Goal: Task Accomplishment & Management: Manage account settings

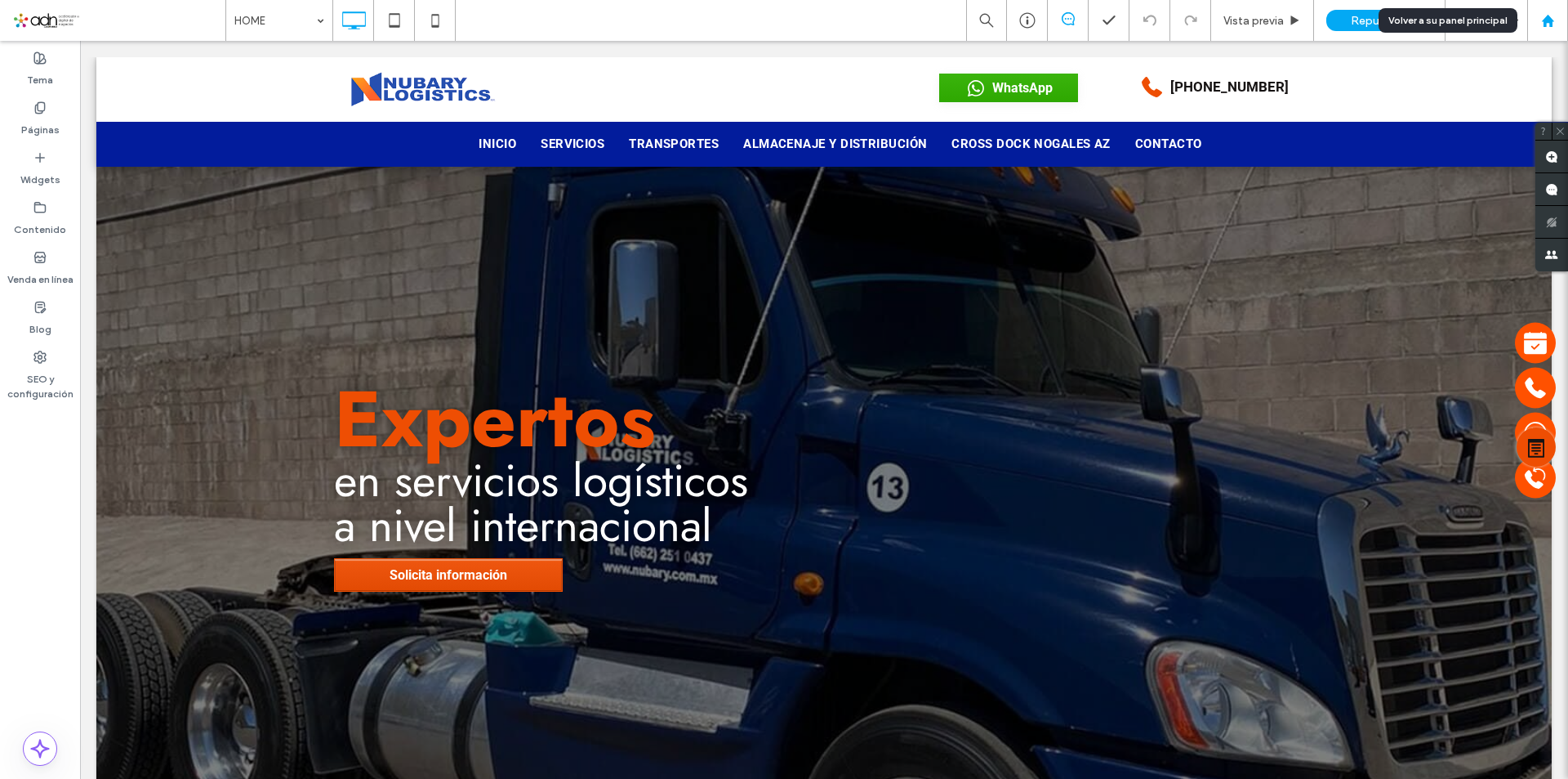
click at [1551, 19] on use at bounding box center [1546, 20] width 12 height 12
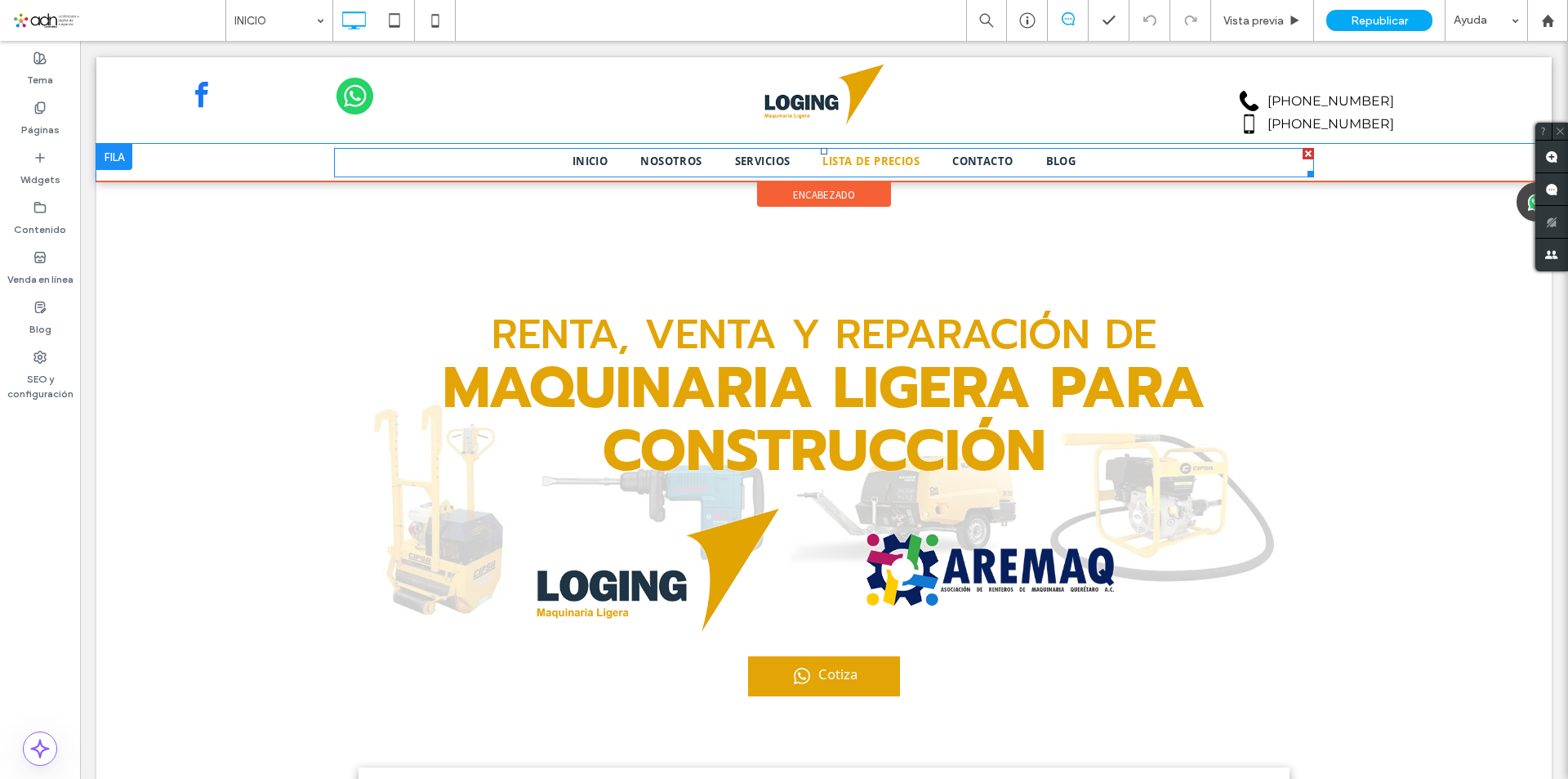
click at [887, 162] on span "LISTA DE PRECIOS" at bounding box center [871, 163] width 97 height 18
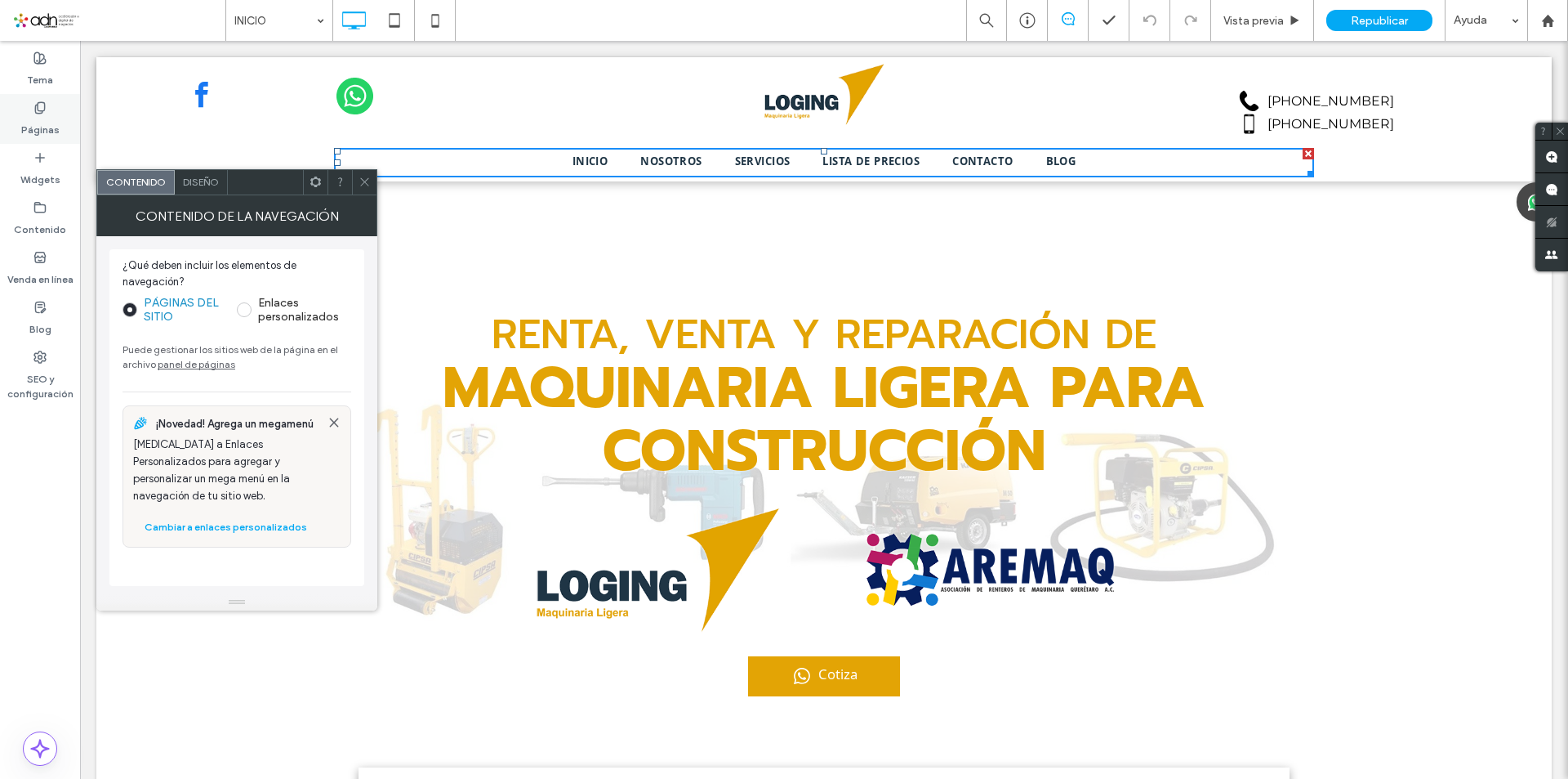
click at [47, 112] on div "Páginas" at bounding box center [40, 119] width 80 height 50
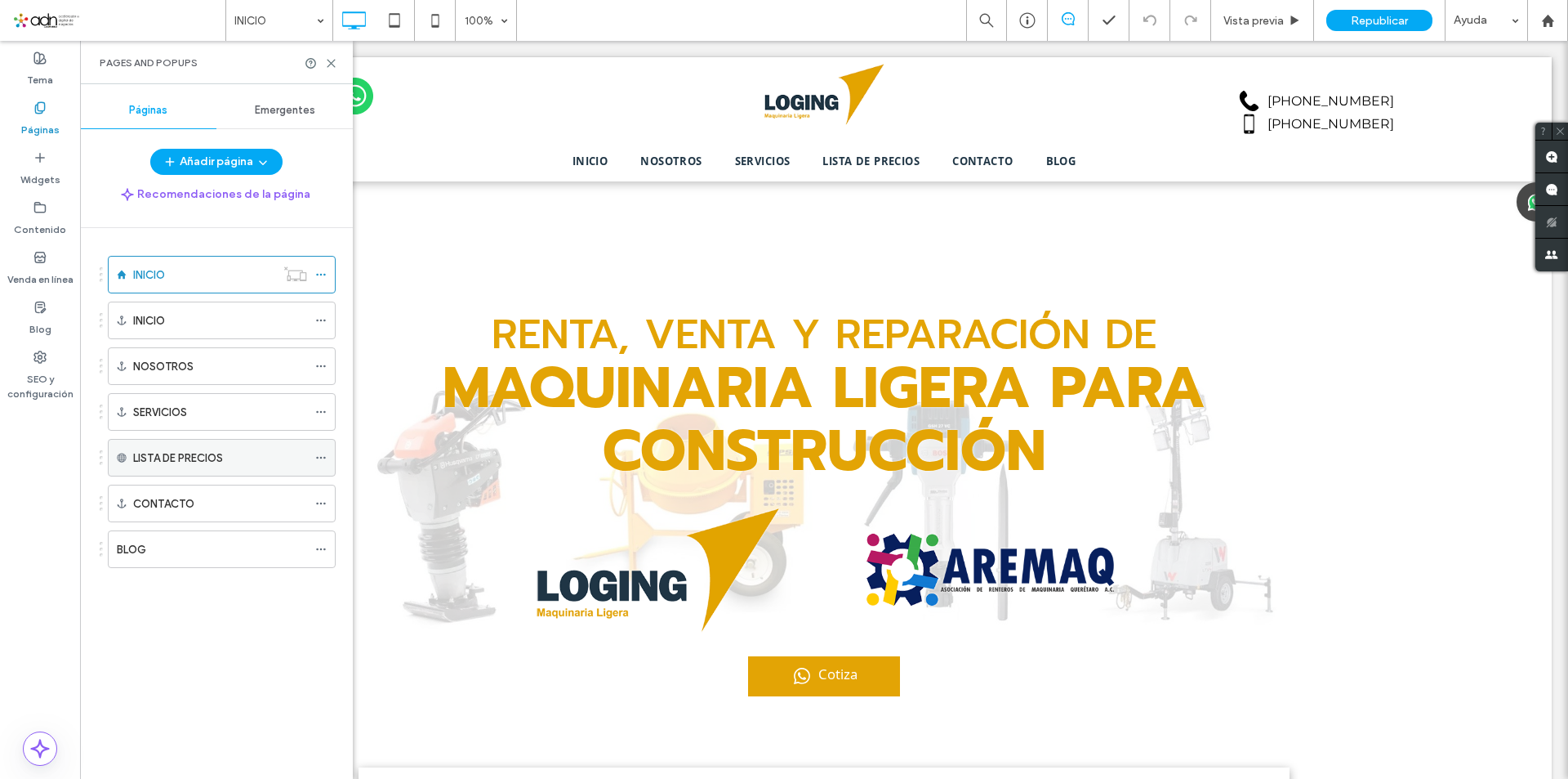
click at [320, 453] on icon at bounding box center [321, 458] width 12 height 12
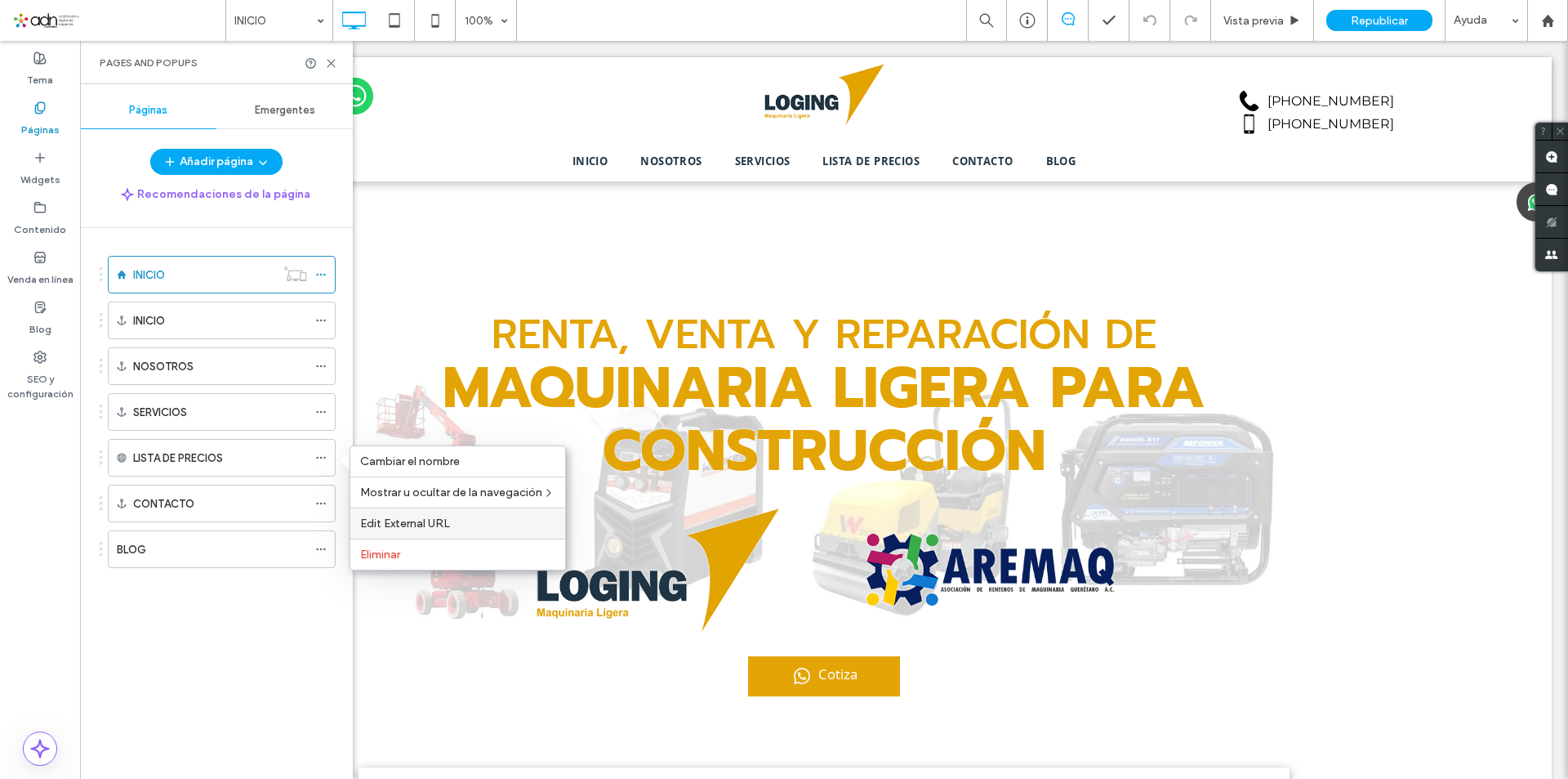
click at [432, 521] on span "Edit External URL" at bounding box center [405, 523] width 90 height 14
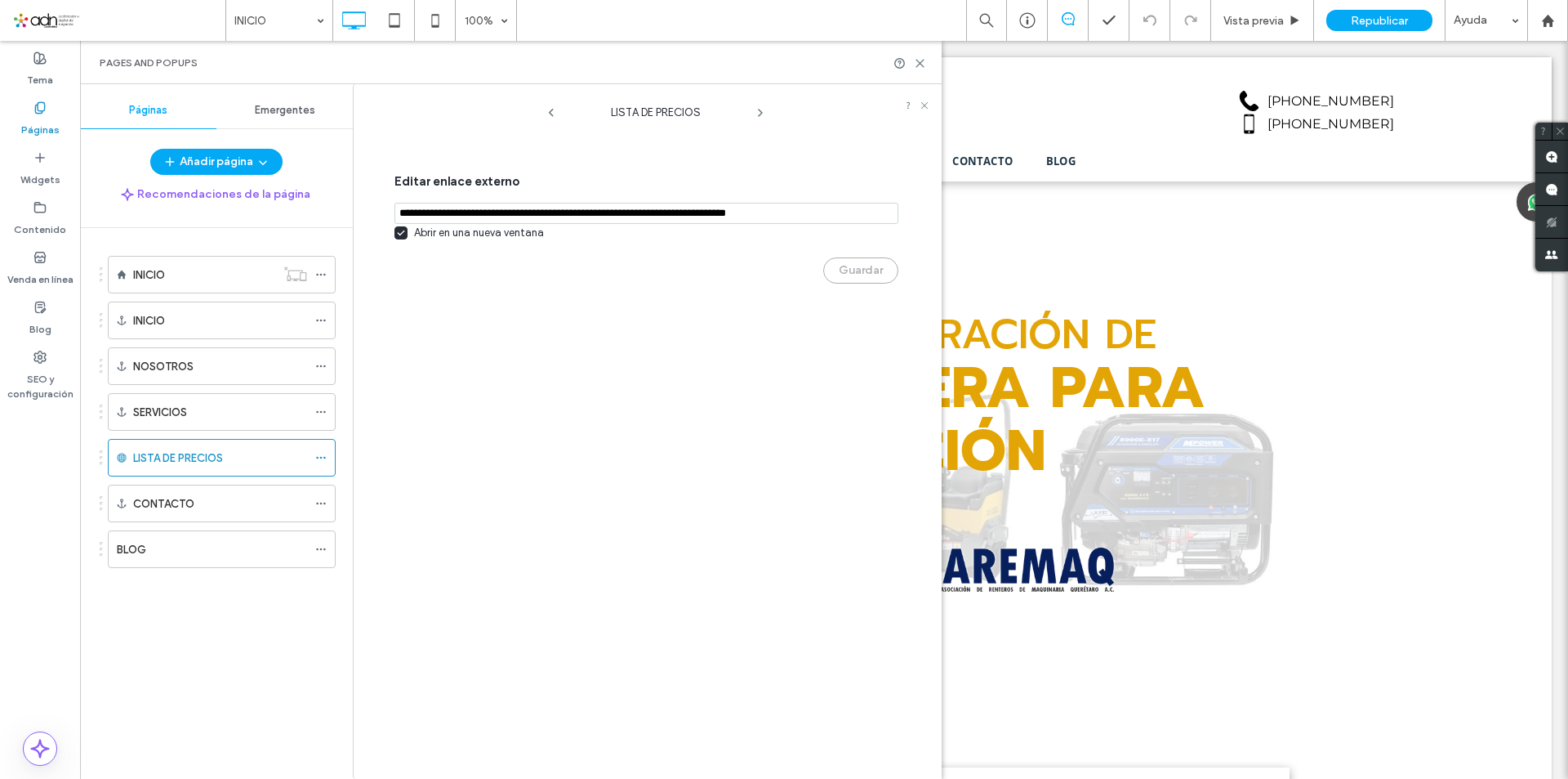
click at [470, 215] on input "notEmpty,url" at bounding box center [646, 213] width 504 height 22
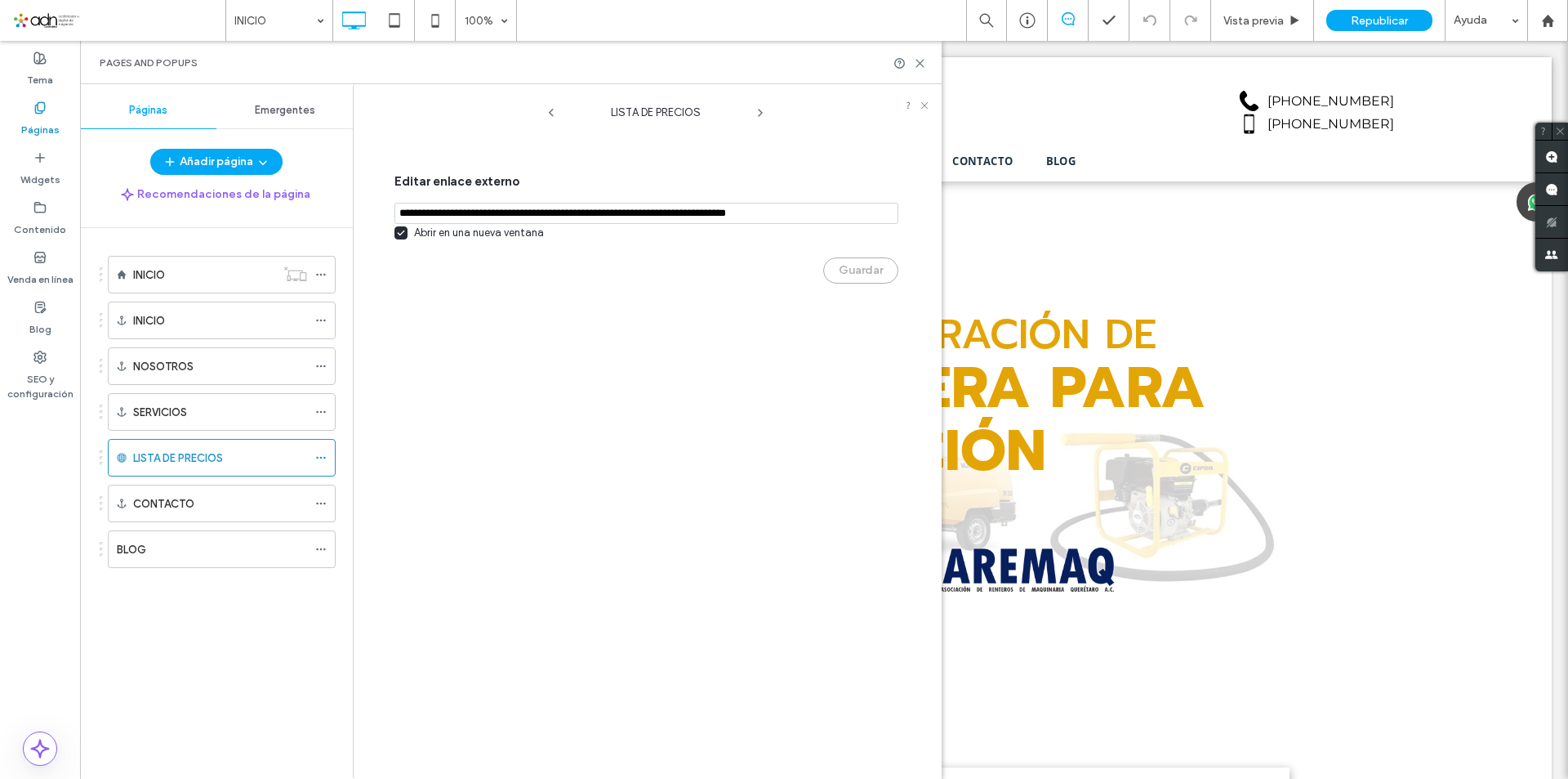
paste input "**********"
type input "**********"
click at [854, 277] on button "Guardar" at bounding box center [861, 270] width 76 height 26
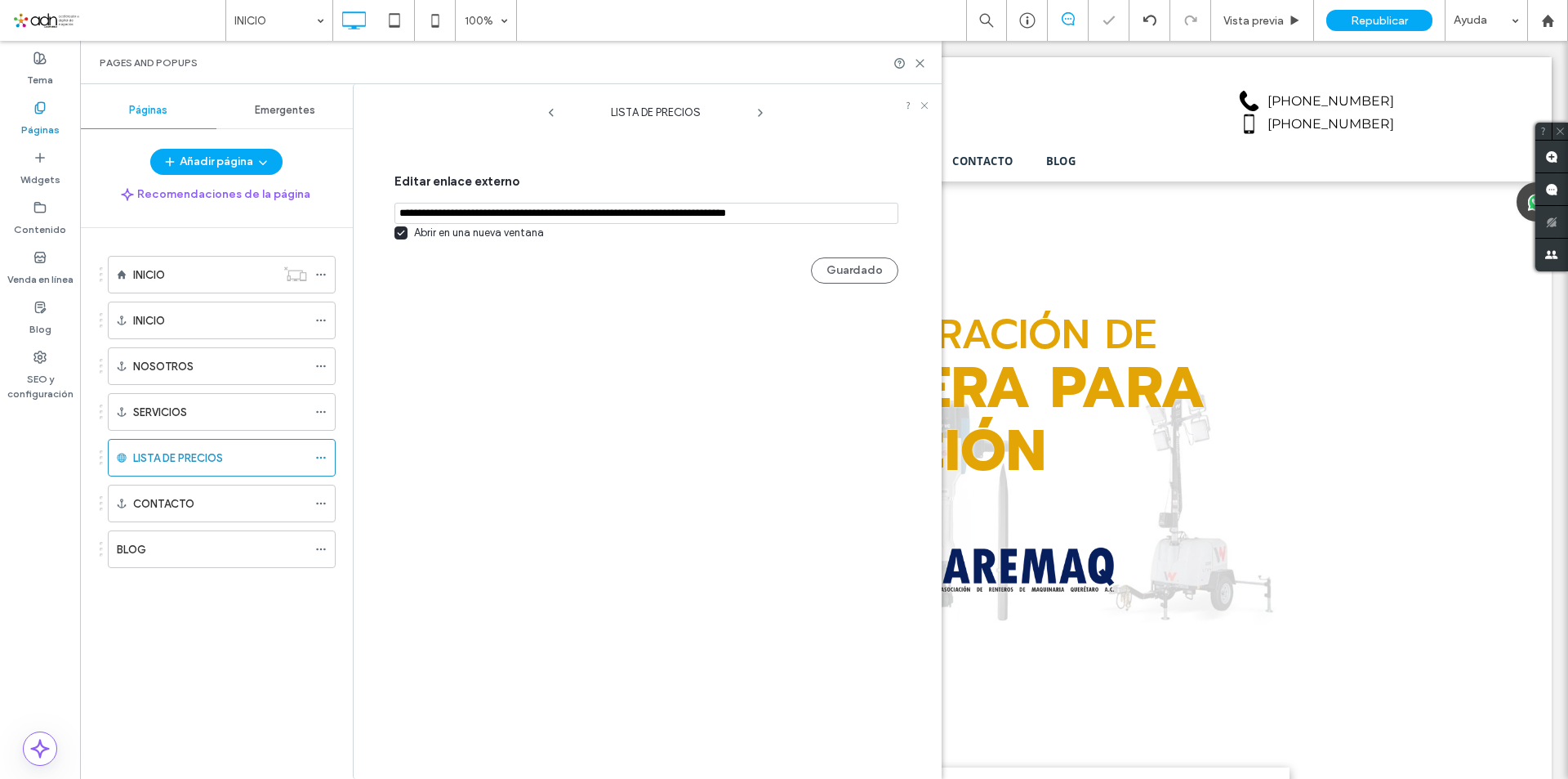
click at [926, 100] on div "LISTA DE PRECIOS" at bounding box center [656, 108] width 572 height 32
click at [926, 103] on icon at bounding box center [925, 105] width 10 height 10
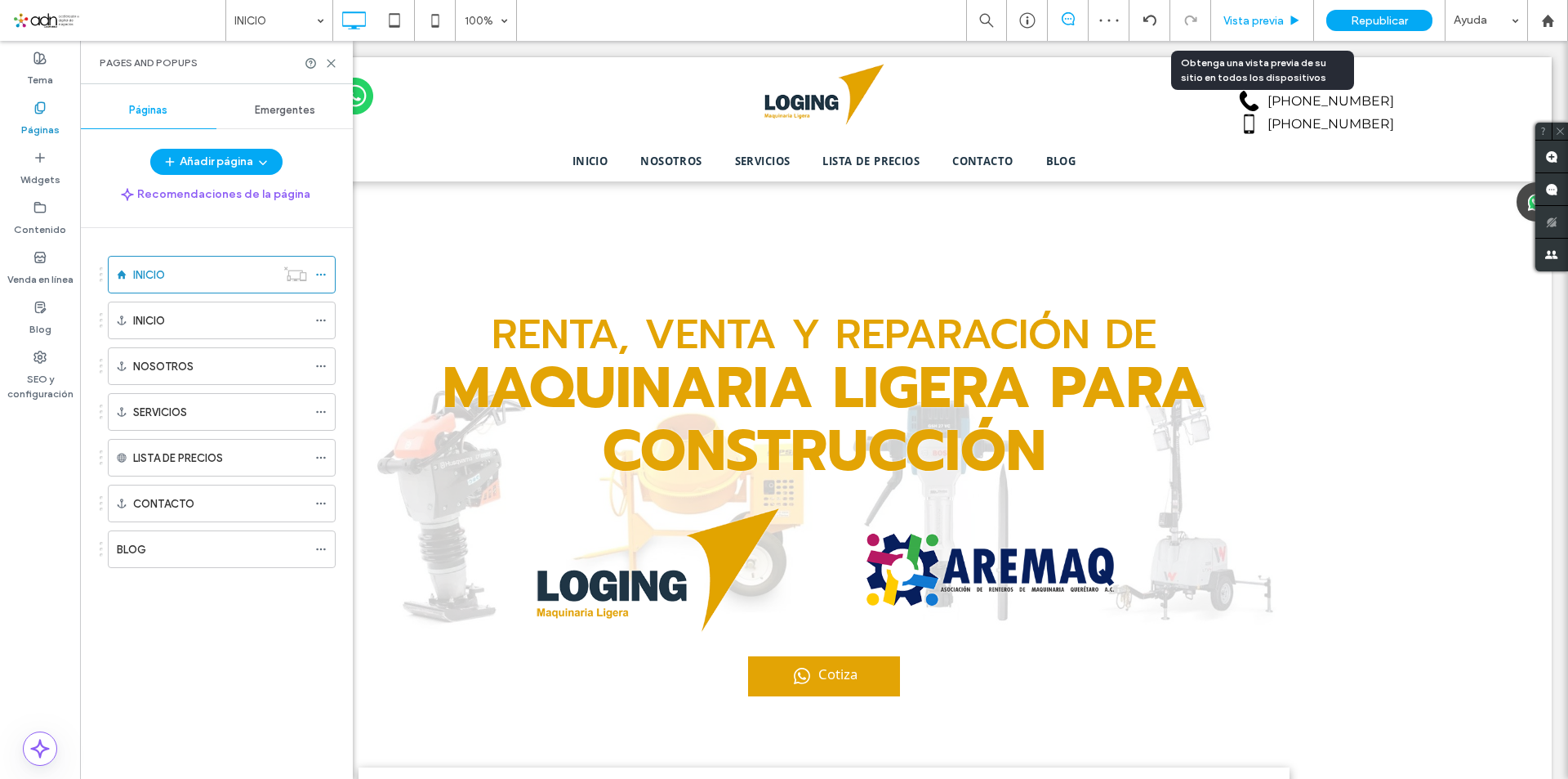
click at [1265, 21] on span "Vista previa" at bounding box center [1253, 21] width 61 height 14
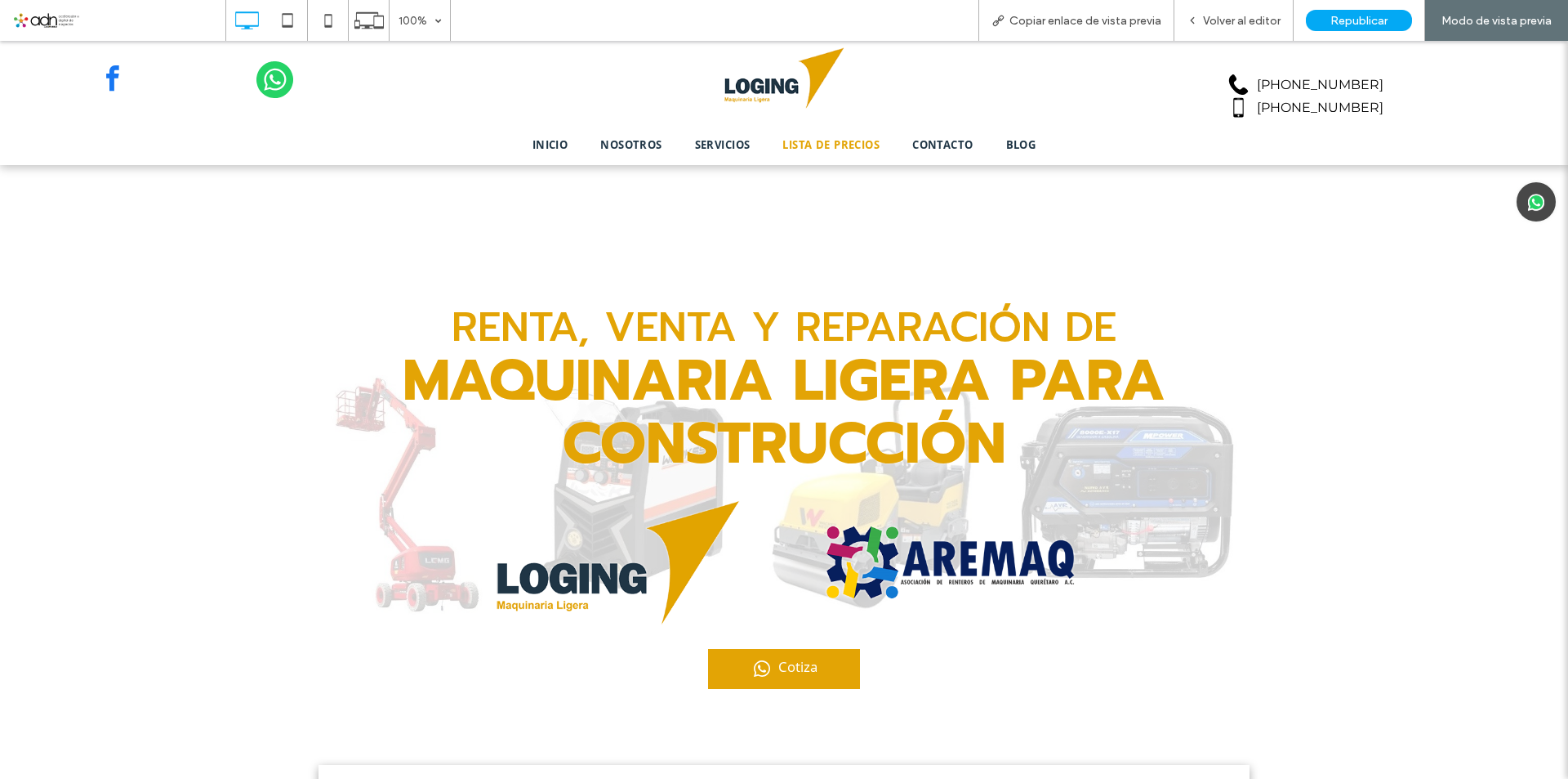
click at [859, 150] on span "LISTA DE PRECIOS" at bounding box center [830, 146] width 97 height 18
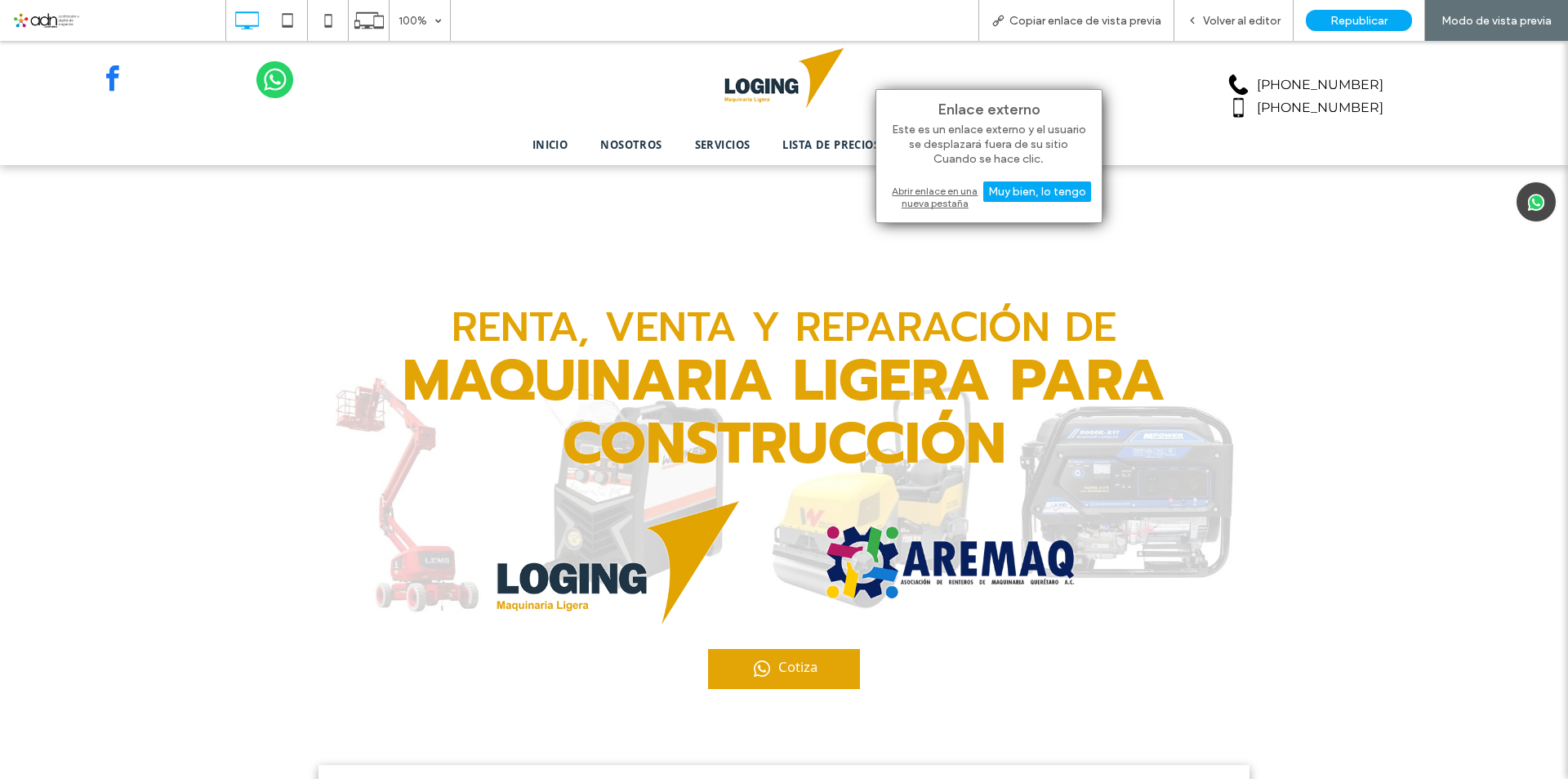
click at [947, 197] on div "Abrir enlace en una nueva pestaña" at bounding box center [989, 196] width 204 height 29
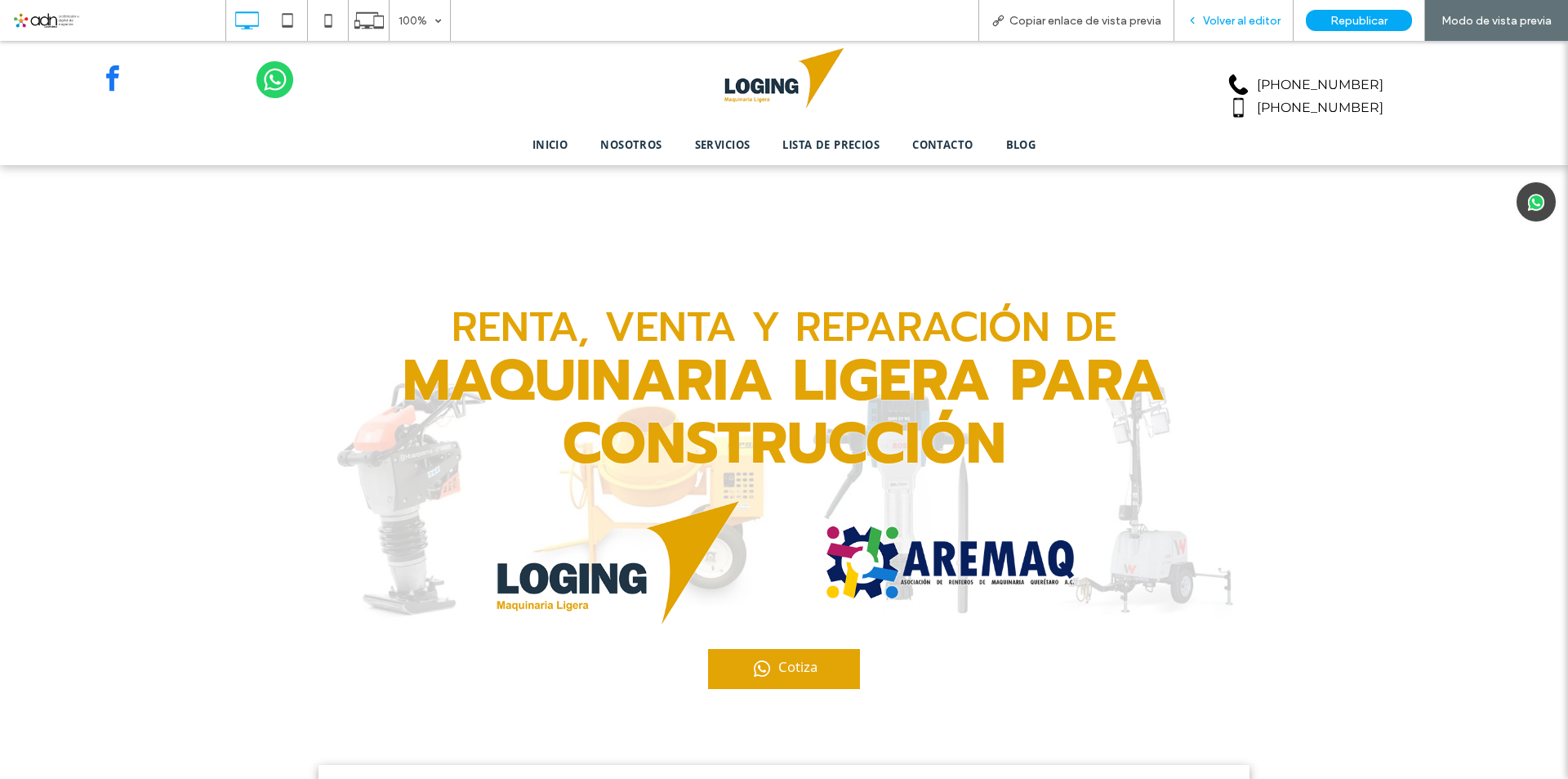
click at [1238, 18] on span "Volver al editor" at bounding box center [1241, 21] width 77 height 14
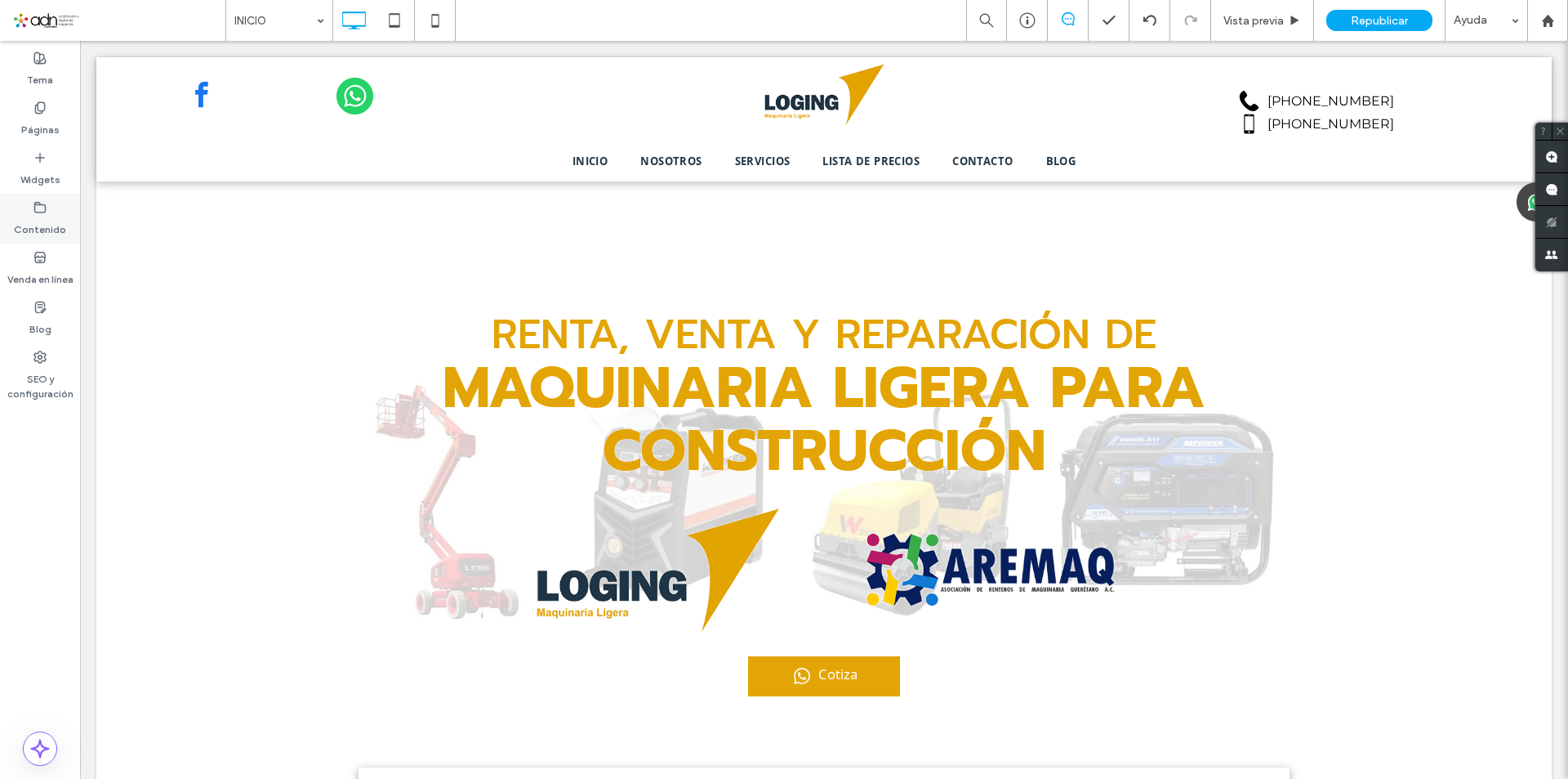
click at [54, 210] on div "Contenido" at bounding box center [40, 218] width 80 height 50
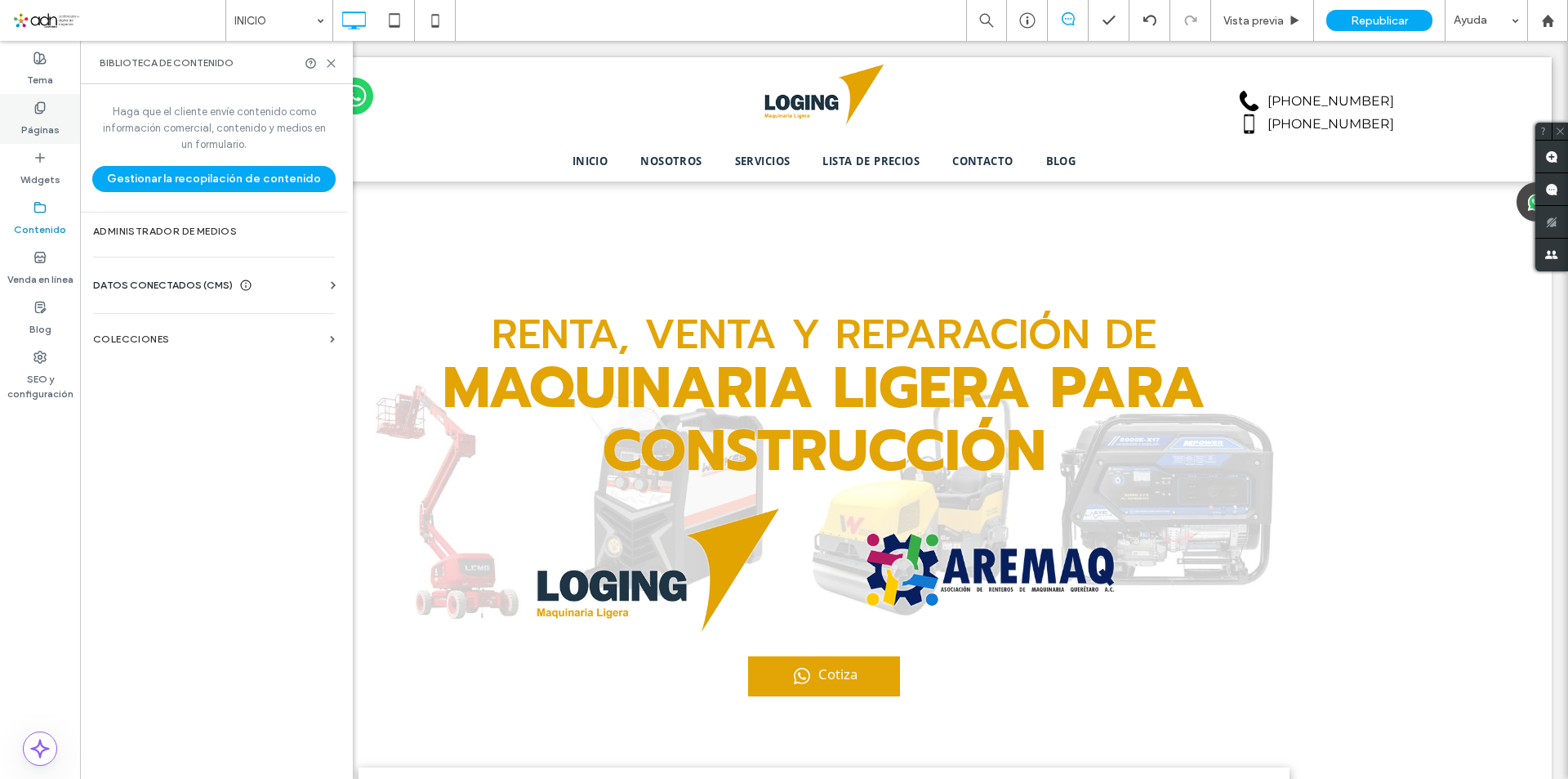
click at [54, 119] on label "Páginas" at bounding box center [41, 126] width 38 height 23
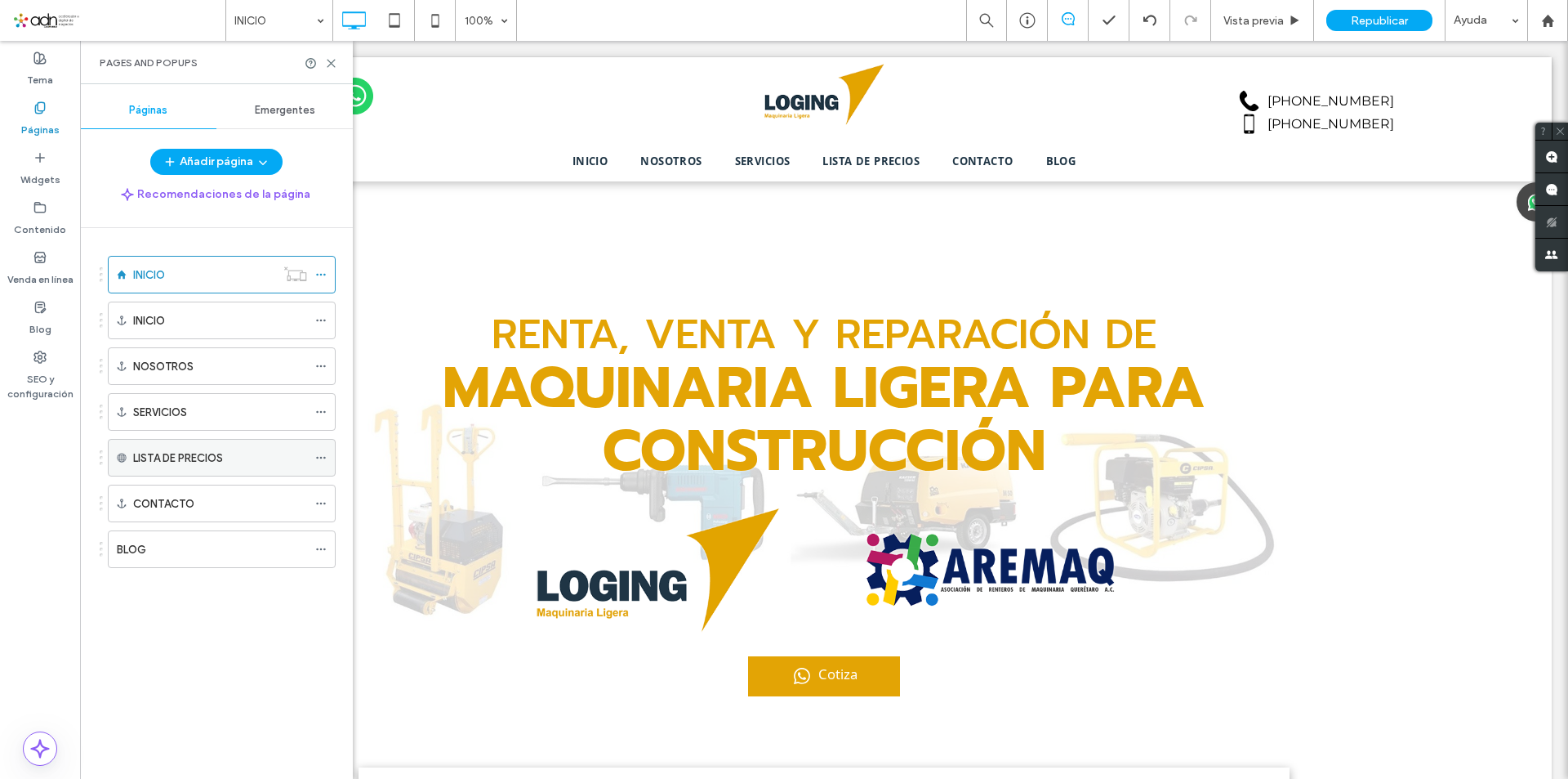
click at [319, 458] on icon at bounding box center [321, 458] width 12 height 12
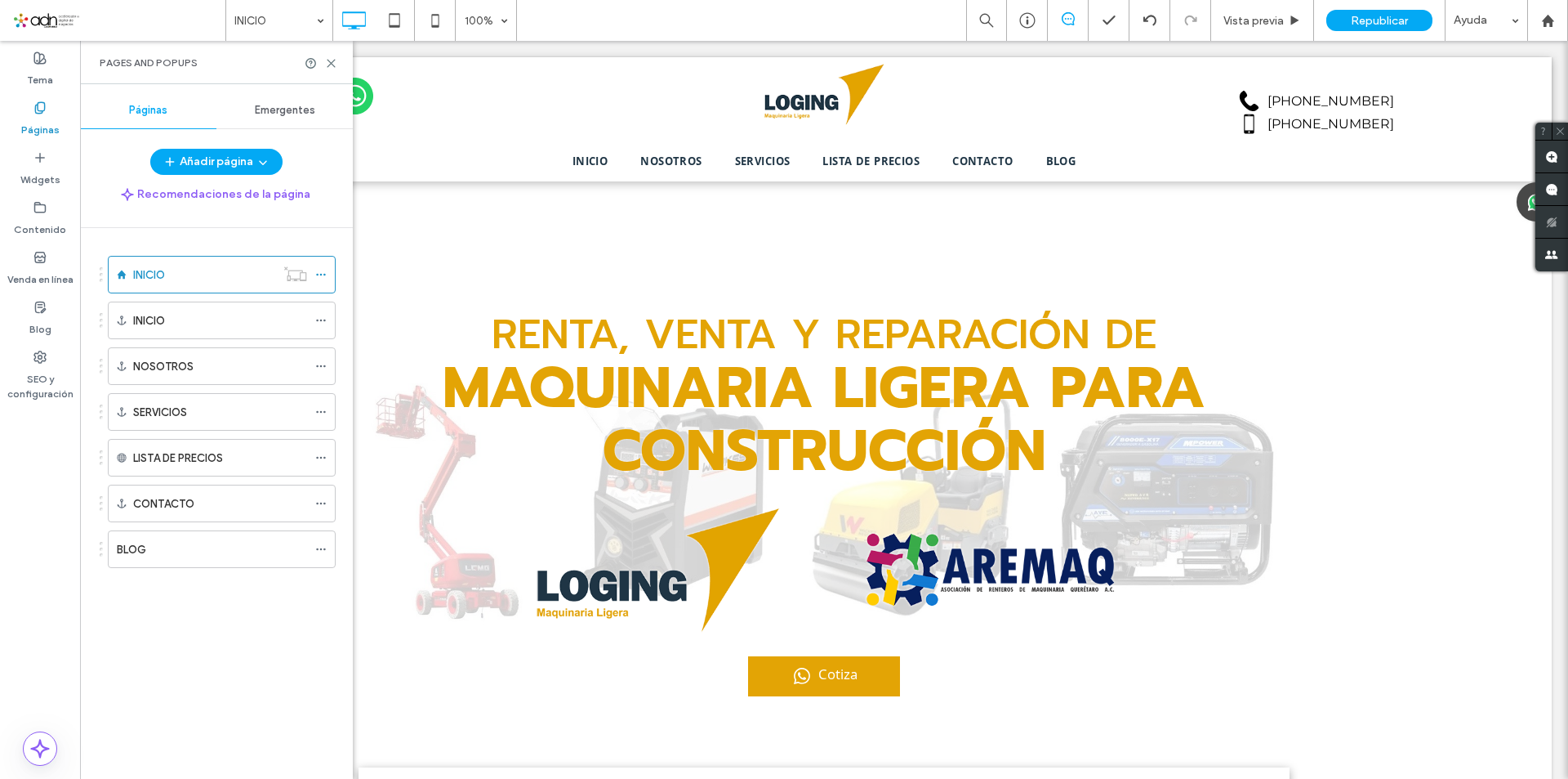
click at [307, 638] on div "INICIO INICIO NOSOTROS SERVICIOS LISTA DE PRECIOS CONTACTO BLOG" at bounding box center [226, 498] width 253 height 542
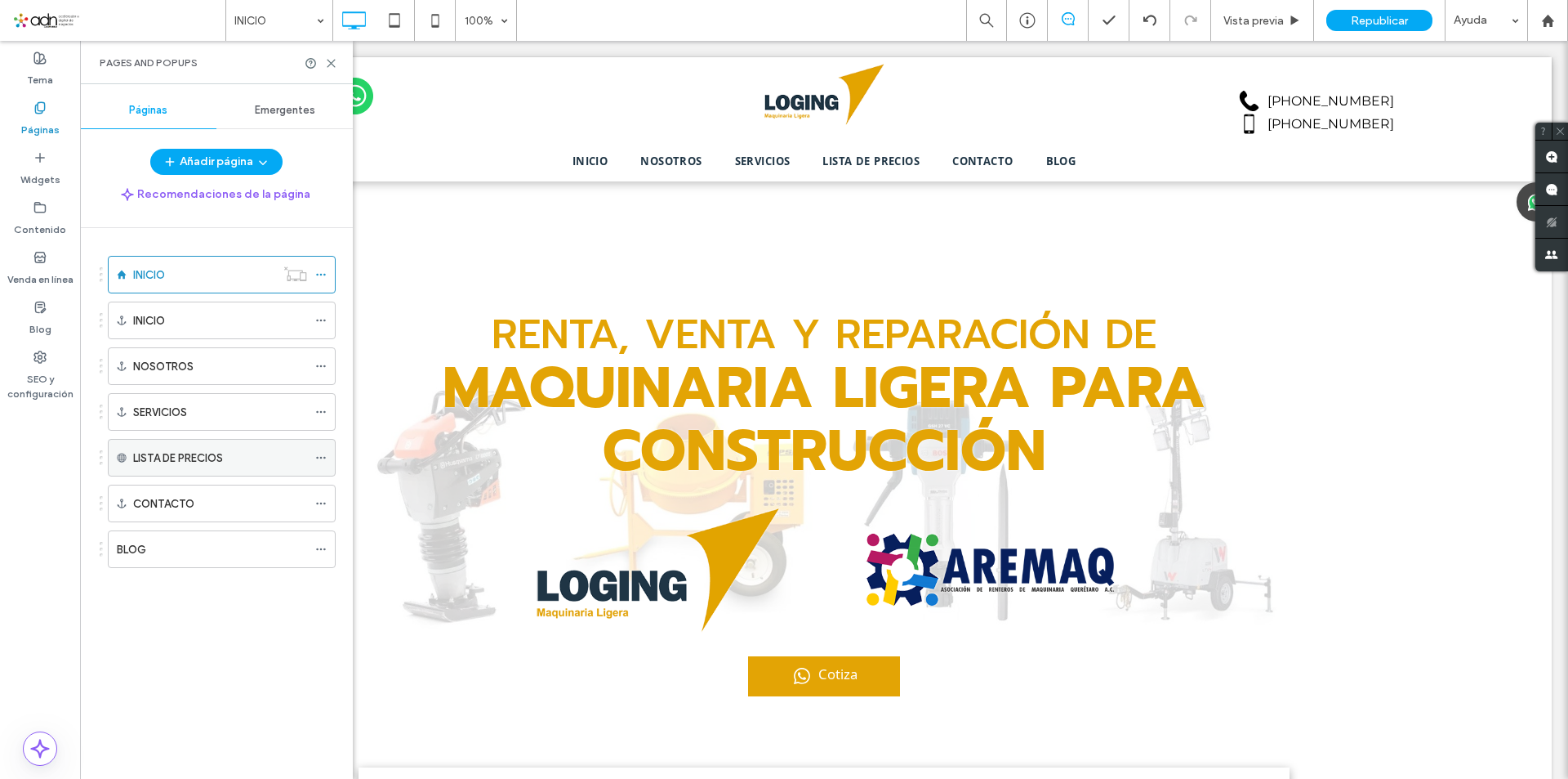
click at [318, 448] on span at bounding box center [321, 458] width 12 height 25
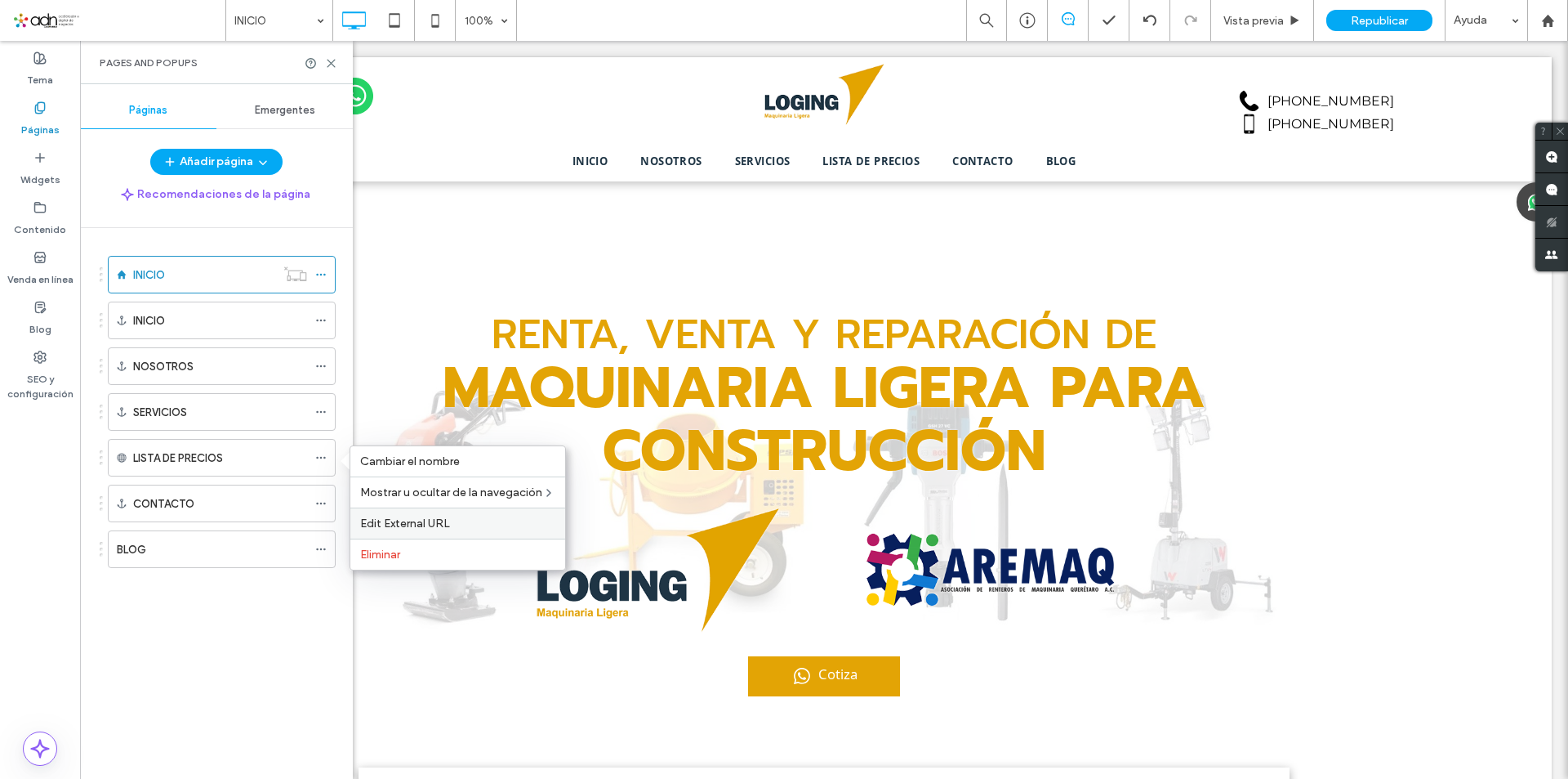
click at [382, 516] on div "Edit External URL" at bounding box center [457, 522] width 215 height 31
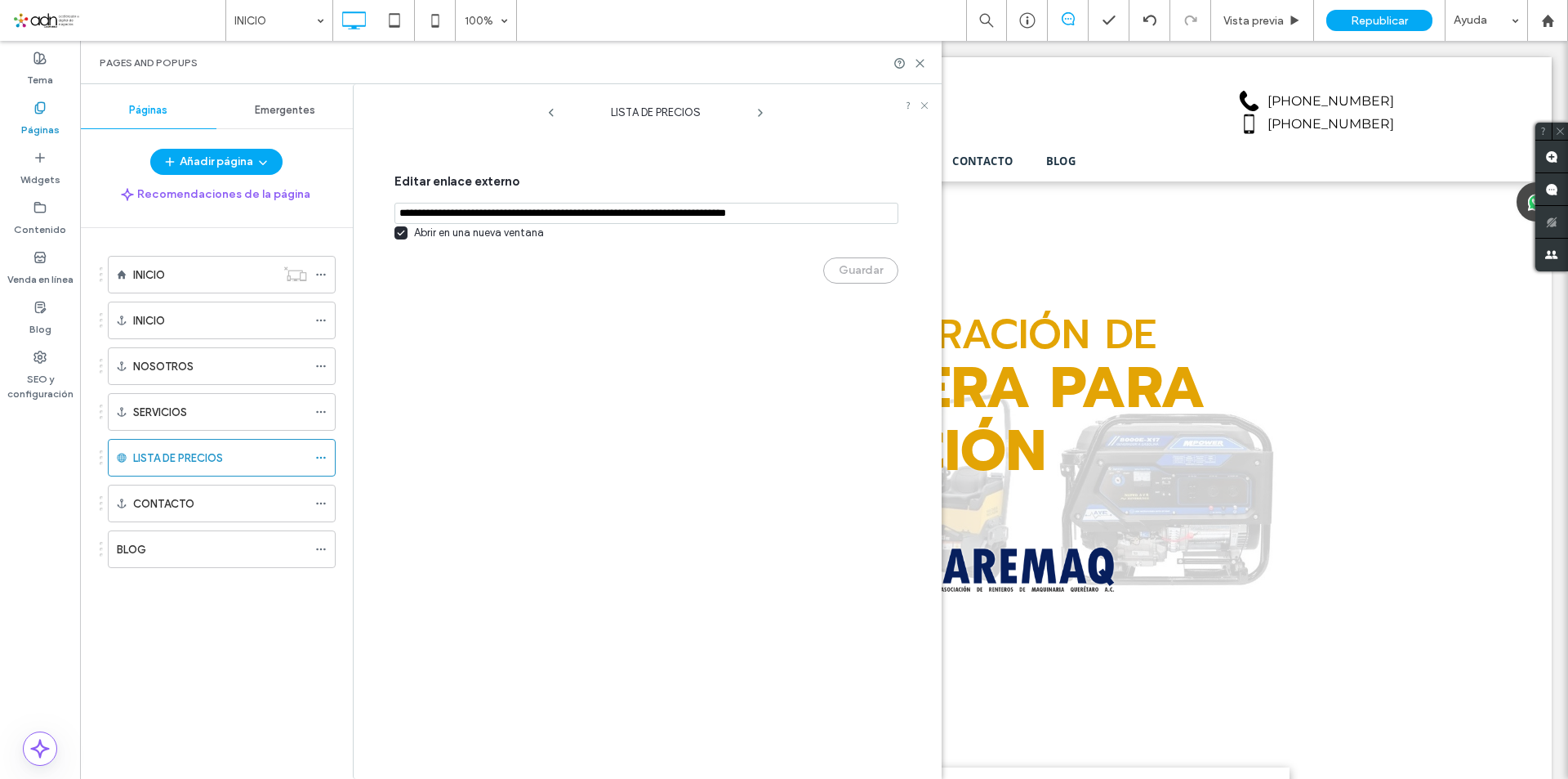
click at [502, 217] on input "notEmpty,url" at bounding box center [646, 213] width 504 height 22
paste input "**********"
type input "**********"
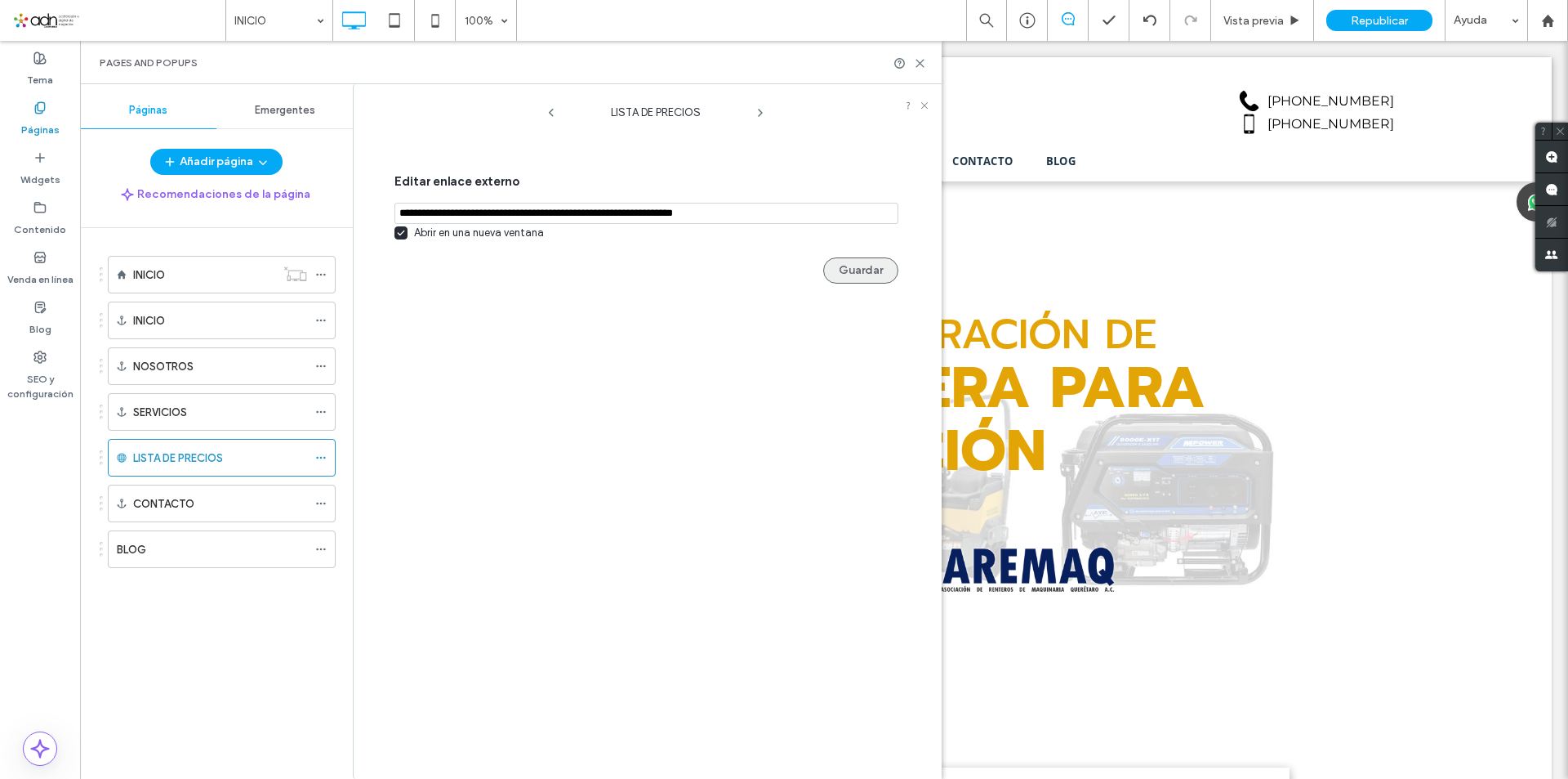
click at [863, 277] on button "Guardar" at bounding box center [861, 270] width 76 height 26
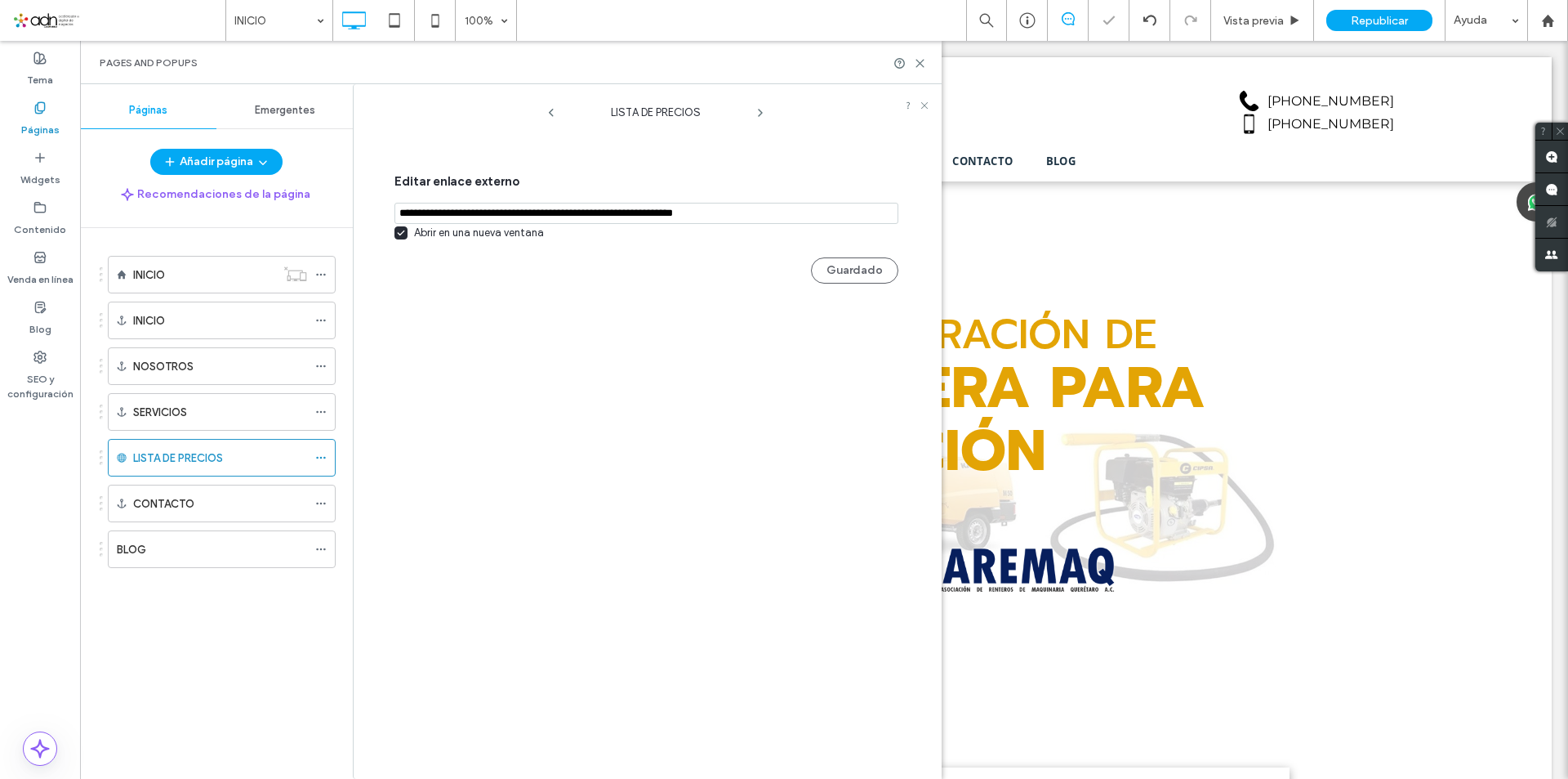
click at [923, 99] on div "LISTA DE PRECIOS" at bounding box center [656, 108] width 572 height 32
drag, startPoint x: 925, startPoint y: 102, endPoint x: 856, endPoint y: 59, distance: 81.3
click at [925, 102] on icon at bounding box center [925, 105] width 10 height 10
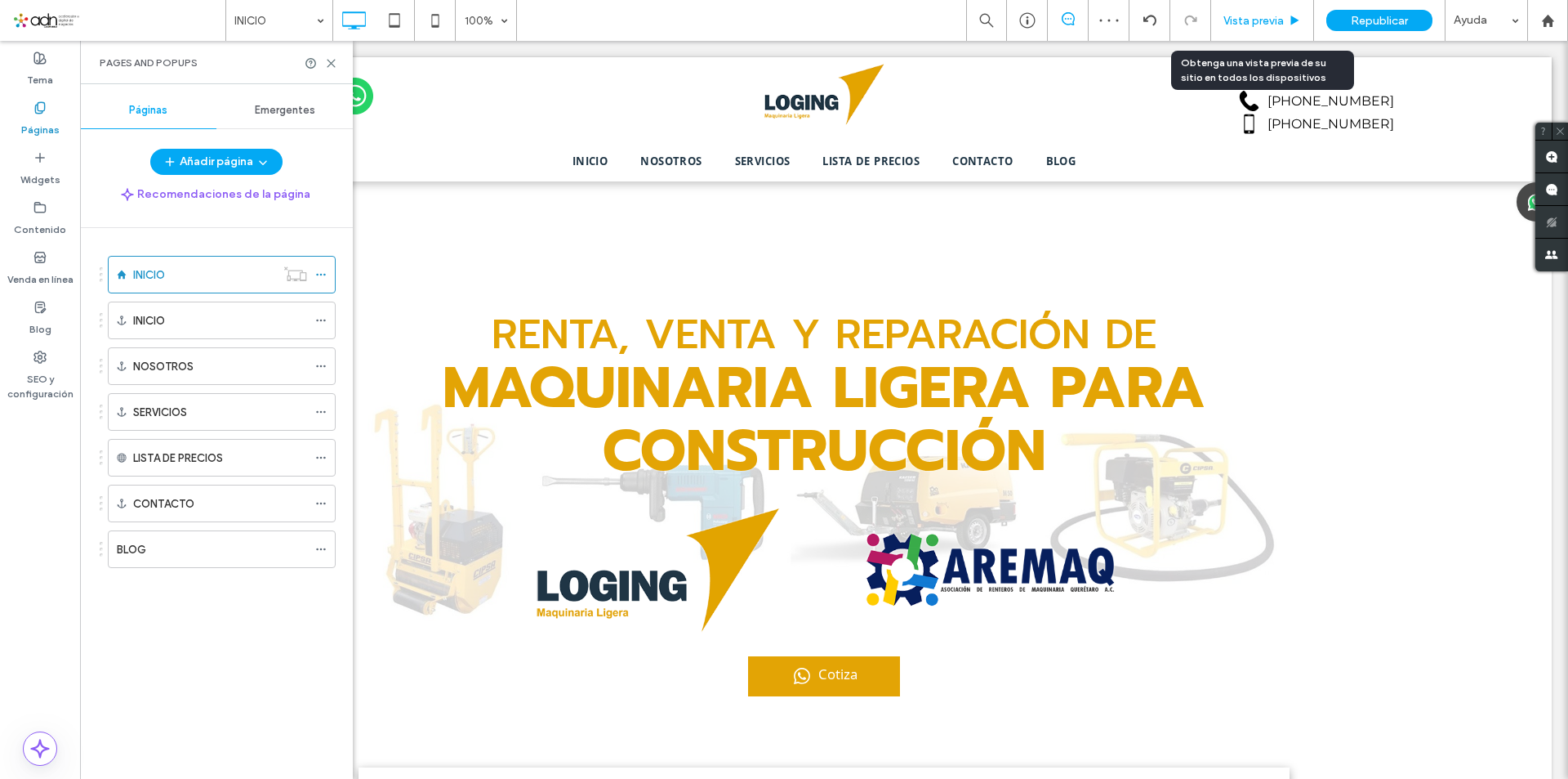
click at [1271, 16] on span "Vista previa" at bounding box center [1253, 21] width 61 height 14
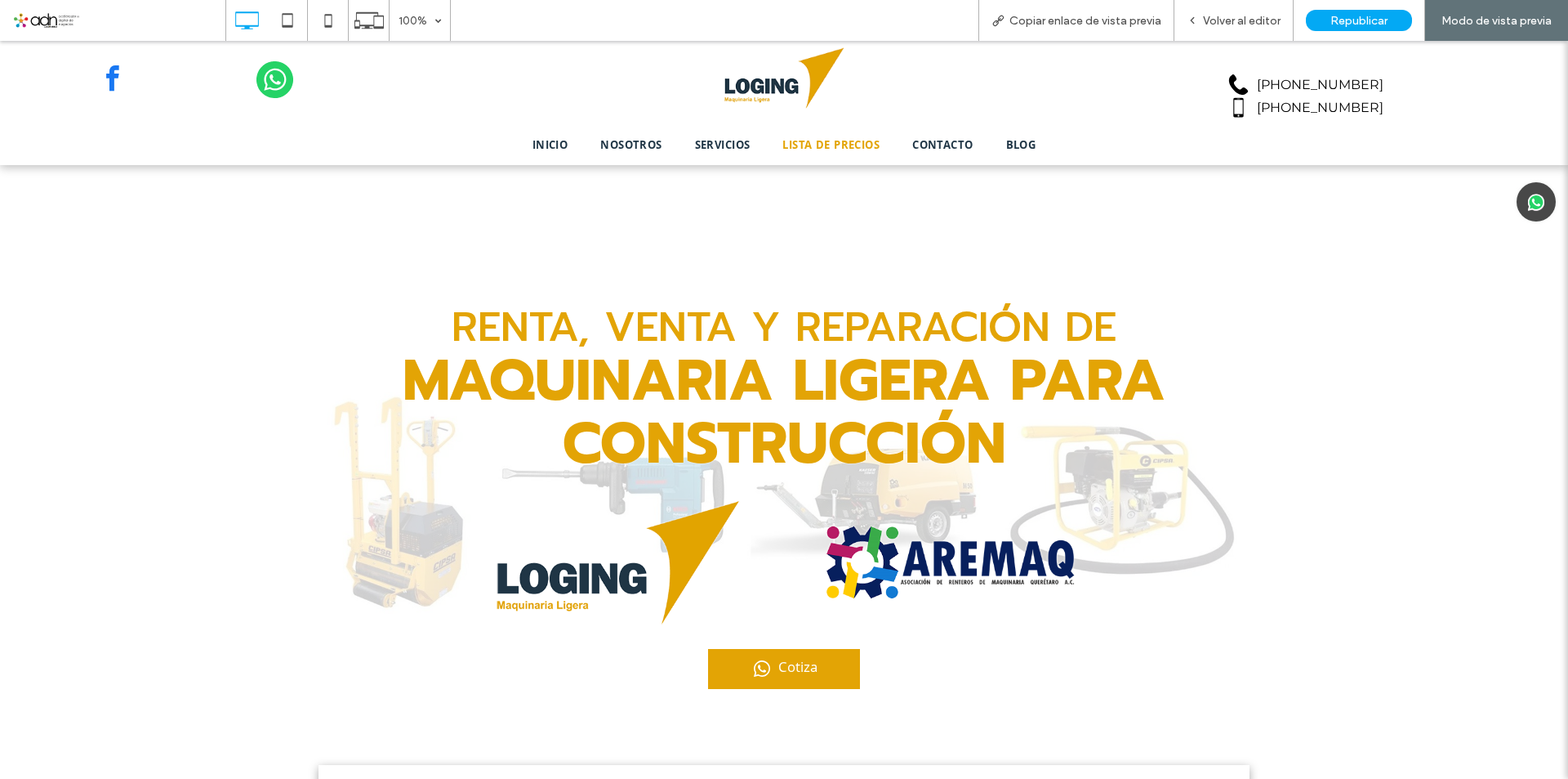
click at [850, 149] on span "LISTA DE PRECIOS" at bounding box center [830, 146] width 97 height 18
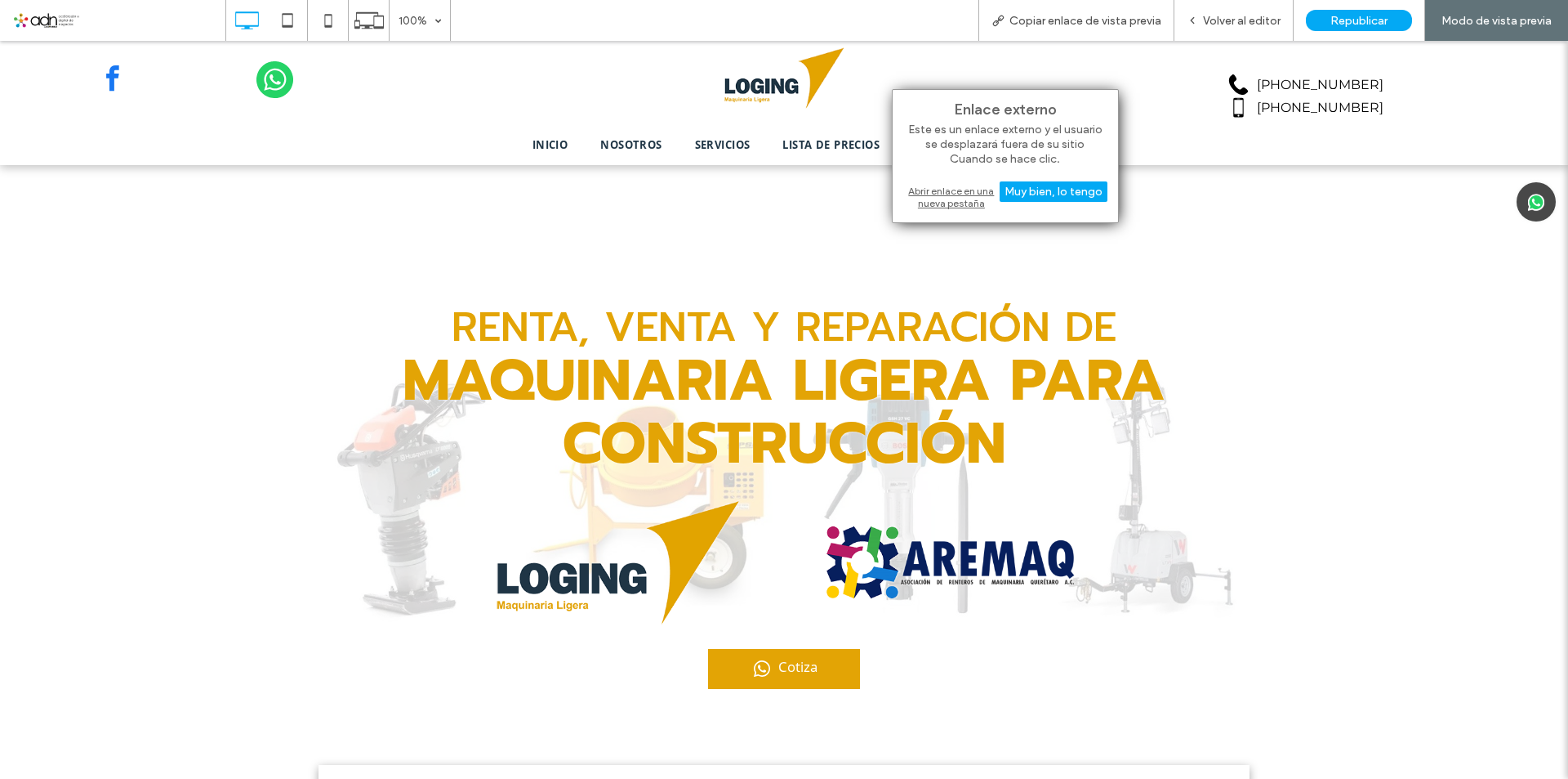
click at [950, 204] on div "Abrir enlace en una nueva pestaña" at bounding box center [1005, 196] width 204 height 29
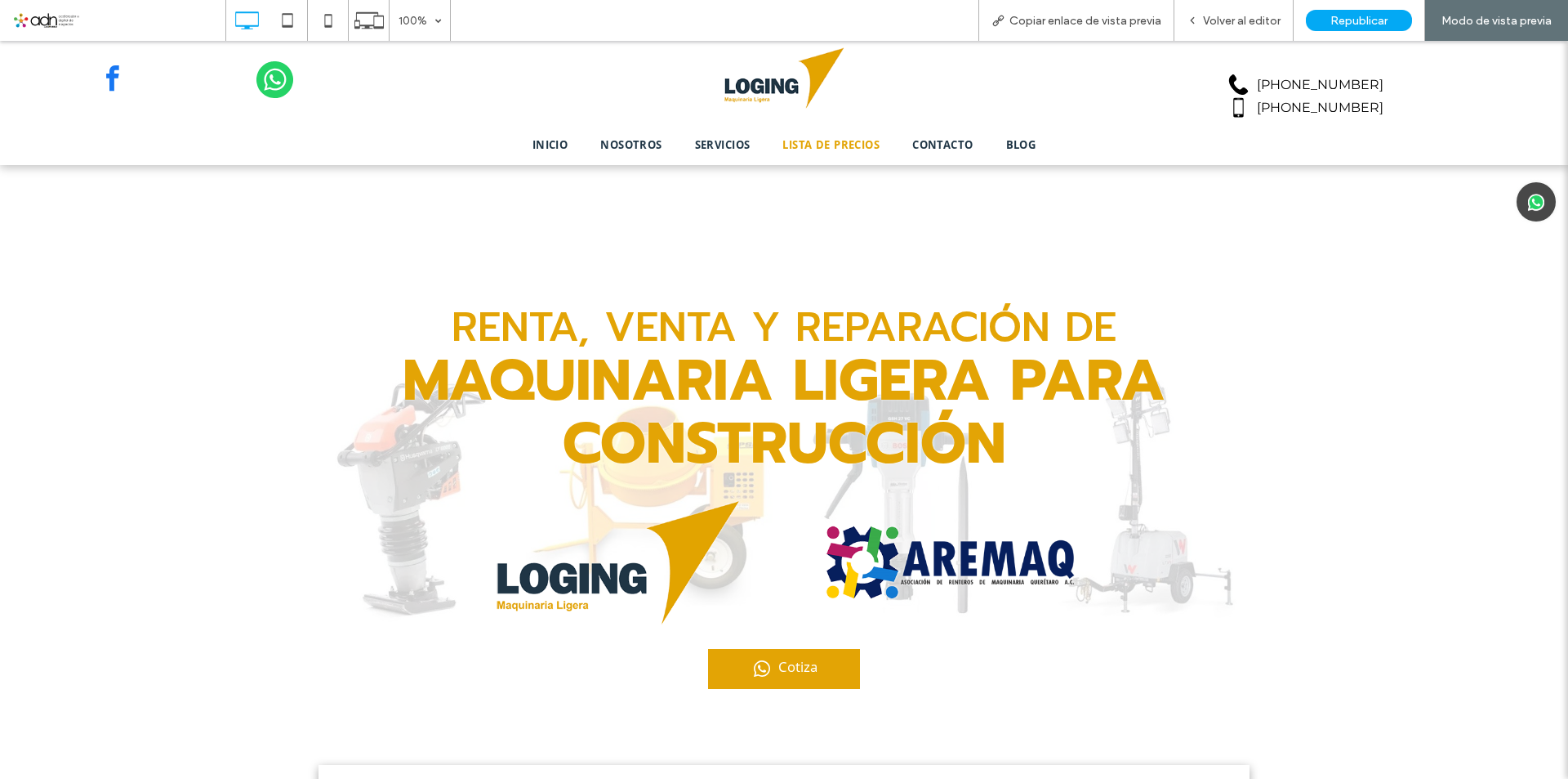
click at [815, 144] on span "LISTA DE PRECIOS" at bounding box center [830, 146] width 97 height 18
drag, startPoint x: 1237, startPoint y: 19, endPoint x: 805, endPoint y: 168, distance: 457.0
click at [1237, 19] on span "Volver al editor" at bounding box center [1241, 21] width 77 height 14
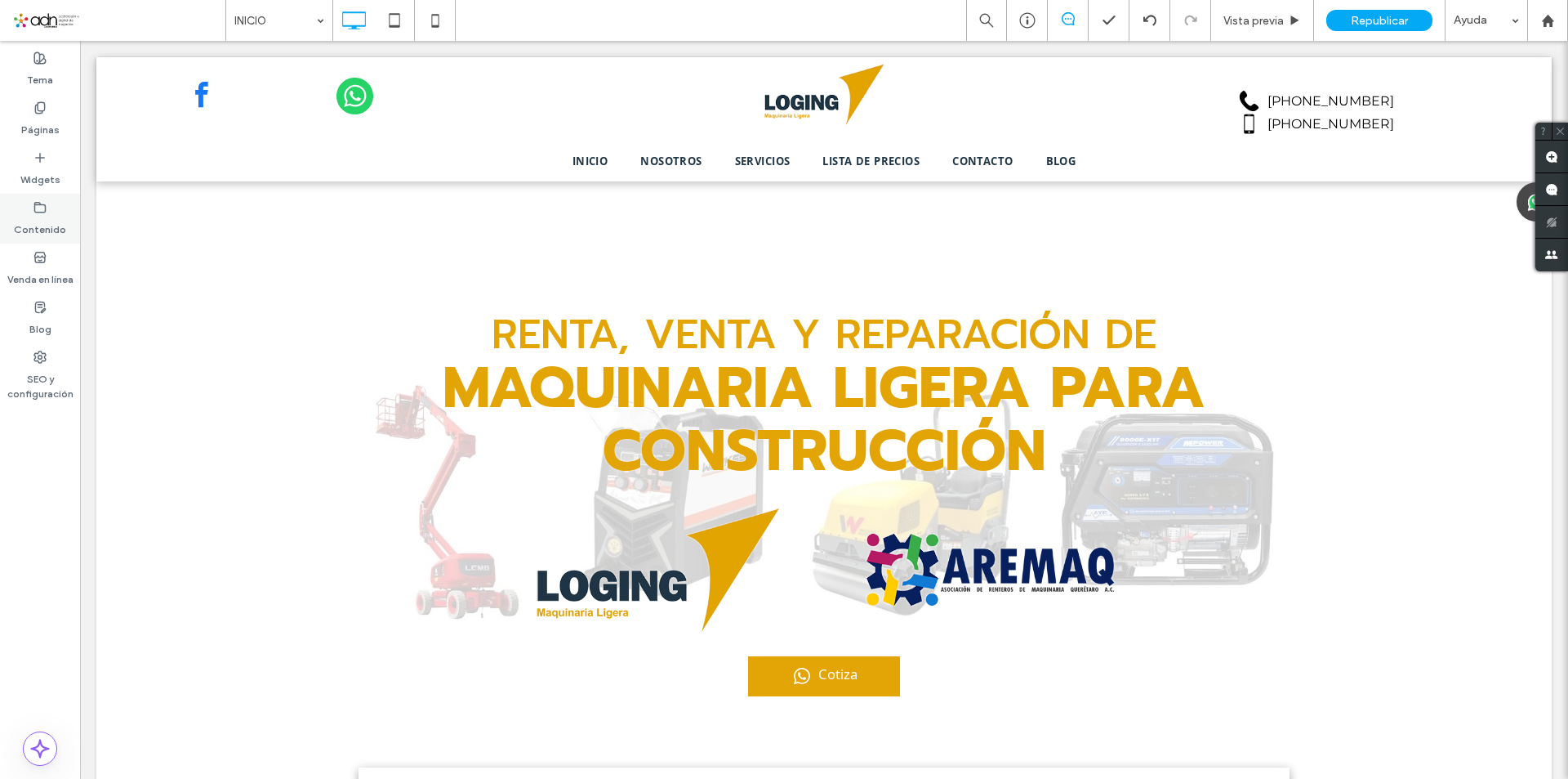
drag, startPoint x: 62, startPoint y: 223, endPoint x: 63, endPoint y: 263, distance: 40.0
click at [62, 223] on label "Contenido" at bounding box center [40, 226] width 52 height 23
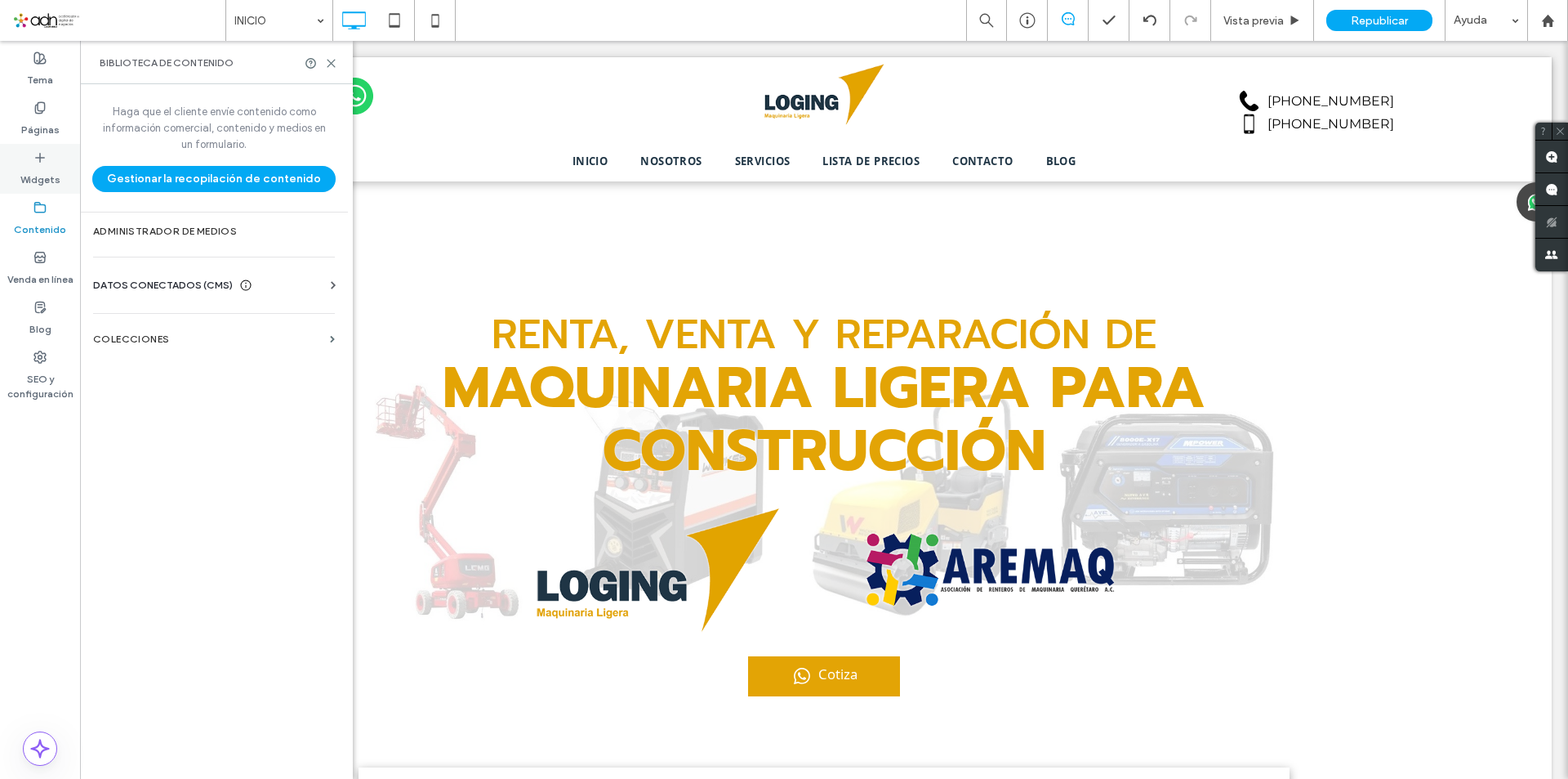
click at [48, 162] on div "Widgets" at bounding box center [40, 169] width 80 height 50
click at [39, 130] on label "Páginas" at bounding box center [41, 126] width 38 height 23
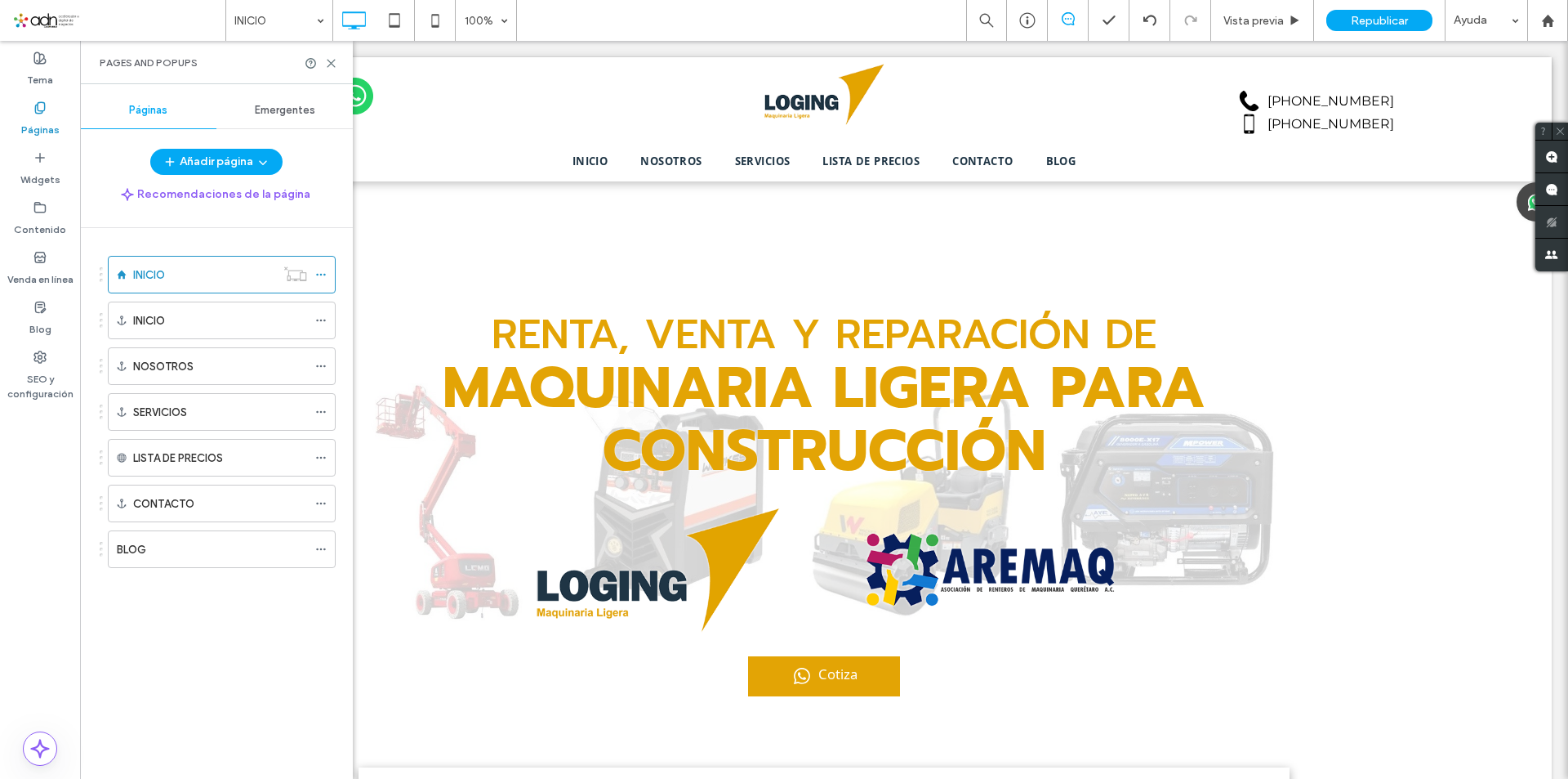
click at [39, 120] on label "Páginas" at bounding box center [41, 126] width 38 height 23
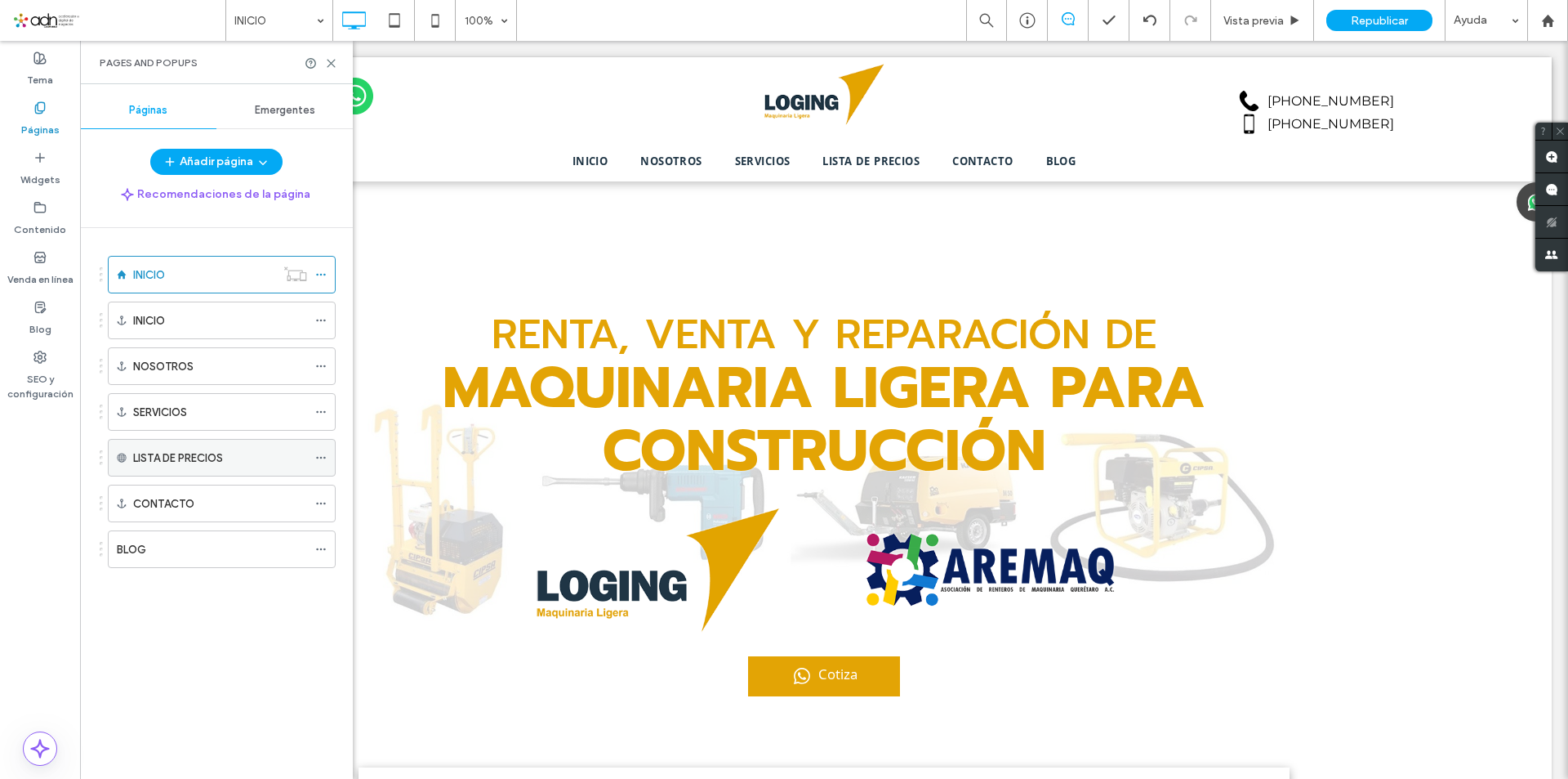
click at [316, 453] on icon at bounding box center [321, 458] width 12 height 12
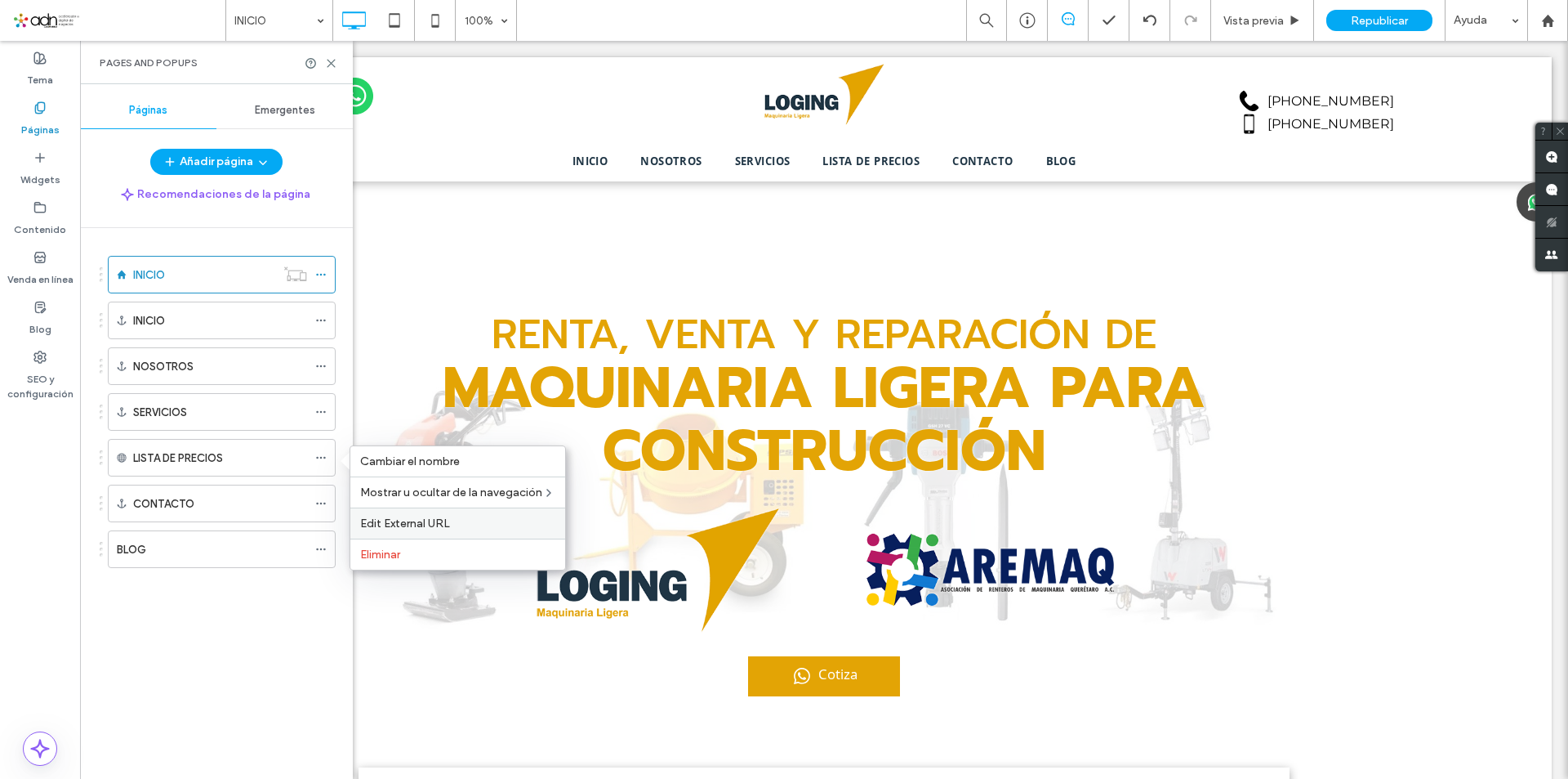
click at [393, 523] on span "Edit External URL" at bounding box center [405, 523] width 90 height 14
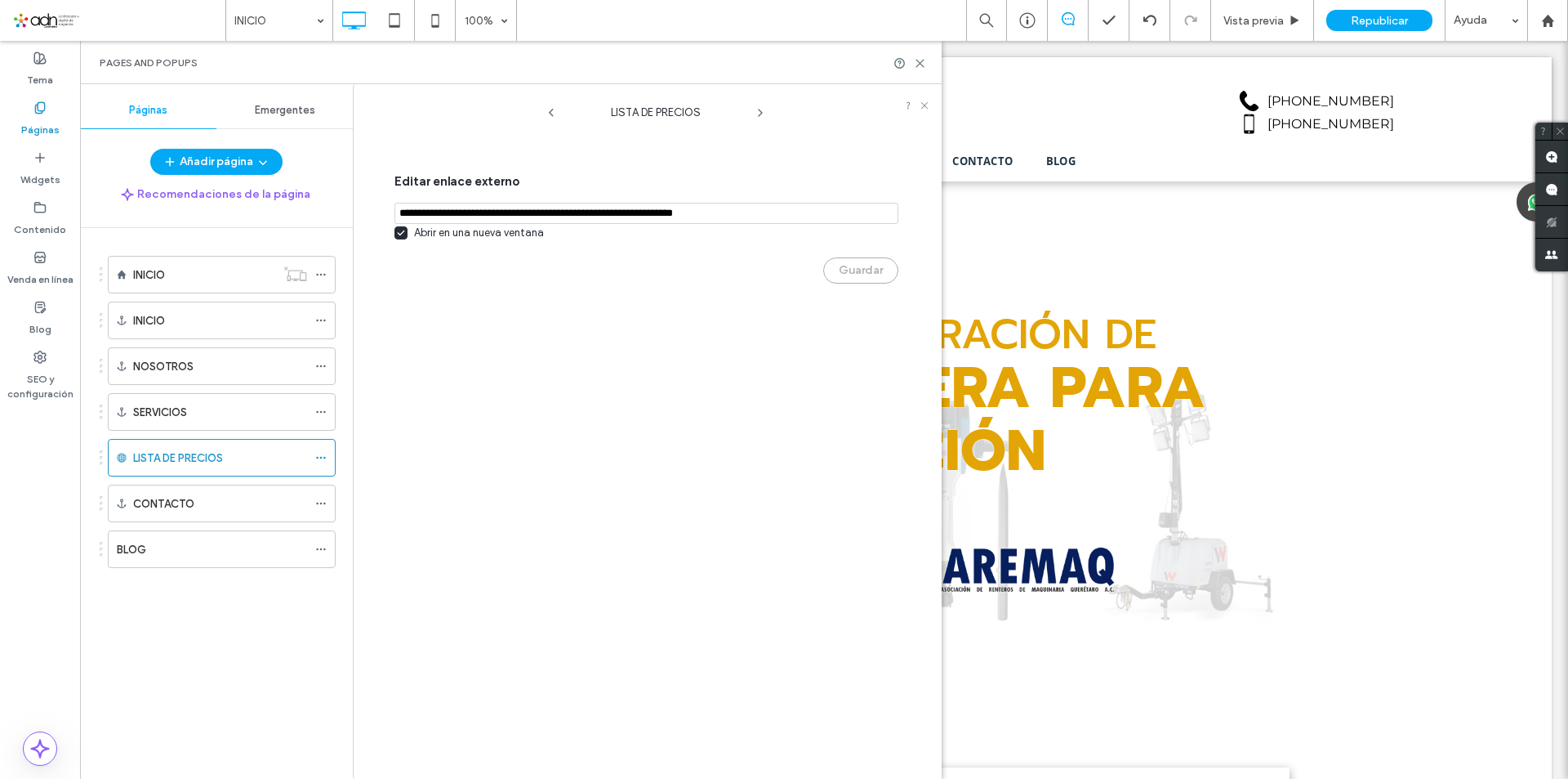
click at [548, 214] on input "notEmpty,url" at bounding box center [646, 213] width 504 height 22
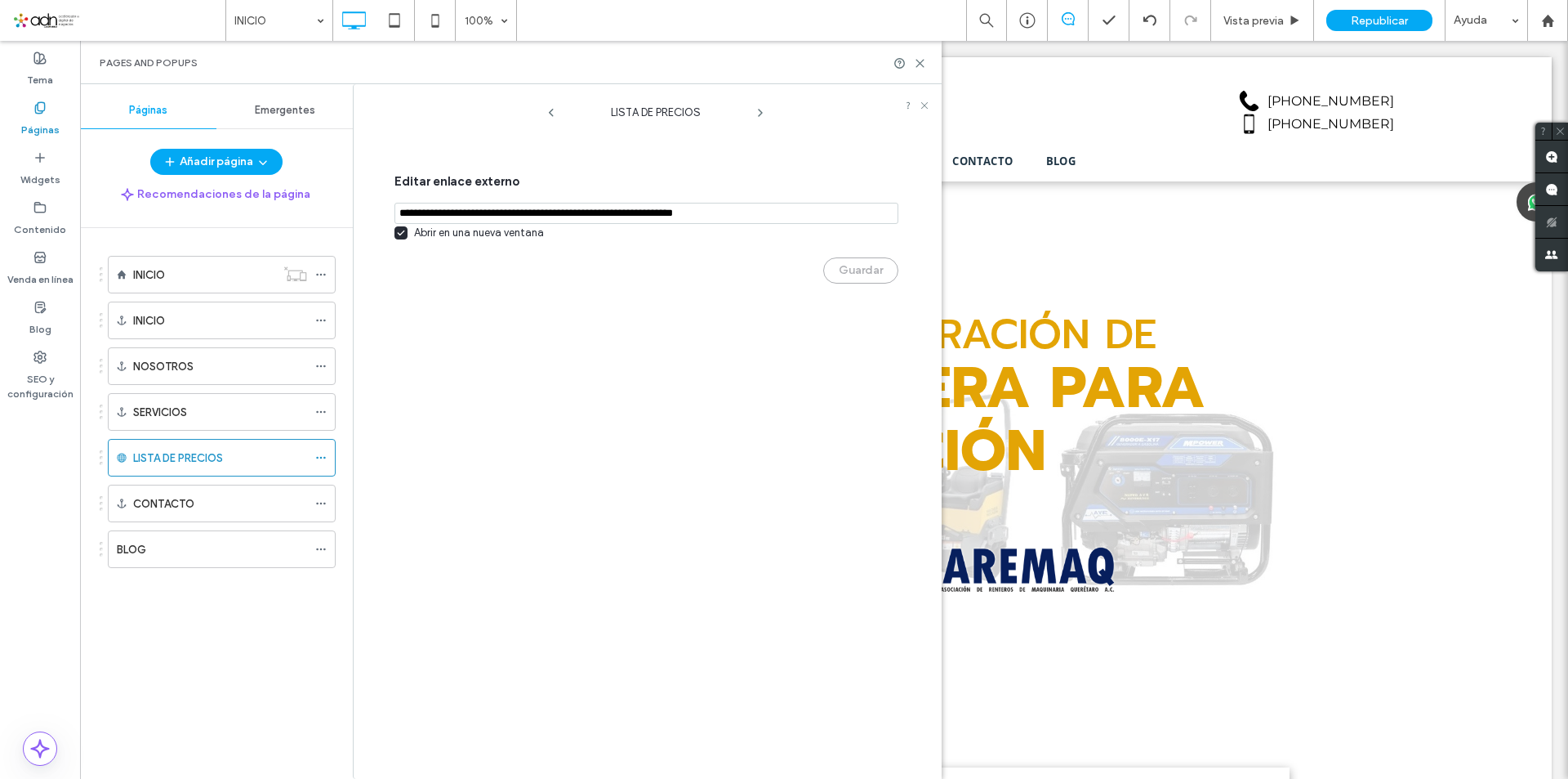
click at [754, 263] on div "Guardar" at bounding box center [646, 262] width 504 height 42
click at [924, 108] on icon at bounding box center [925, 105] width 10 height 10
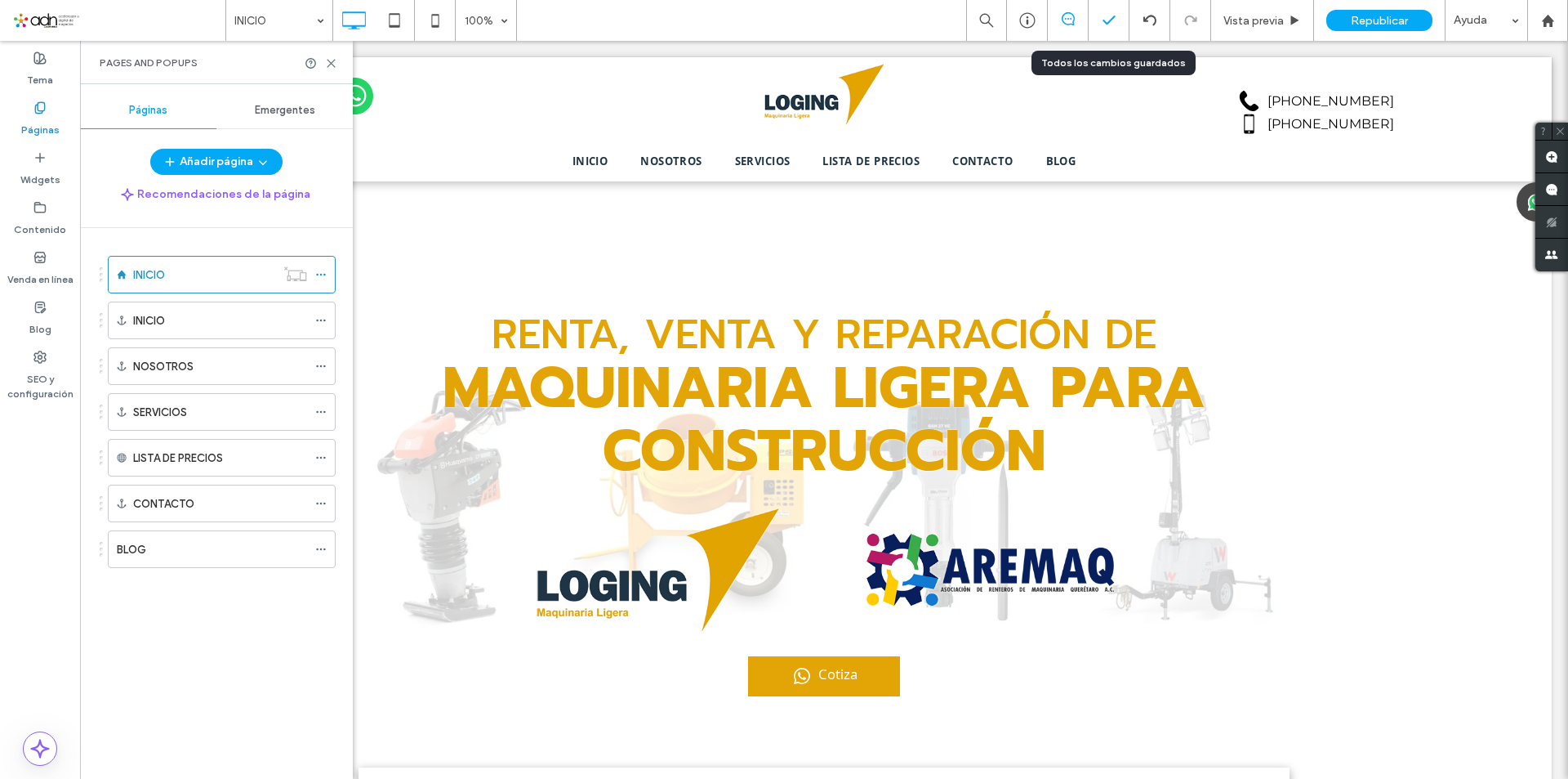
click at [1116, 24] on icon at bounding box center [1109, 21] width 17 height 17
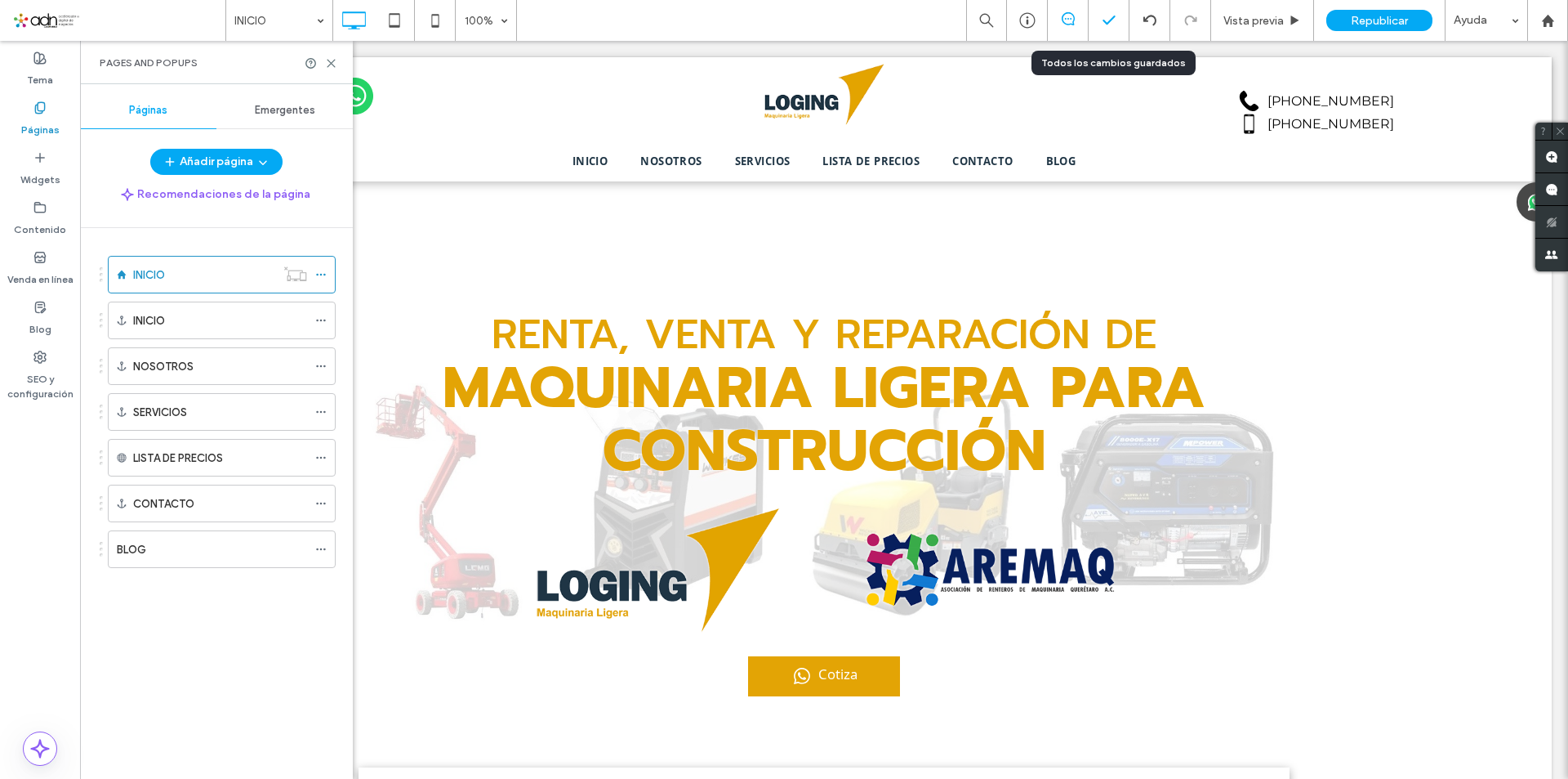
click at [1105, 22] on icon at bounding box center [1109, 21] width 17 height 17
click at [328, 61] on icon at bounding box center [331, 63] width 12 height 12
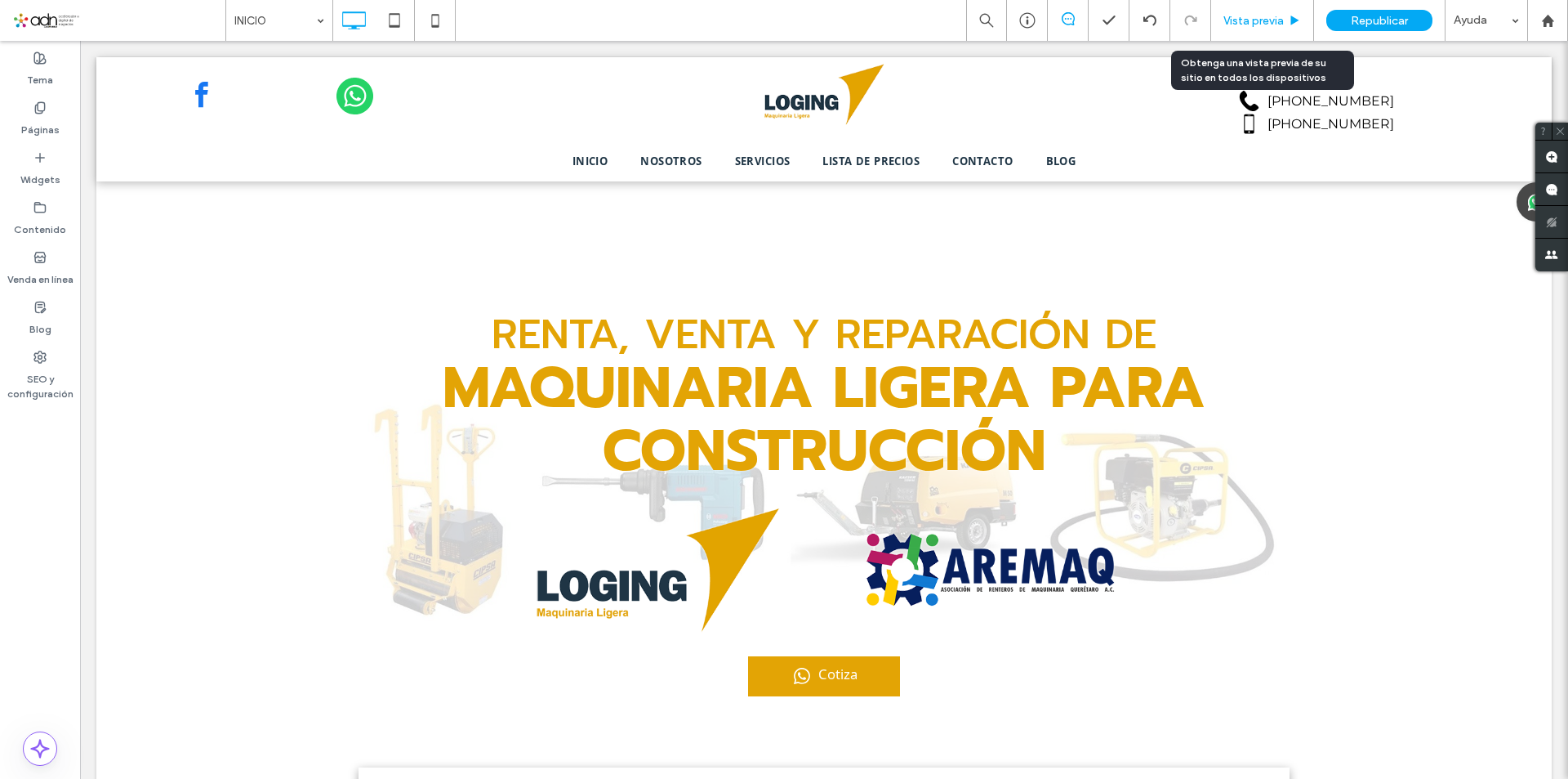
click at [1243, 25] on span "Vista previa" at bounding box center [1253, 21] width 61 height 14
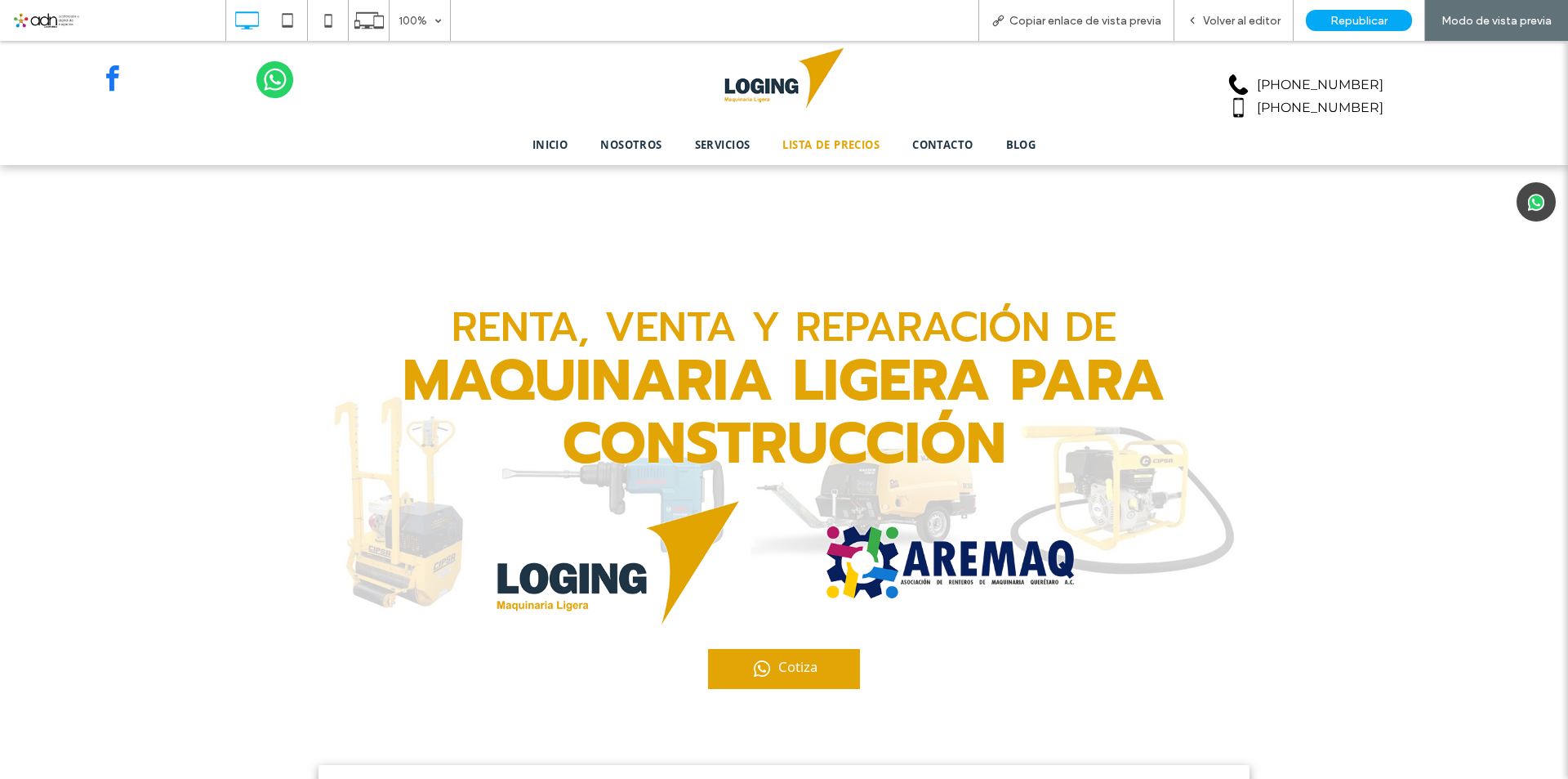
click at [849, 145] on span "LISTA DE PRECIOS" at bounding box center [830, 146] width 97 height 18
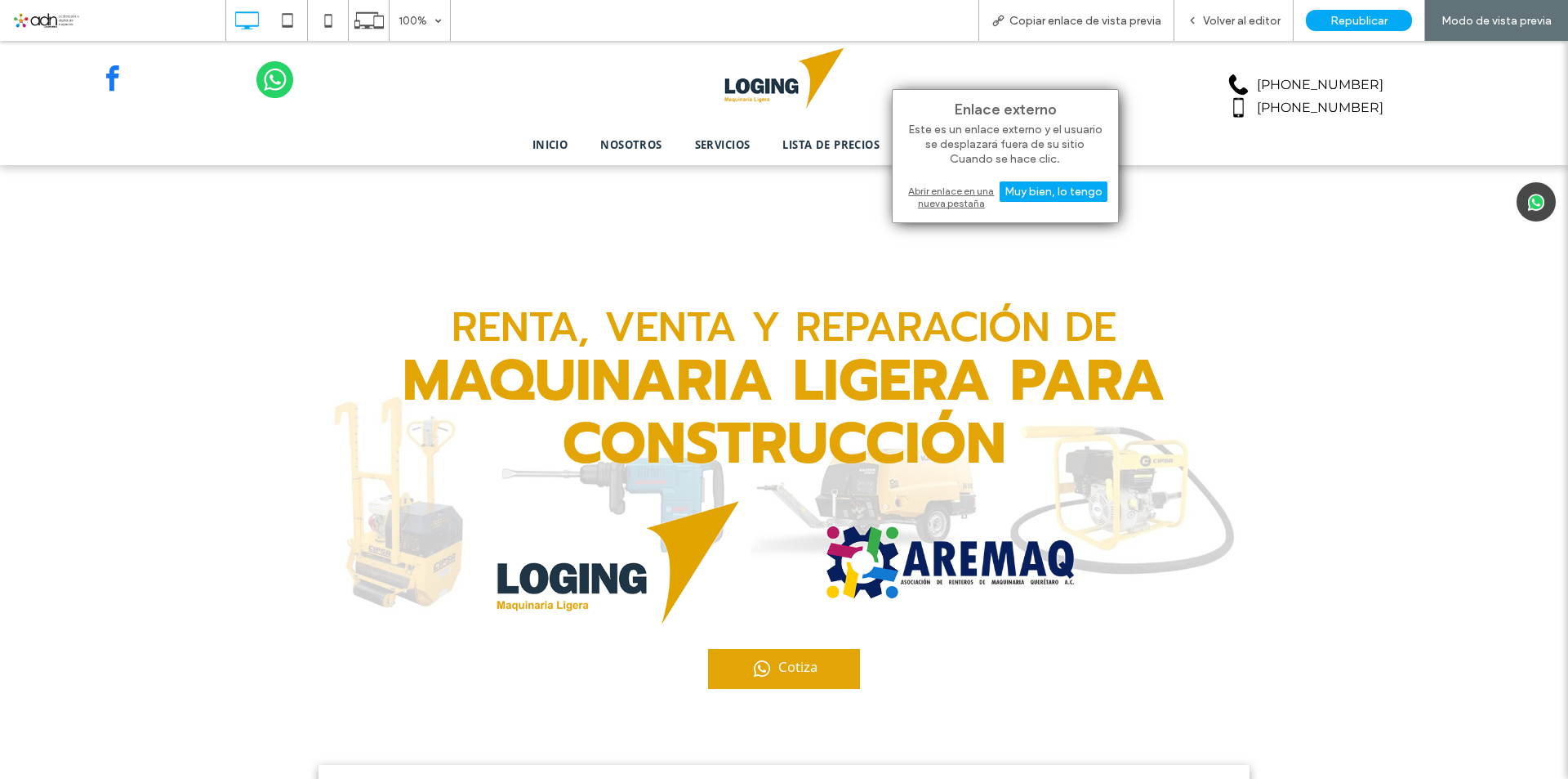
click at [933, 187] on div "Abrir enlace en una nueva pestaña" at bounding box center [1005, 196] width 204 height 29
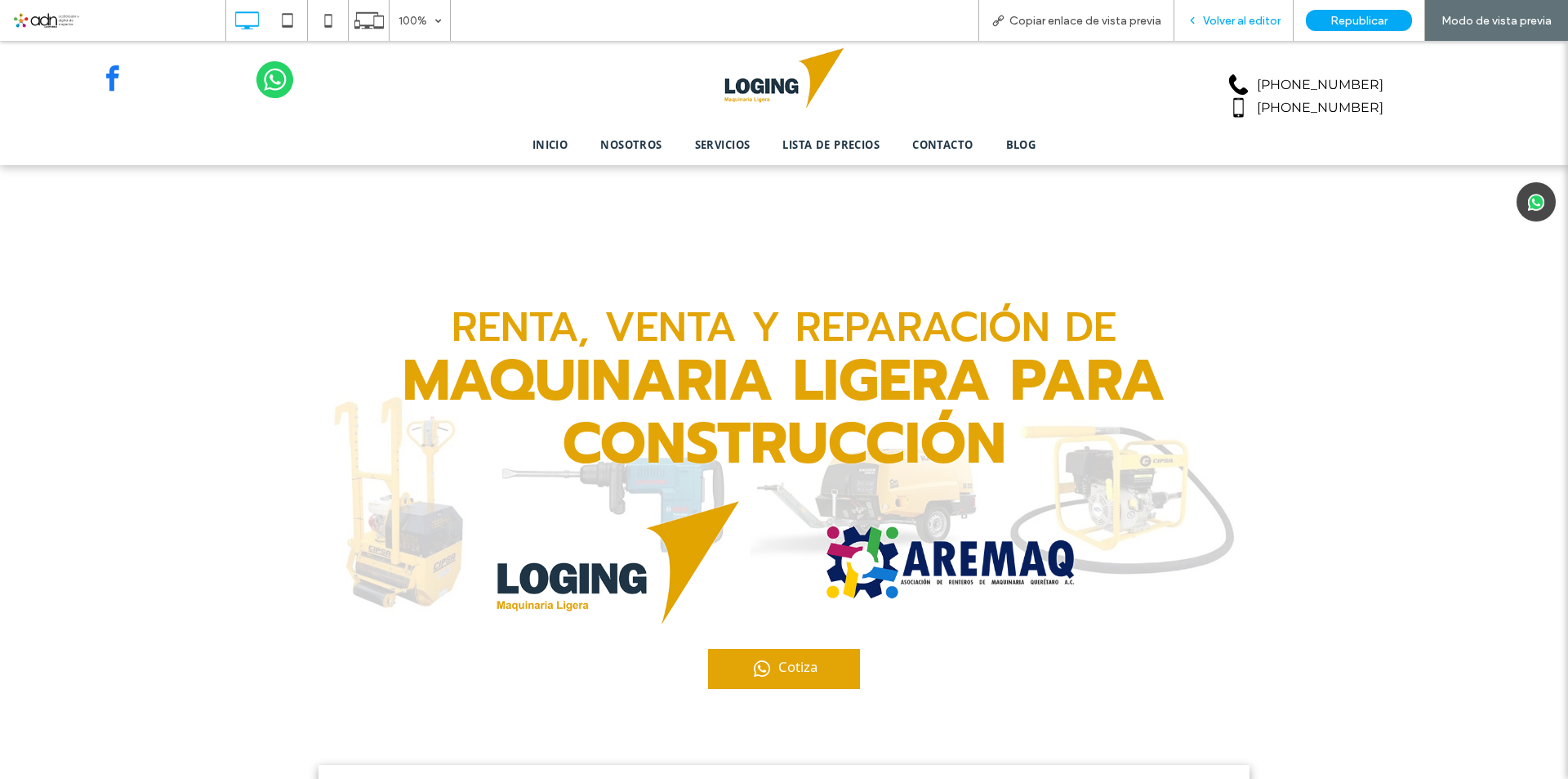
drag, startPoint x: 1214, startPoint y: 22, endPoint x: 725, endPoint y: 158, distance: 507.6
click at [1214, 22] on span "Volver al editor" at bounding box center [1241, 21] width 77 height 14
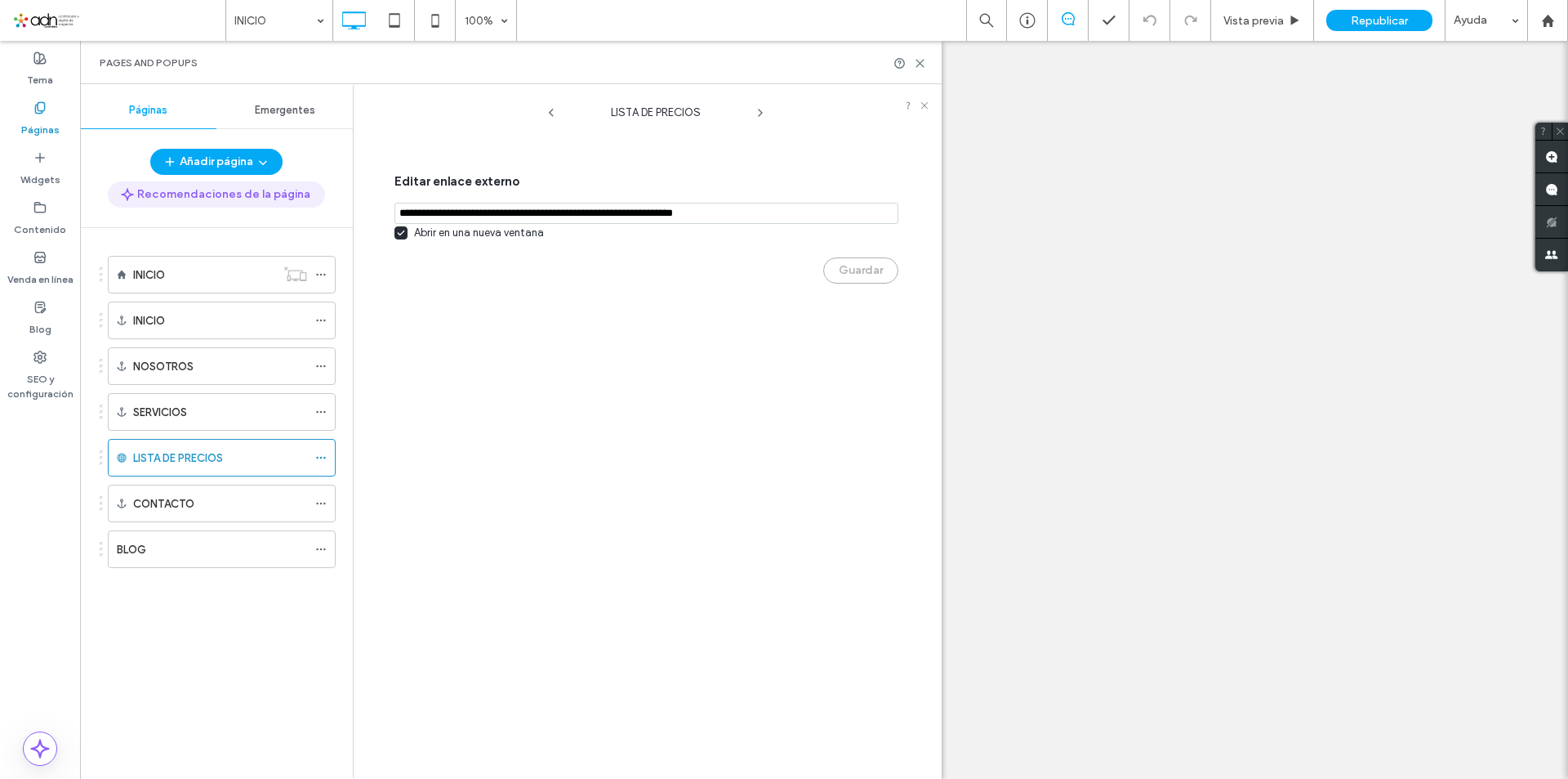
drag, startPoint x: 697, startPoint y: 213, endPoint x: 231, endPoint y: 202, distance: 466.1
click at [231, 202] on div "Páginas Emergentes Añadir página Recomendaciones de la página INICIO INICIO NOS…" at bounding box center [510, 431] width 862 height 694
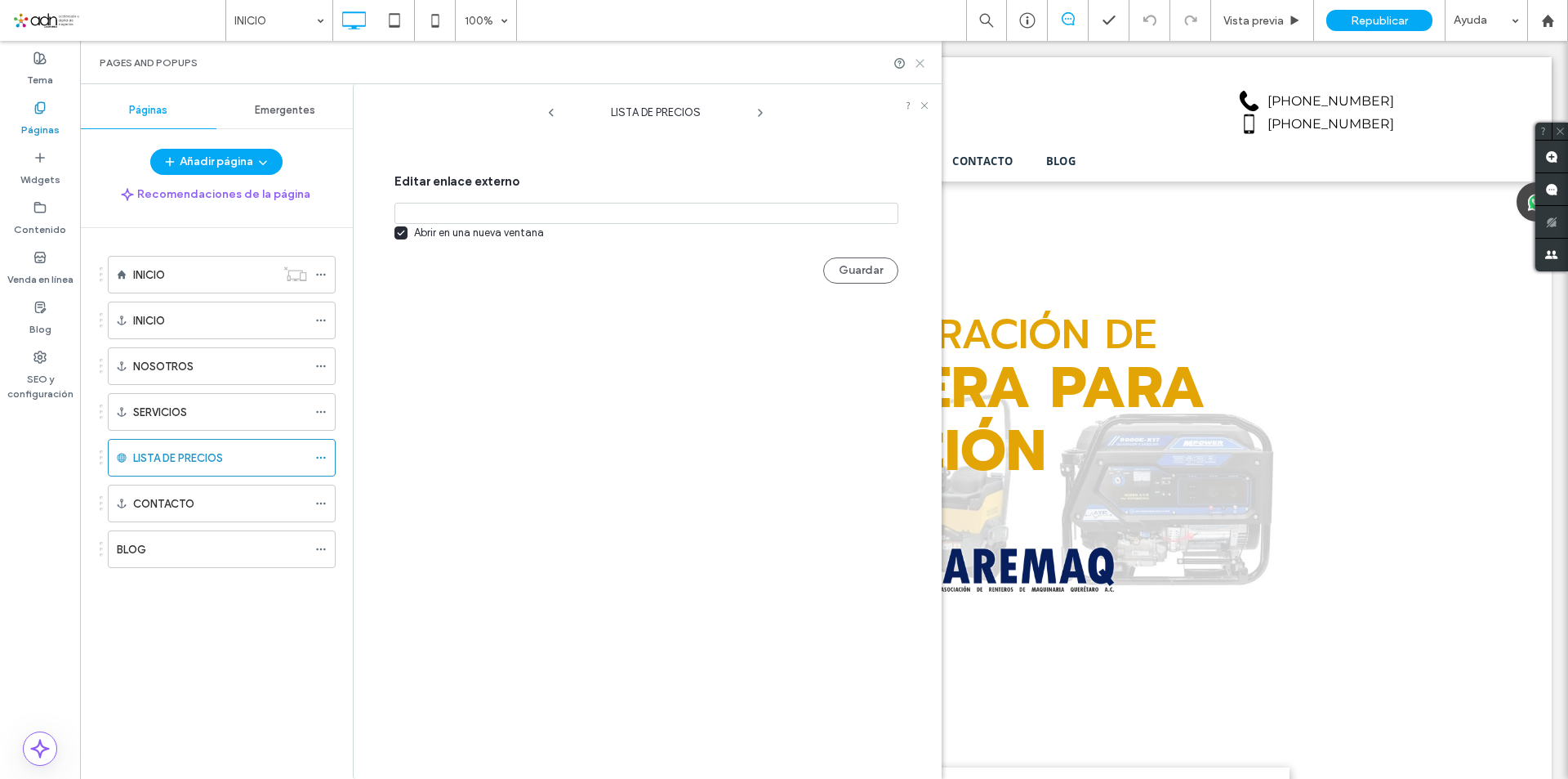
click at [921, 61] on icon at bounding box center [920, 63] width 12 height 12
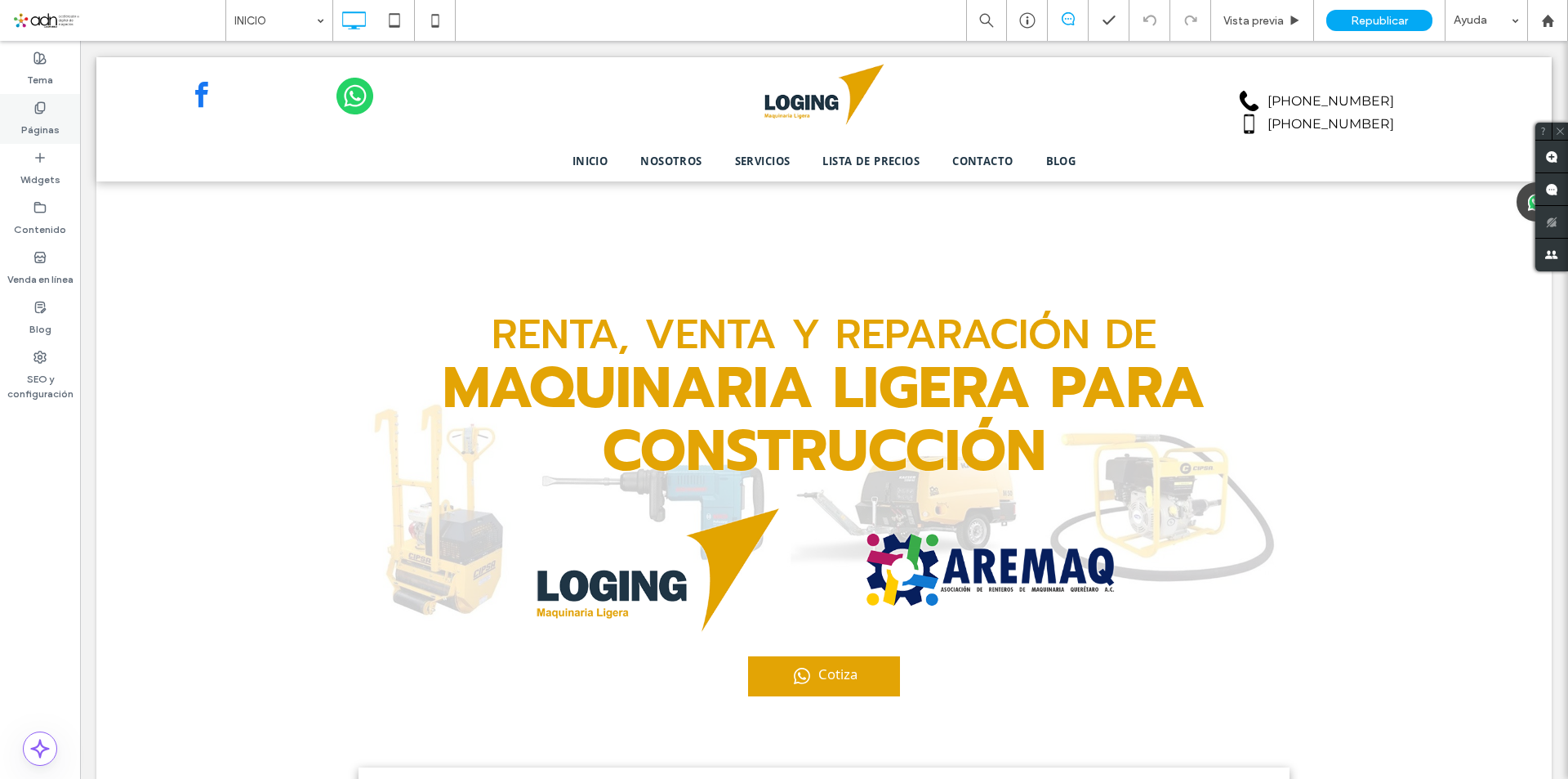
click at [48, 142] on div "Páginas" at bounding box center [40, 119] width 80 height 50
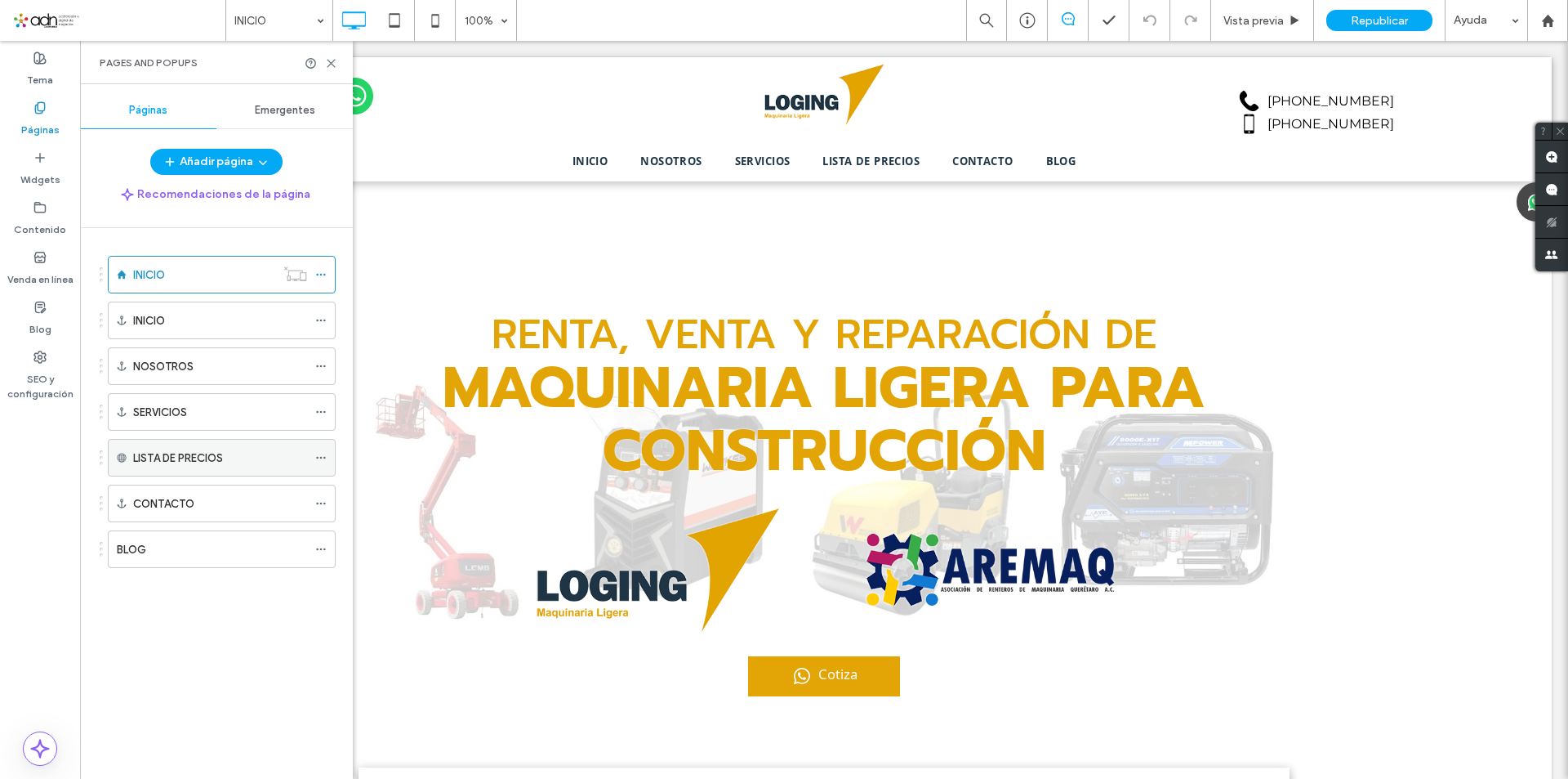
click at [319, 458] on icon at bounding box center [321, 458] width 12 height 12
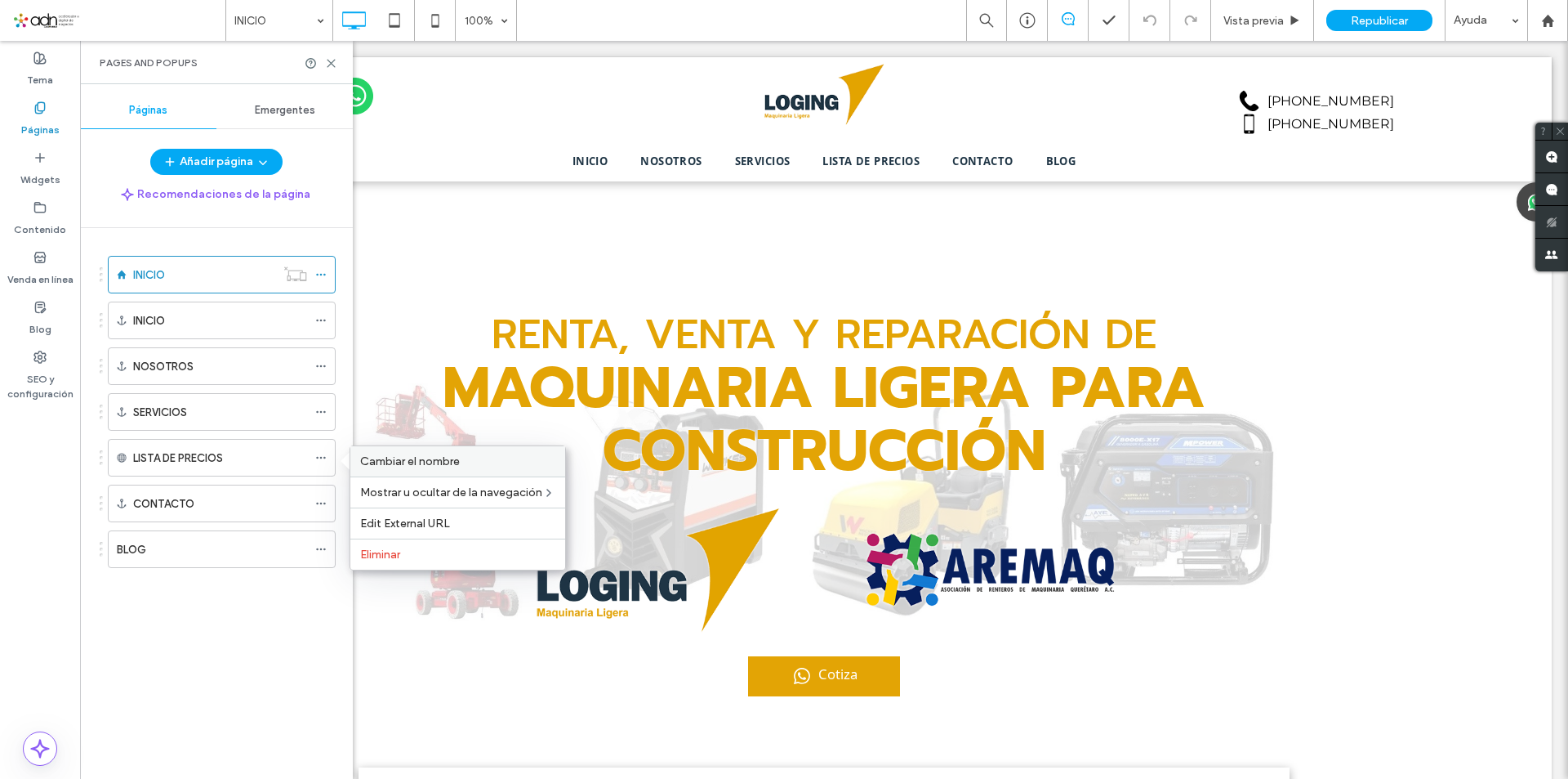
click at [439, 464] on span "Cambiar el nombre" at bounding box center [410, 461] width 100 height 14
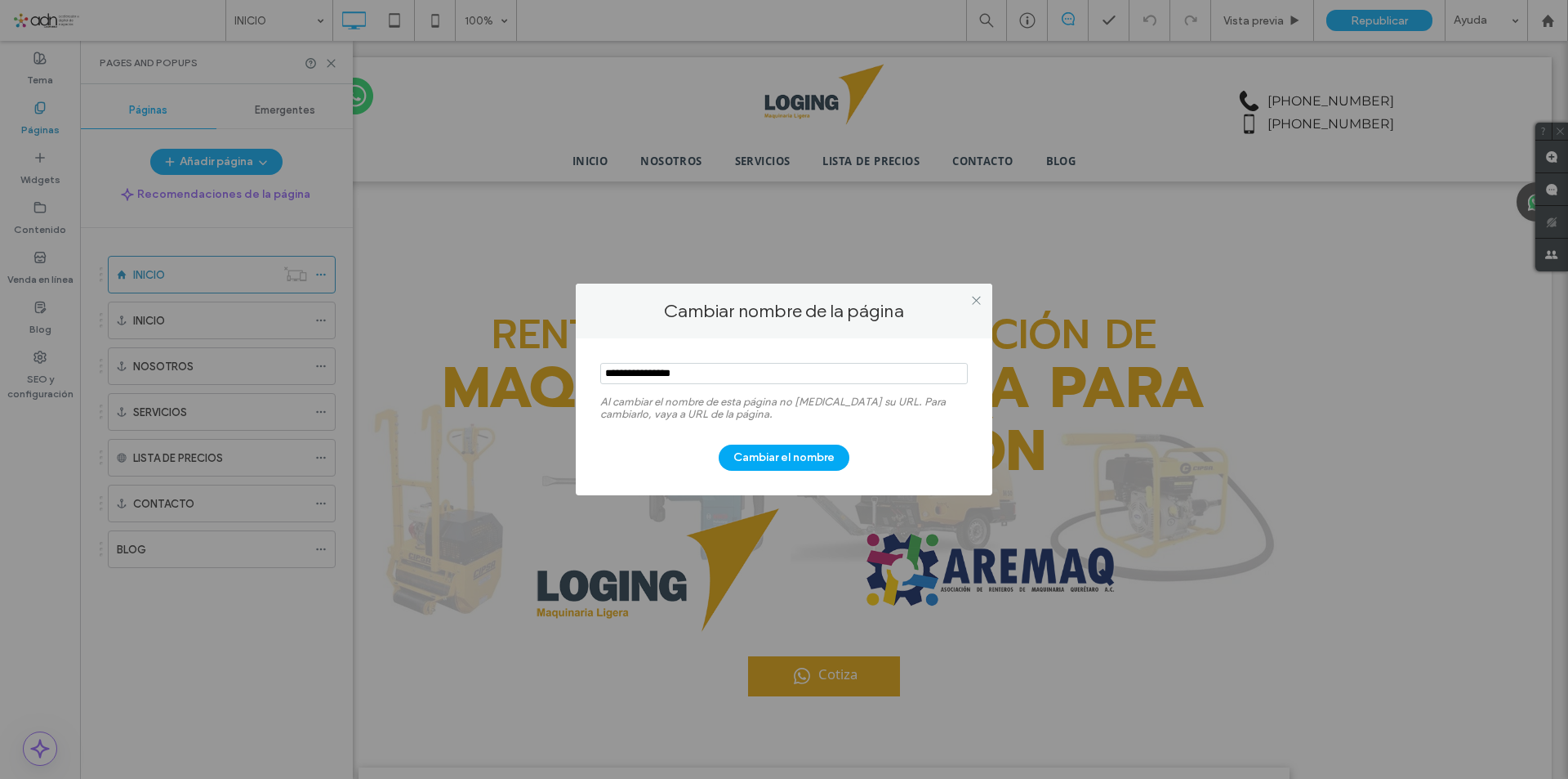
click at [669, 375] on input "notEmpty" at bounding box center [784, 374] width 368 height 22
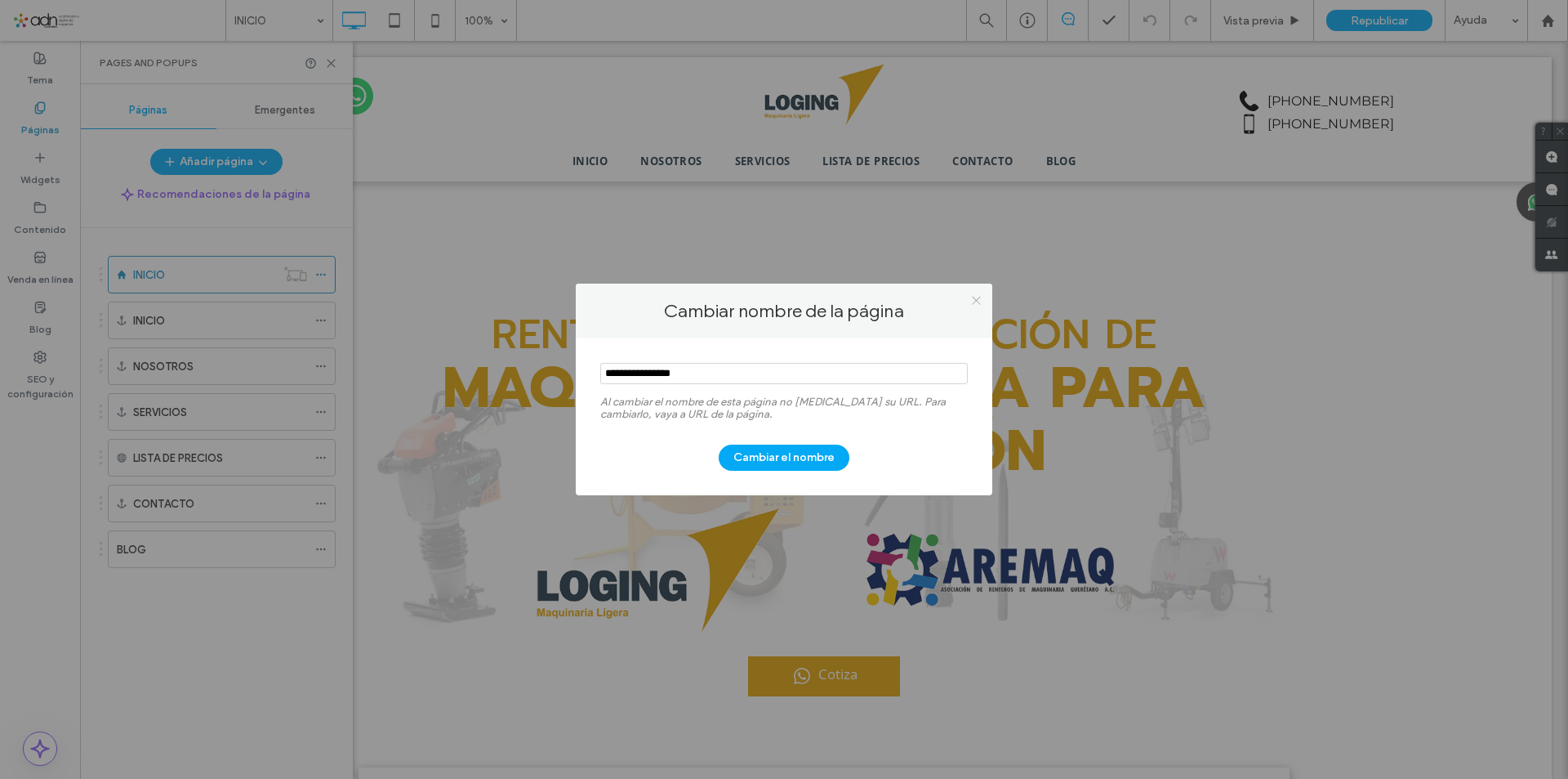
click at [975, 301] on use at bounding box center [976, 300] width 8 height 8
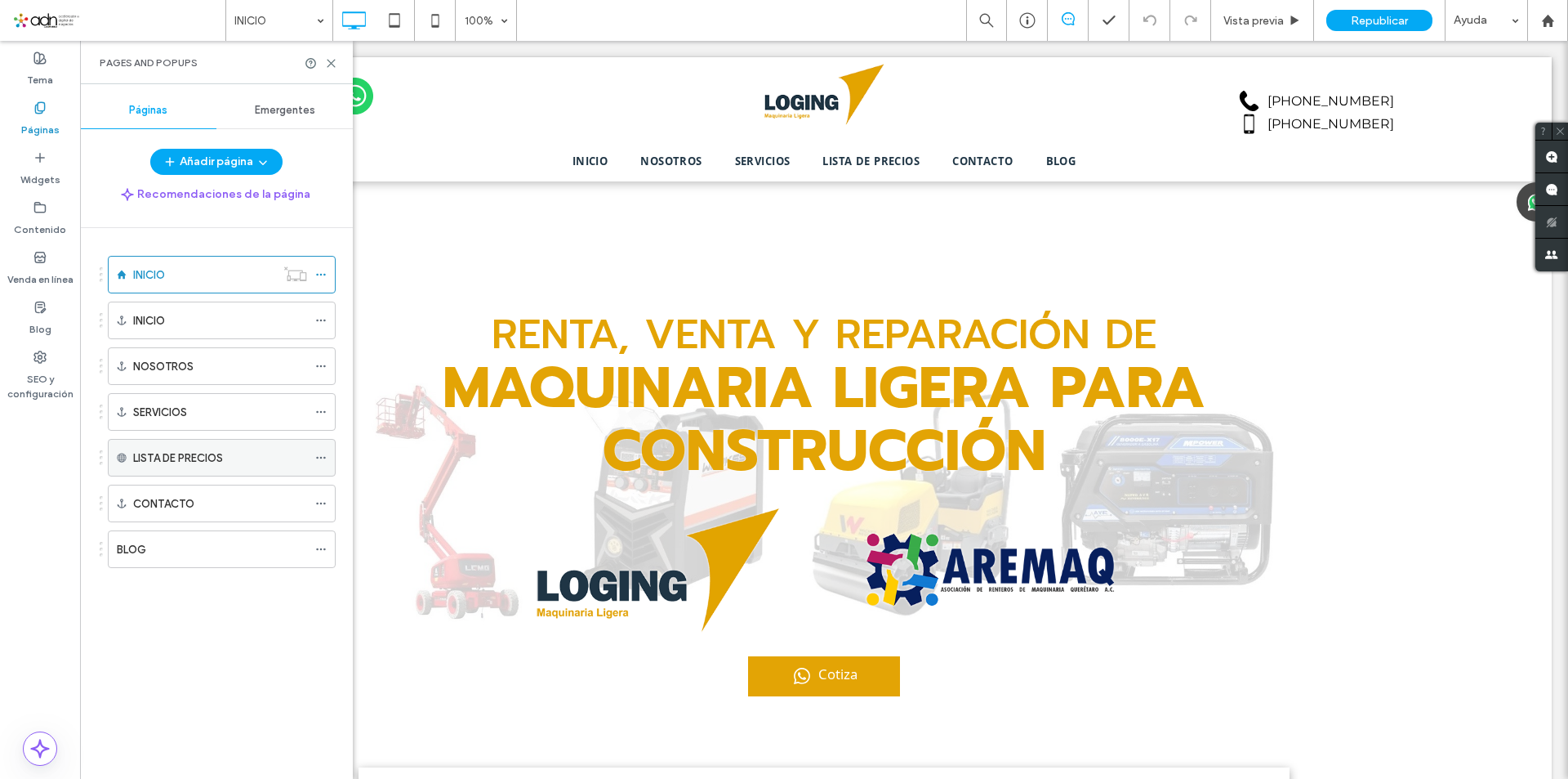
click at [315, 455] on icon at bounding box center [321, 458] width 12 height 12
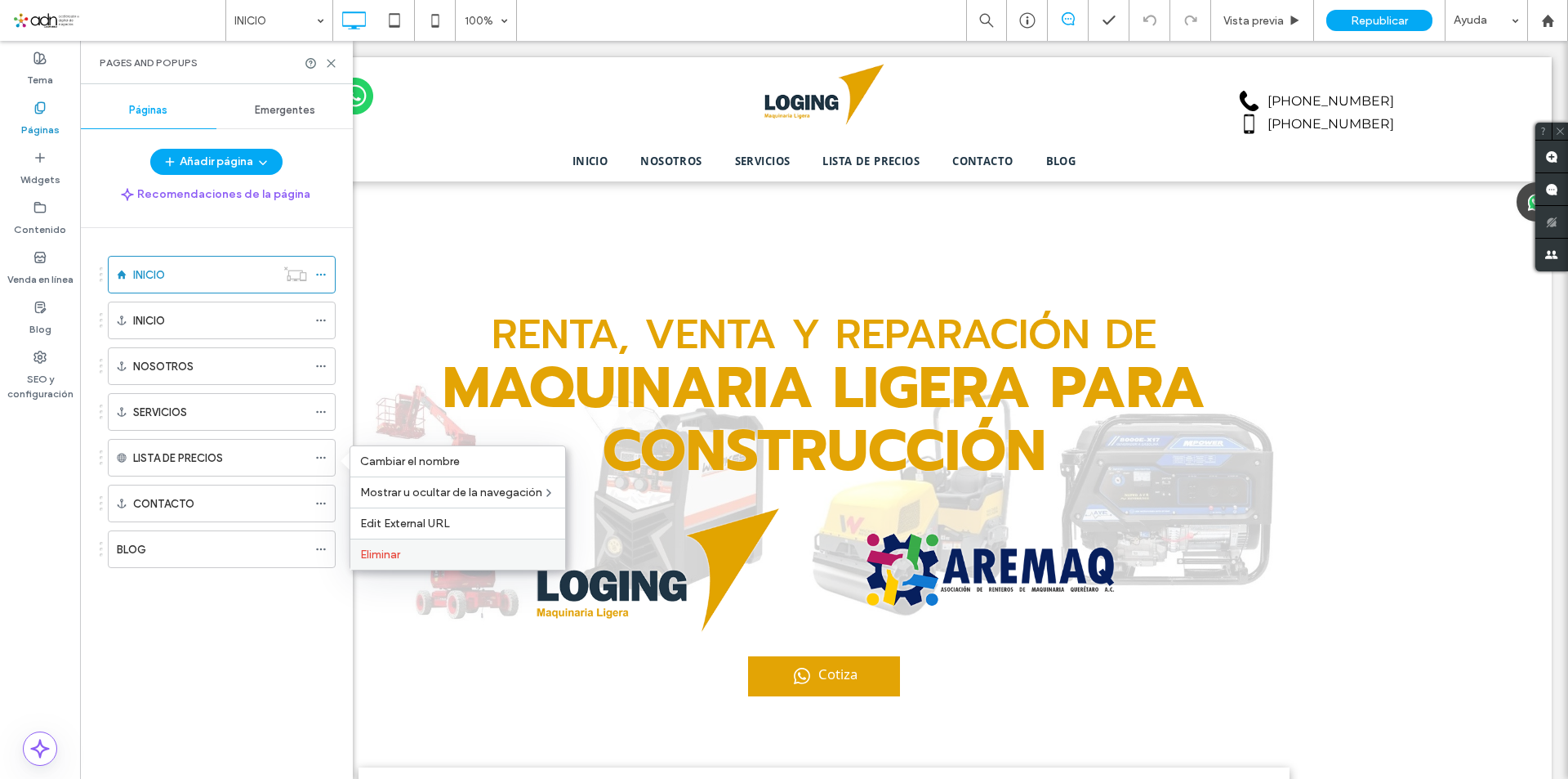
click at [383, 542] on div "Eliminar" at bounding box center [457, 553] width 215 height 31
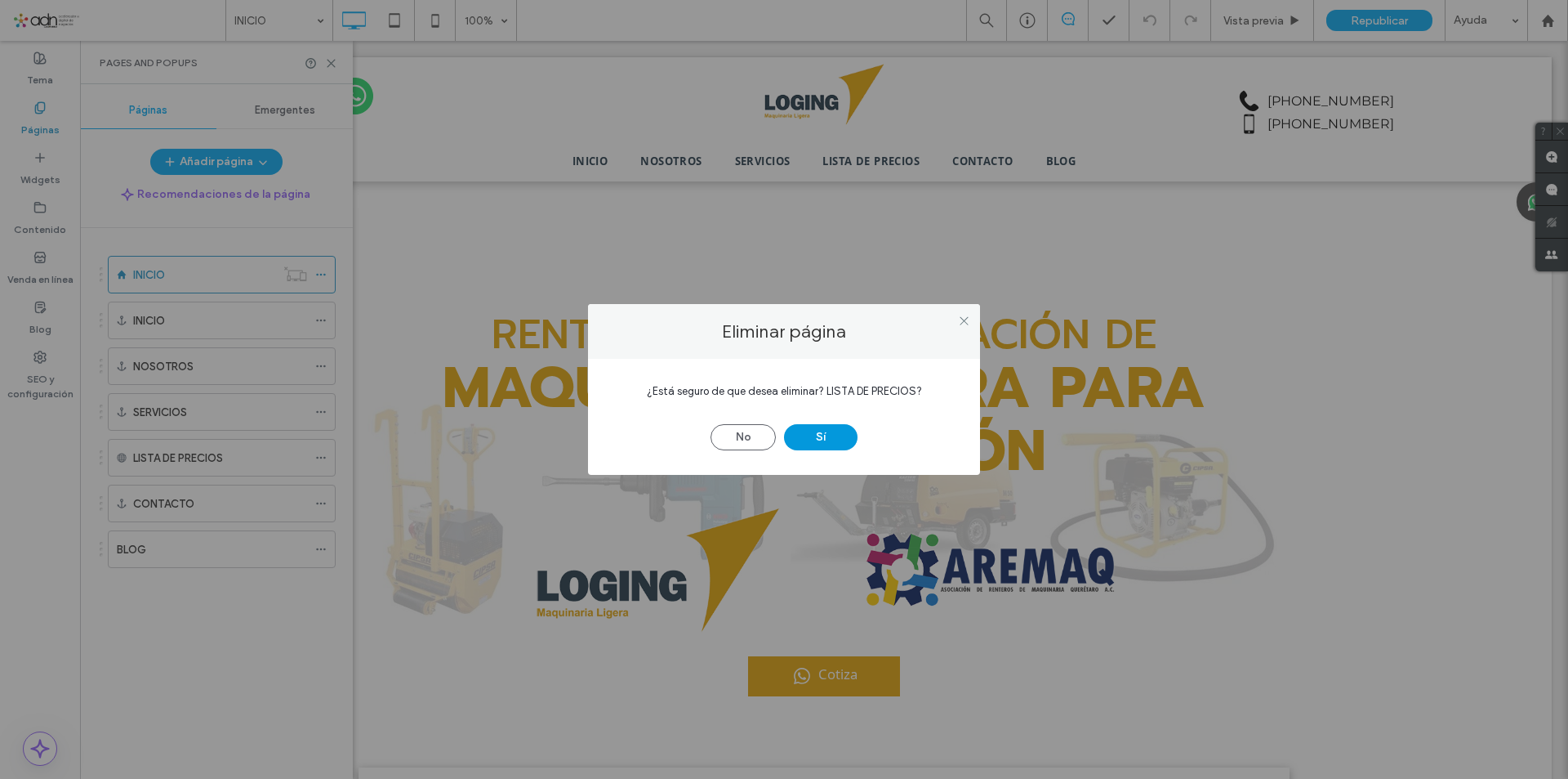
click at [800, 436] on button "Sí" at bounding box center [820, 437] width 74 height 26
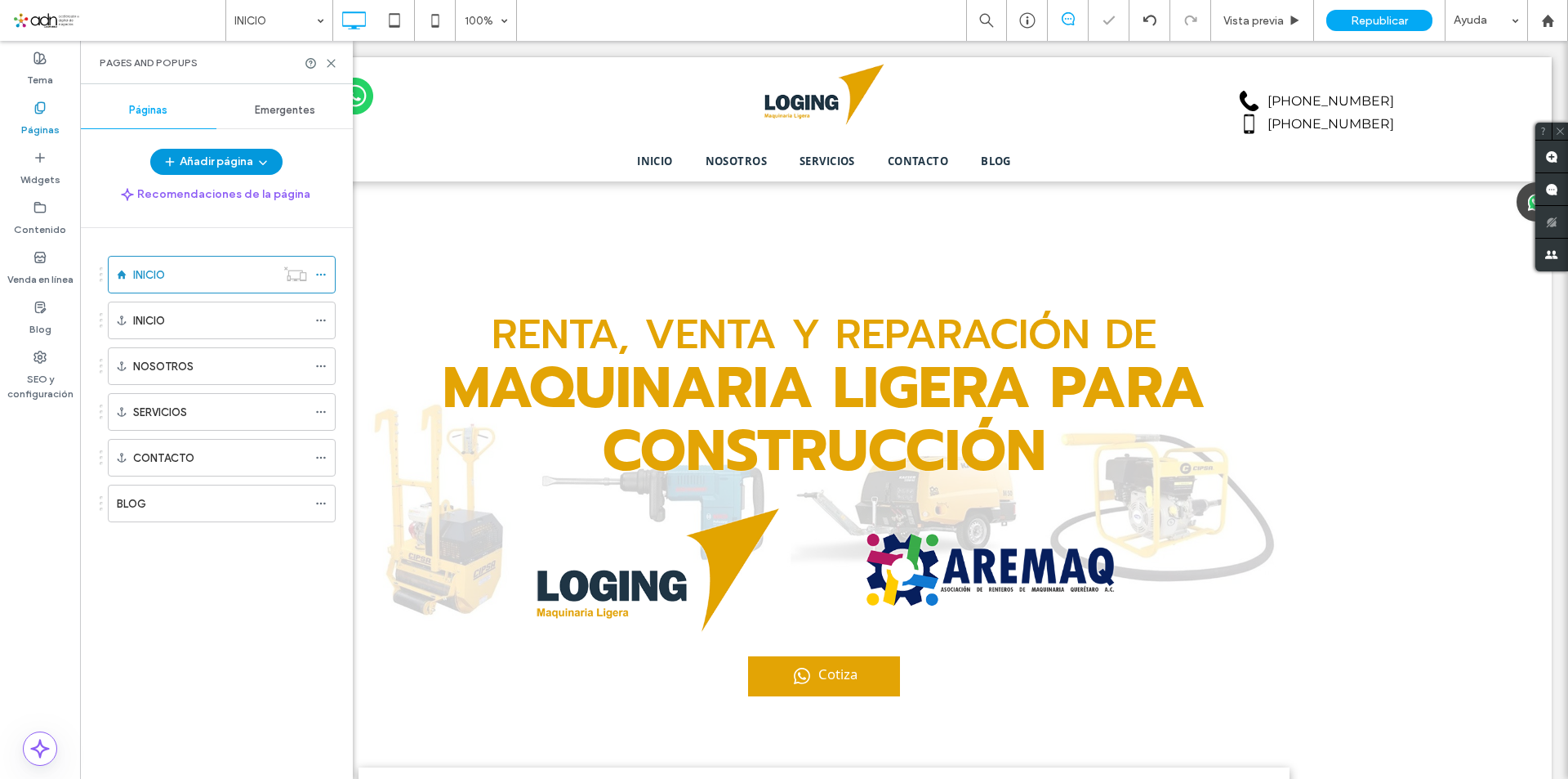
click at [245, 162] on button "Añadir página" at bounding box center [216, 161] width 132 height 26
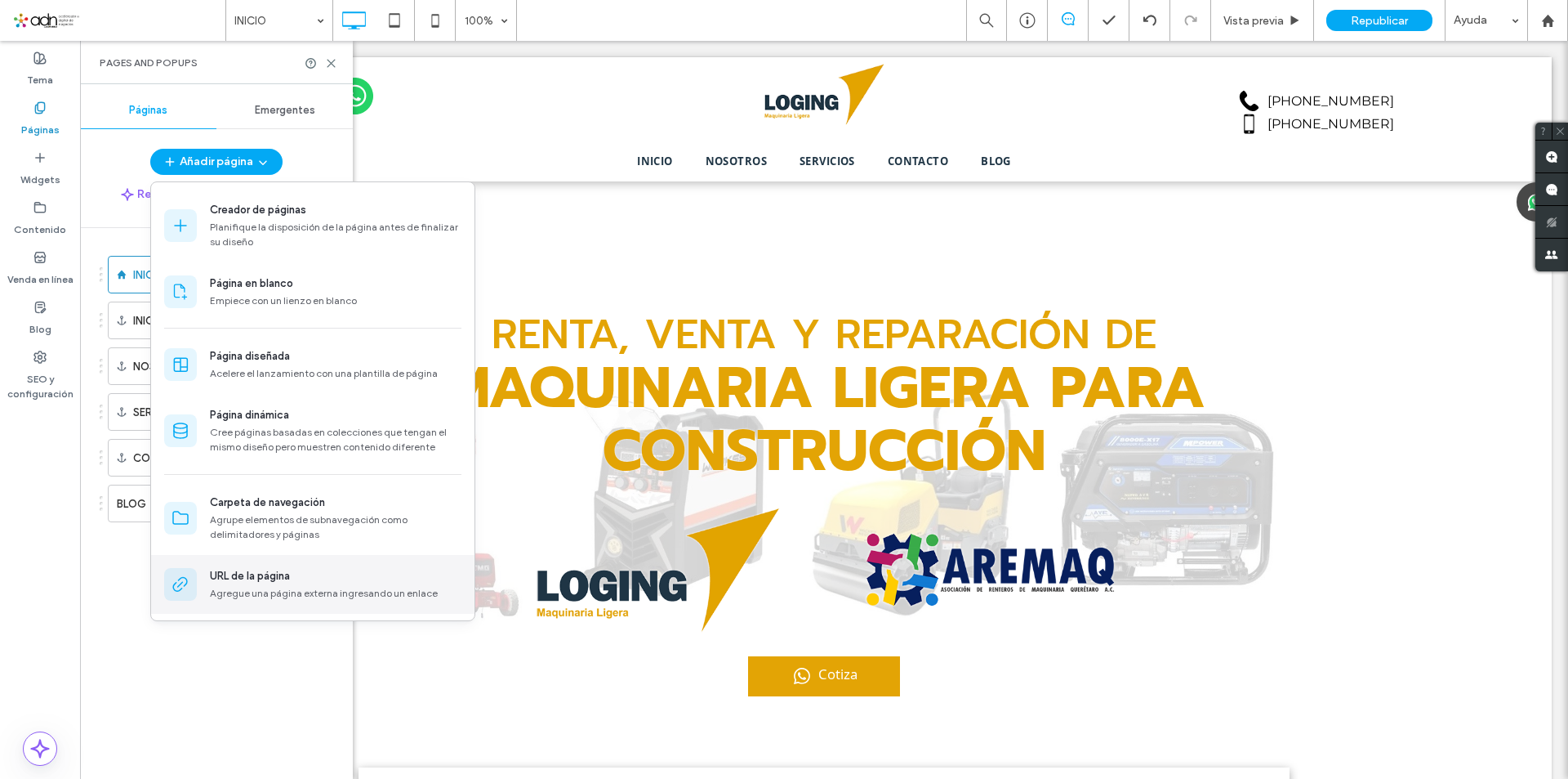
click at [299, 598] on div "Agregue una página externa ingresando un enlace" at bounding box center [335, 593] width 252 height 15
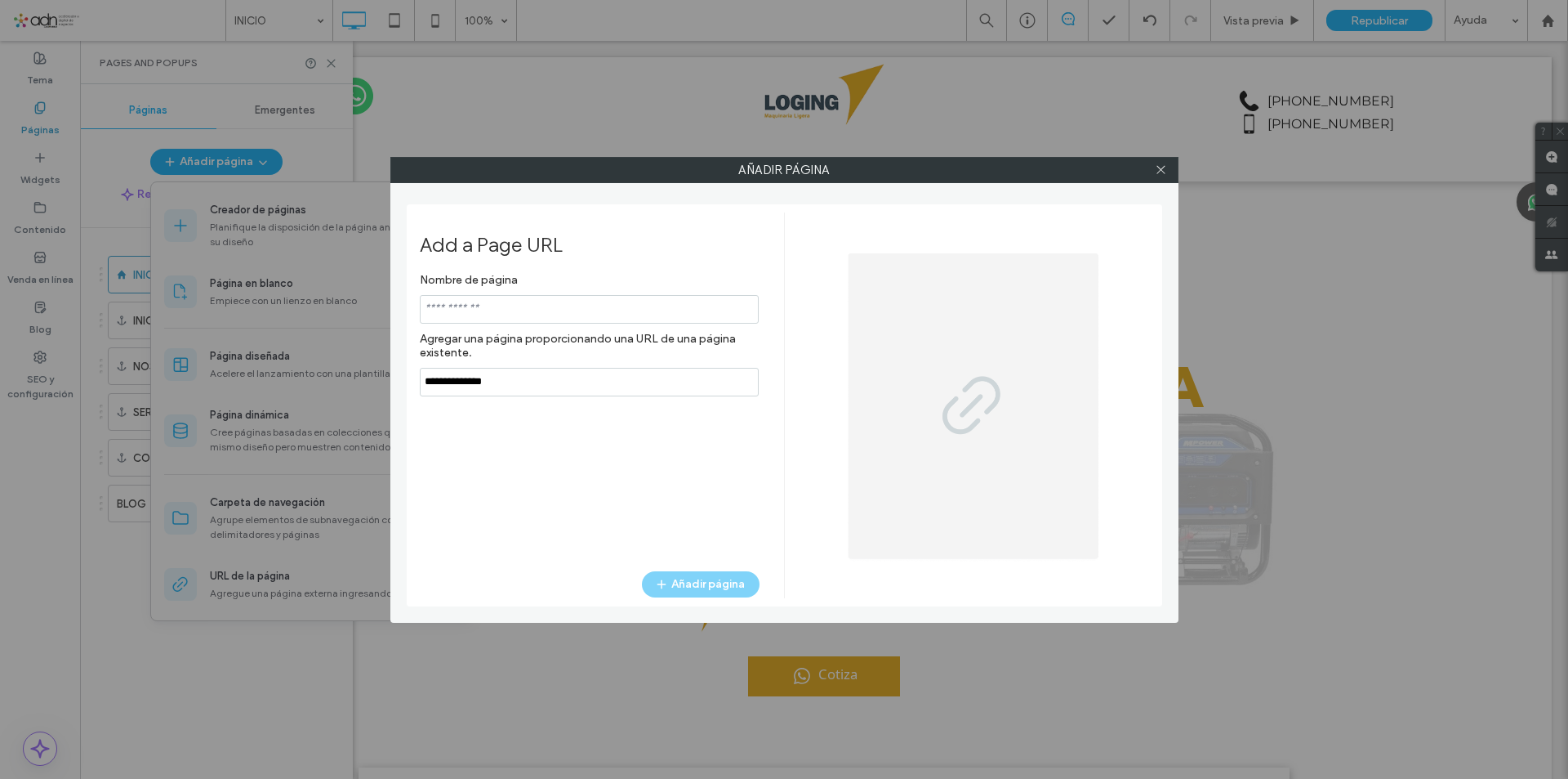
click at [497, 312] on input "notEmpty" at bounding box center [589, 309] width 339 height 28
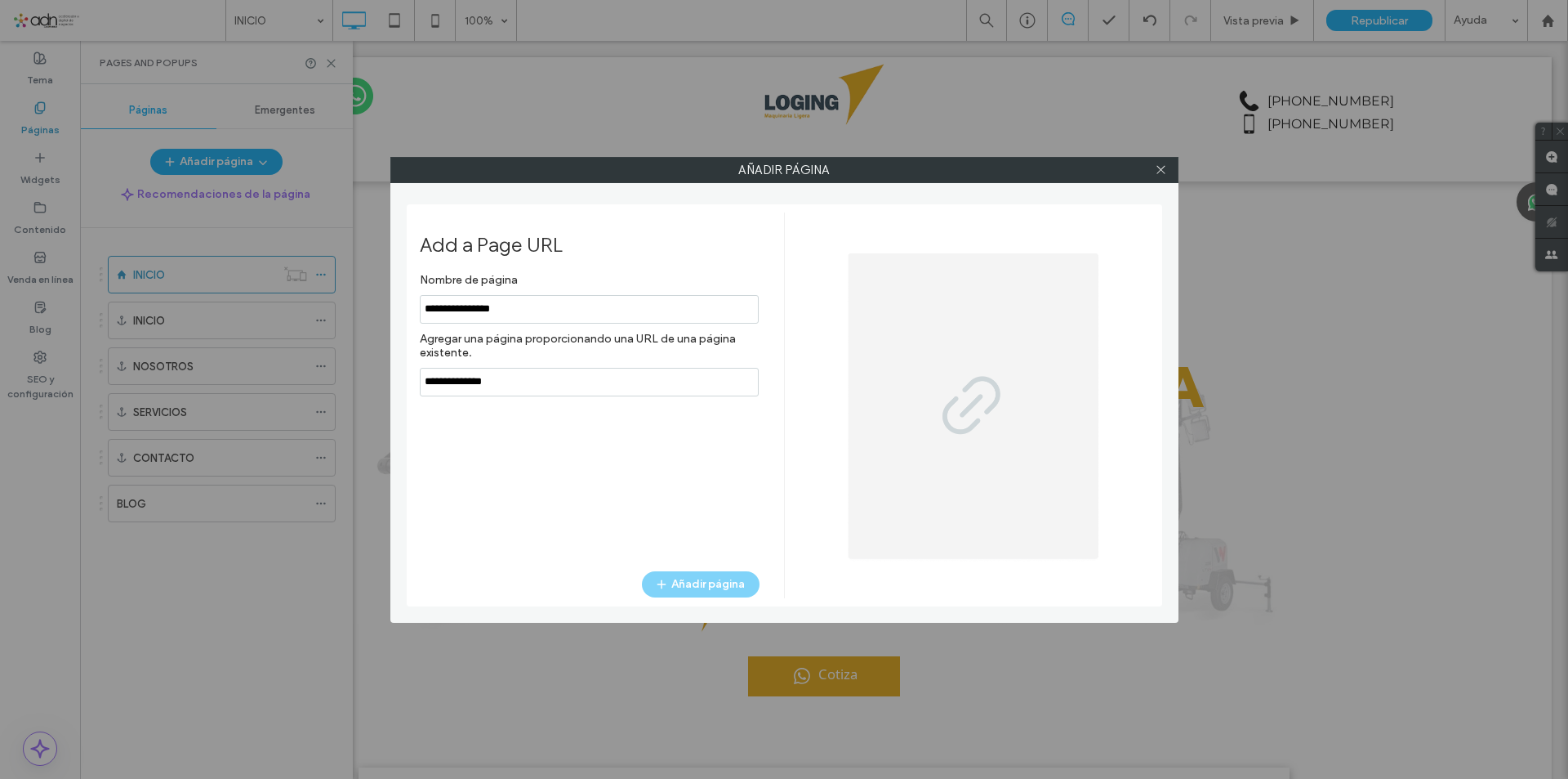
type input "**********"
drag, startPoint x: 536, startPoint y: 383, endPoint x: 423, endPoint y: 385, distance: 113.0
click at [423, 385] on input "notEmpty,url" at bounding box center [589, 382] width 339 height 28
paste input "**********"
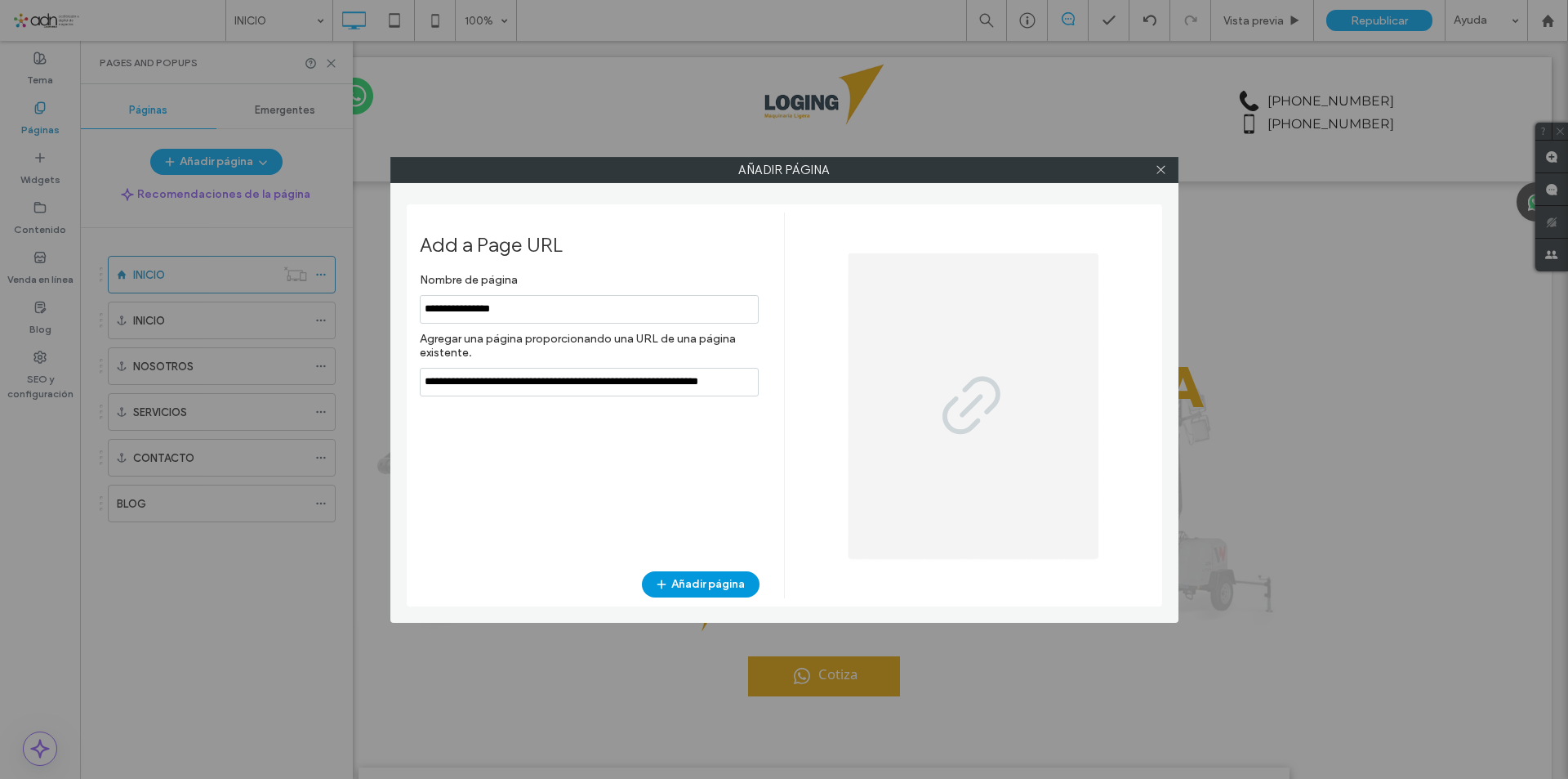
type input "**********"
click at [707, 585] on button "Añadir página" at bounding box center [701, 584] width 118 height 26
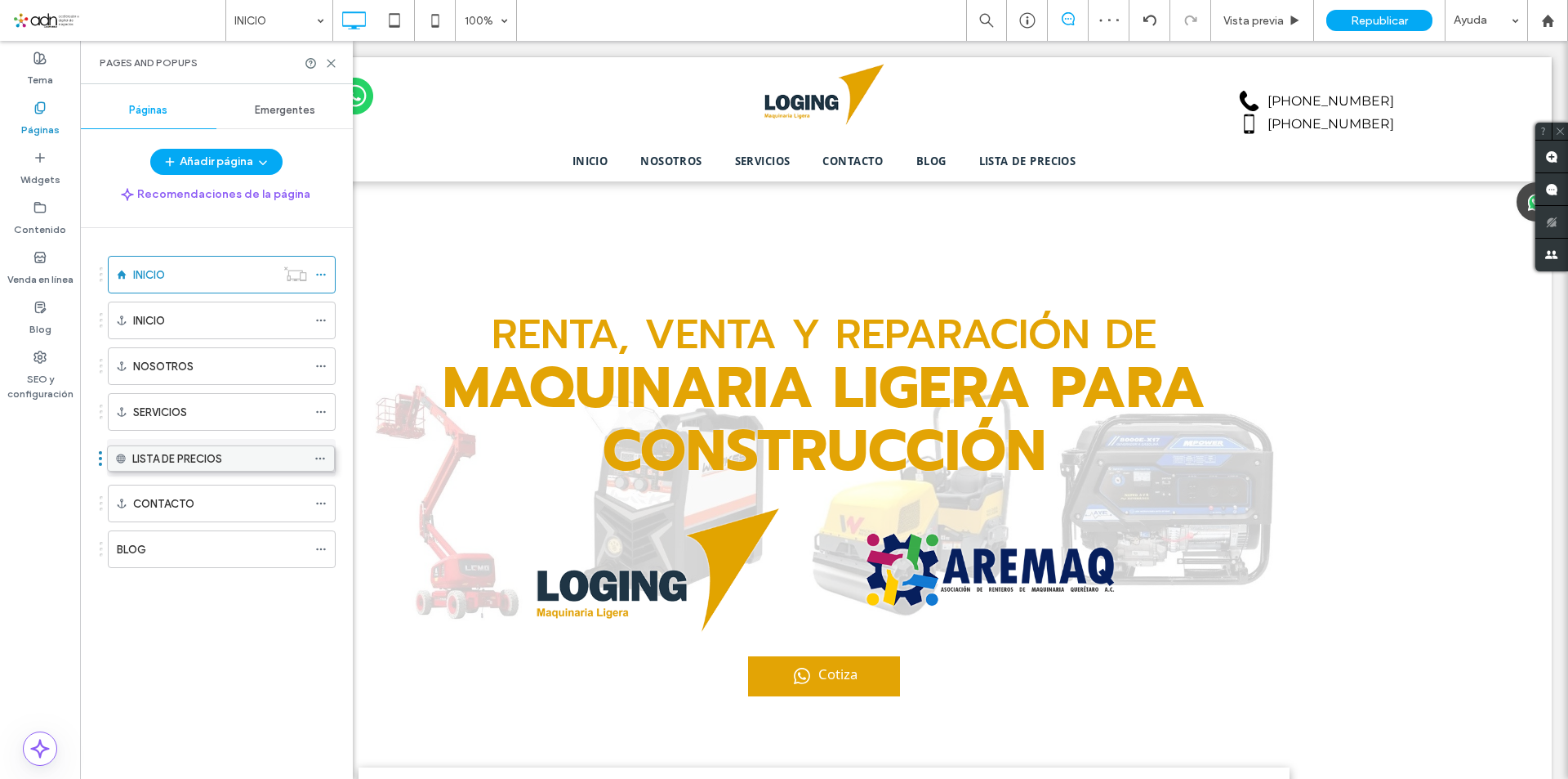
drag, startPoint x: 211, startPoint y: 544, endPoint x: 210, endPoint y: 459, distance: 85.0
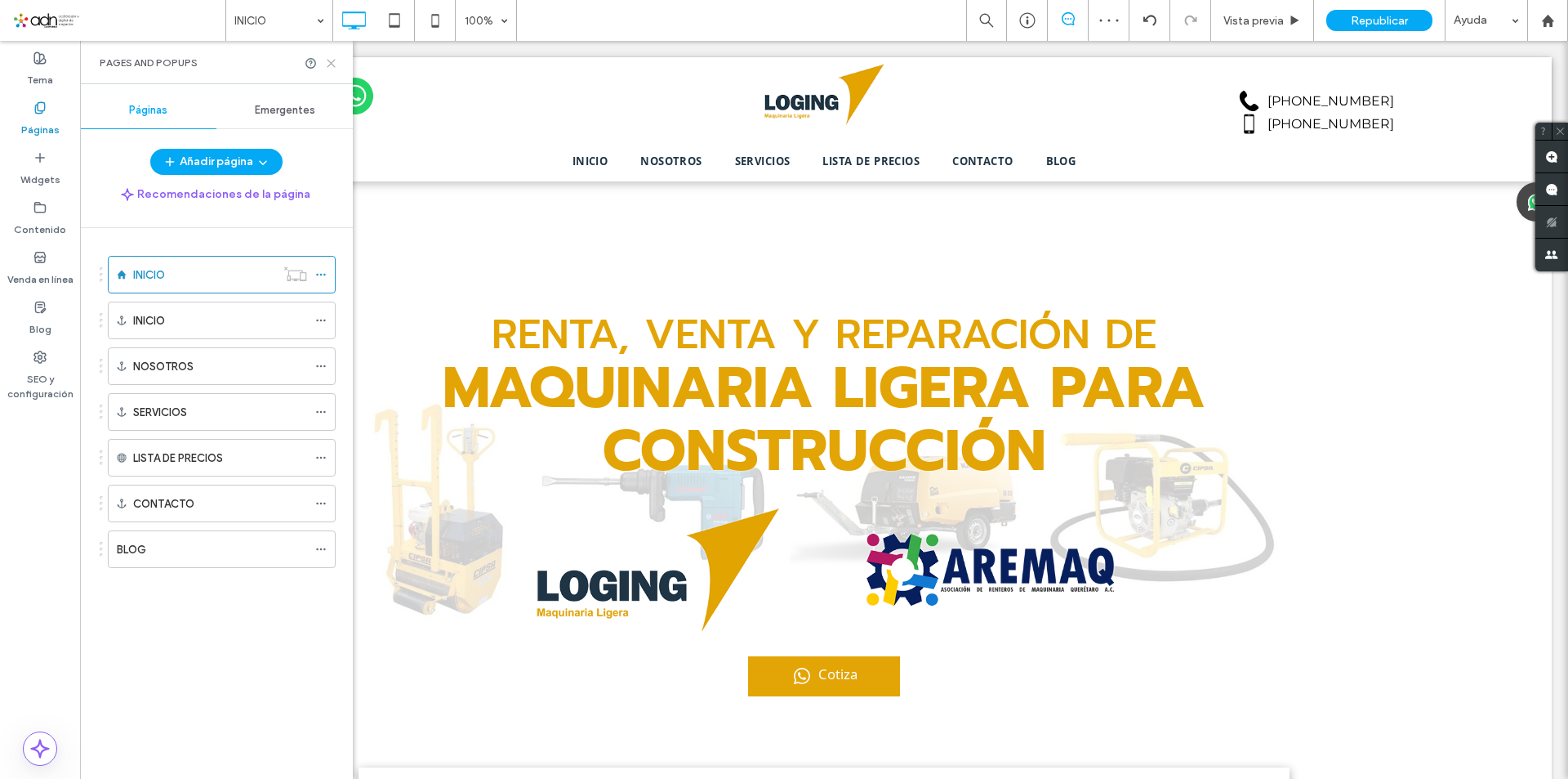
click at [330, 63] on icon at bounding box center [331, 63] width 12 height 12
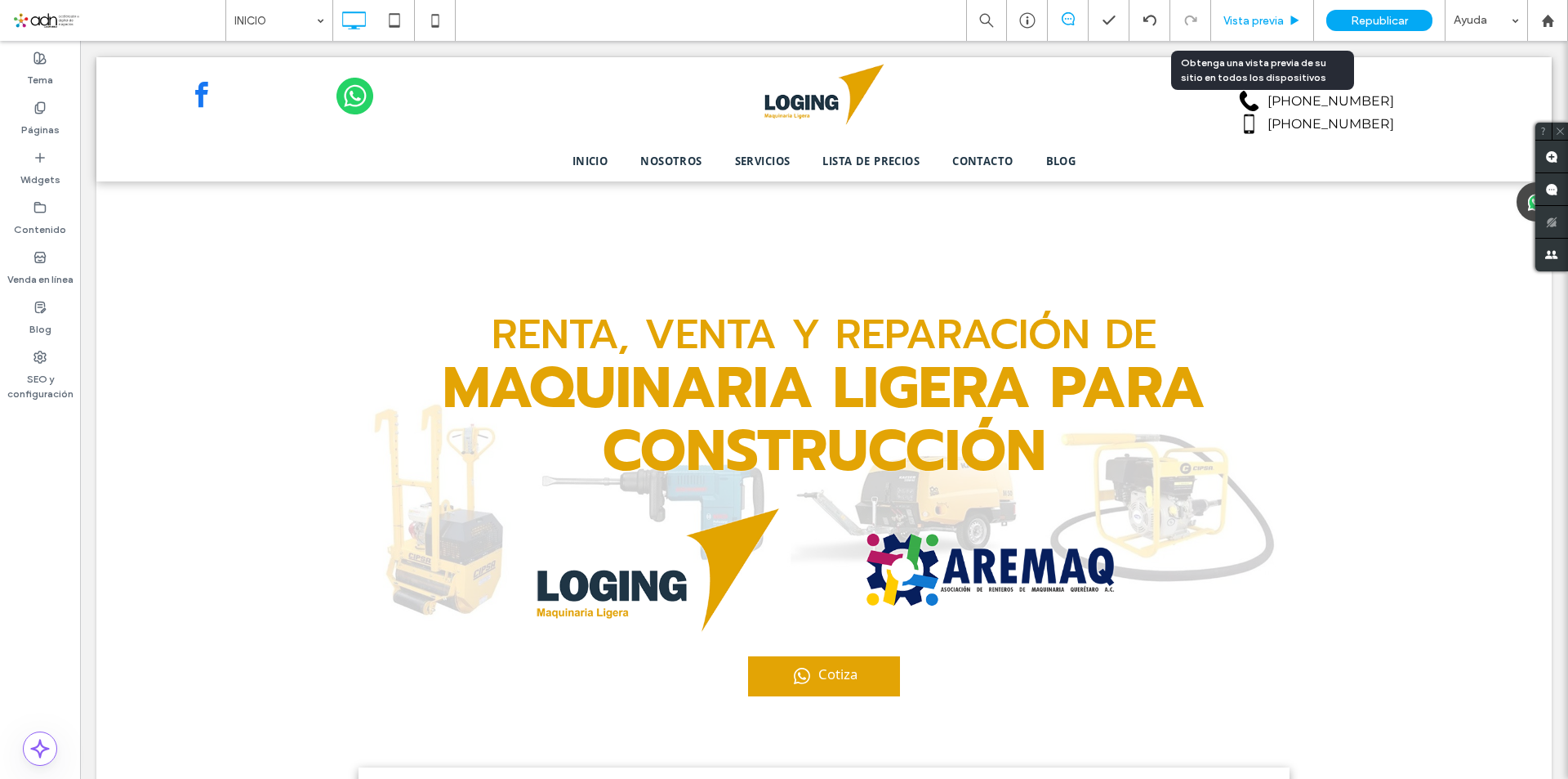
drag, startPoint x: 1257, startPoint y: 25, endPoint x: 994, endPoint y: 80, distance: 268.7
click at [1257, 25] on span "Vista previa" at bounding box center [1253, 21] width 61 height 14
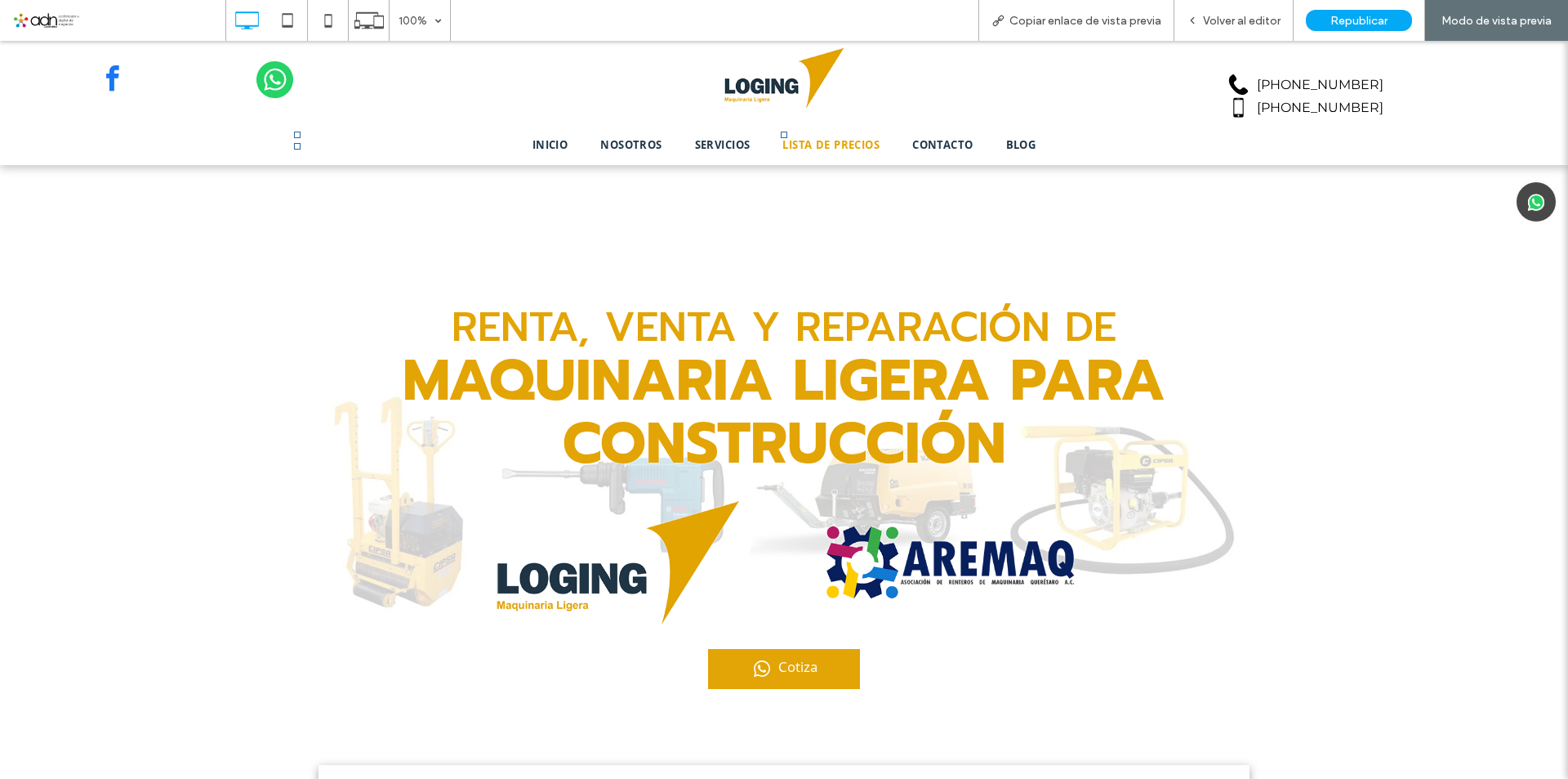
click at [853, 150] on span "LISTA DE PRECIOS" at bounding box center [830, 146] width 97 height 18
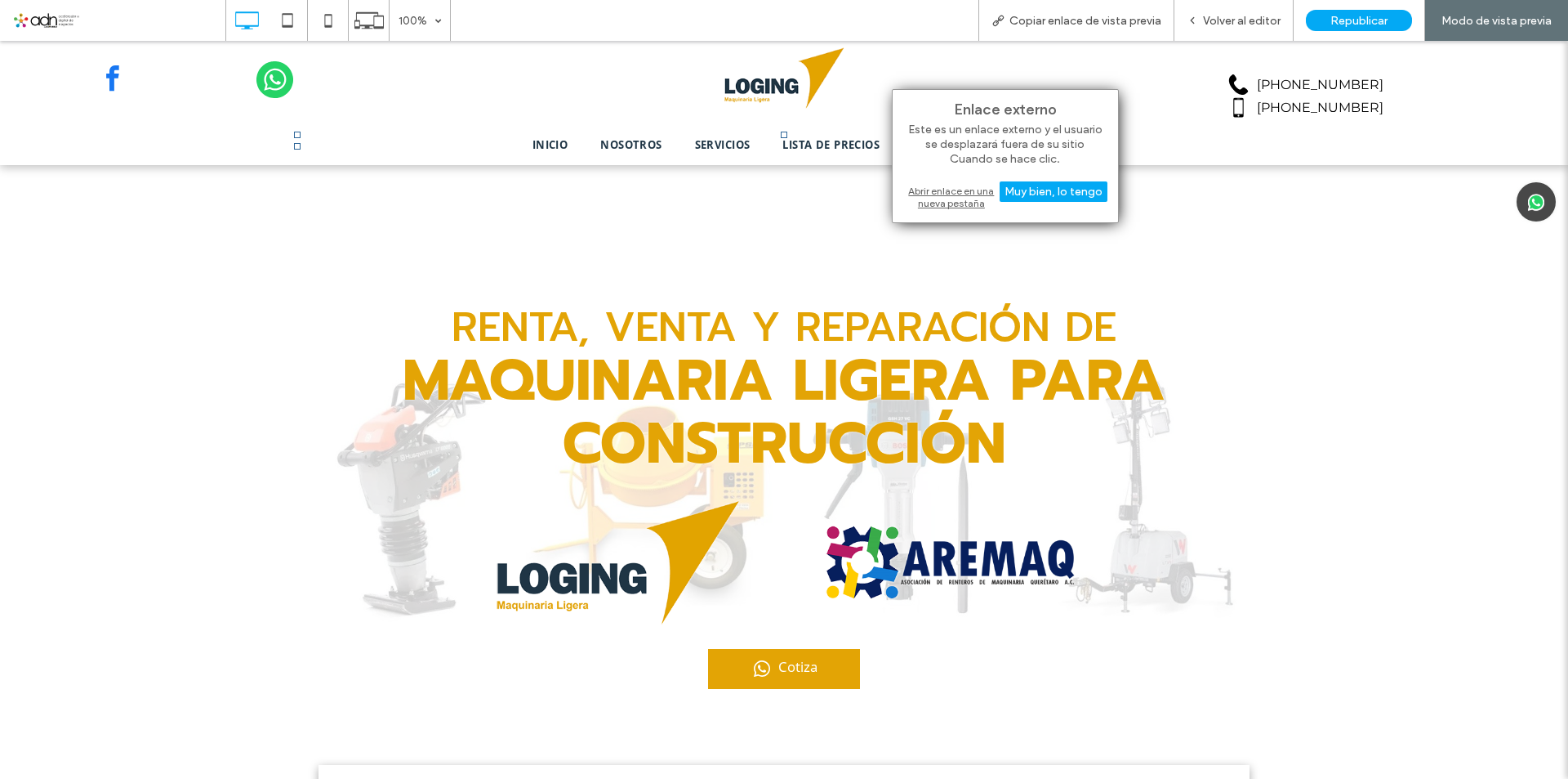
click at [945, 201] on div "Abrir enlace en una nueva pestaña" at bounding box center [1005, 196] width 204 height 29
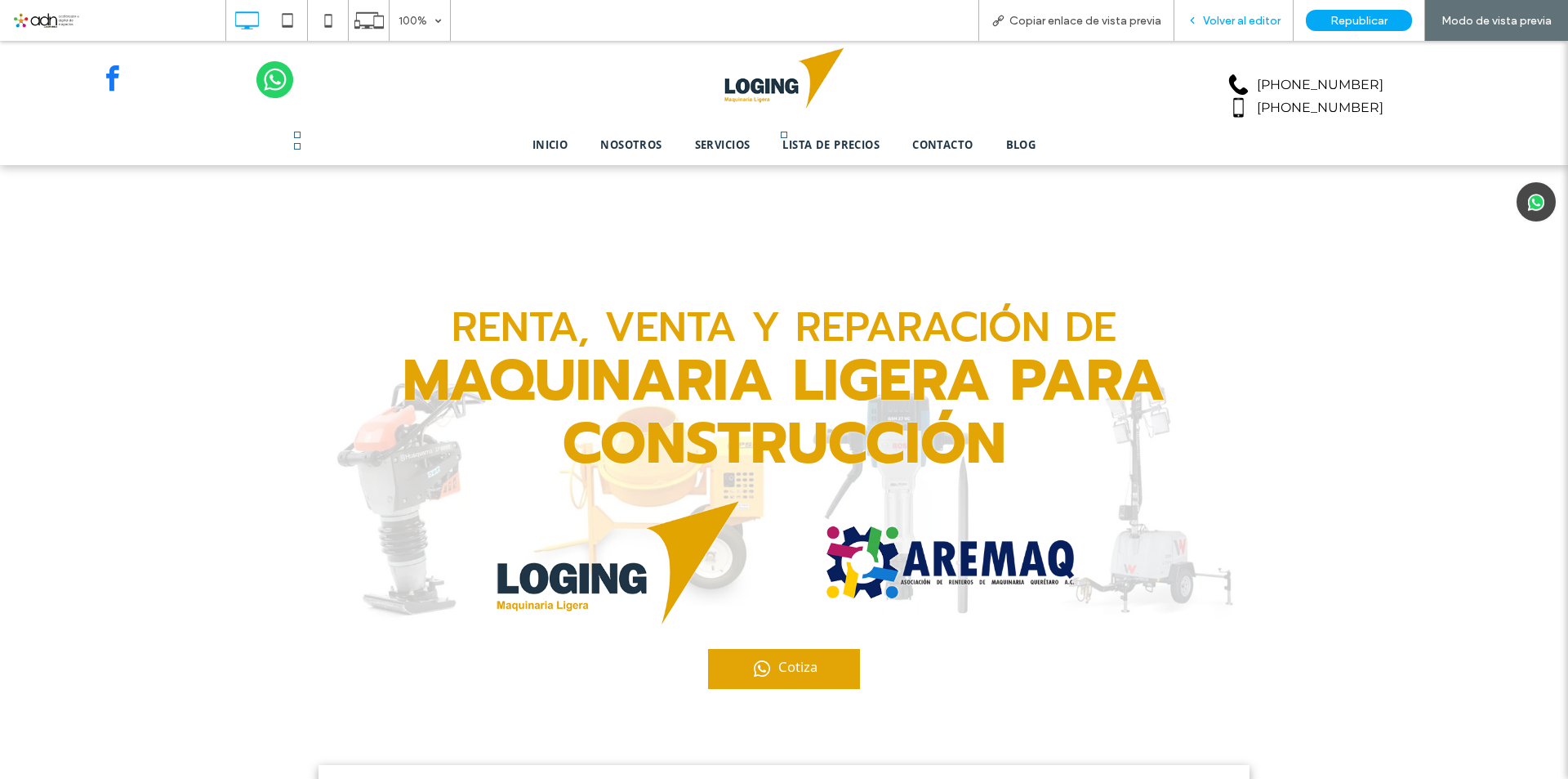
drag, startPoint x: 1215, startPoint y: 23, endPoint x: 918, endPoint y: 112, distance: 310.0
click at [1215, 23] on span "Volver al editor" at bounding box center [1241, 21] width 77 height 14
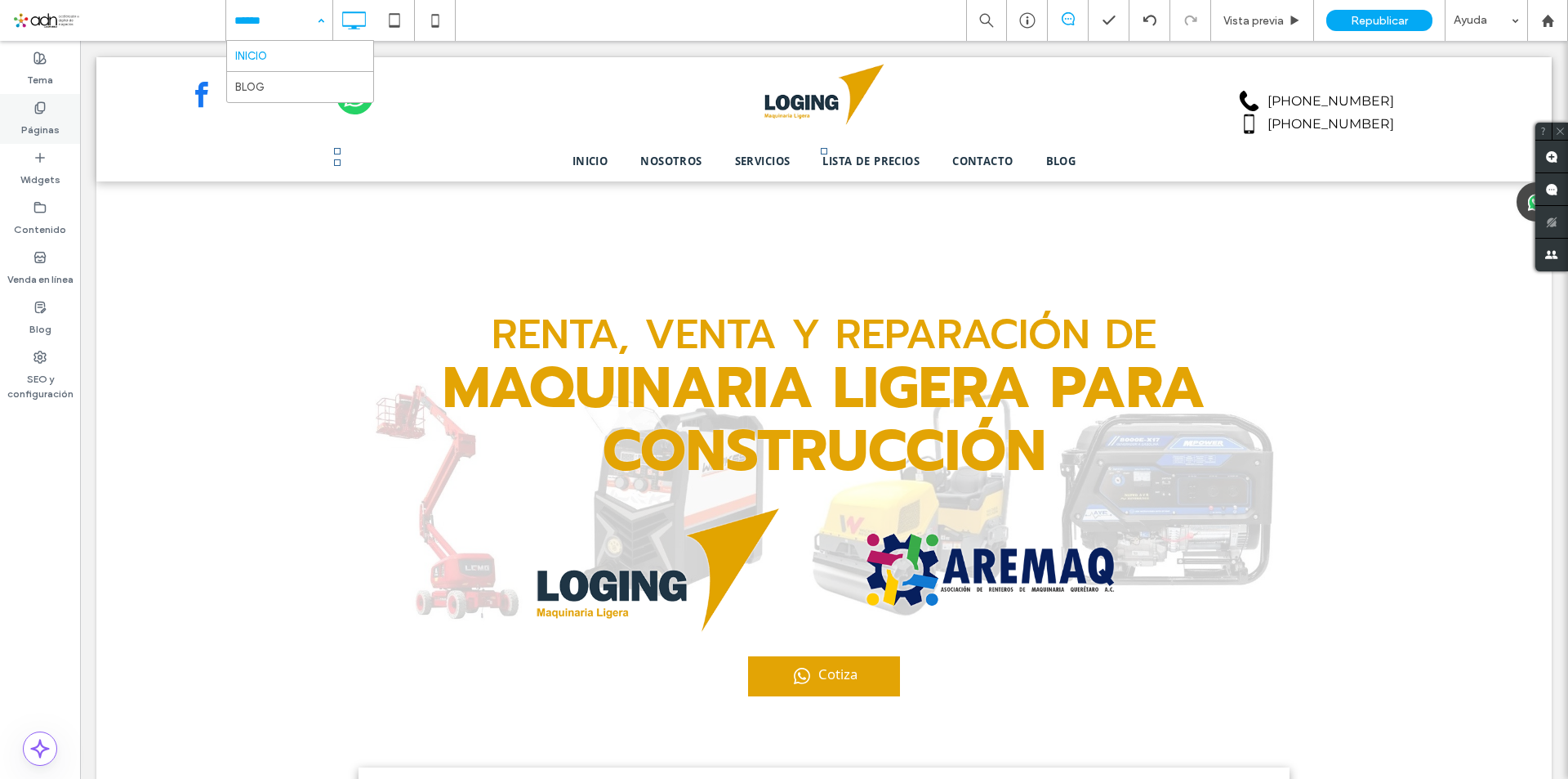
drag, startPoint x: 51, startPoint y: 126, endPoint x: 76, endPoint y: 225, distance: 102.1
click at [51, 126] on label "Páginas" at bounding box center [41, 126] width 38 height 23
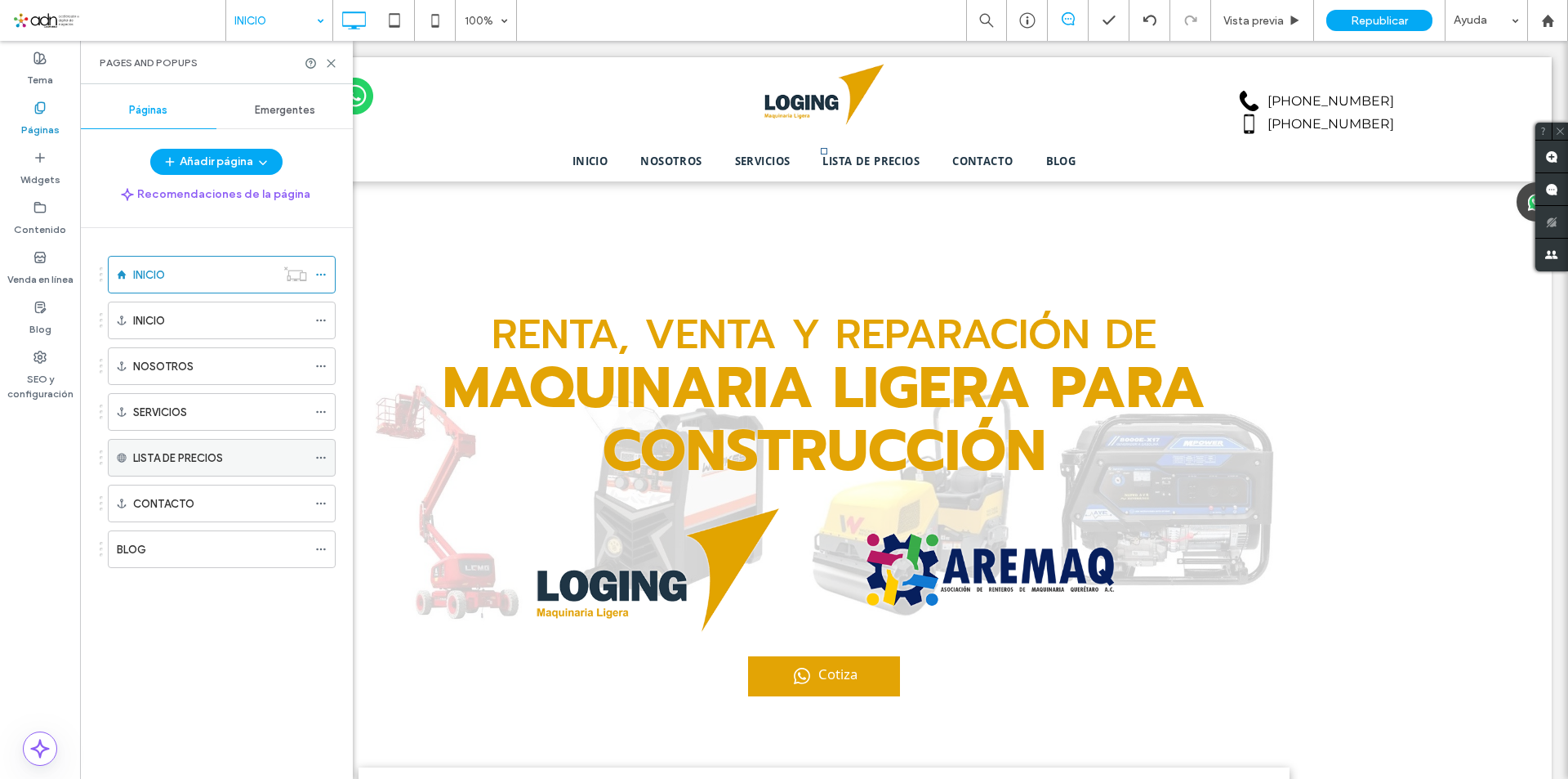
click at [279, 468] on div "LISTA DE PRECIOS" at bounding box center [220, 457] width 174 height 36
click at [322, 456] on icon at bounding box center [321, 458] width 12 height 12
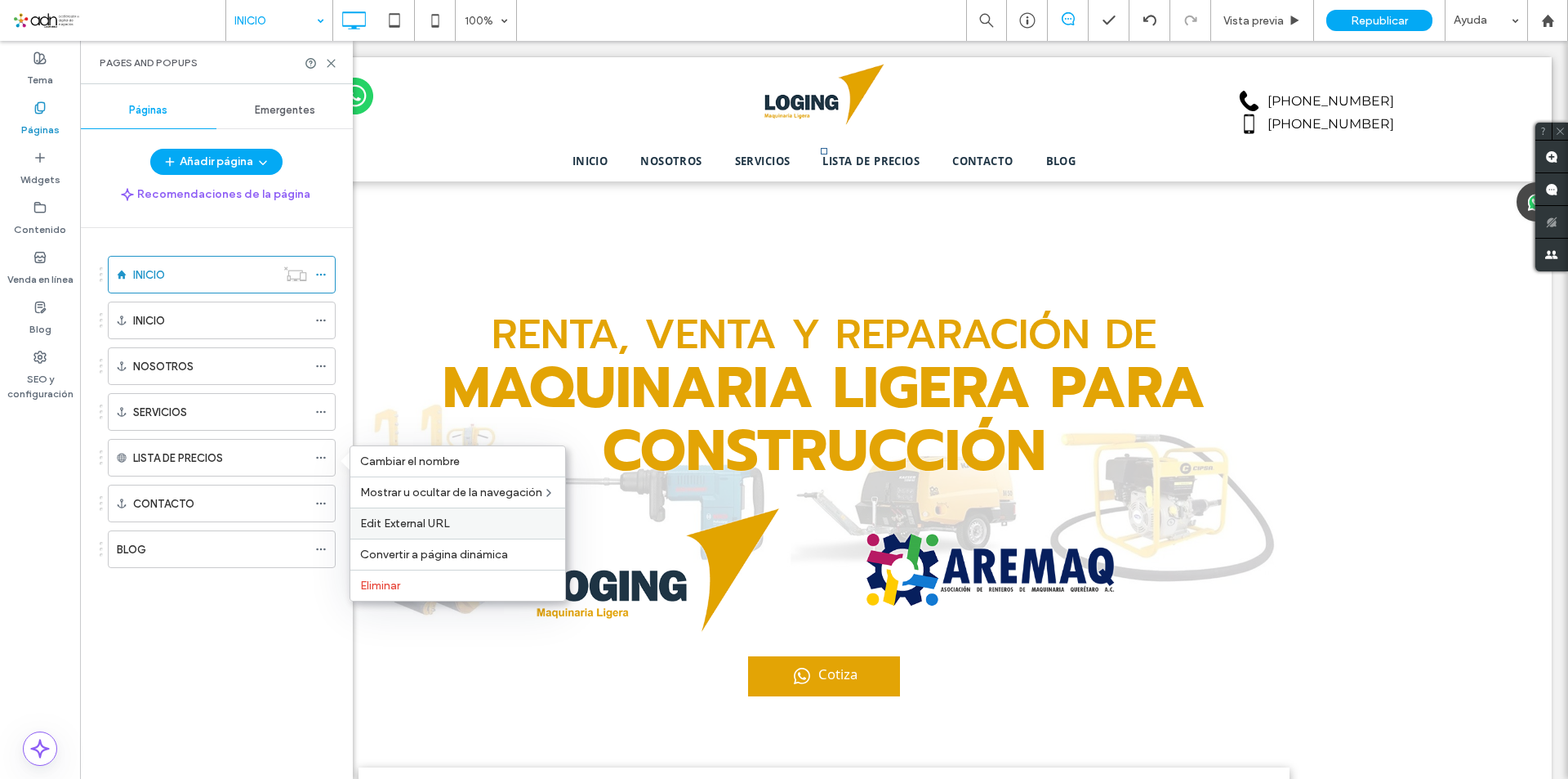
click at [447, 531] on div "Edit External URL" at bounding box center [457, 522] width 215 height 31
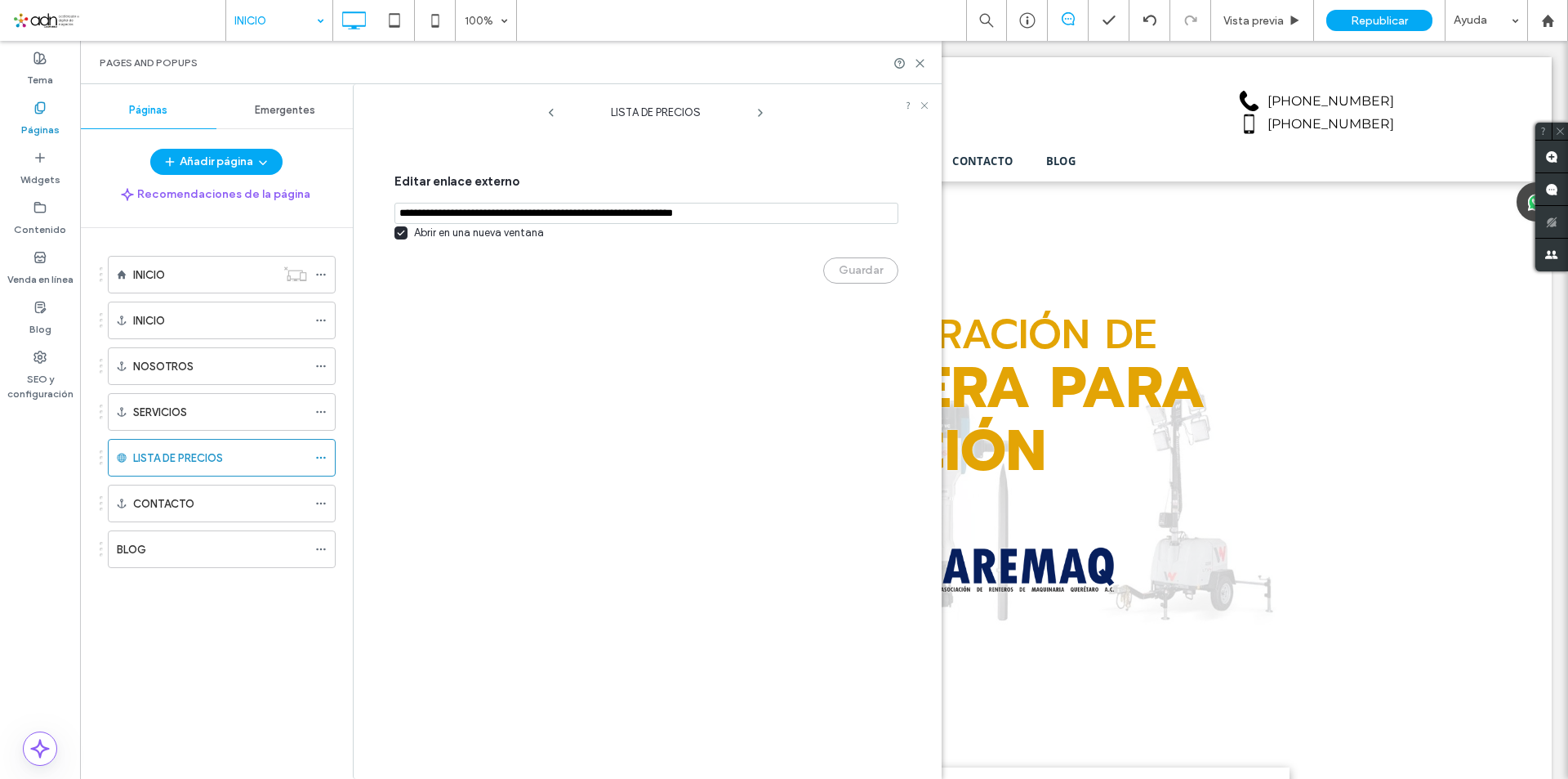
drag, startPoint x: 786, startPoint y: 209, endPoint x: 338, endPoint y: 219, distance: 448.1
click at [338, 219] on div "Páginas Emergentes Añadir página Recomendaciones de la página INICIO INICIO NOS…" at bounding box center [510, 431] width 862 height 694
paste input "**********"
type input "**********"
click at [867, 272] on button "Guardar" at bounding box center [861, 270] width 76 height 26
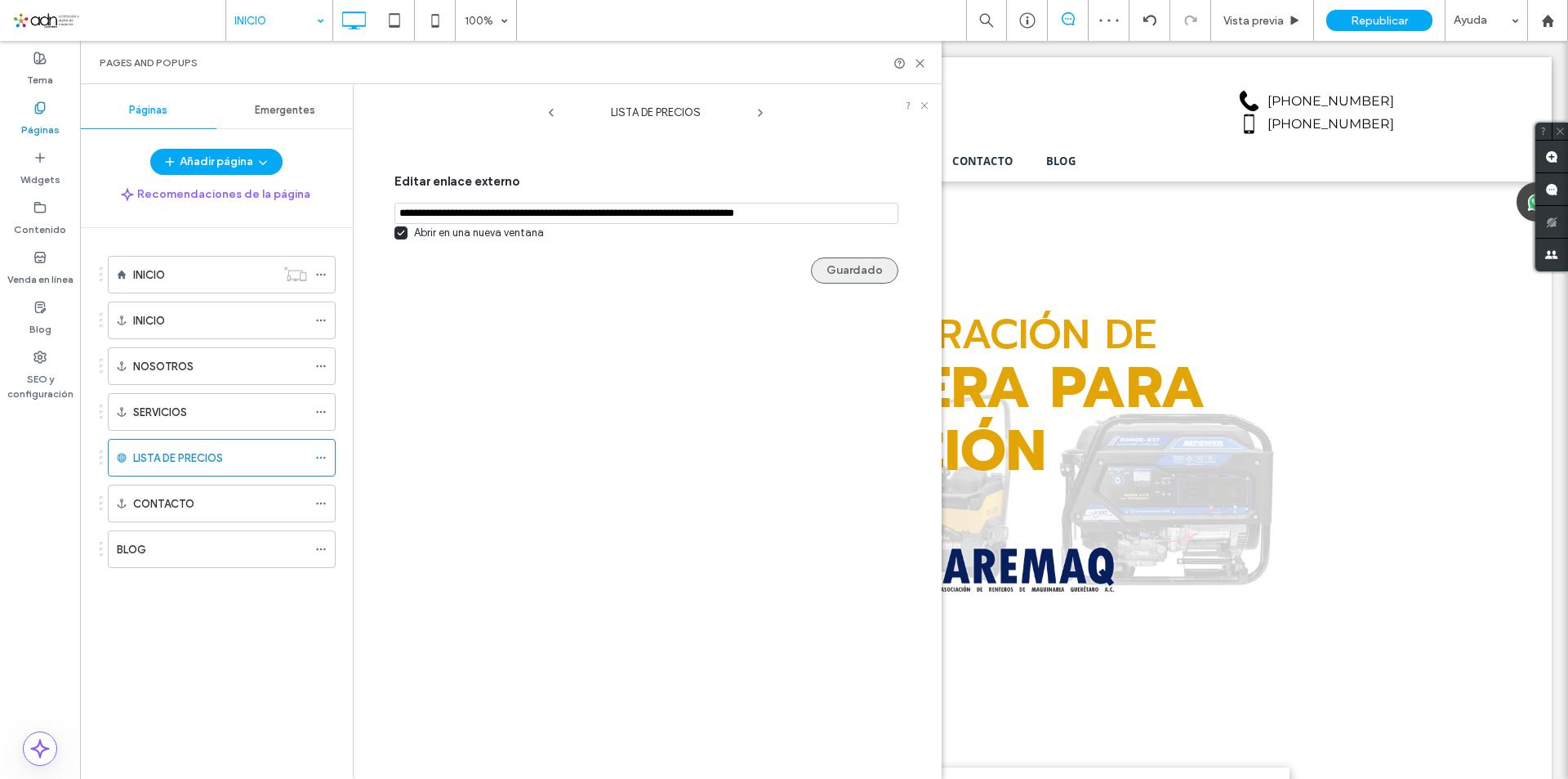
click at [855, 280] on button "Guardado" at bounding box center [854, 270] width 87 height 26
click at [926, 106] on use at bounding box center [925, 105] width 7 height 7
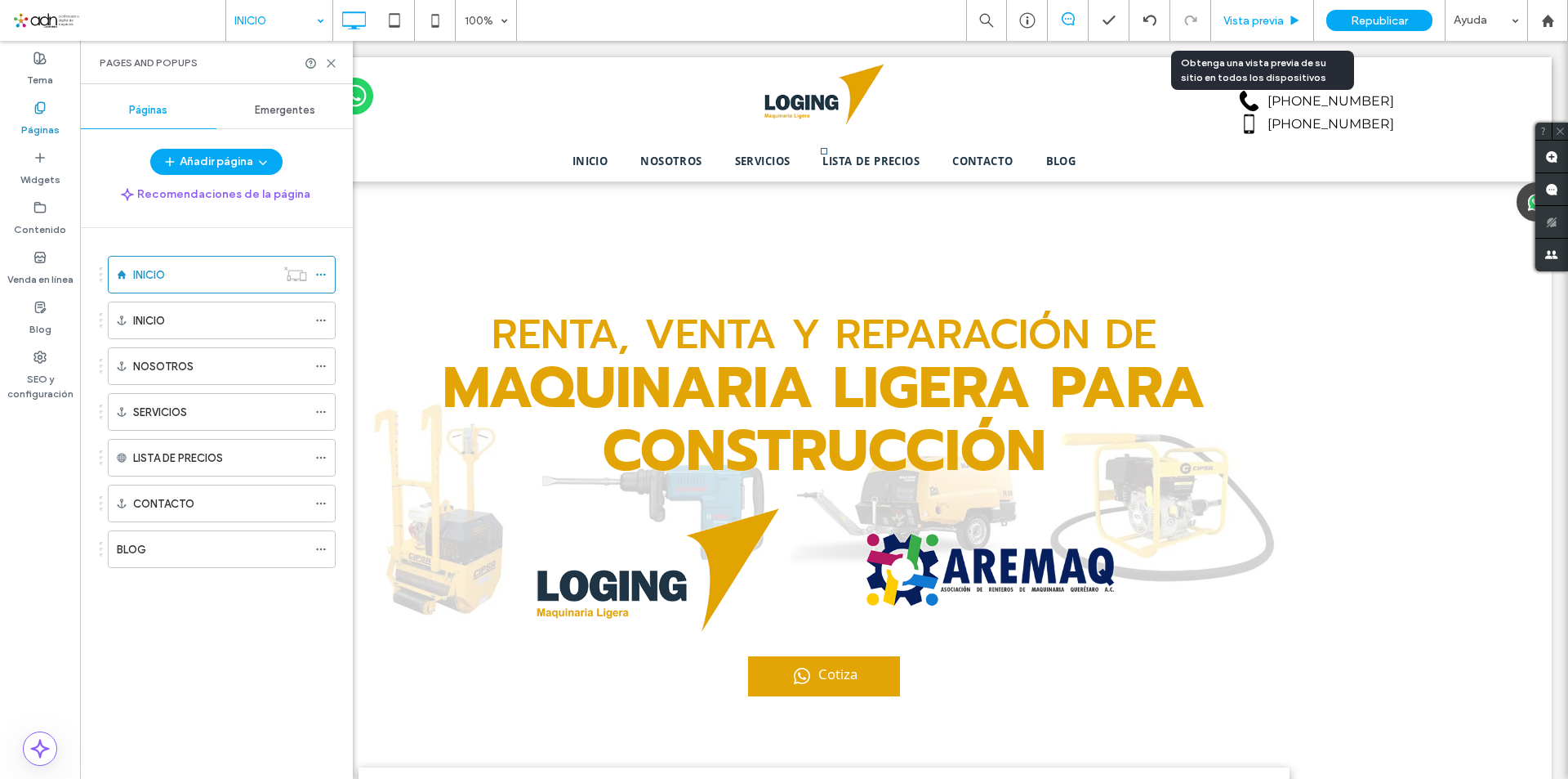
click at [1260, 12] on div "Vista previa" at bounding box center [1263, 20] width 103 height 41
click at [328, 66] on use at bounding box center [331, 63] width 7 height 7
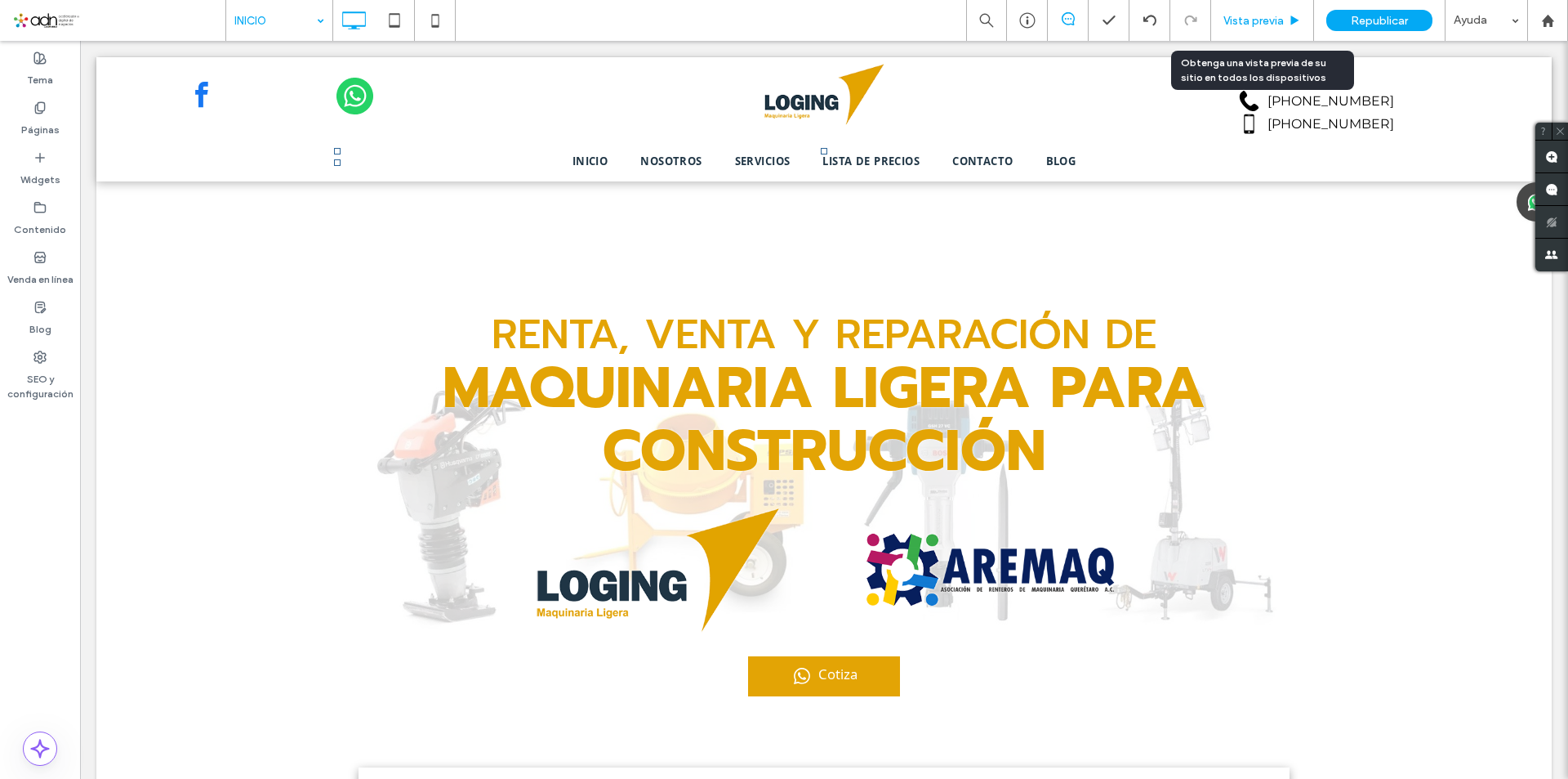
click at [1230, 19] on span "Vista previa" at bounding box center [1253, 21] width 61 height 14
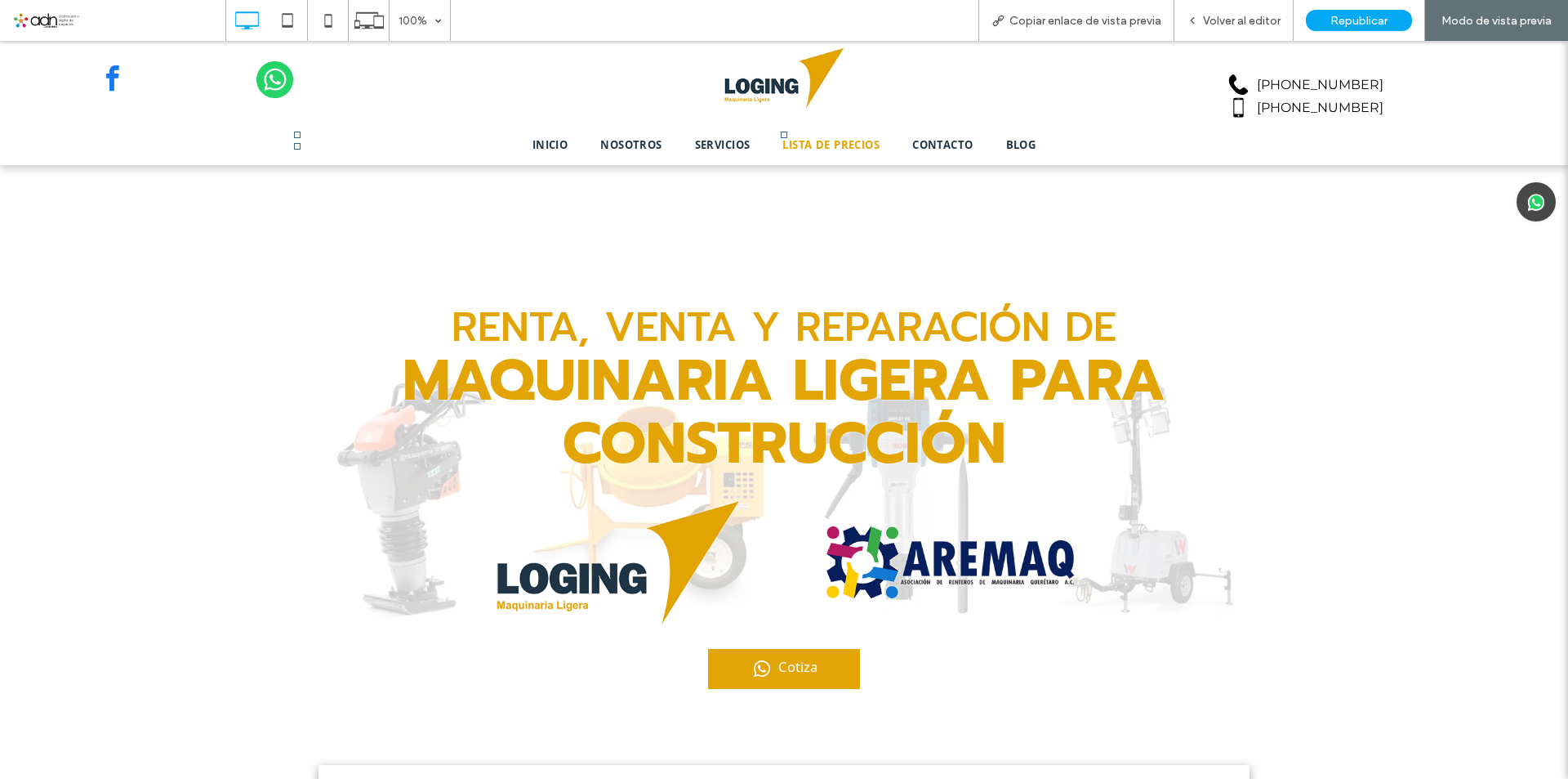
click at [837, 145] on span "LISTA DE PRECIOS" at bounding box center [830, 146] width 97 height 18
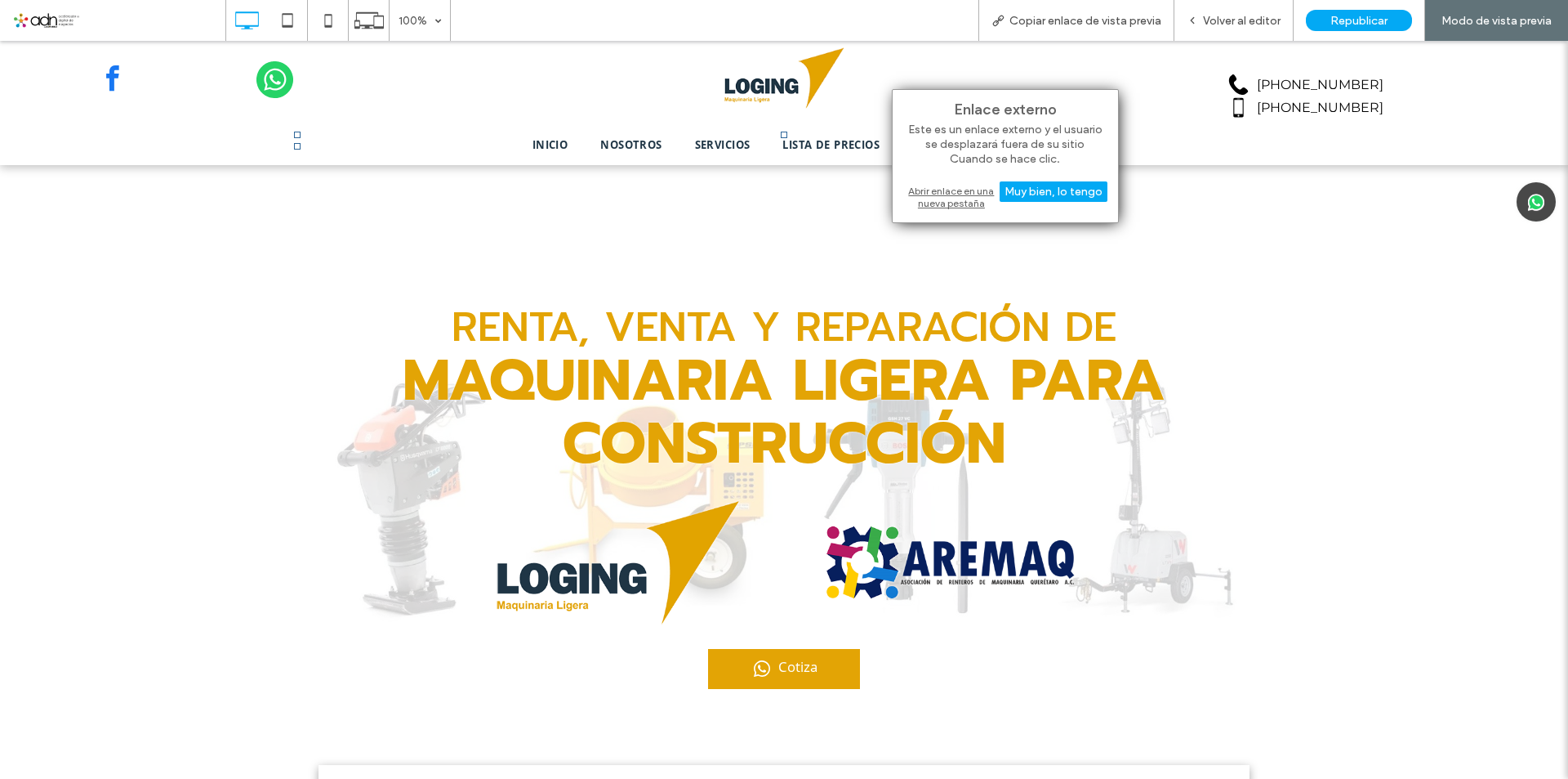
click at [947, 196] on div "Abrir enlace en una nueva pestaña" at bounding box center [1005, 196] width 204 height 29
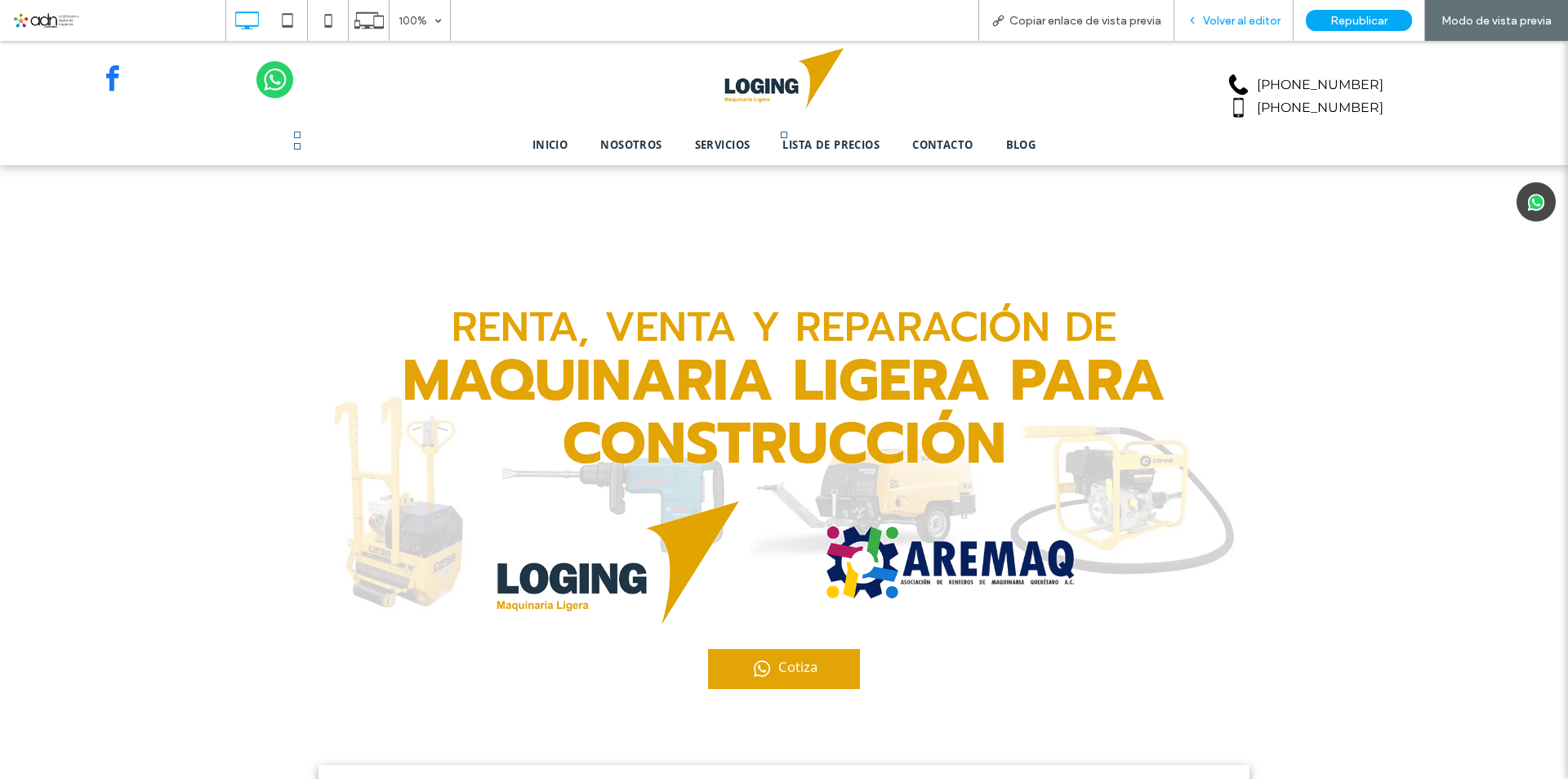
click at [1235, 26] on span "Volver al editor" at bounding box center [1241, 21] width 77 height 14
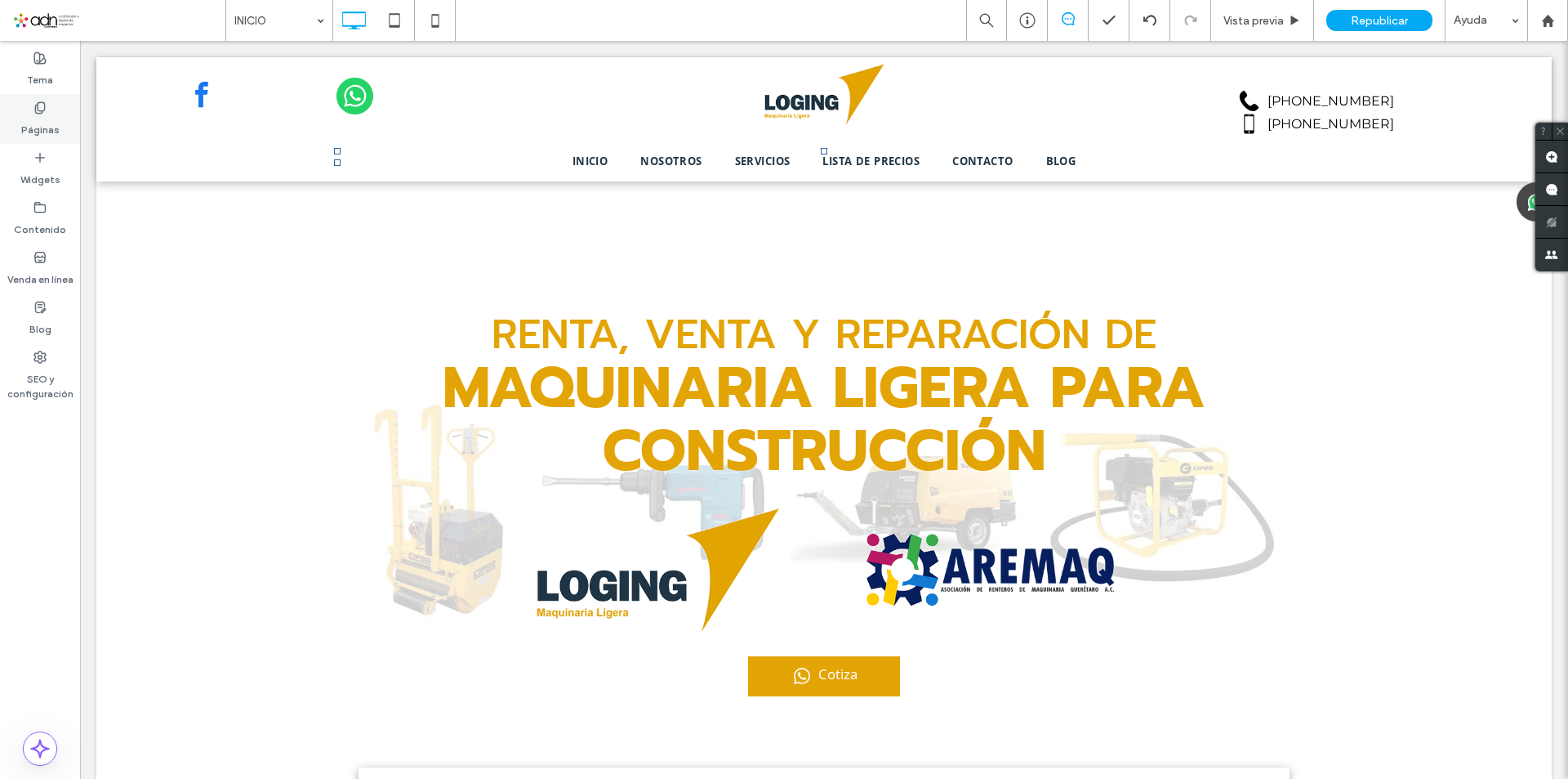
click at [66, 123] on div "Páginas" at bounding box center [40, 119] width 80 height 50
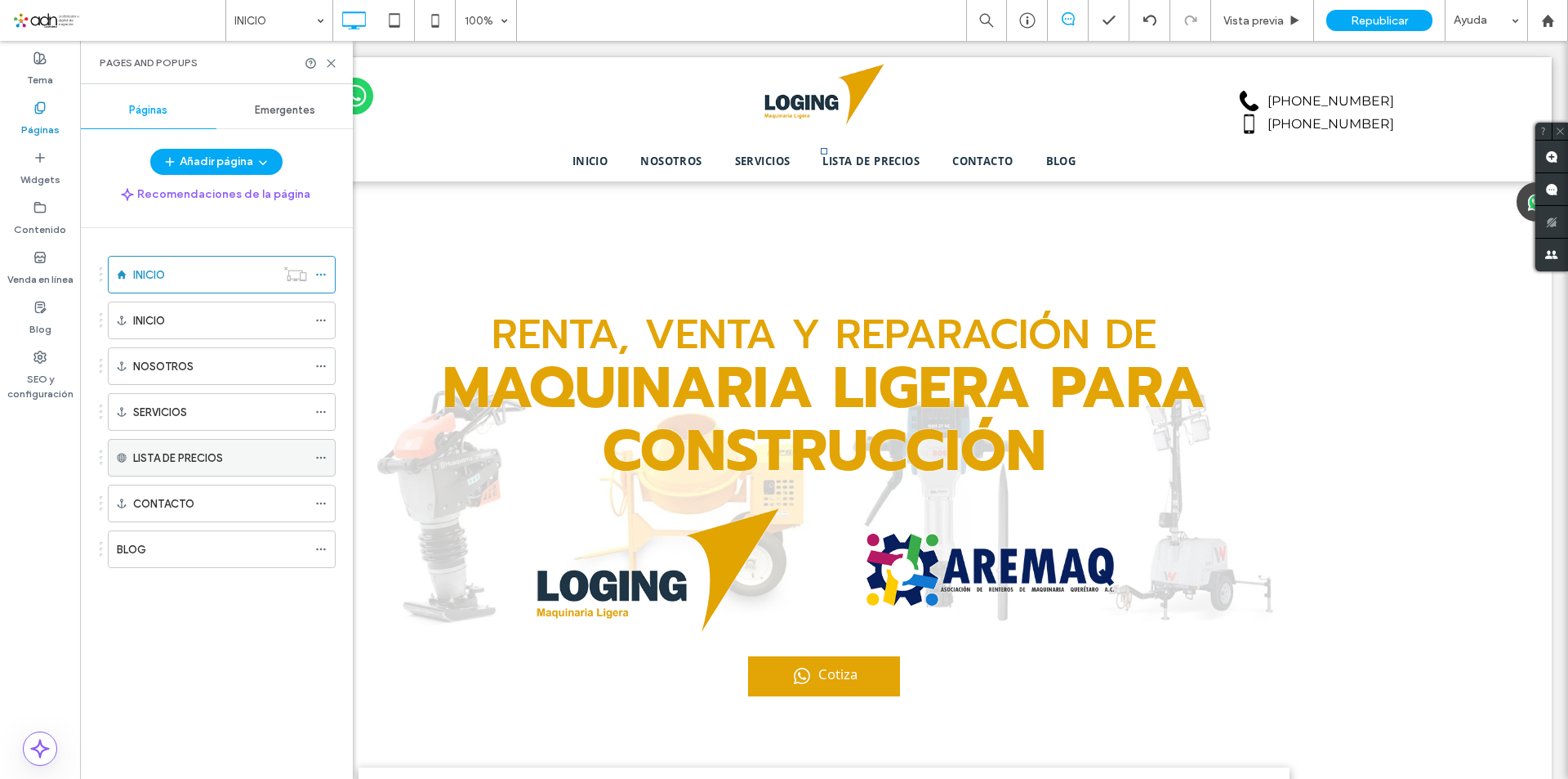
click at [317, 461] on icon at bounding box center [321, 458] width 12 height 12
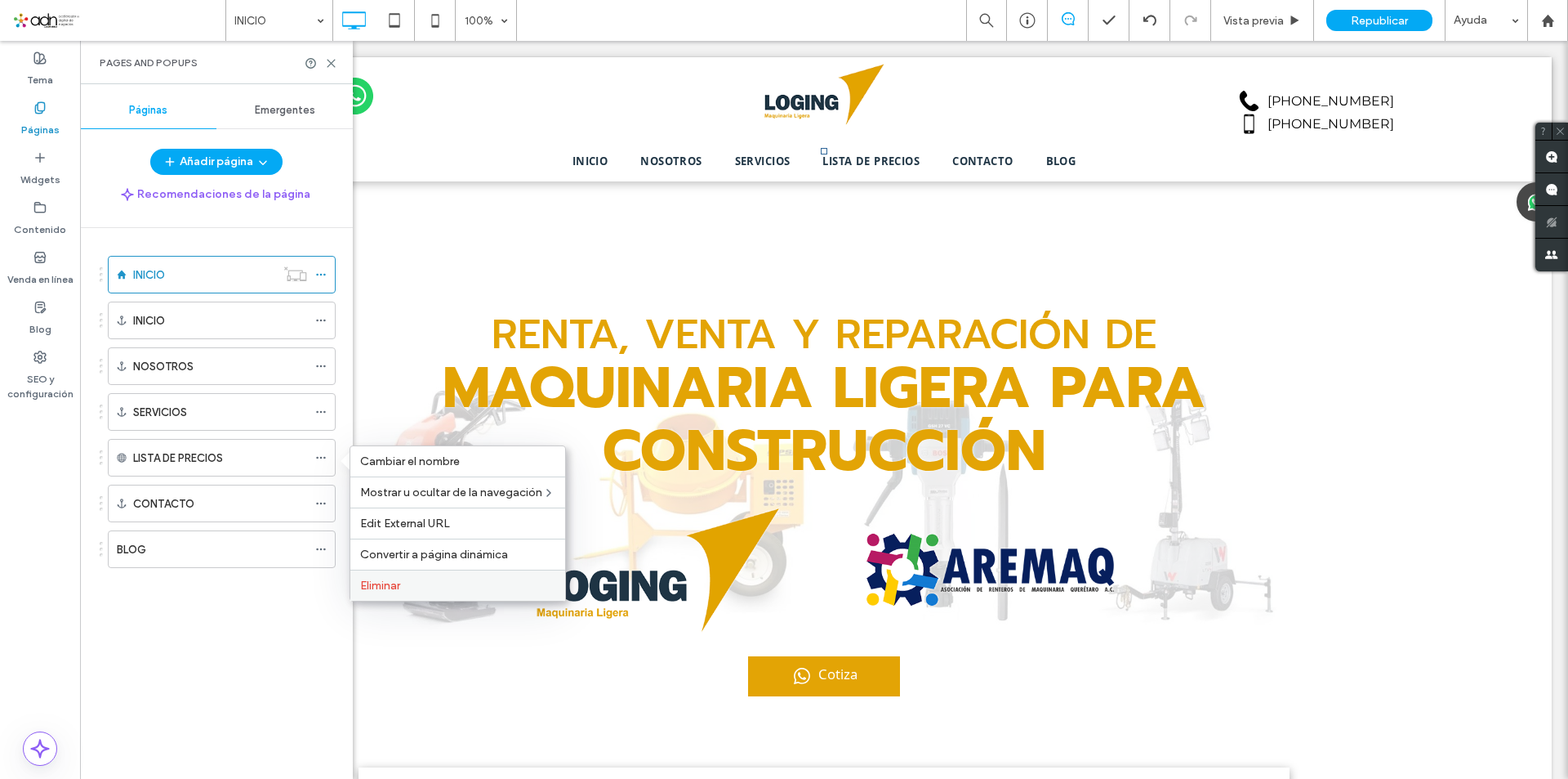
click at [423, 584] on label "Eliminar" at bounding box center [457, 585] width 195 height 14
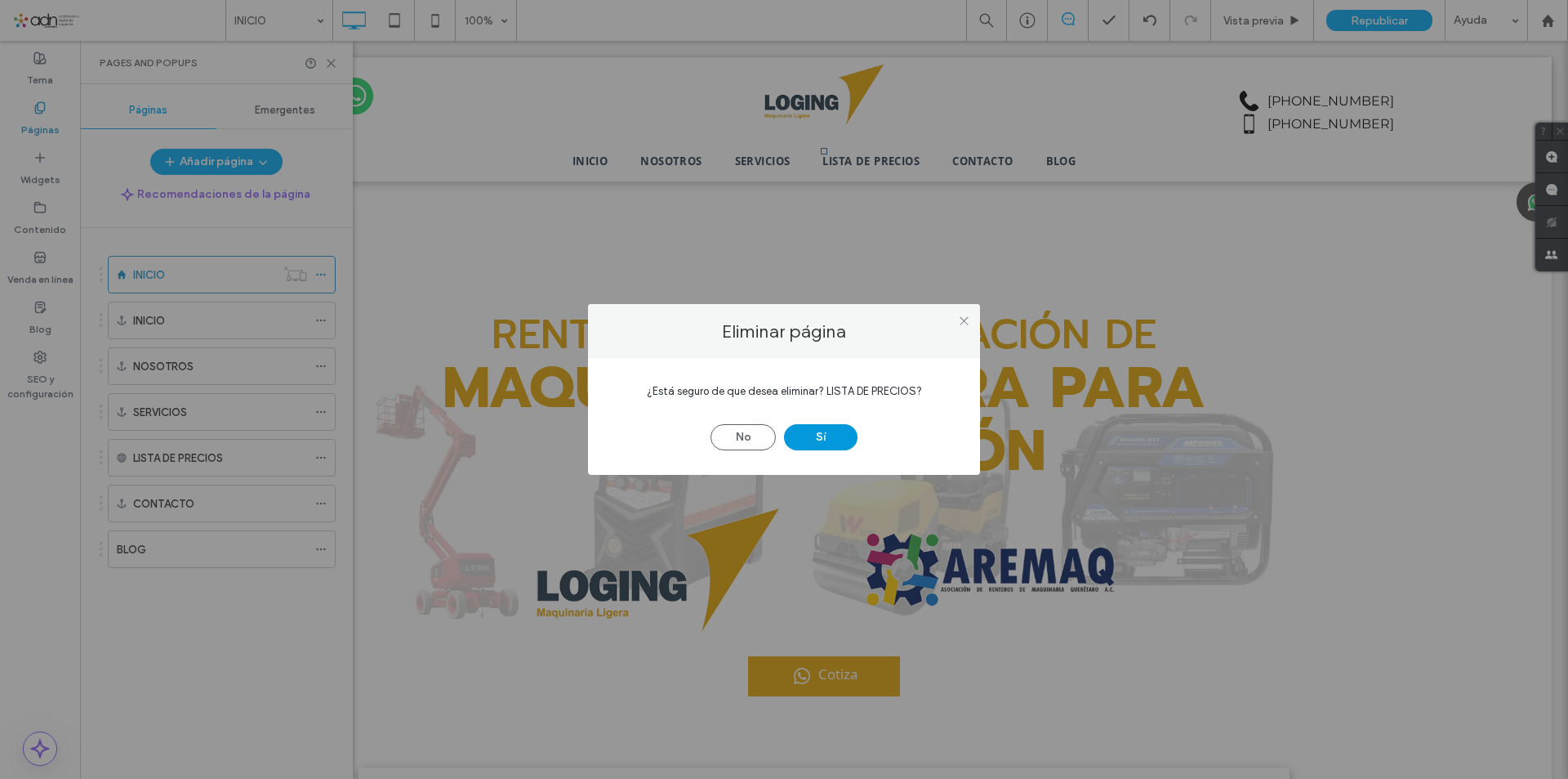
click at [808, 439] on button "Sí" at bounding box center [820, 437] width 74 height 26
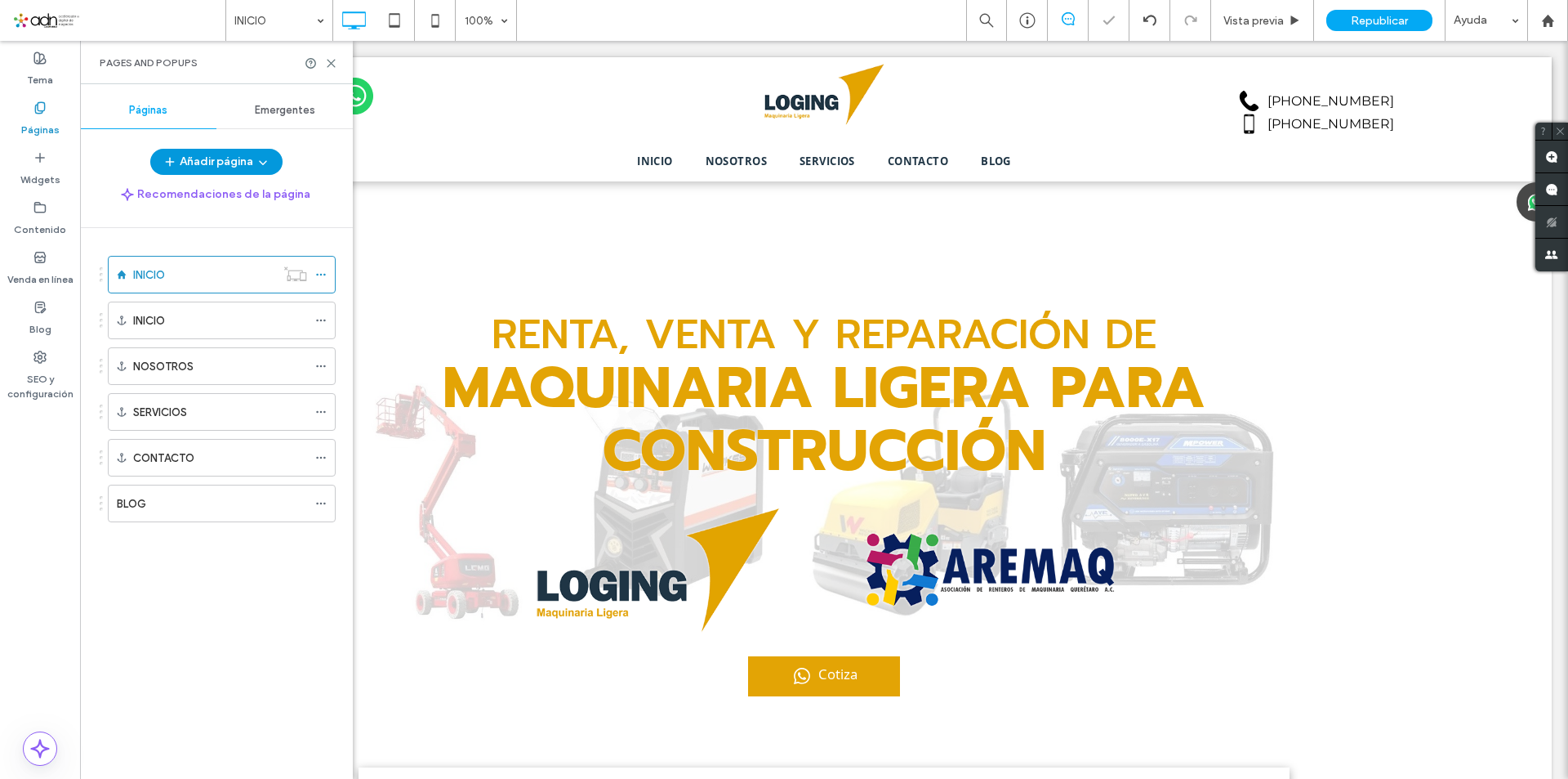
click at [239, 162] on button "Añadir página" at bounding box center [216, 161] width 132 height 26
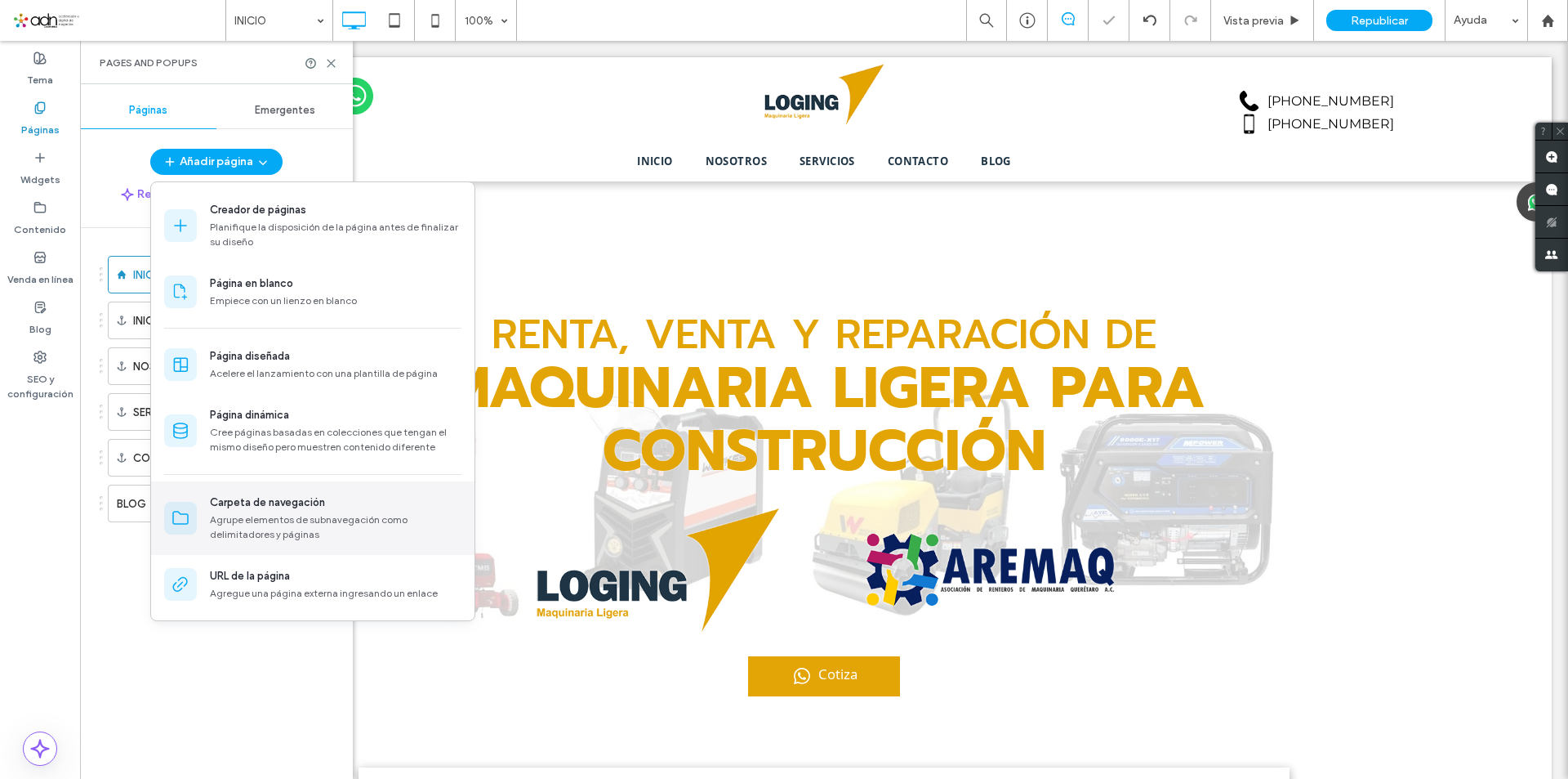
click at [265, 522] on div "Agrupe elementos de subnavegación como delimitadores y páginas" at bounding box center [335, 527] width 252 height 29
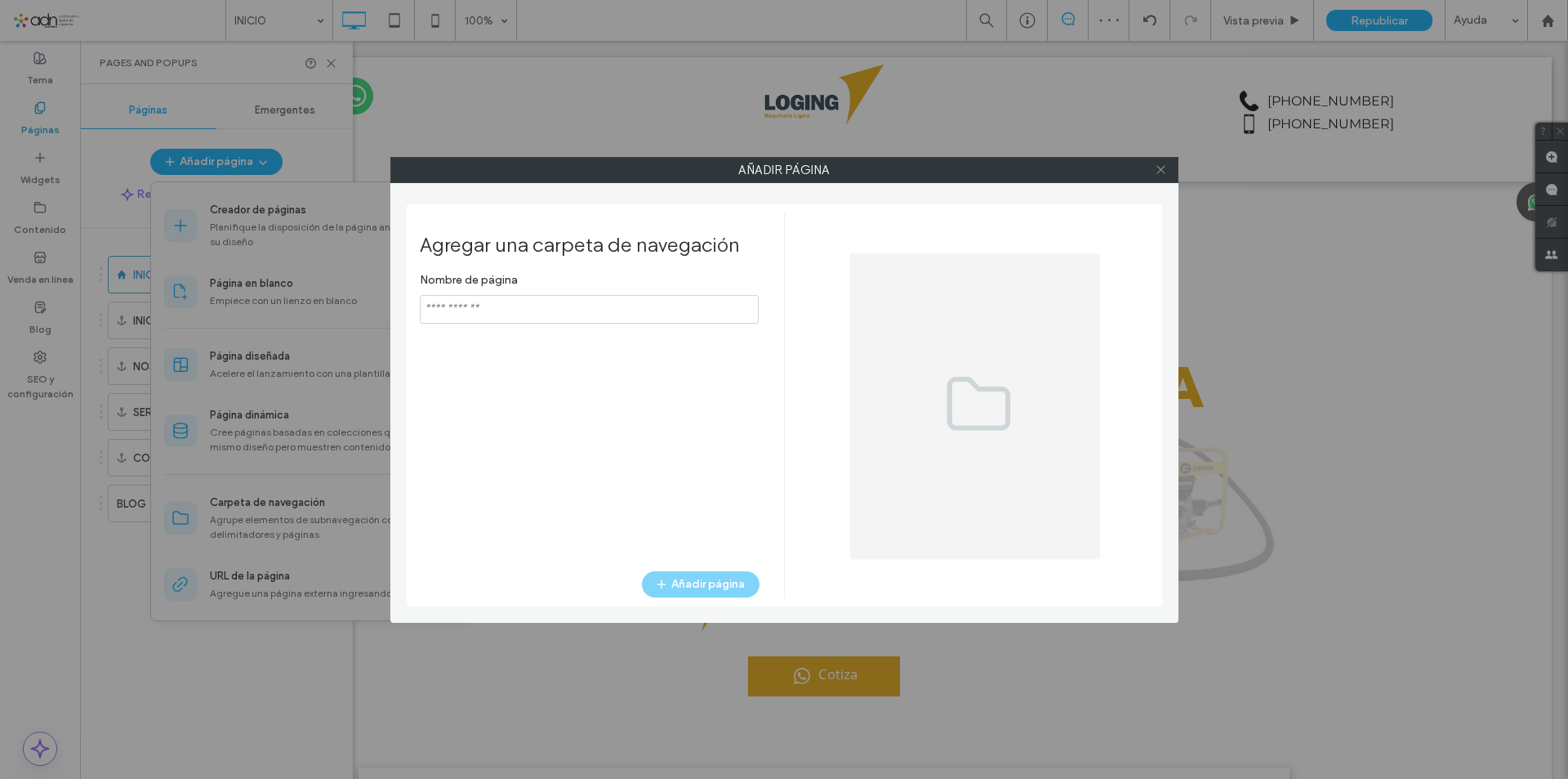
click at [1157, 171] on icon at bounding box center [1160, 169] width 12 height 12
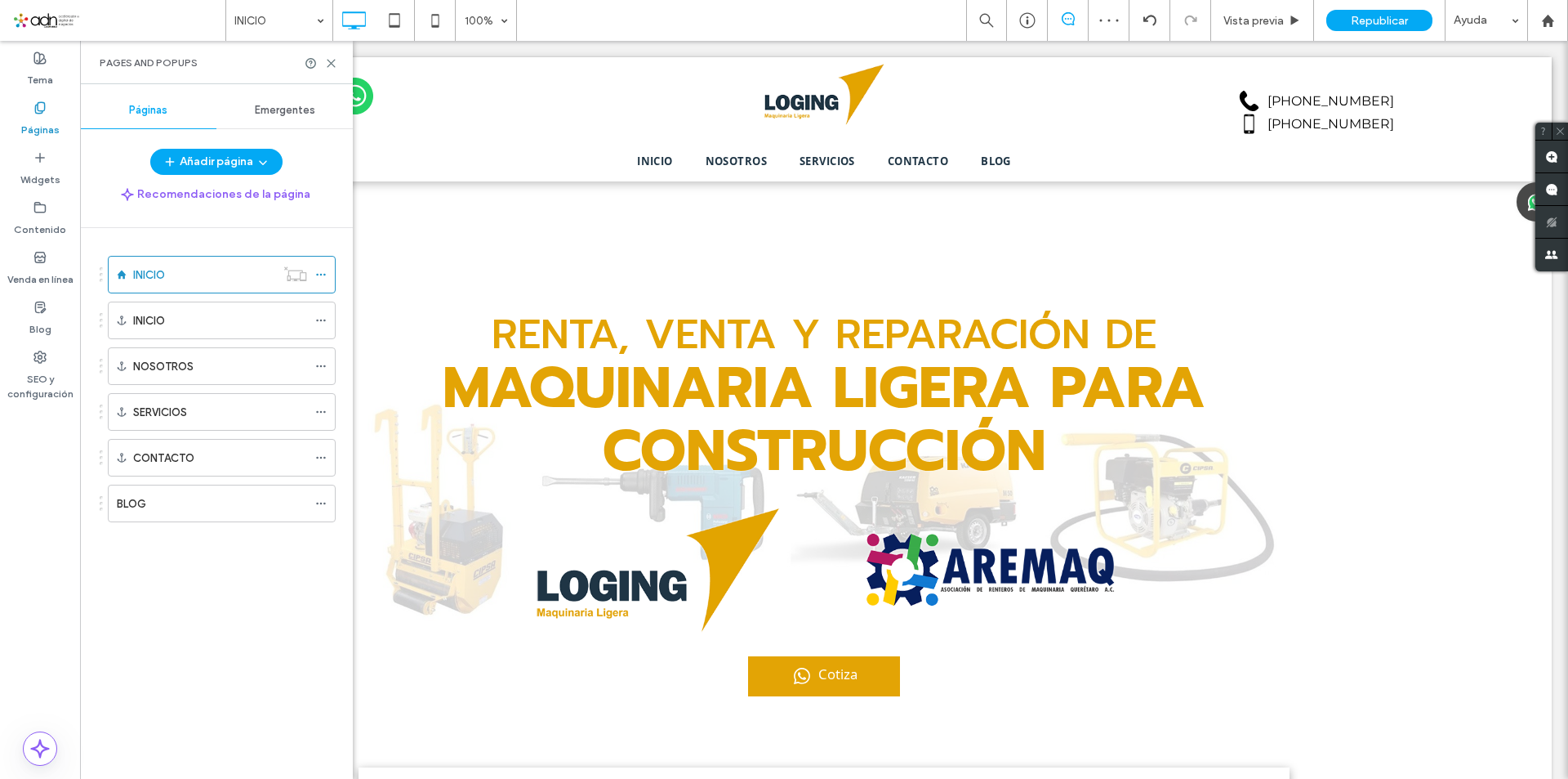
click at [223, 140] on div "Páginas Emergentes Añadir página Recomendaciones de la página INICIO INICIO NOS…" at bounding box center [216, 431] width 273 height 679
click at [223, 154] on button "Añadir página" at bounding box center [216, 161] width 132 height 26
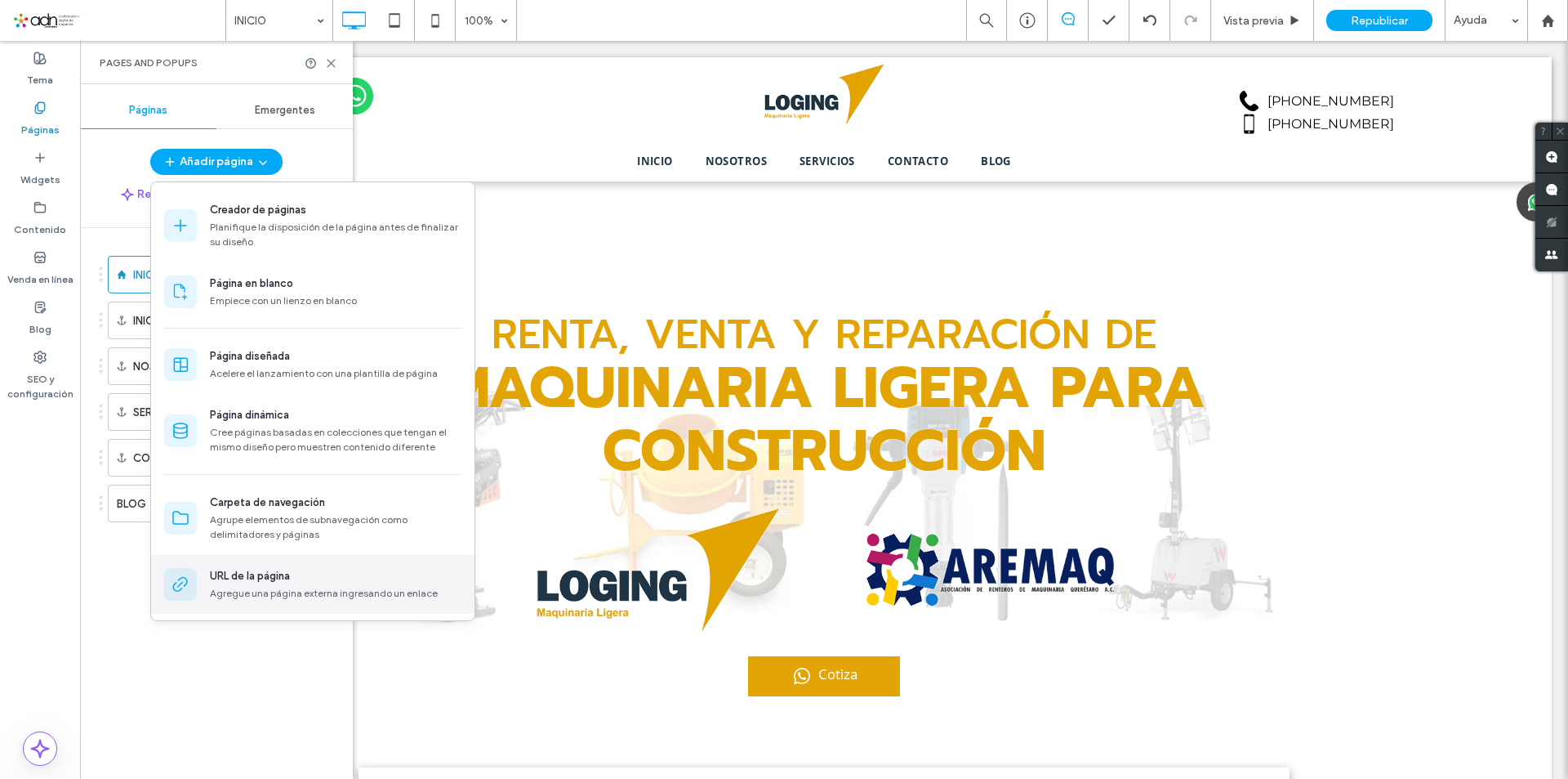
click at [270, 576] on div "URL de la página" at bounding box center [250, 576] width 80 height 17
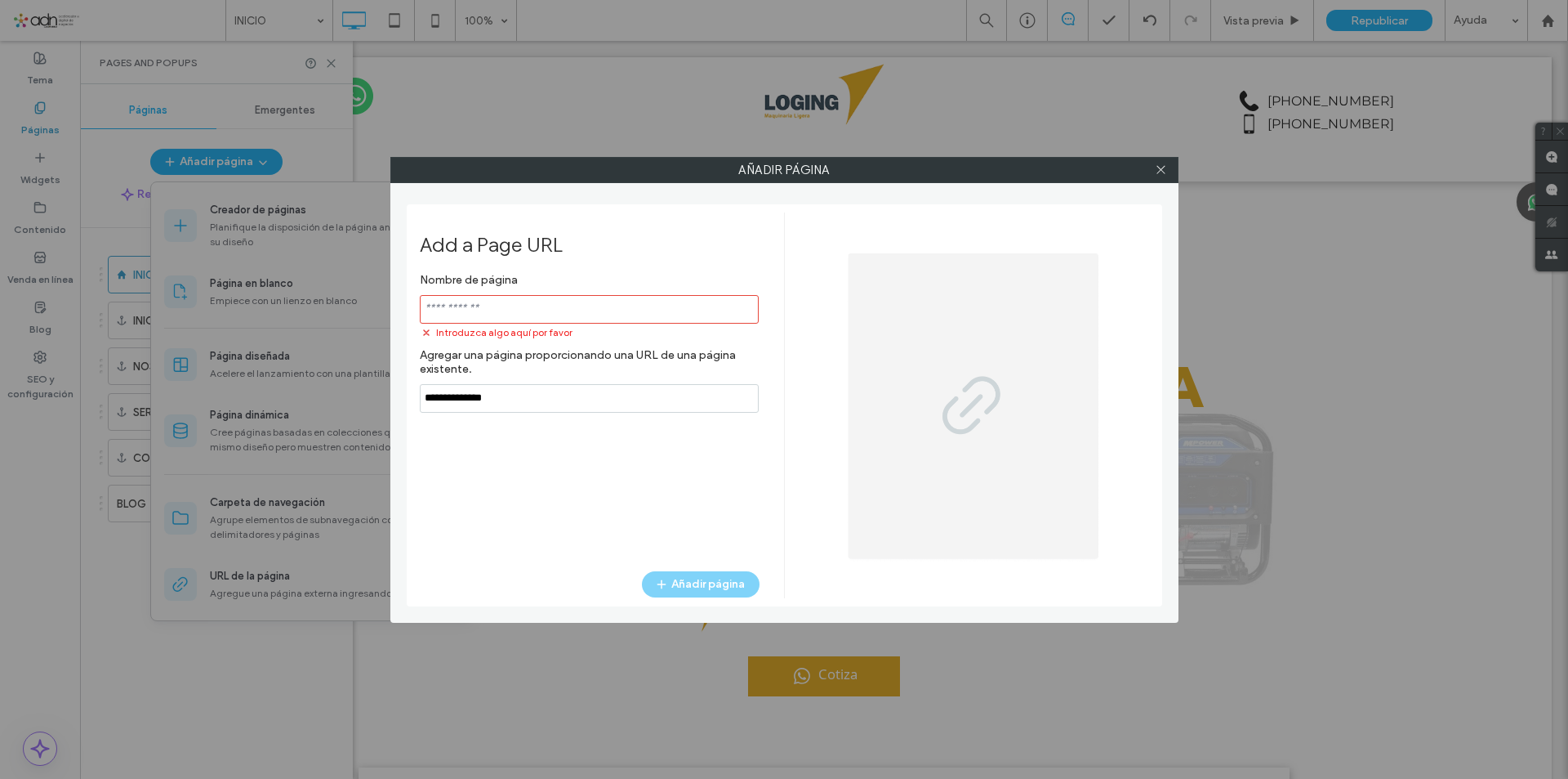
click at [568, 311] on input "notEmpty" at bounding box center [589, 309] width 339 height 28
paste input "**********"
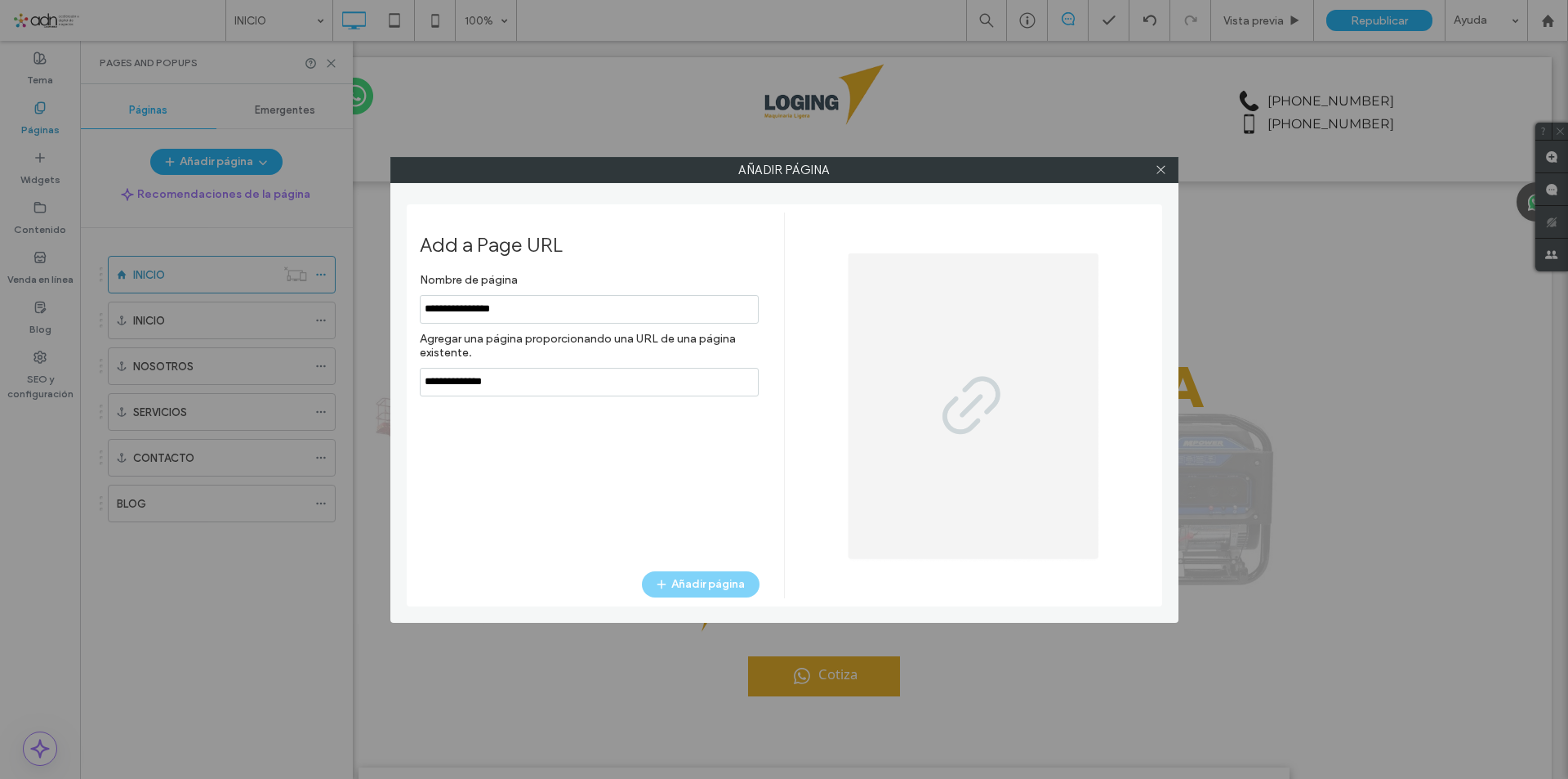
type input "**********"
drag, startPoint x: 615, startPoint y: 381, endPoint x: 296, endPoint y: 388, distance: 319.1
click at [296, 388] on div "Añadir página Add a Page URL Nombre de página Agregar una página proporcionando…" at bounding box center [784, 390] width 1568 height 779
paste input "**********"
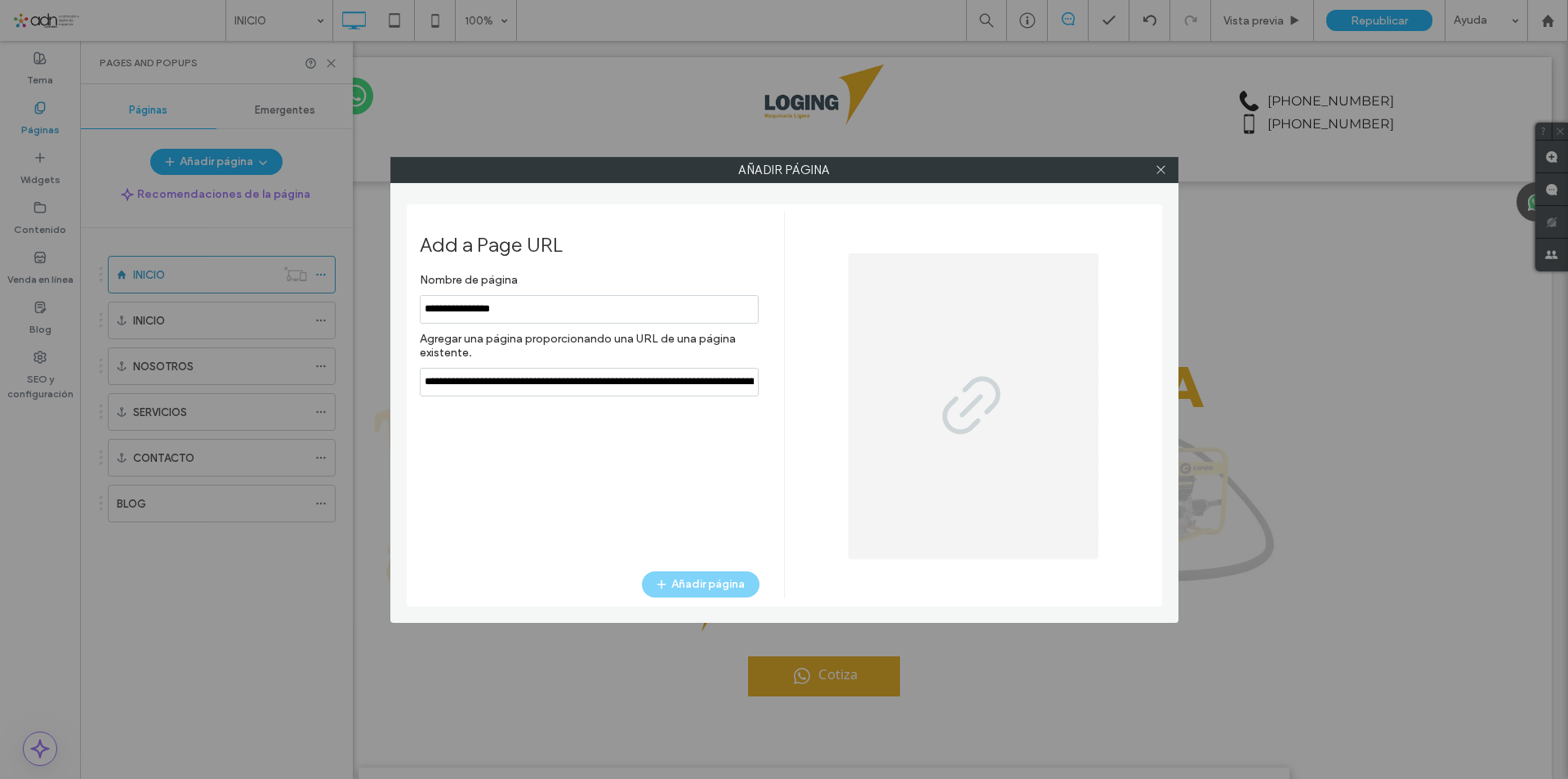
scroll to position [0, 119]
type input "**********"
click at [719, 590] on button "Añadir página" at bounding box center [701, 584] width 118 height 26
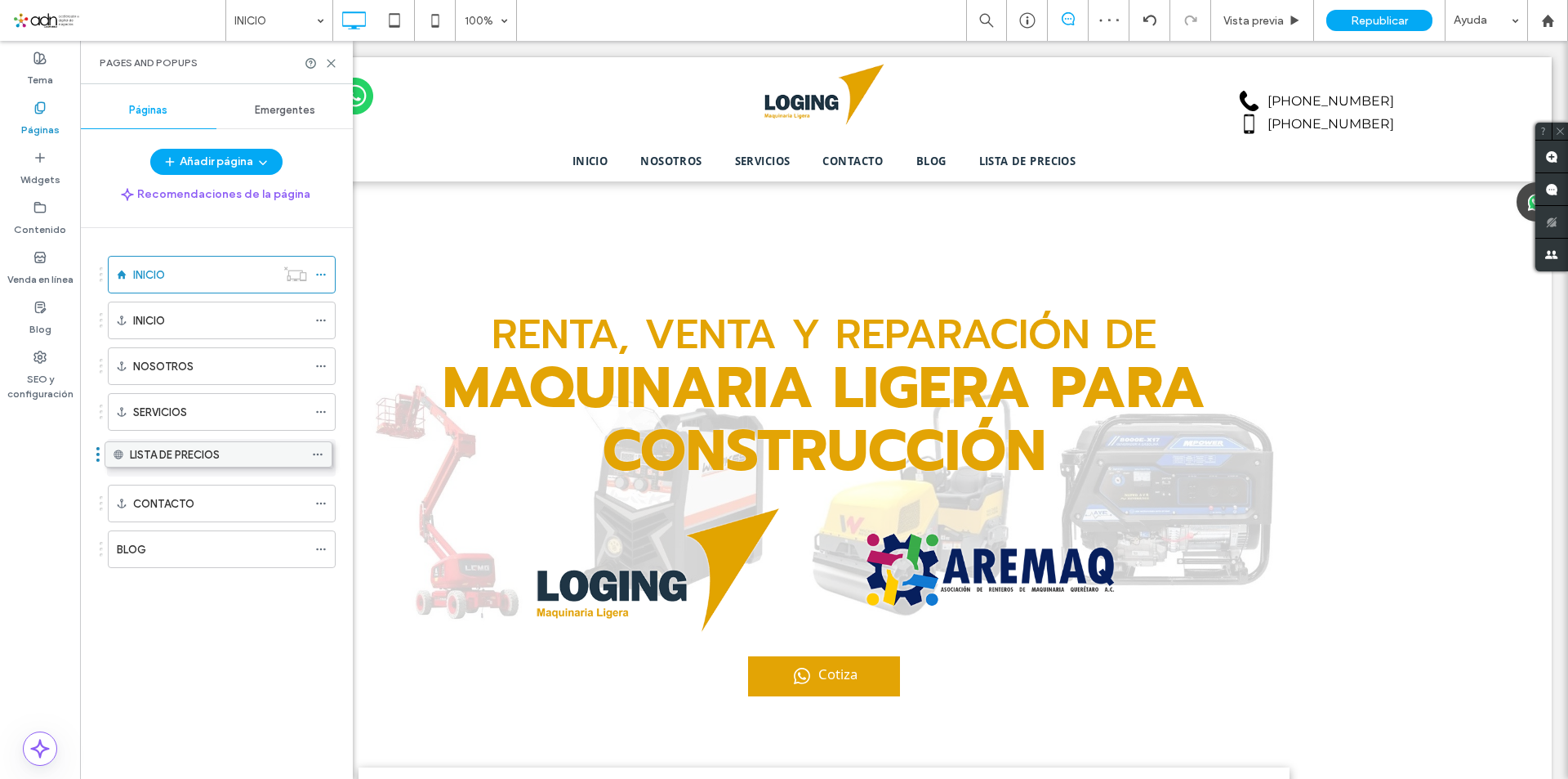
drag, startPoint x: 191, startPoint y: 547, endPoint x: 188, endPoint y: 458, distance: 89.1
click at [327, 61] on icon at bounding box center [331, 63] width 12 height 12
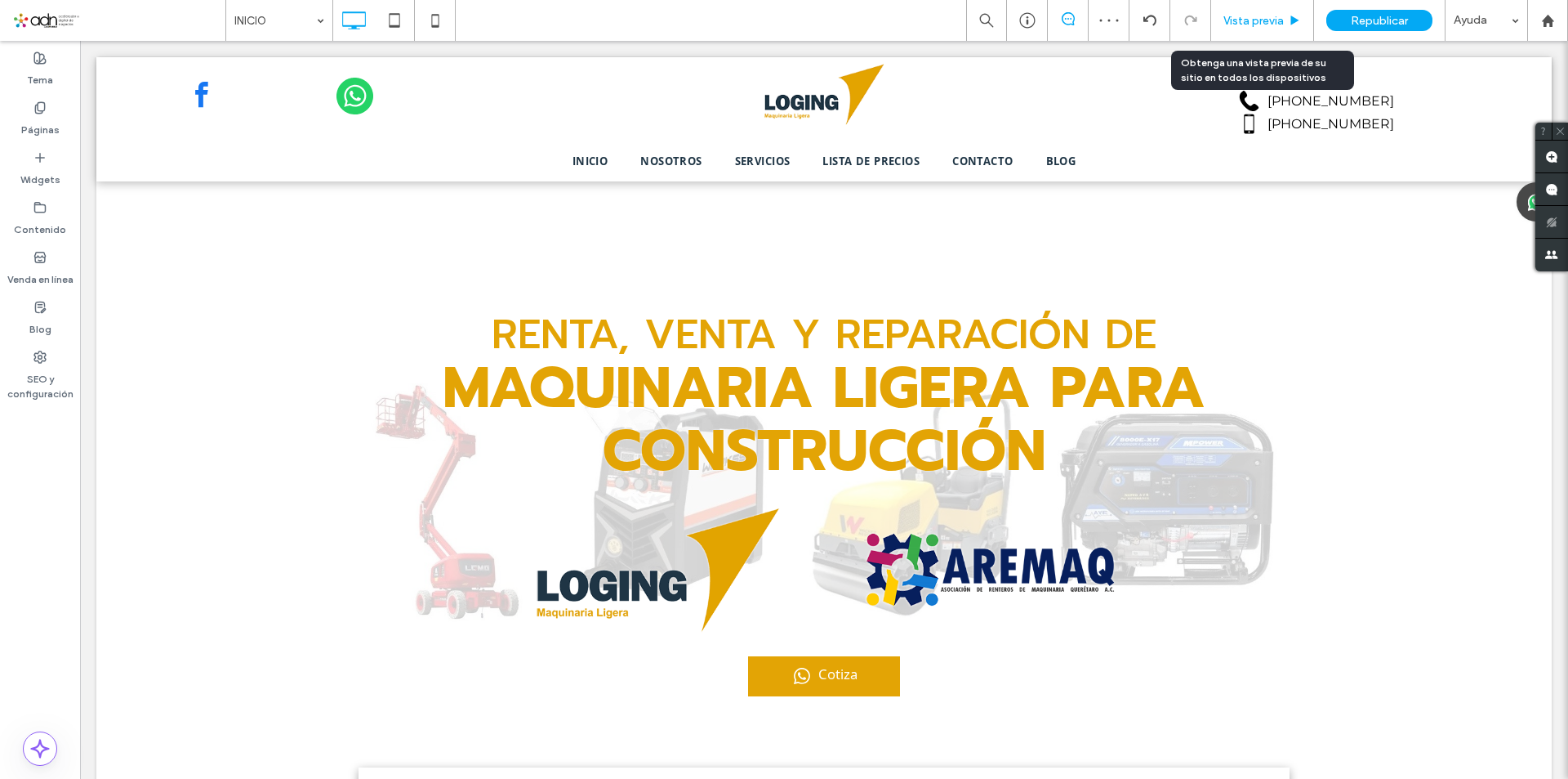
click at [1258, 12] on div "Vista previa" at bounding box center [1263, 20] width 103 height 41
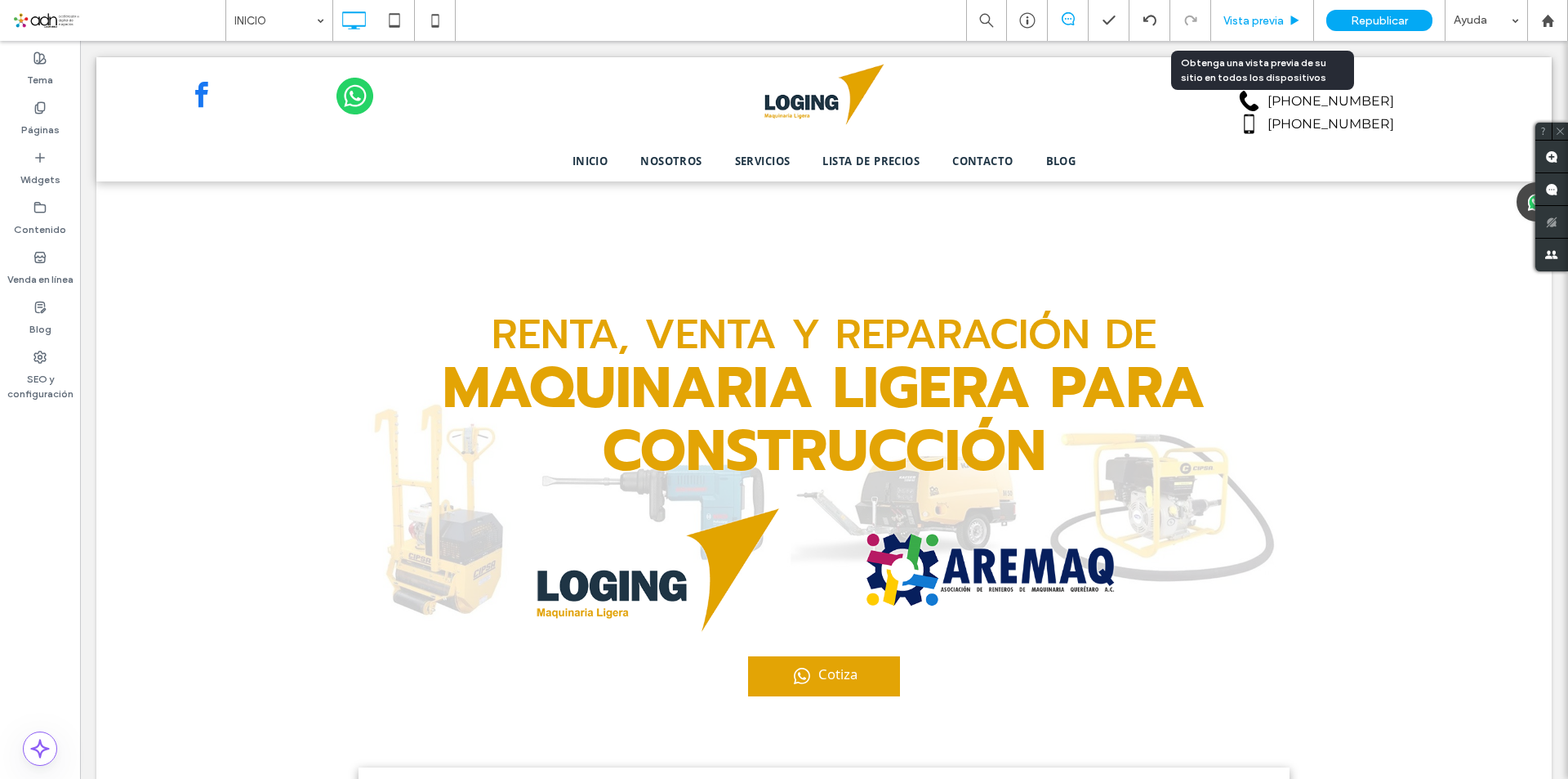
click at [1296, 16] on icon at bounding box center [1294, 21] width 12 height 12
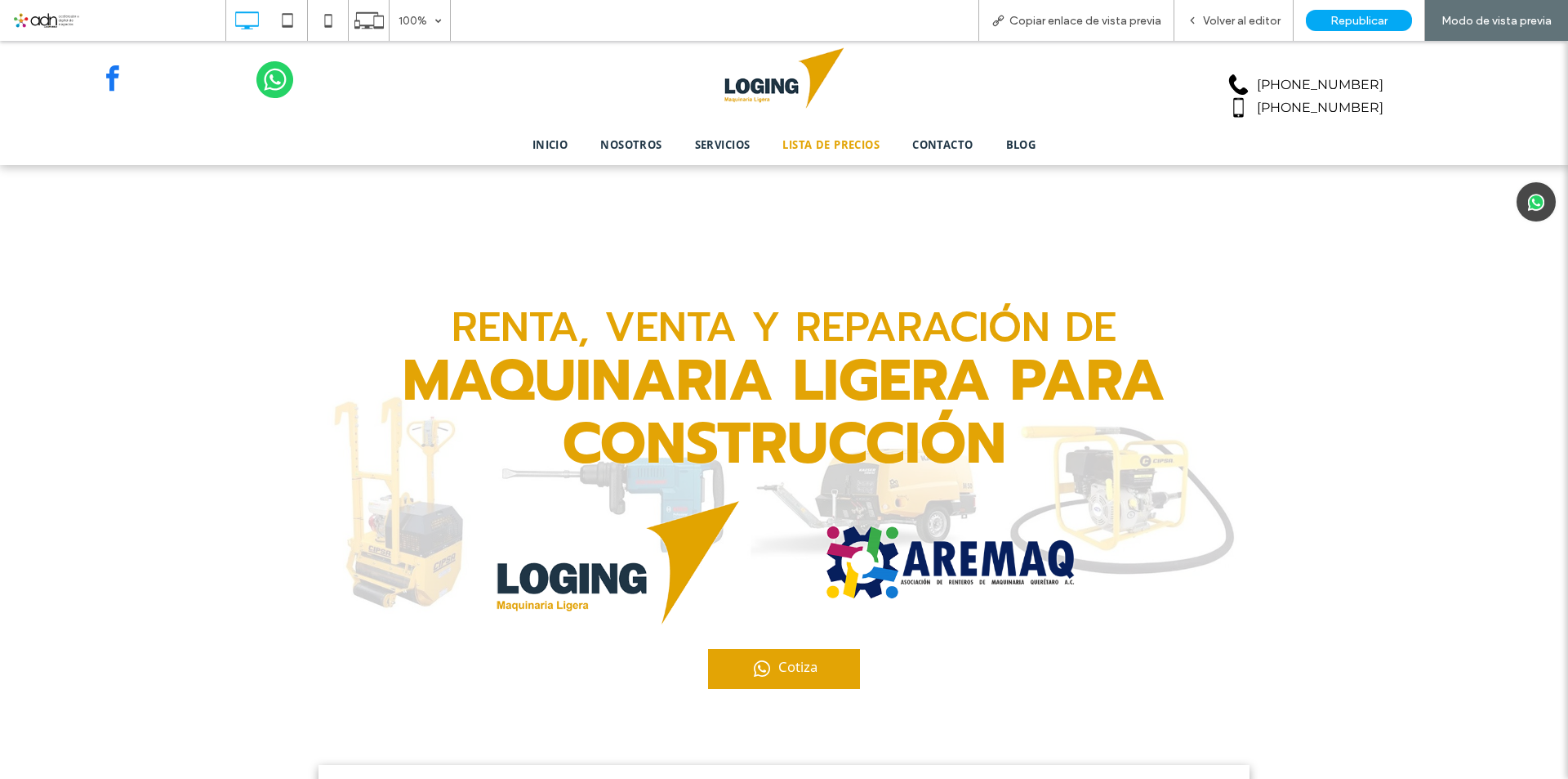
click at [833, 154] on span "LISTA DE PRECIOS" at bounding box center [830, 146] width 97 height 18
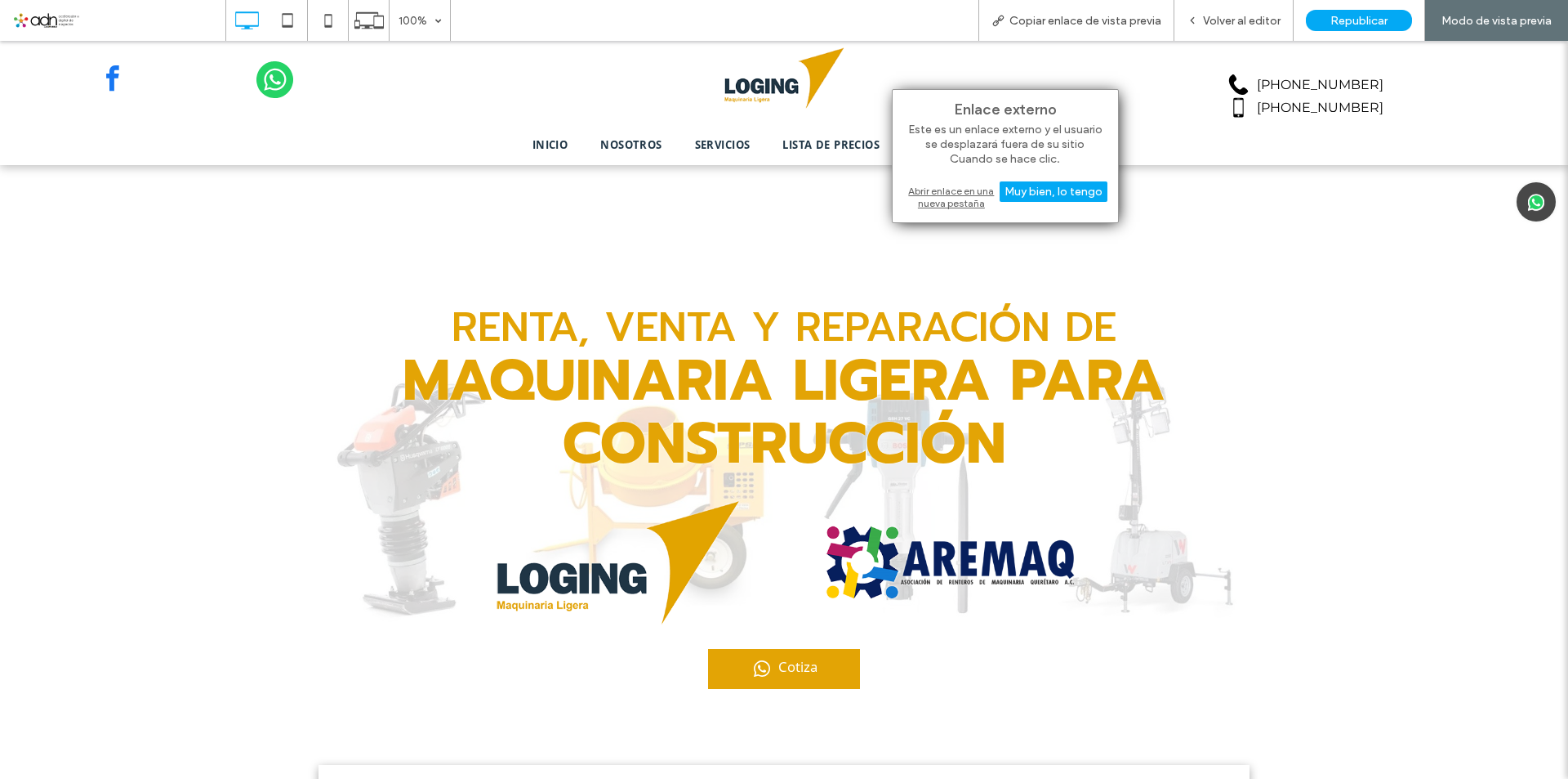
click at [937, 195] on div "Abrir enlace en una nueva pestaña" at bounding box center [1005, 196] width 204 height 29
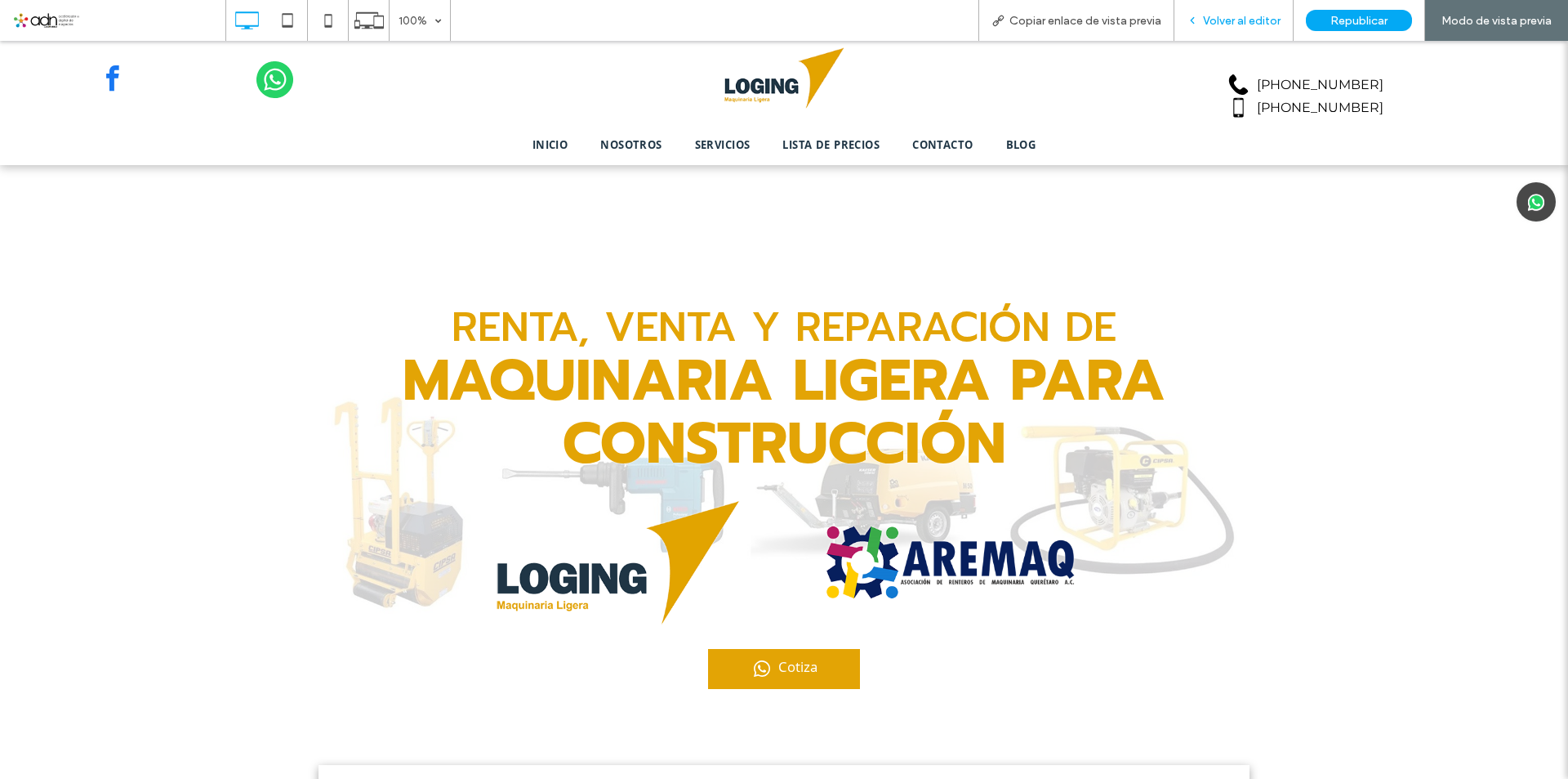
click at [1209, 22] on span "Volver al editor" at bounding box center [1241, 21] width 77 height 14
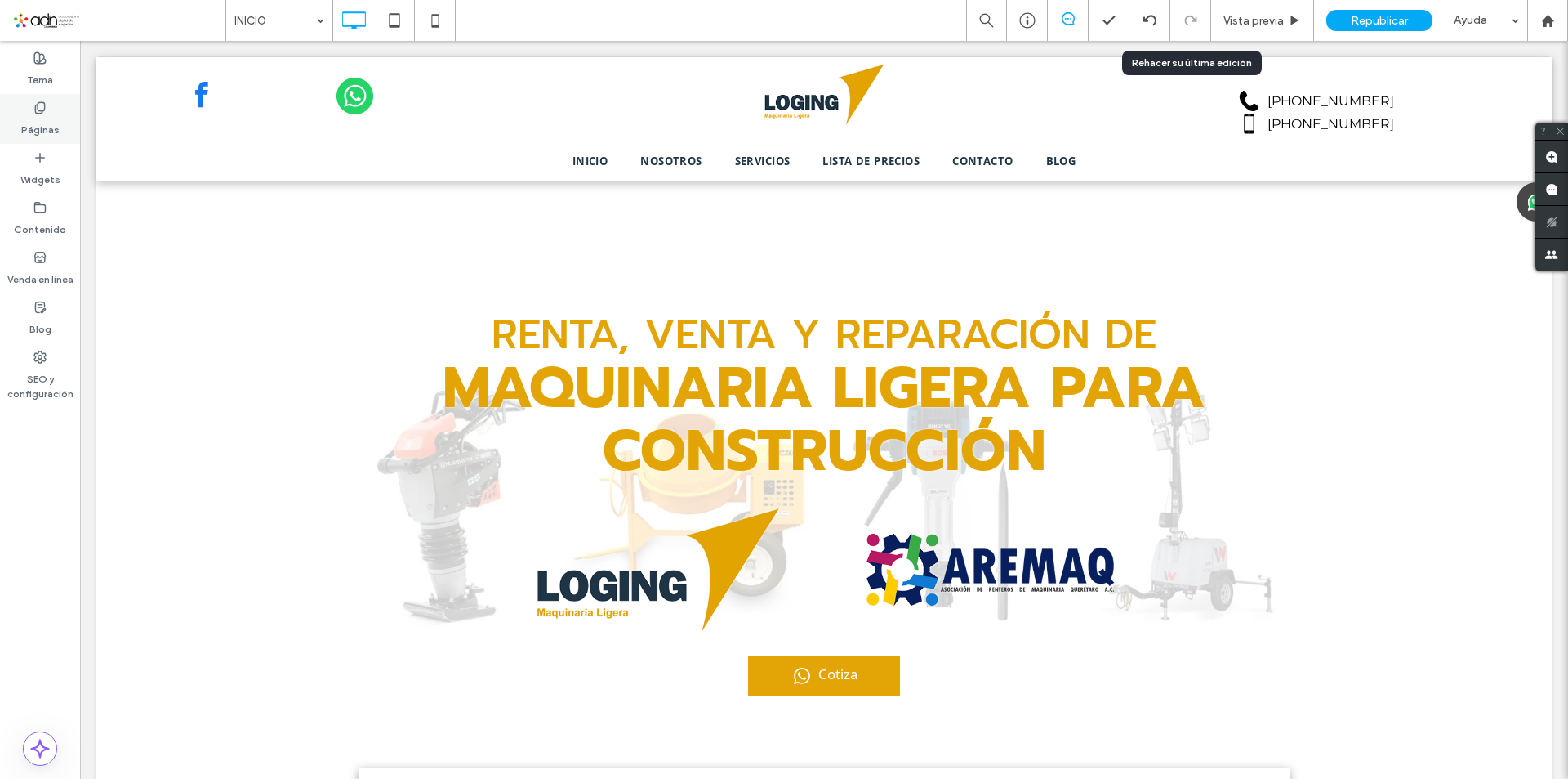
click at [52, 130] on label "Páginas" at bounding box center [41, 126] width 38 height 23
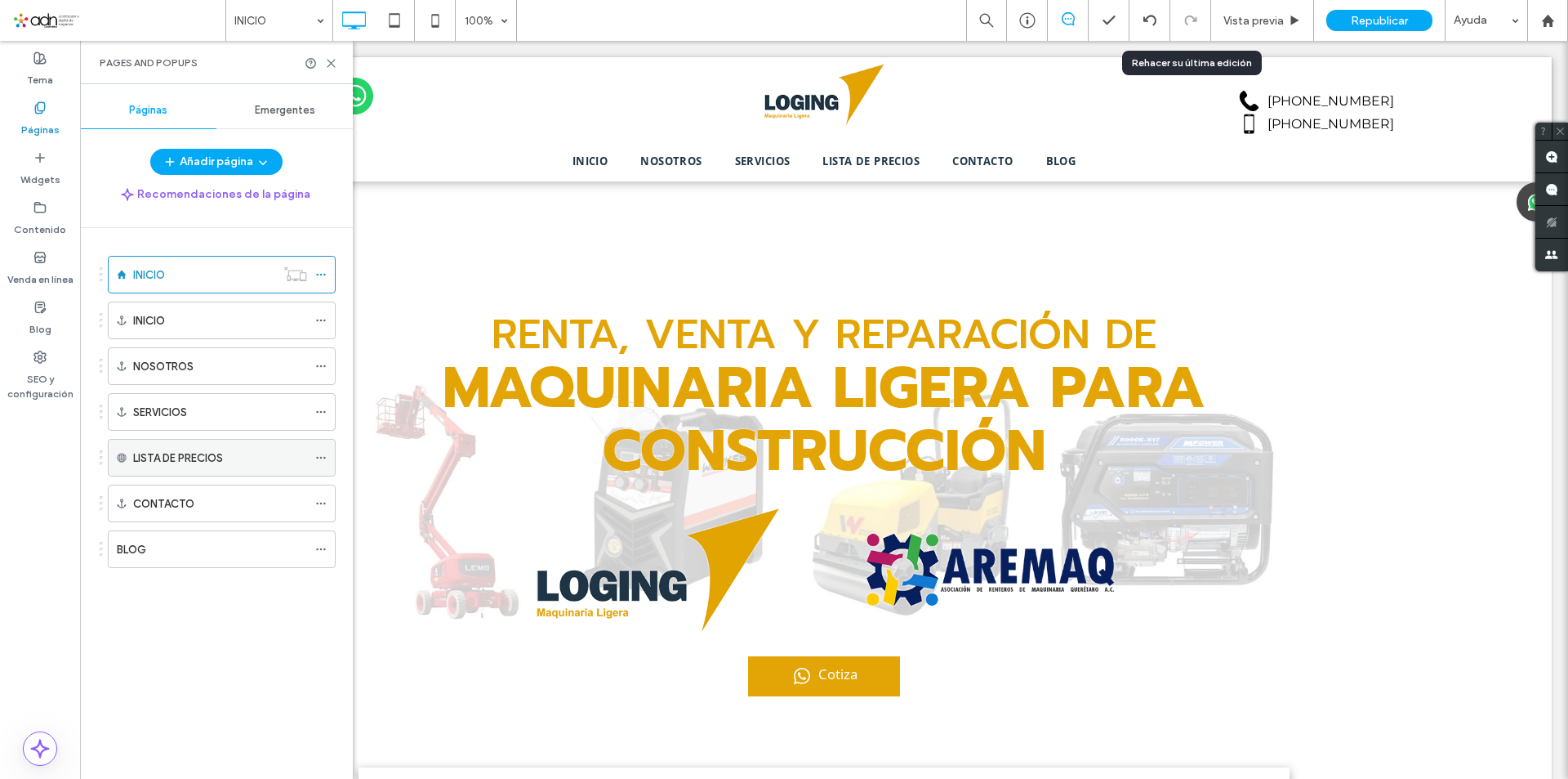
click at [205, 460] on label "LISTA DE PRECIOS" at bounding box center [178, 458] width 90 height 28
click at [214, 456] on label "LISTA DE PRECIOS" at bounding box center [178, 458] width 90 height 28
click at [320, 456] on icon at bounding box center [321, 458] width 12 height 12
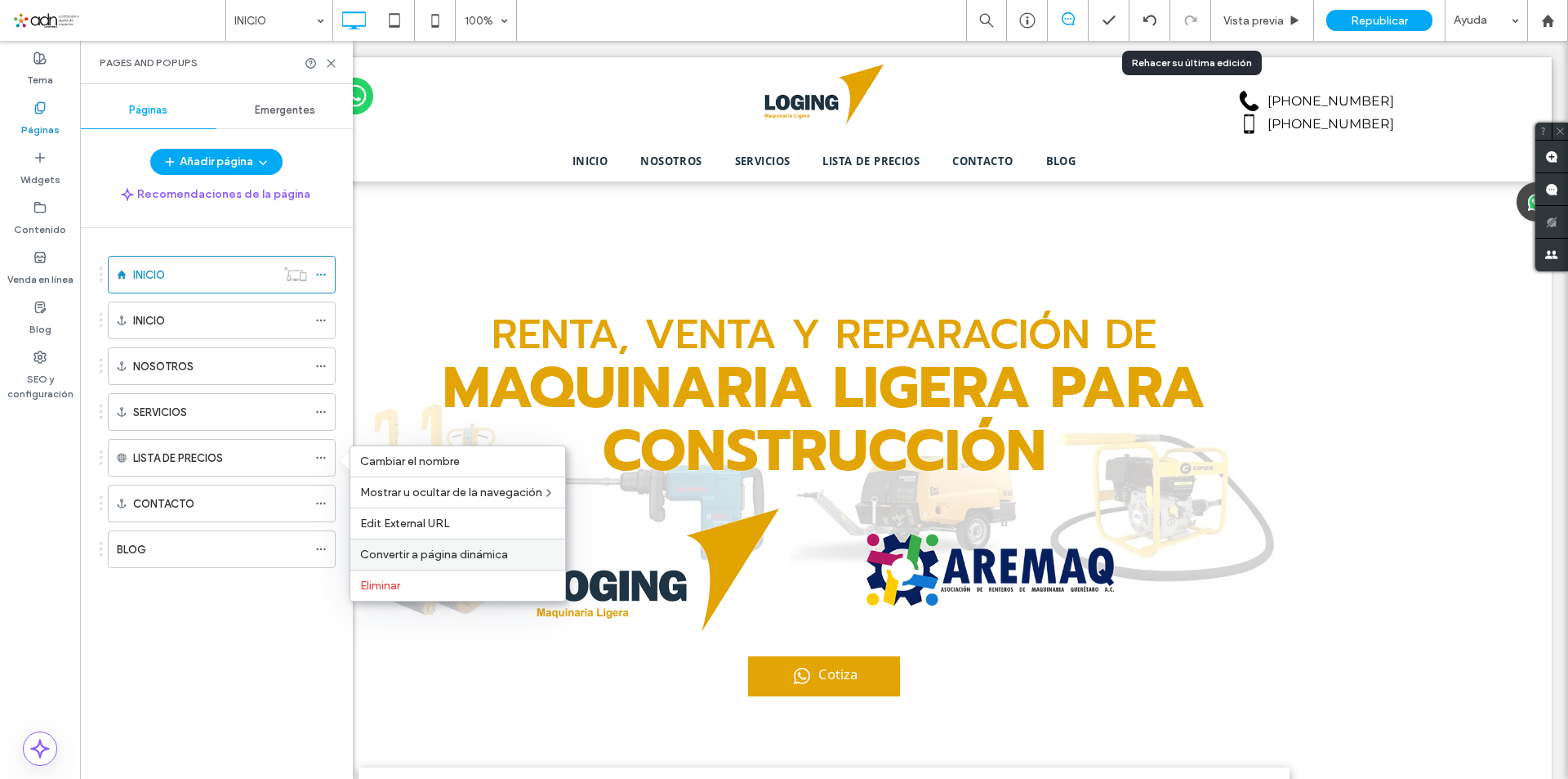
click at [436, 548] on span "Convertir a página dinámica" at bounding box center [434, 554] width 148 height 14
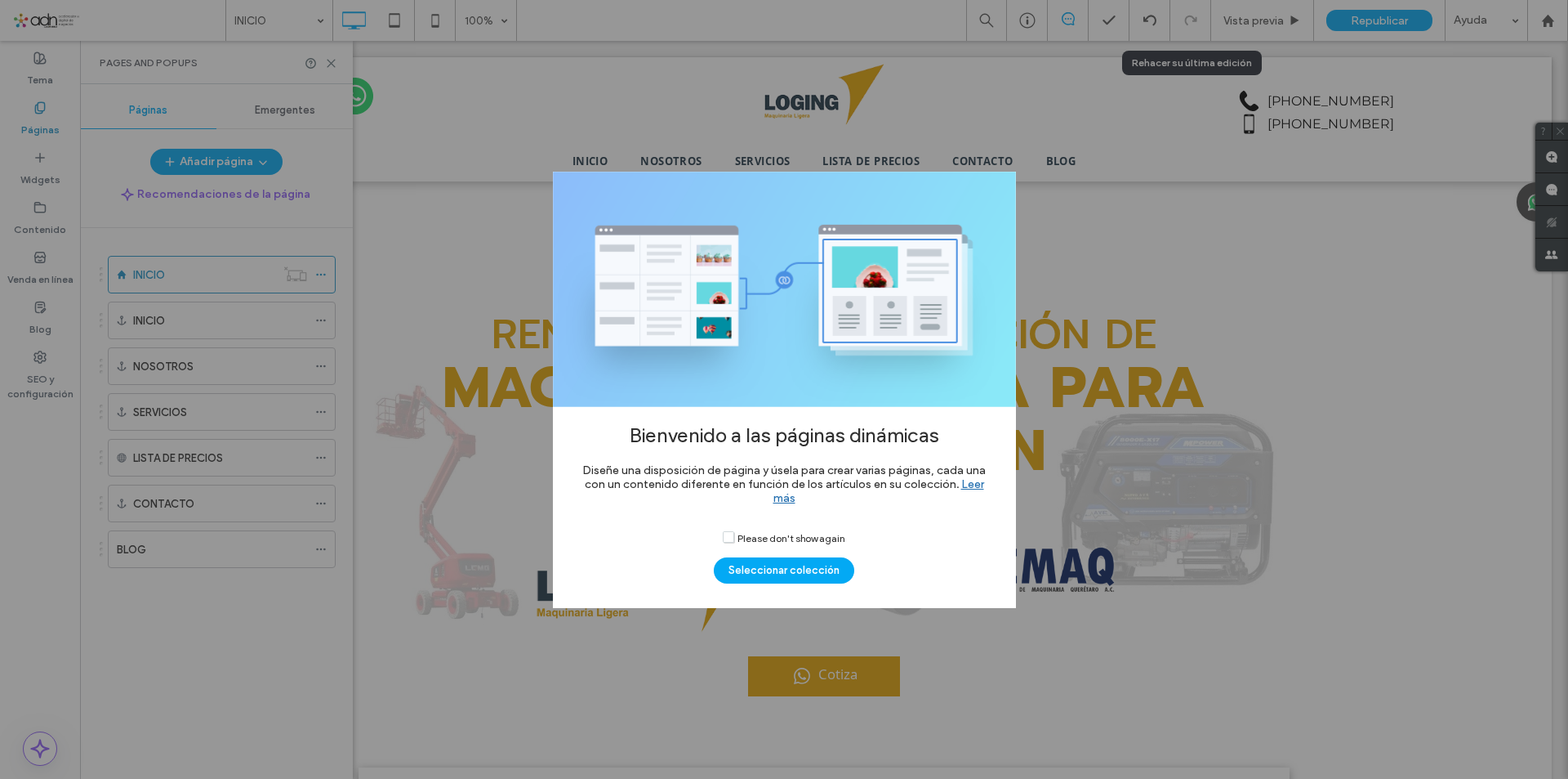
click at [732, 537] on span "Please don't show again" at bounding box center [784, 536] width 123 height 14
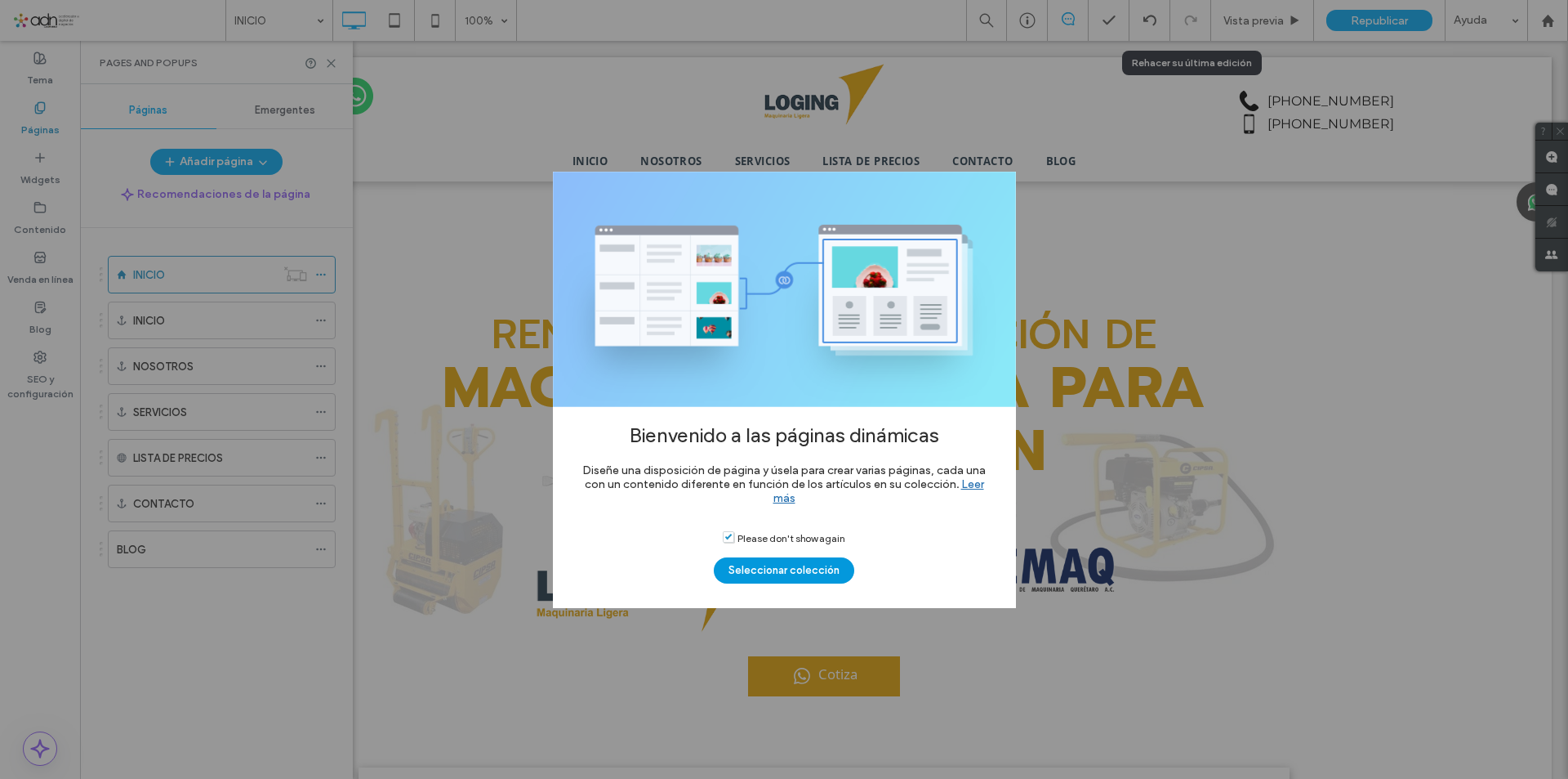
click at [735, 566] on button "Seleccionar colección" at bounding box center [784, 570] width 140 height 26
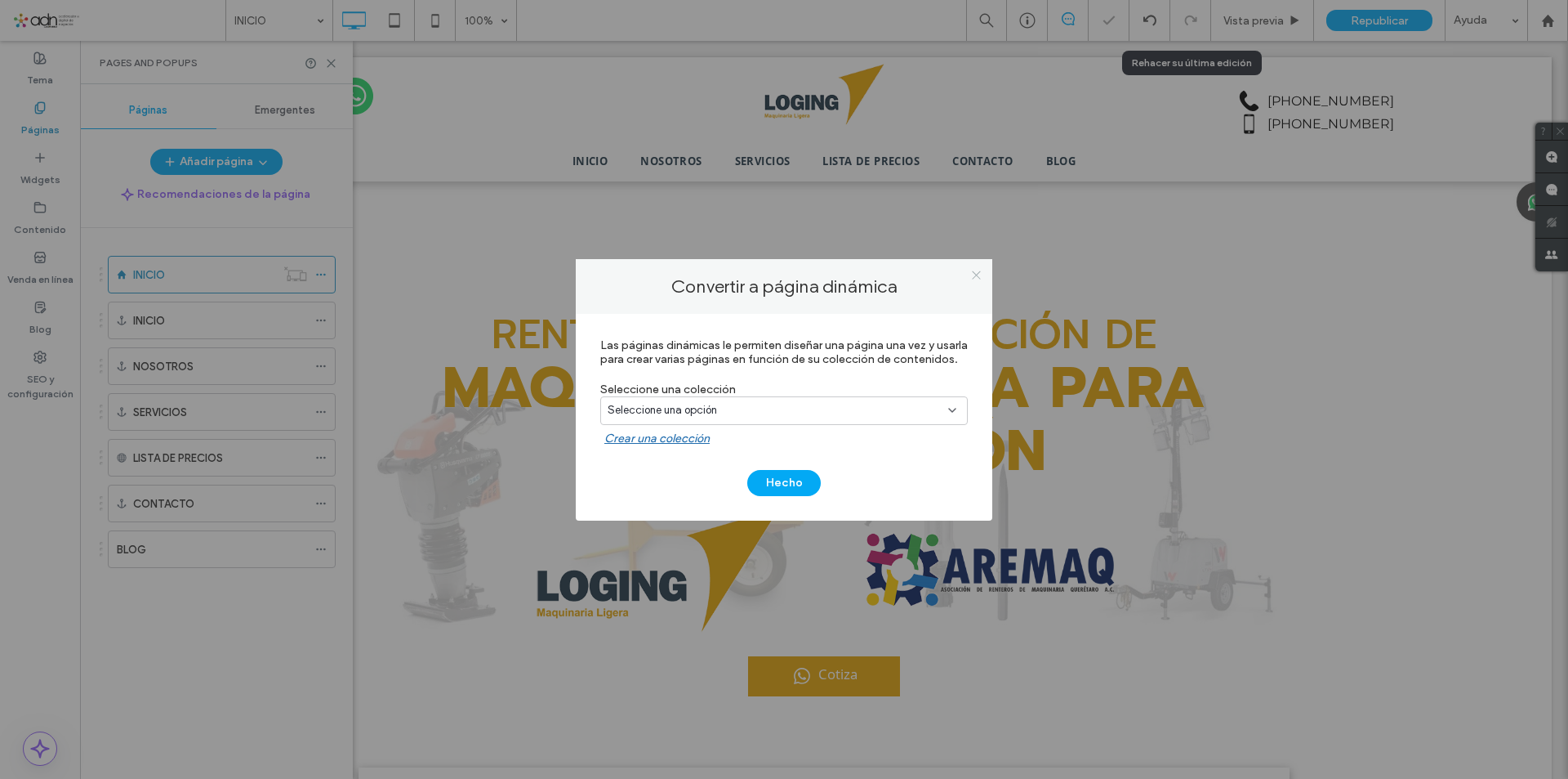
click at [975, 272] on icon at bounding box center [976, 275] width 12 height 12
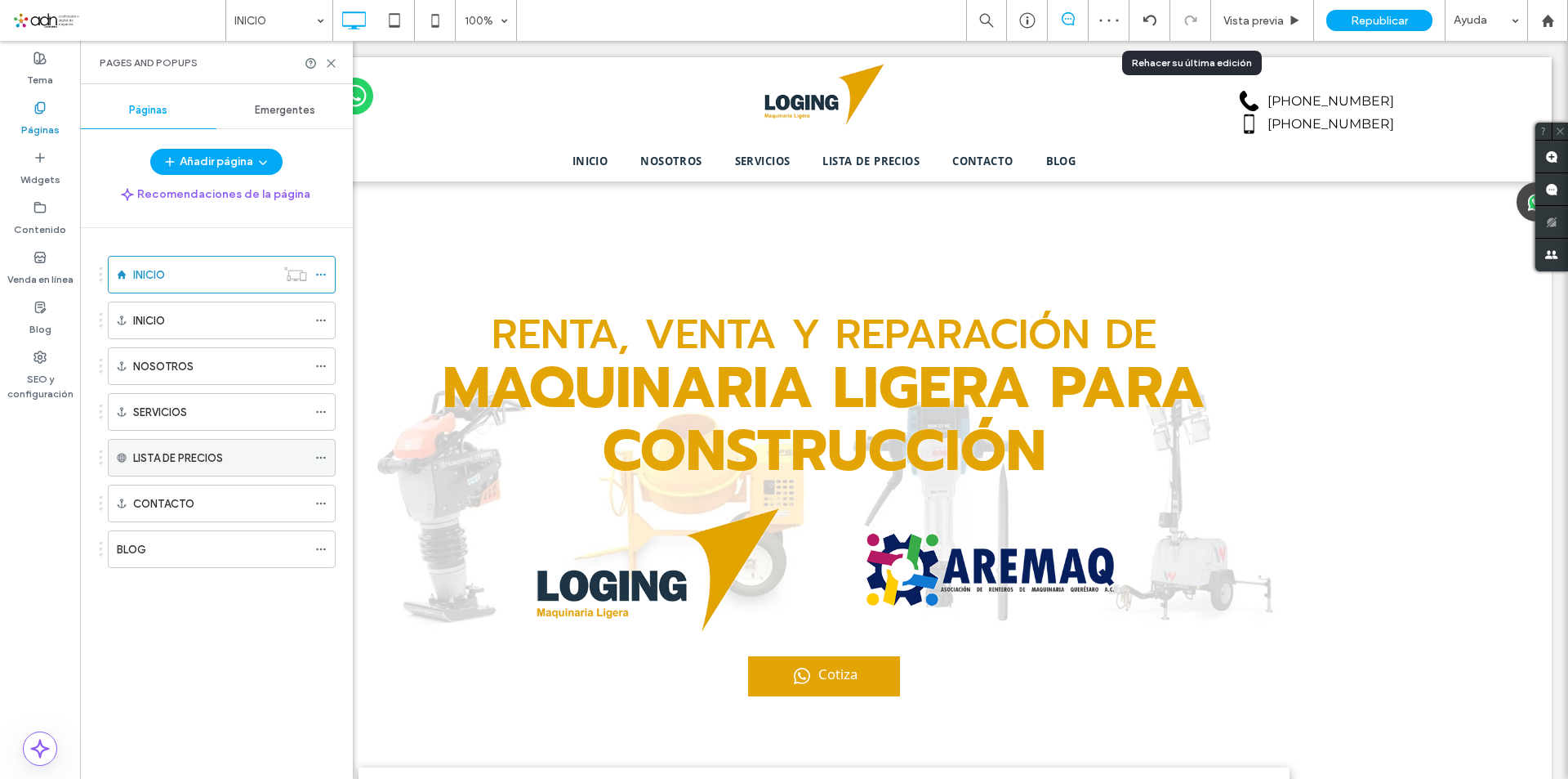
click at [324, 456] on icon at bounding box center [321, 458] width 12 height 12
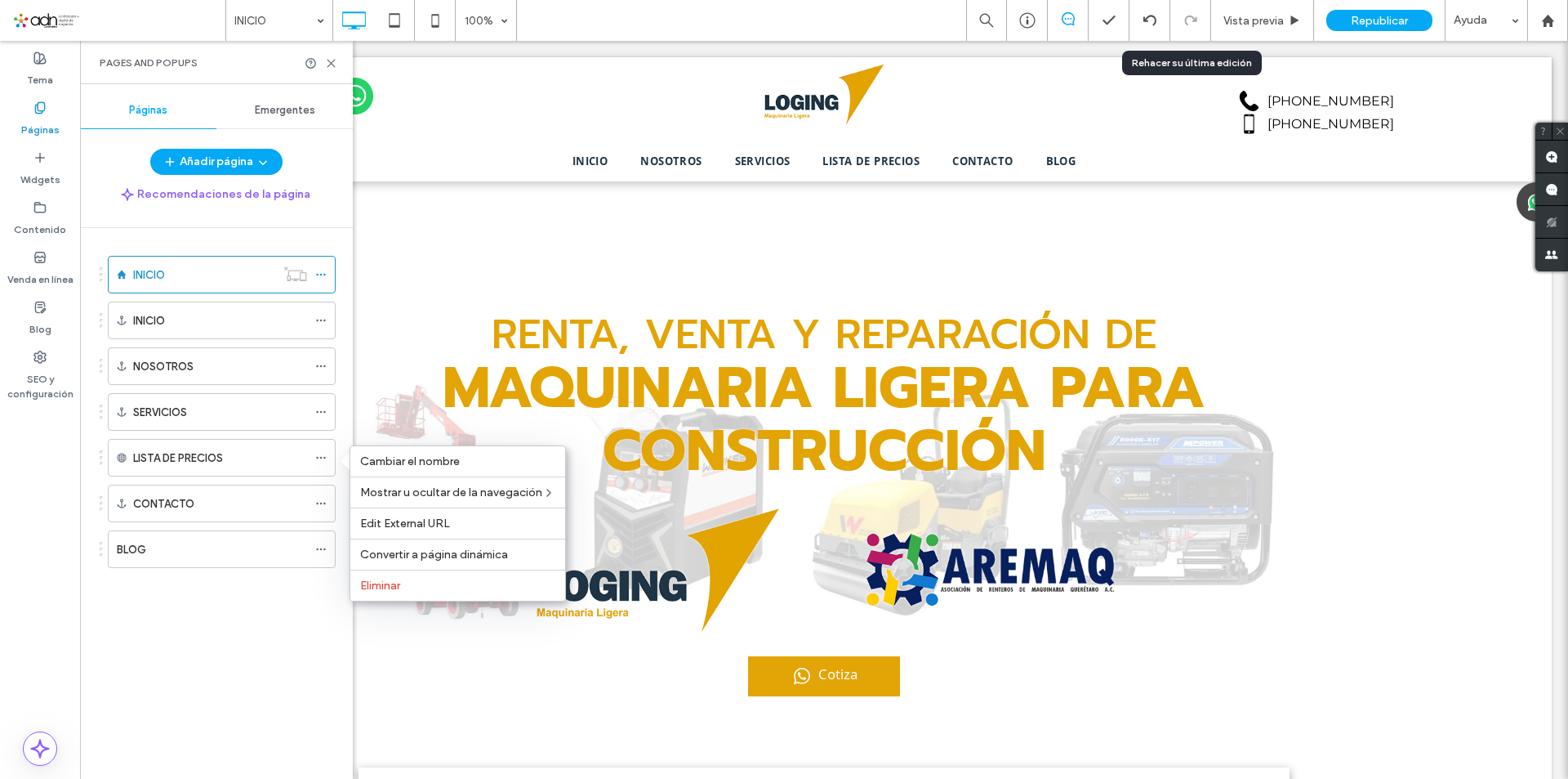
click at [290, 658] on div "INICIO INICIO NOSOTROS SERVICIOS LISTA DE PRECIOS CONTACTO BLOG" at bounding box center [226, 498] width 253 height 542
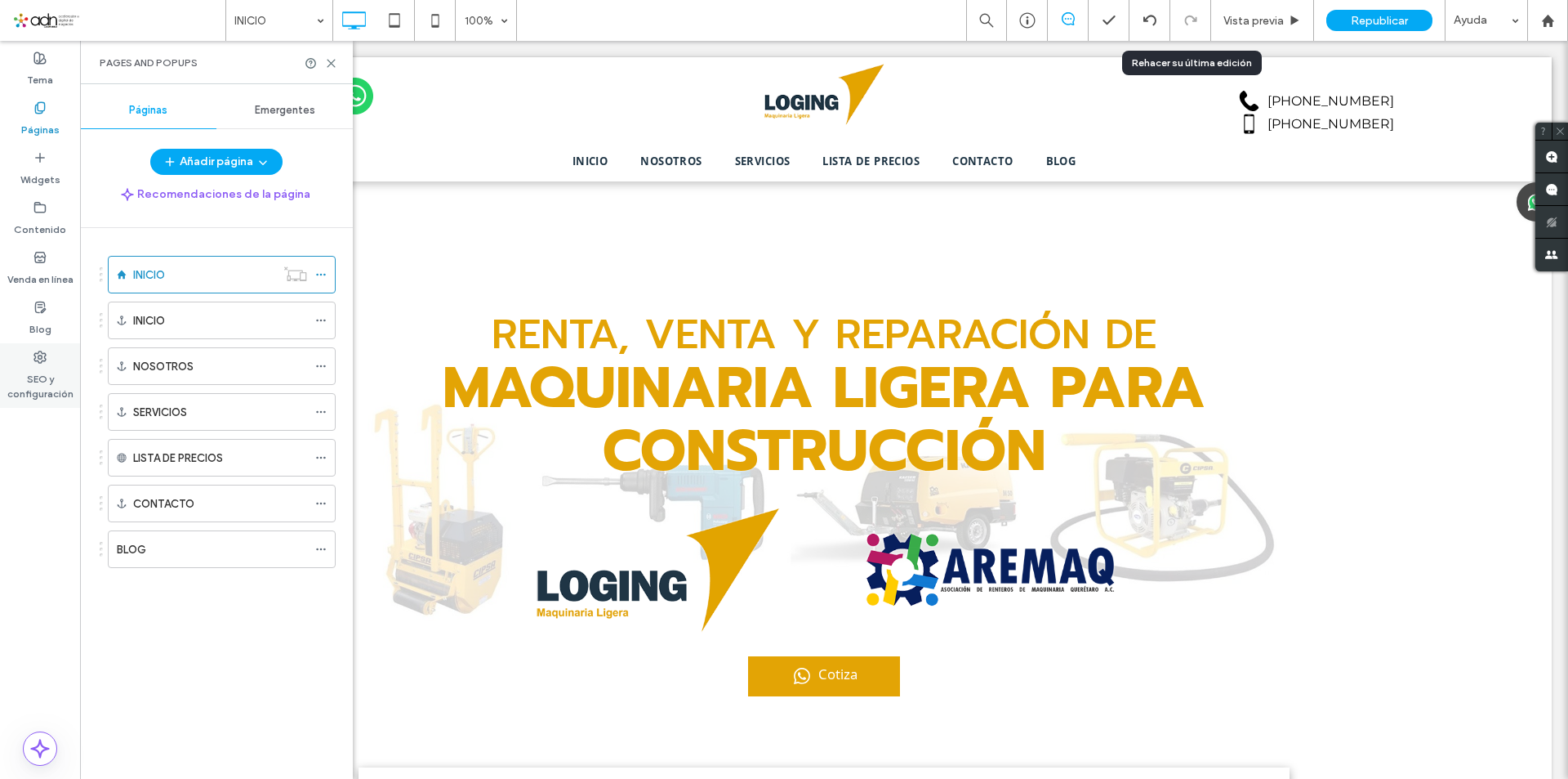
click at [40, 375] on label "SEO y configuración" at bounding box center [40, 382] width 80 height 37
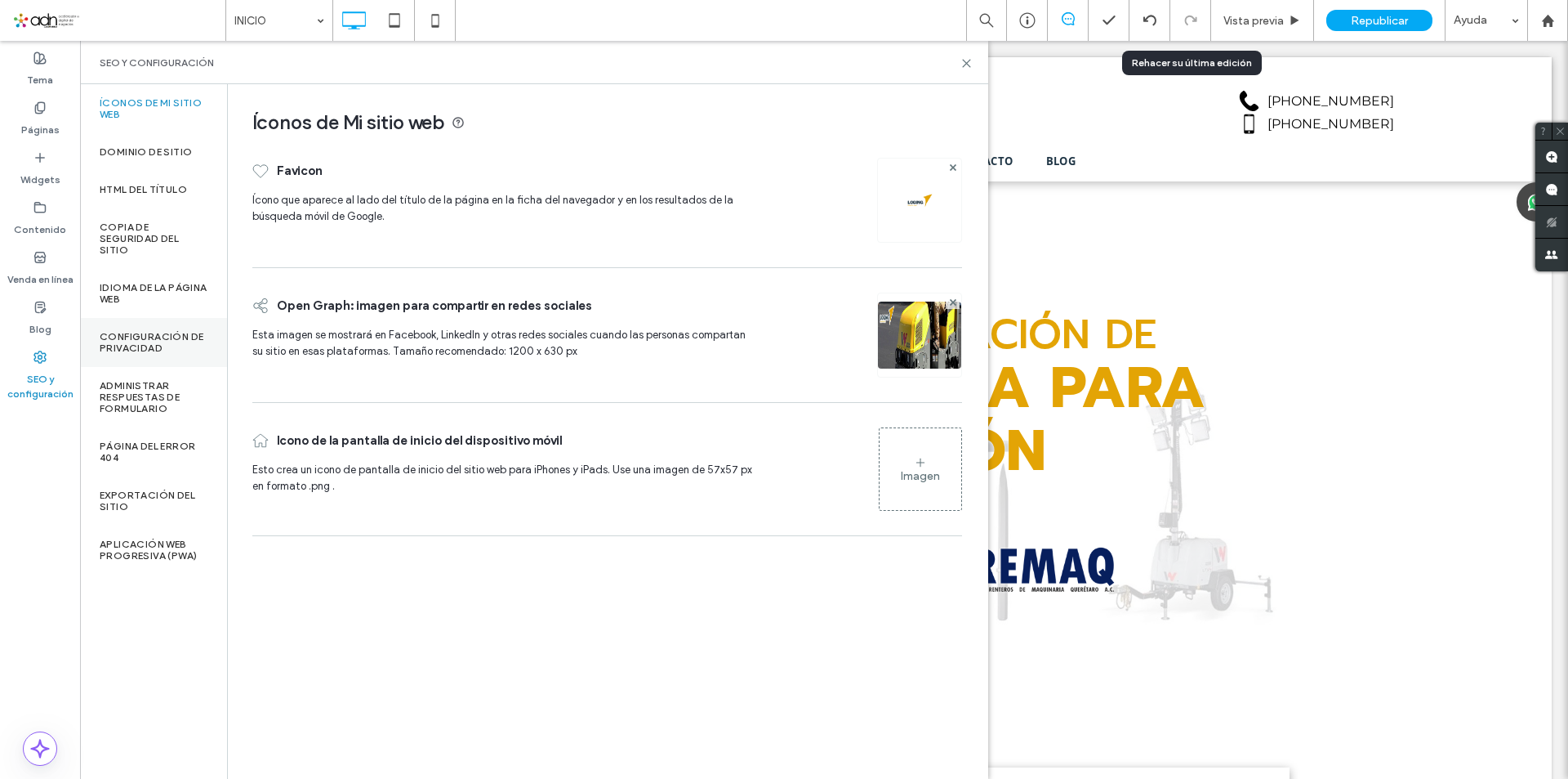
click at [164, 331] on label "Configuración de privacidad" at bounding box center [154, 342] width 108 height 23
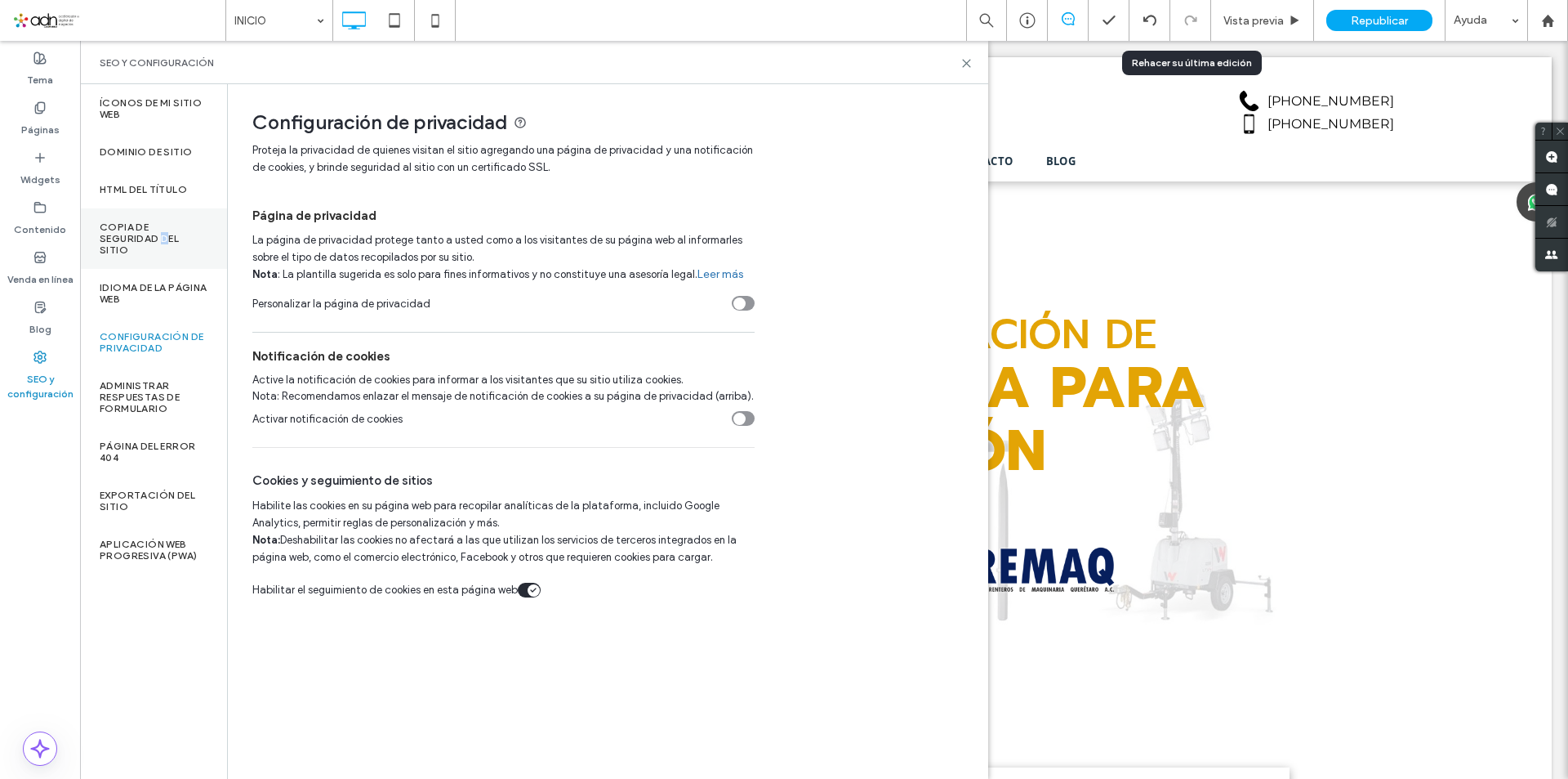
click at [165, 236] on label "Copia de seguridad del sitio" at bounding box center [154, 238] width 108 height 34
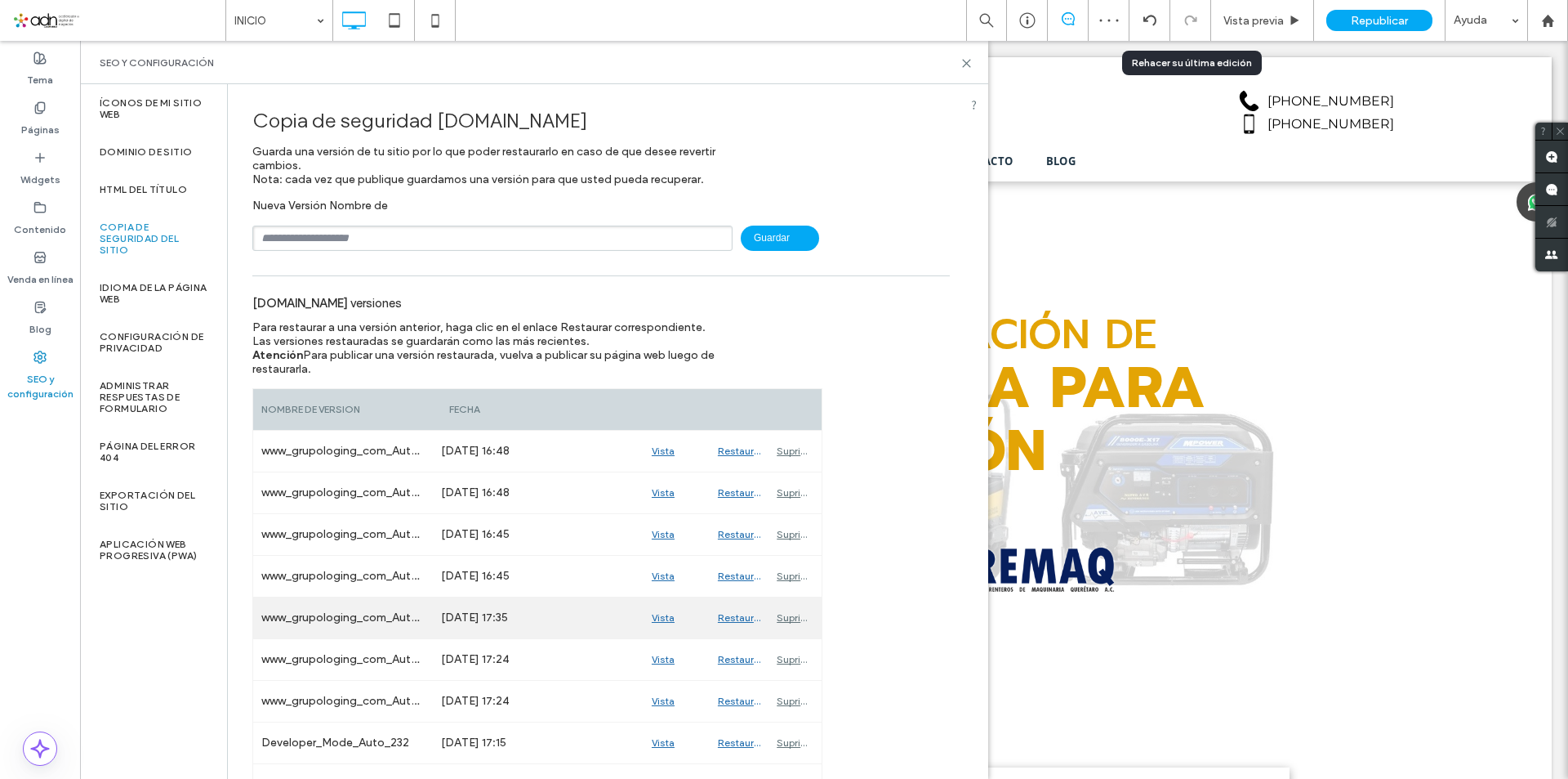
click at [730, 619] on div "Restaurar" at bounding box center [739, 617] width 59 height 41
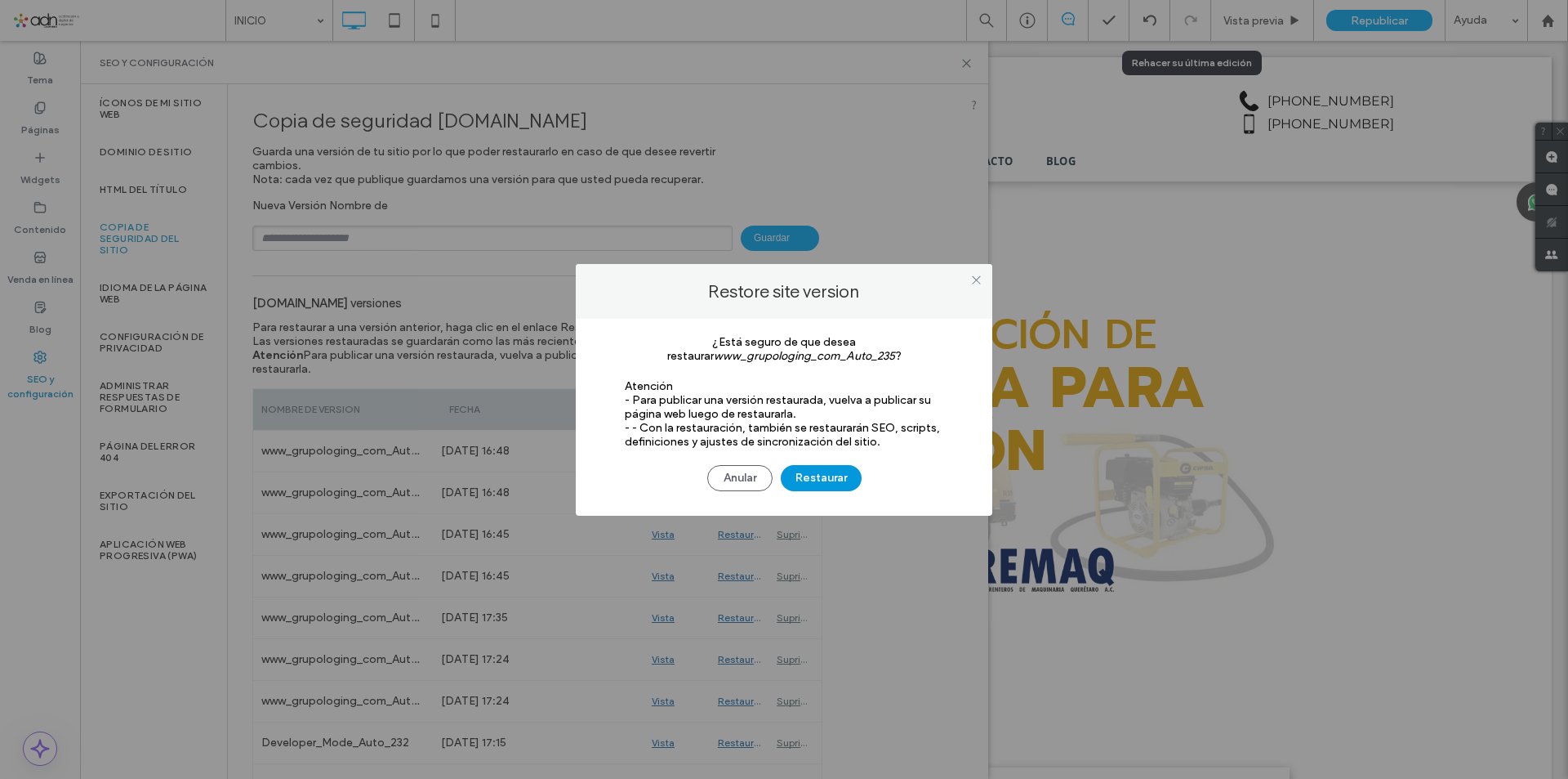
click at [819, 481] on button "Restaurar" at bounding box center [821, 478] width 81 height 26
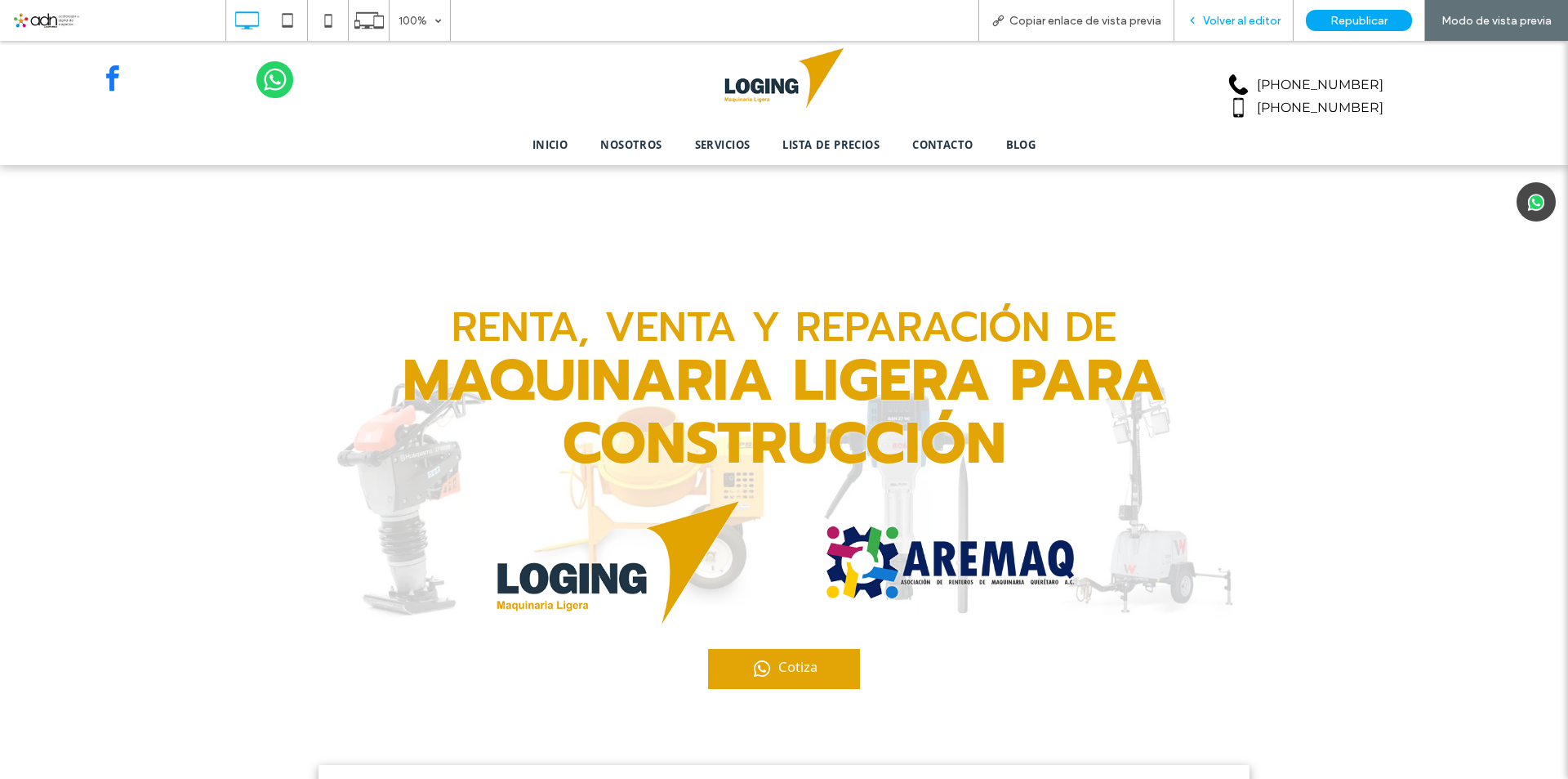
click at [1219, 22] on span "Volver al editor" at bounding box center [1241, 21] width 77 height 14
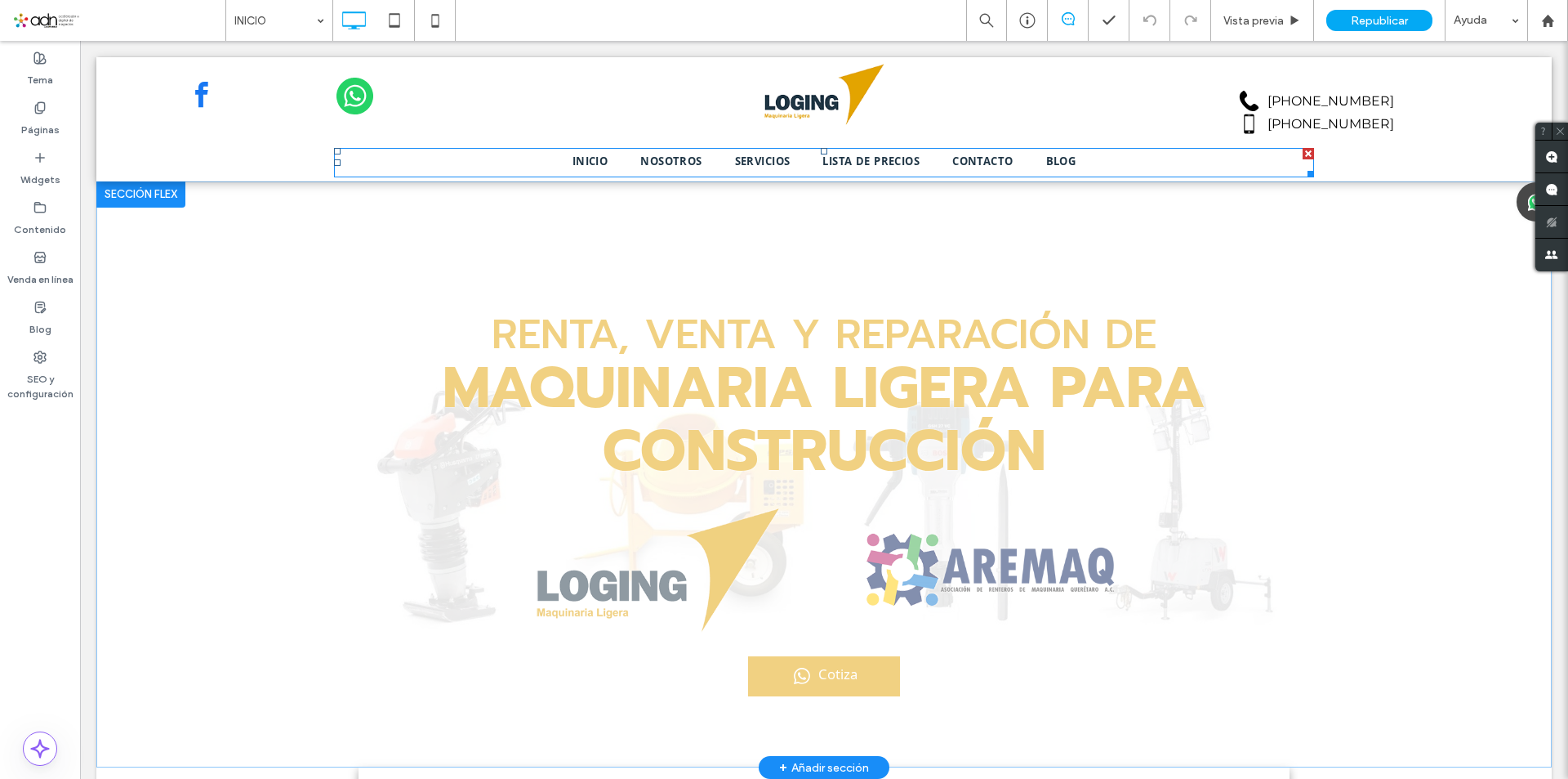
click at [907, 164] on span "LISTA DE PRECIOS" at bounding box center [871, 163] width 97 height 18
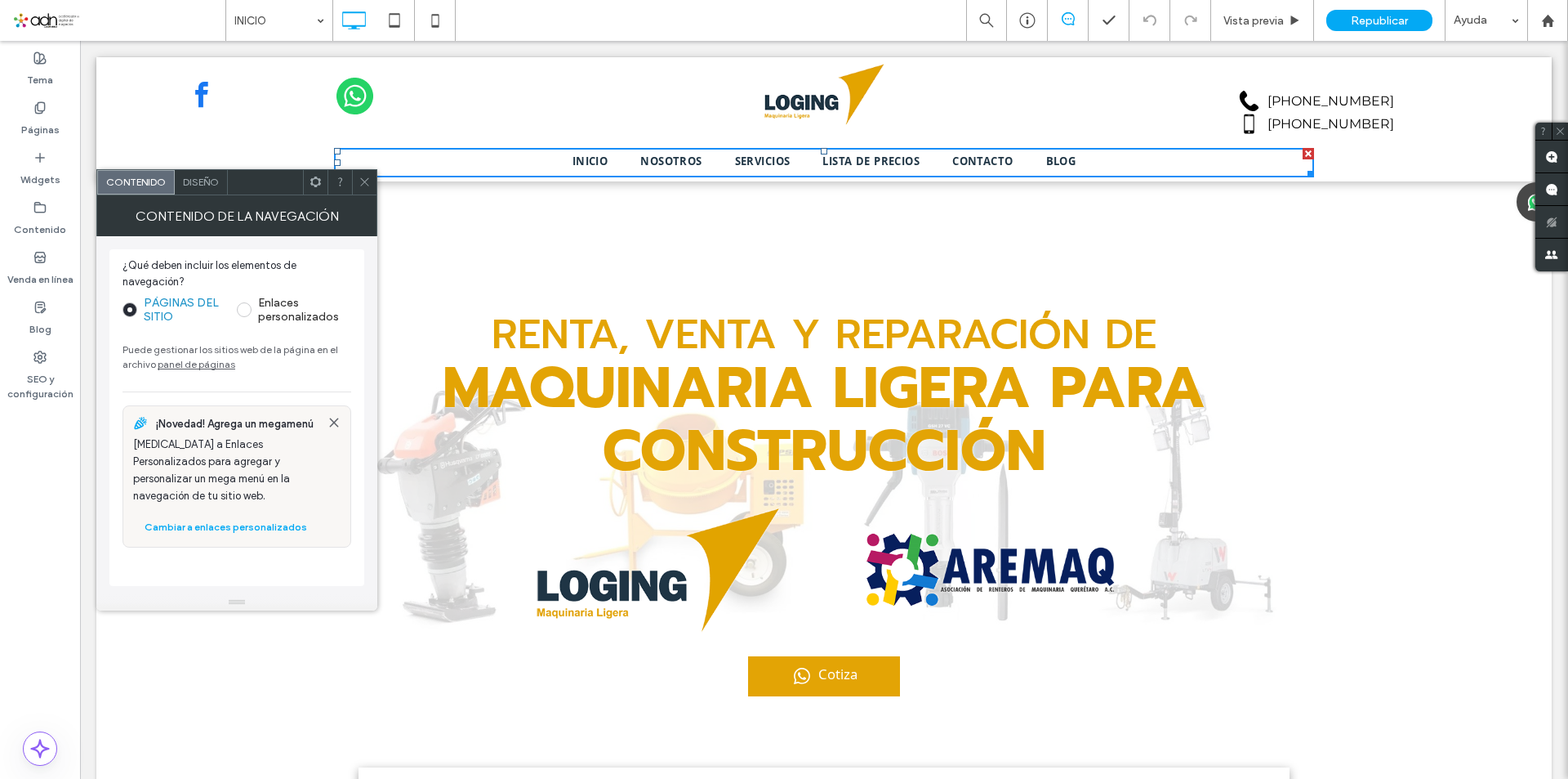
click at [364, 179] on icon at bounding box center [364, 182] width 12 height 12
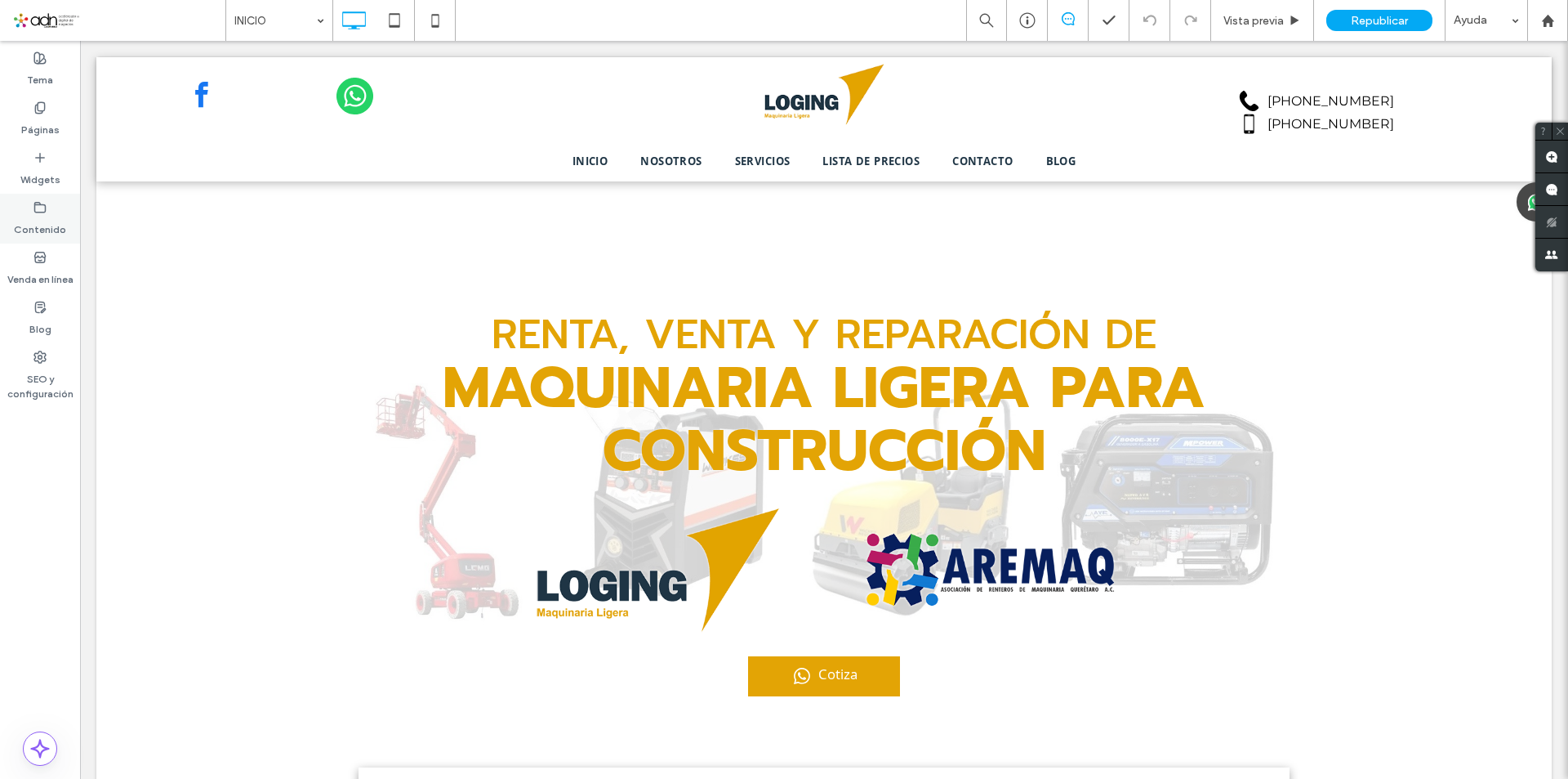
click at [48, 208] on div "Contenido" at bounding box center [40, 218] width 80 height 50
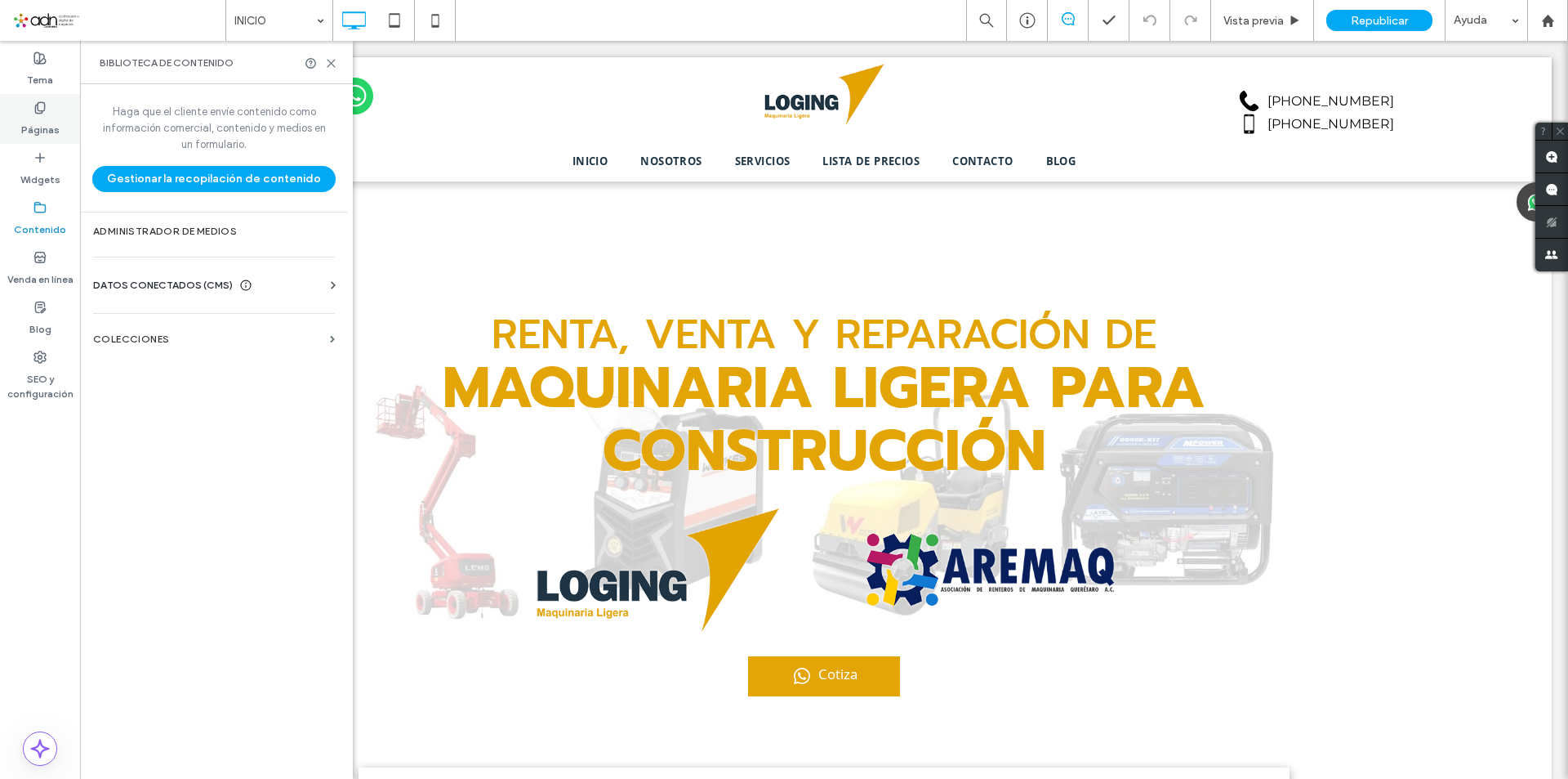
click at [43, 125] on label "Páginas" at bounding box center [41, 126] width 38 height 23
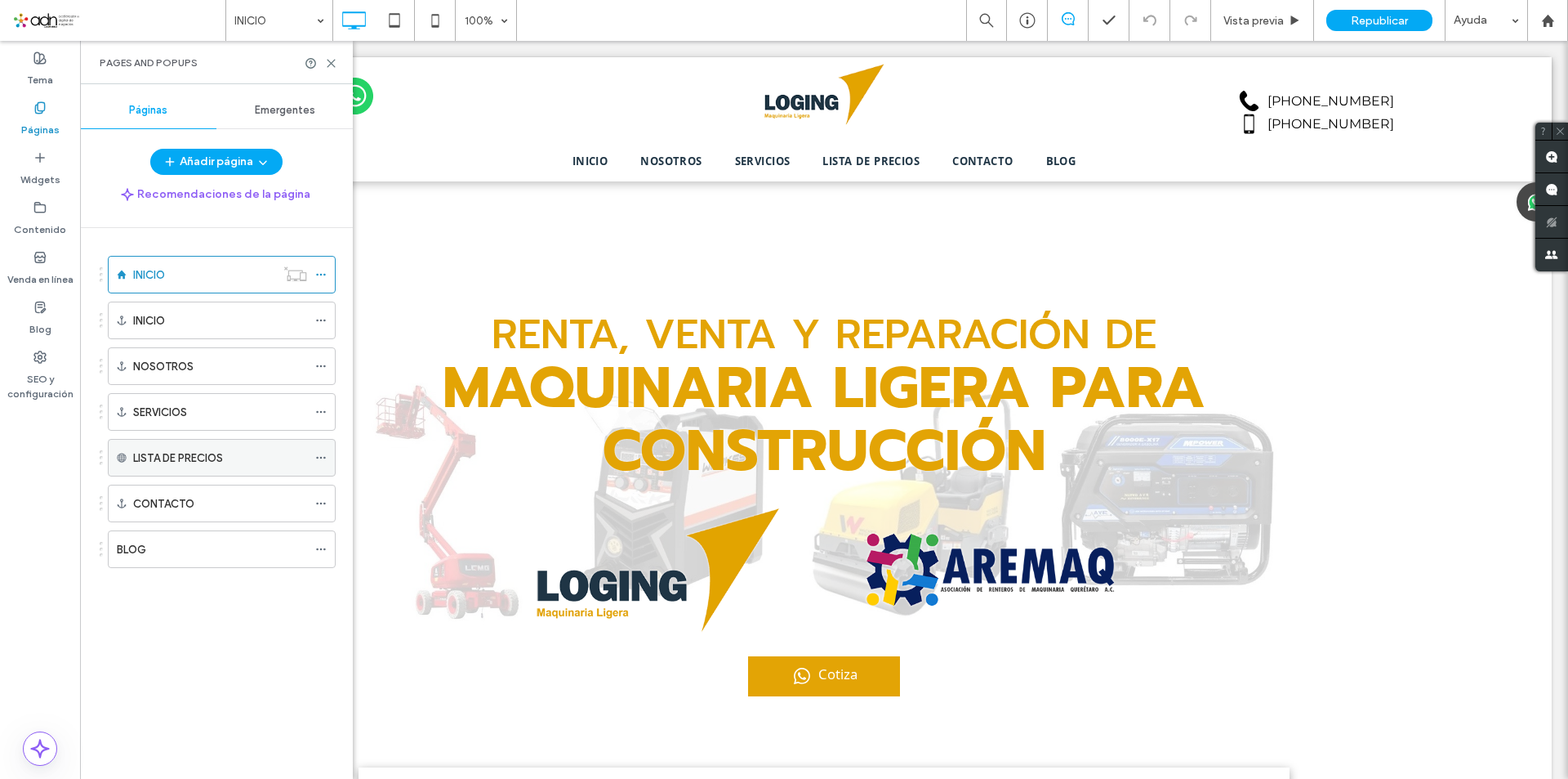
click at [321, 460] on icon at bounding box center [321, 458] width 12 height 12
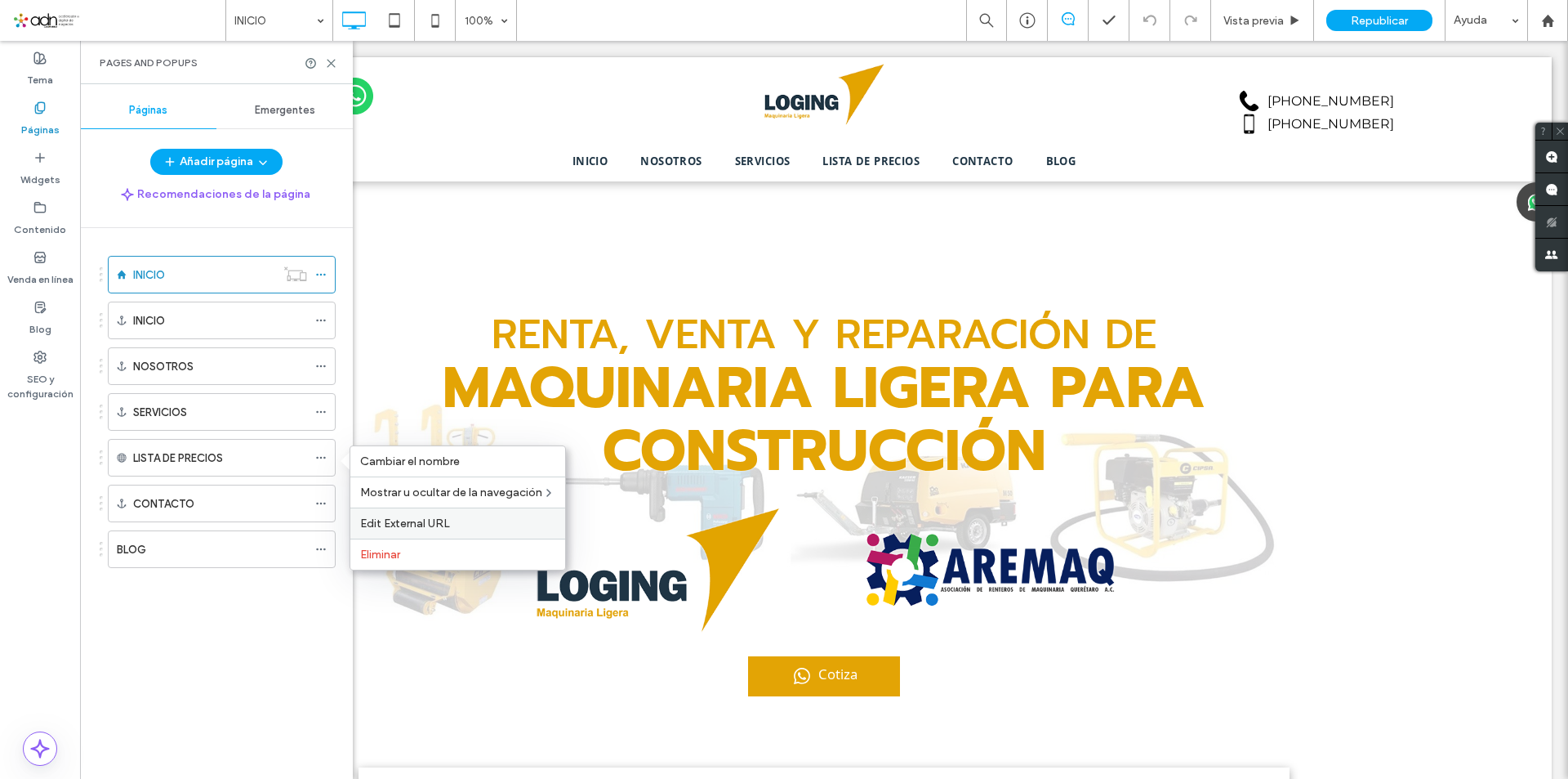
click at [424, 520] on span "Edit External URL" at bounding box center [405, 523] width 90 height 14
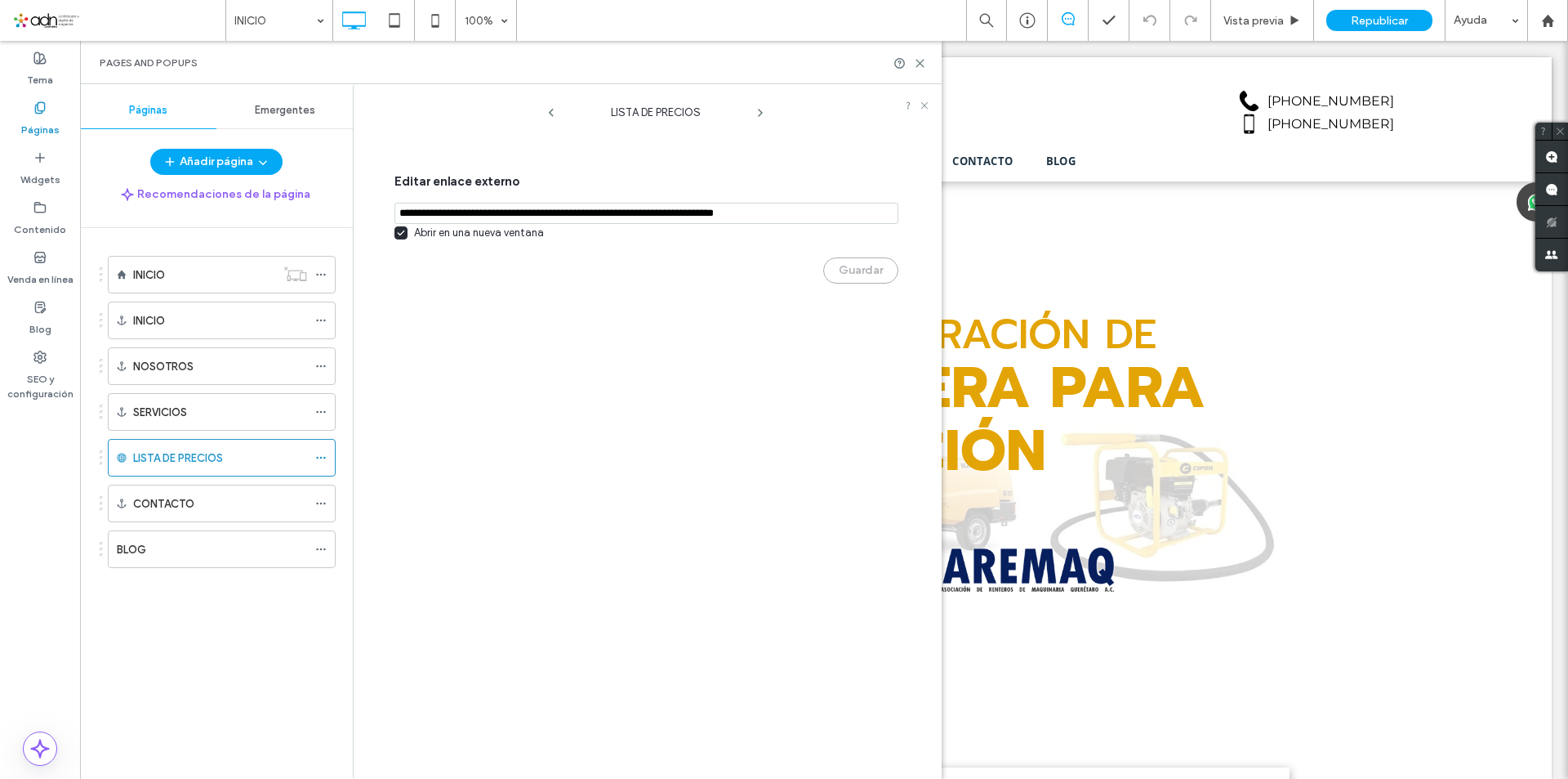
click at [530, 203] on input "notEmpty,url" at bounding box center [646, 213] width 504 height 22
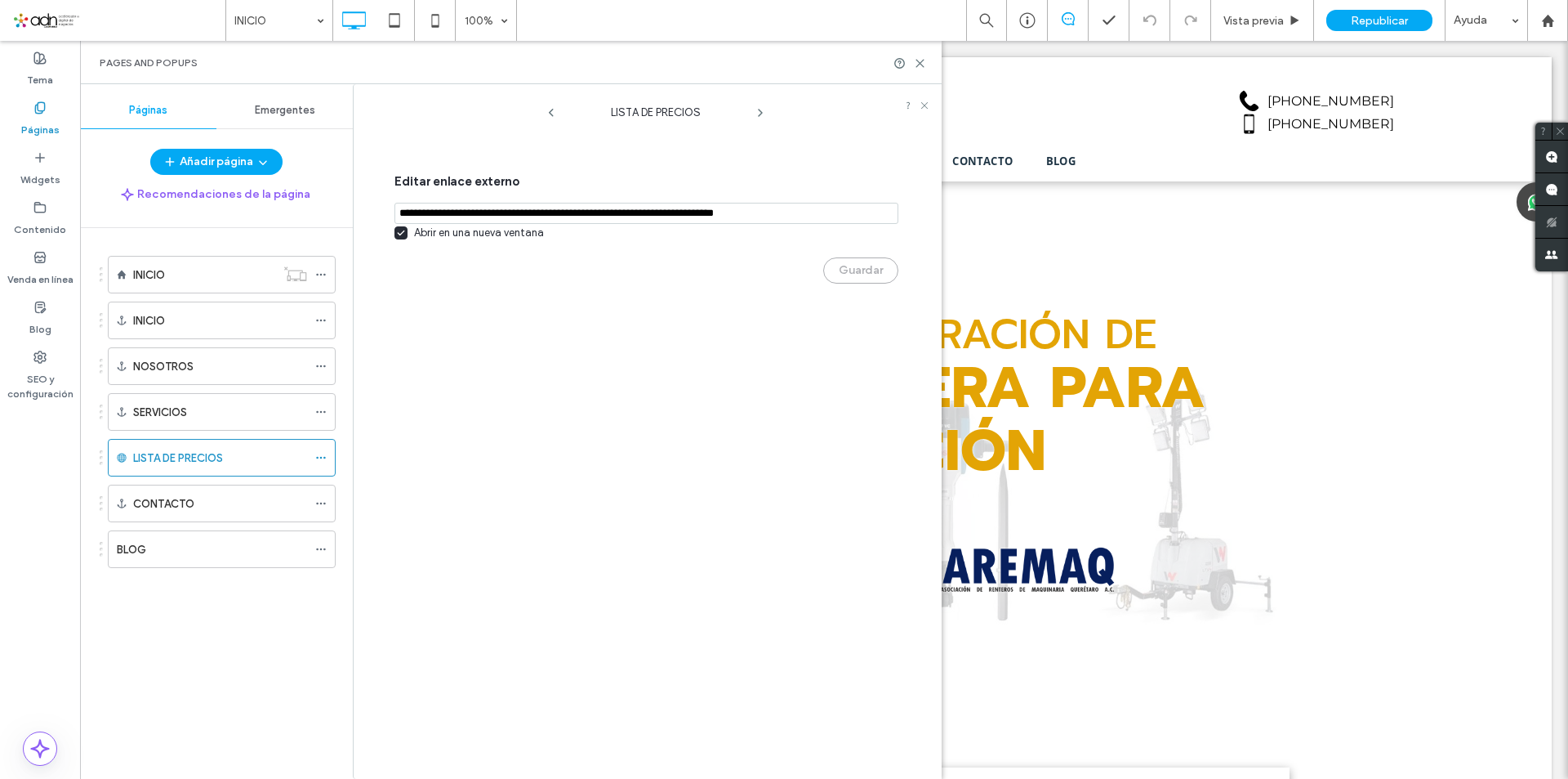
paste input "**********"
type input "**********"
click at [813, 295] on div "Editar enlace externo Abrir en una nueva ventana Guardar" at bounding box center [646, 228] width 504 height 147
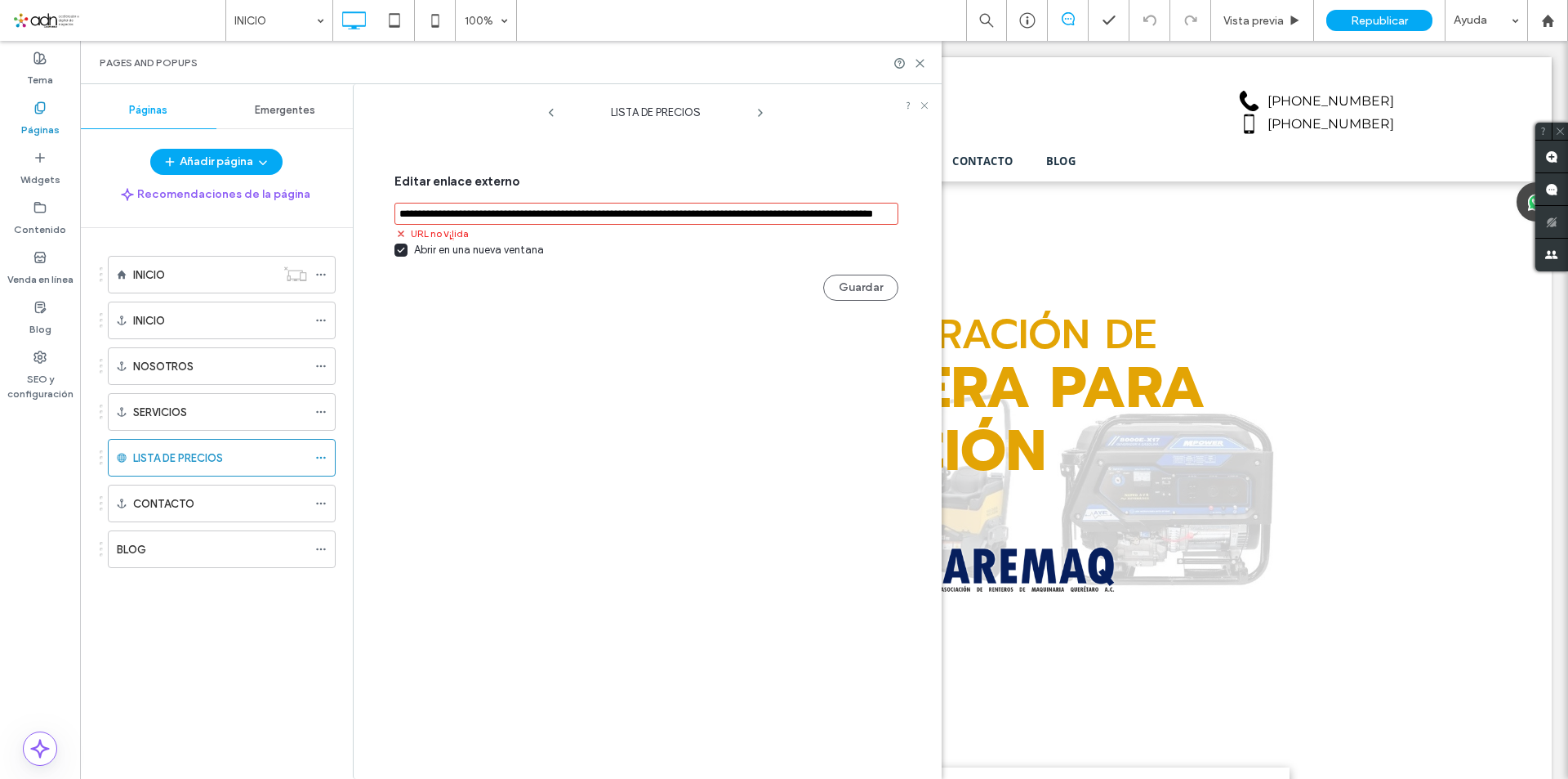
click at [647, 216] on input "notEmpty,url" at bounding box center [646, 213] width 504 height 22
click at [638, 209] on input "notEmpty,url" at bounding box center [646, 213] width 504 height 22
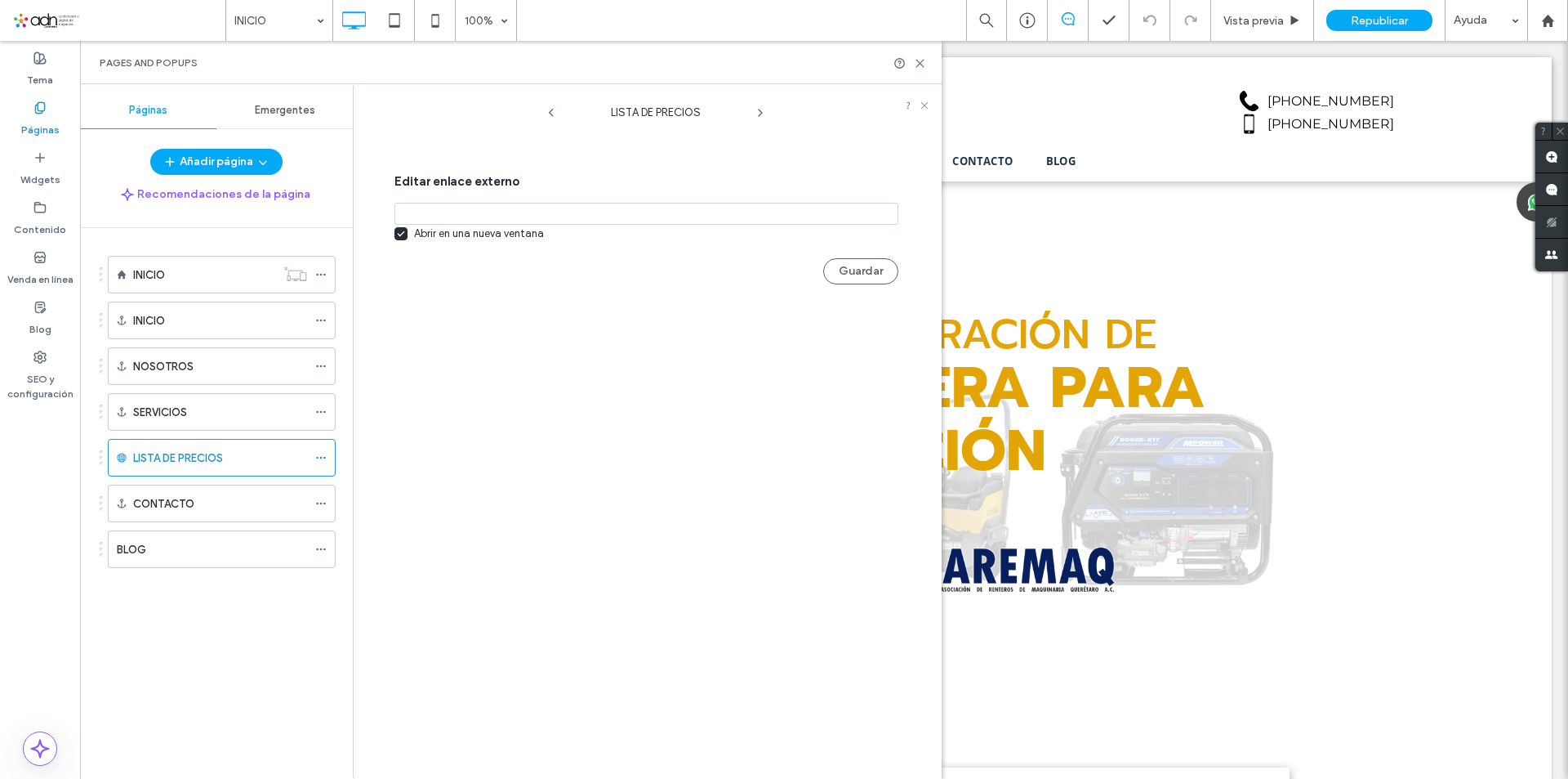
paste input "**********"
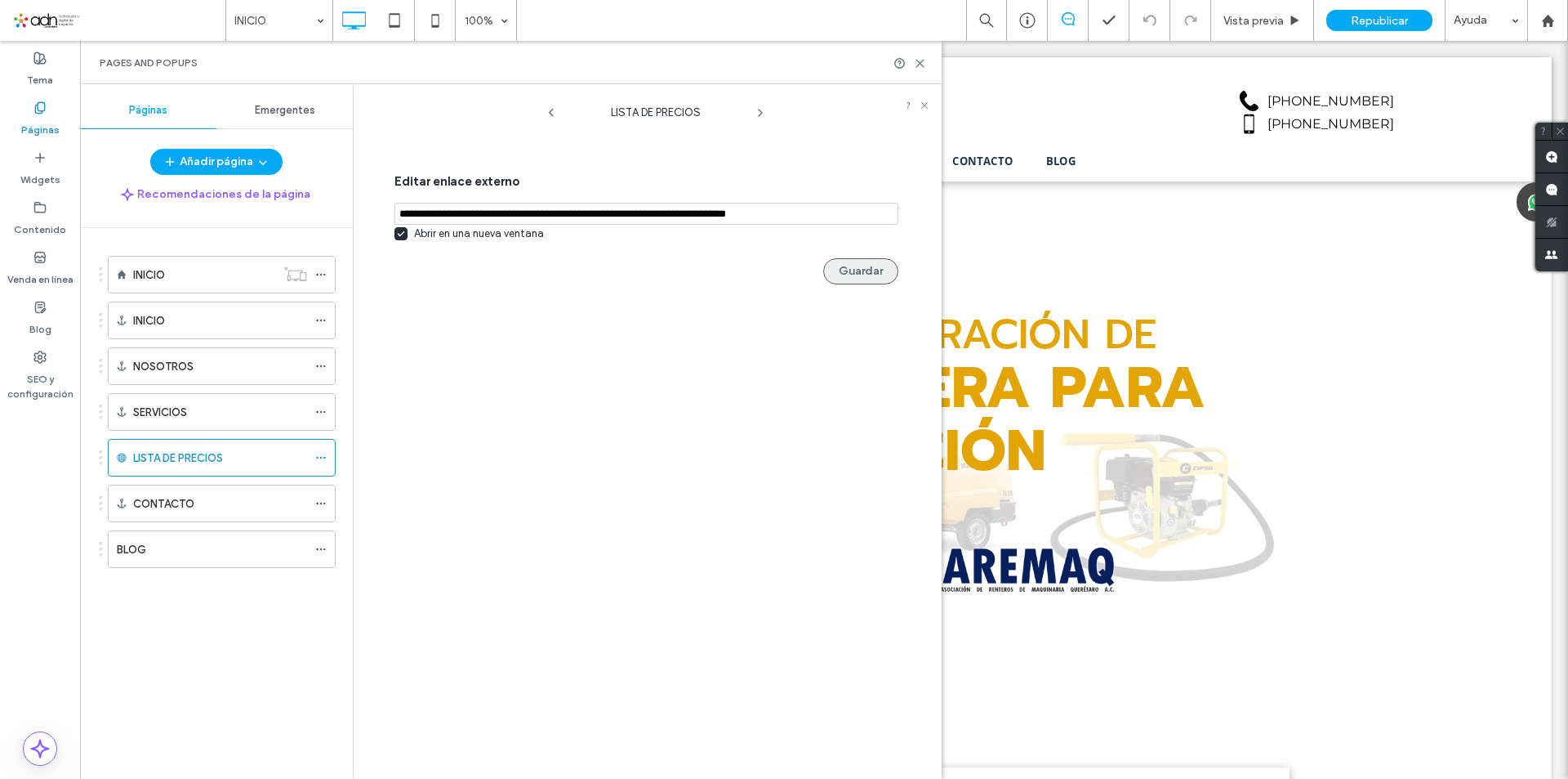
type input "**********"
click at [846, 276] on button "Guardar" at bounding box center [861, 271] width 76 height 26
click at [921, 107] on icon at bounding box center [925, 105] width 10 height 10
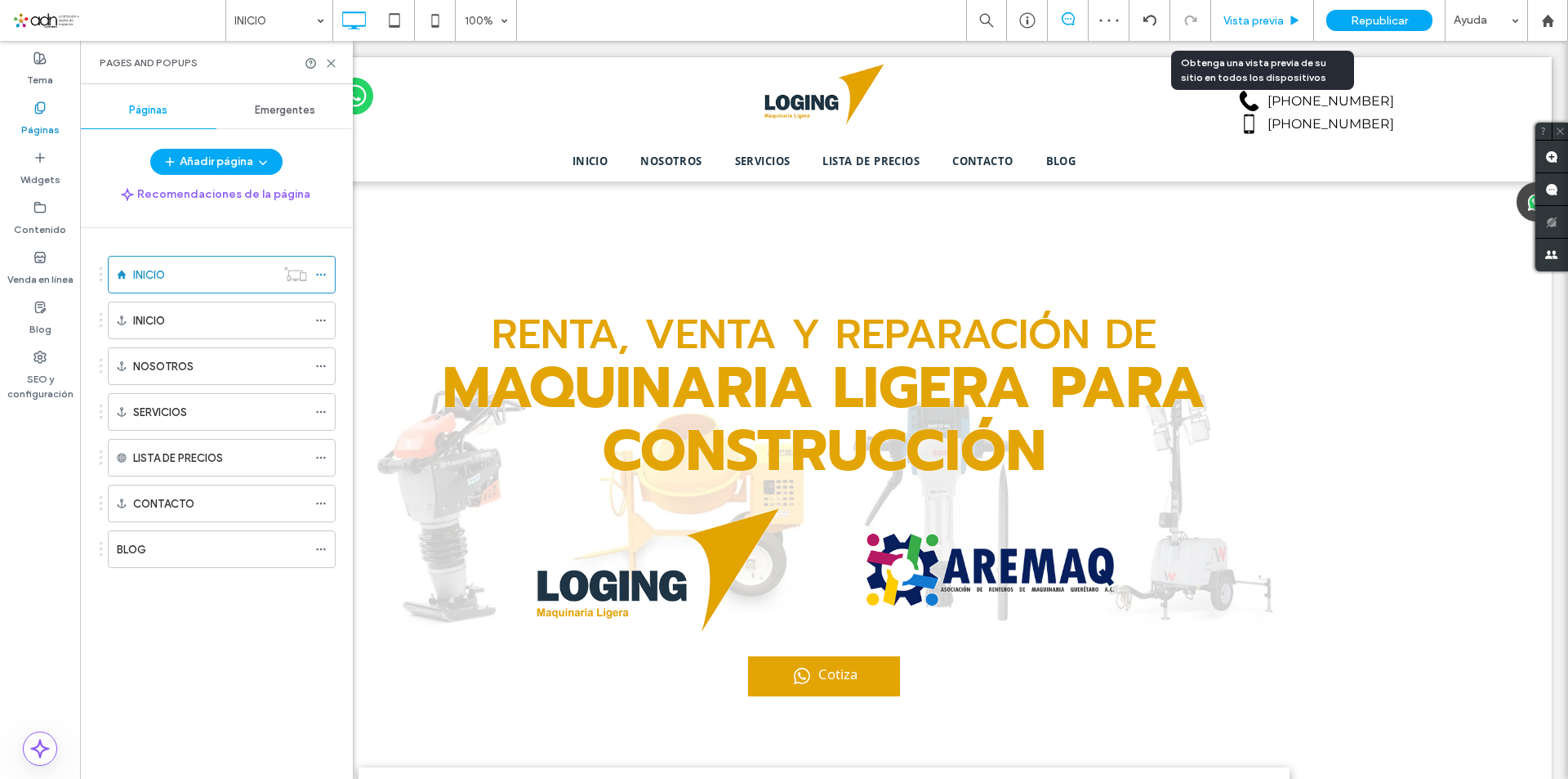
click at [1256, 20] on span "Vista previa" at bounding box center [1253, 21] width 61 height 14
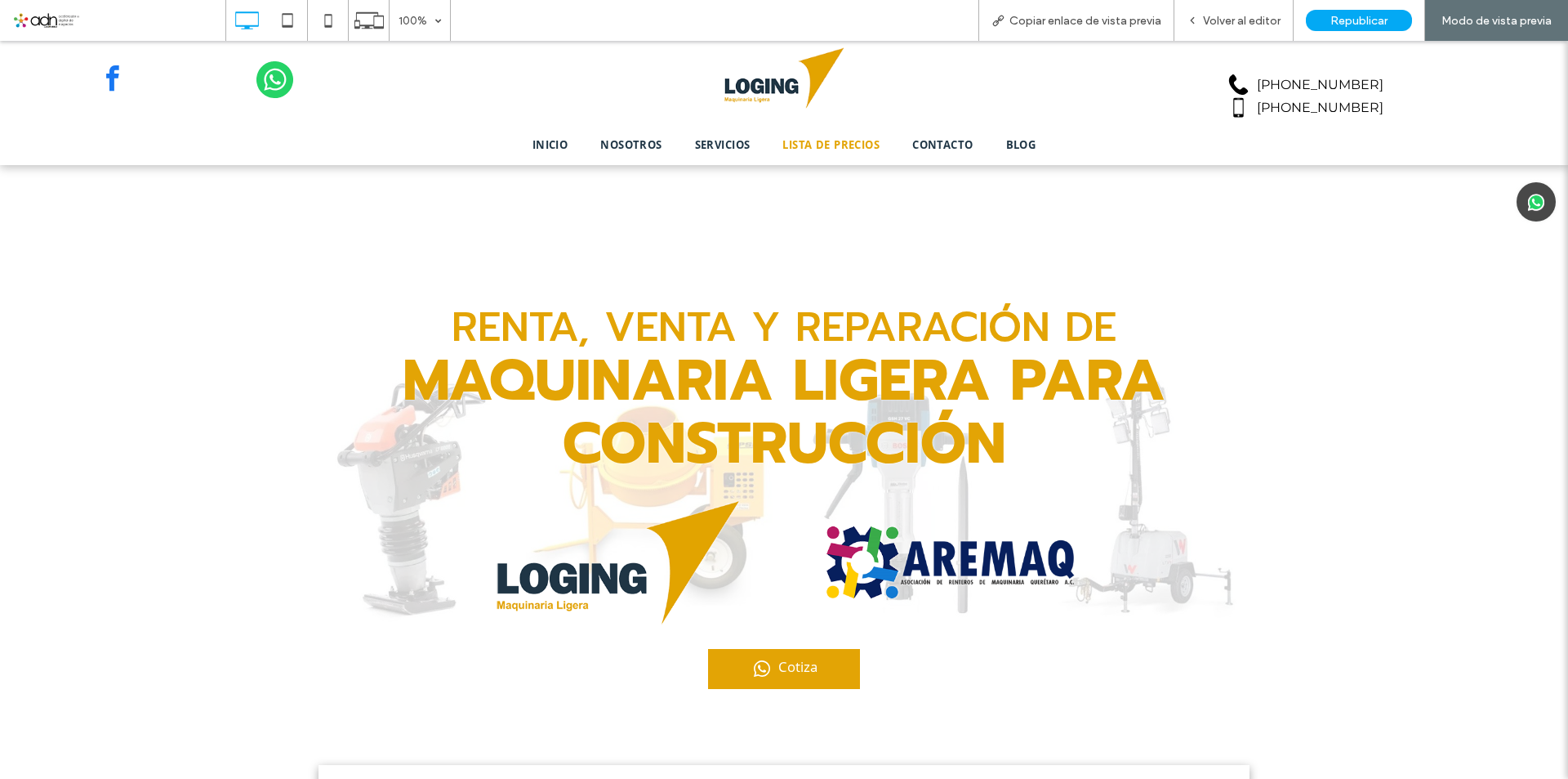
click at [846, 145] on span "LISTA DE PRECIOS" at bounding box center [830, 146] width 97 height 18
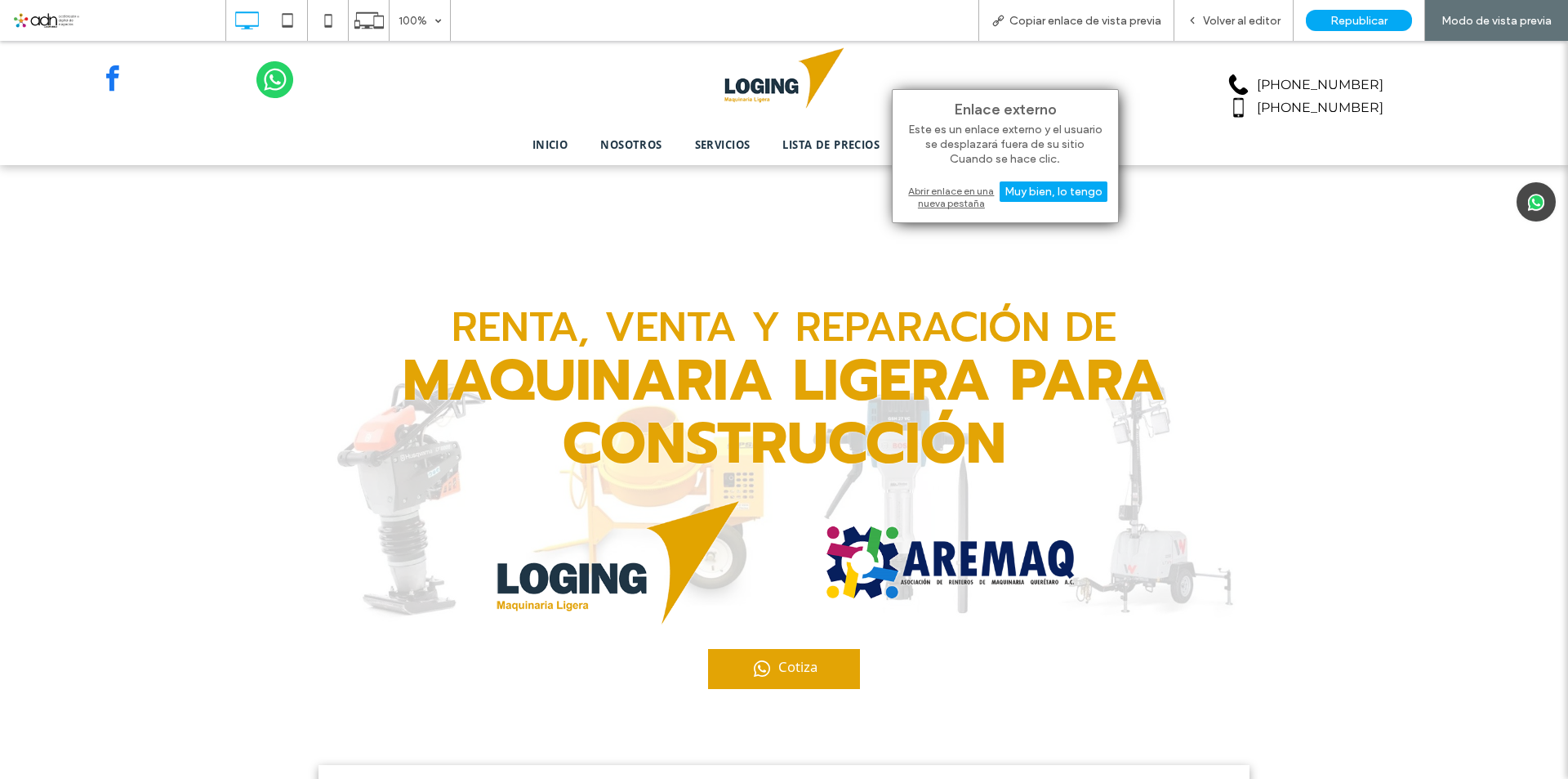
click at [945, 194] on div "Abrir enlace en una nueva pestaña" at bounding box center [1005, 196] width 204 height 29
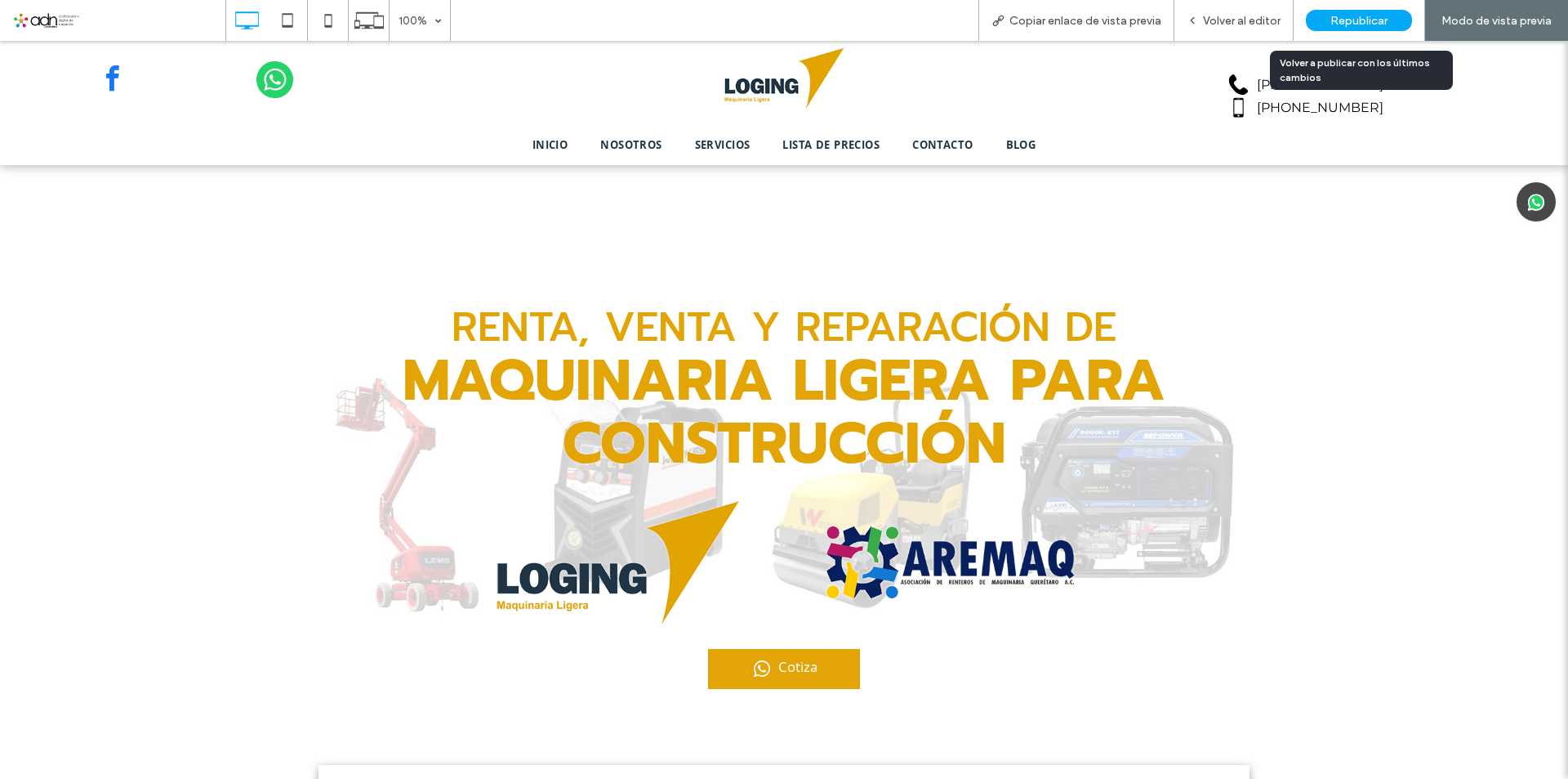
click at [1338, 27] on span "Republicar" at bounding box center [1359, 21] width 57 height 14
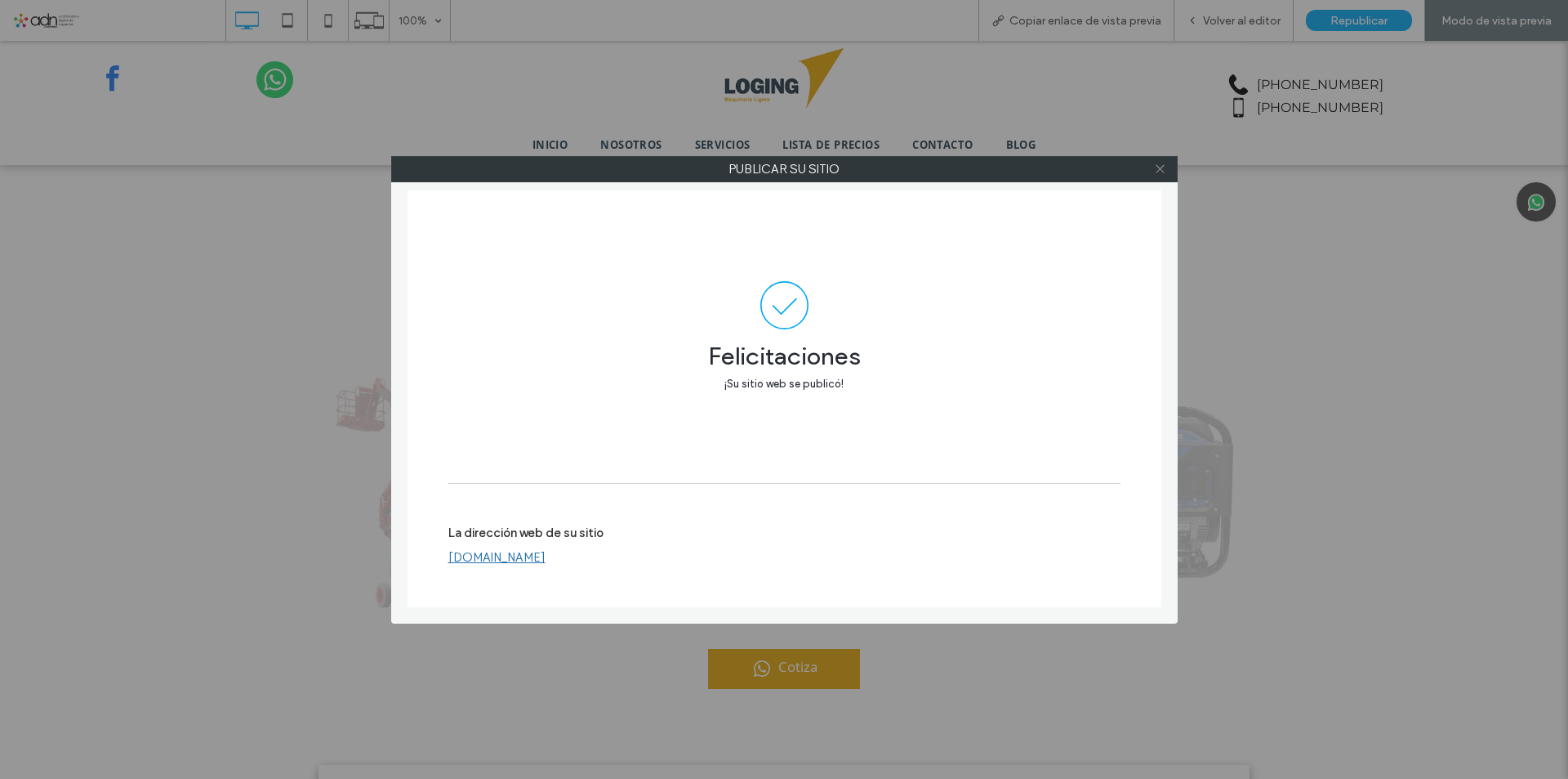
click at [1165, 174] on icon at bounding box center [1160, 169] width 12 height 12
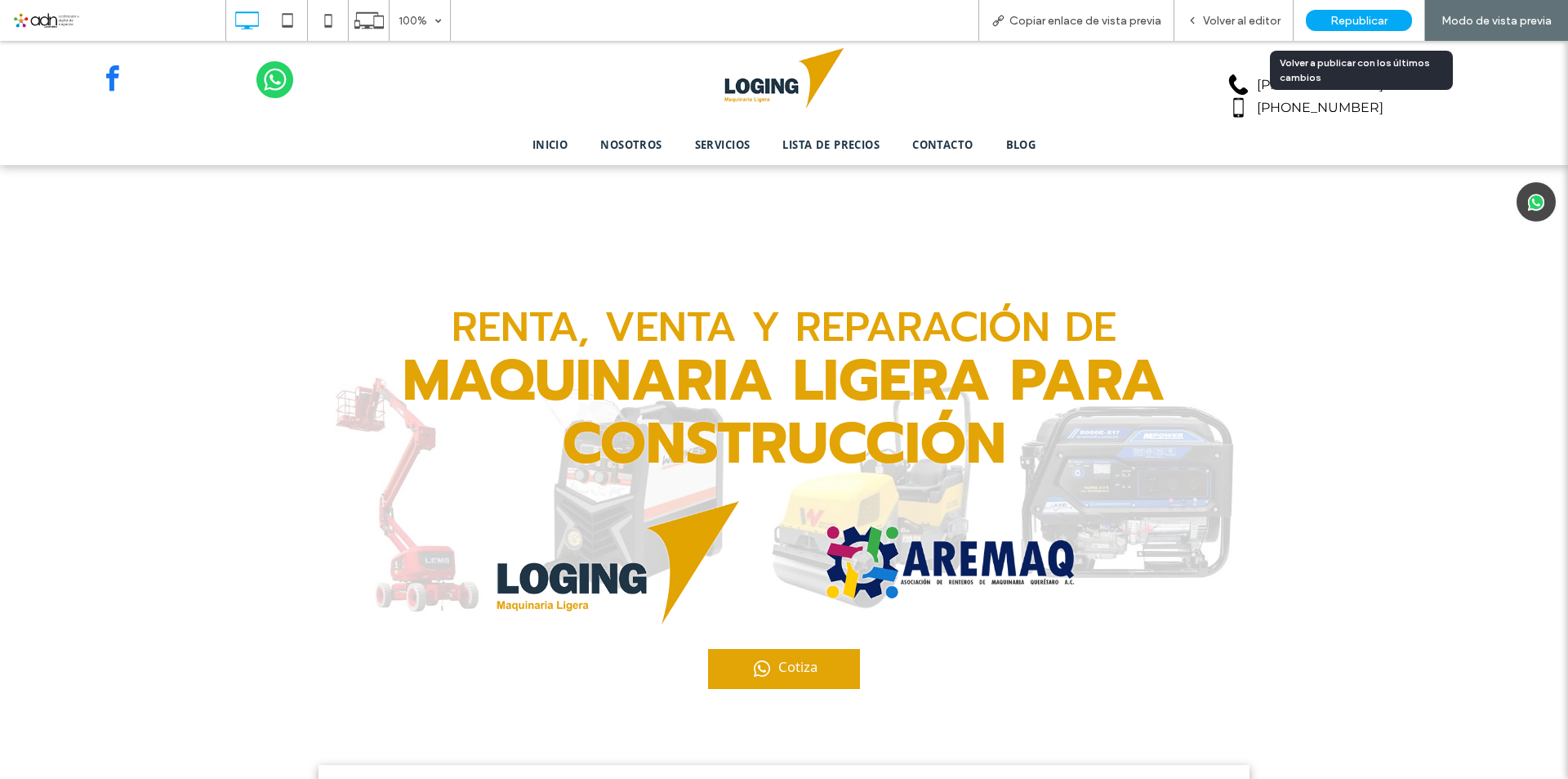
click at [1385, 30] on div "Republicar" at bounding box center [1359, 21] width 106 height 22
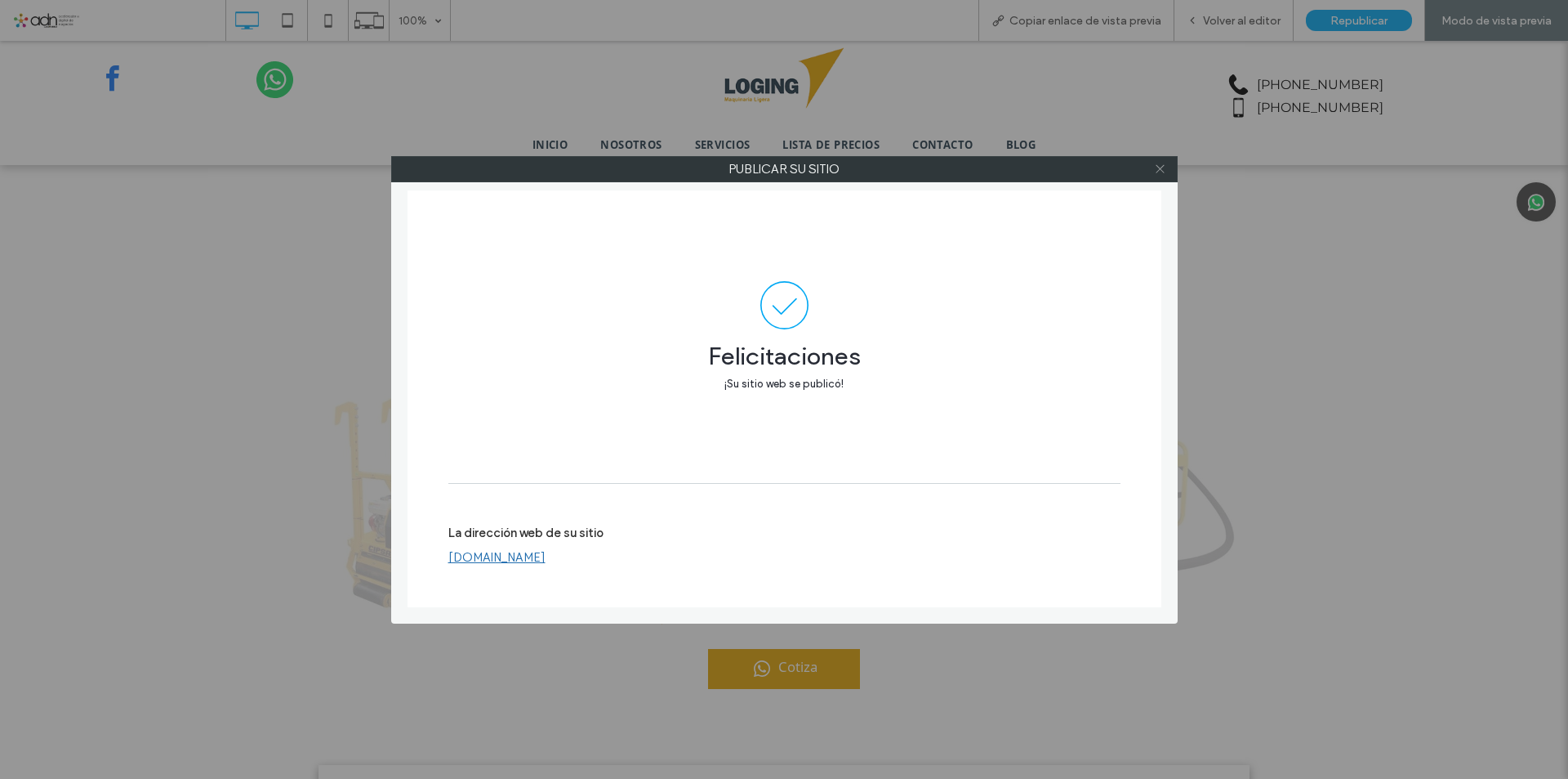
click at [1159, 171] on icon at bounding box center [1160, 169] width 12 height 12
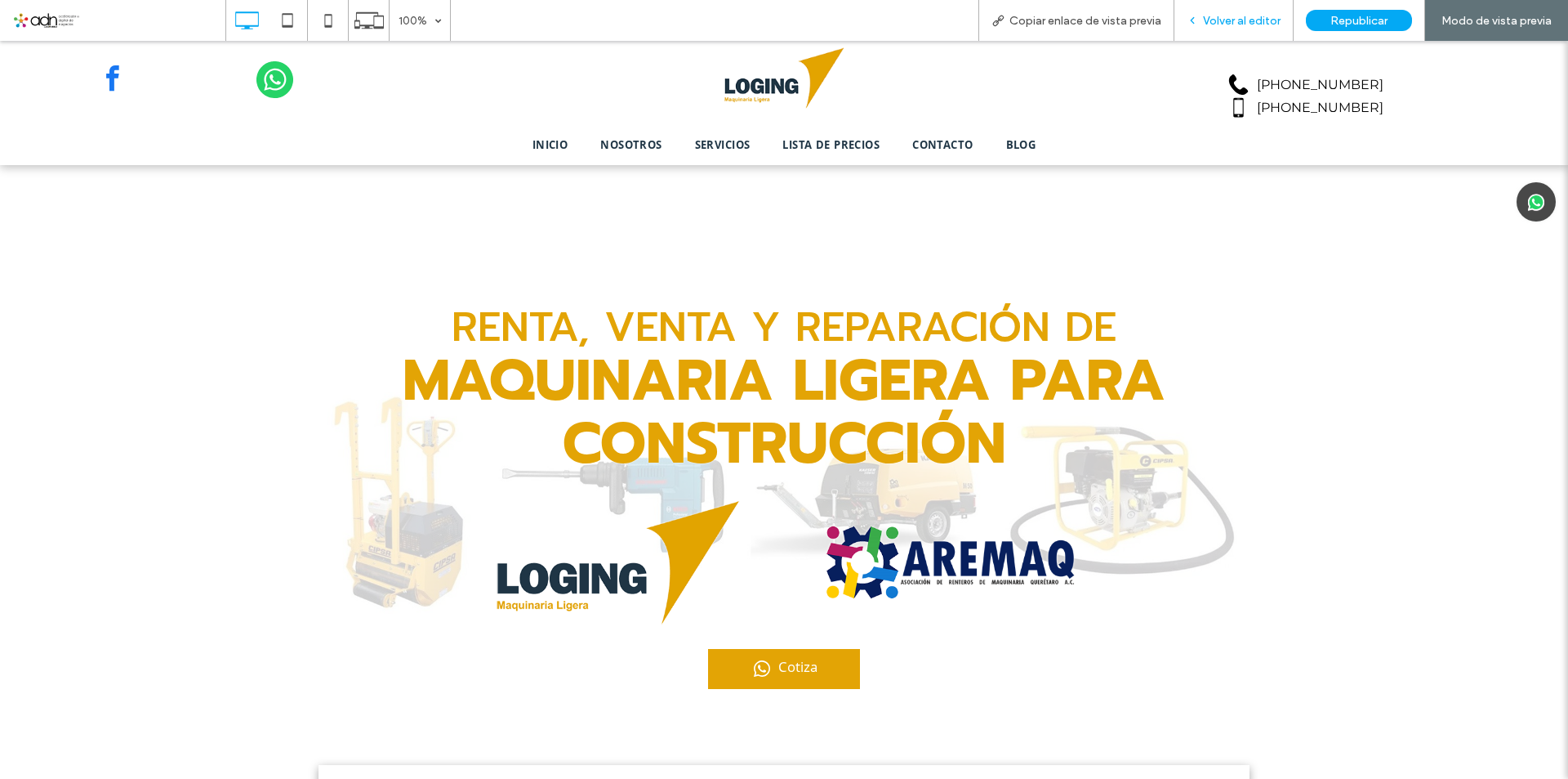
click at [1269, 22] on span "Volver al editor" at bounding box center [1241, 21] width 77 height 14
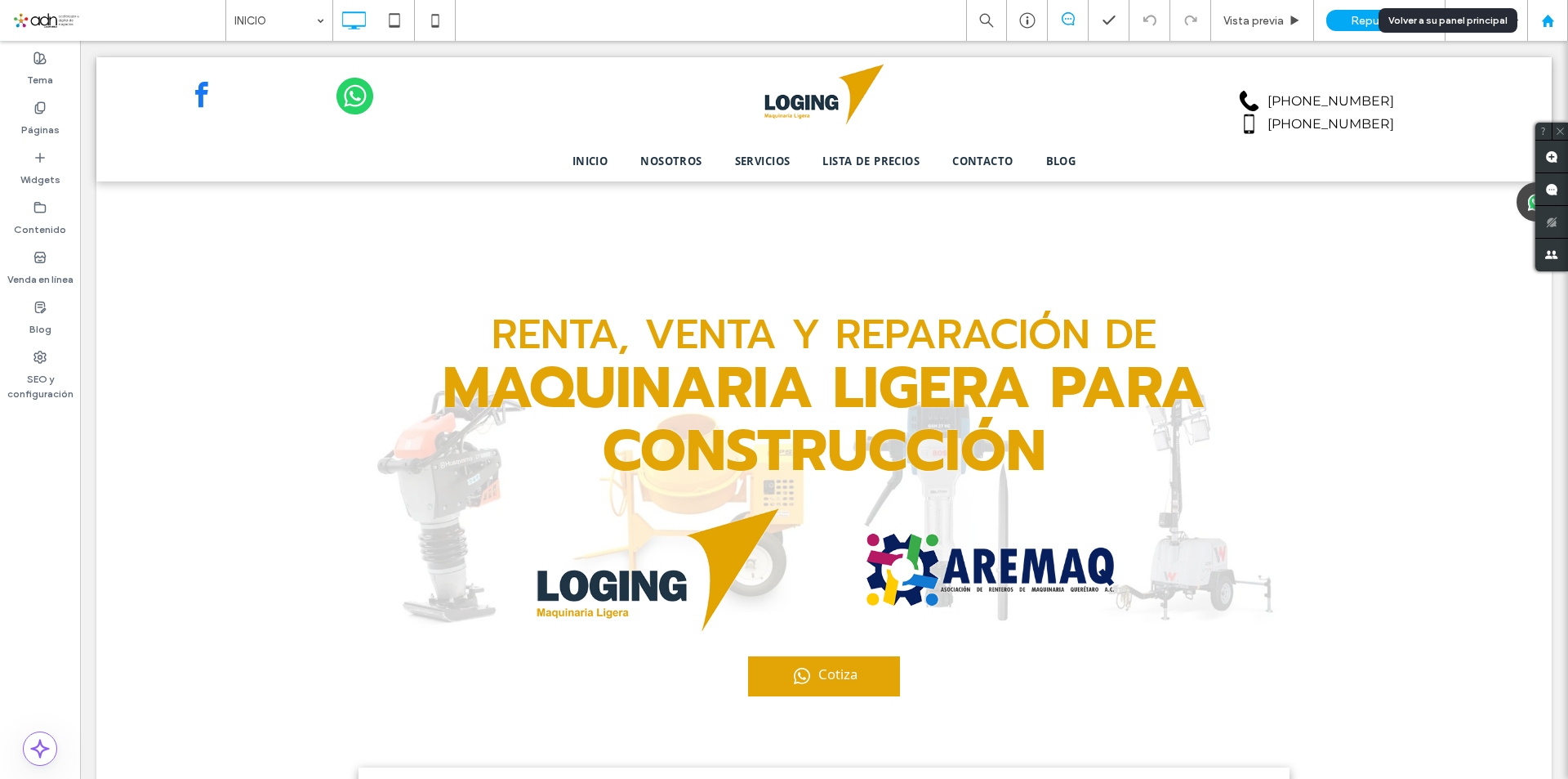
click at [1556, 20] on div at bounding box center [1547, 21] width 39 height 14
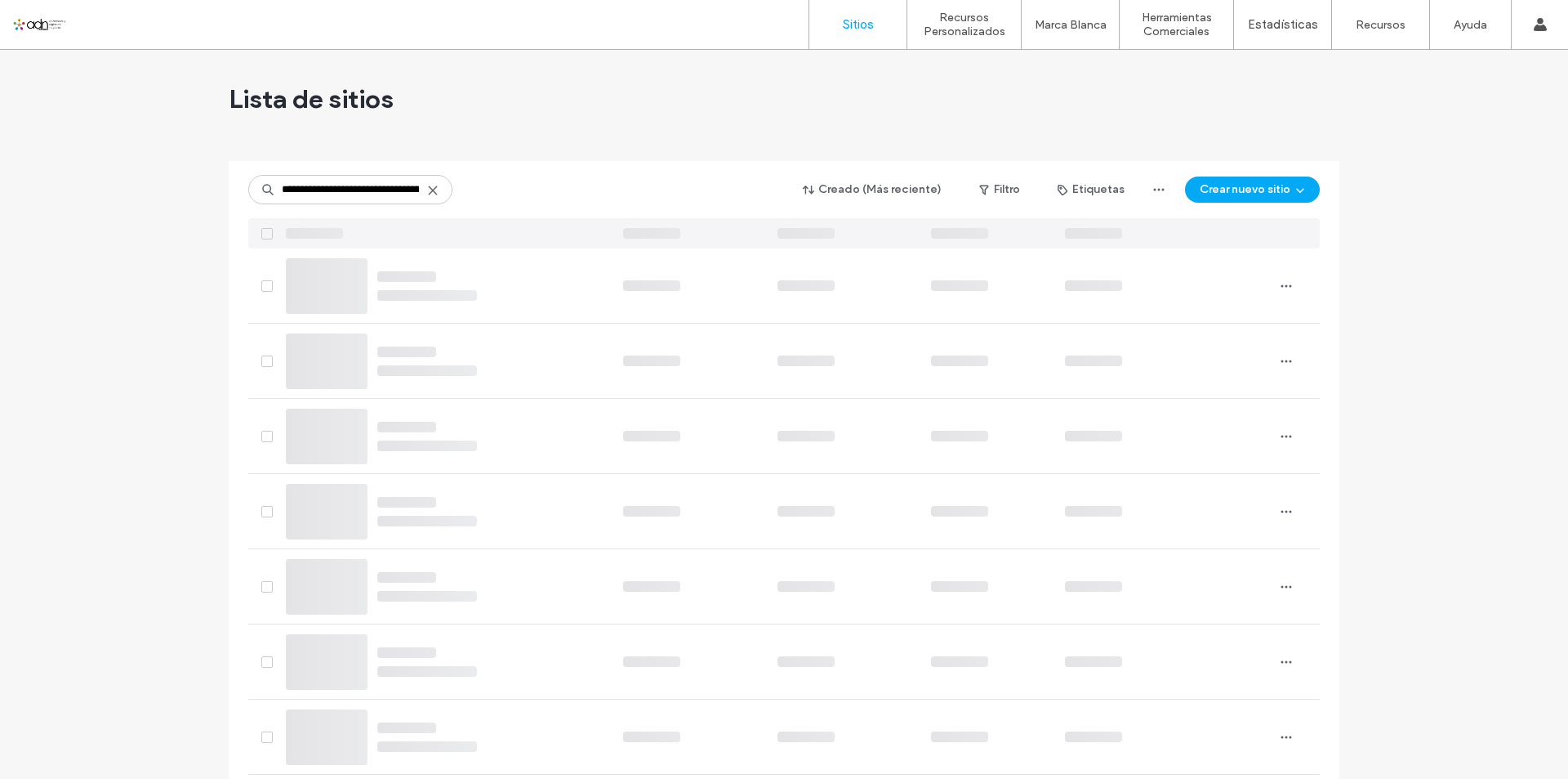
scroll to position [0, 240]
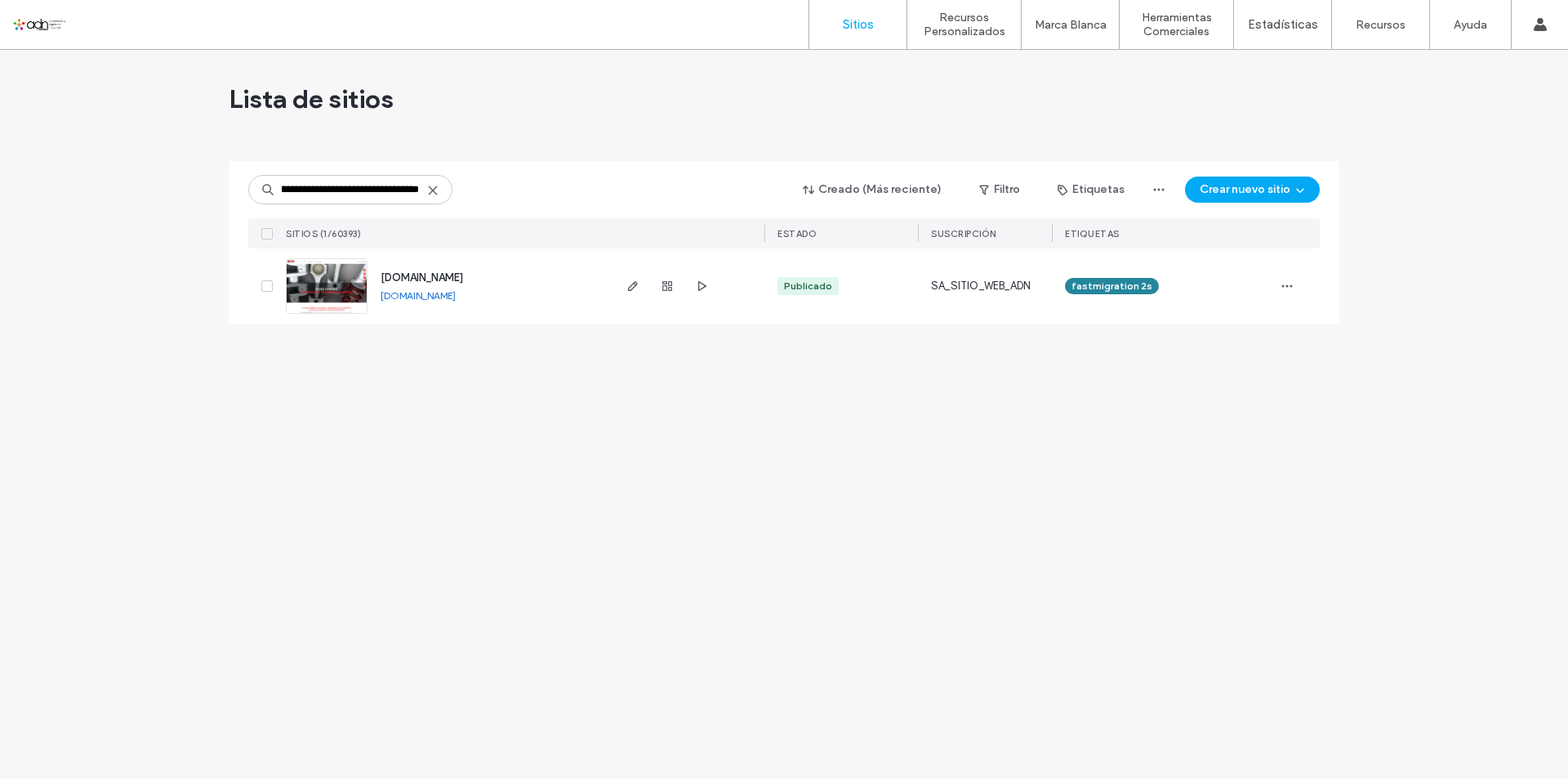
click at [318, 277] on img at bounding box center [326, 315] width 80 height 111
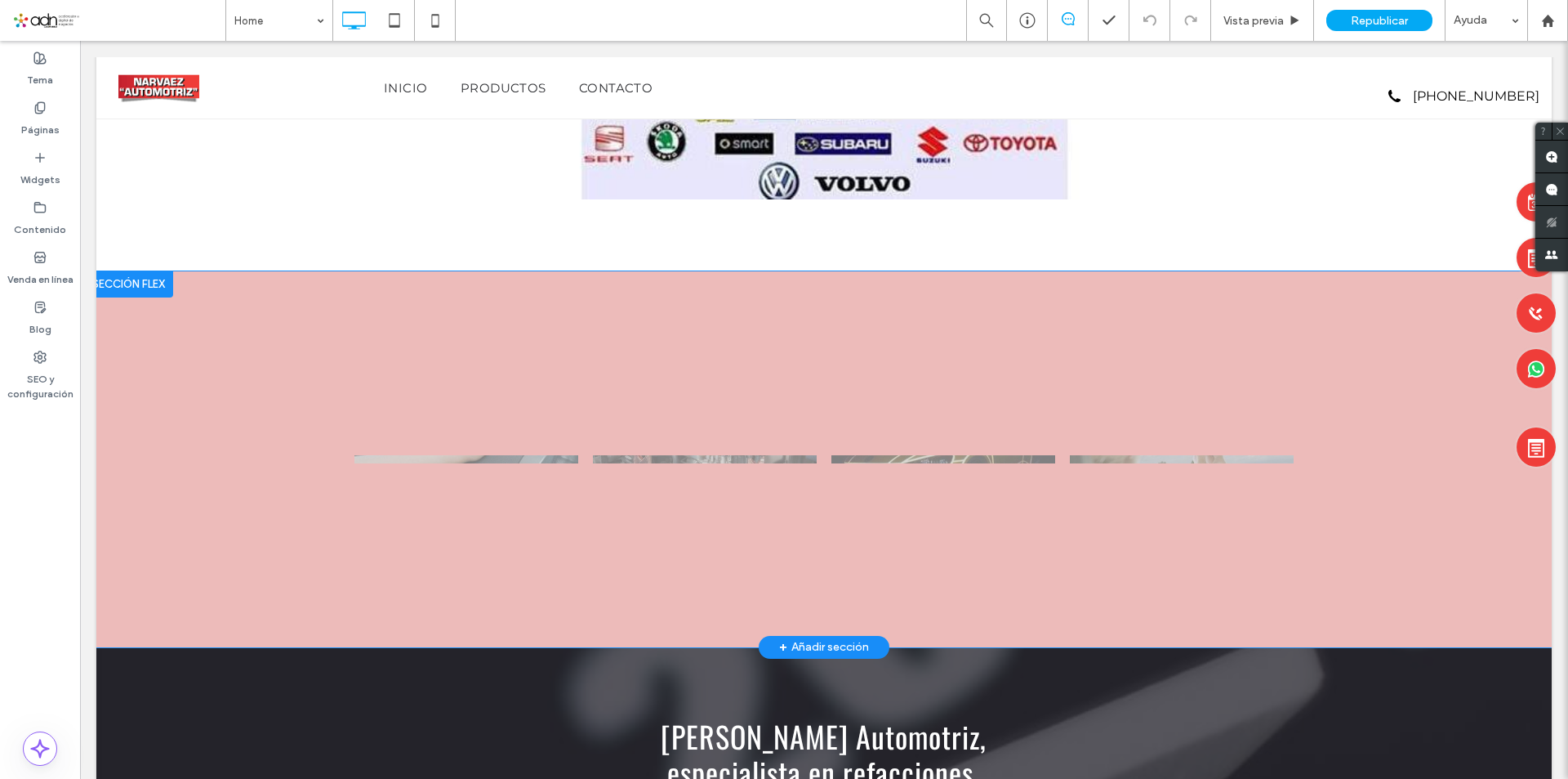
click at [527, 445] on div "Hacer clic para editar en modo Flex" at bounding box center [823, 459] width 1455 height 376
click at [528, 445] on div "a a a a" at bounding box center [823, 458] width 980 height 259
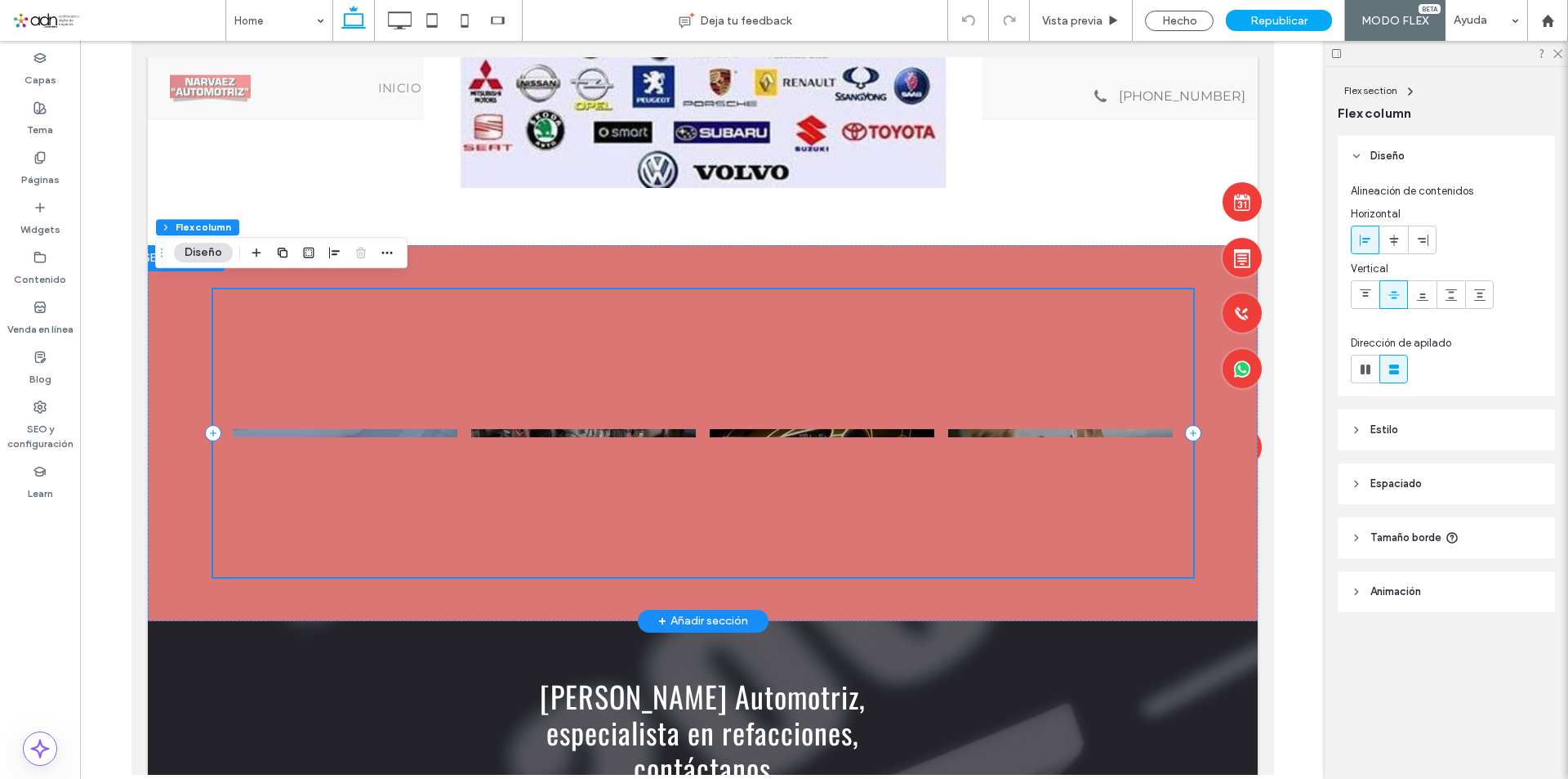
scroll to position [2083, 0]
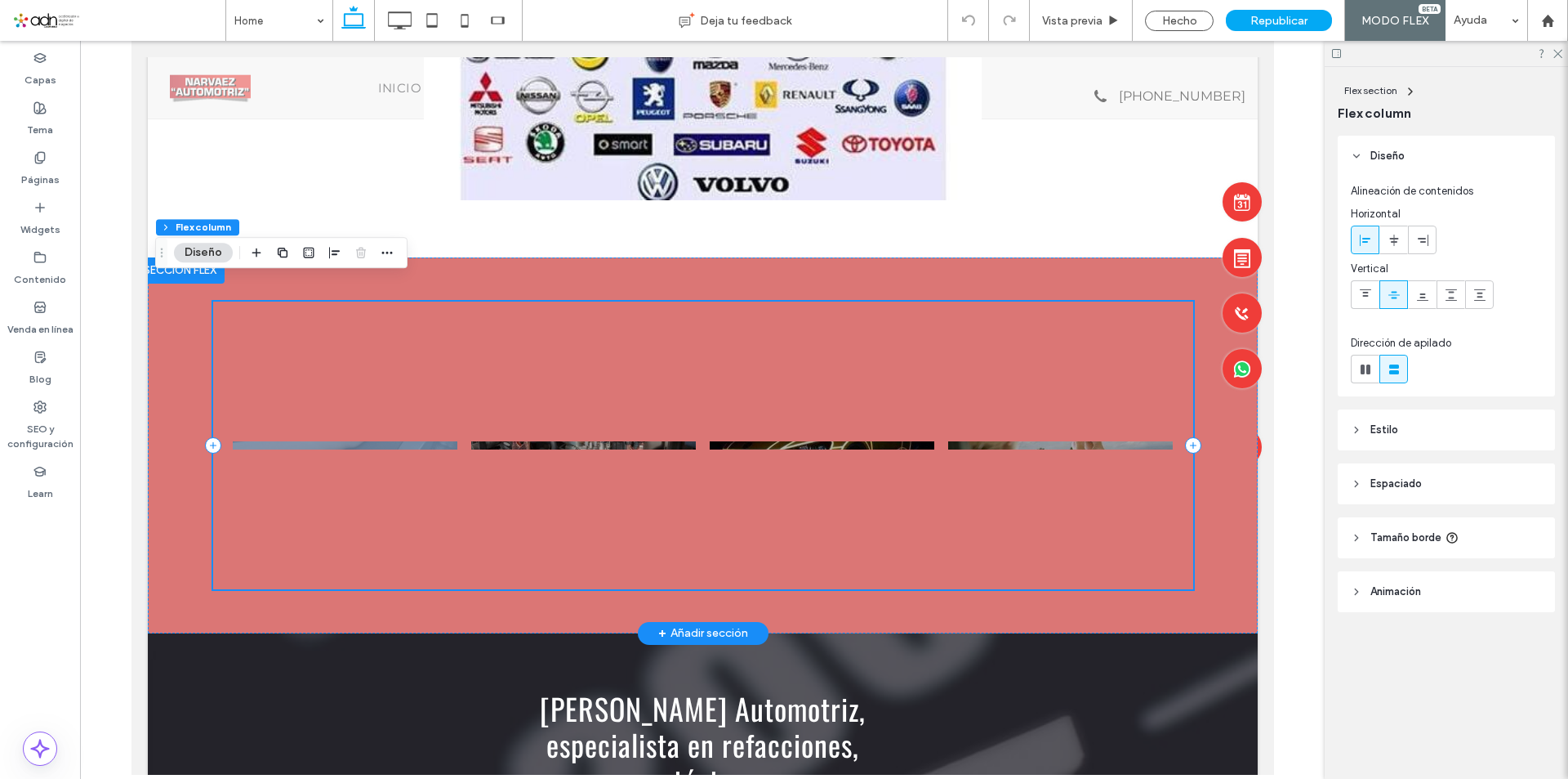
click at [495, 441] on div at bounding box center [583, 445] width 225 height 8
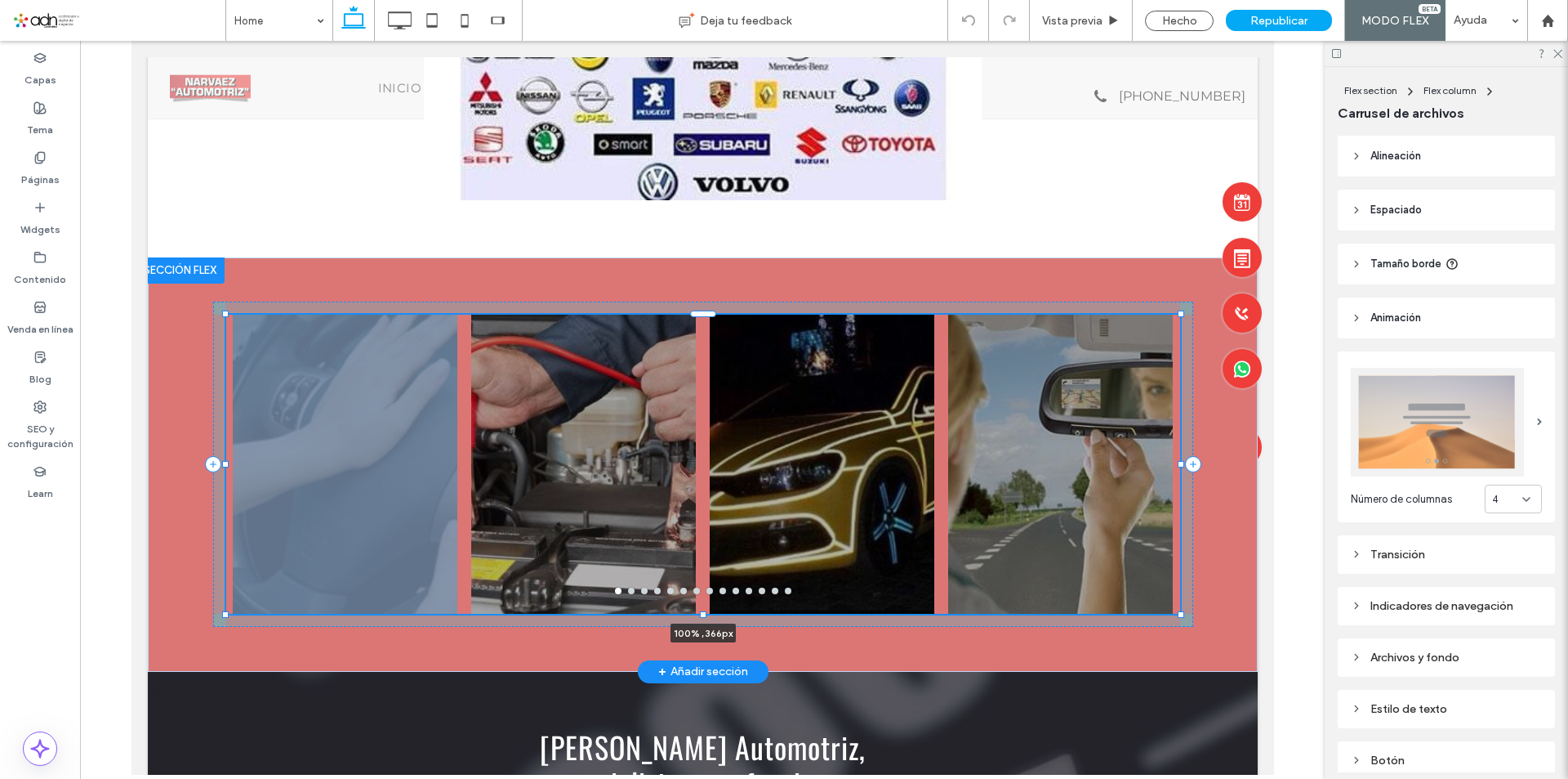
drag, startPoint x: 697, startPoint y: 425, endPoint x: 692, endPoint y: 571, distance: 146.1
click at [692, 571] on div "a a a a 100% , 366px" at bounding box center [702, 464] width 980 height 414
type input "***"
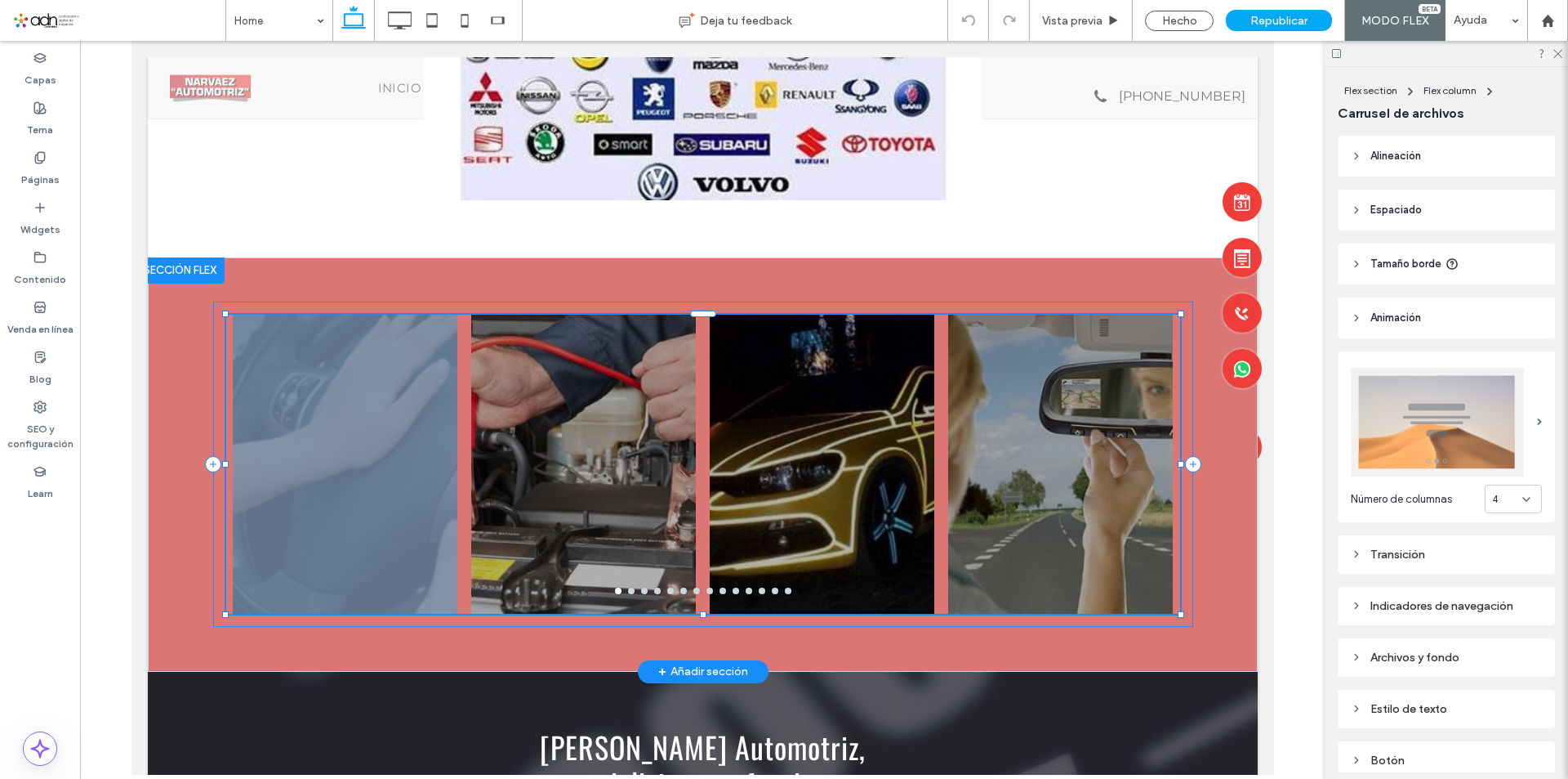
type input "***"
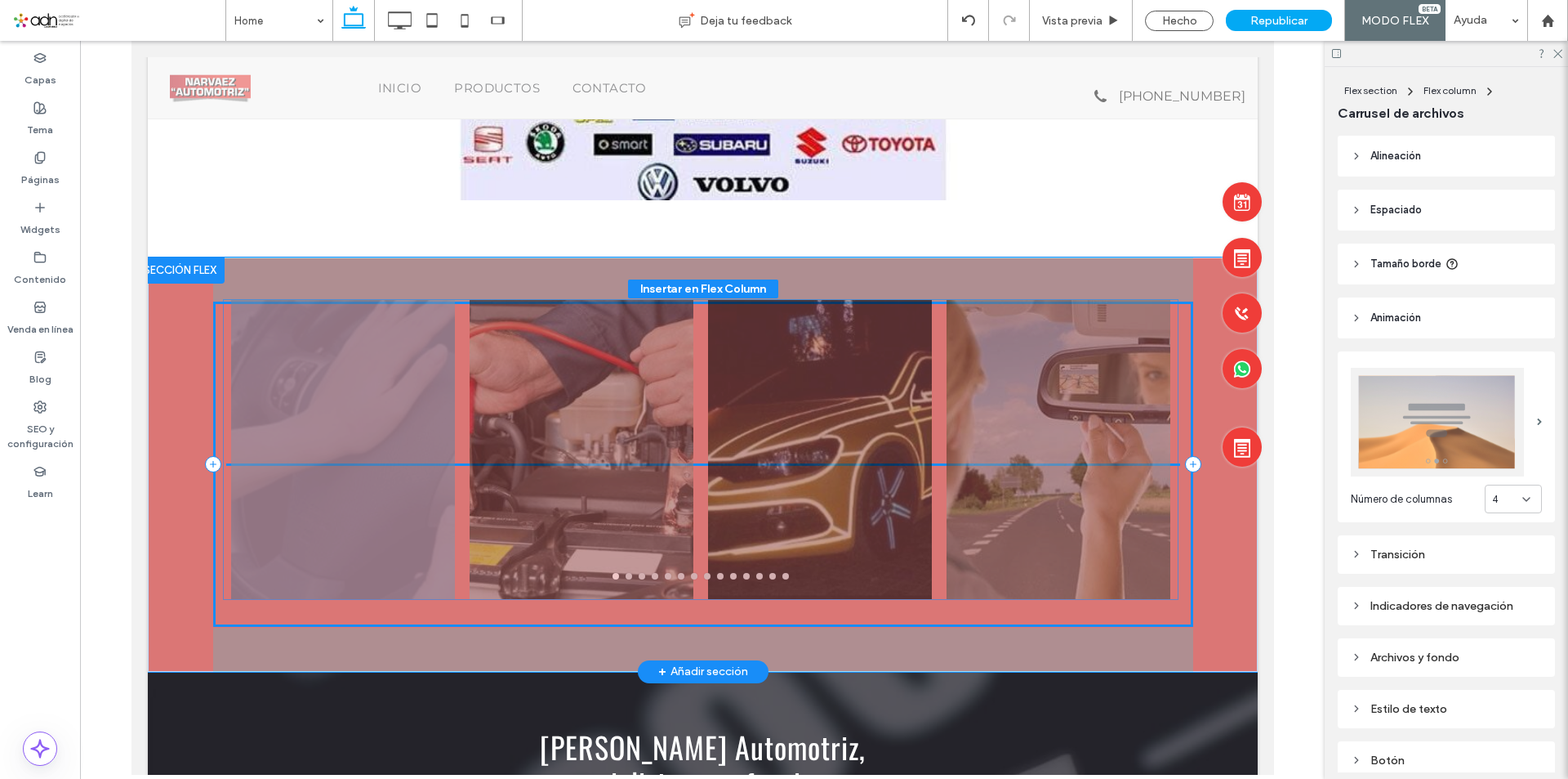
drag, startPoint x: 1171, startPoint y: 438, endPoint x: 1175, endPoint y: 445, distance: 8.1
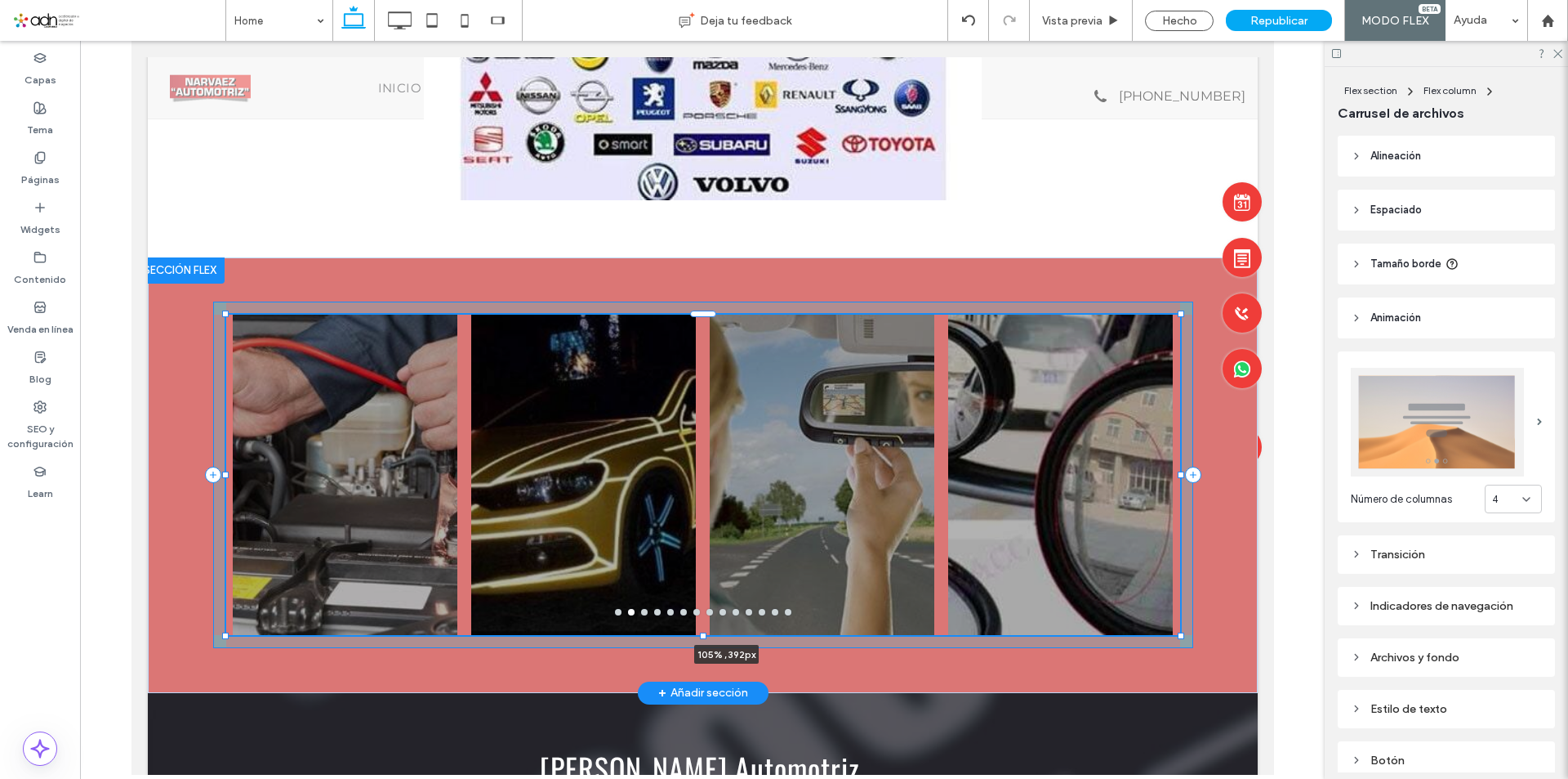
drag, startPoint x: 1172, startPoint y: 590, endPoint x: 1219, endPoint y: 601, distance: 48.3
click at [1219, 601] on div "a a a a 105% , 392px" at bounding box center [701, 475] width 1110 height 435
type input "***"
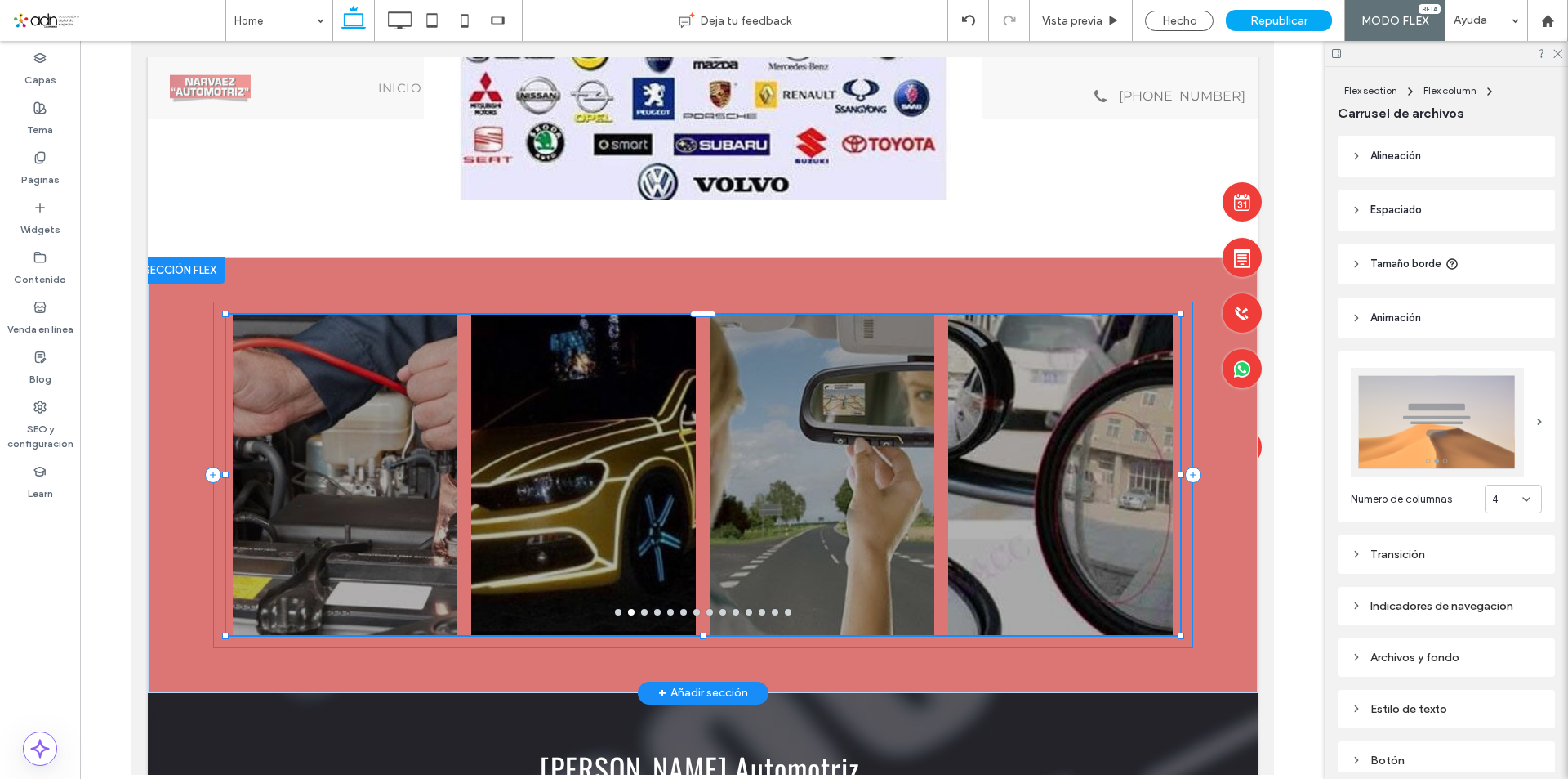
type input "***"
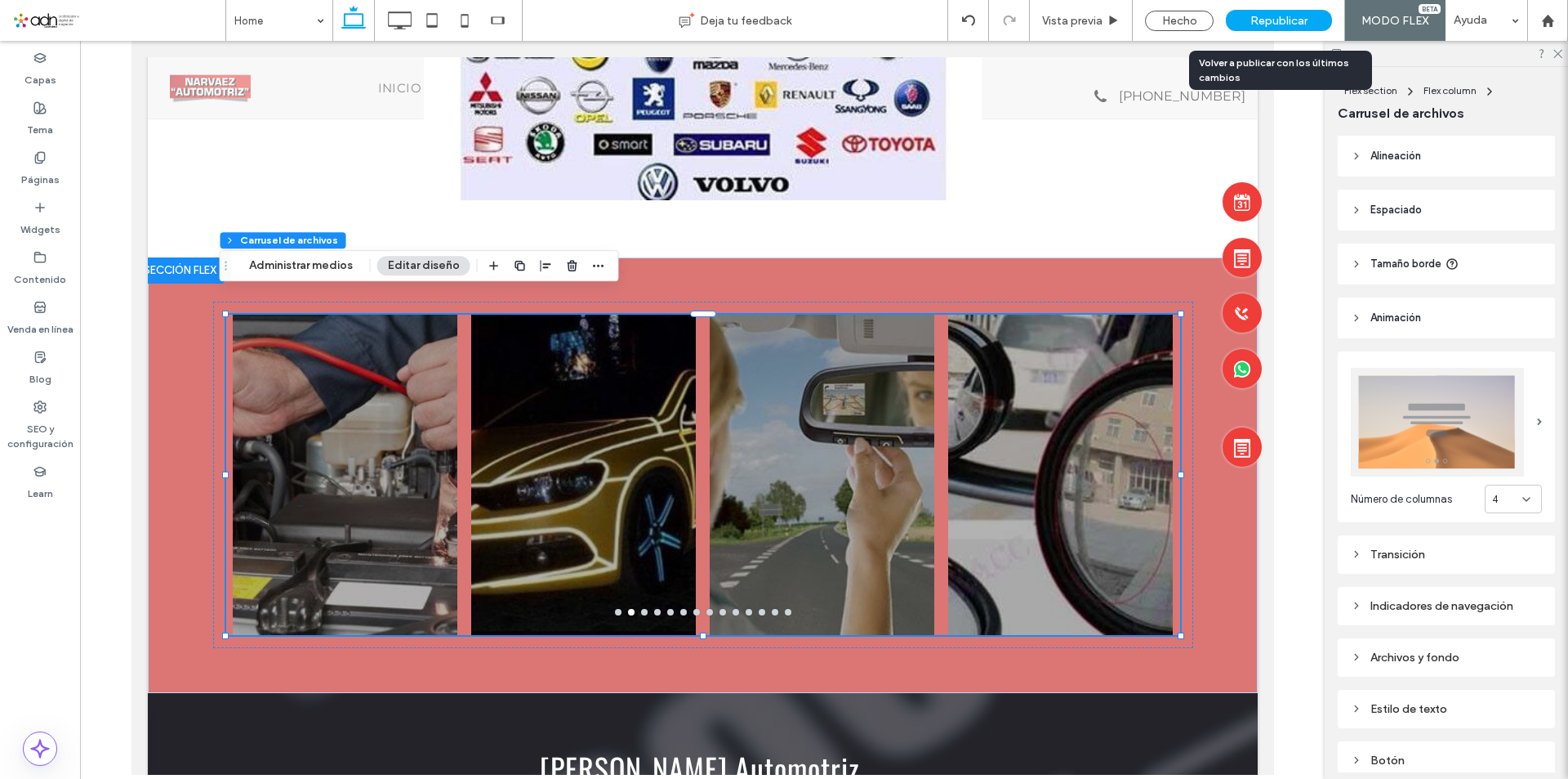
click at [1278, 27] on span "Republicar" at bounding box center [1278, 21] width 57 height 14
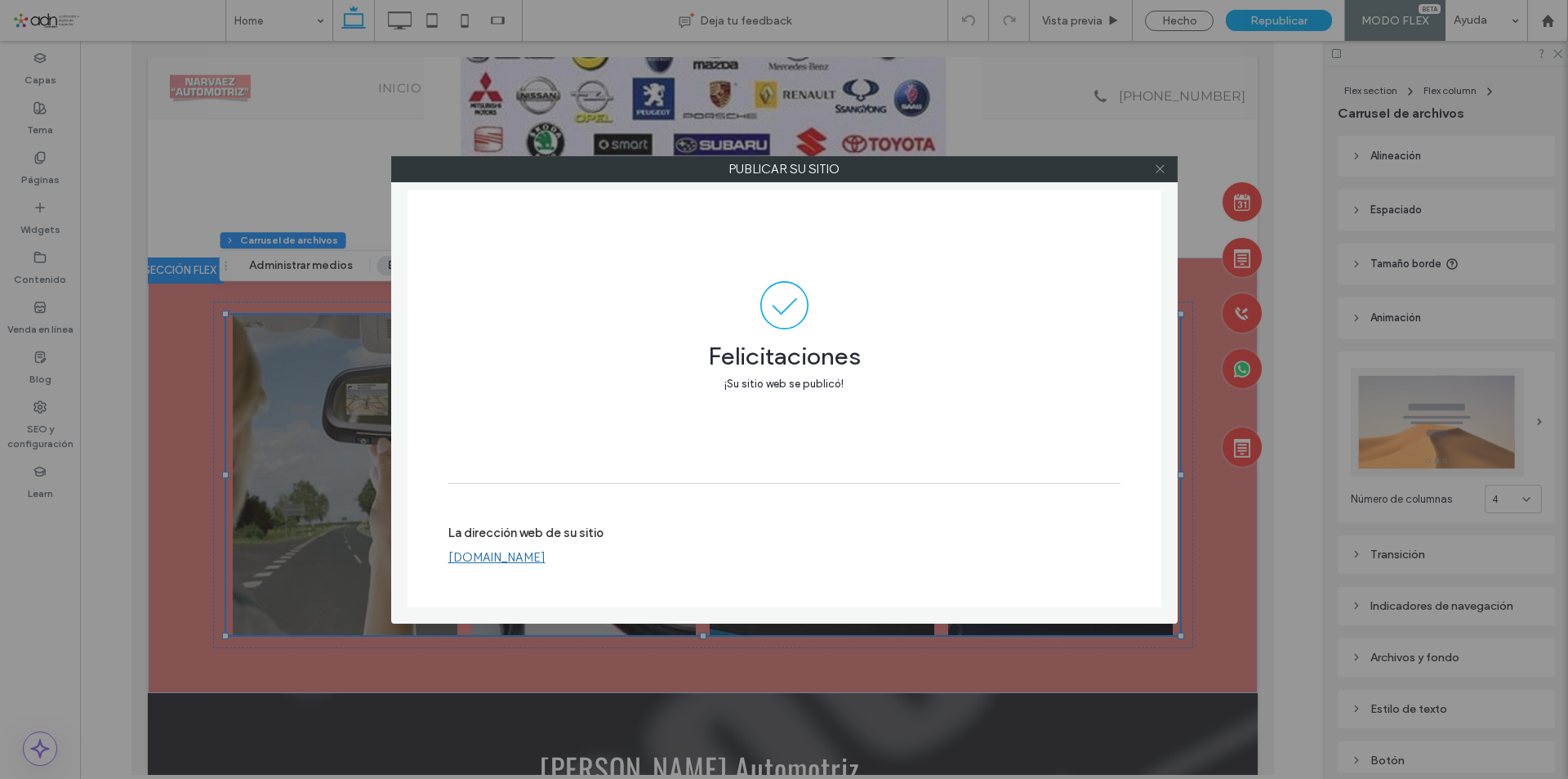
click at [1160, 174] on icon at bounding box center [1160, 169] width 12 height 12
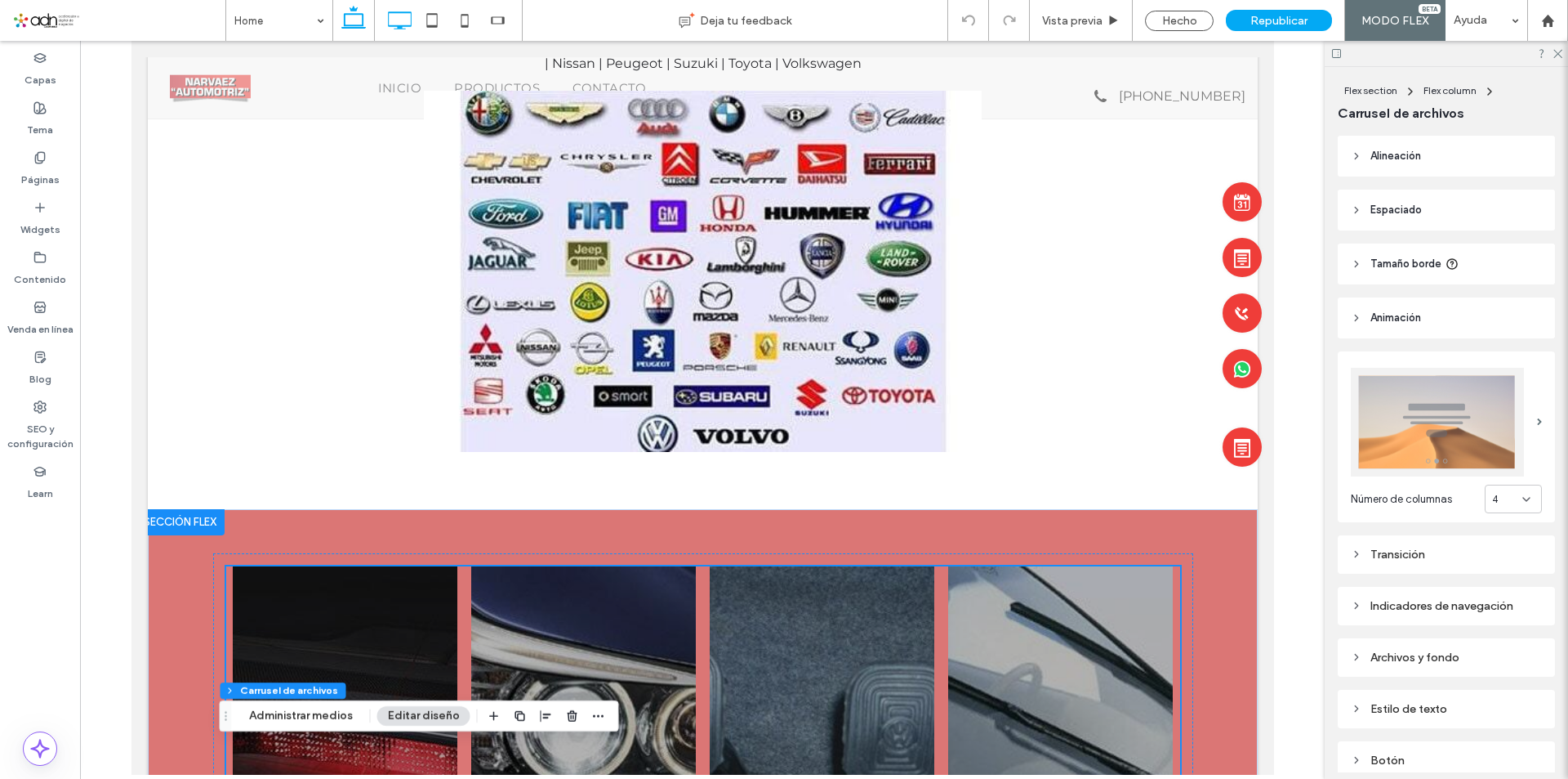
scroll to position [1511, 0]
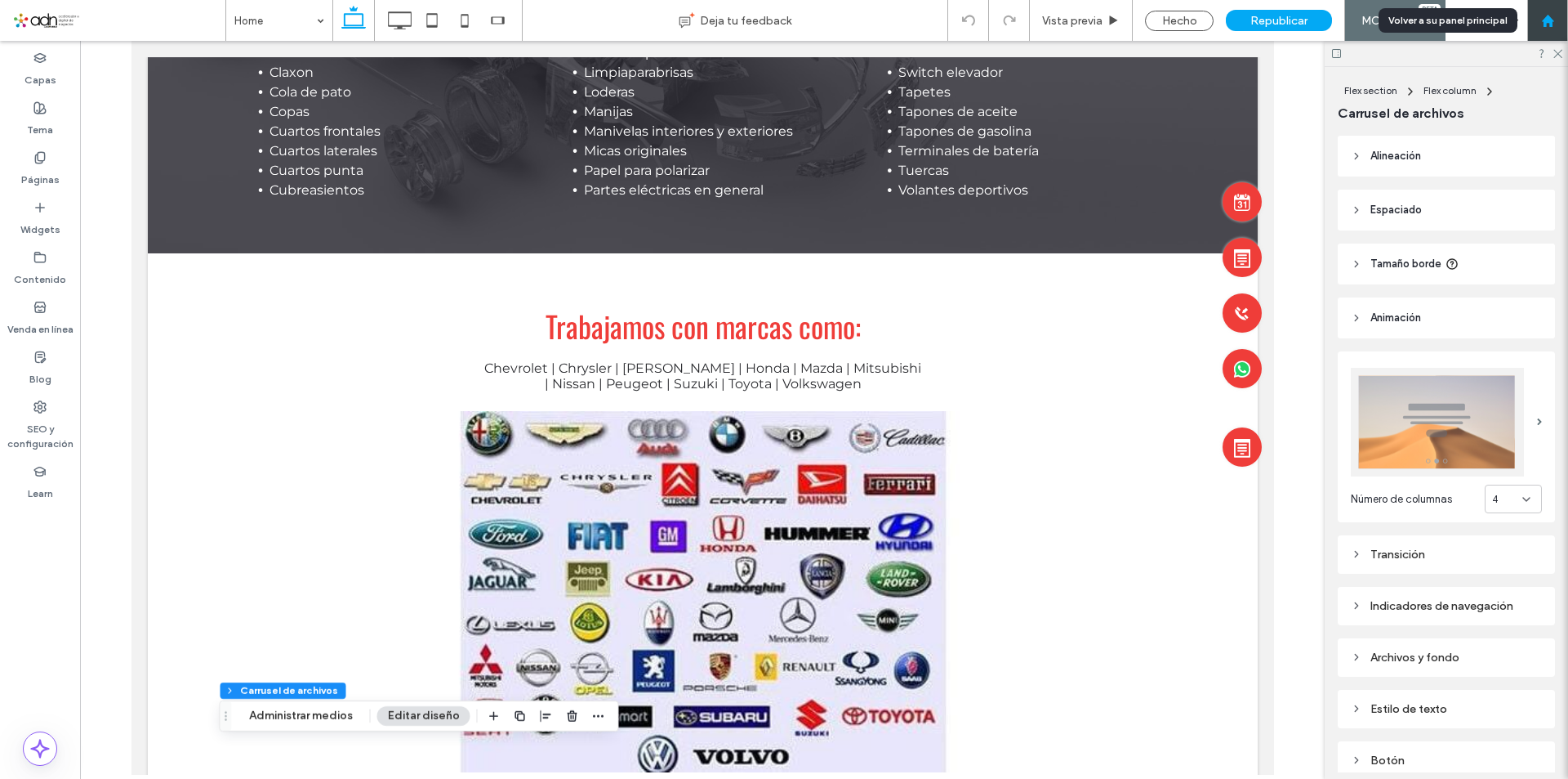
click at [1552, 18] on icon at bounding box center [1547, 21] width 14 height 14
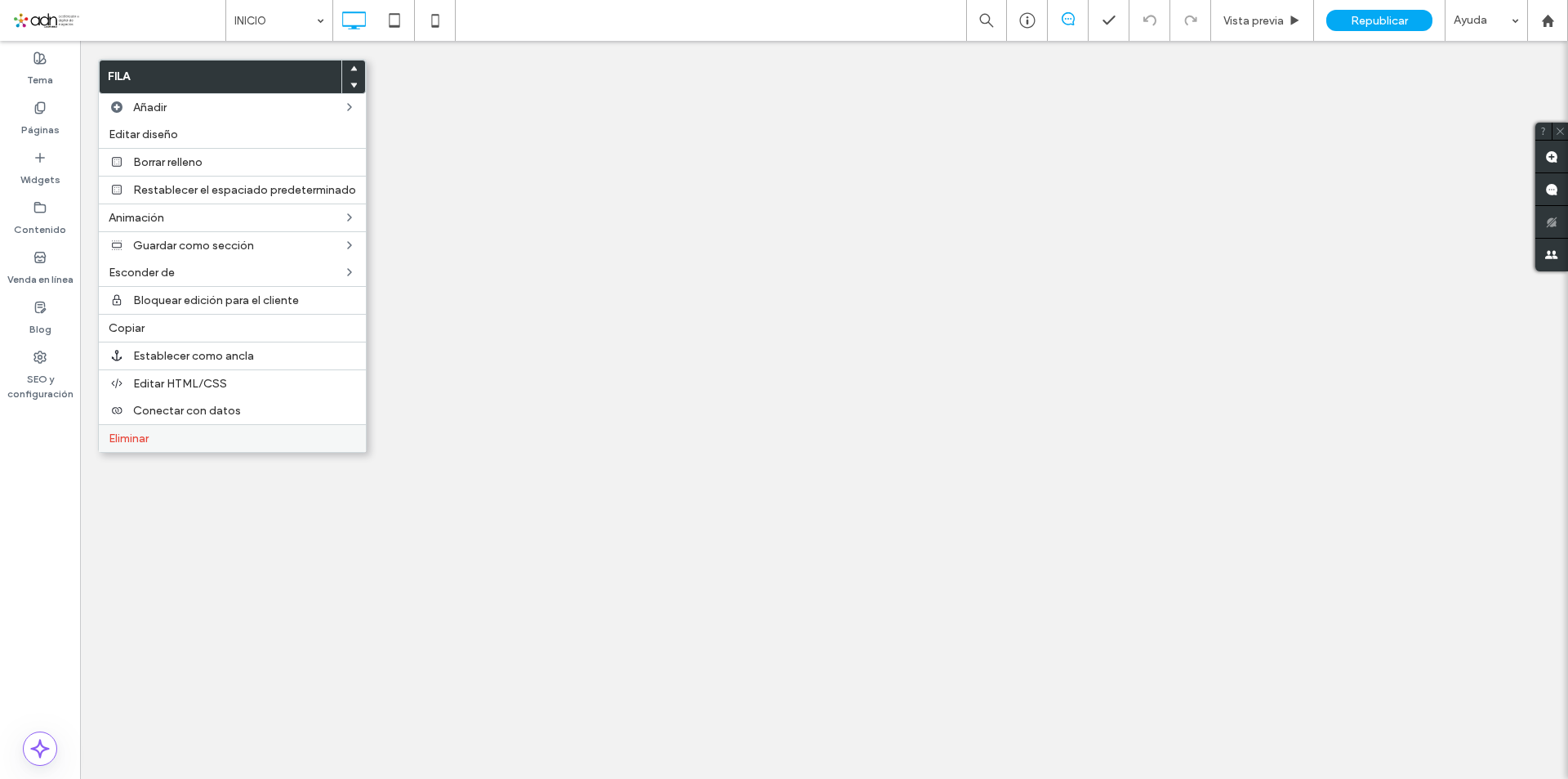
click at [154, 434] on label "Eliminar" at bounding box center [232, 438] width 247 height 14
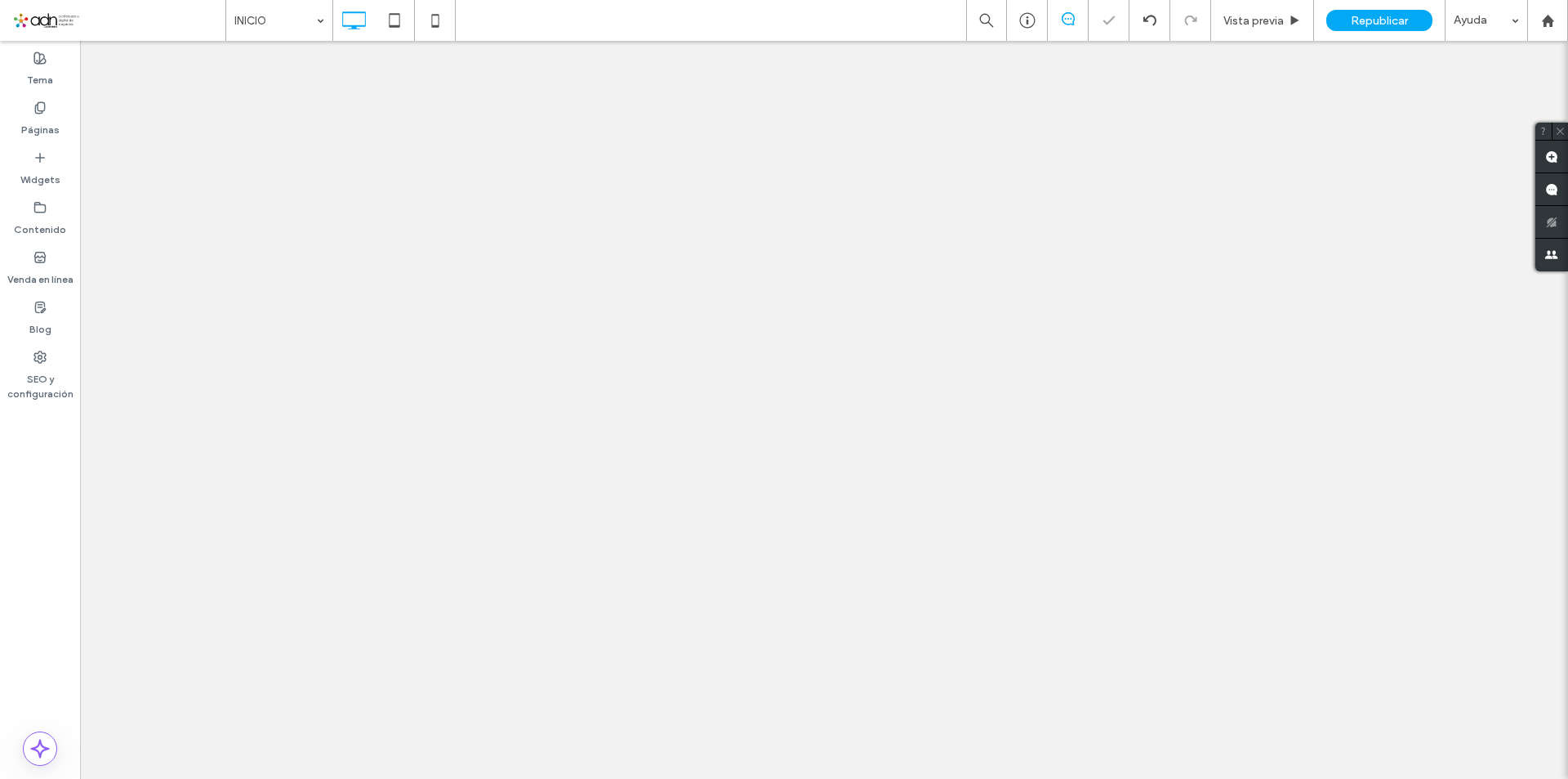
click at [1375, 32] on div "Republicar" at bounding box center [1380, 20] width 106 height 41
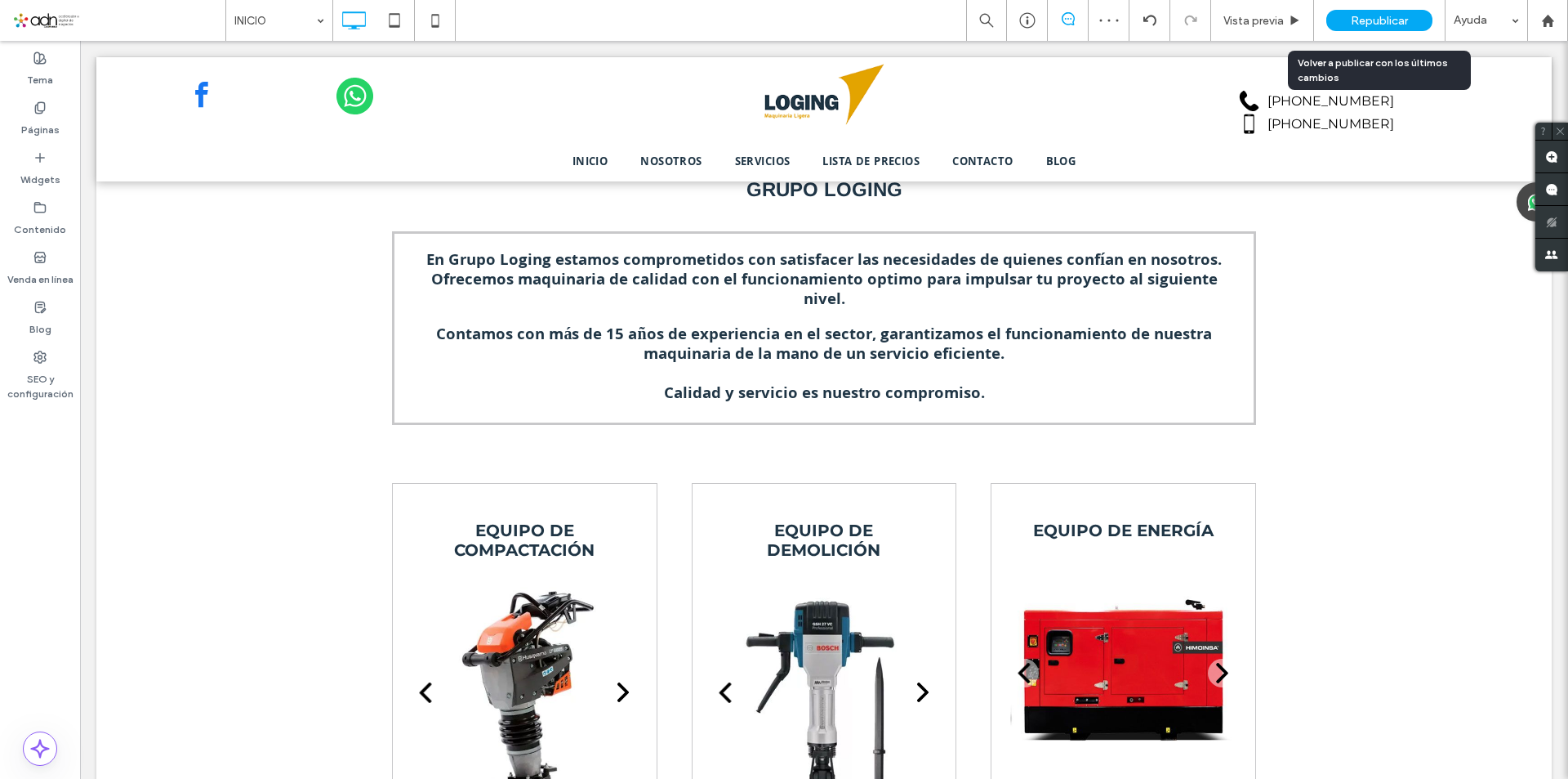
click at [1375, 28] on div "Republicar" at bounding box center [1380, 21] width 106 height 22
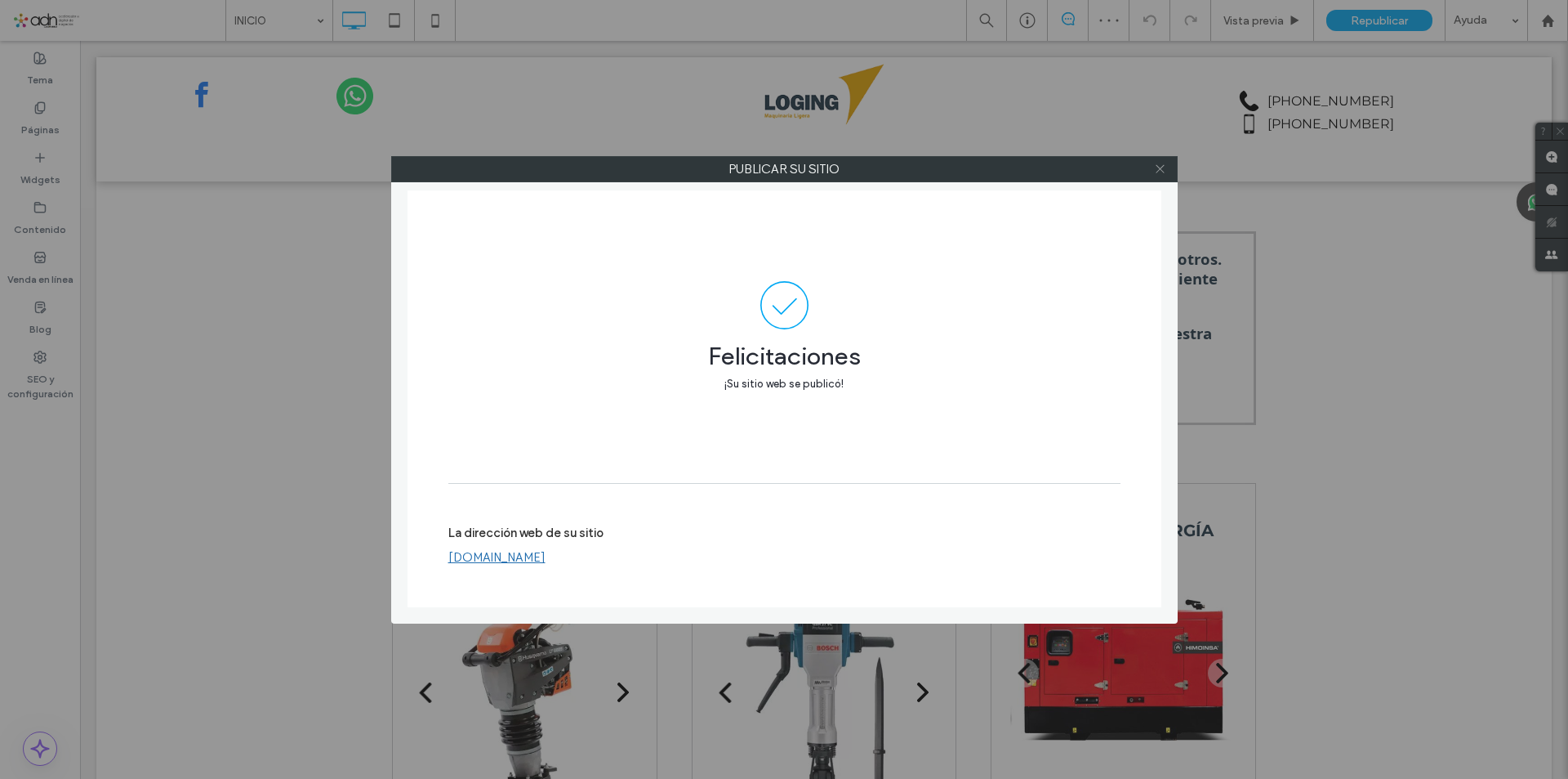
click at [1161, 167] on icon at bounding box center [1160, 169] width 12 height 12
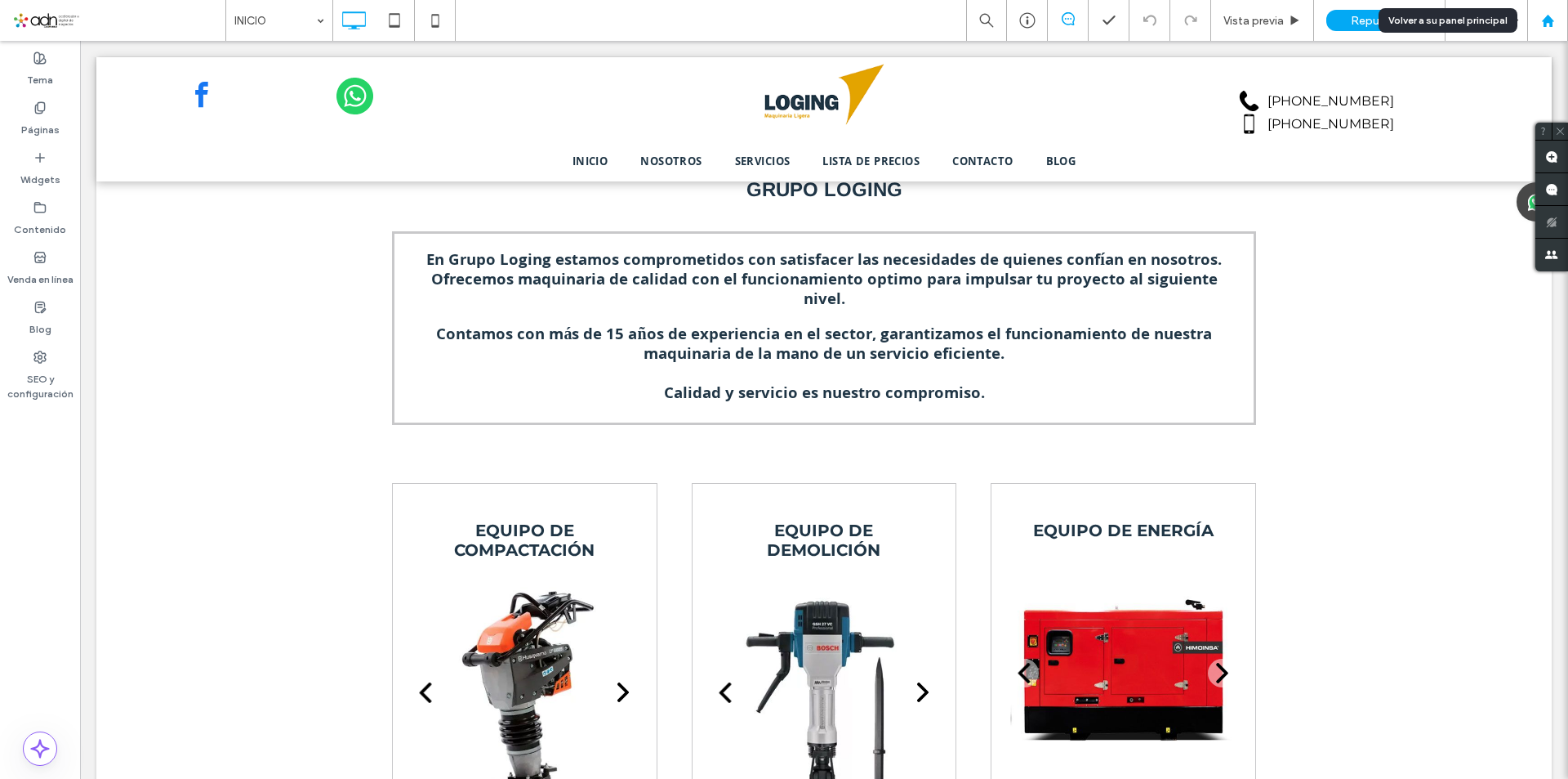
click at [1551, 25] on use at bounding box center [1546, 20] width 12 height 12
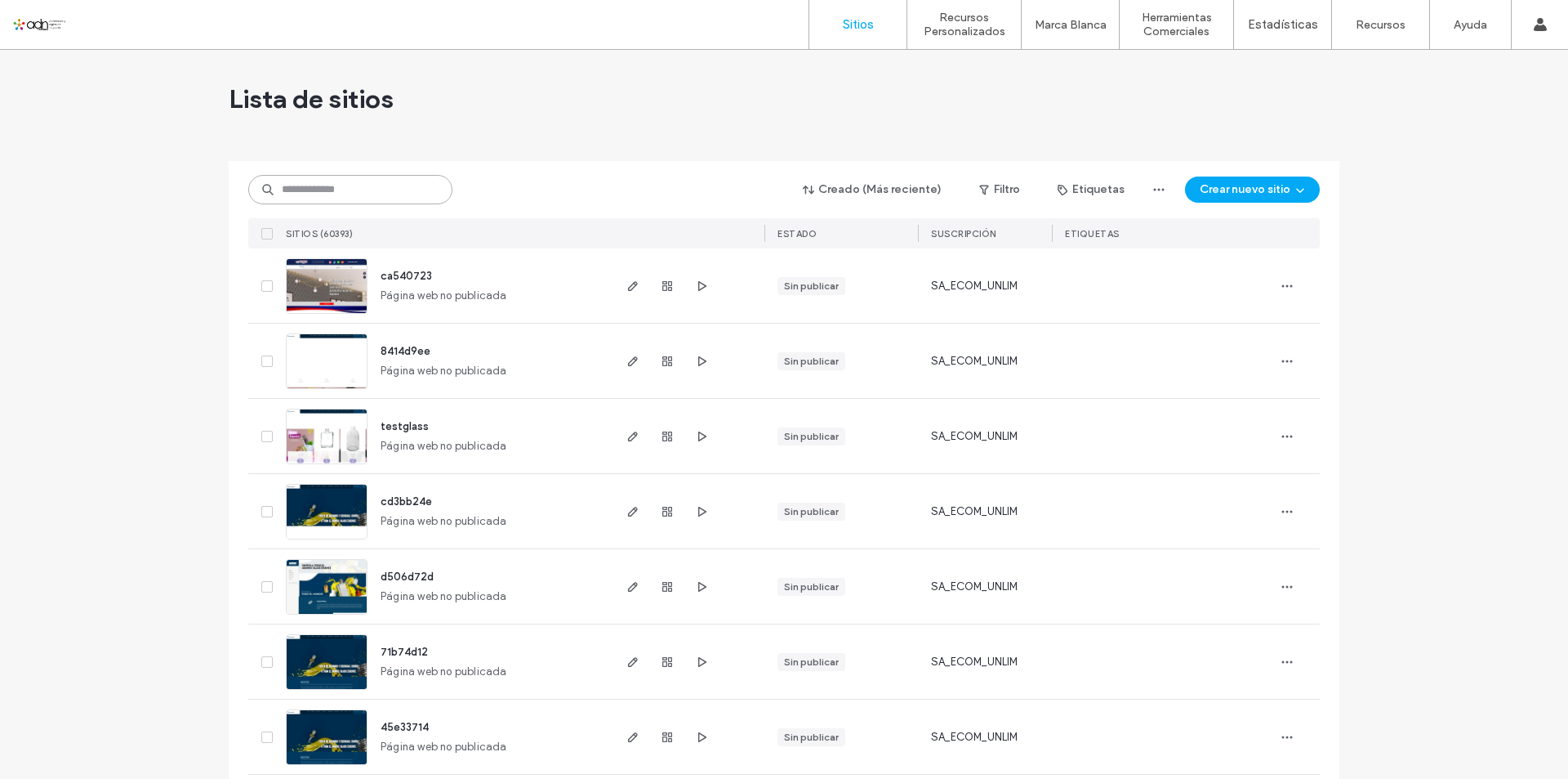
click at [362, 198] on input at bounding box center [350, 189] width 204 height 29
paste input "**********"
type input "**********"
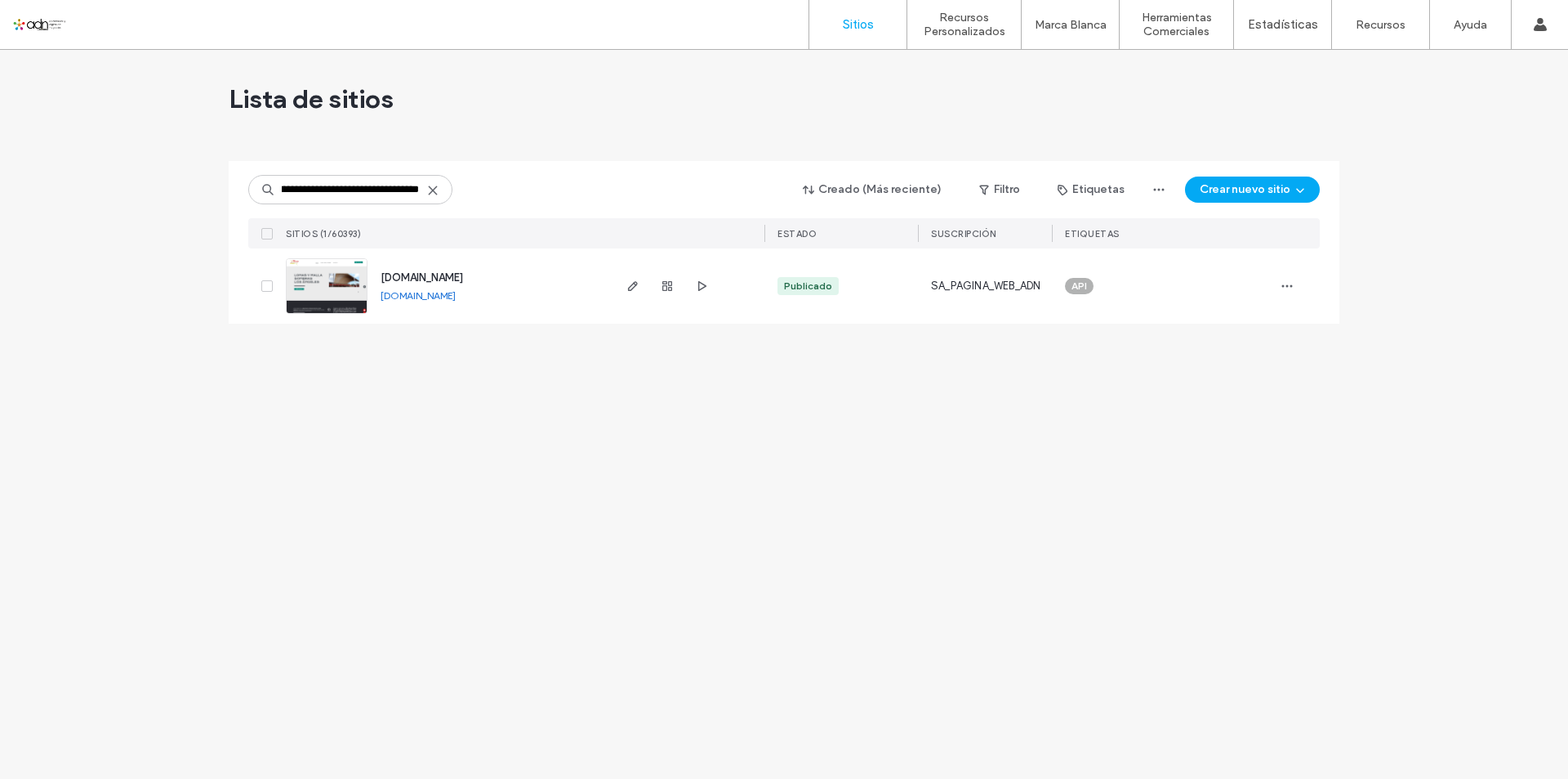
scroll to position [0, 0]
click at [312, 282] on img at bounding box center [326, 315] width 80 height 111
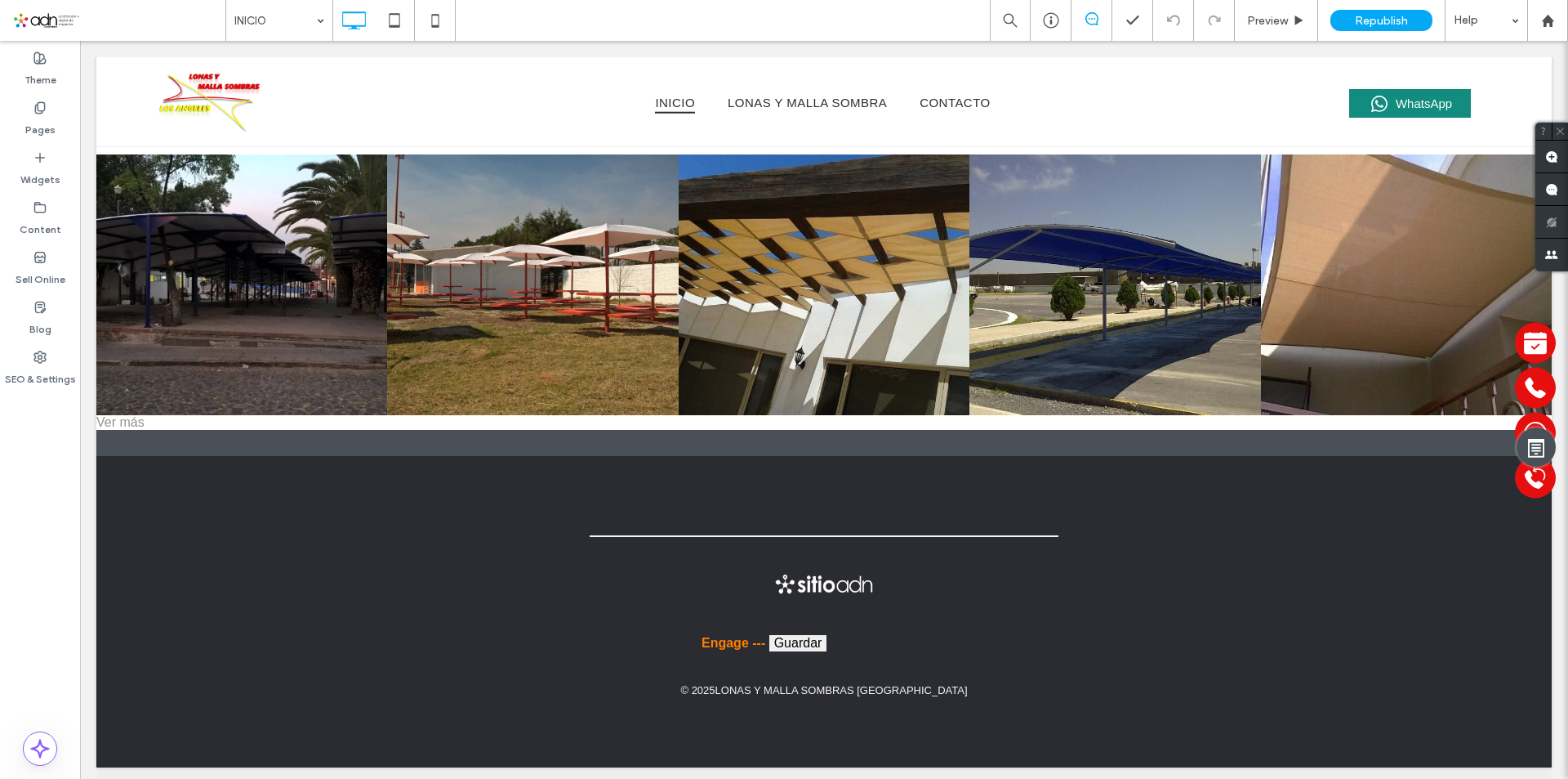
scroll to position [2647, 0]
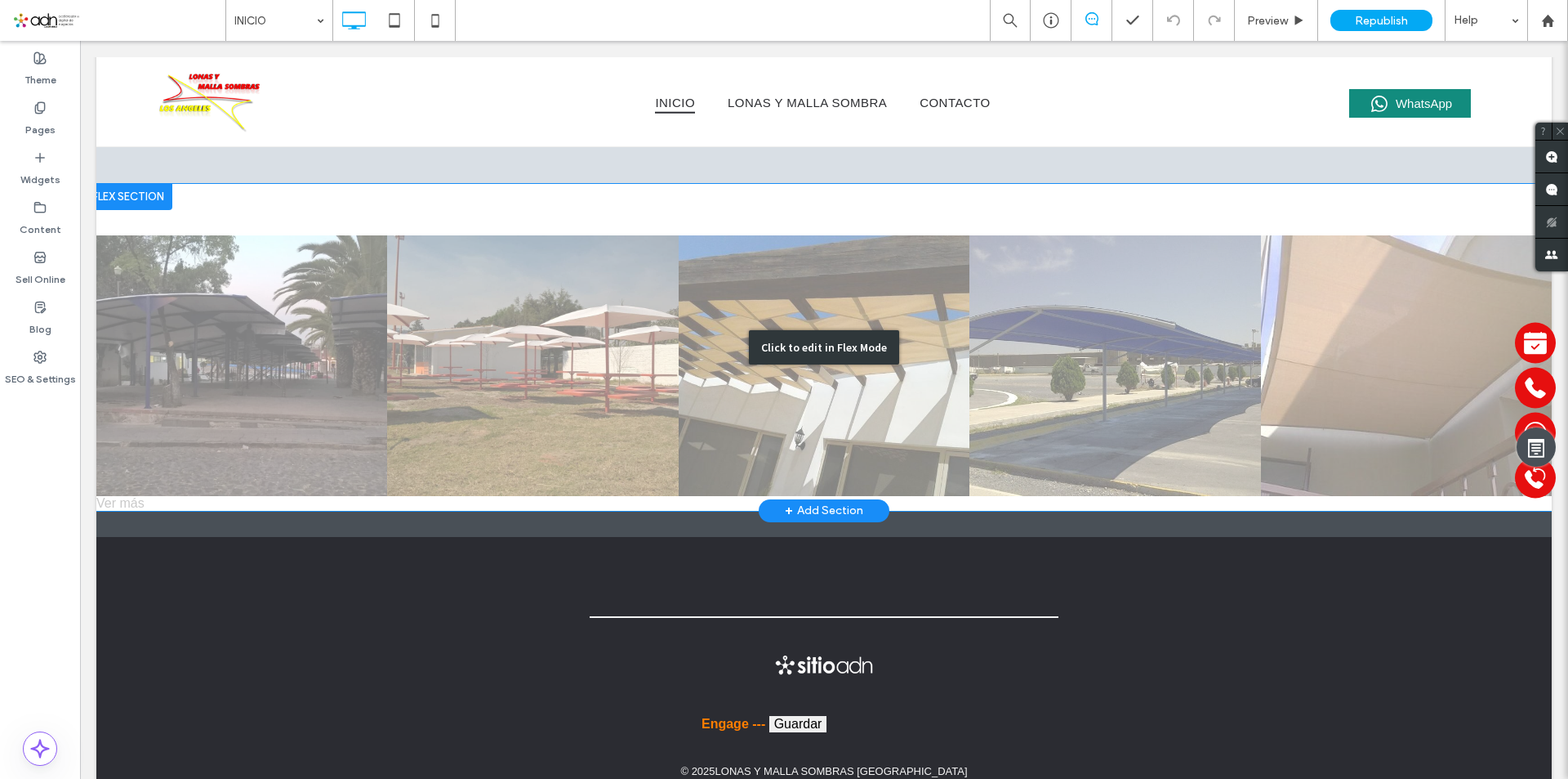
click at [144, 461] on div "Click to edit in Flex Mode" at bounding box center [823, 347] width 1455 height 327
click at [144, 461] on link at bounding box center [242, 365] width 291 height 261
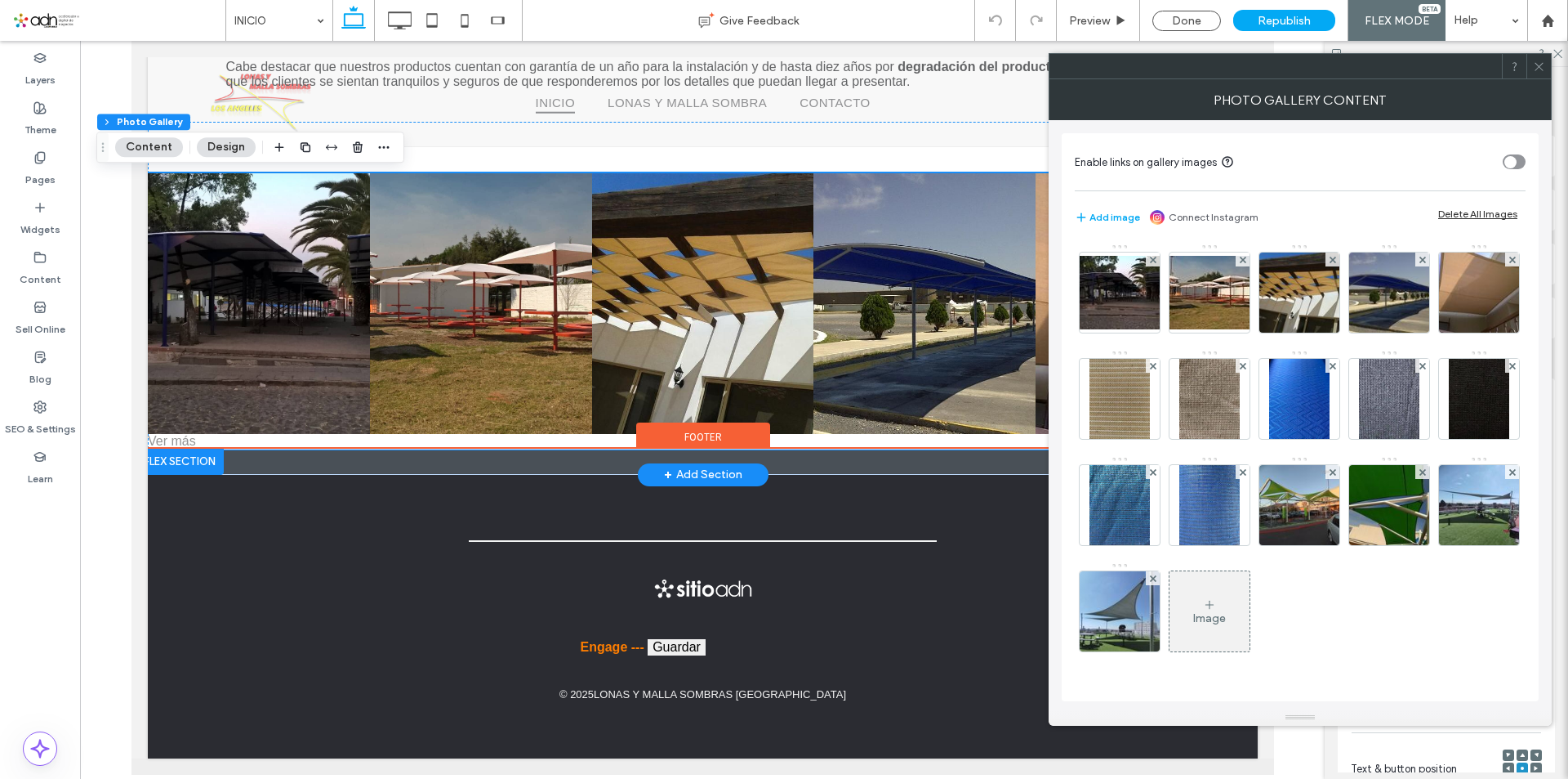
scroll to position [2476, 0]
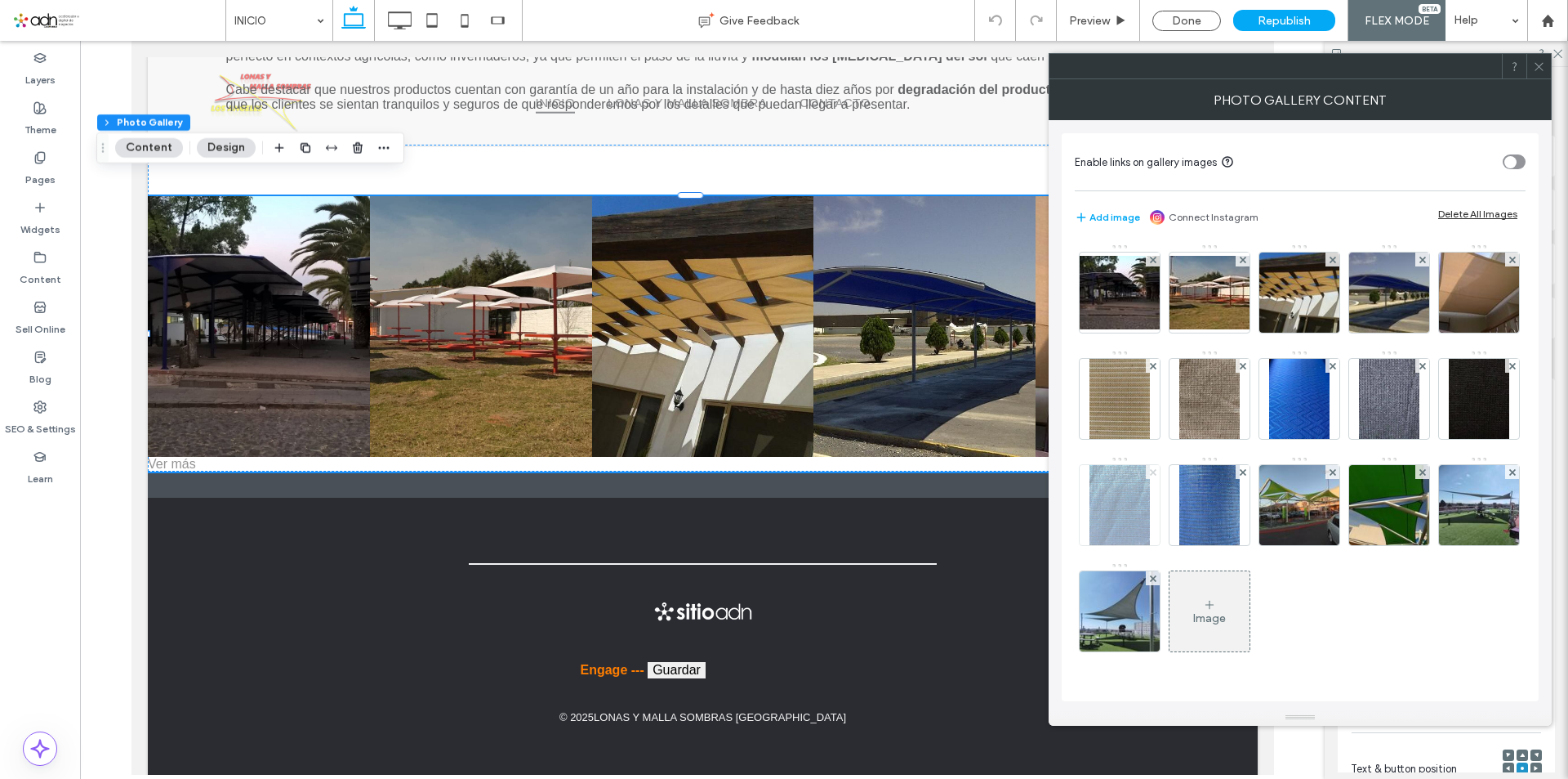
click at [1155, 471] on use at bounding box center [1152, 472] width 7 height 7
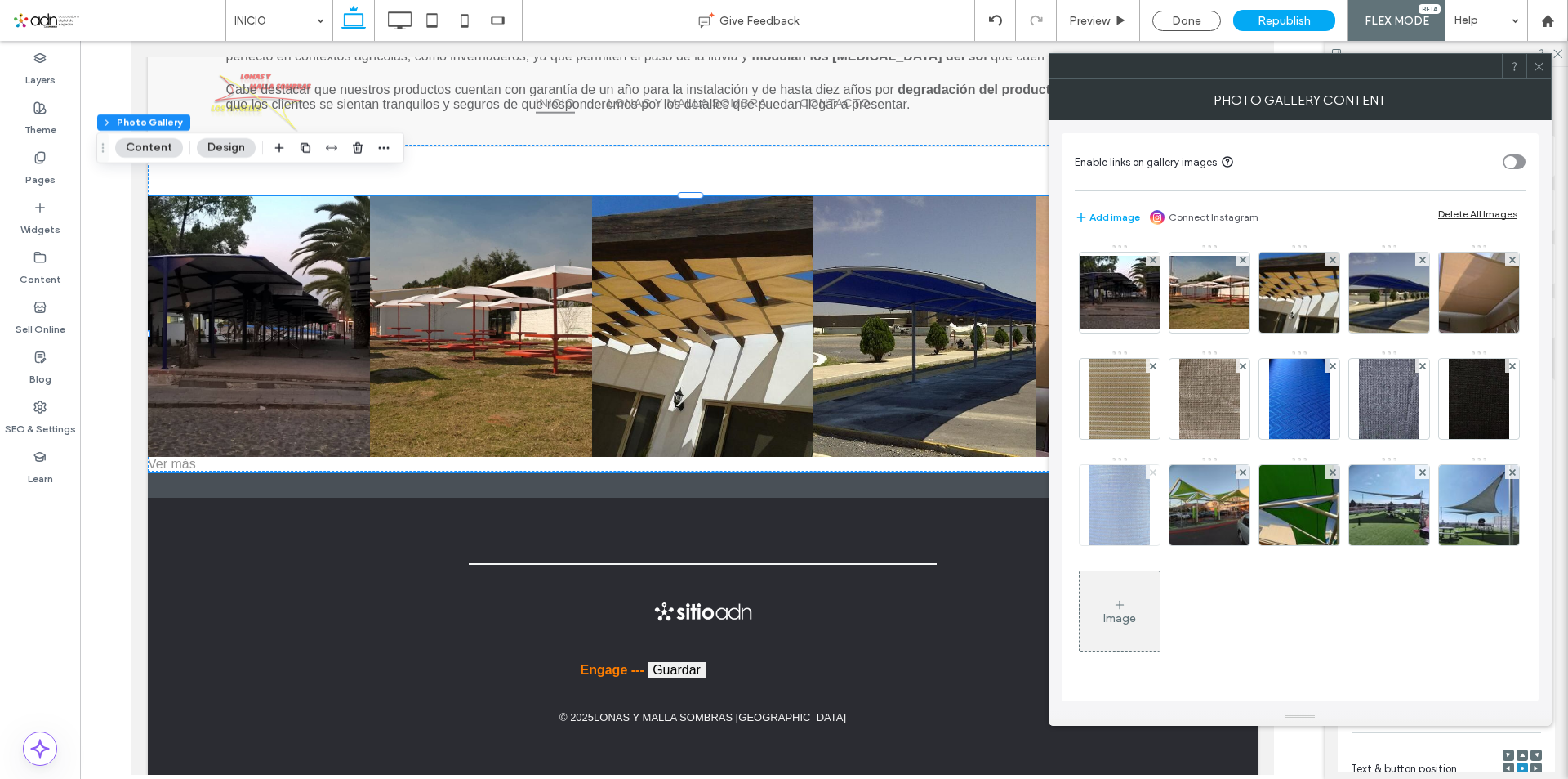
click at [1155, 477] on span at bounding box center [1153, 472] width 7 height 14
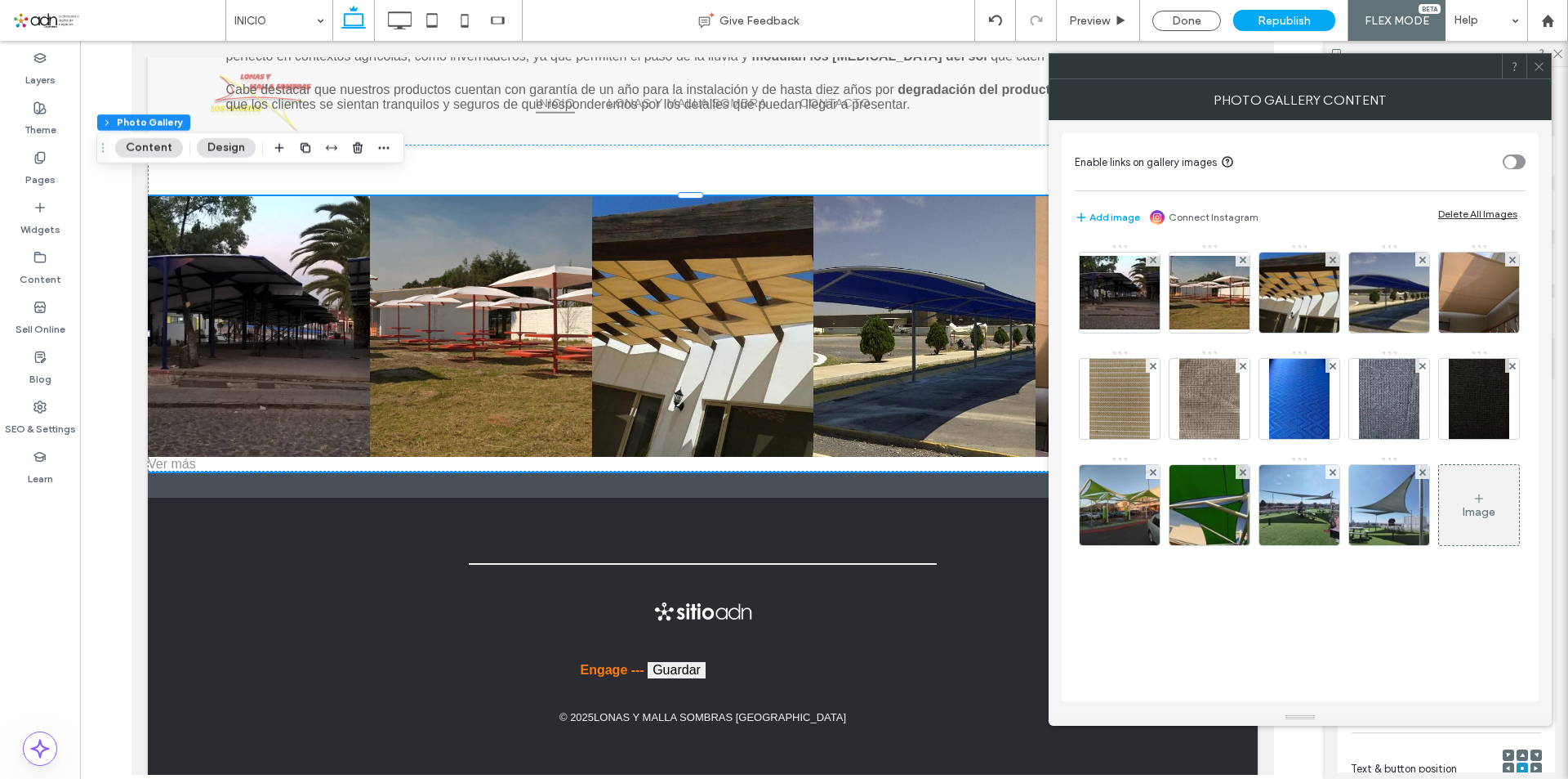
click at [1195, 581] on div "Image" at bounding box center [1300, 463] width 451 height 458
click at [1421, 266] on span at bounding box center [1423, 259] width 7 height 14
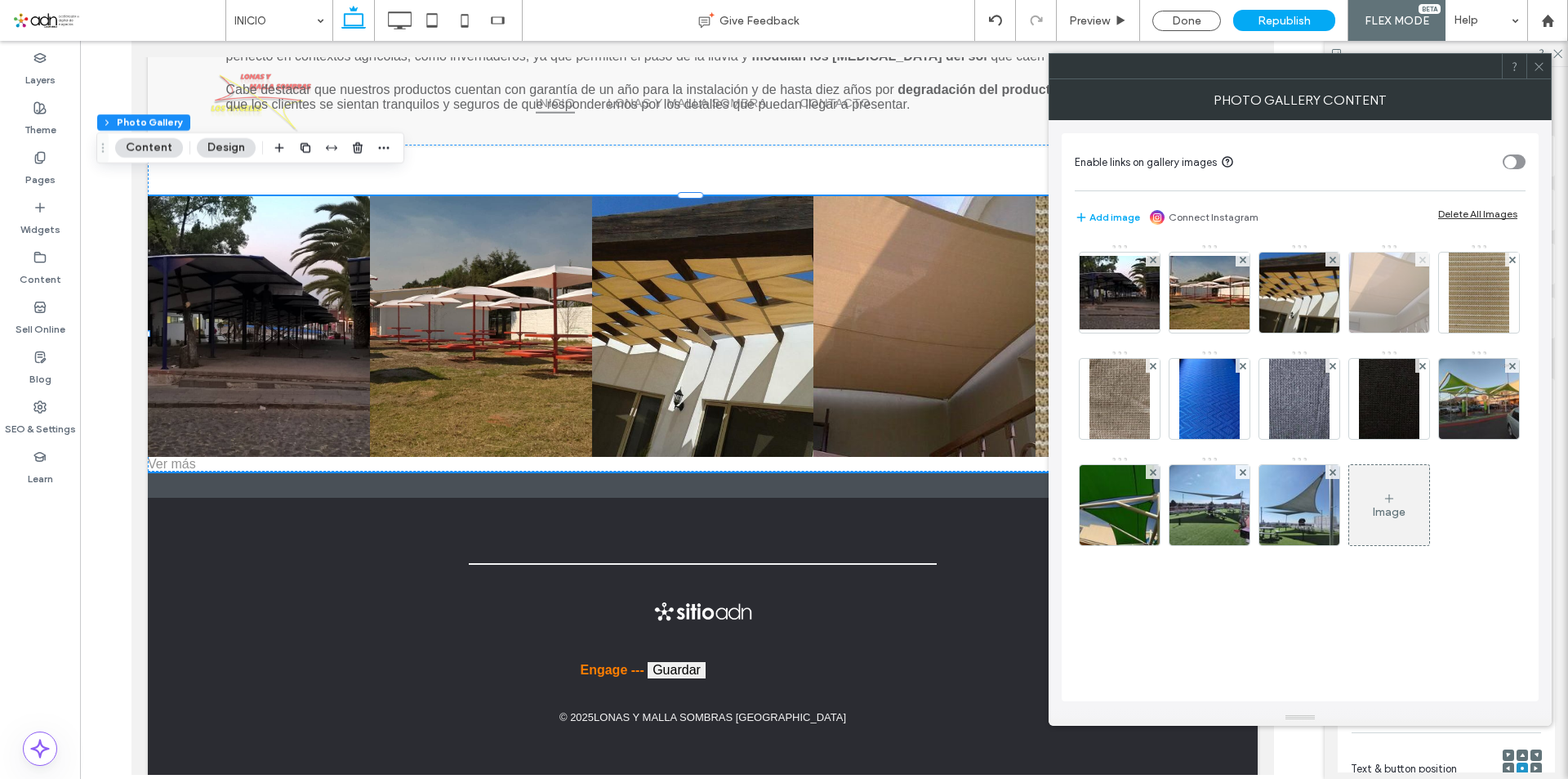
click at [1421, 266] on span at bounding box center [1423, 259] width 7 height 14
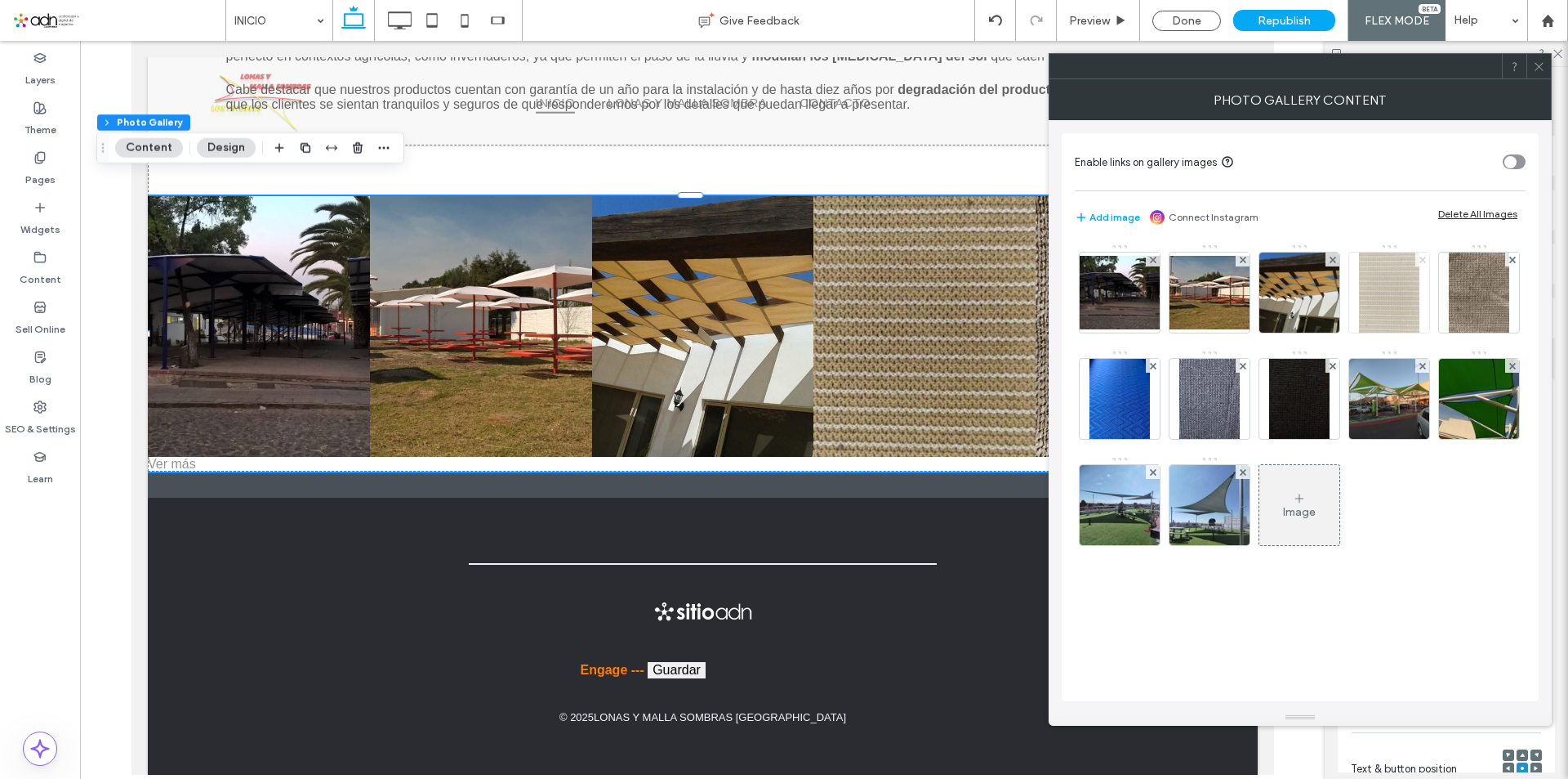
click at [1421, 262] on icon at bounding box center [1423, 260] width 7 height 7
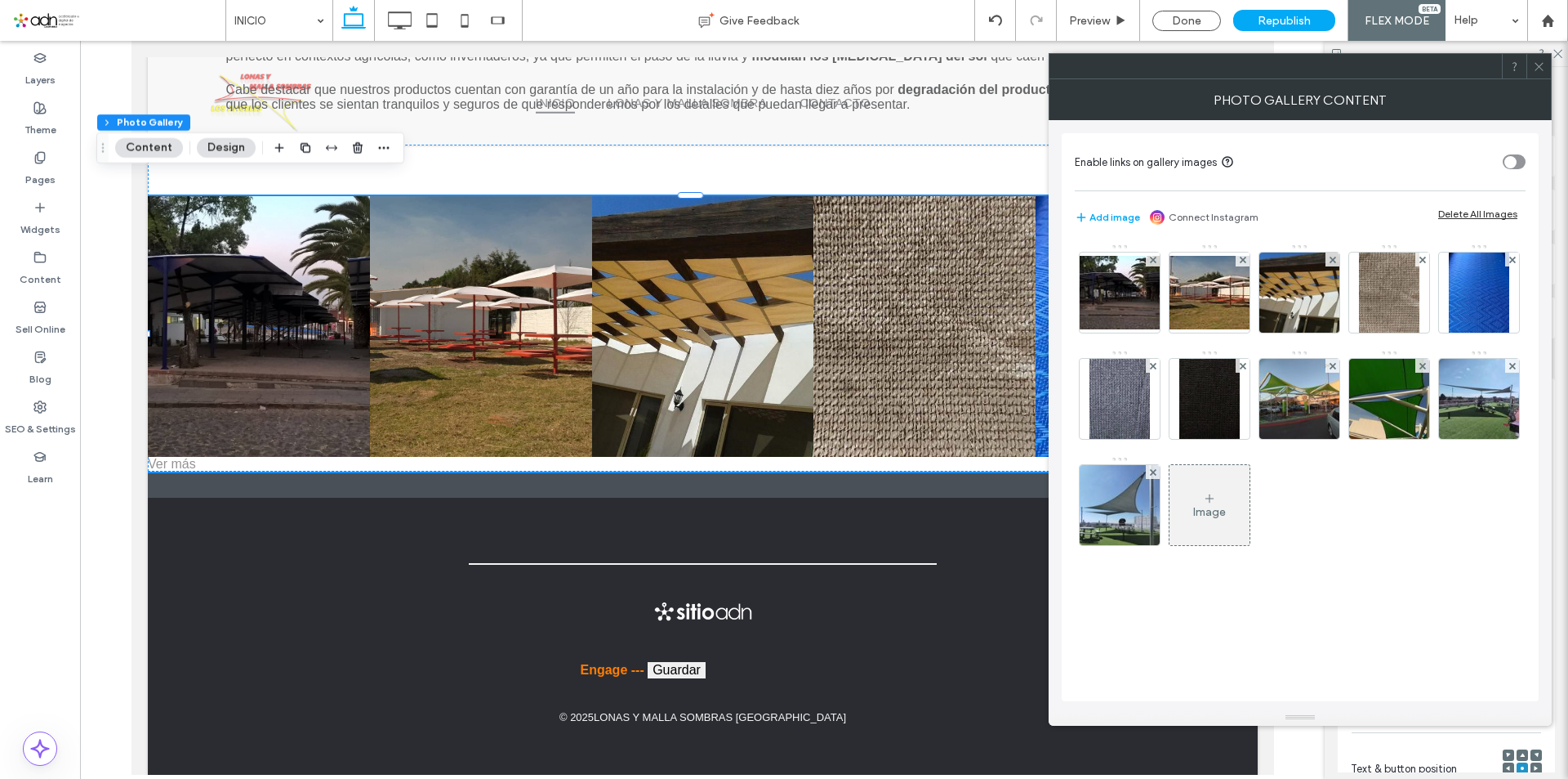
click at [1421, 262] on icon at bounding box center [1423, 260] width 7 height 7
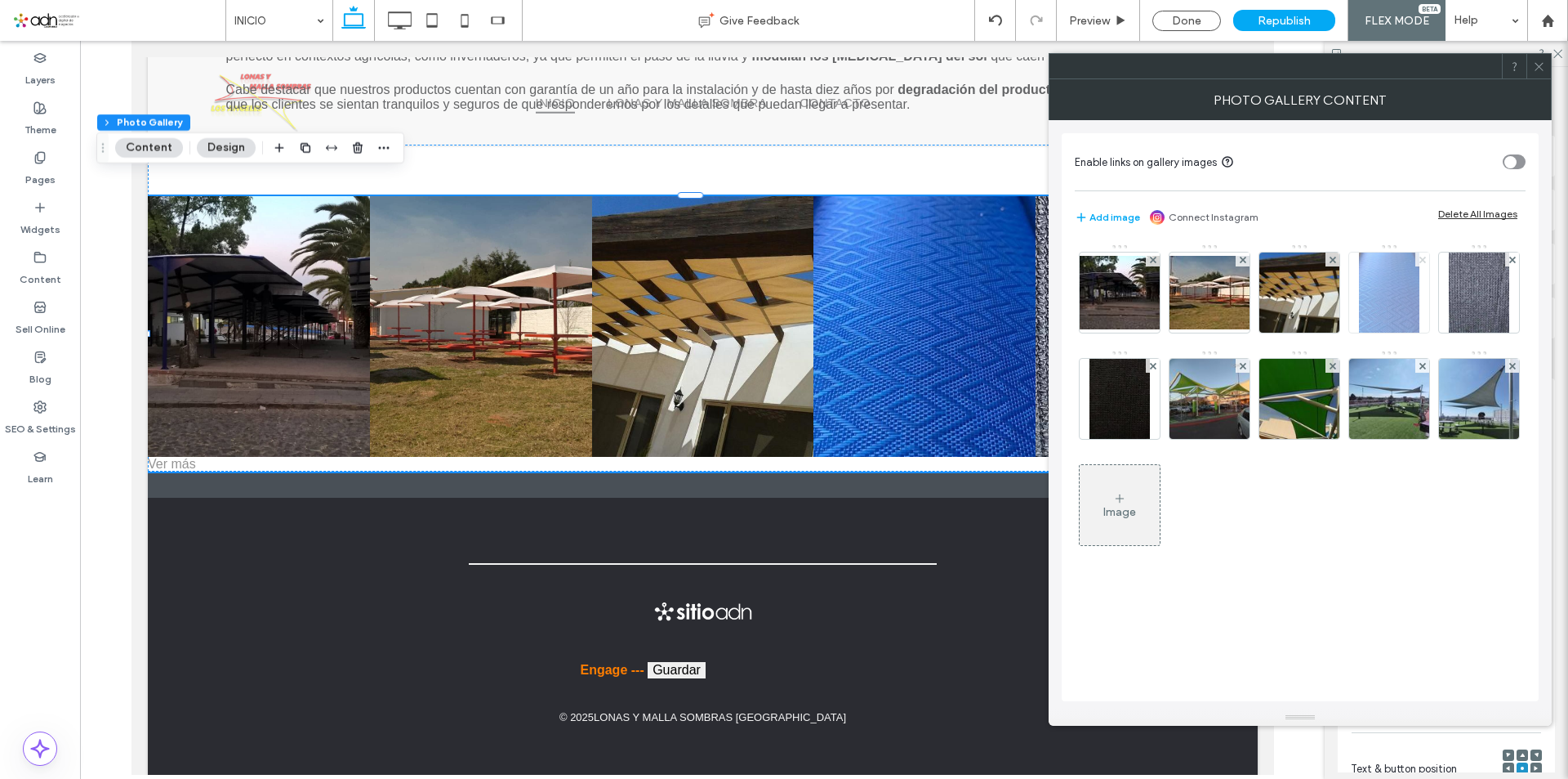
click at [1421, 262] on icon at bounding box center [1423, 260] width 7 height 7
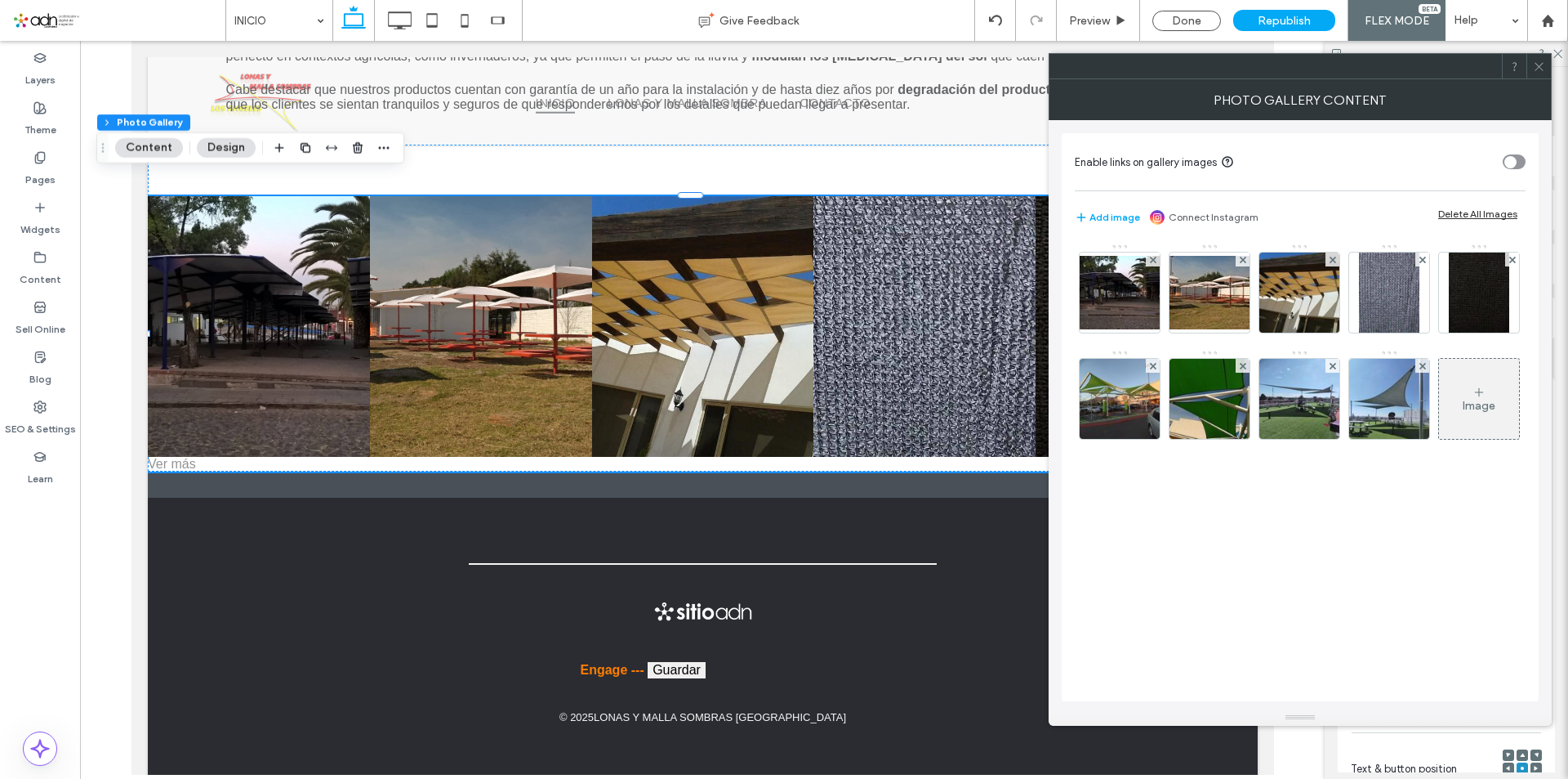
click at [1421, 262] on icon at bounding box center [1423, 260] width 7 height 7
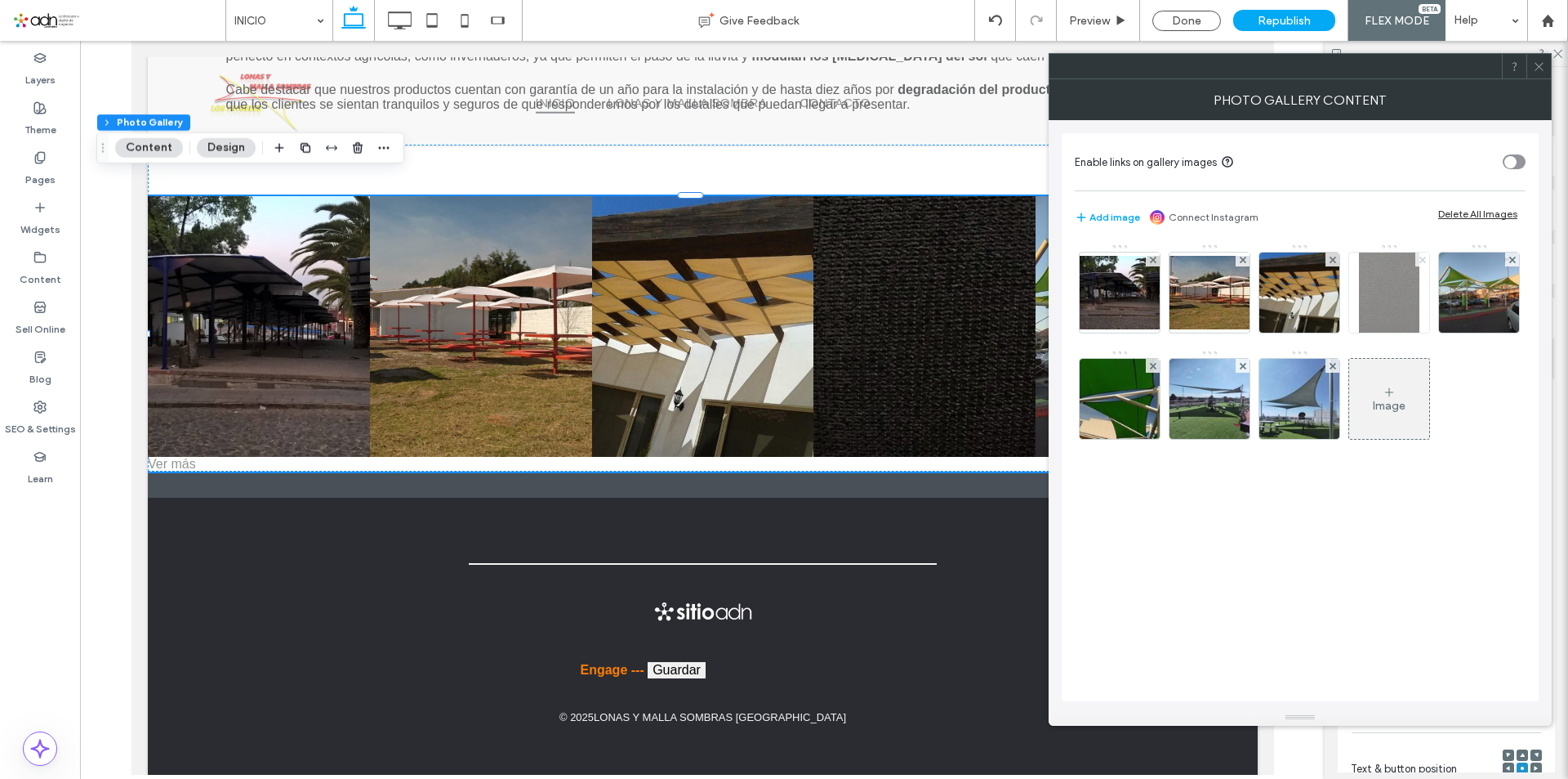
click at [1422, 262] on icon at bounding box center [1423, 260] width 7 height 7
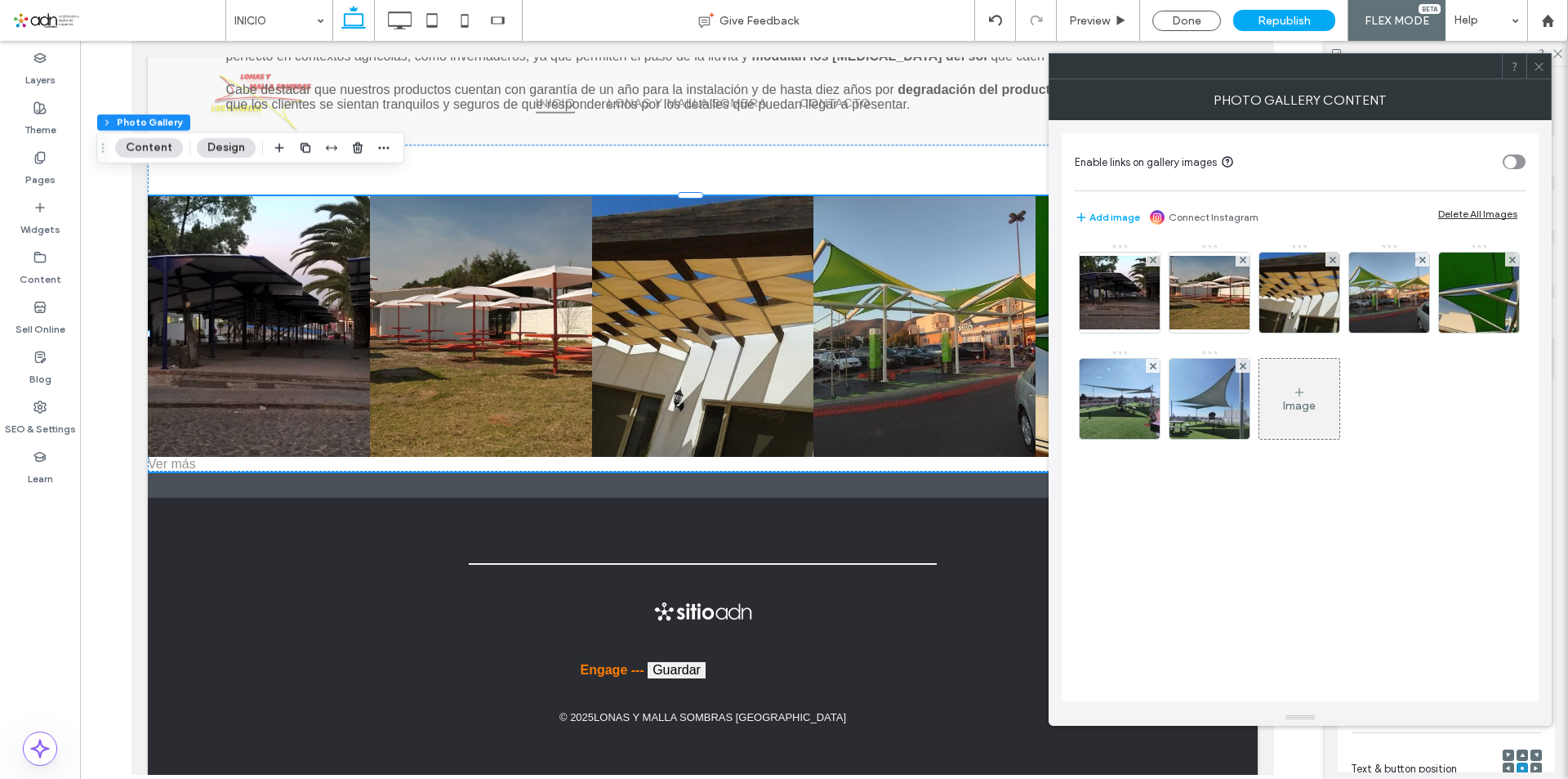
click at [1291, 414] on div "Image" at bounding box center [1299, 399] width 80 height 76
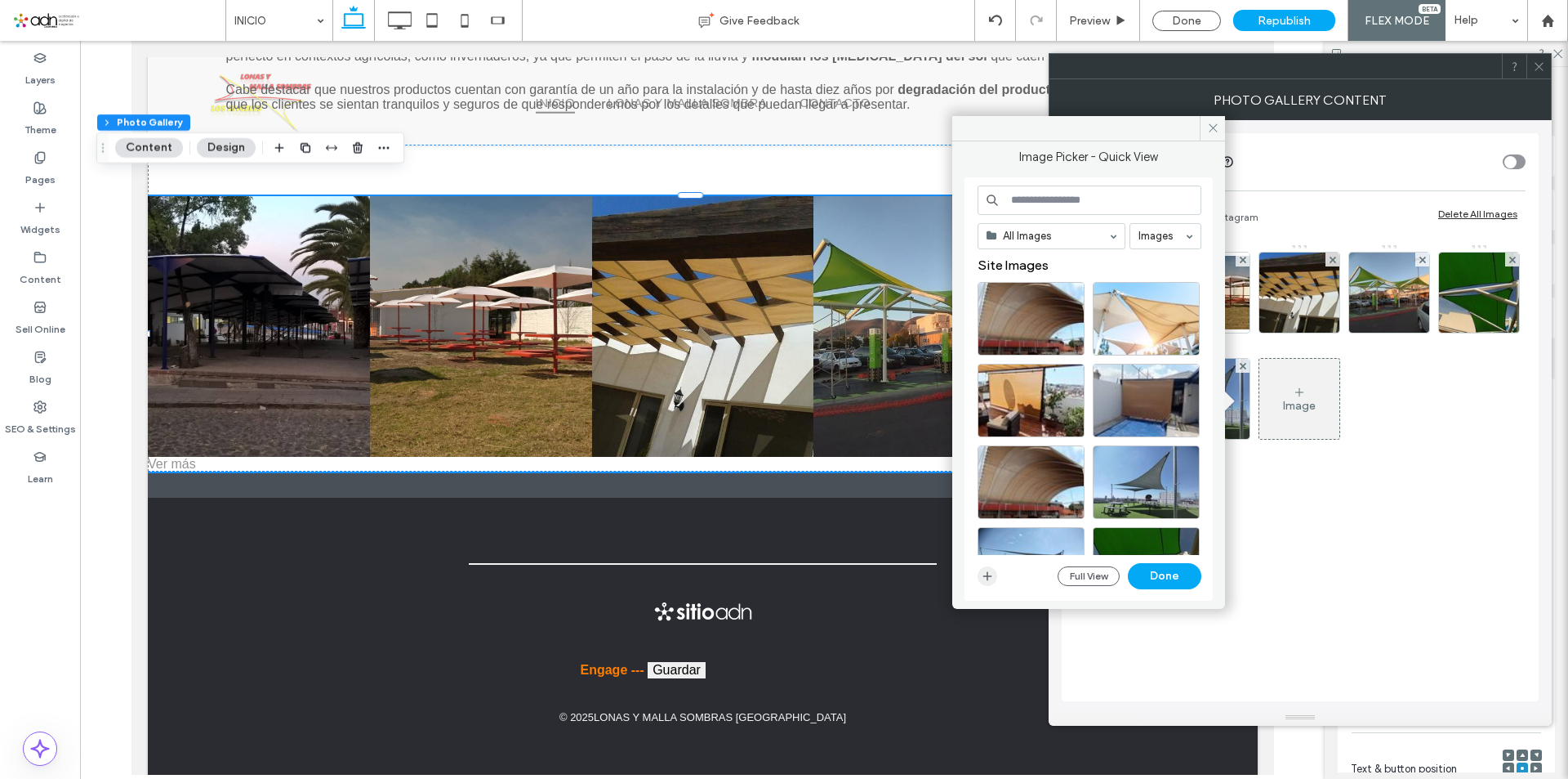
click at [994, 578] on span "button" at bounding box center [988, 576] width 20 height 20
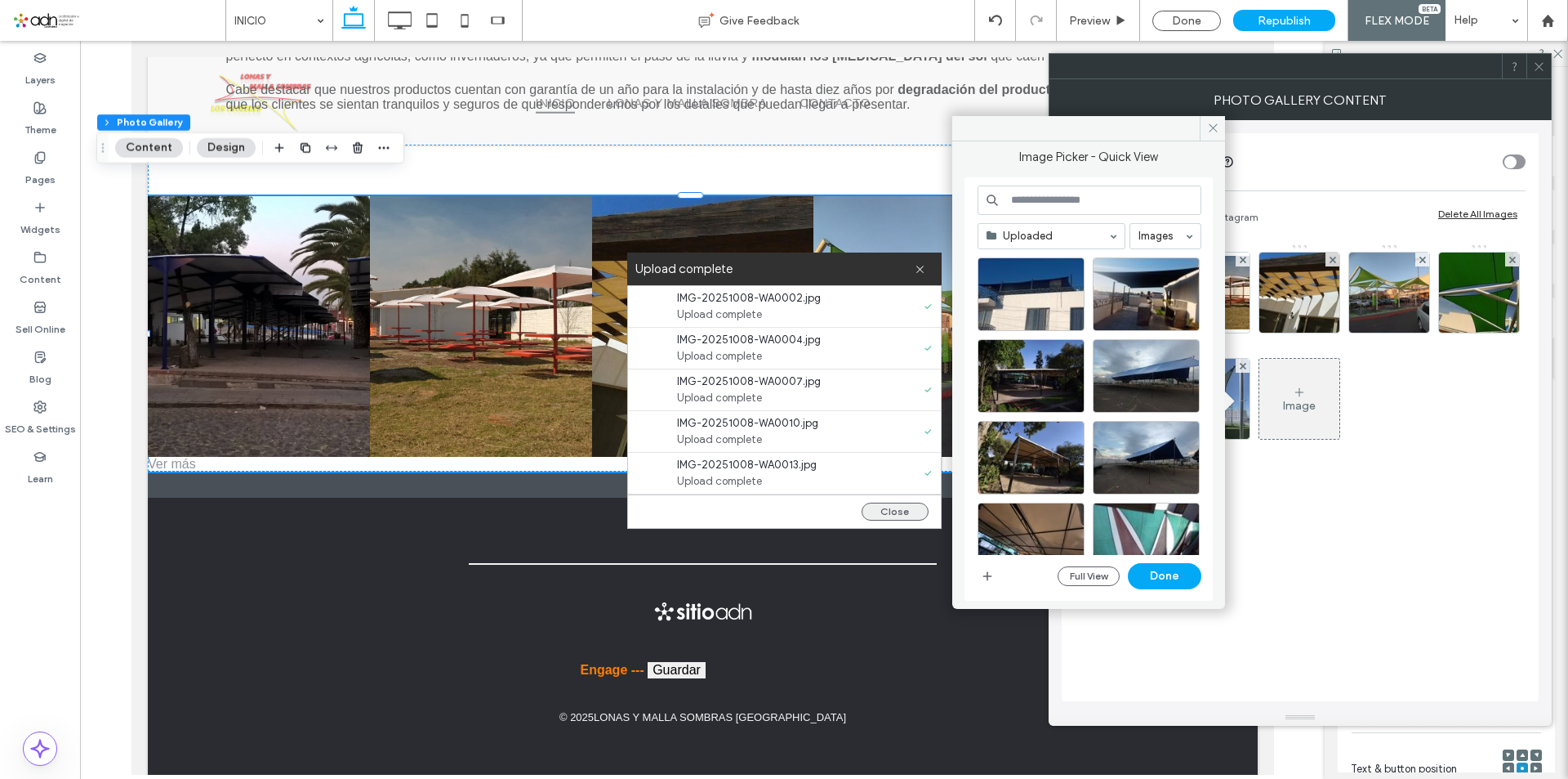
click at [894, 515] on button "Close" at bounding box center [895, 512] width 67 height 18
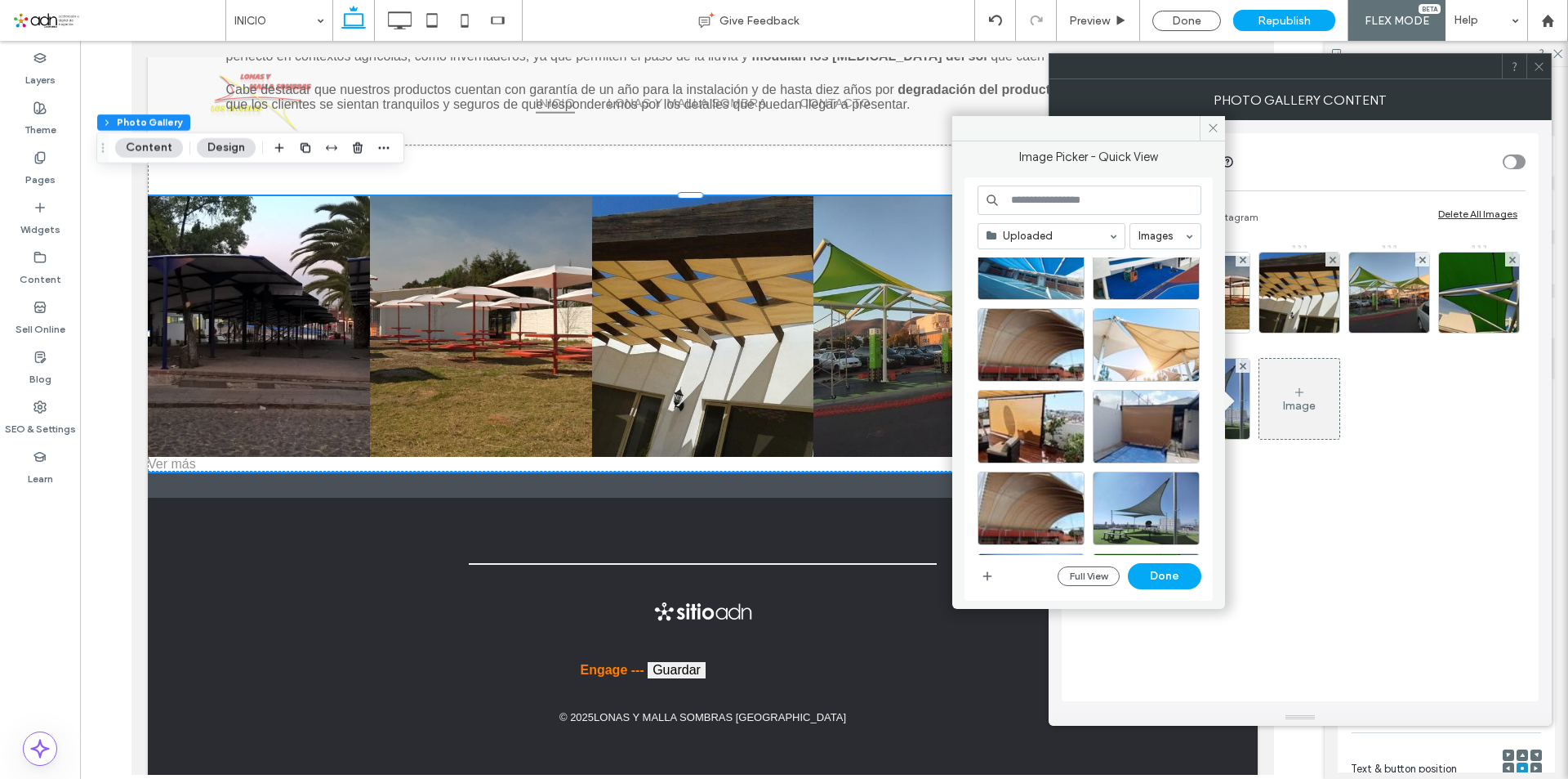
scroll to position [862, 0]
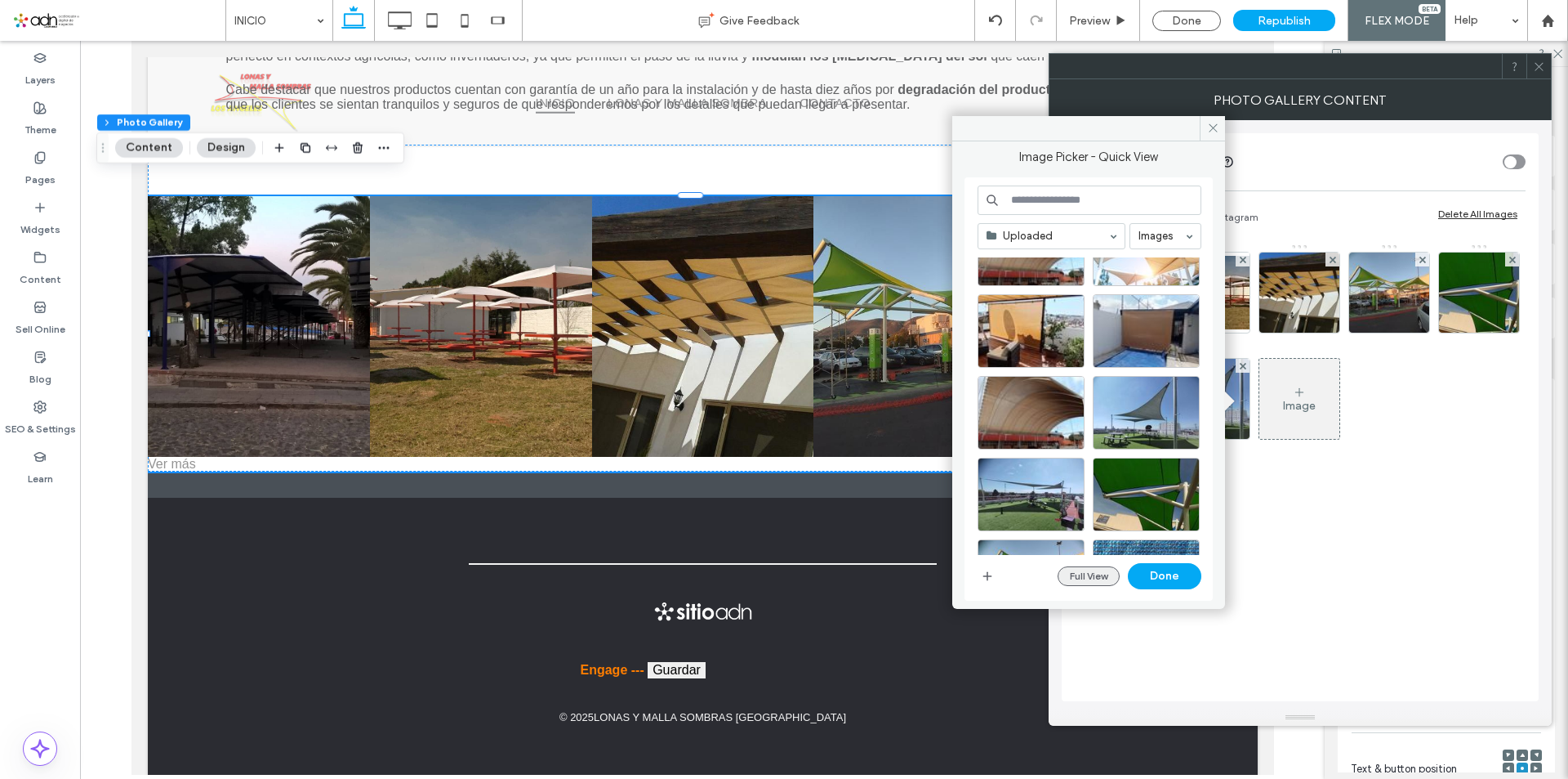
click at [1096, 576] on button "Full View" at bounding box center [1088, 576] width 62 height 20
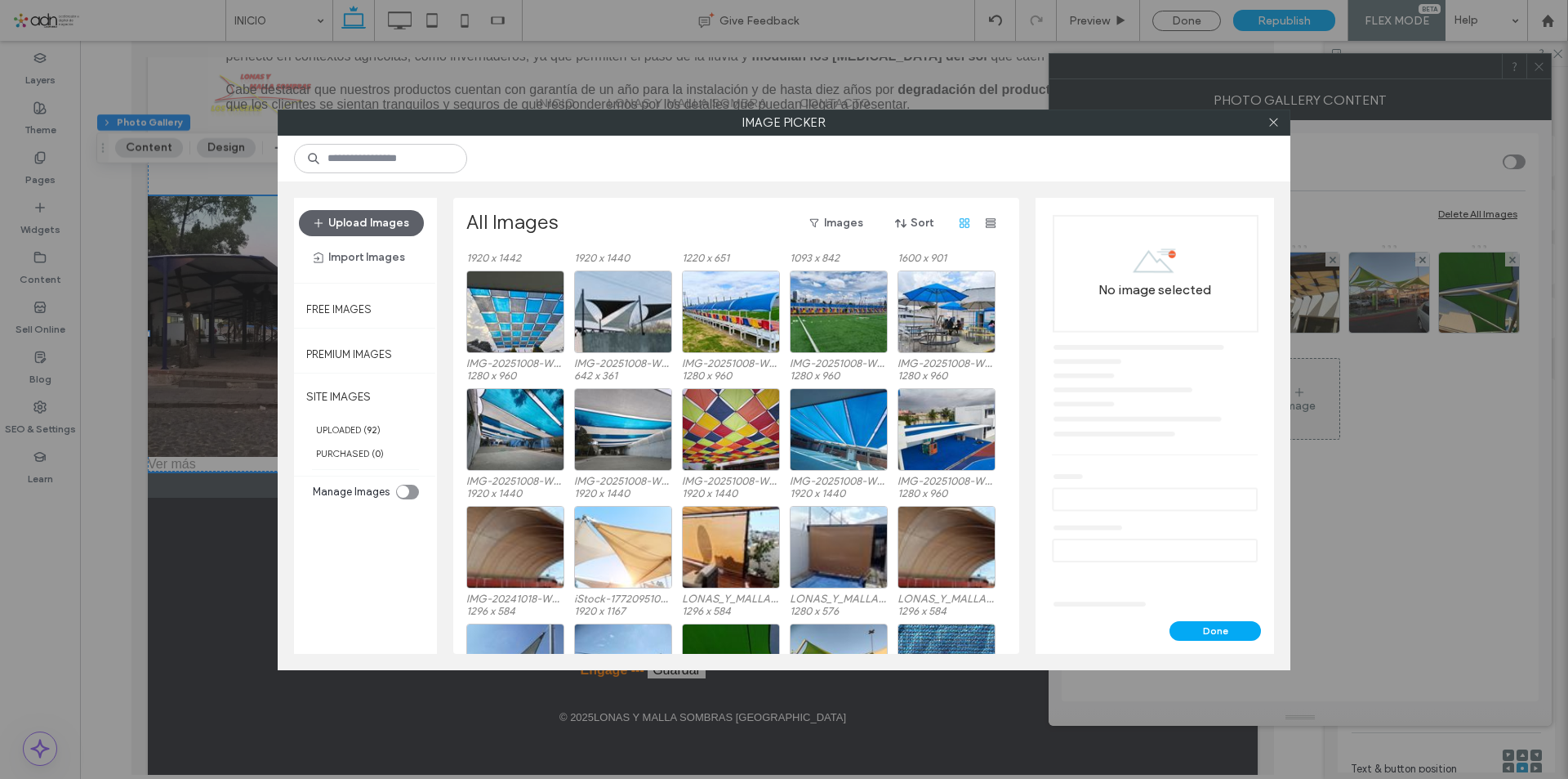
scroll to position [245, 0]
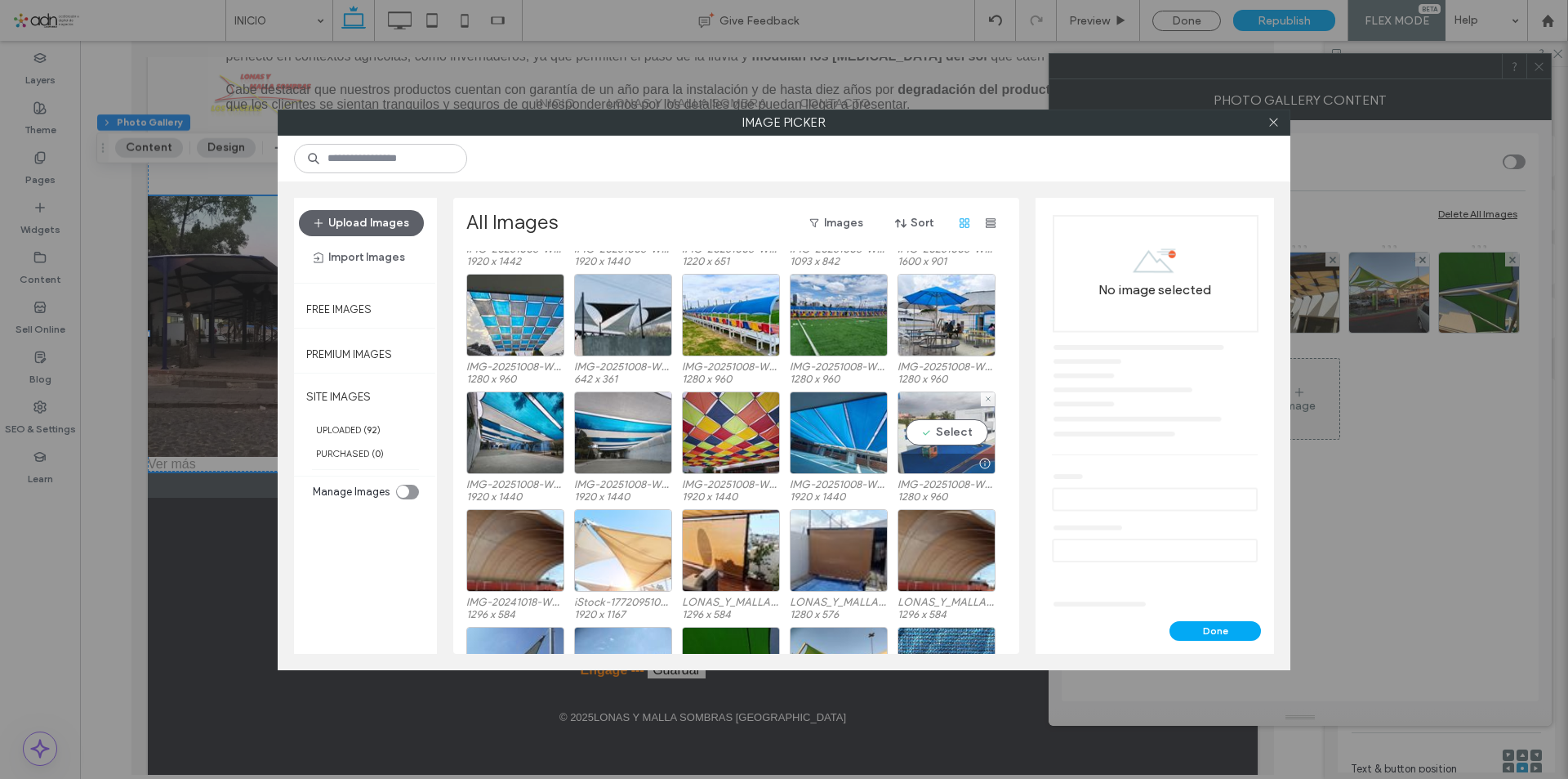
click at [936, 434] on div "Select" at bounding box center [946, 432] width 98 height 82
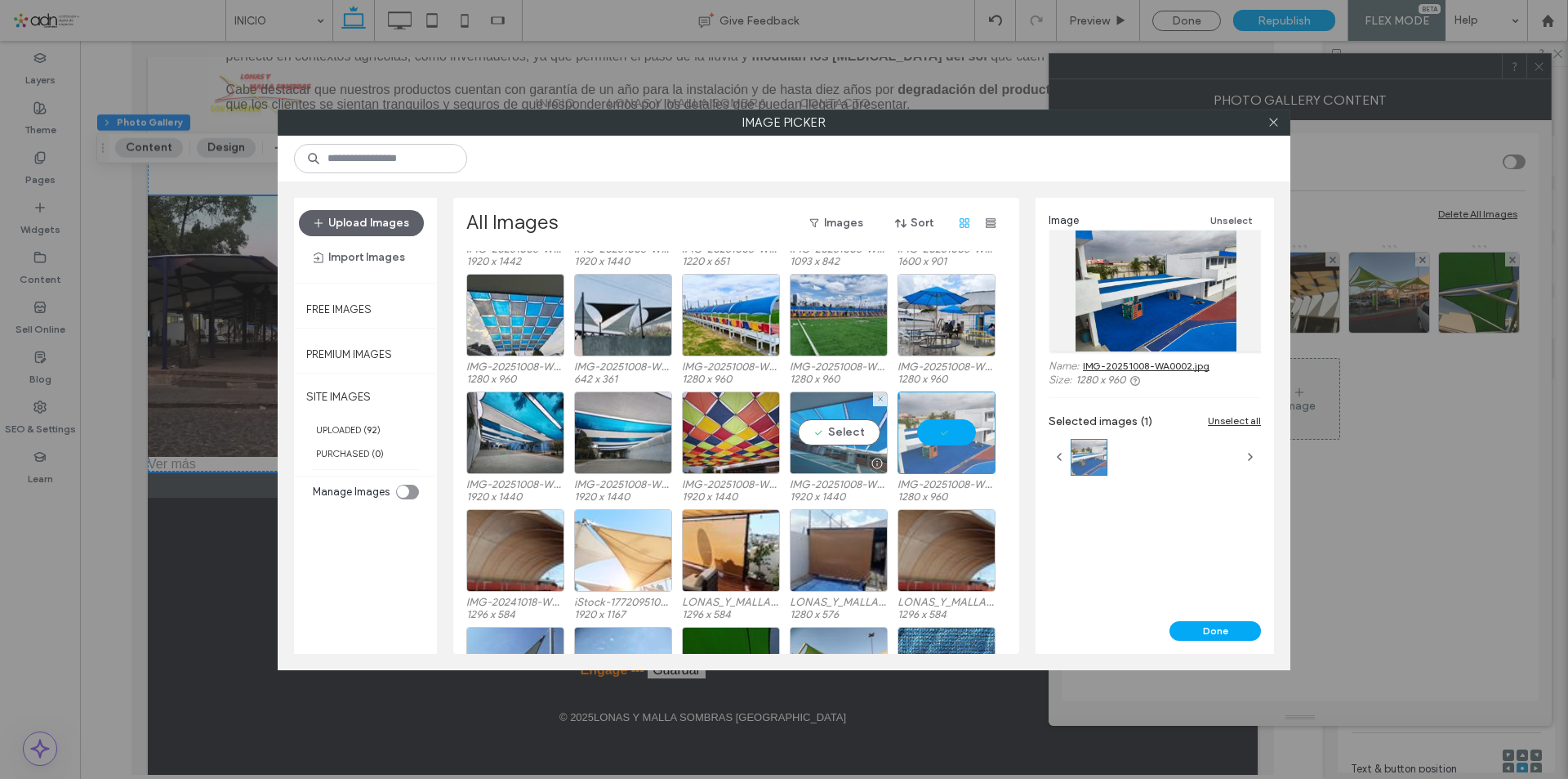
click at [867, 429] on div "Select" at bounding box center [838, 432] width 98 height 82
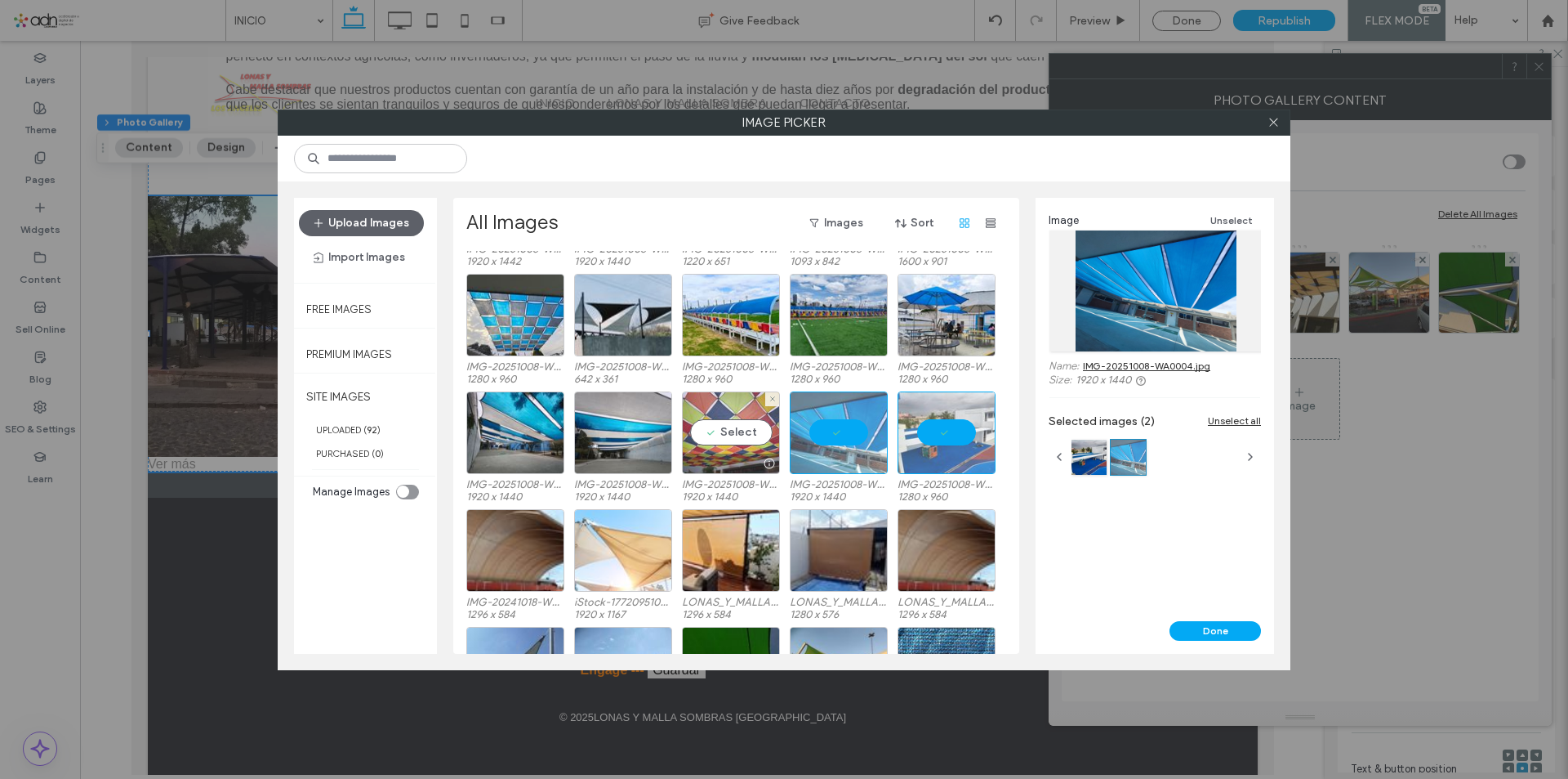
click at [754, 437] on div "Select" at bounding box center [730, 432] width 98 height 82
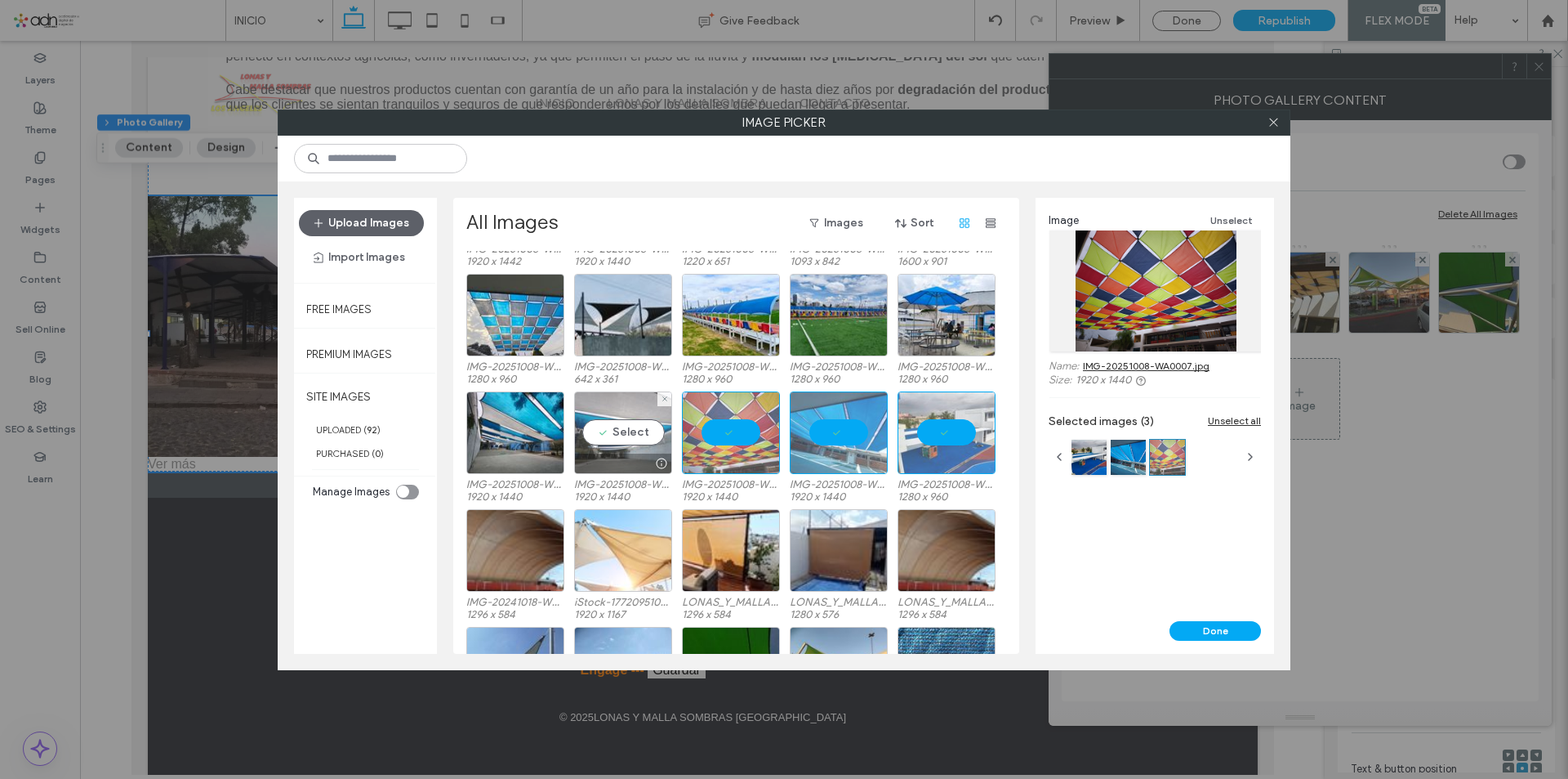
click at [627, 429] on div "Select" at bounding box center [623, 432] width 98 height 82
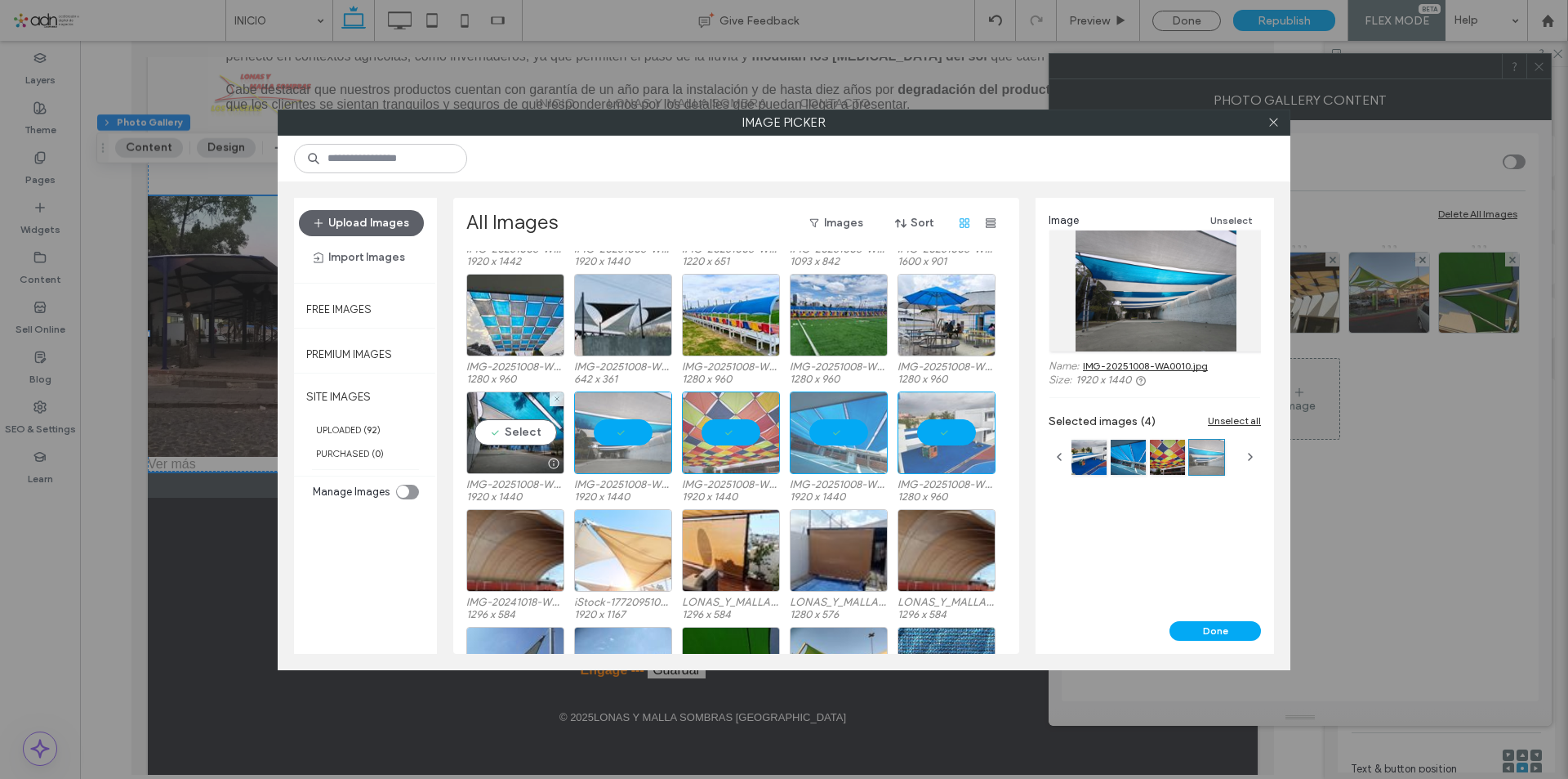
click at [515, 429] on div "Select" at bounding box center [515, 432] width 98 height 82
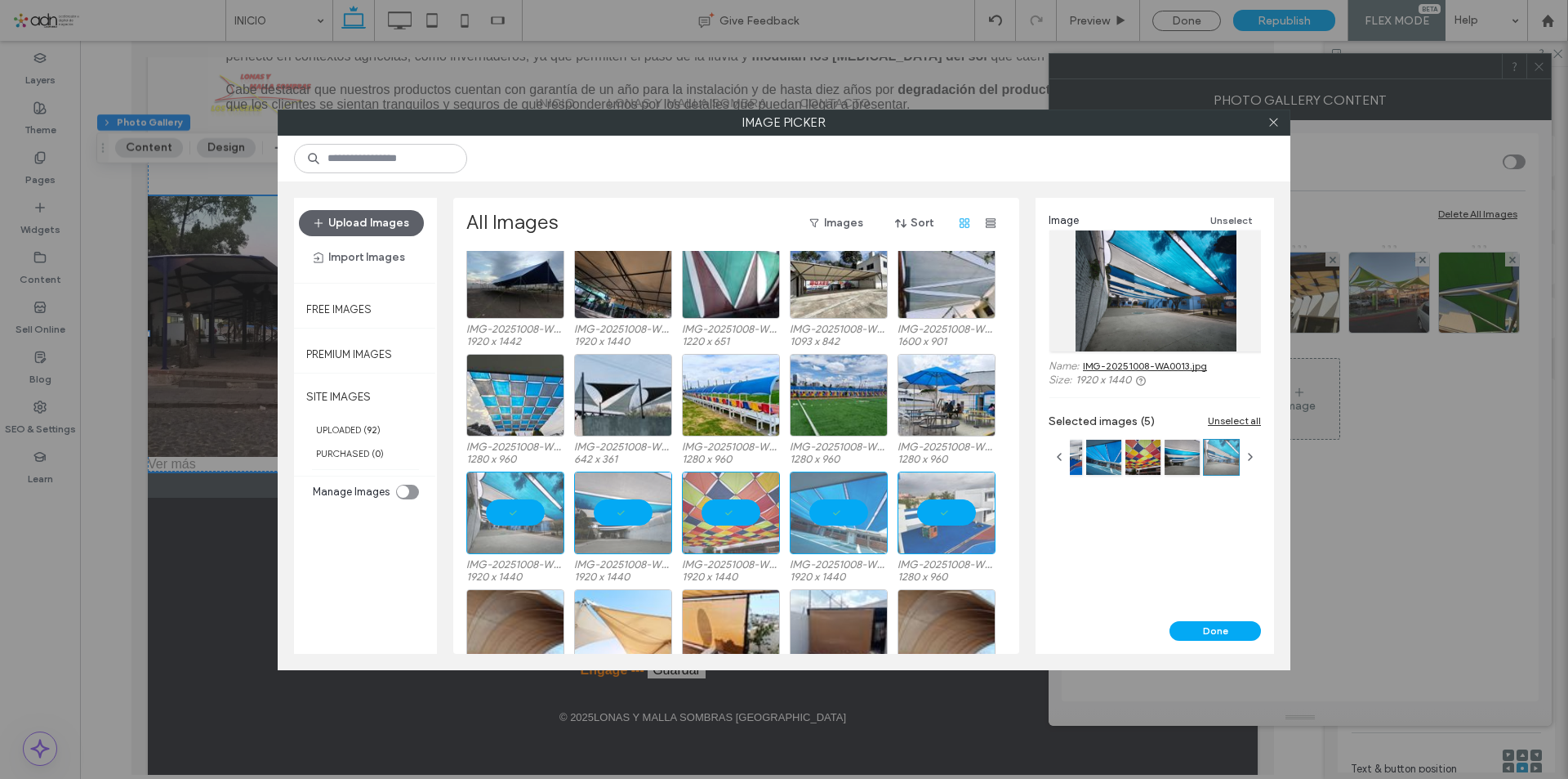
scroll to position [164, 0]
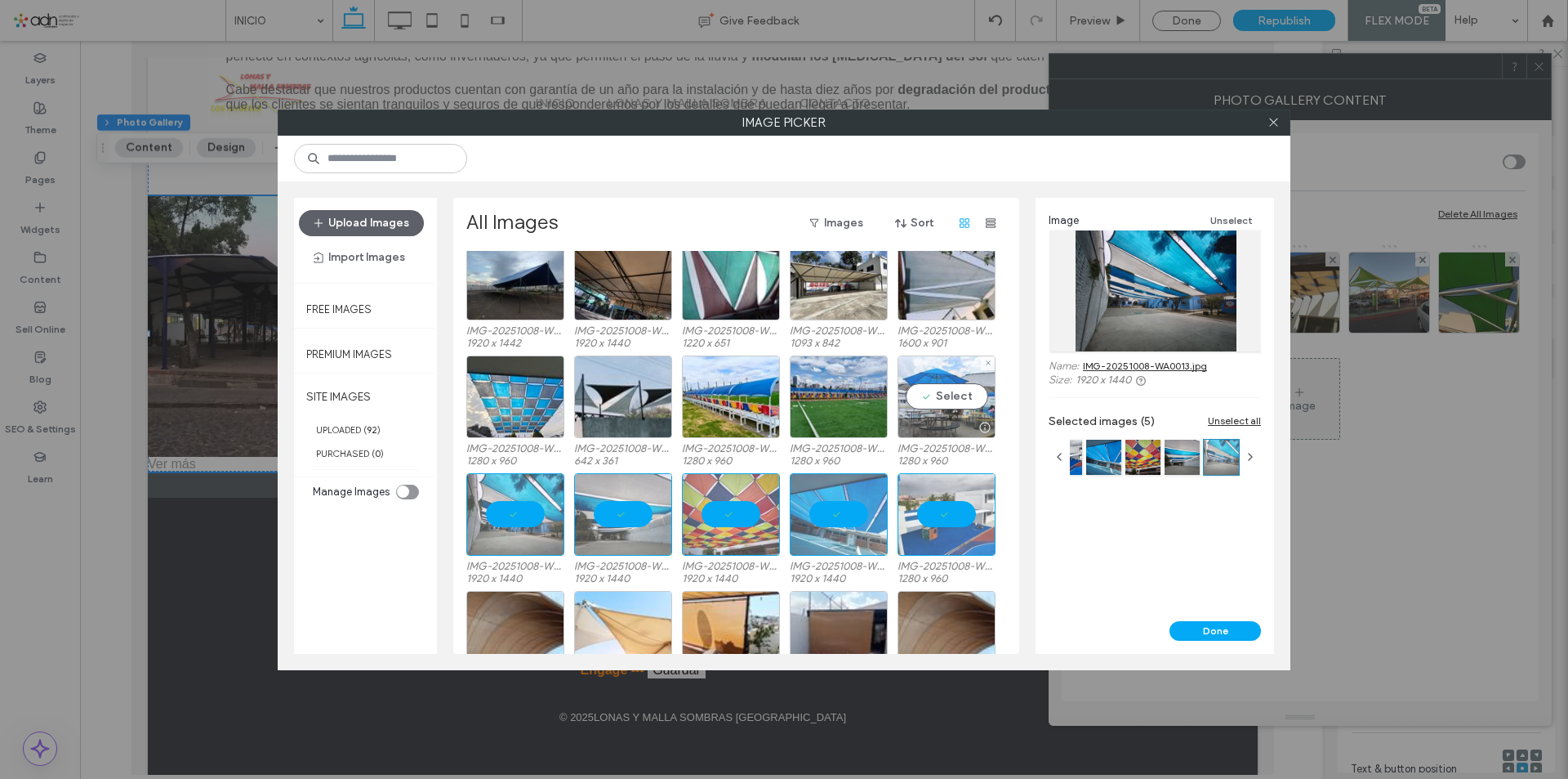
click at [931, 394] on div "Select" at bounding box center [946, 396] width 98 height 82
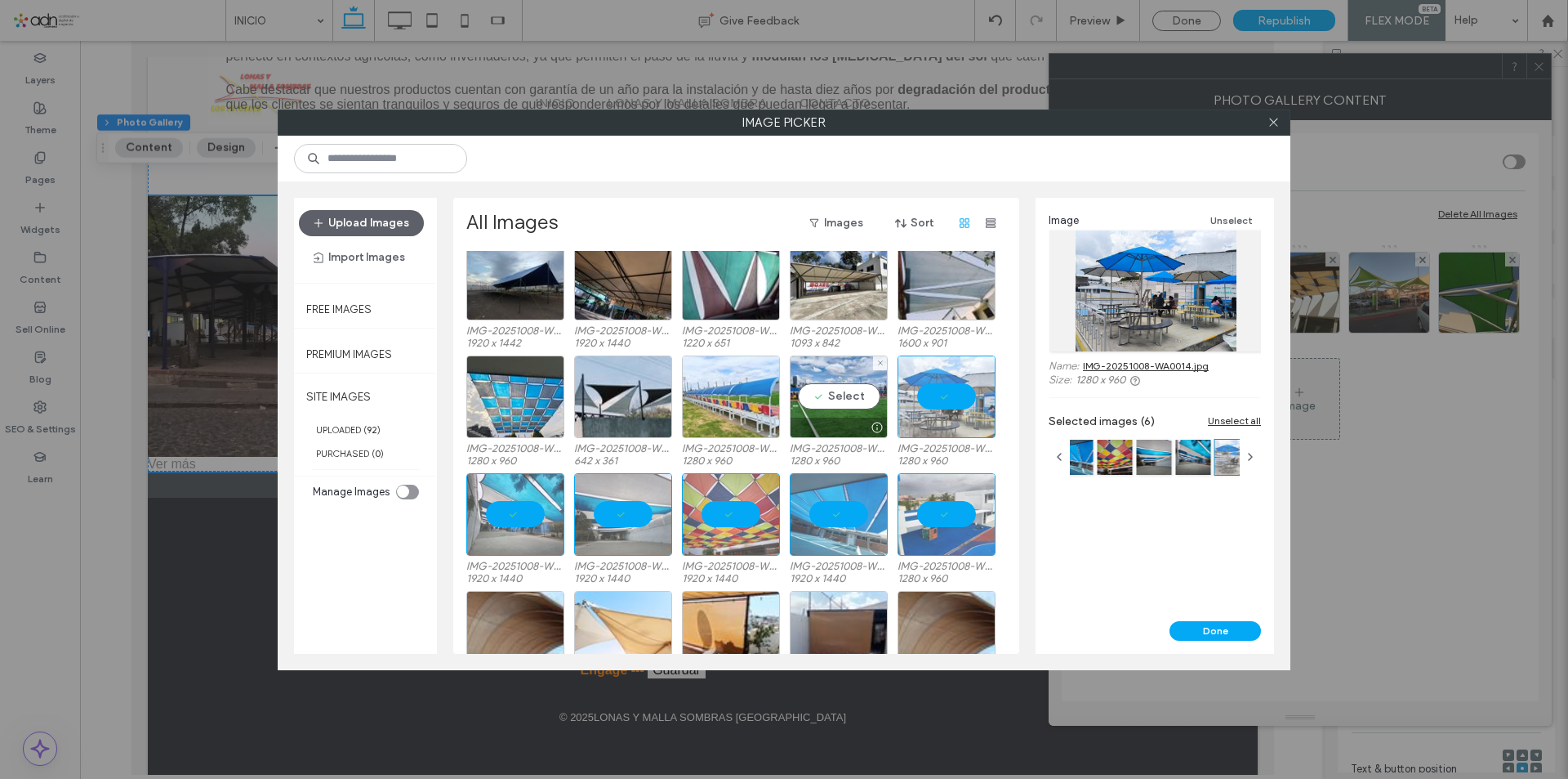
click at [840, 398] on div "Select" at bounding box center [838, 396] width 98 height 82
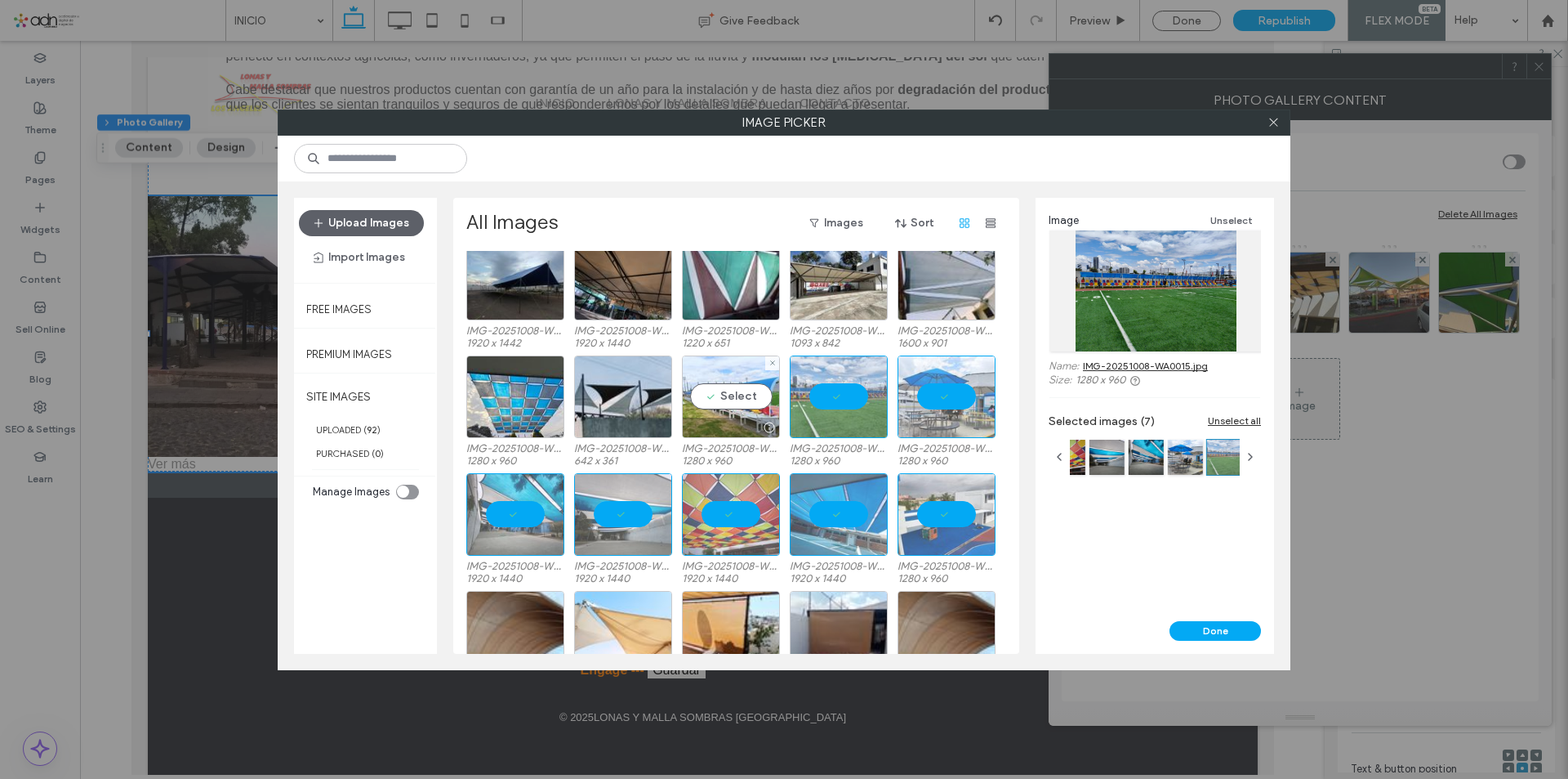
click at [715, 397] on div "Select" at bounding box center [730, 396] width 98 height 82
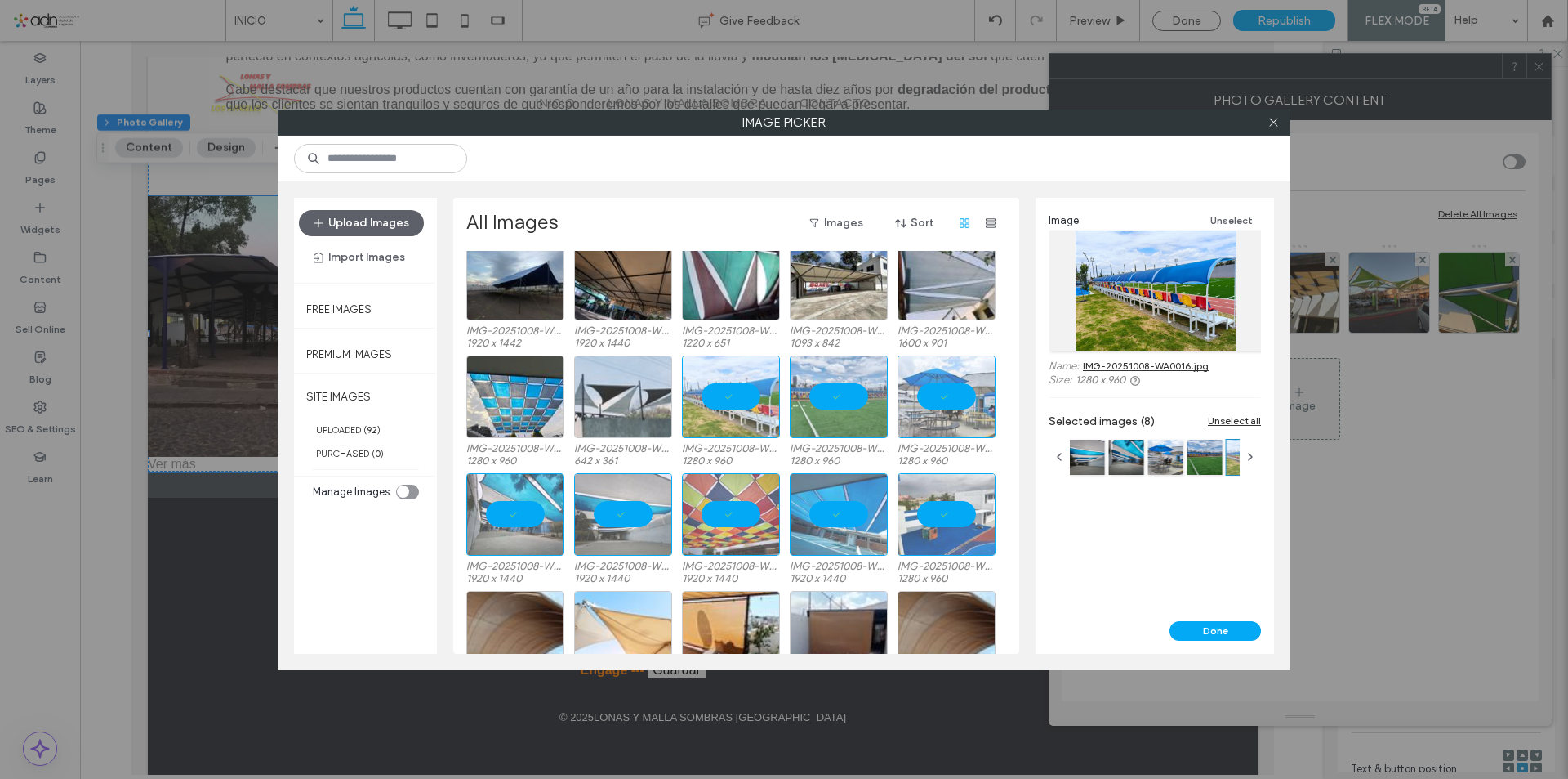
click at [642, 397] on div at bounding box center [623, 396] width 98 height 82
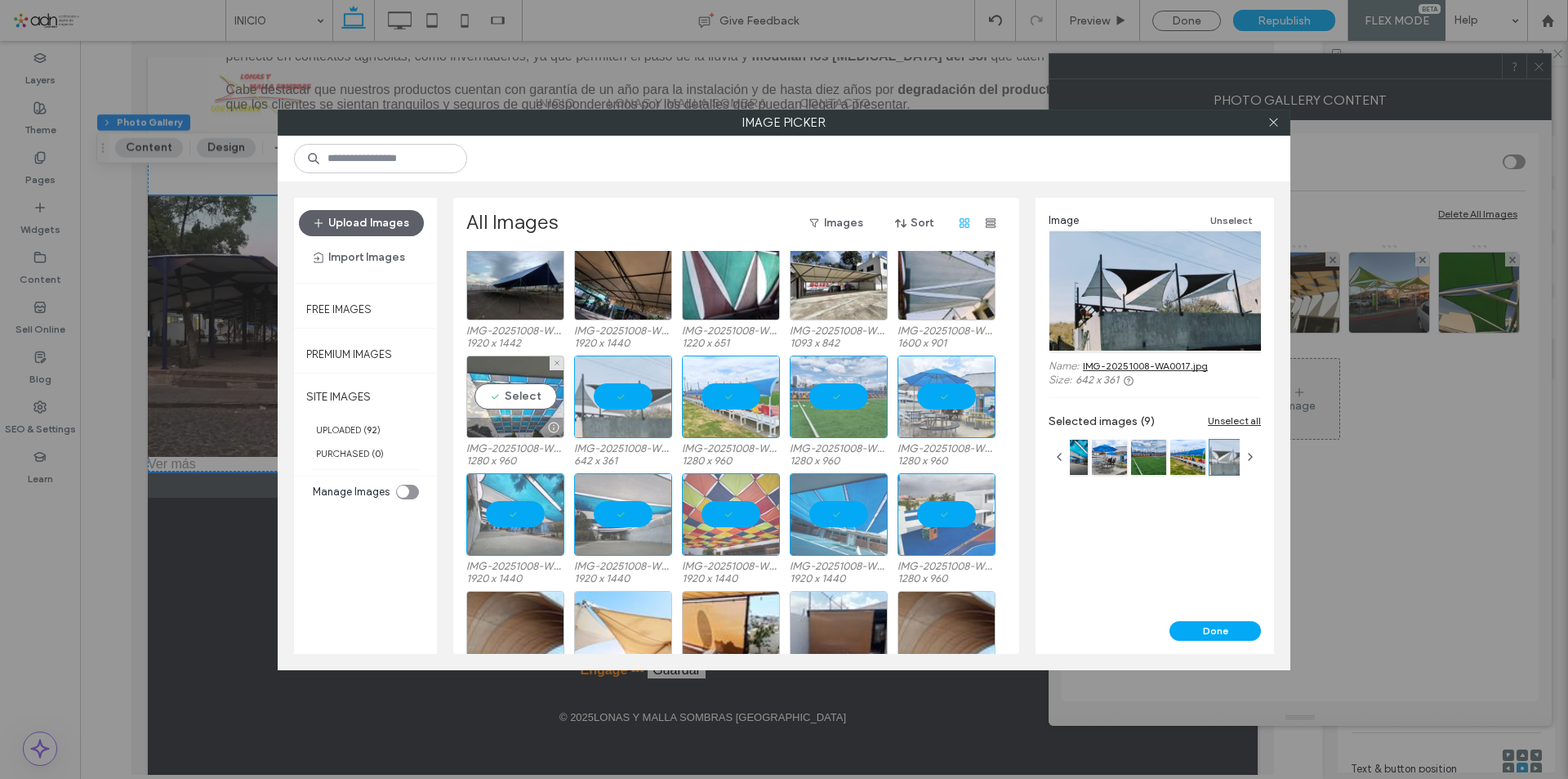
click at [545, 400] on div "Select" at bounding box center [515, 396] width 98 height 82
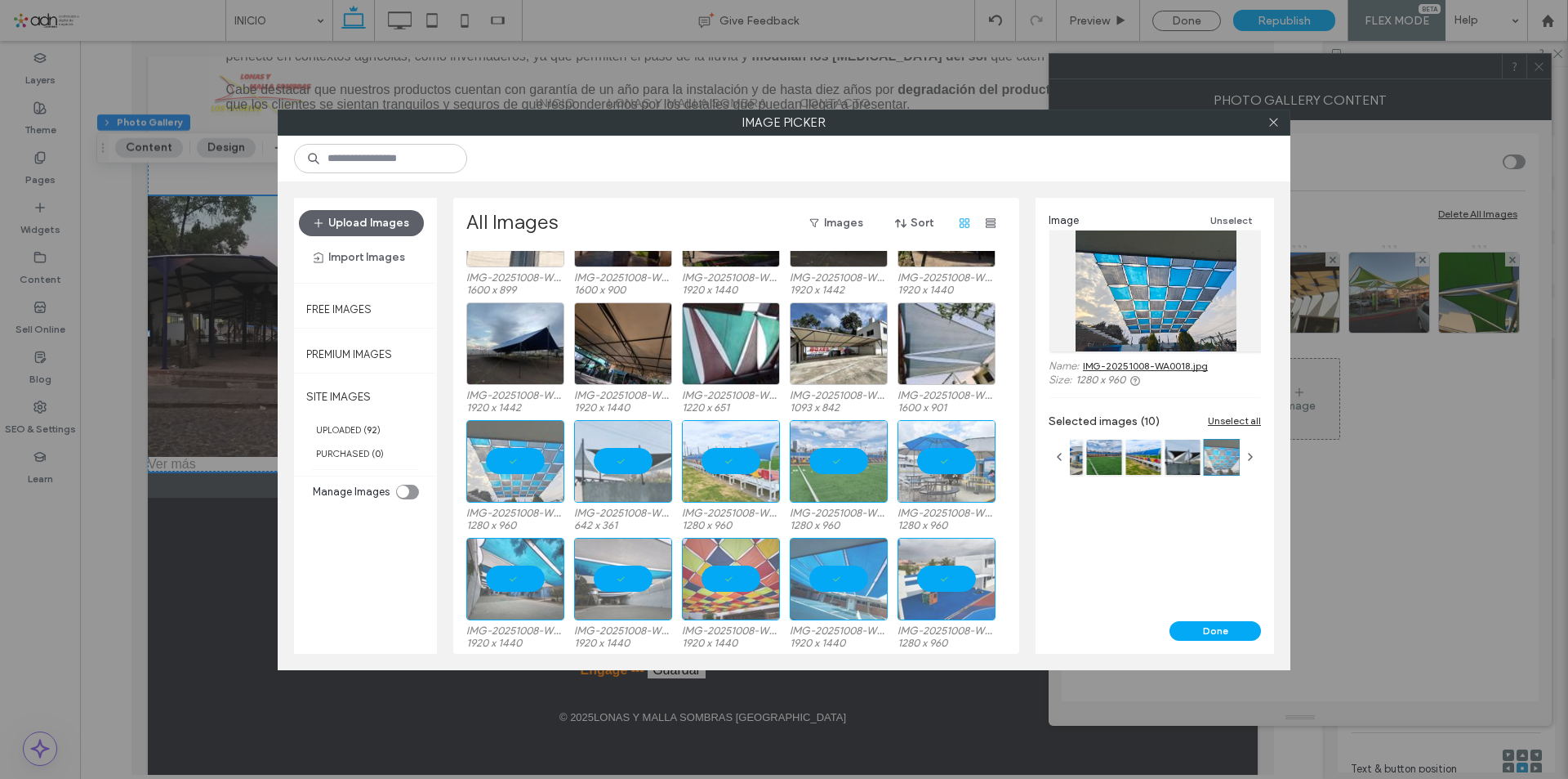
scroll to position [0, 0]
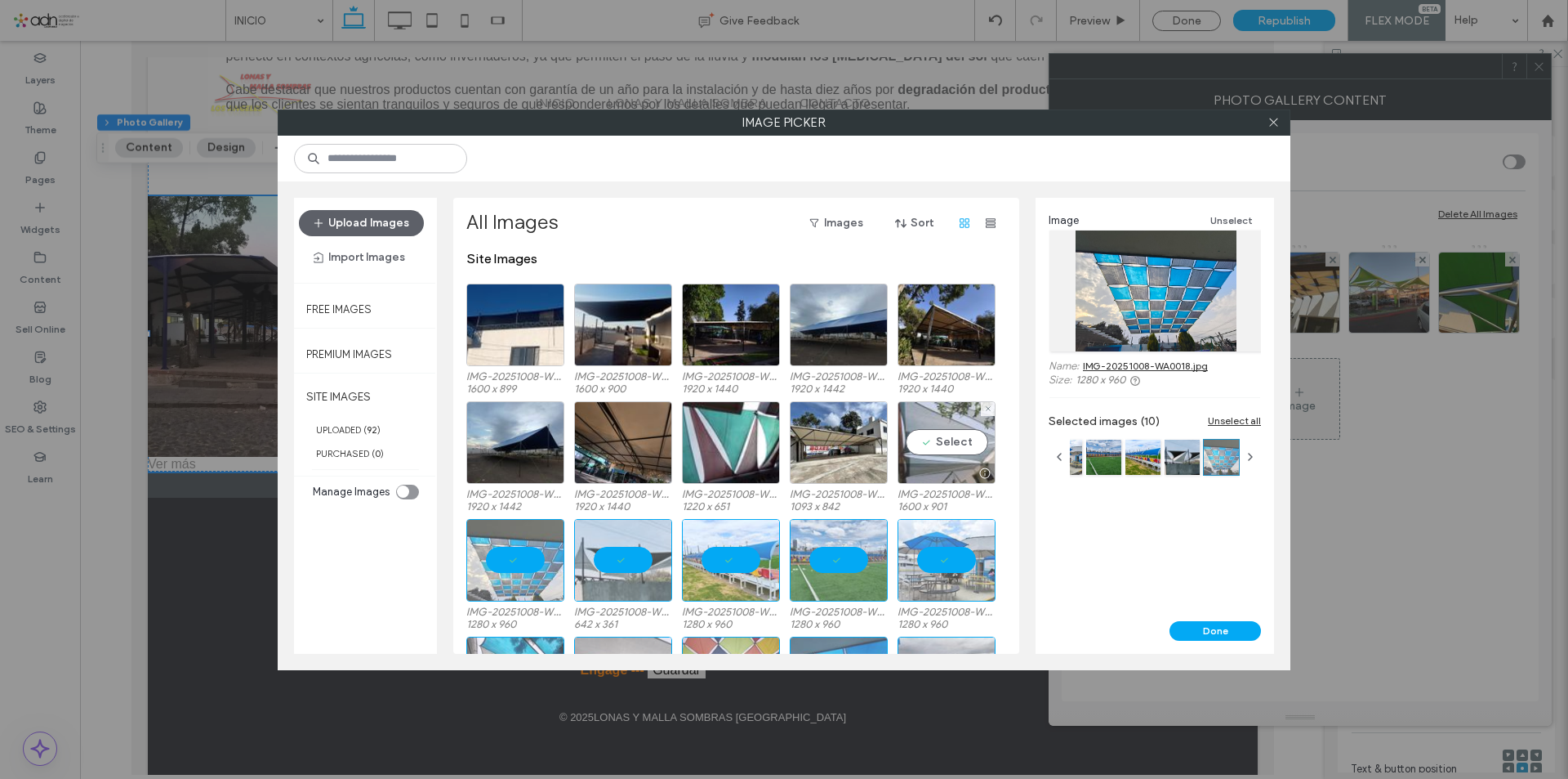
click at [944, 446] on div "Select" at bounding box center [946, 442] width 98 height 82
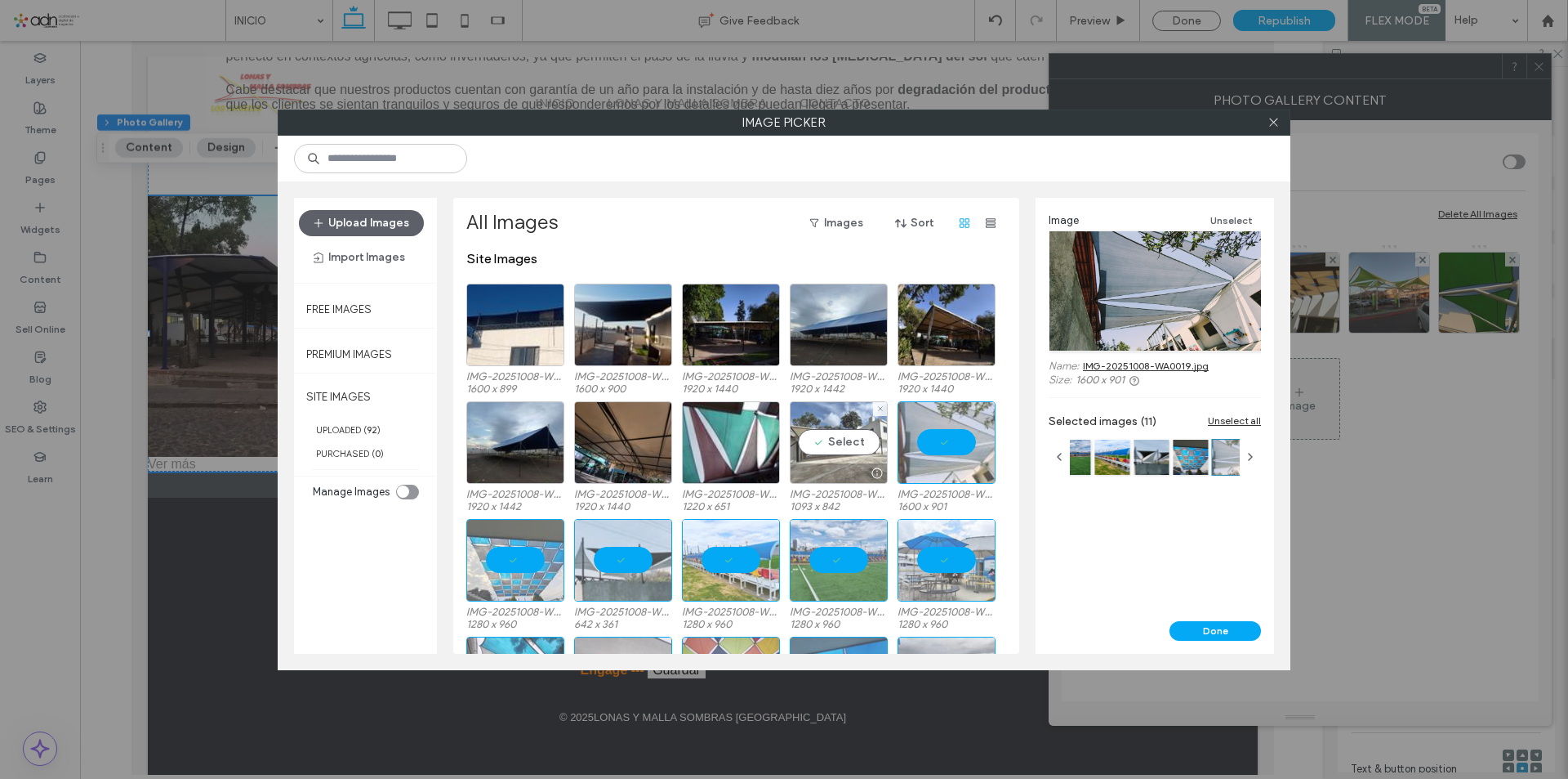
click at [851, 448] on div "Select" at bounding box center [838, 442] width 98 height 82
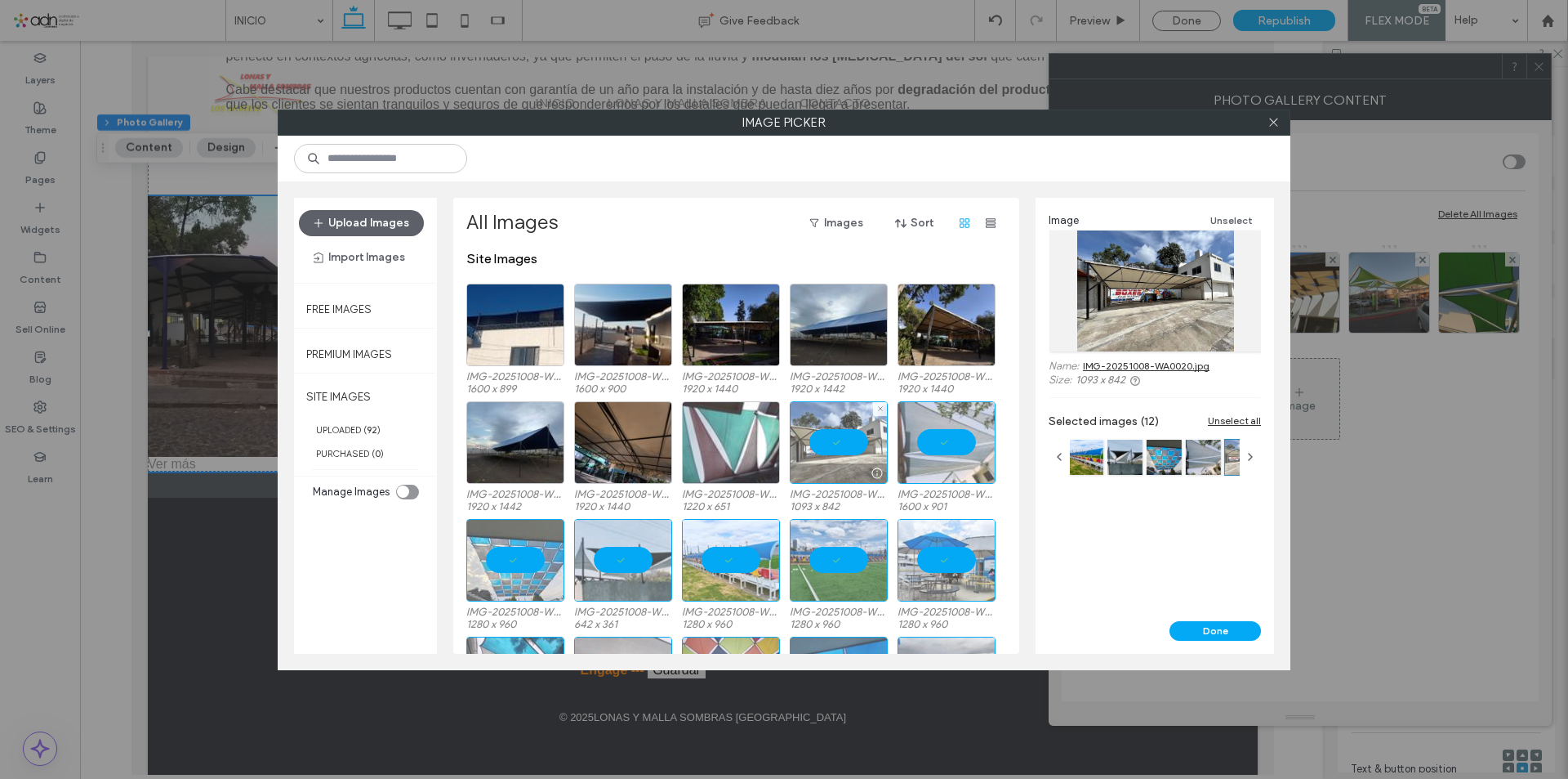
click at [755, 443] on div at bounding box center [730, 442] width 98 height 82
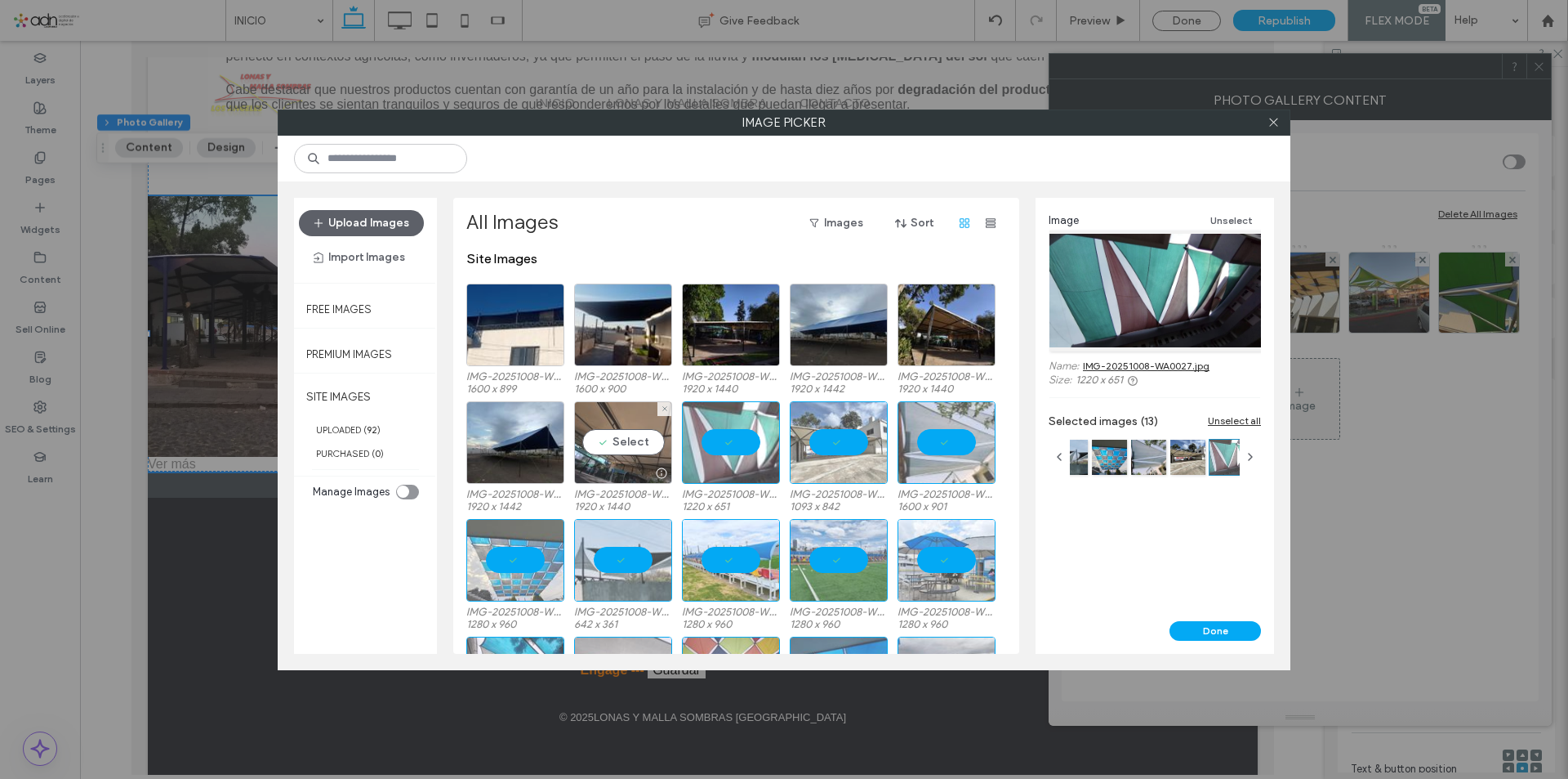
click at [662, 445] on div "Select" at bounding box center [623, 442] width 98 height 82
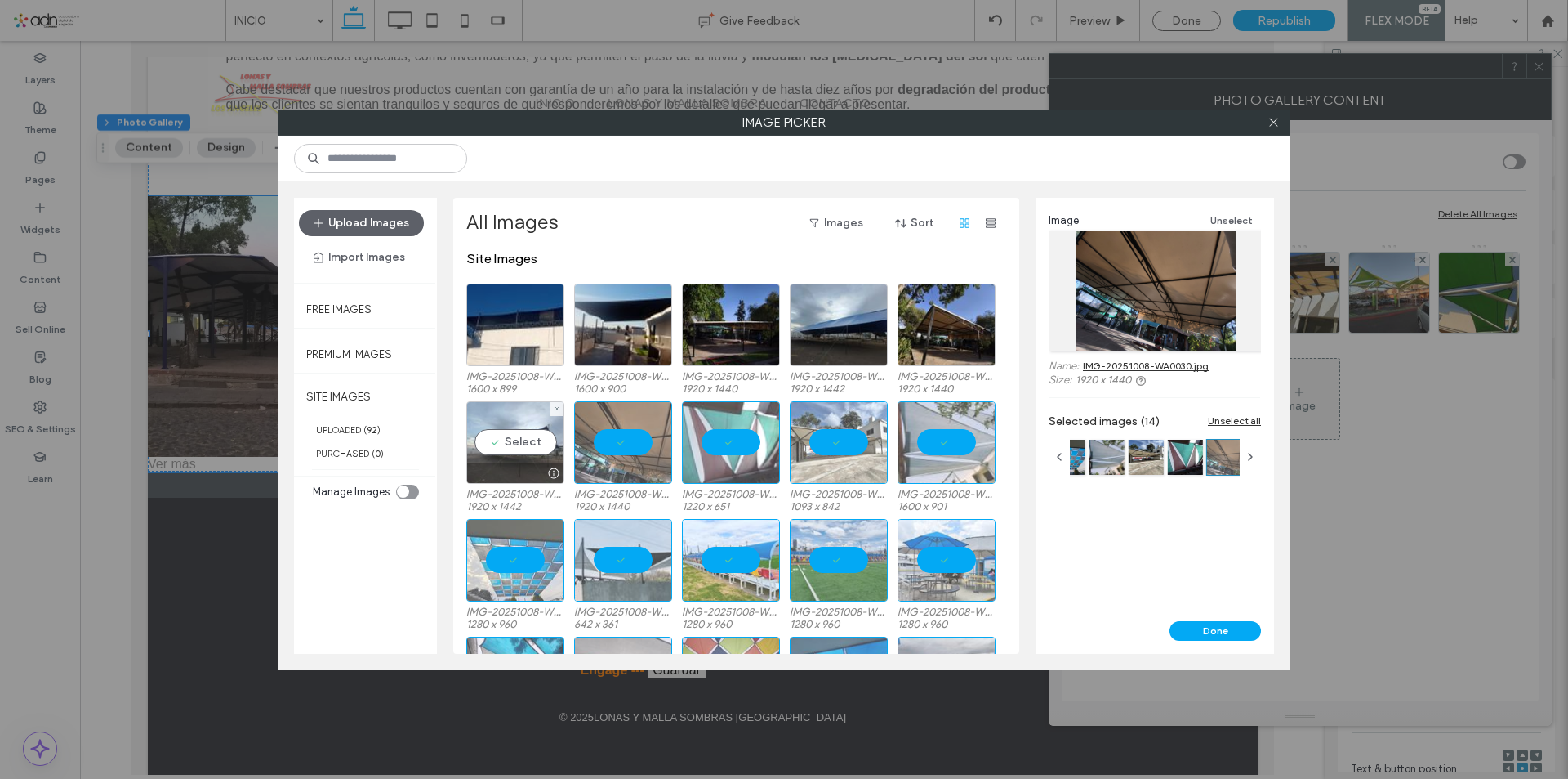
click at [525, 448] on div "Select" at bounding box center [515, 442] width 98 height 82
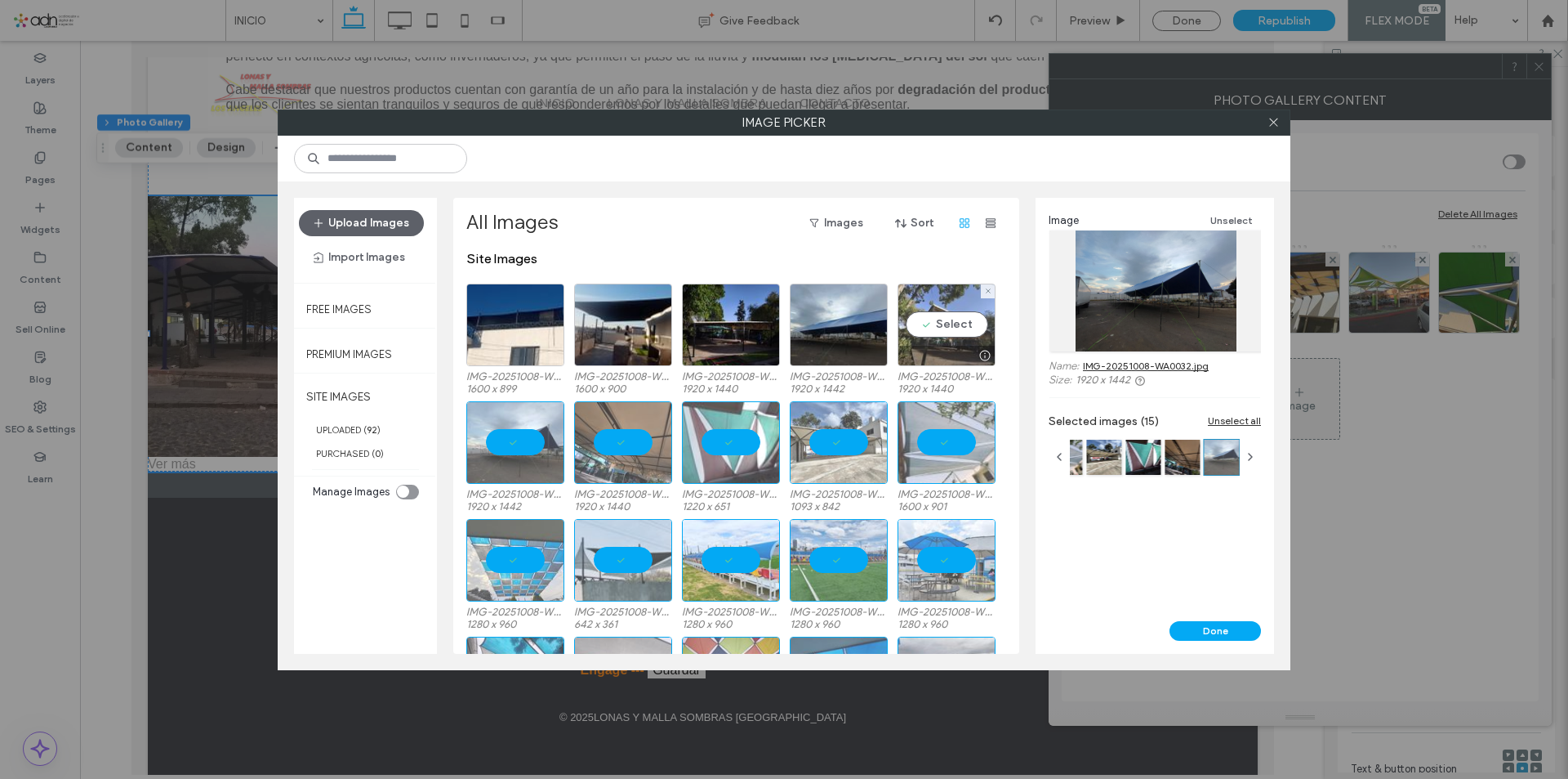
click at [961, 323] on div "Select" at bounding box center [946, 324] width 98 height 82
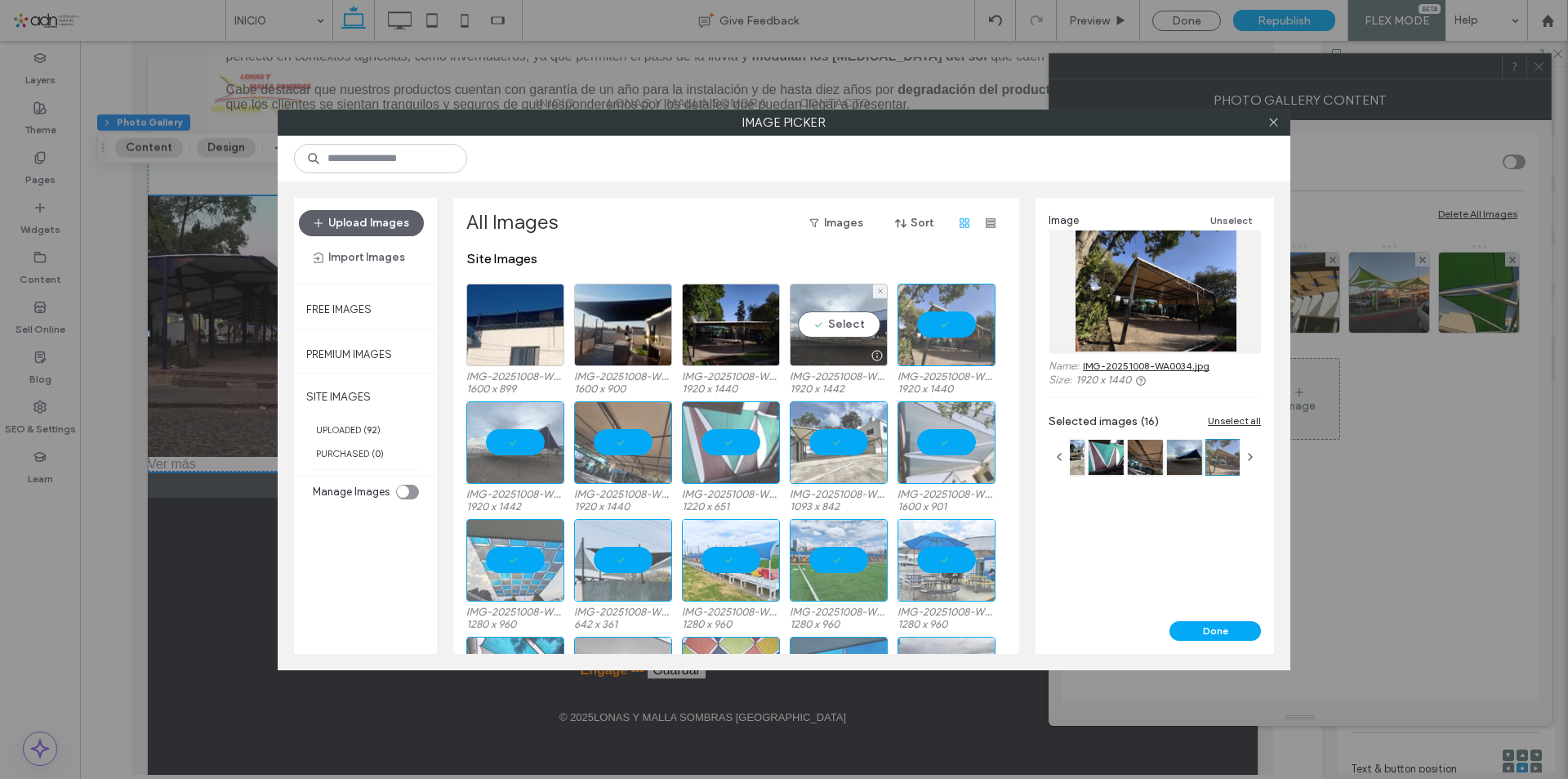
click at [845, 331] on div "Select" at bounding box center [838, 324] width 98 height 82
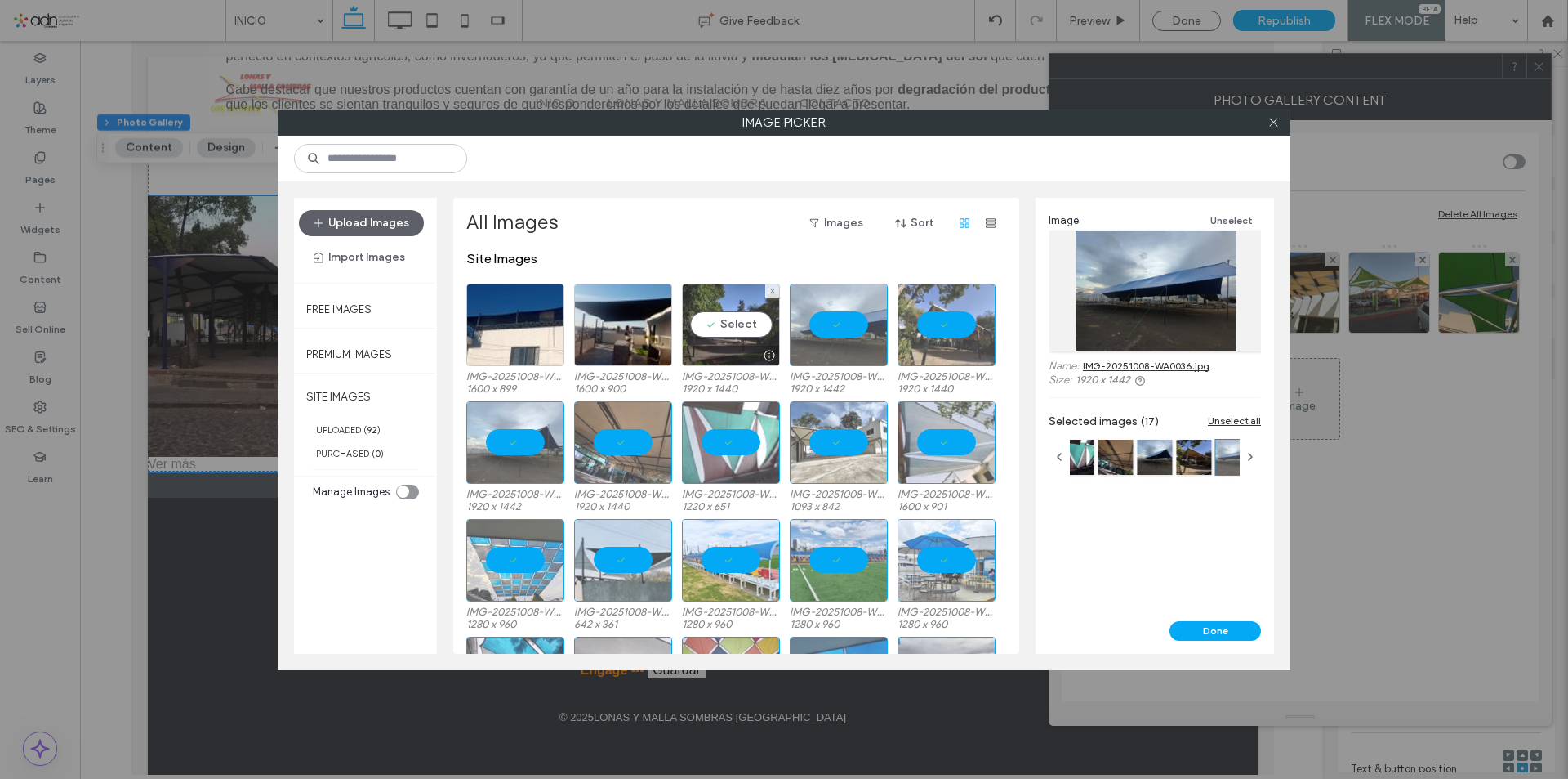
click at [750, 331] on div "Select" at bounding box center [730, 324] width 98 height 82
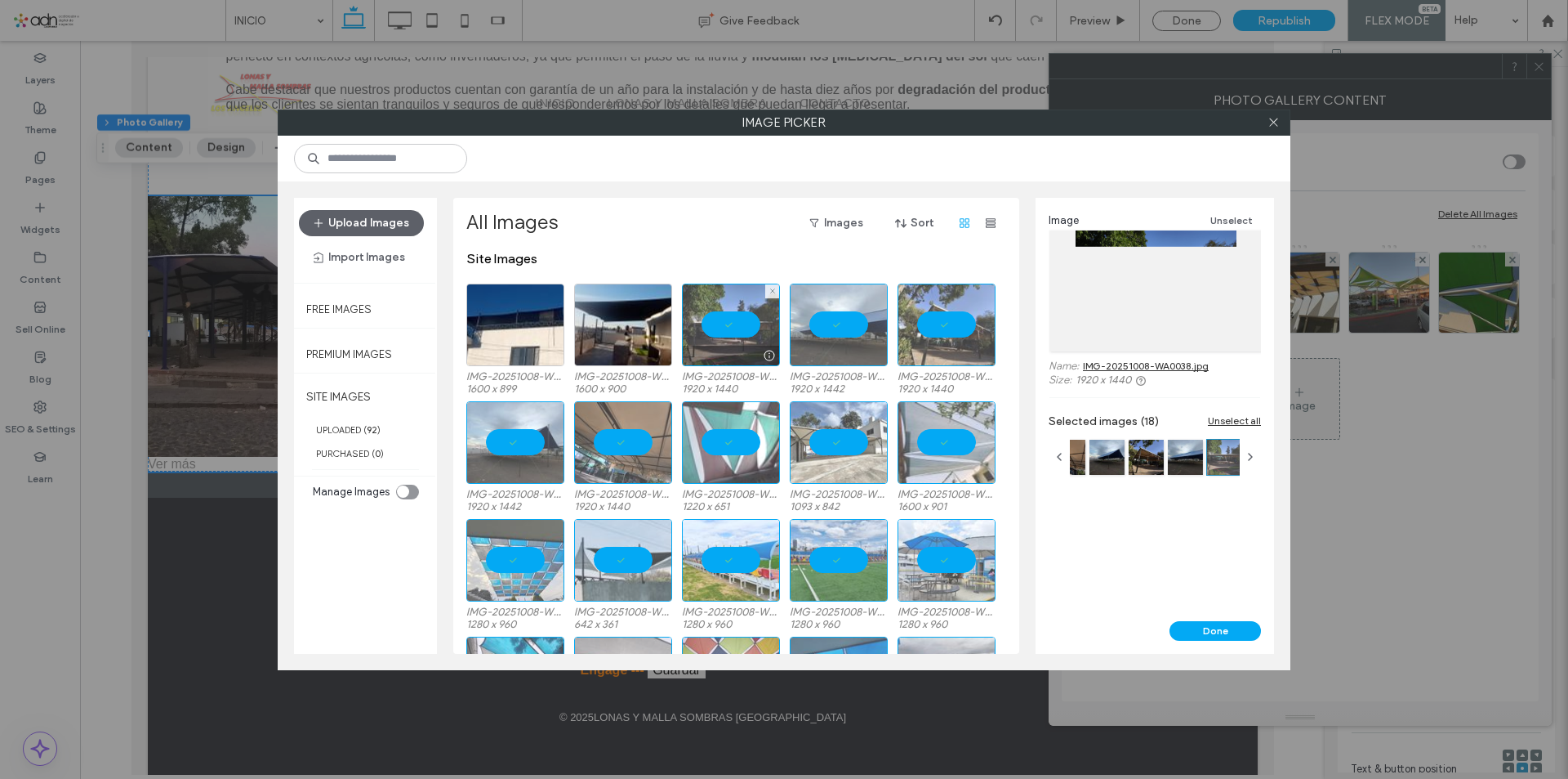
click at [684, 331] on div at bounding box center [730, 324] width 98 height 82
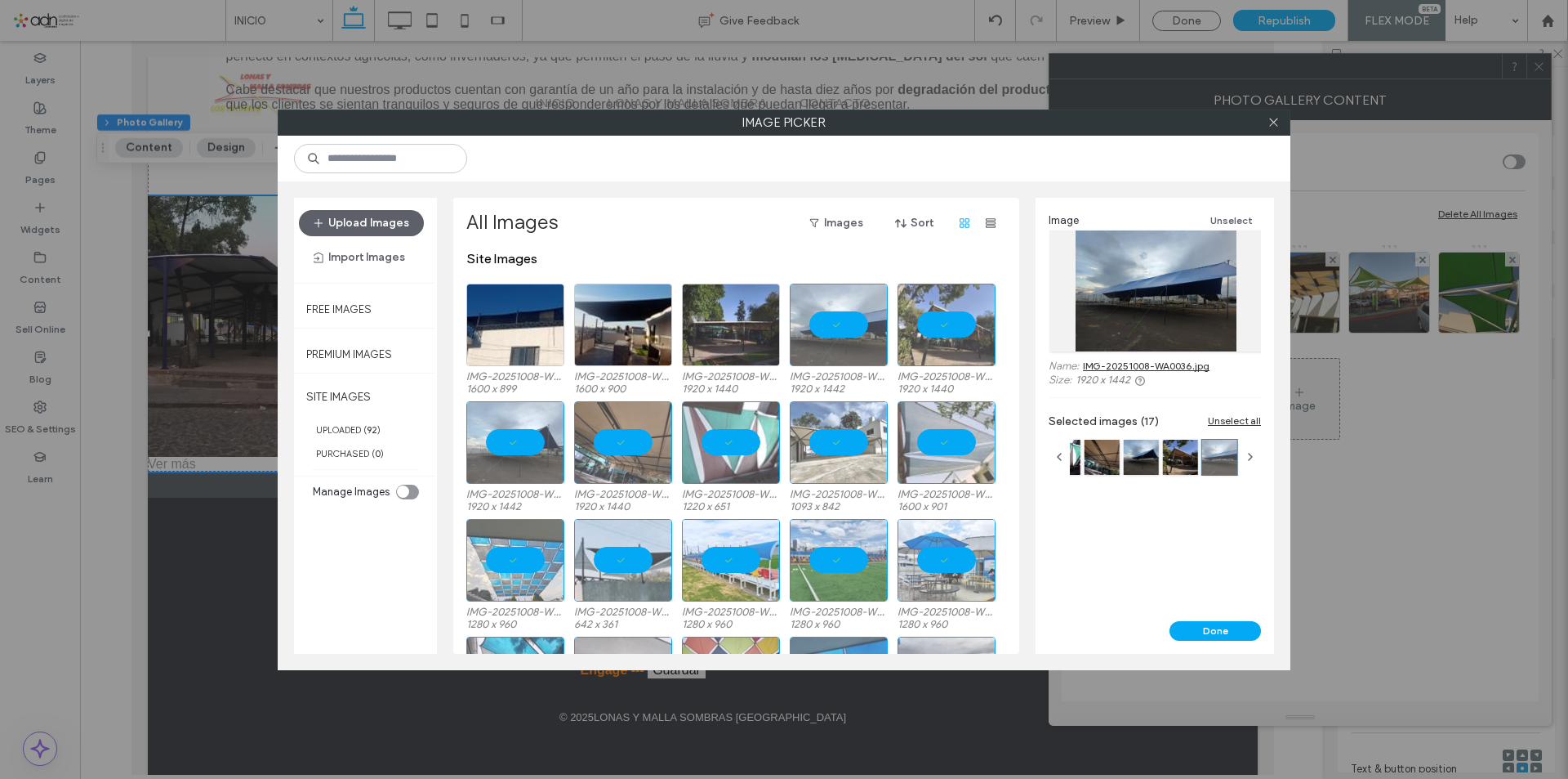
click at [727, 326] on div at bounding box center [730, 324] width 98 height 82
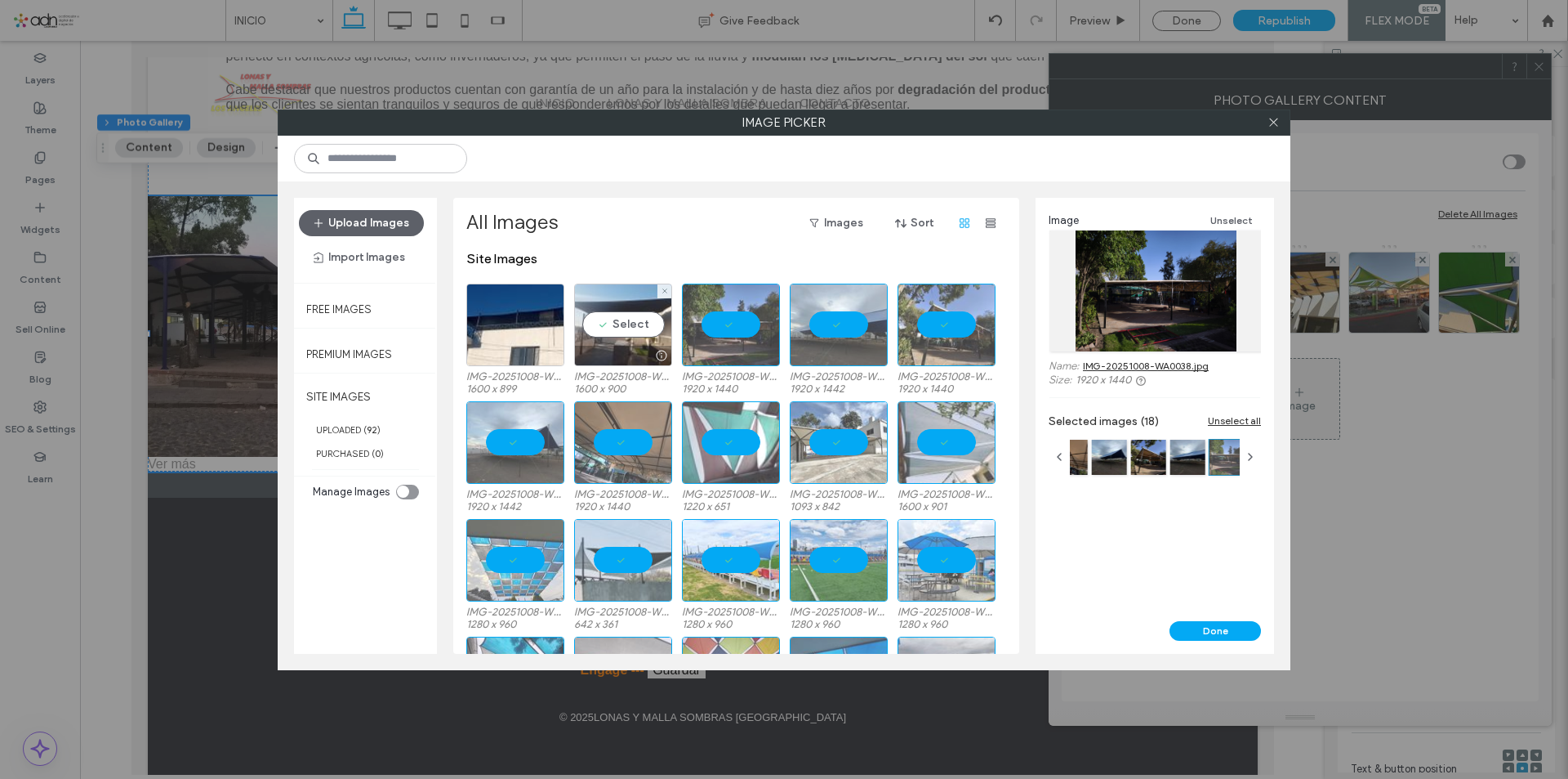
click at [642, 333] on div "Select" at bounding box center [623, 324] width 98 height 82
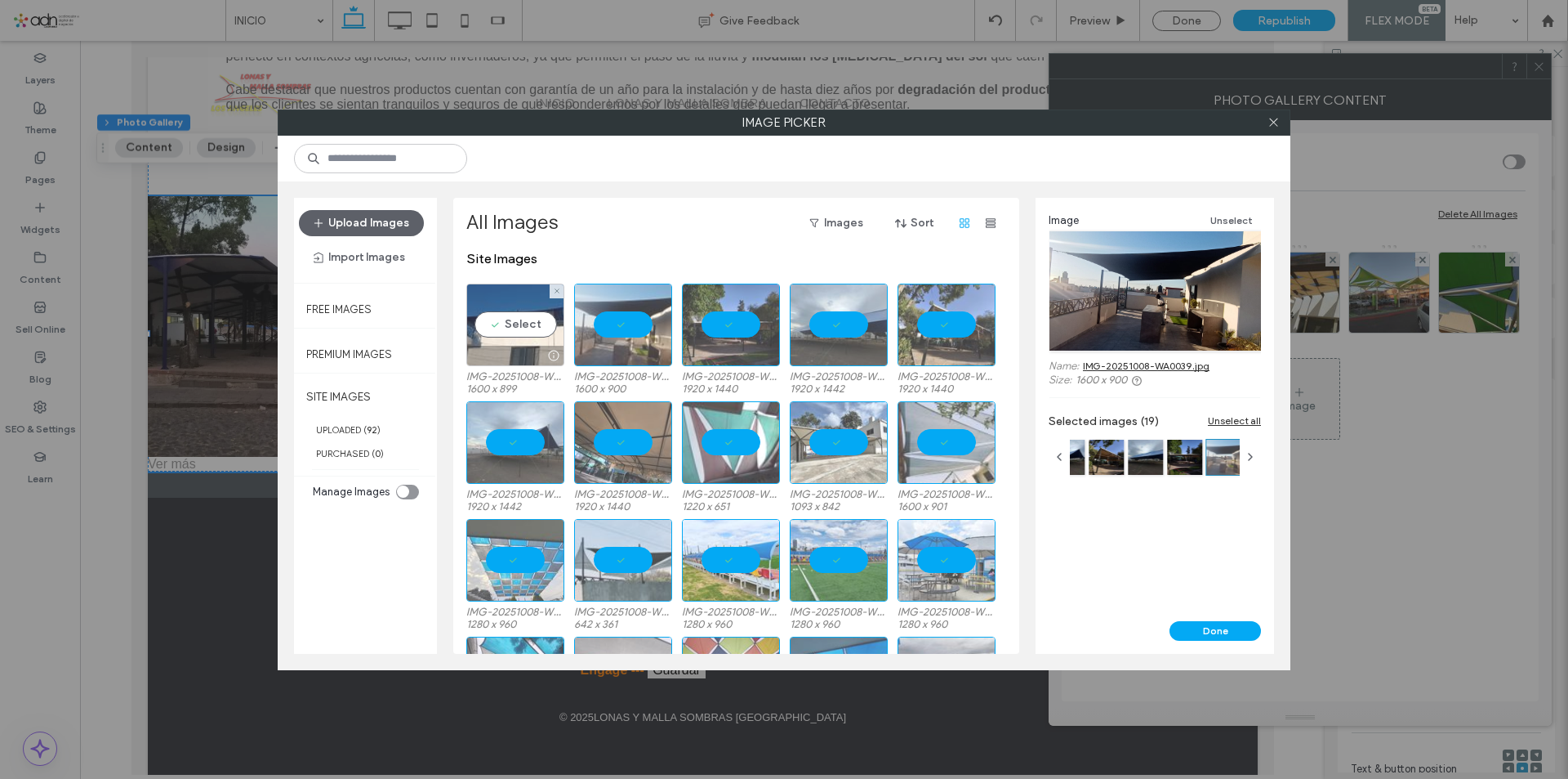
click at [543, 326] on div "Select" at bounding box center [515, 324] width 98 height 82
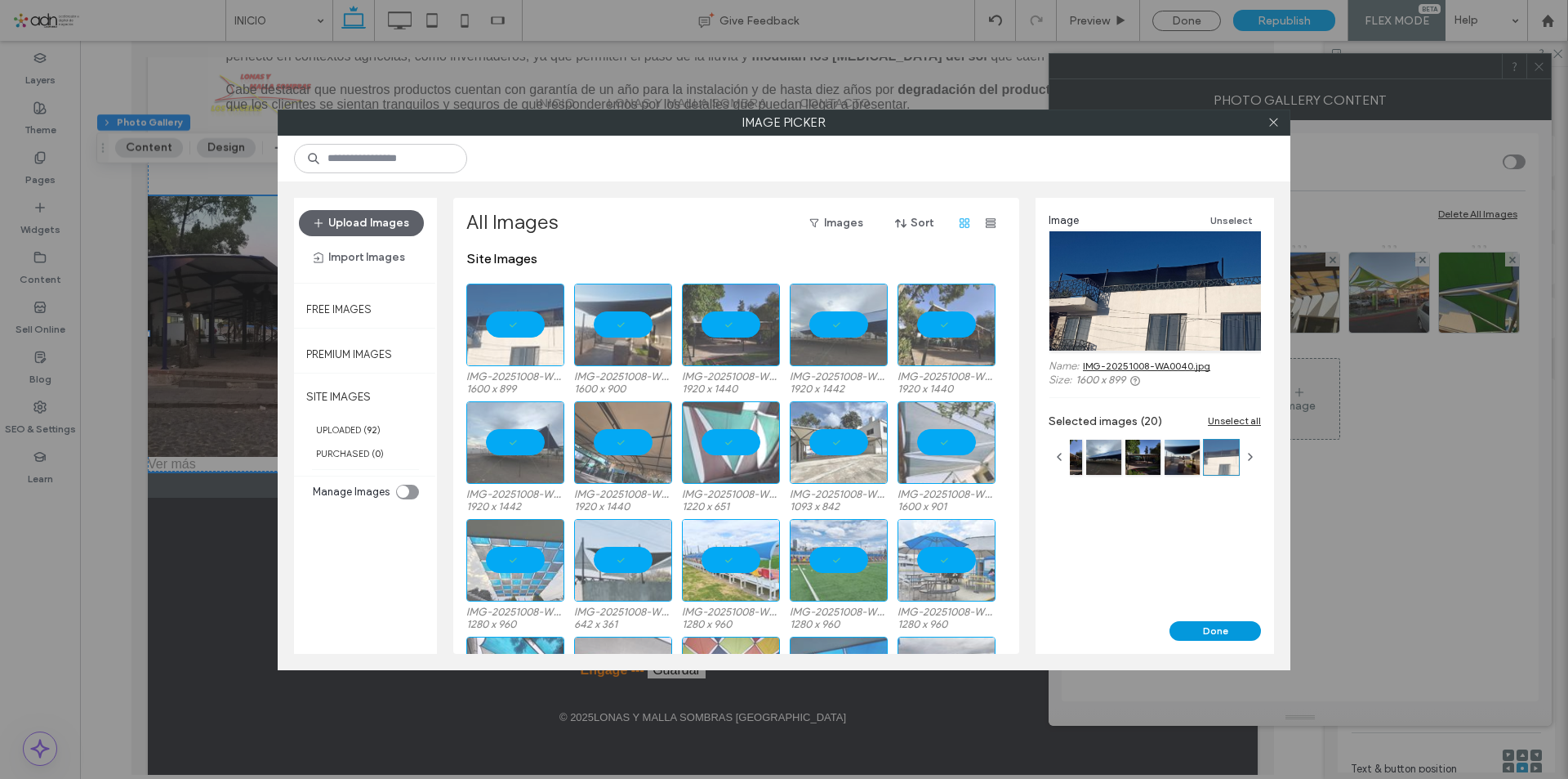
click at [1214, 625] on button "Done" at bounding box center [1215, 631] width 91 height 20
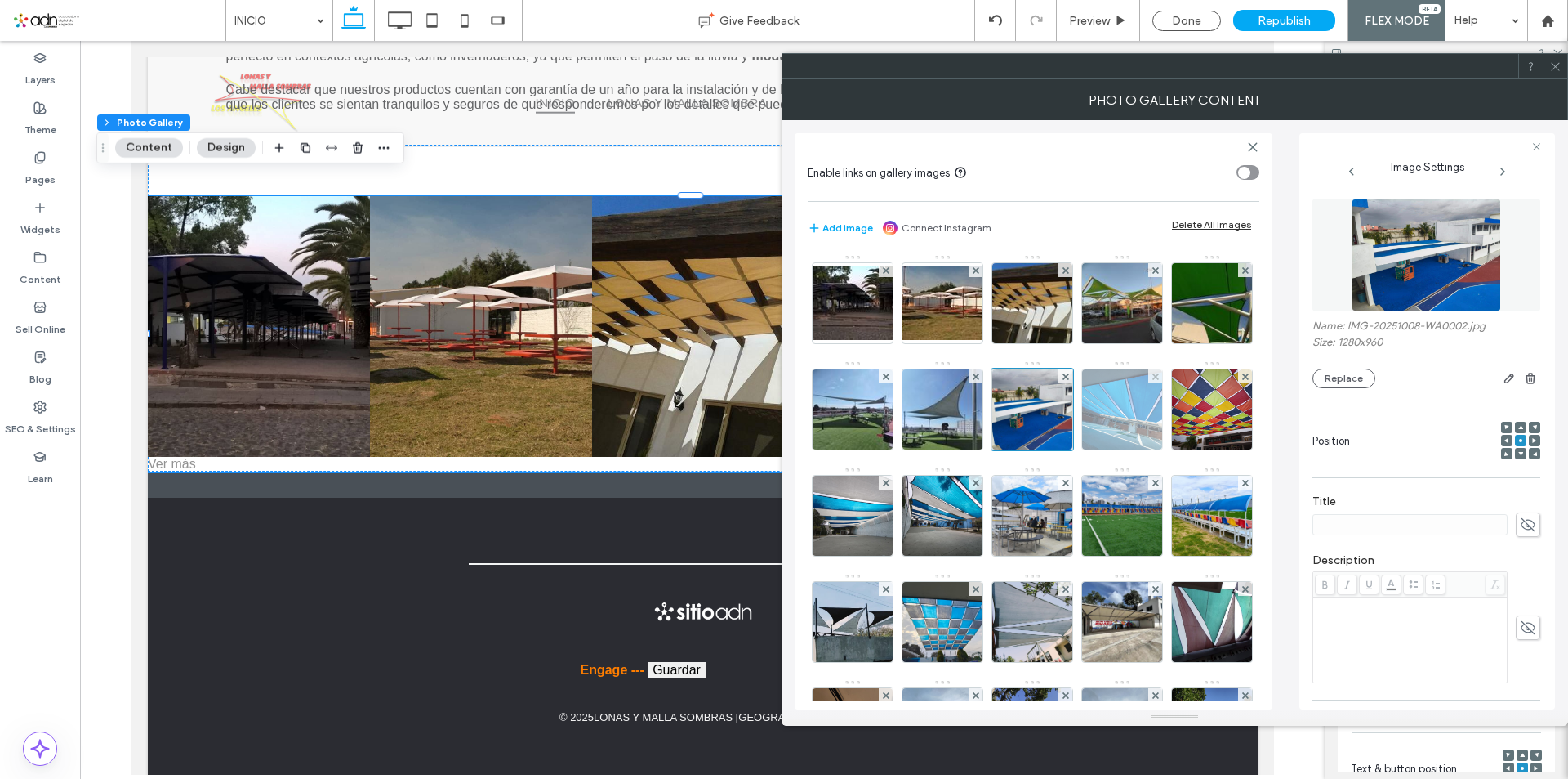
click at [1069, 449] on img at bounding box center [1122, 409] width 107 height 80
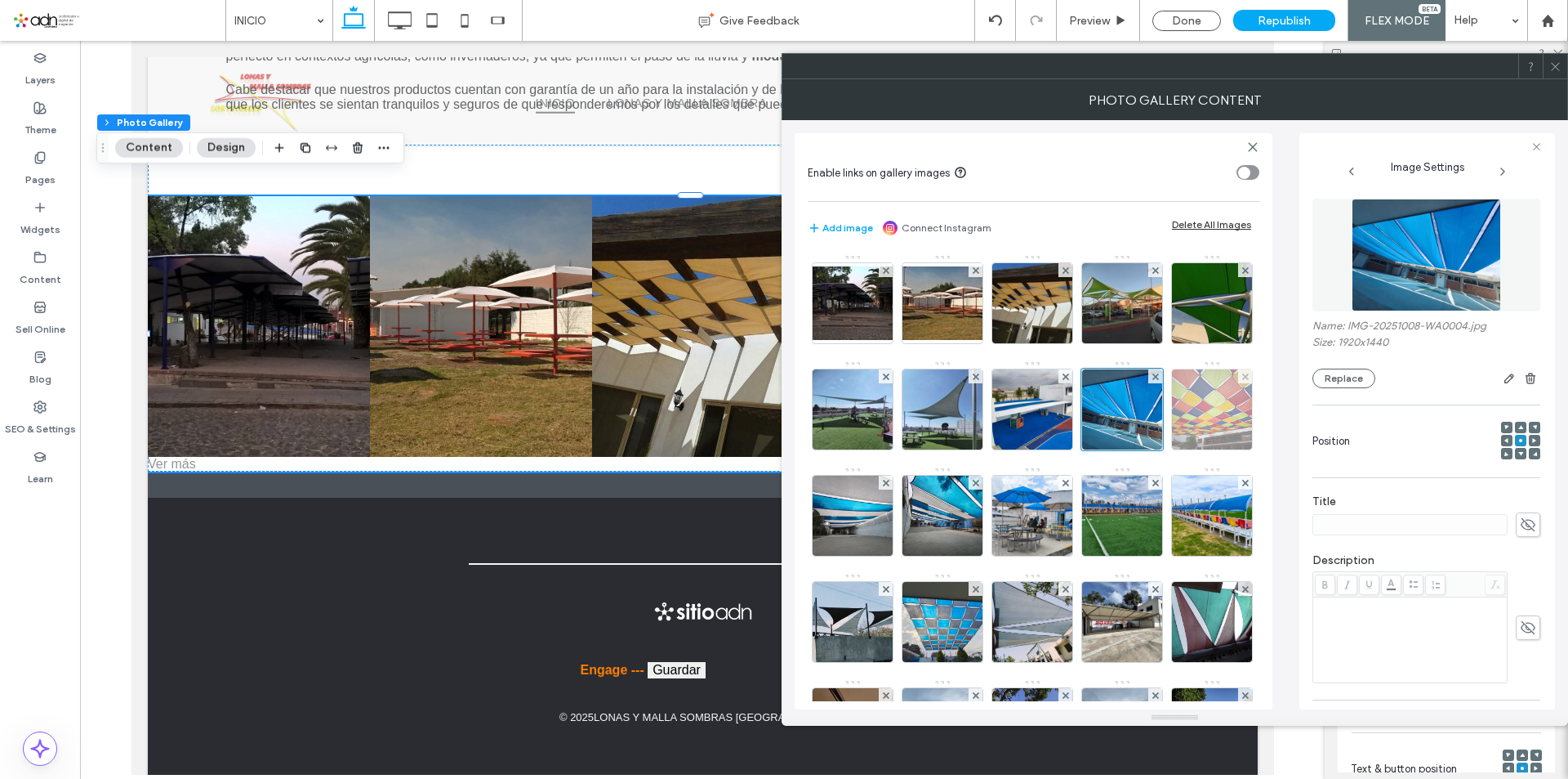
click at [1159, 449] on img at bounding box center [1212, 409] width 107 height 80
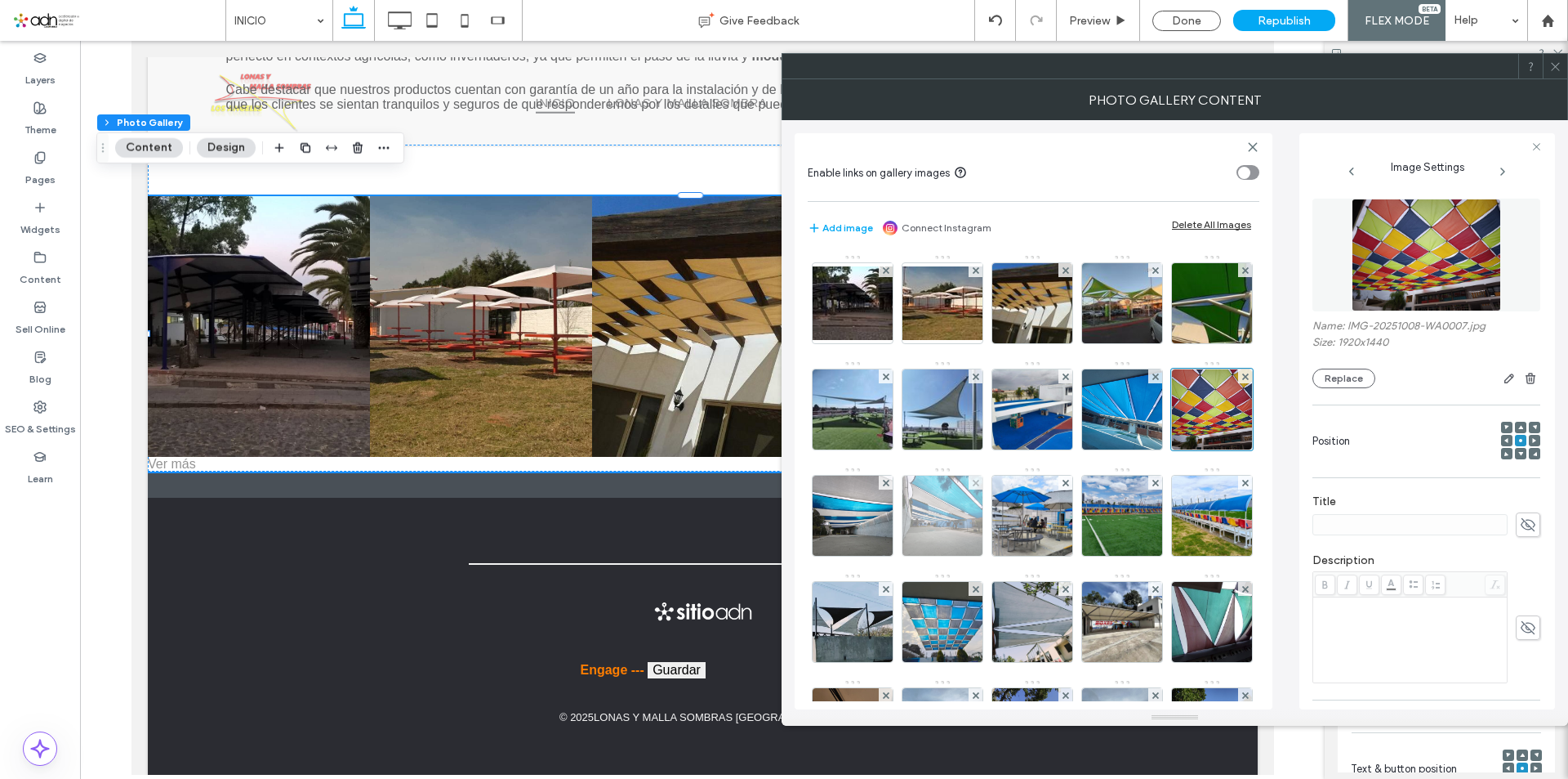
click at [906, 511] on img at bounding box center [852, 516] width 107 height 80
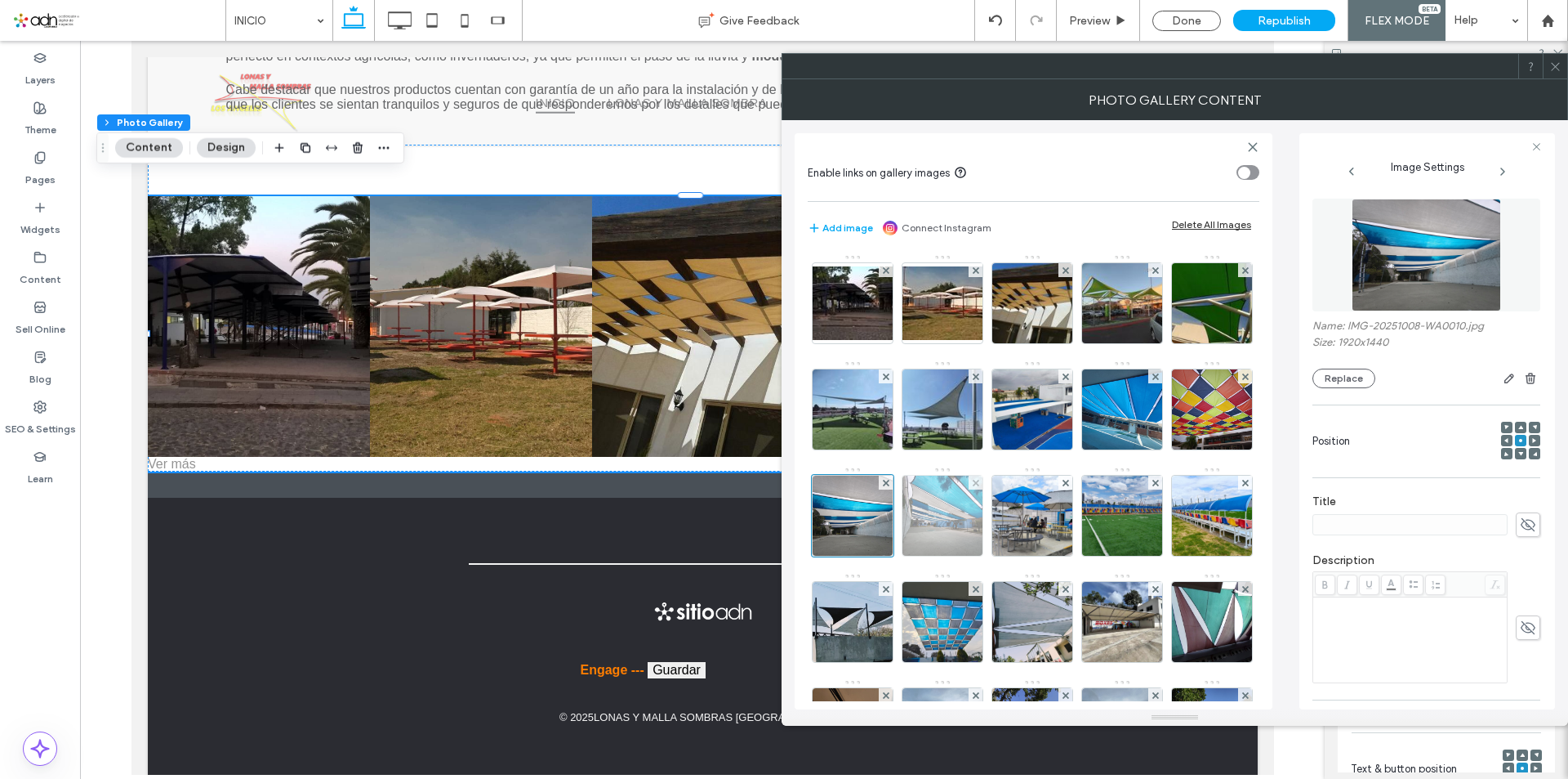
click at [996, 525] on img at bounding box center [942, 516] width 107 height 80
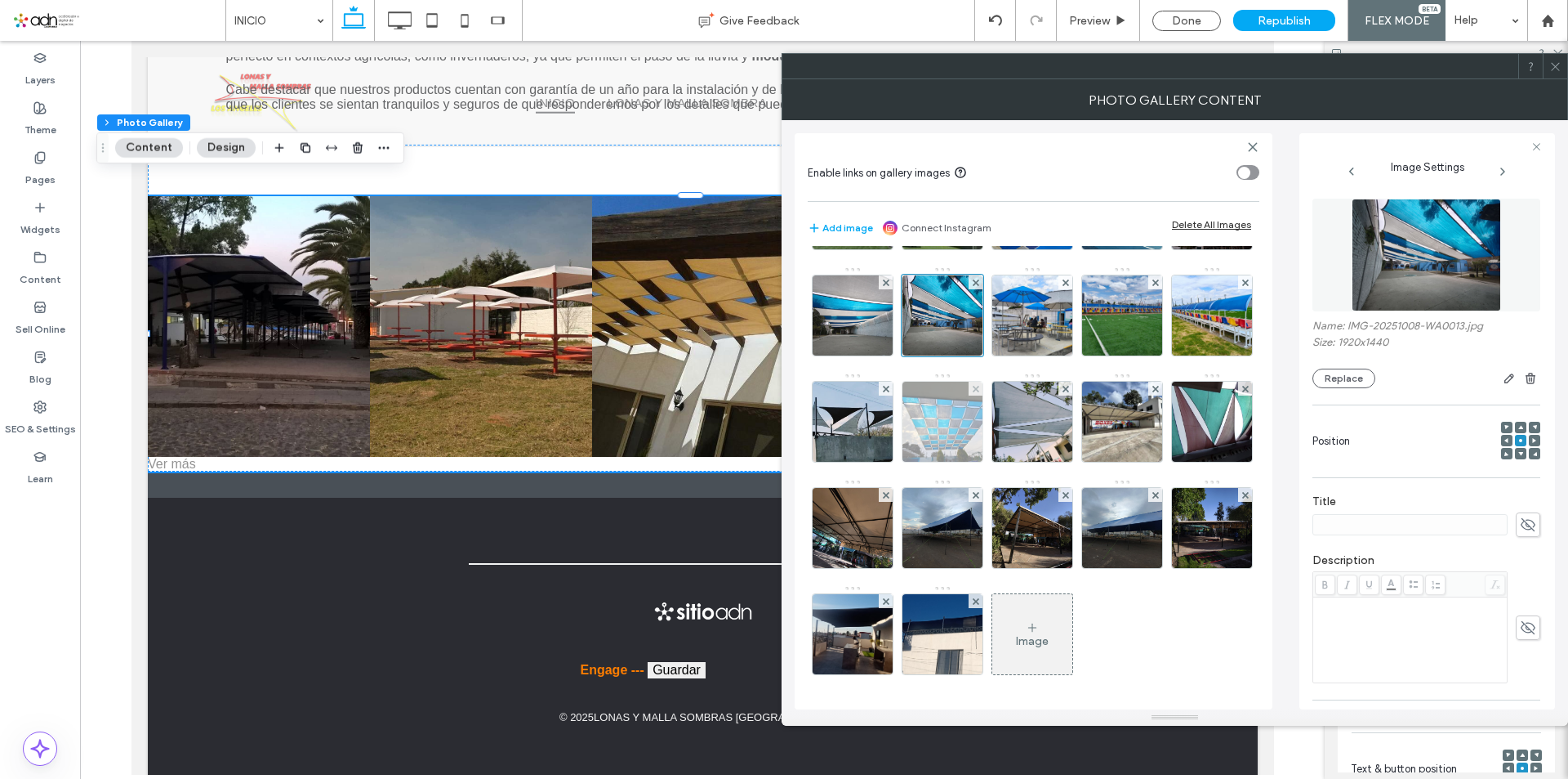
scroll to position [245, 0]
click at [979, 355] on img at bounding box center [1033, 316] width 107 height 80
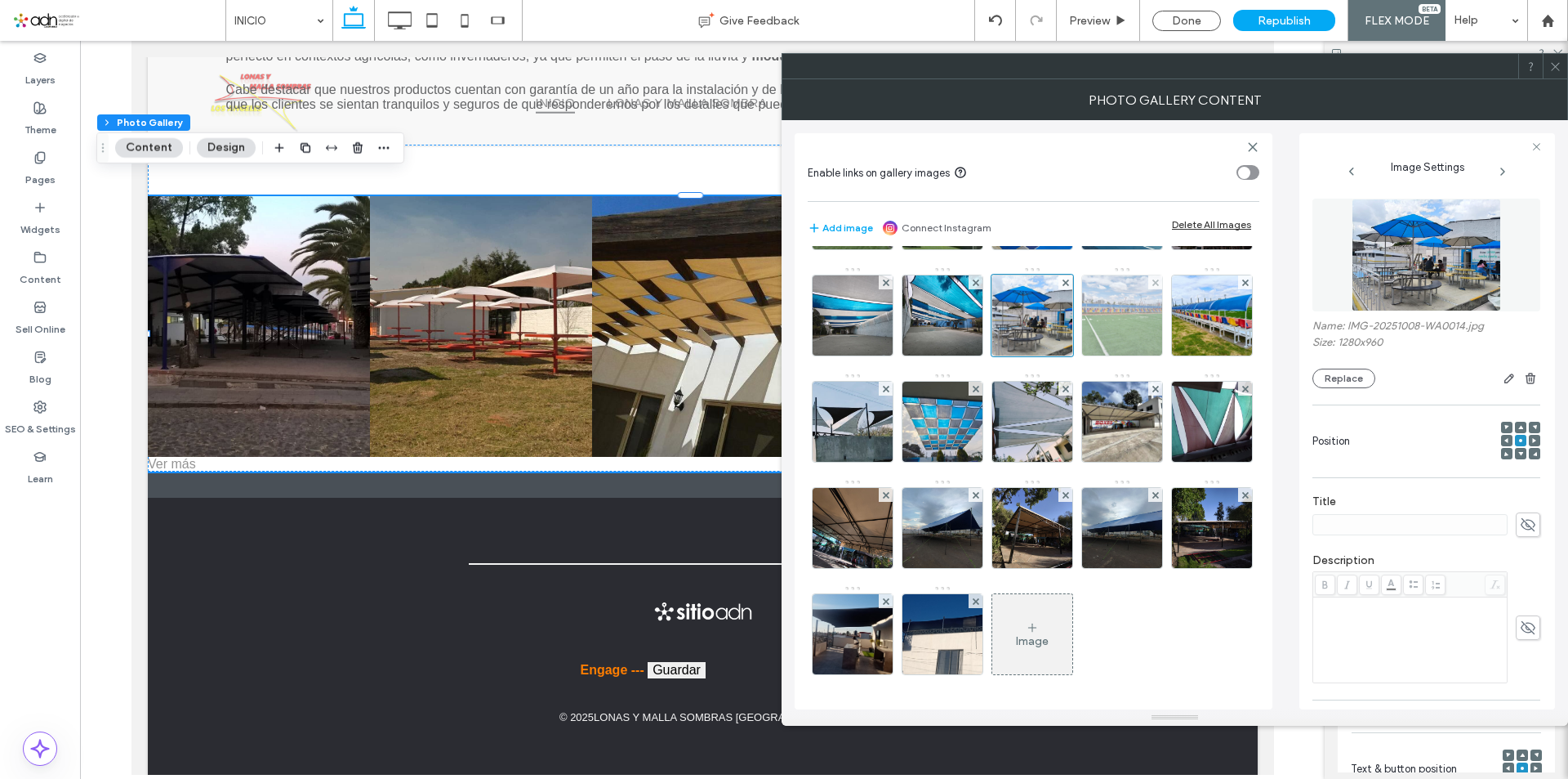
click at [1069, 355] on img at bounding box center [1122, 316] width 107 height 80
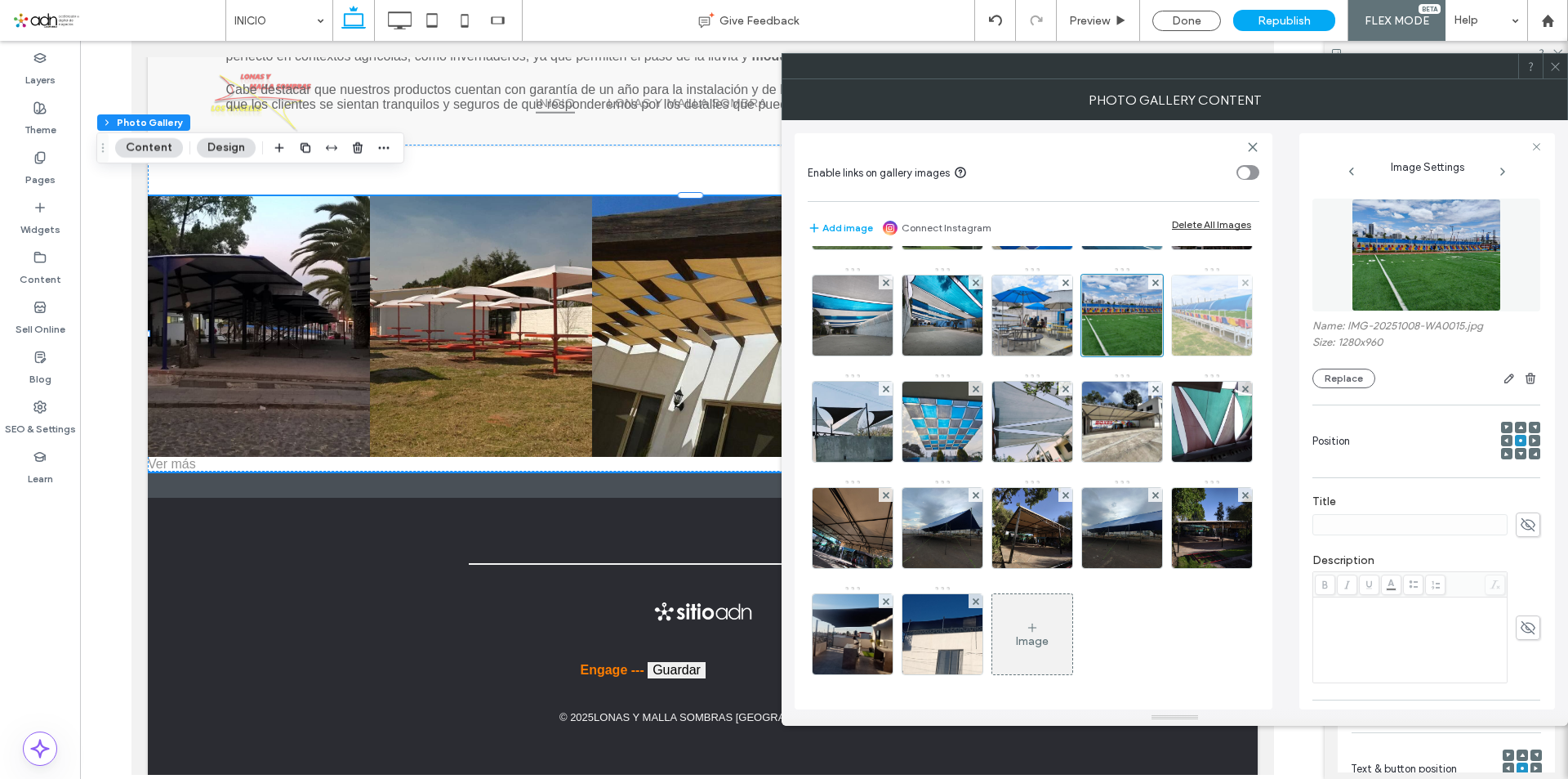
click at [1159, 355] on img at bounding box center [1212, 316] width 107 height 80
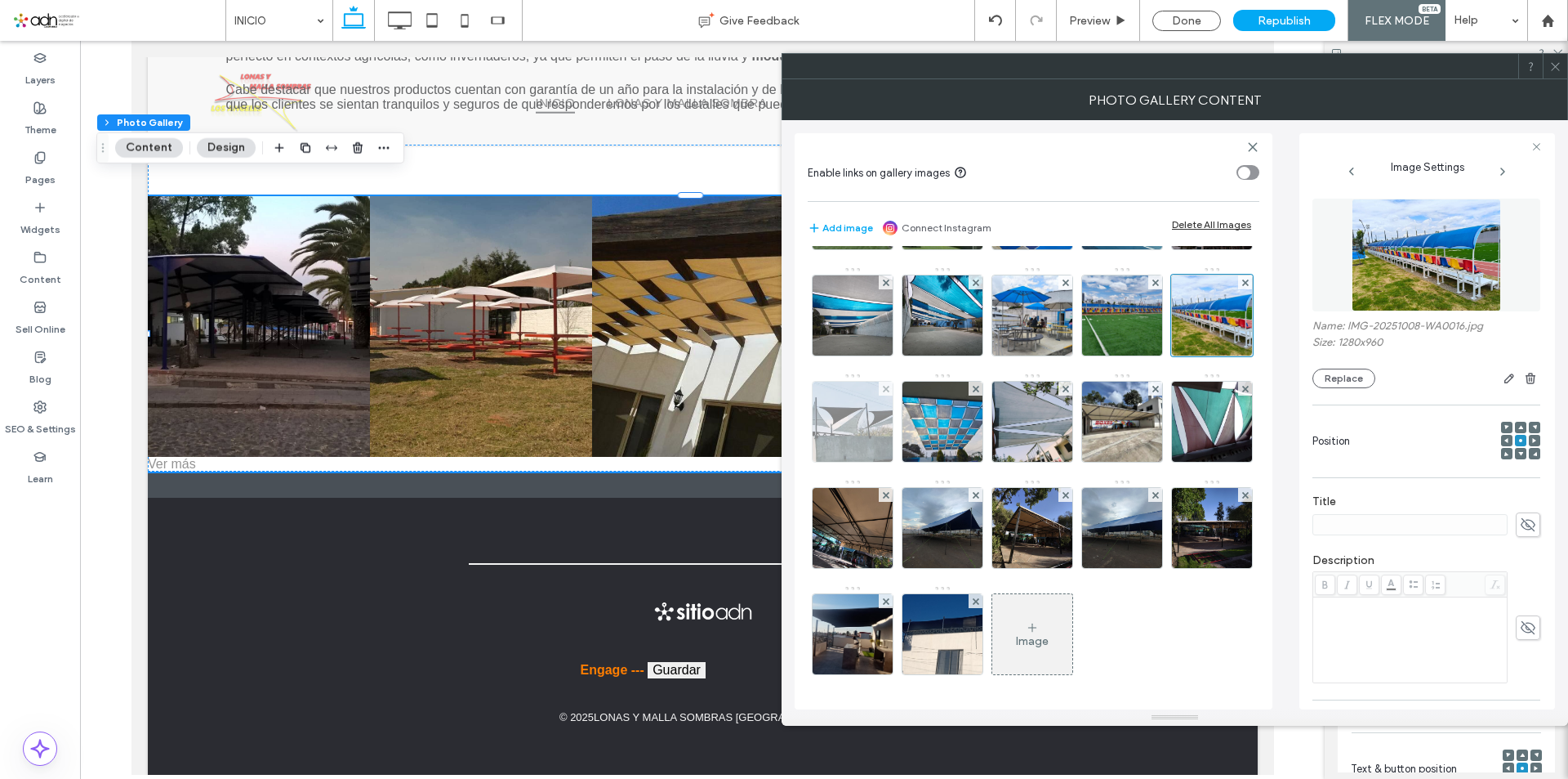
click at [924, 381] on img at bounding box center [852, 421] width 142 height 80
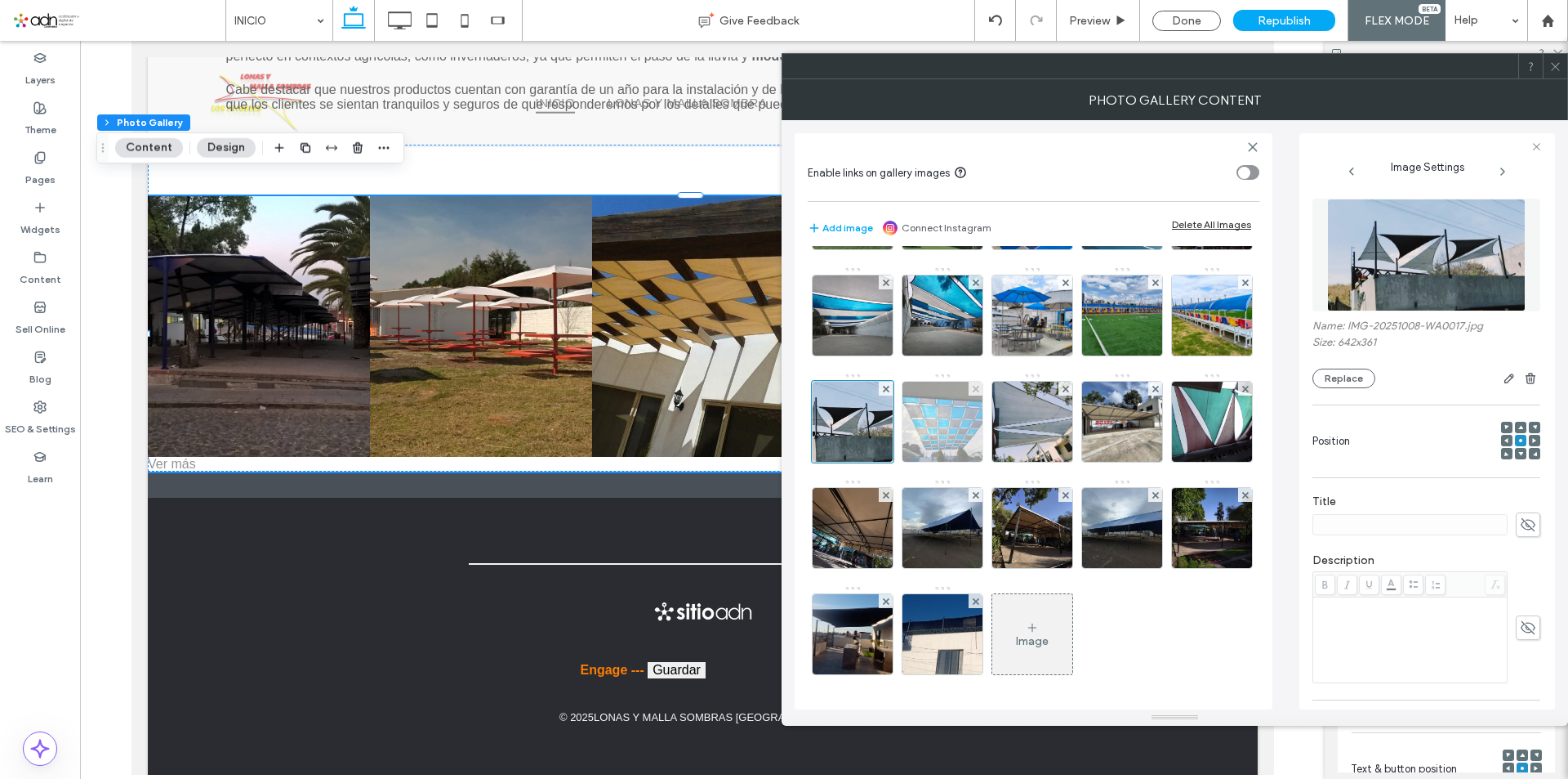
click at [889, 462] on img at bounding box center [942, 421] width 107 height 80
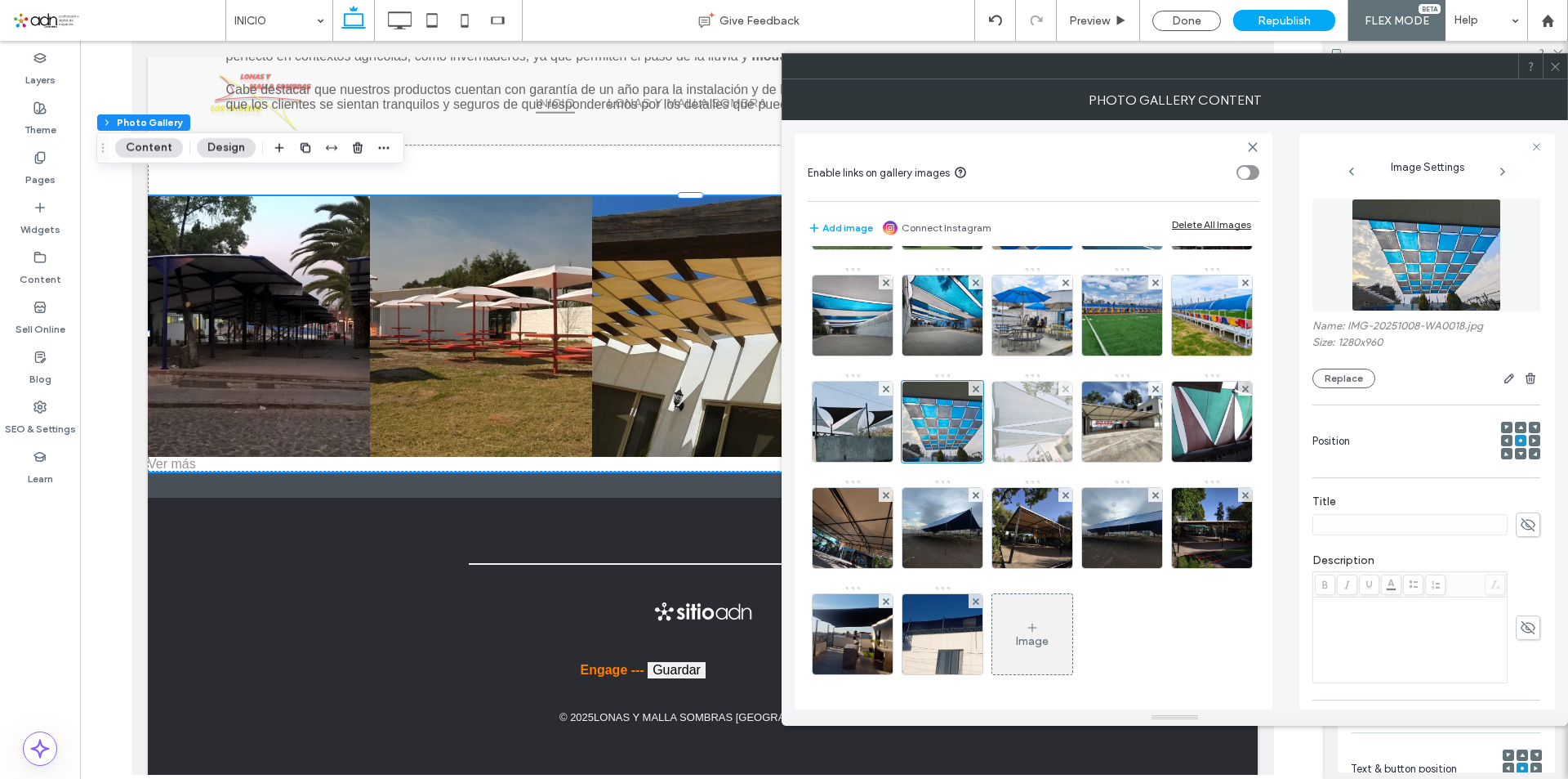
click at [961, 462] on img at bounding box center [1032, 421] width 142 height 80
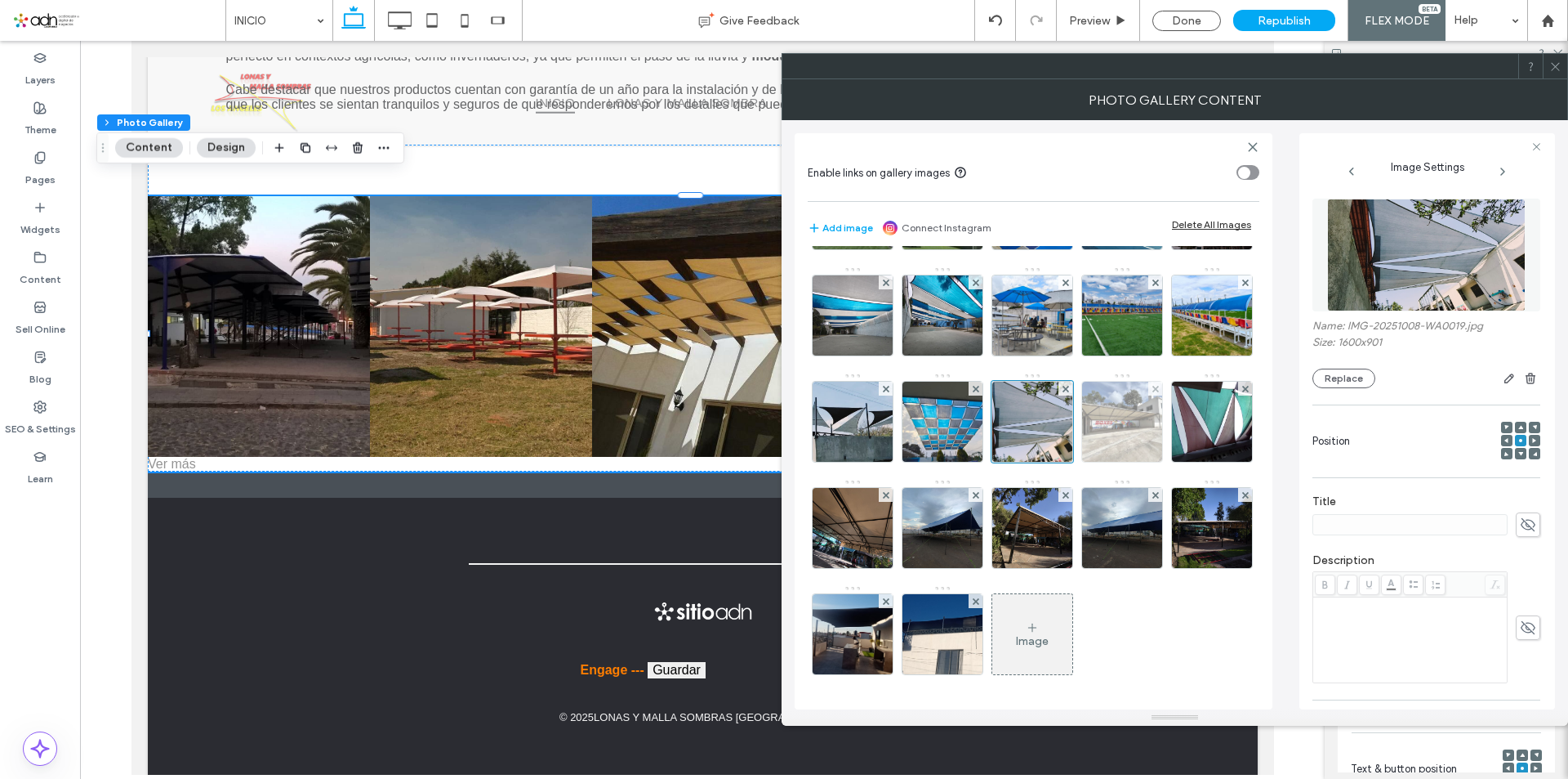
click at [1070, 462] on img at bounding box center [1121, 421] width 104 height 80
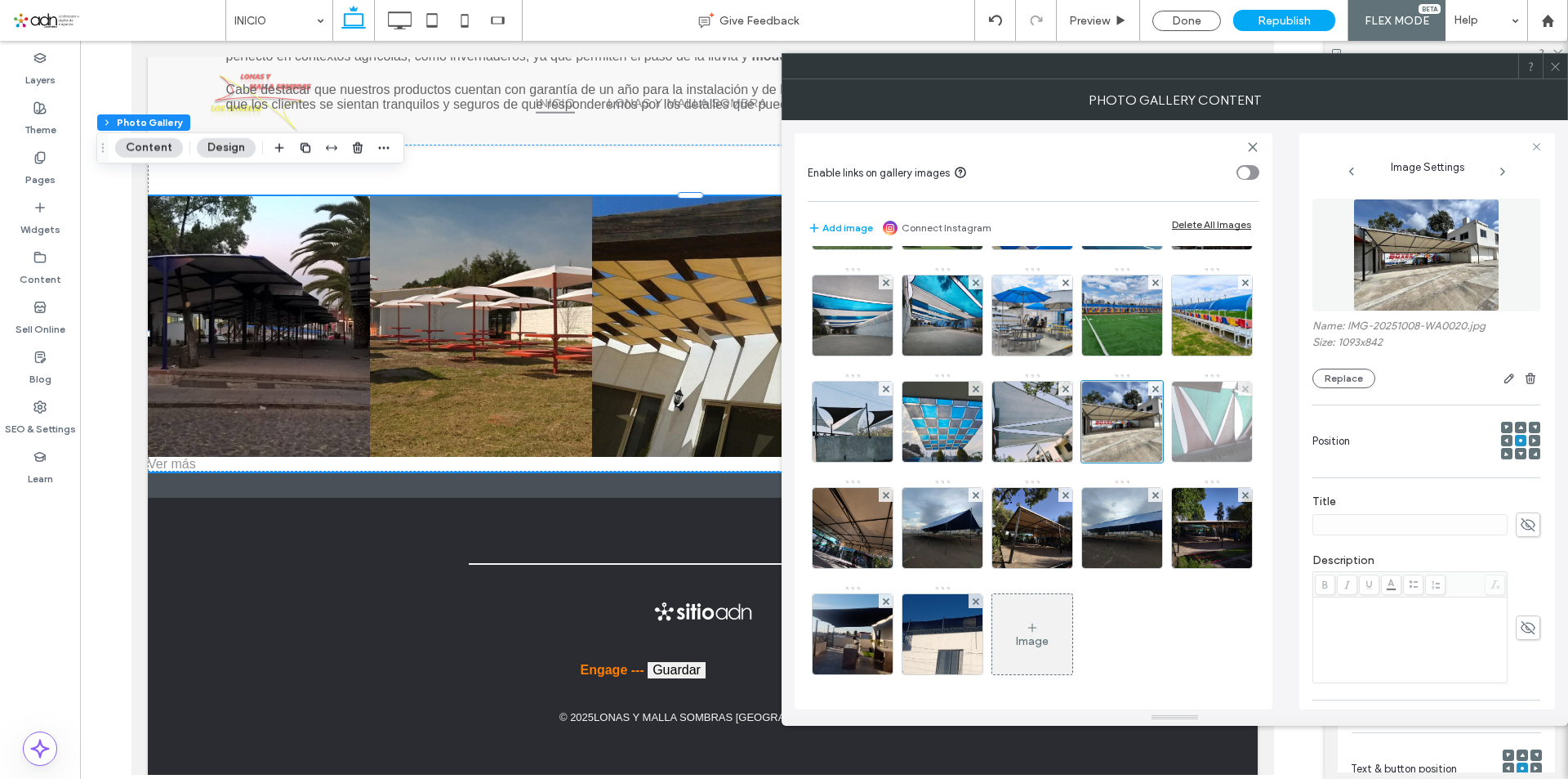
click at [1136, 462] on img at bounding box center [1211, 421] width 150 height 80
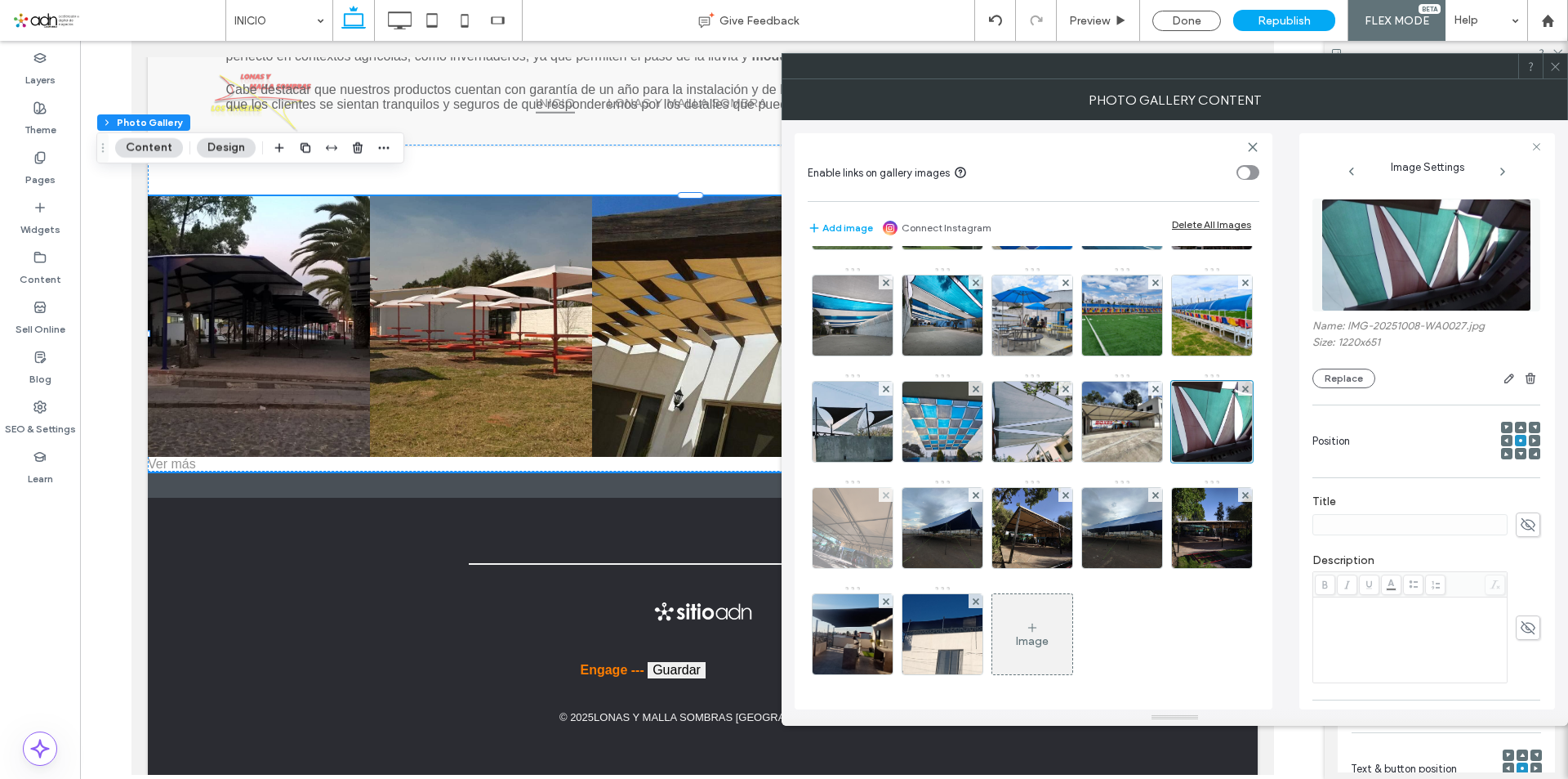
click at [821, 568] on img at bounding box center [852, 527] width 107 height 80
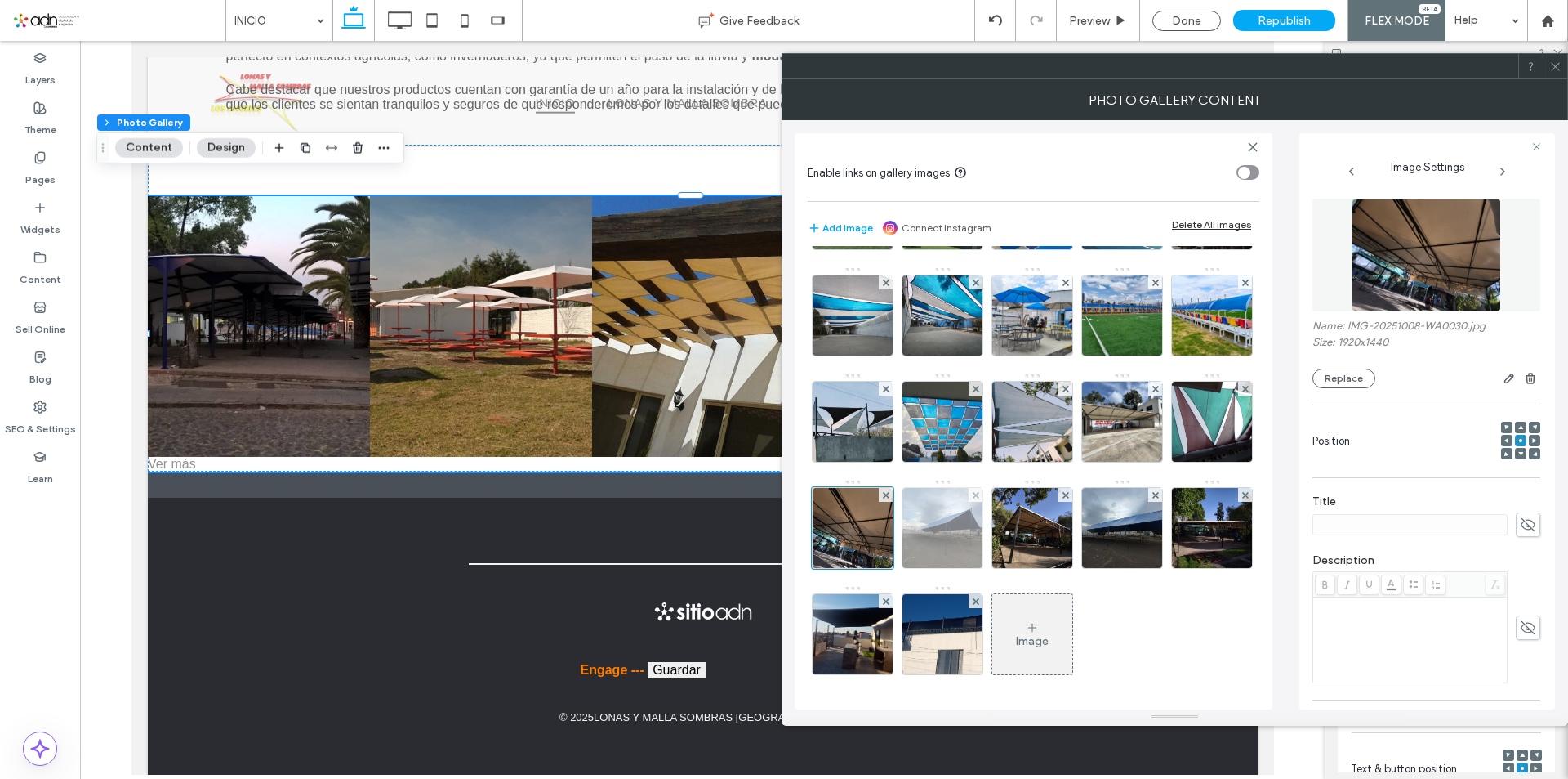
click at [943, 568] on img at bounding box center [942, 527] width 106 height 80
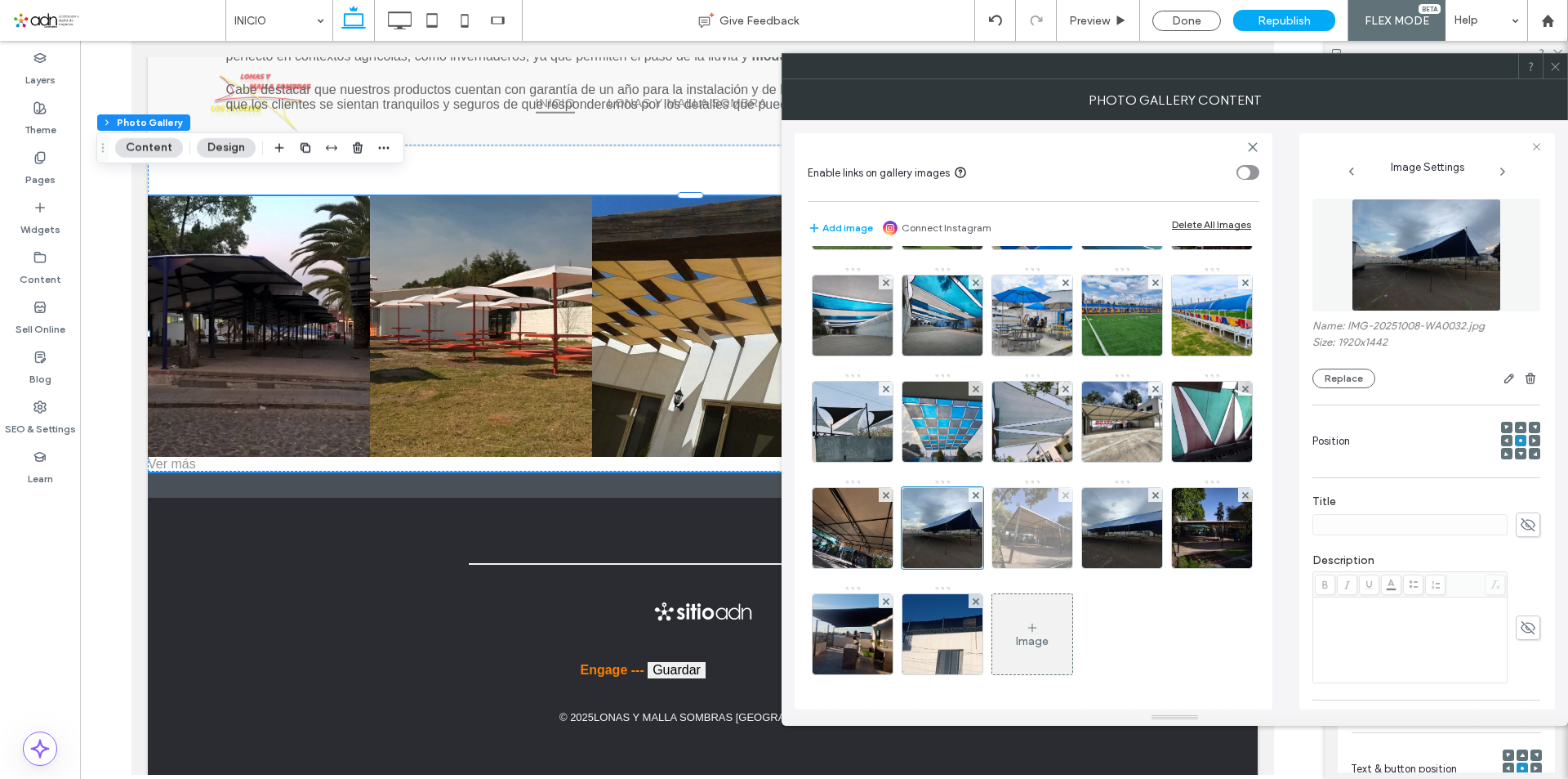
click at [1055, 568] on img at bounding box center [1033, 527] width 107 height 80
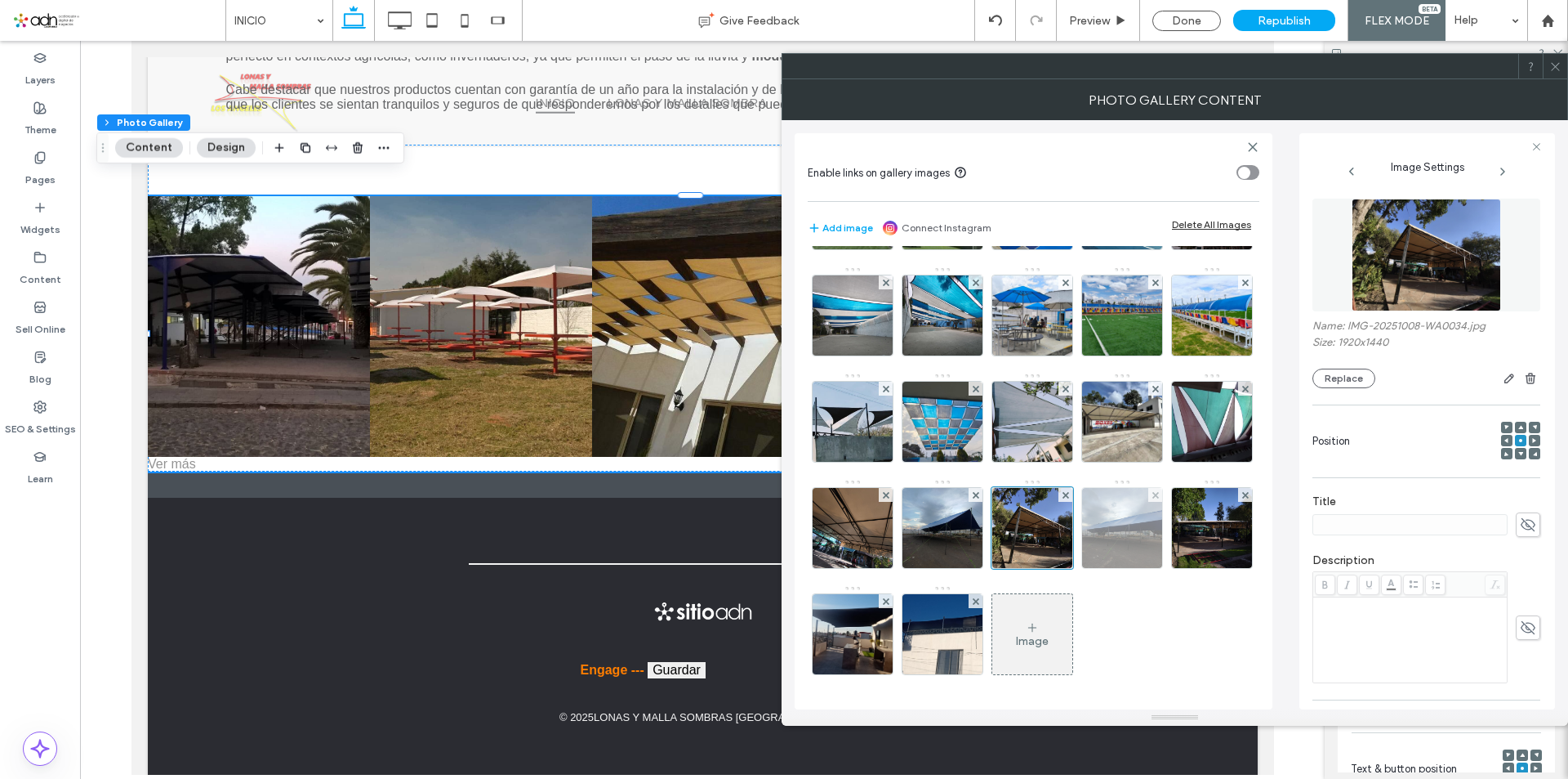
click at [1113, 568] on img at bounding box center [1122, 527] width 106 height 80
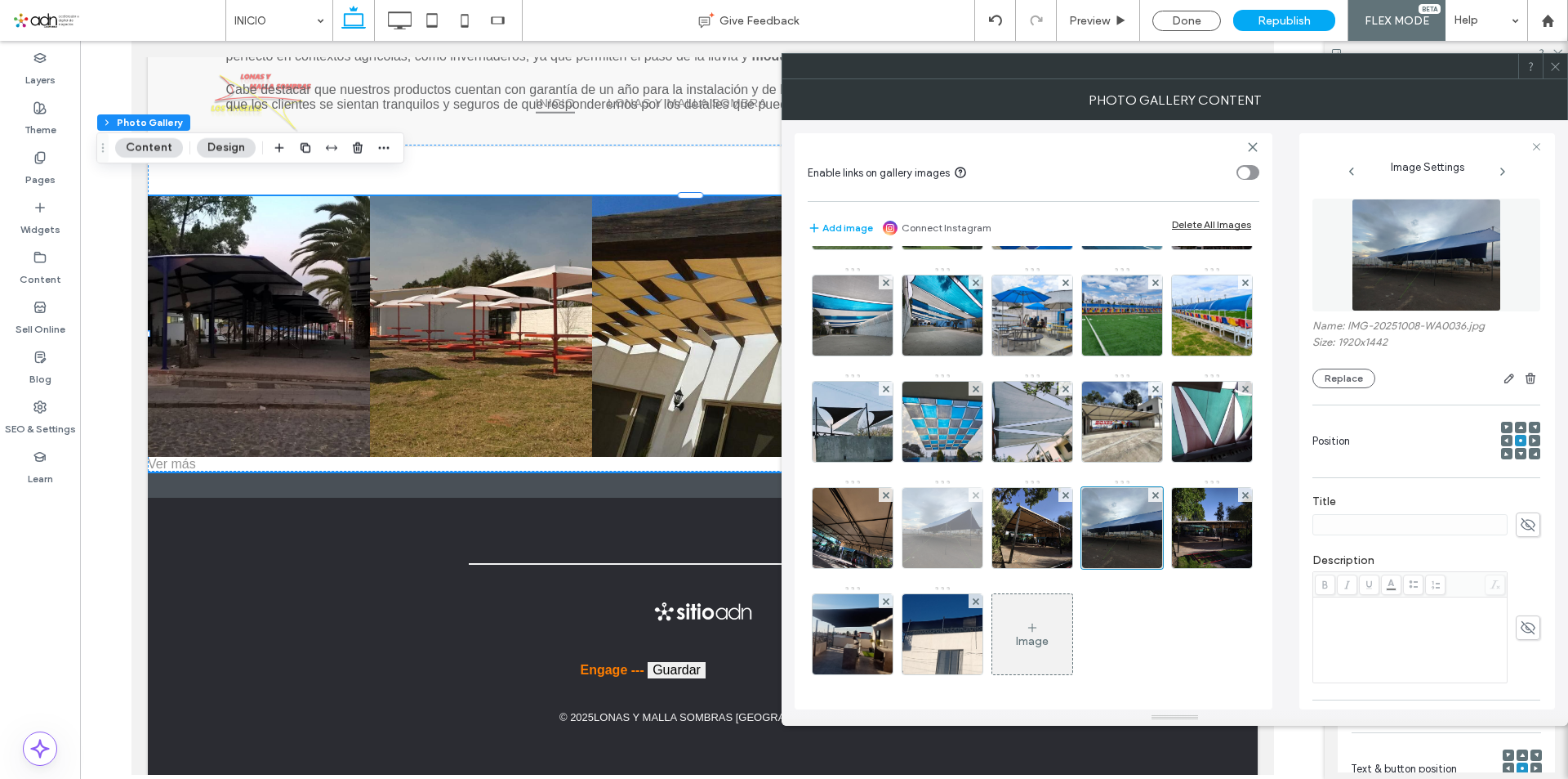
scroll to position [306, 0]
click at [1159, 568] on img at bounding box center [1212, 527] width 107 height 80
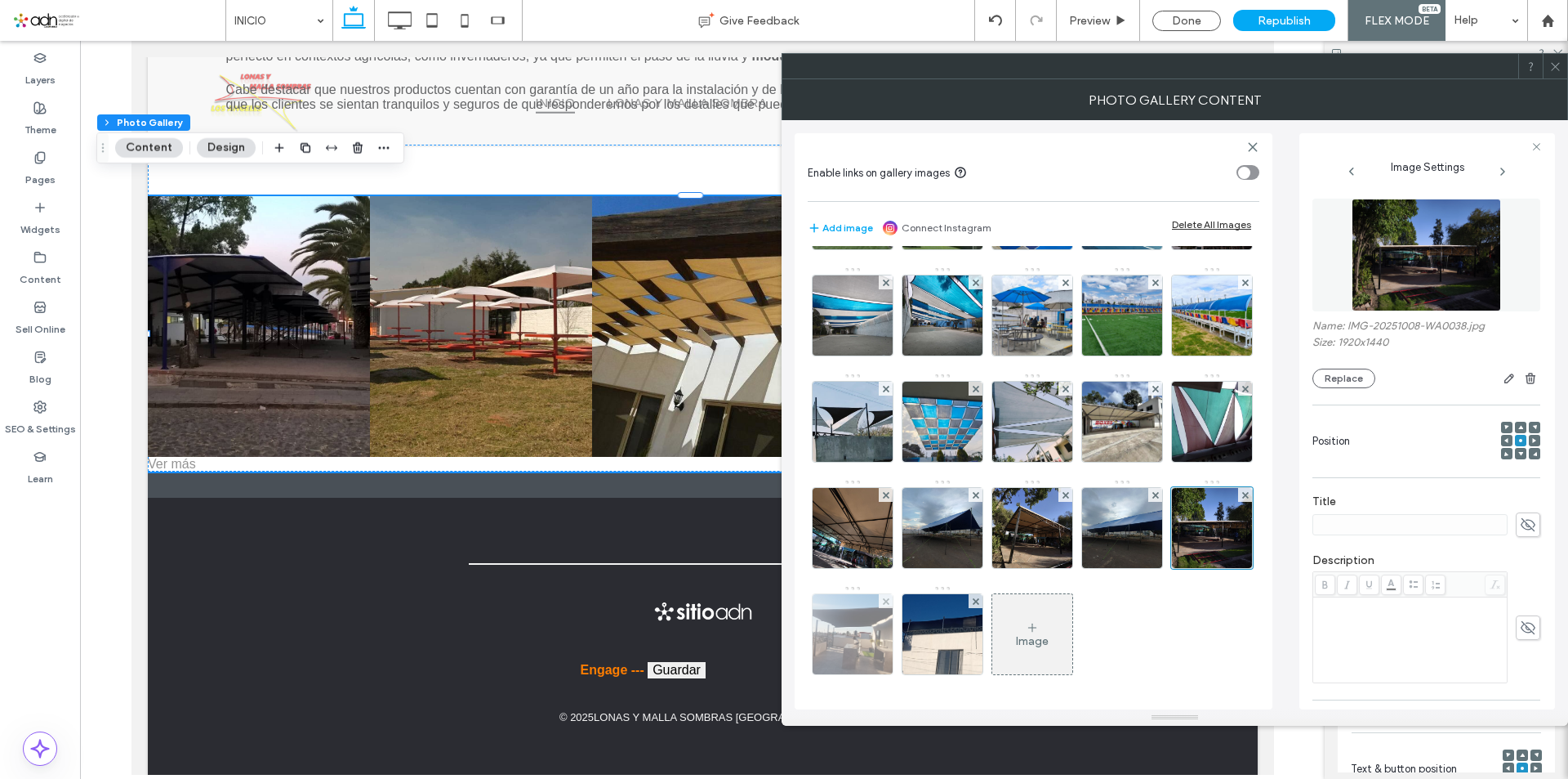
click at [924, 620] on img at bounding box center [852, 634] width 142 height 80
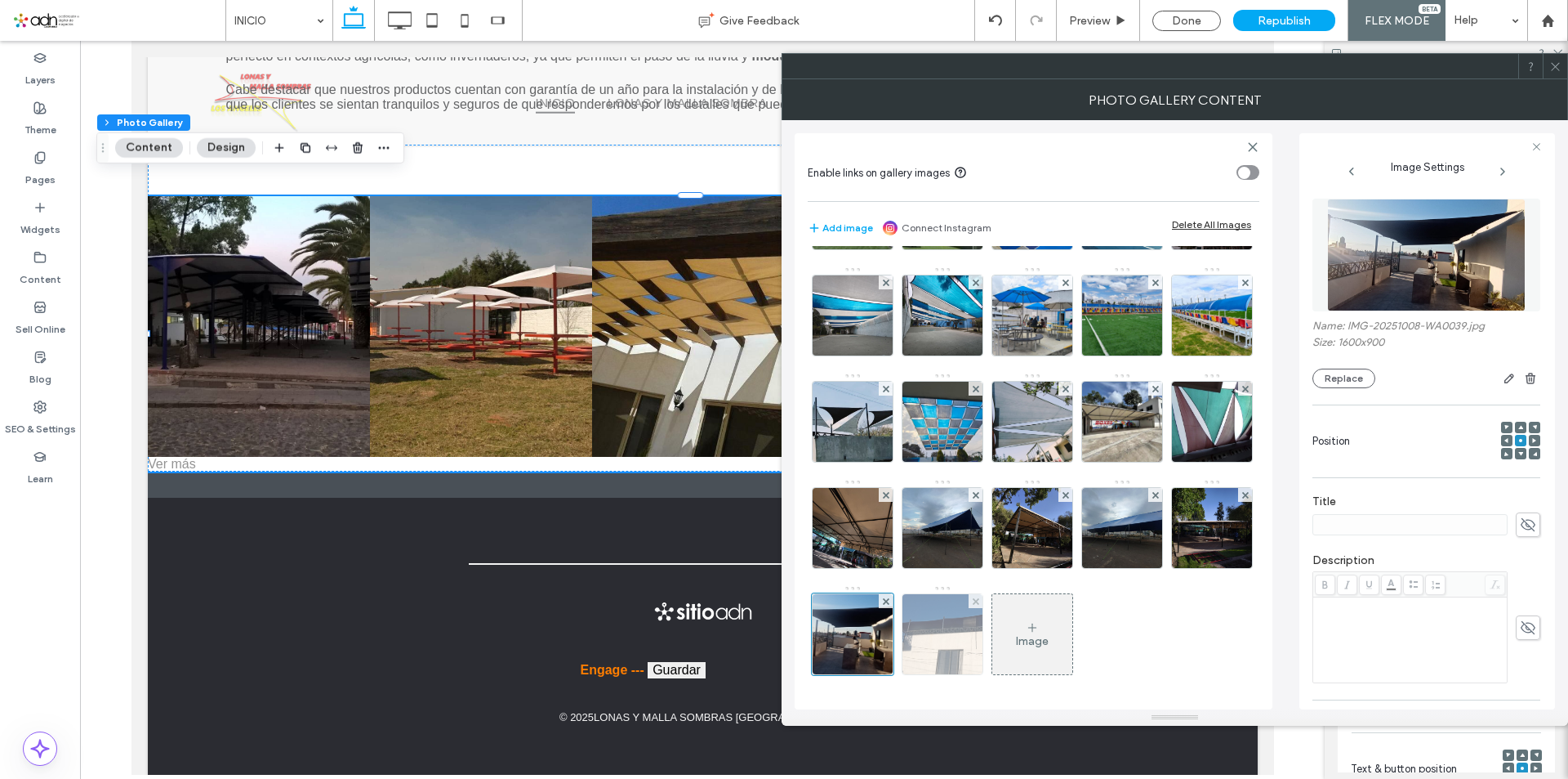
click at [1014, 627] on img at bounding box center [942, 634] width 142 height 80
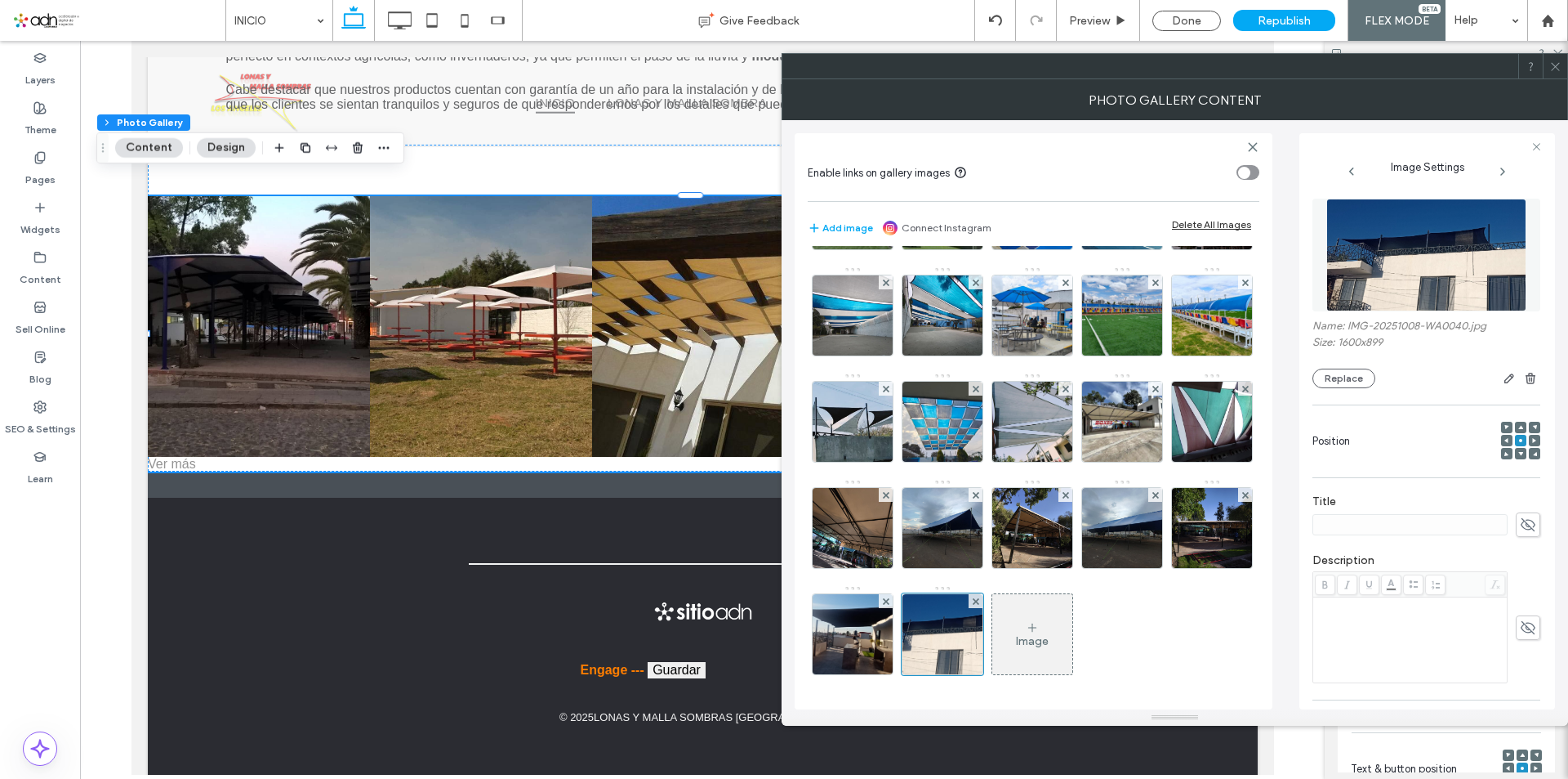
click at [1559, 63] on use at bounding box center [1555, 66] width 8 height 8
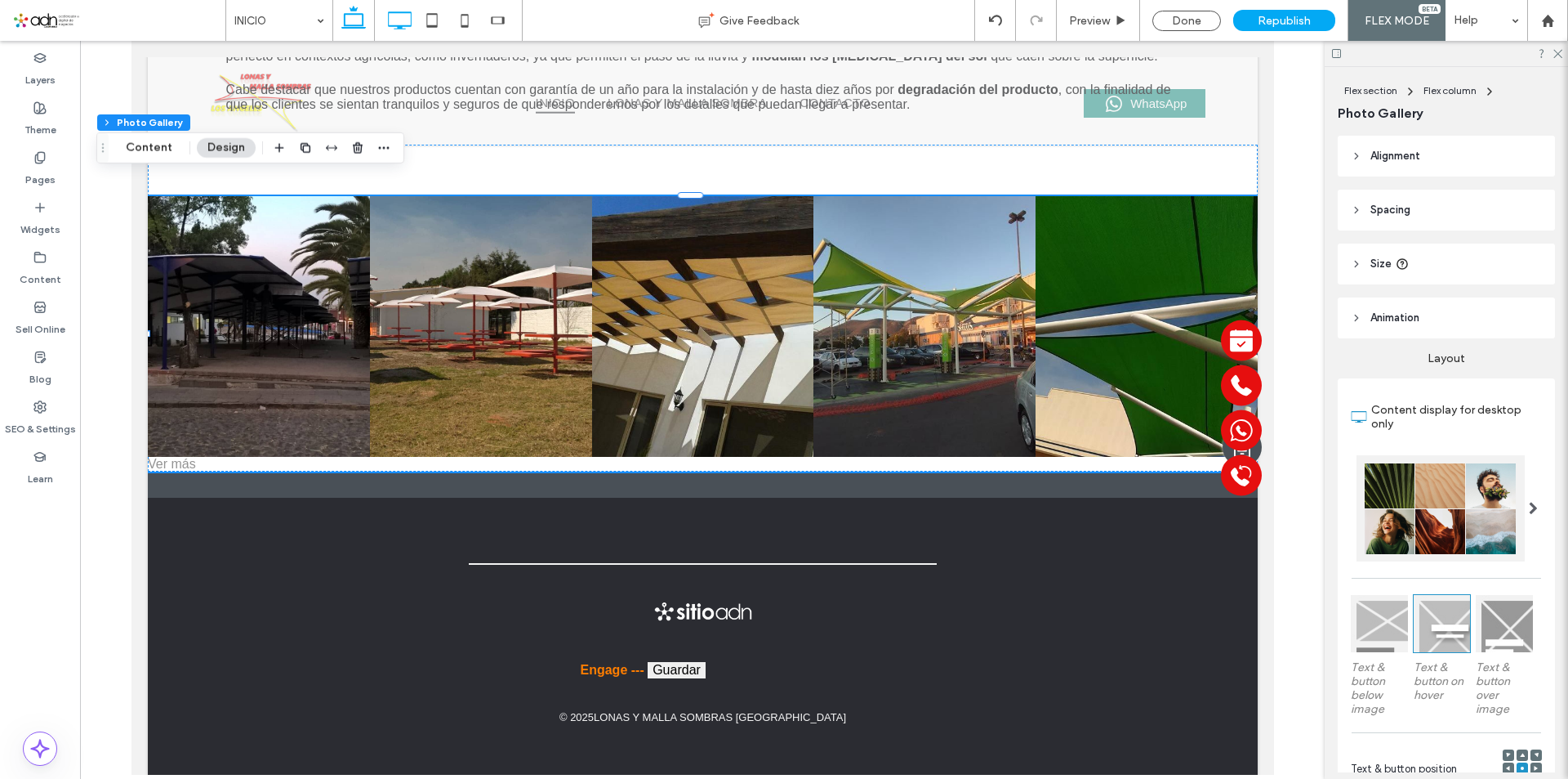
click at [404, 24] on icon at bounding box center [398, 20] width 32 height 32
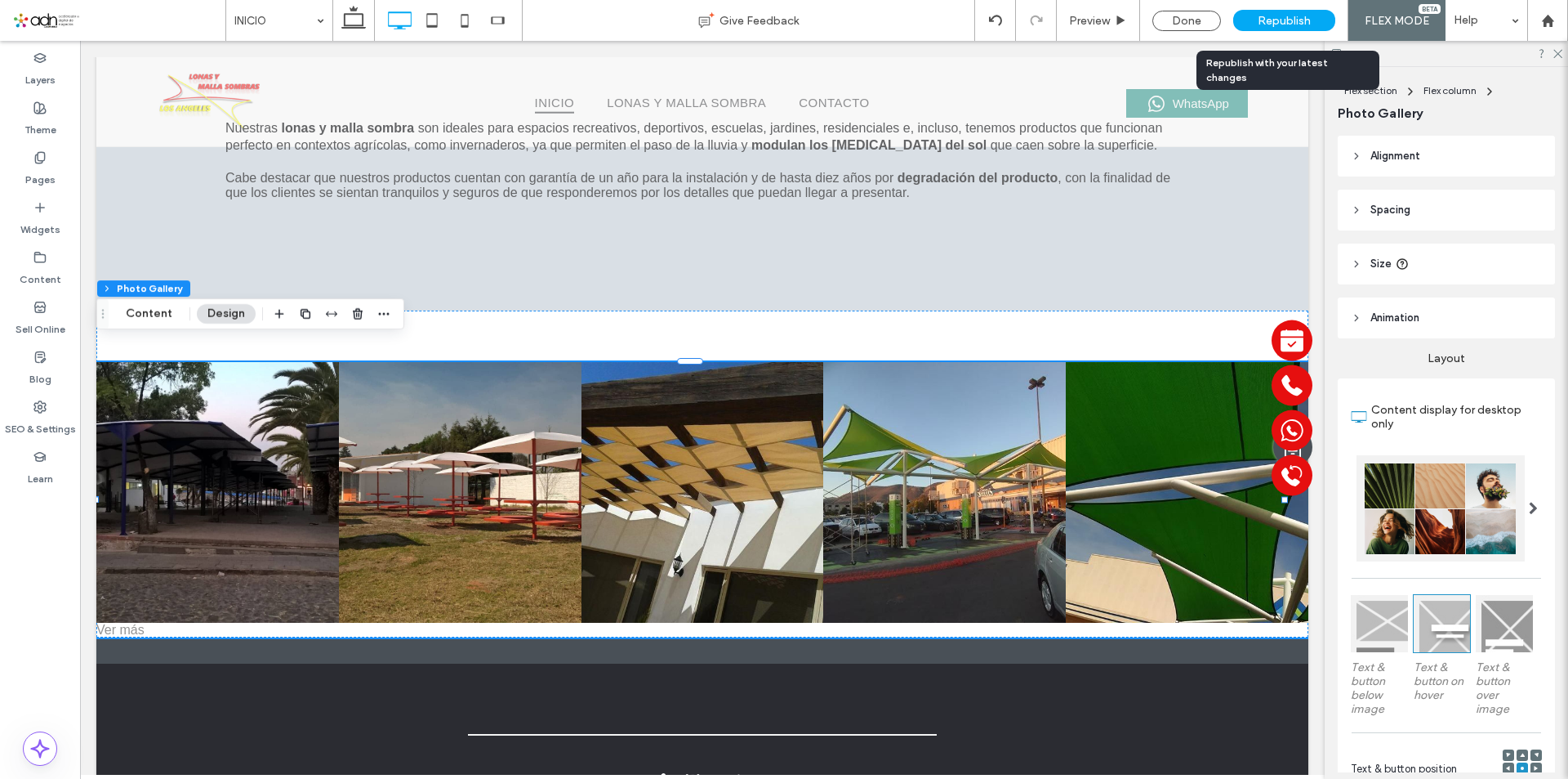
click at [1295, 21] on span "Republish" at bounding box center [1284, 21] width 53 height 14
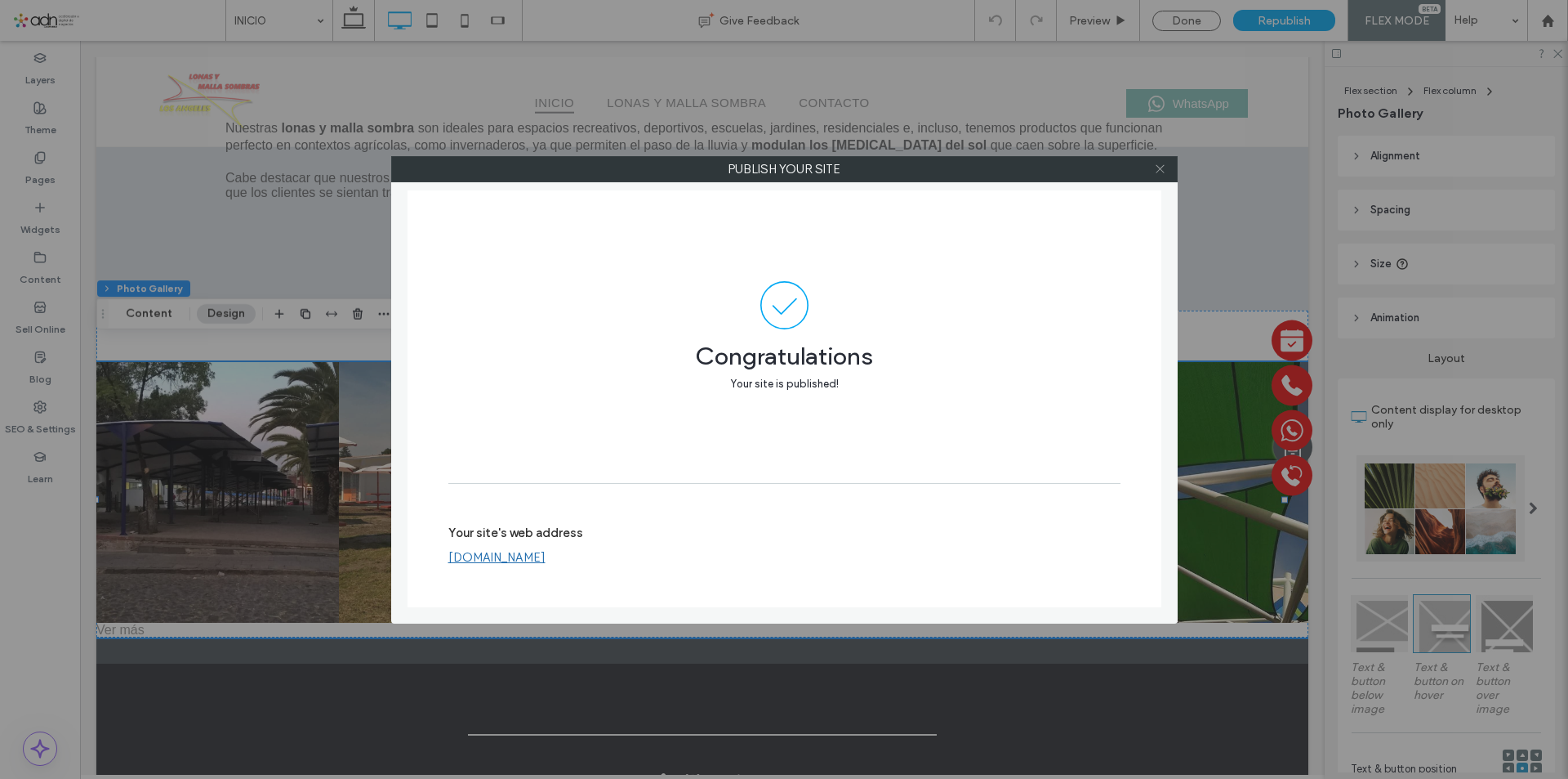
click at [1155, 172] on icon at bounding box center [1160, 169] width 12 height 12
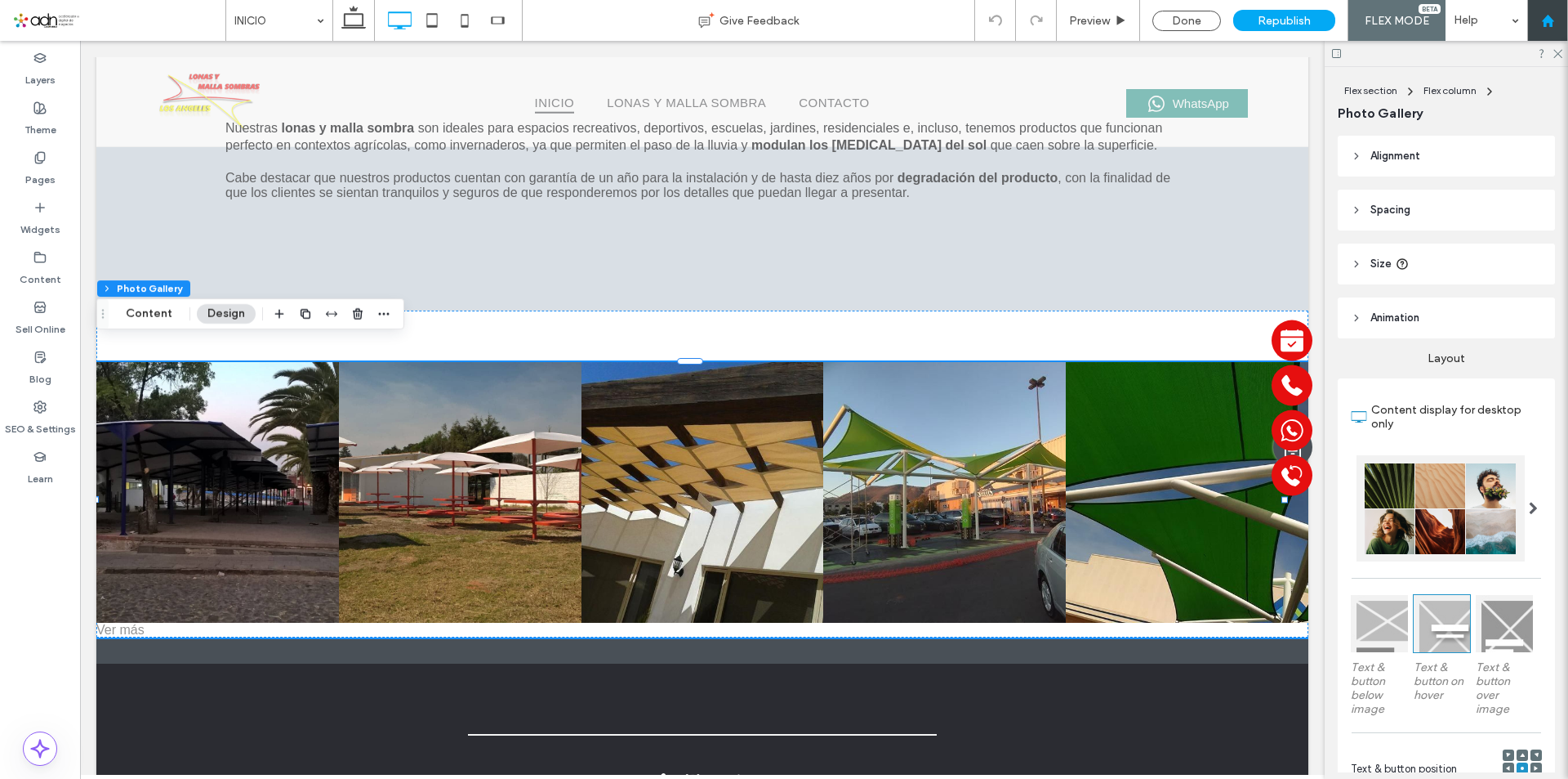
click at [1538, 15] on div at bounding box center [1547, 21] width 39 height 14
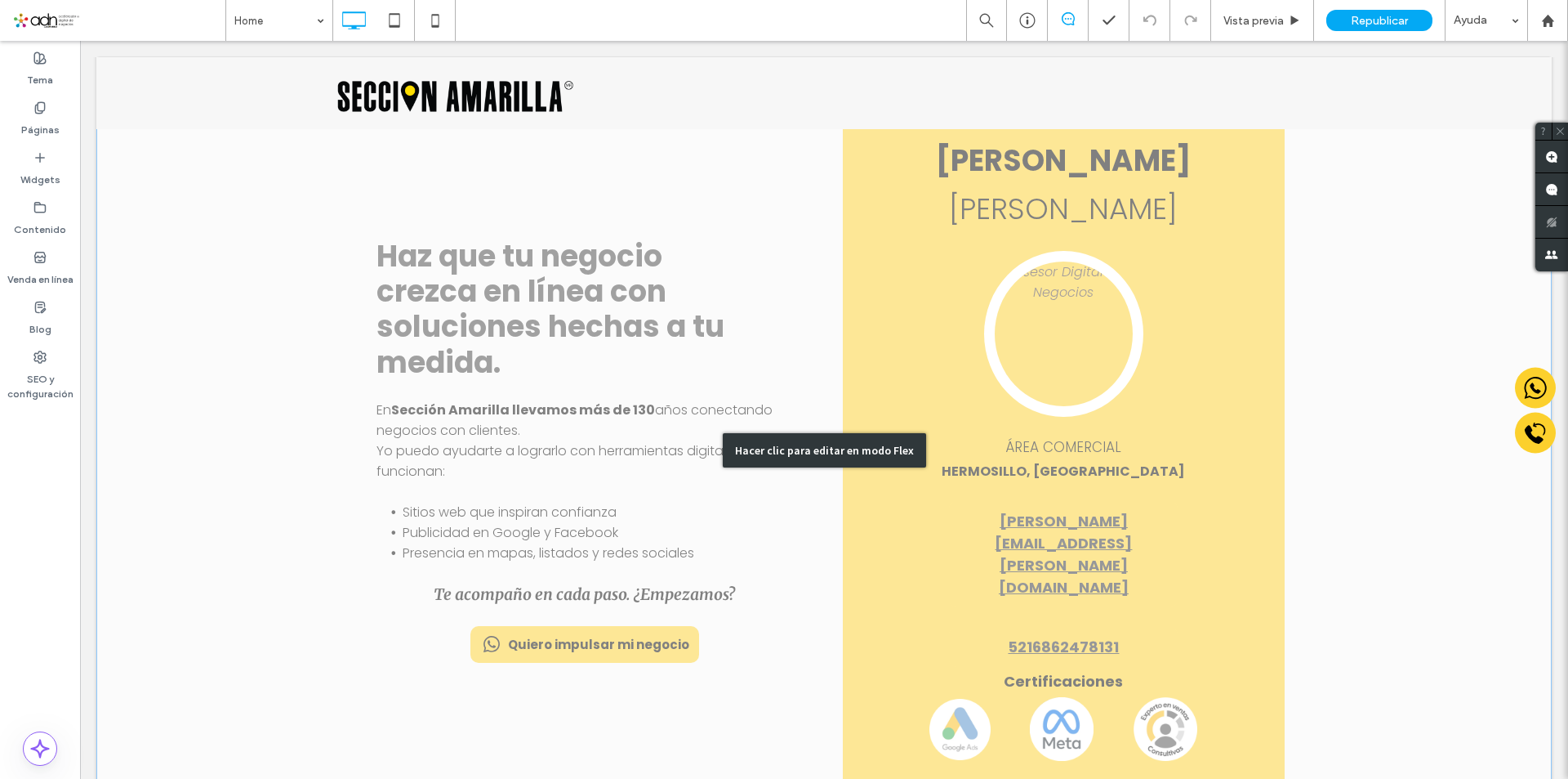
click at [554, 527] on div "Hacer clic para editar en modo Flex" at bounding box center [823, 451] width 1455 height 807
click at [554, 543] on span "Presencia en mapas, listados y redes sociales" at bounding box center [548, 552] width 291 height 19
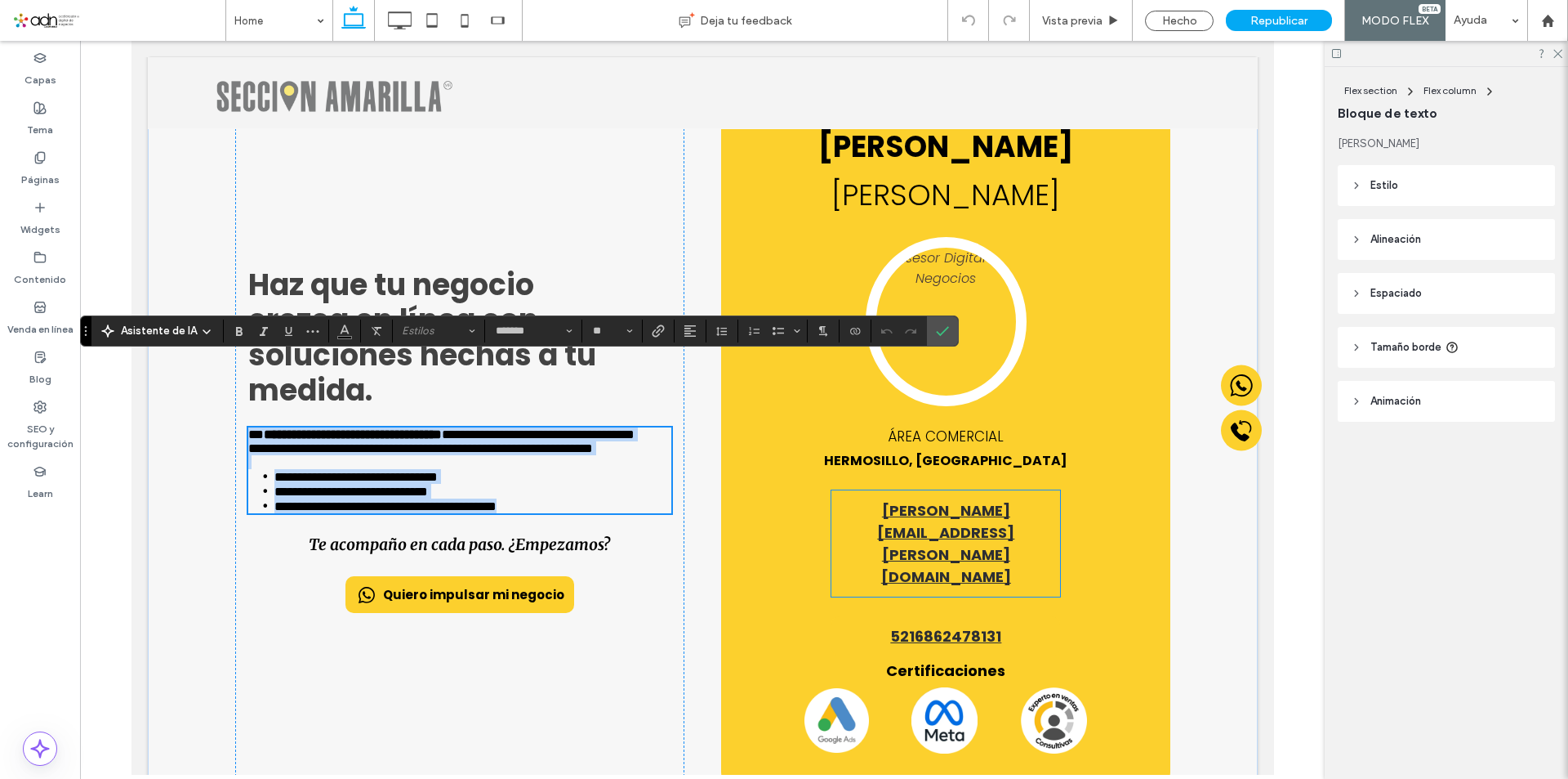
type input "*******"
type input "**"
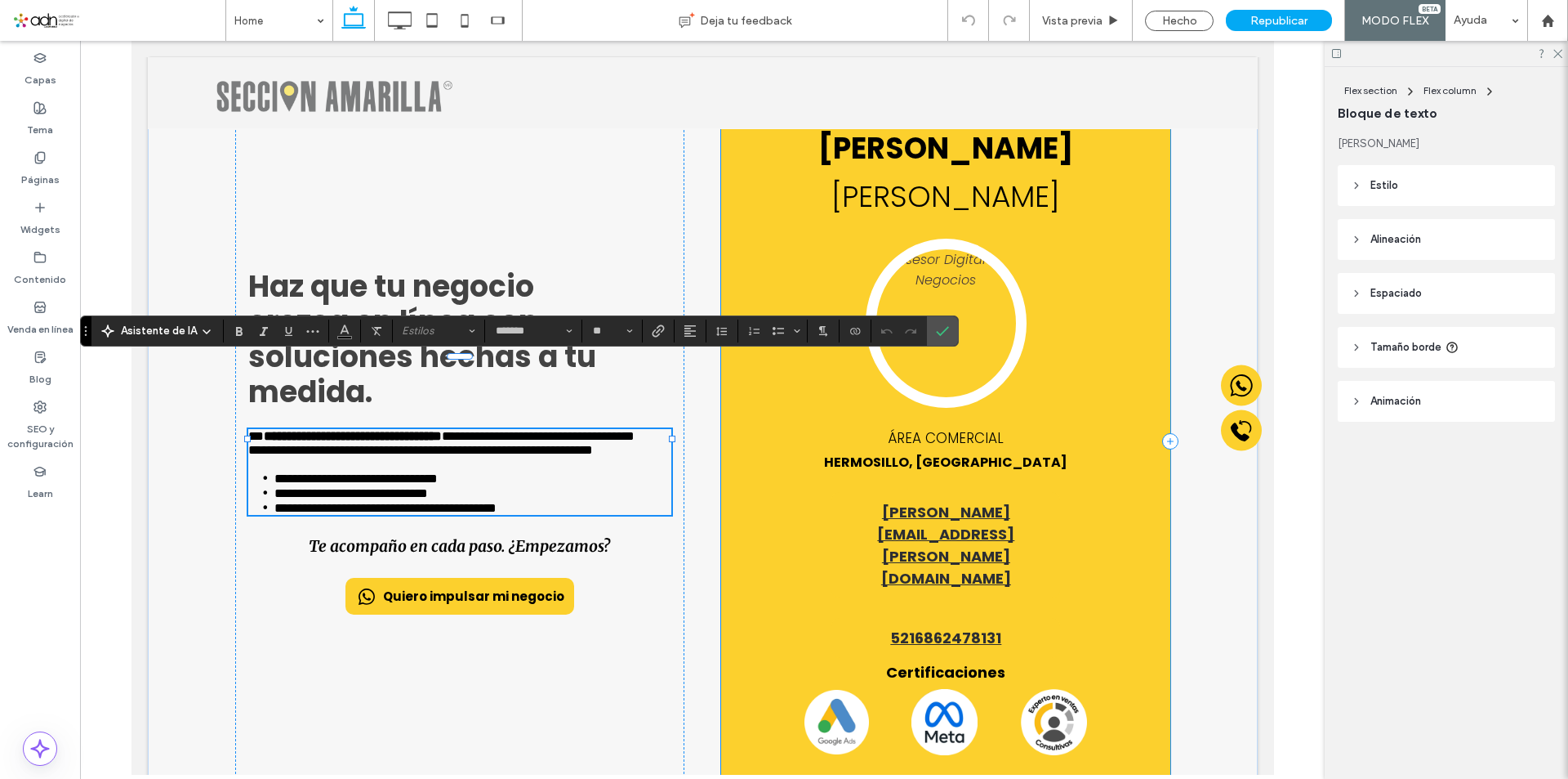
click at [784, 578] on div "[PERSON_NAME] ÁREA COMERCIAL [GEOGRAPHIC_DATA], [GEOGRAPHIC_DATA] [PERSON_NAME]…" at bounding box center [945, 441] width 449 height 697
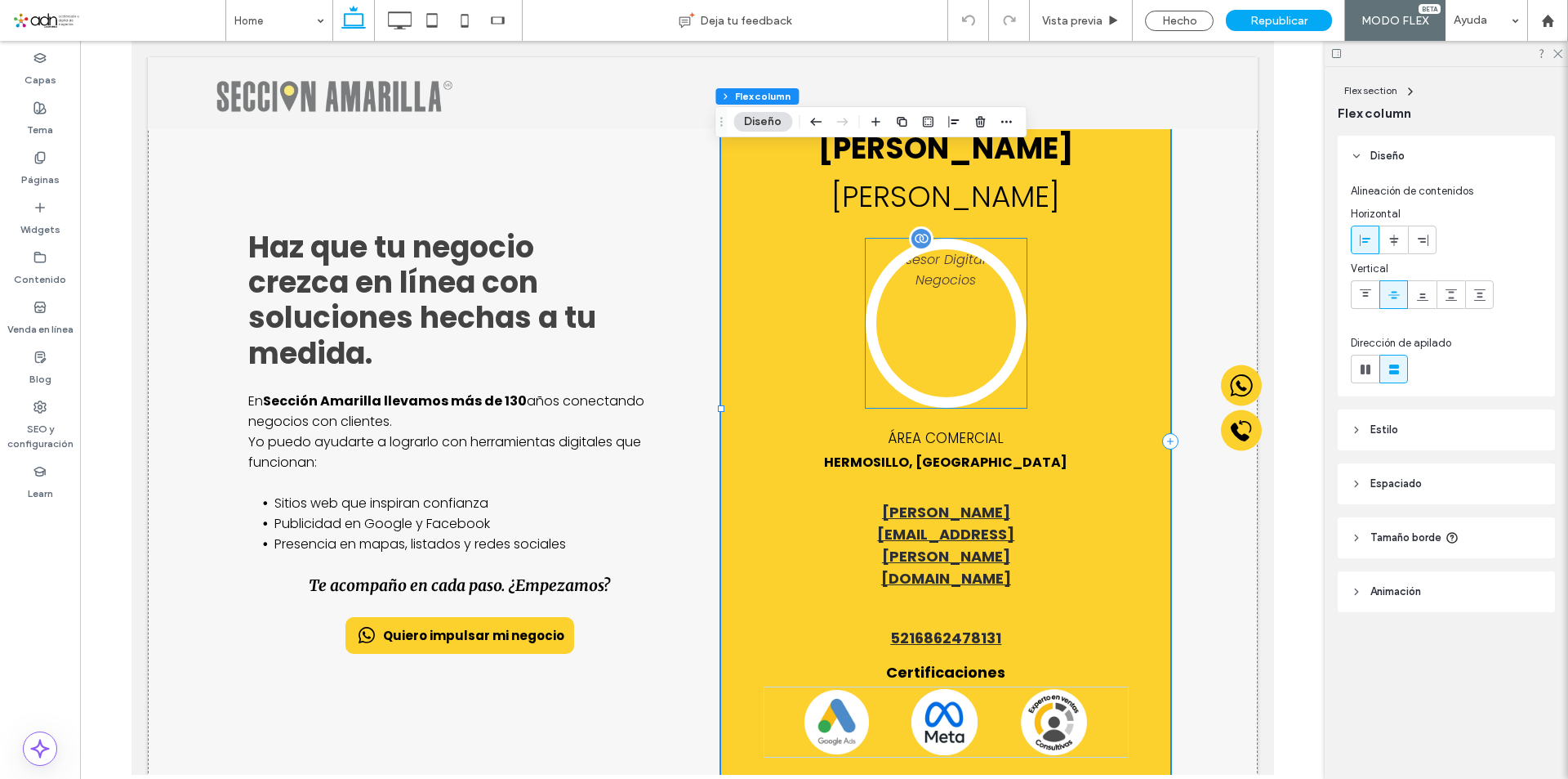
click at [937, 359] on img at bounding box center [945, 323] width 161 height 169
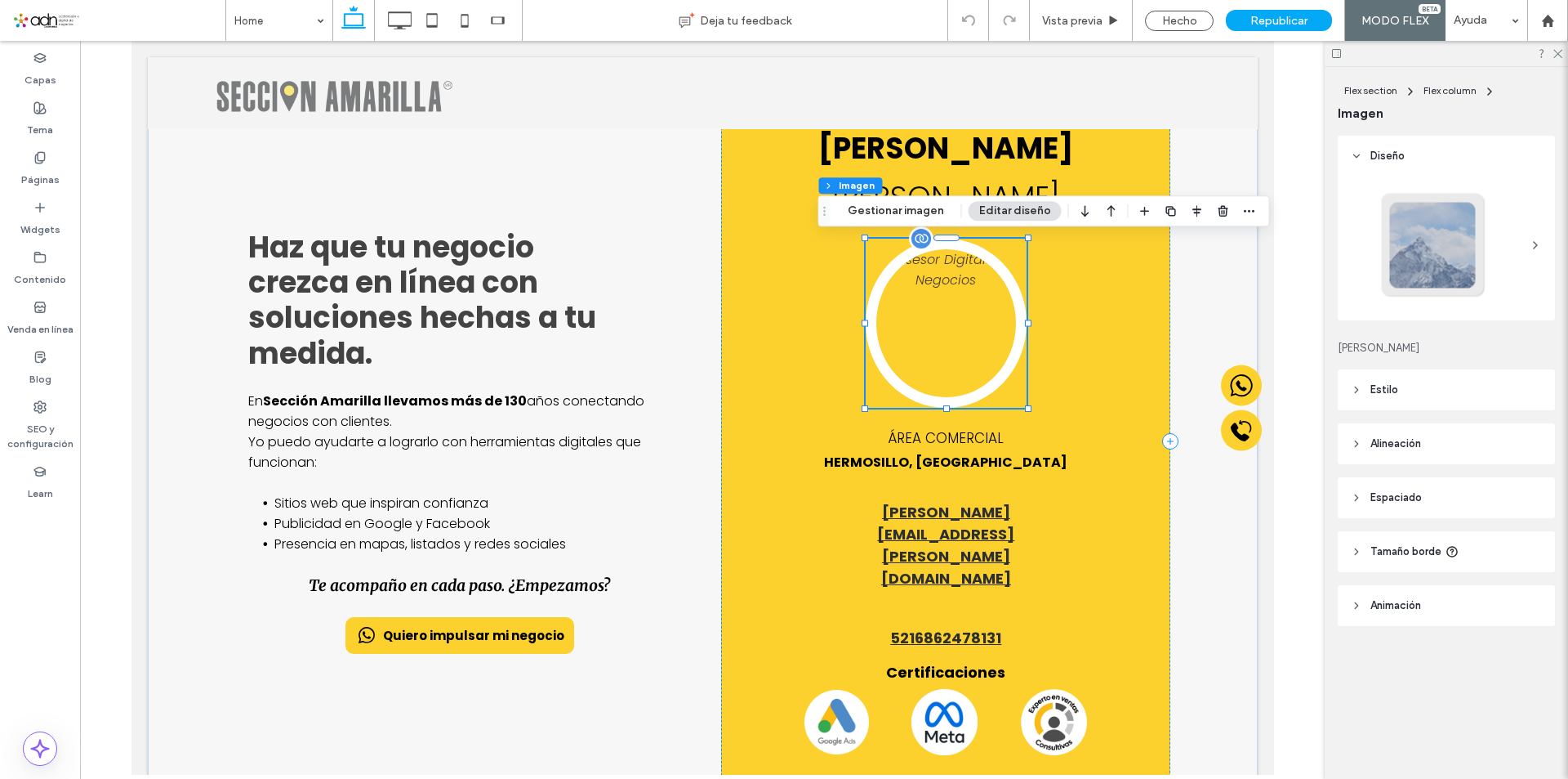
type input "**"
type input "****"
type input "**"
click at [937, 359] on img at bounding box center [945, 323] width 161 height 169
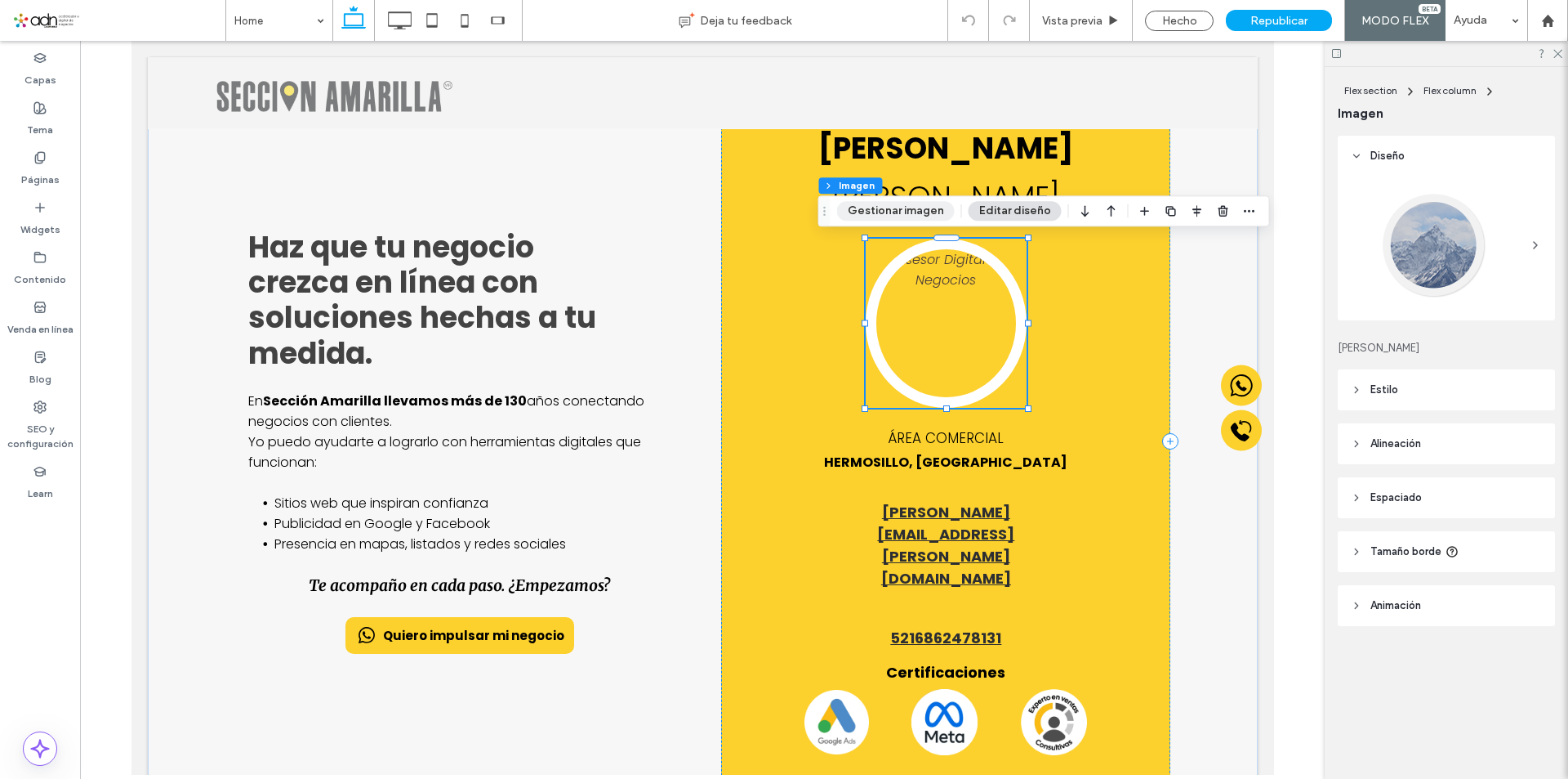
click at [909, 214] on button "Gestionar imagen" at bounding box center [896, 211] width 118 height 20
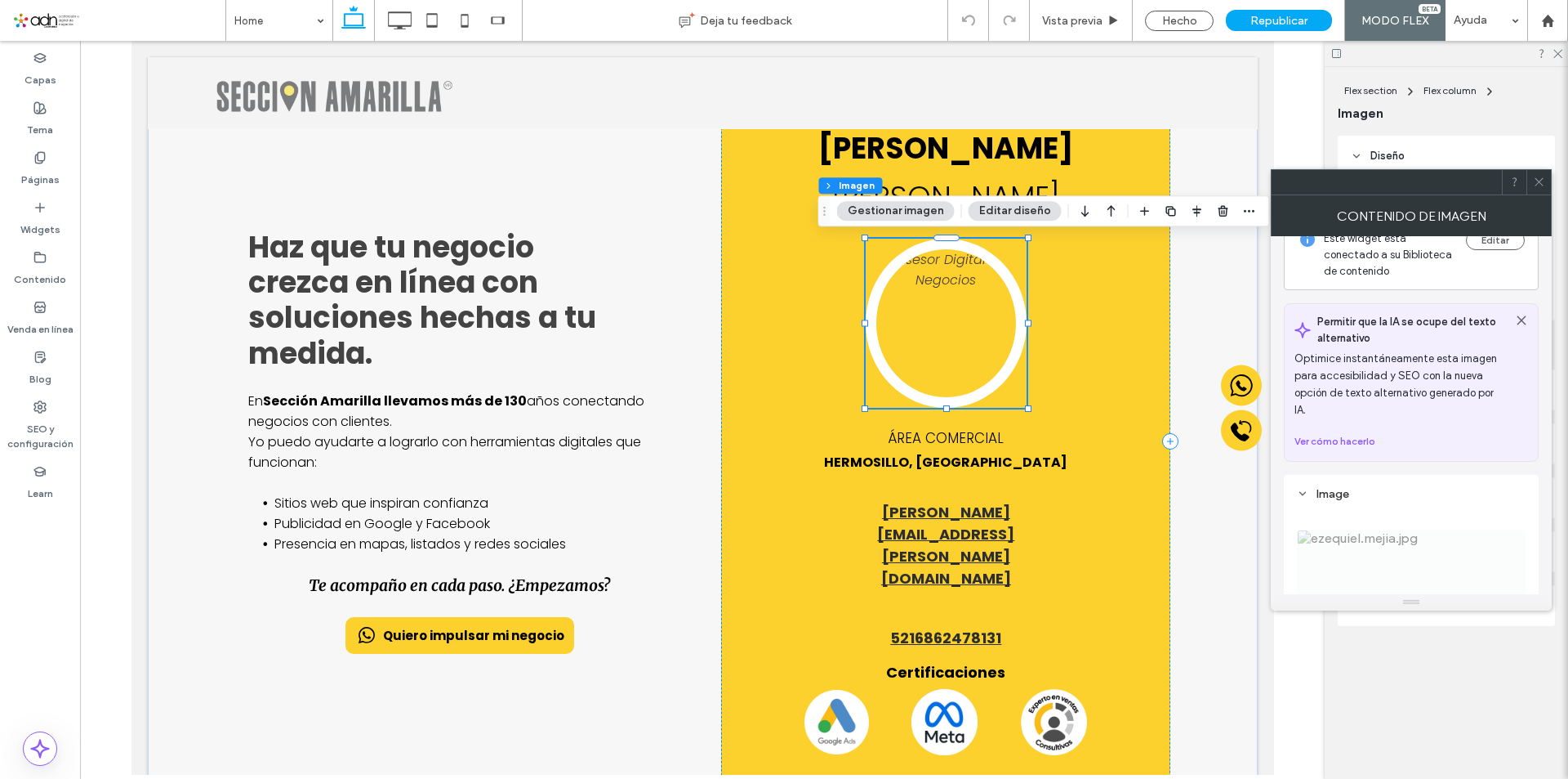
scroll to position [0, 0]
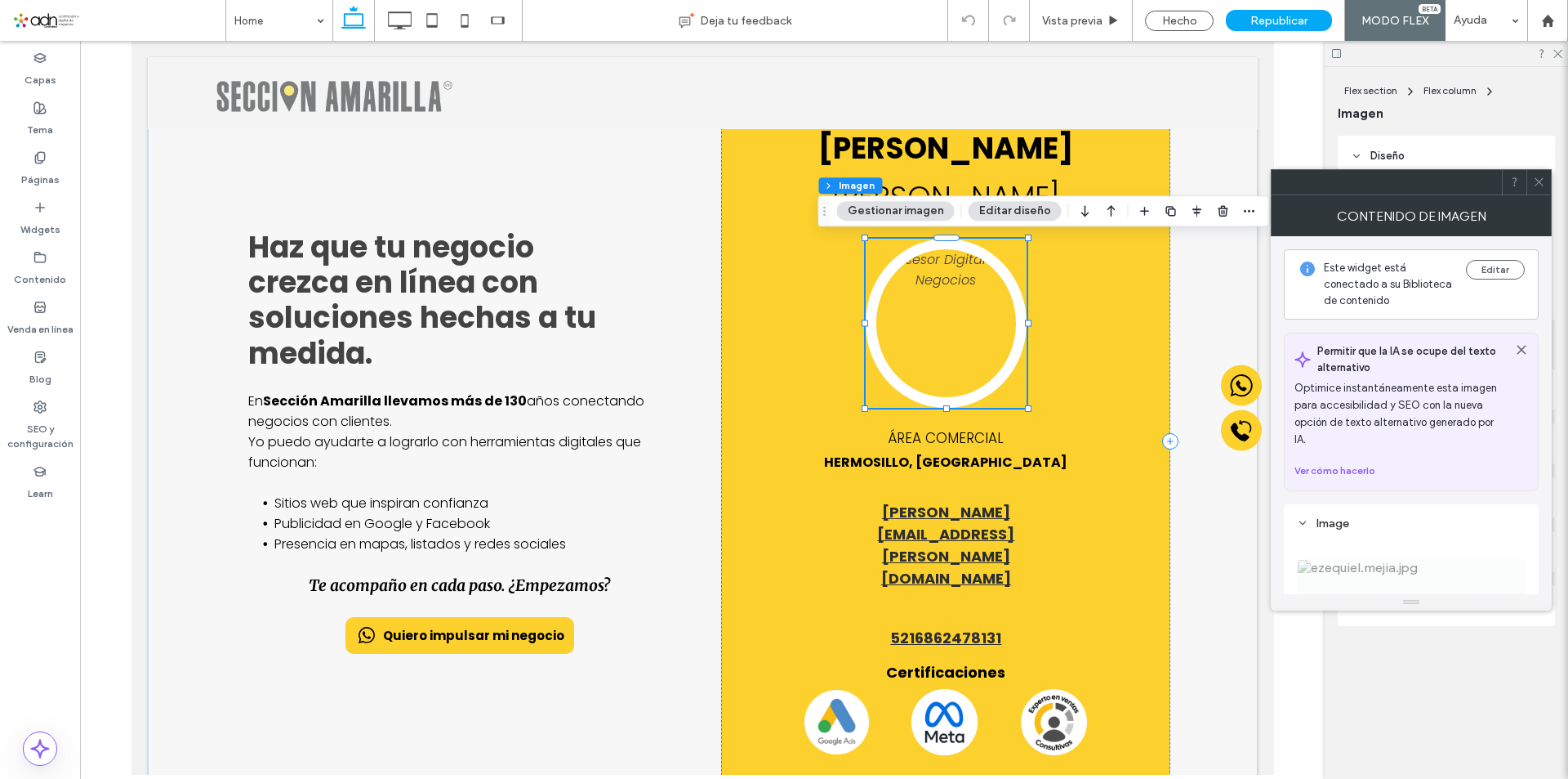
click at [1517, 347] on icon at bounding box center [1522, 350] width 13 height 13
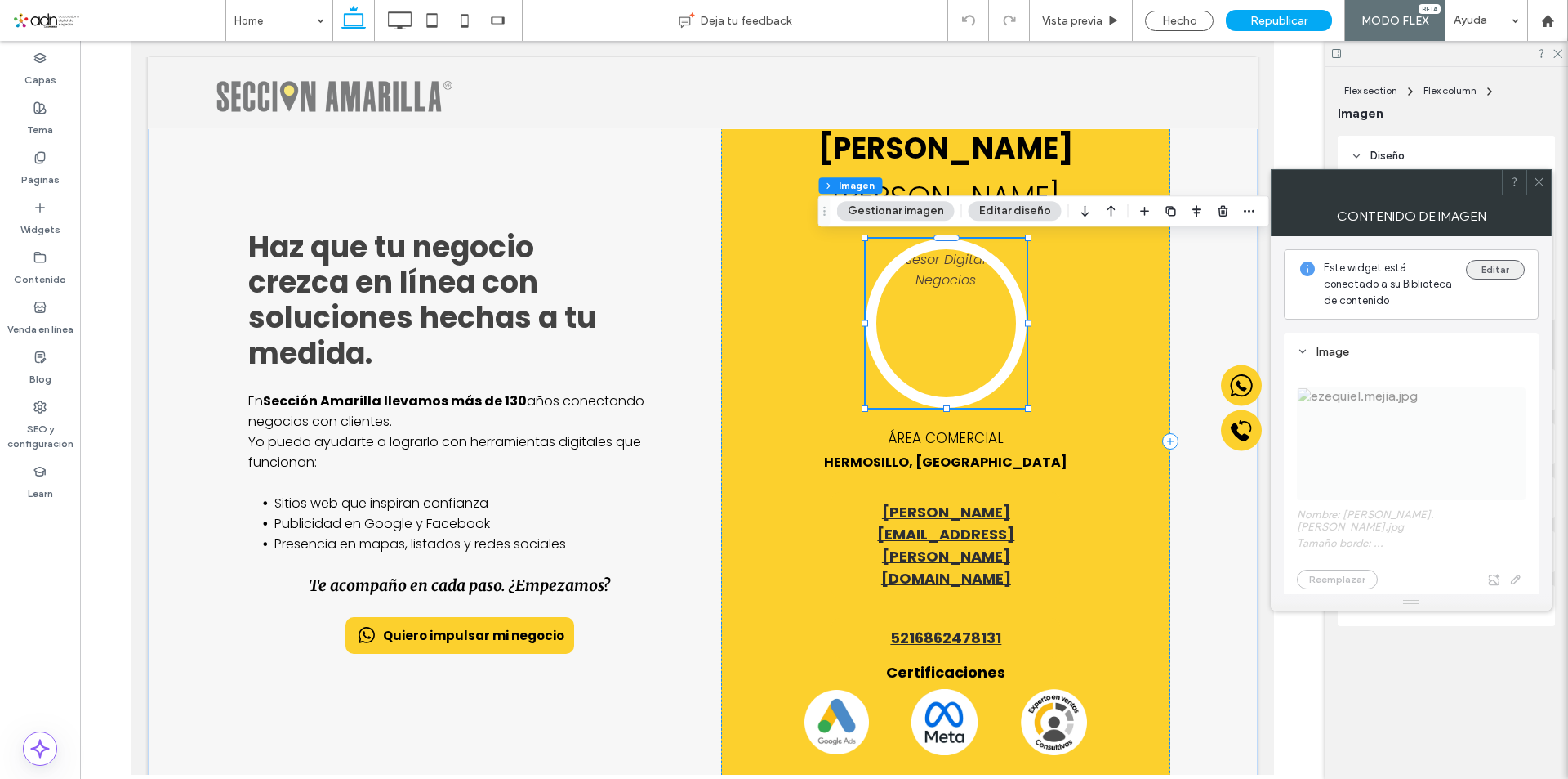
click at [1497, 264] on button "Editar" at bounding box center [1495, 270] width 59 height 20
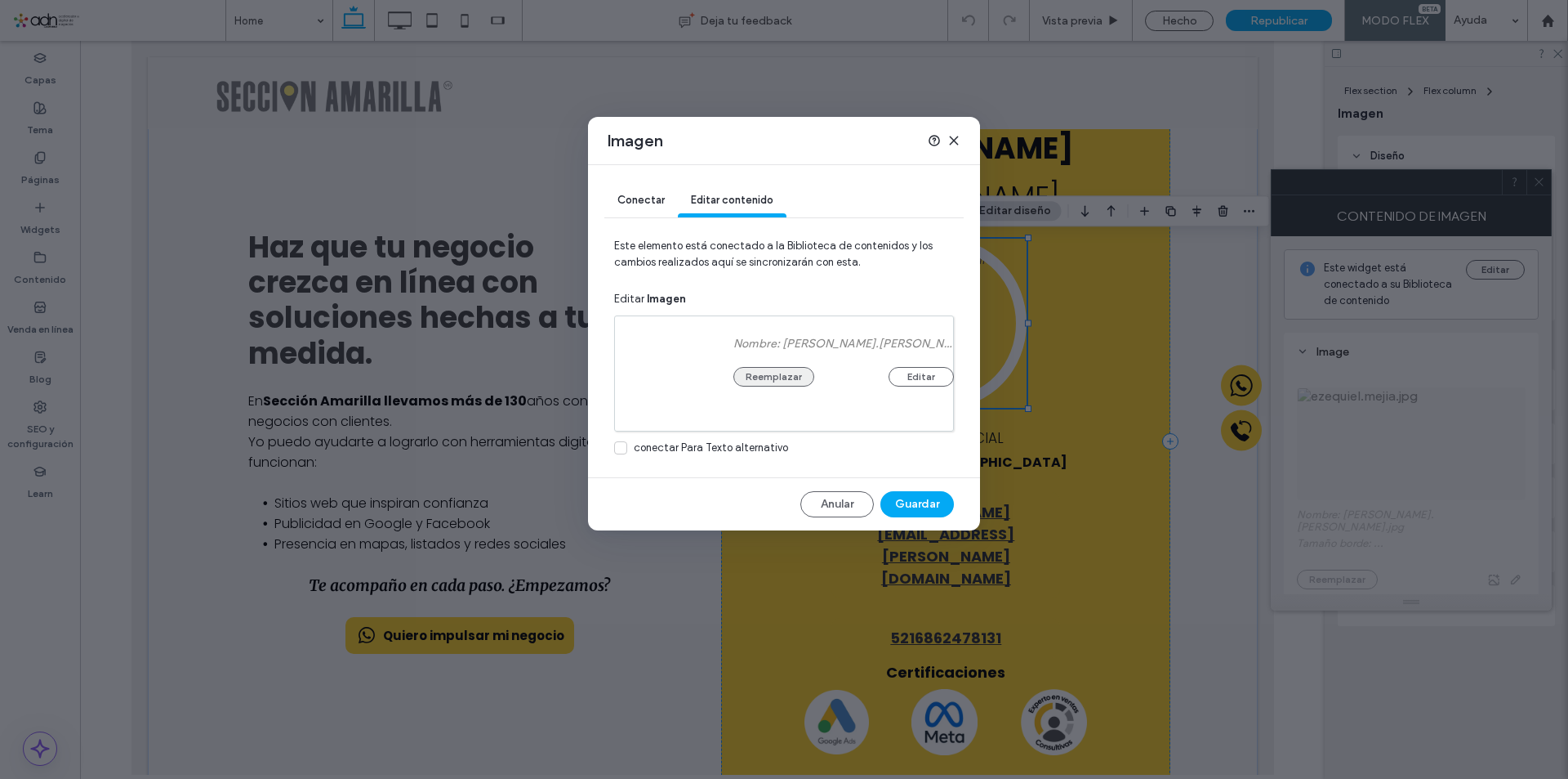
click at [774, 382] on button "Reemplazar" at bounding box center [773, 377] width 81 height 20
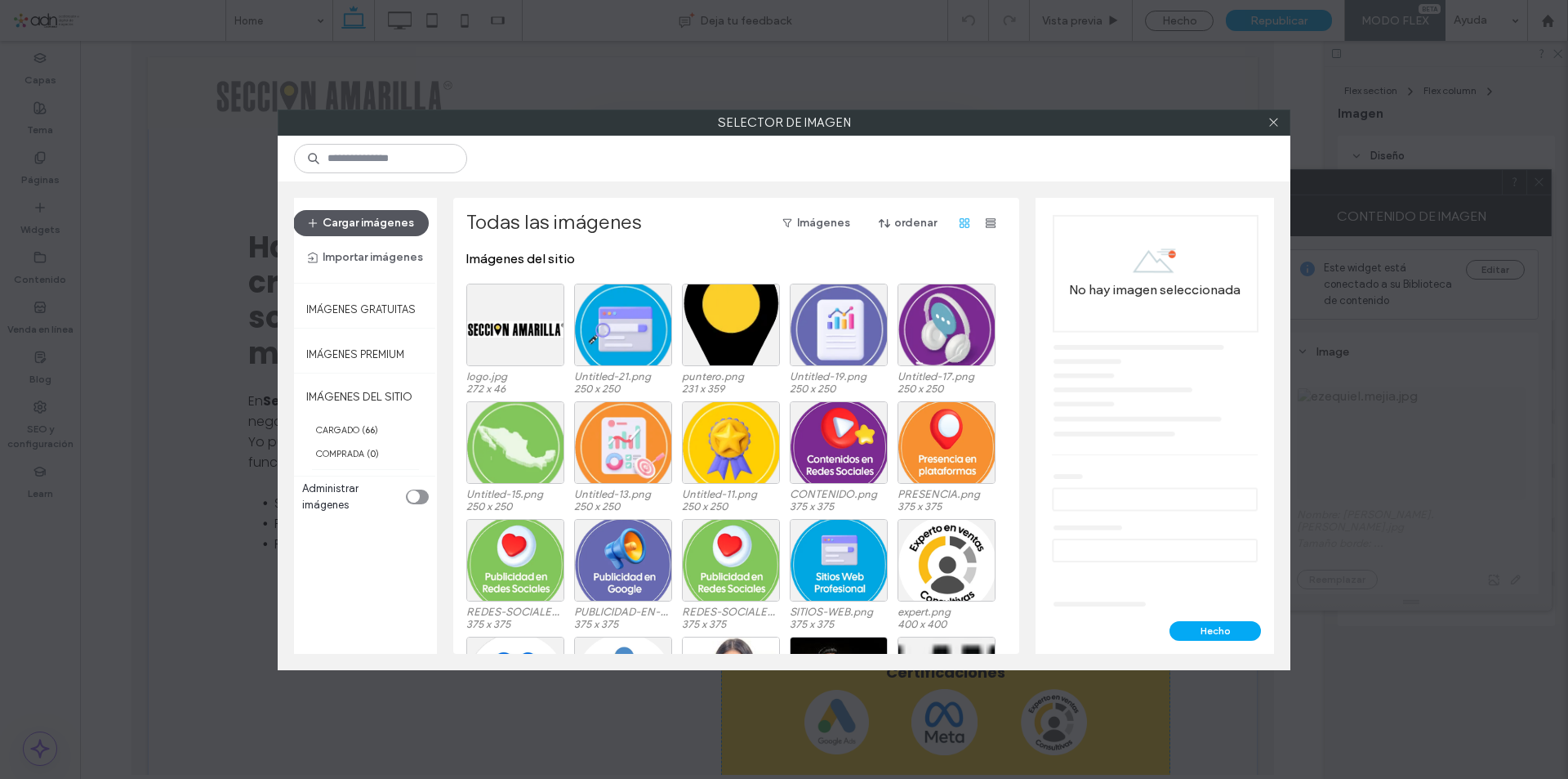
click at [385, 224] on button "Cargar imágenes" at bounding box center [360, 223] width 135 height 26
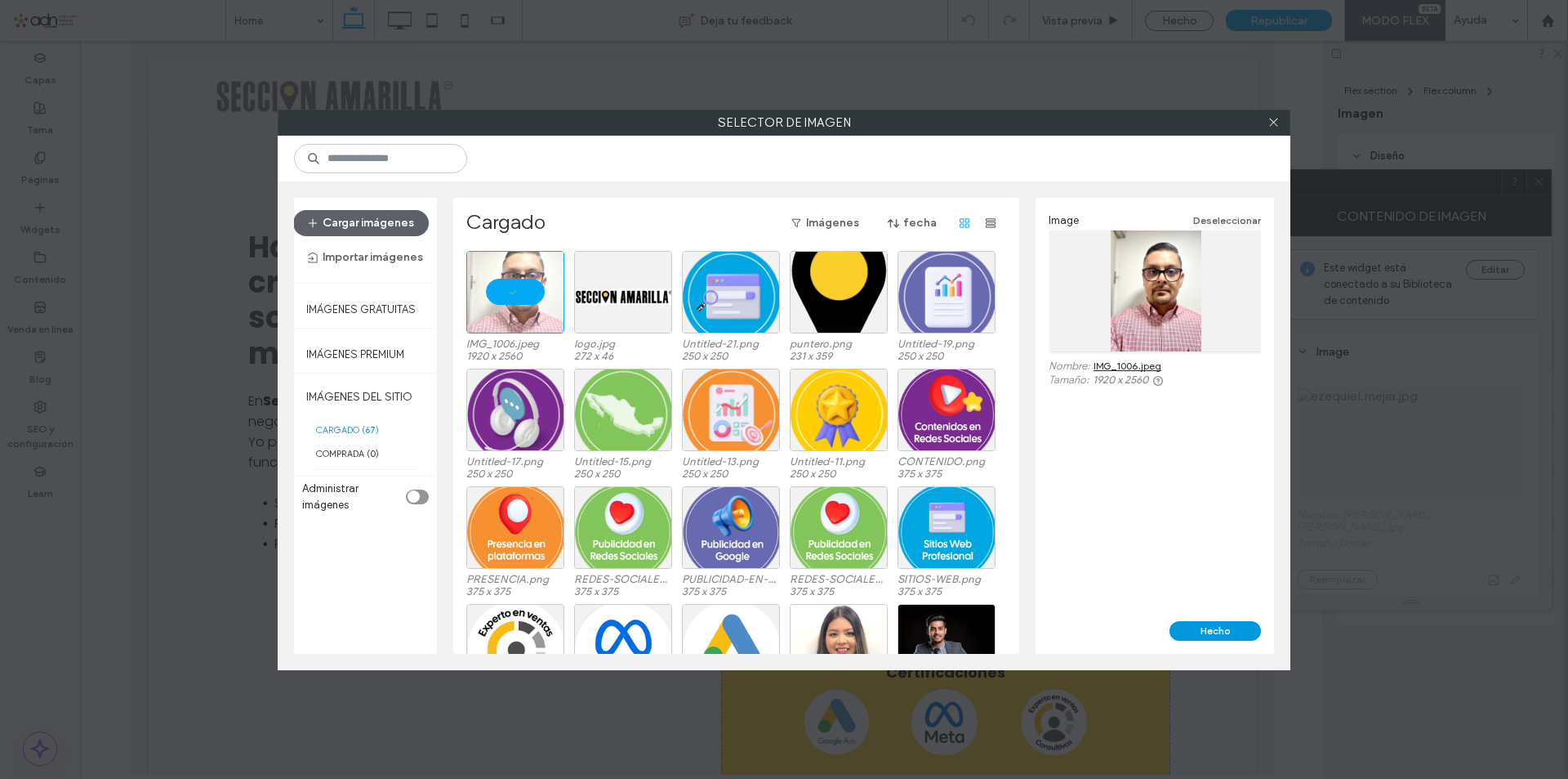
click at [1189, 638] on button "Hecho" at bounding box center [1215, 631] width 91 height 20
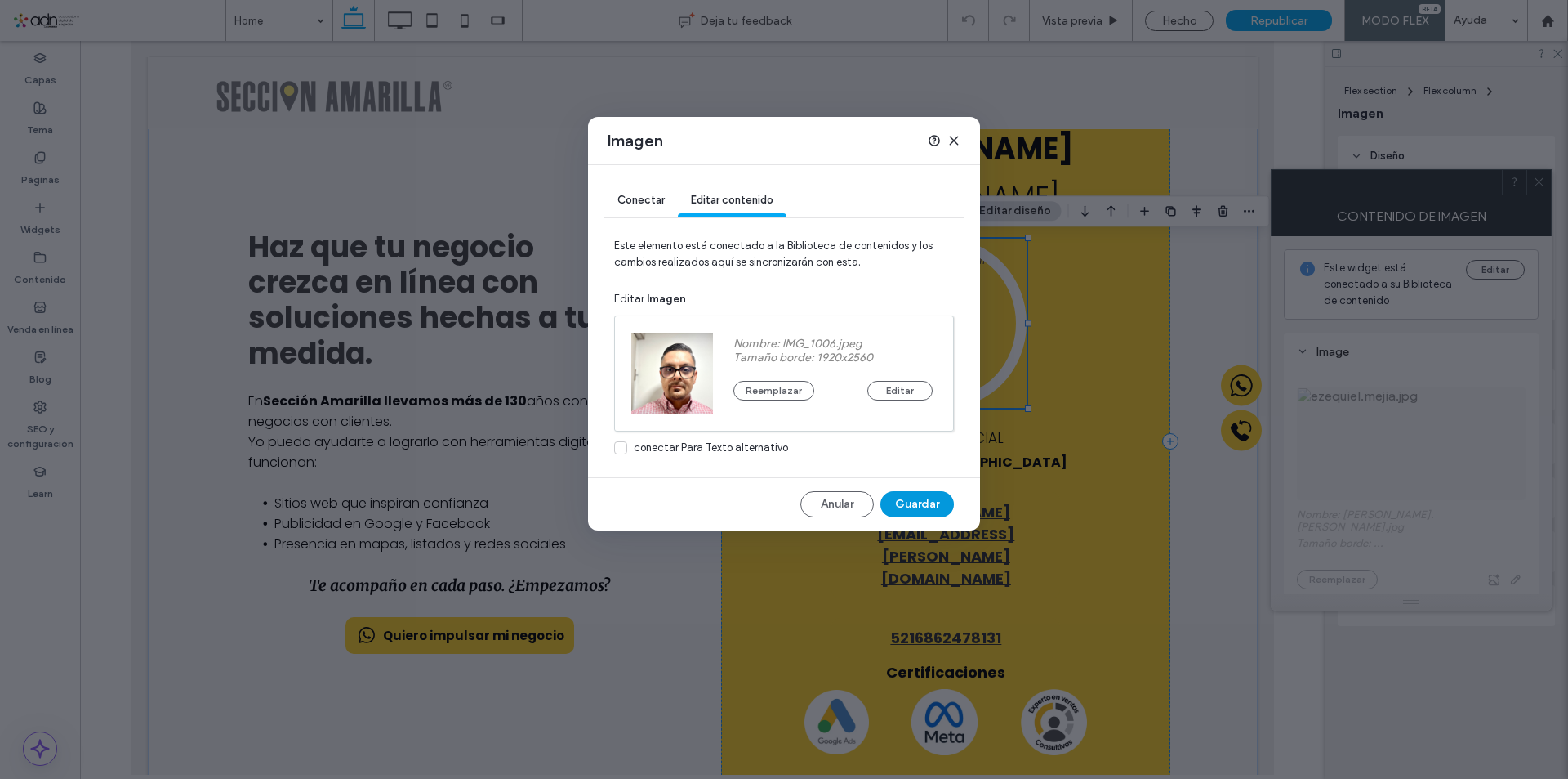
click at [900, 502] on button "Guardar" at bounding box center [917, 503] width 74 height 26
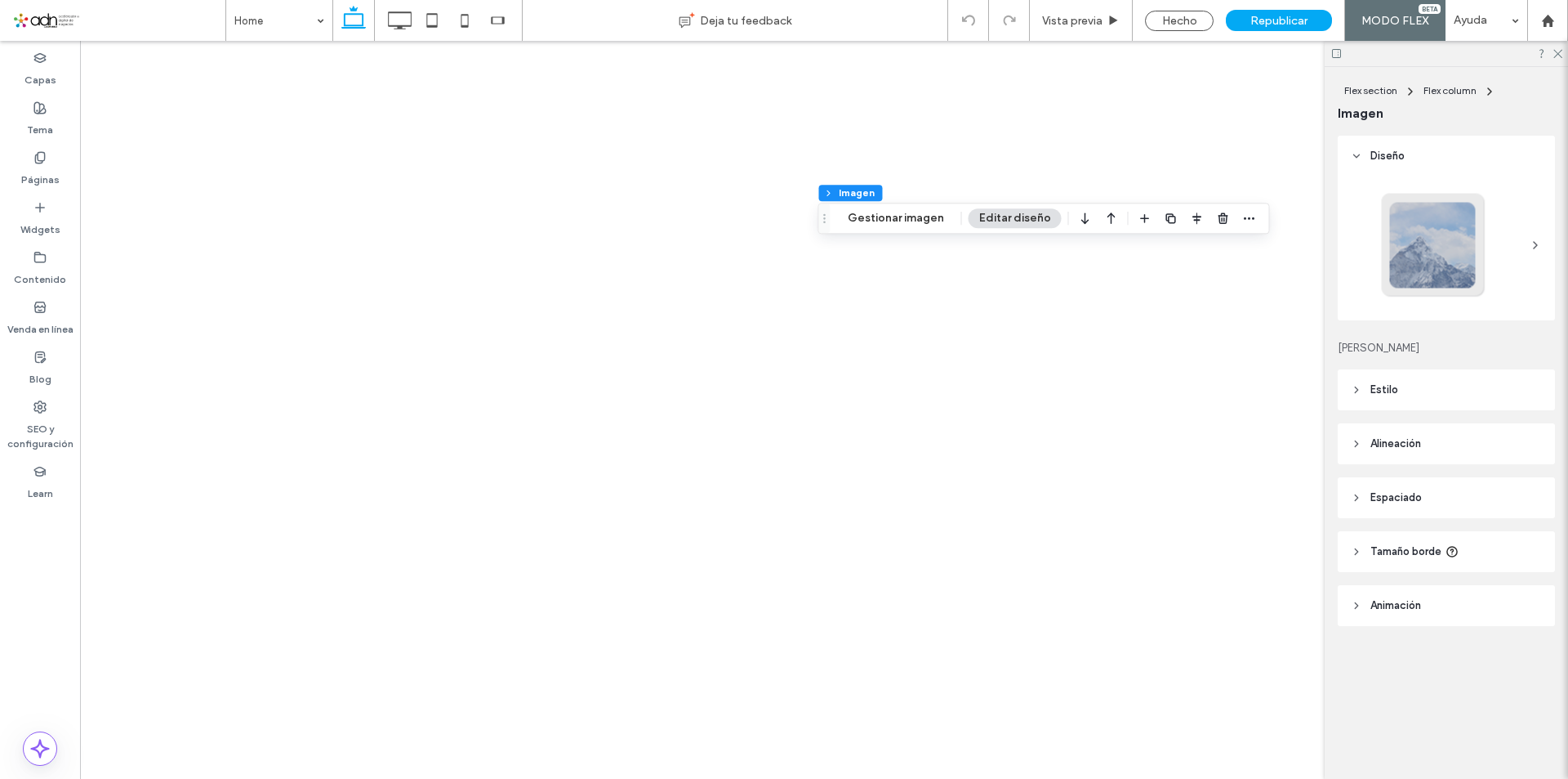
type input "**"
type input "****"
type input "**"
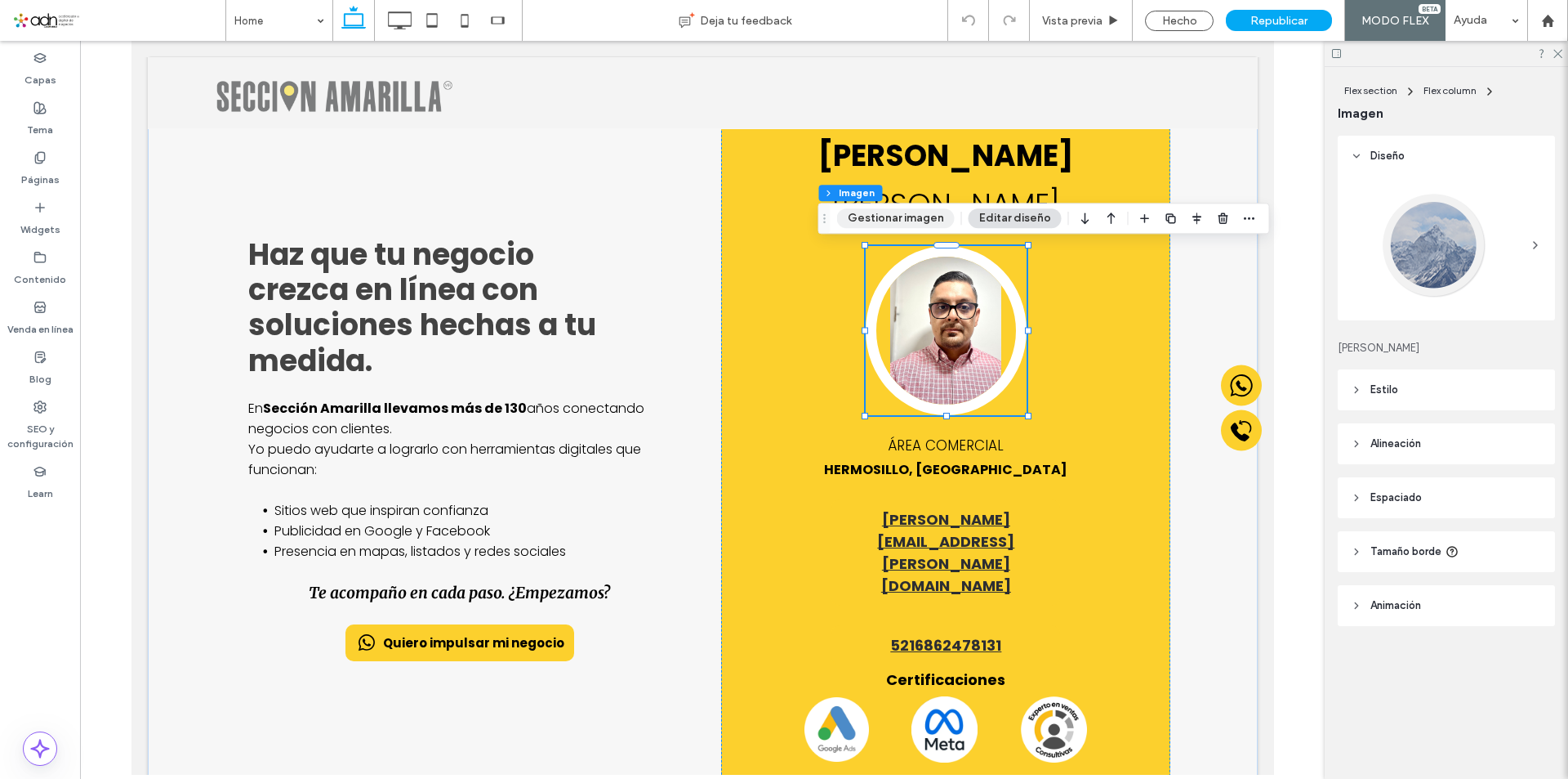
click at [929, 226] on button "Gestionar imagen" at bounding box center [896, 218] width 118 height 20
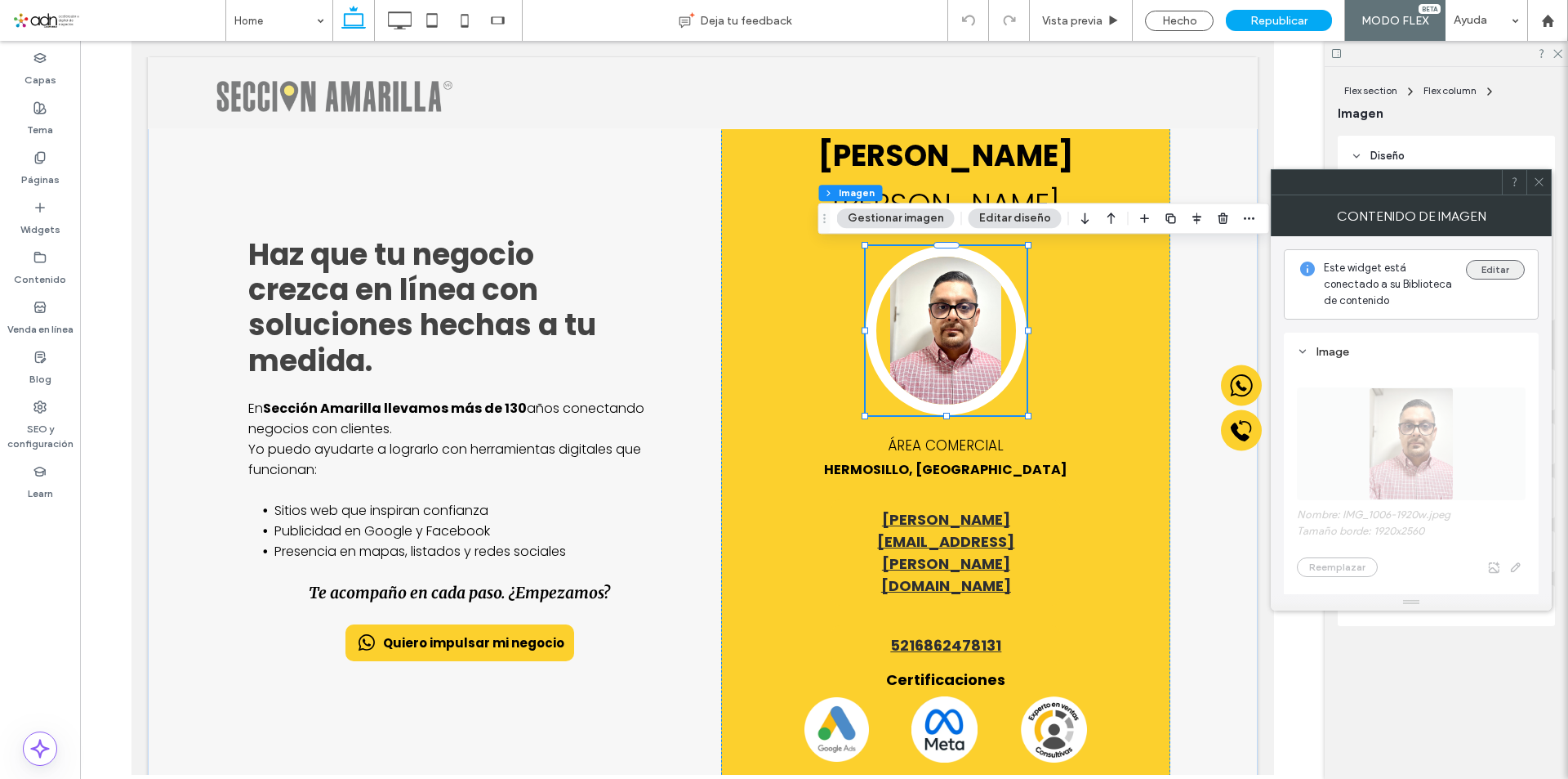
click at [1492, 277] on button "Editar" at bounding box center [1495, 270] width 59 height 20
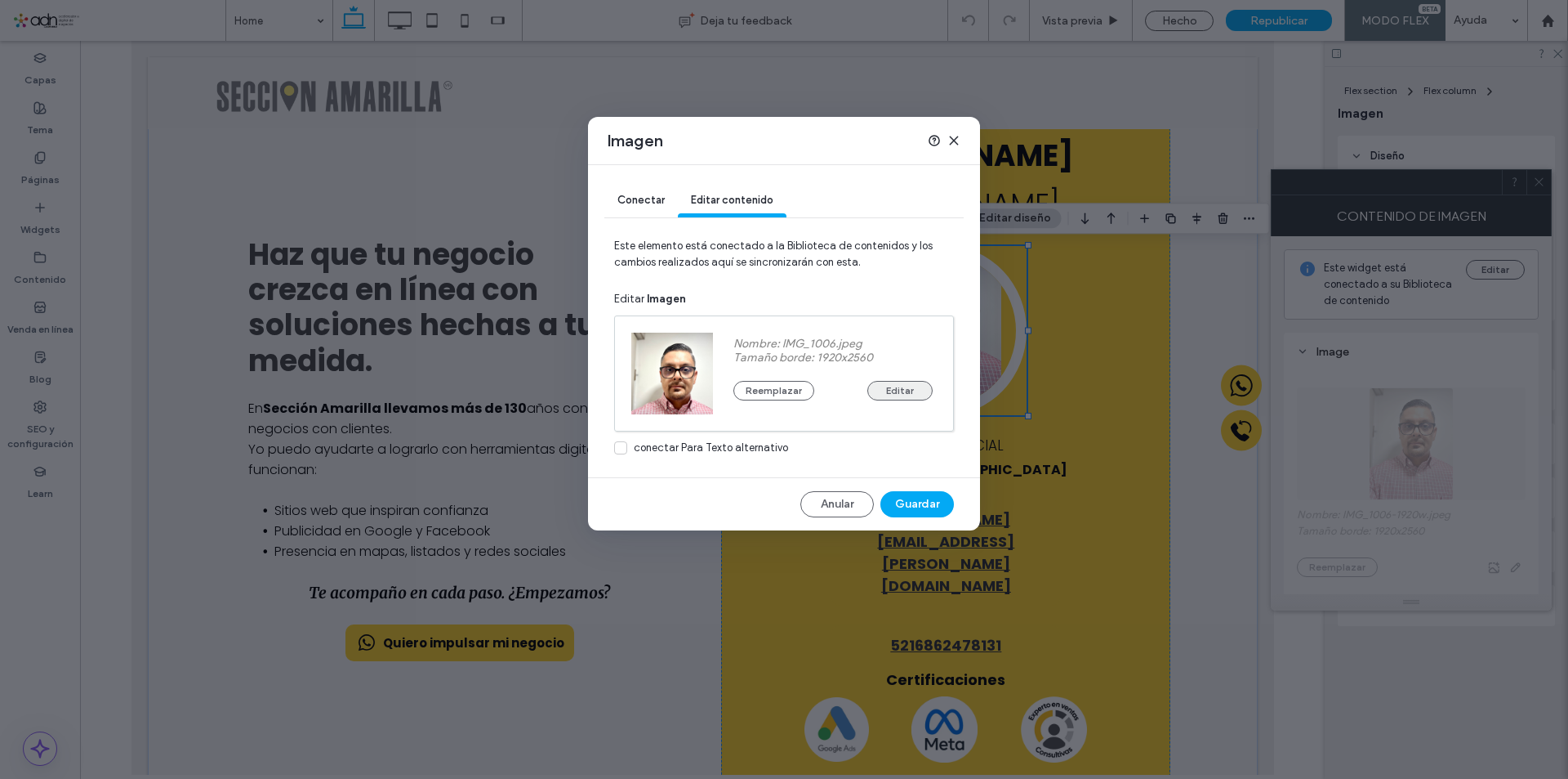
click at [883, 395] on button "Editar" at bounding box center [900, 390] width 66 height 20
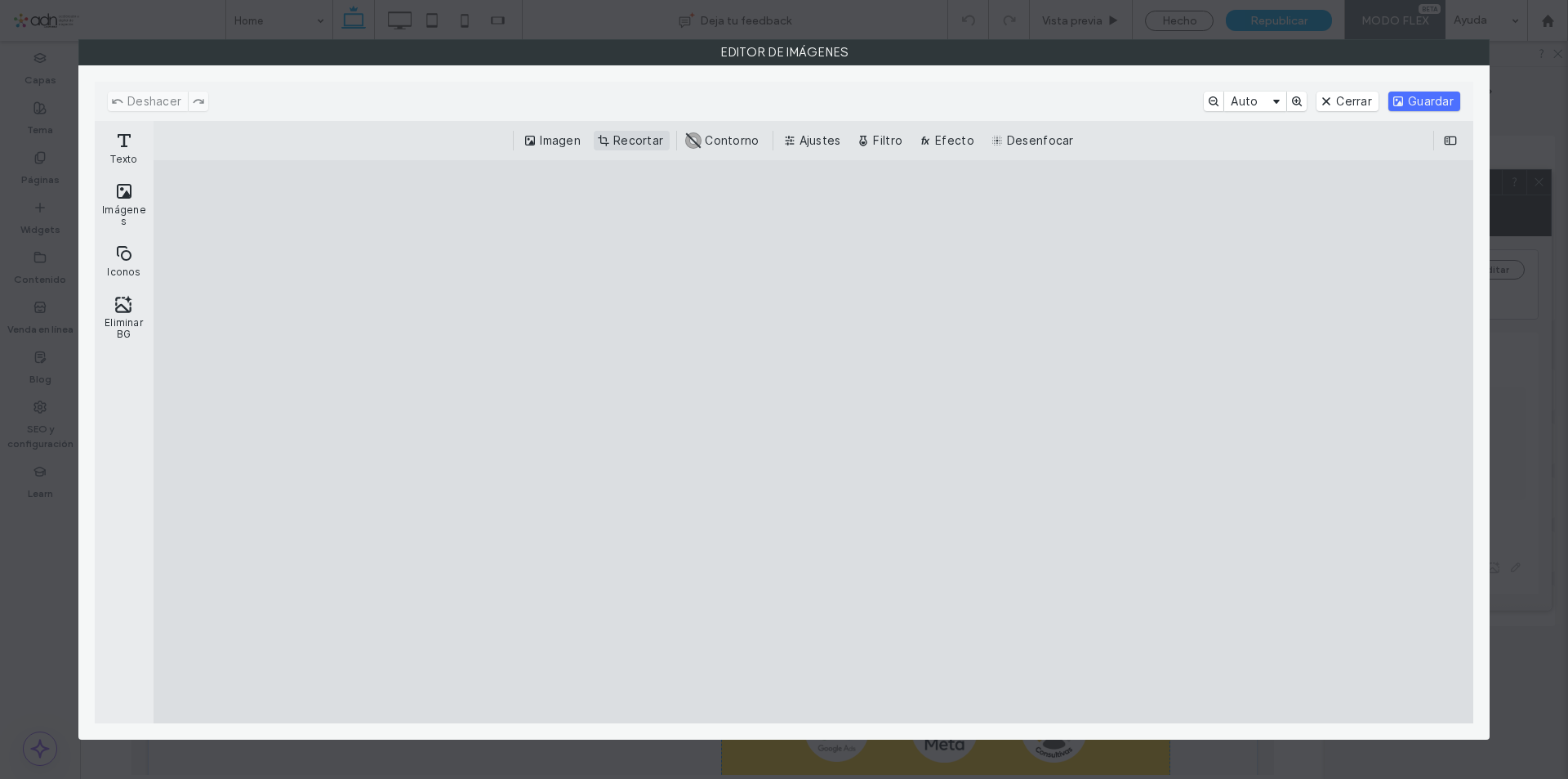
click at [635, 145] on button "Recortar" at bounding box center [631, 140] width 76 height 20
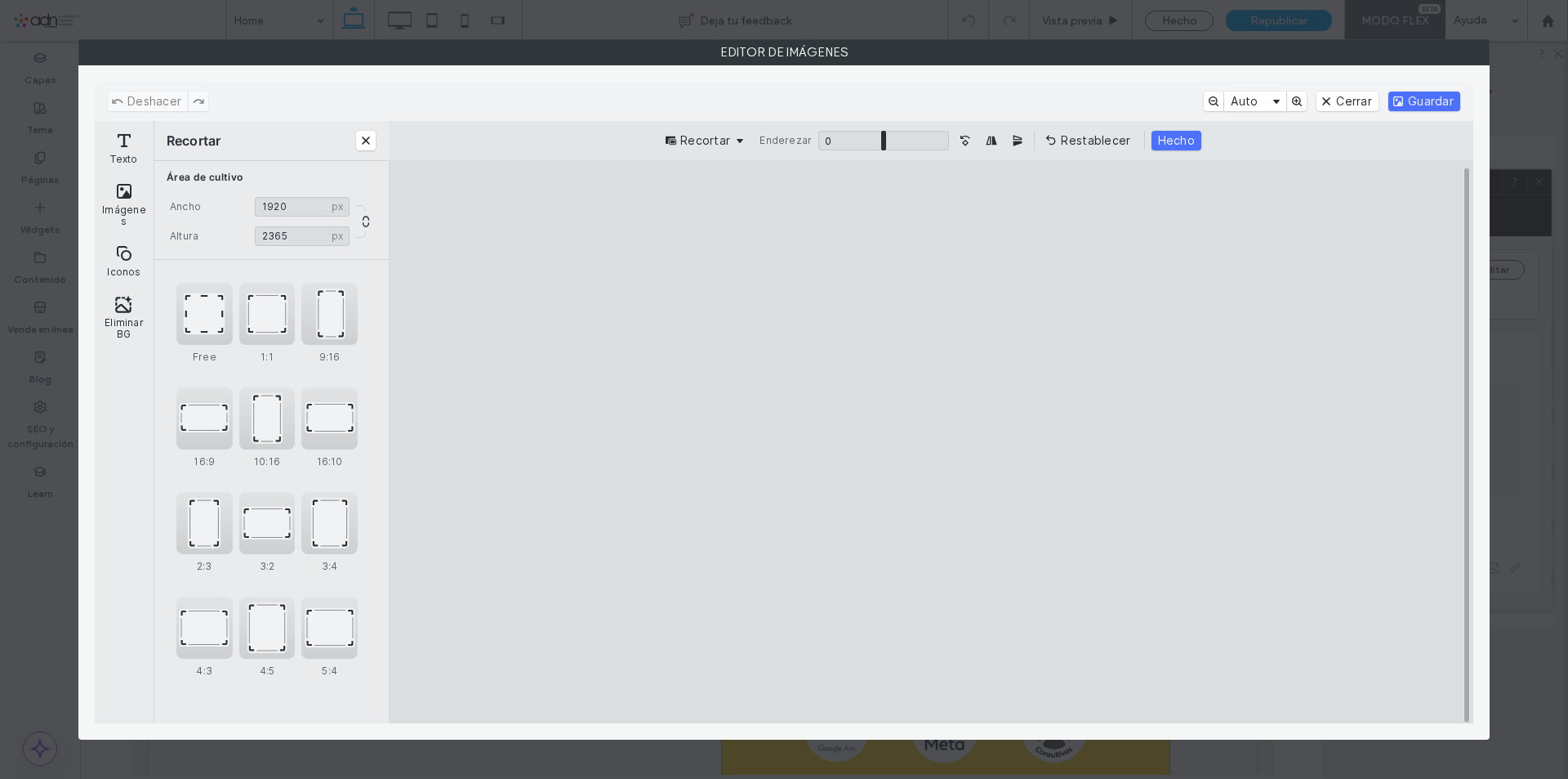
drag, startPoint x: 1097, startPoint y: 223, endPoint x: 1102, endPoint y: 257, distance: 34.4
click at [931, 442] on cesdk-canvas "Lienzo del editor" at bounding box center [931, 442] width 0 height 0
type input "****"
drag, startPoint x: 1109, startPoint y: 683, endPoint x: 1122, endPoint y: 657, distance: 29.1
click at [931, 442] on cesdk-canvas "Lienzo del editor" at bounding box center [931, 442] width 0 height 0
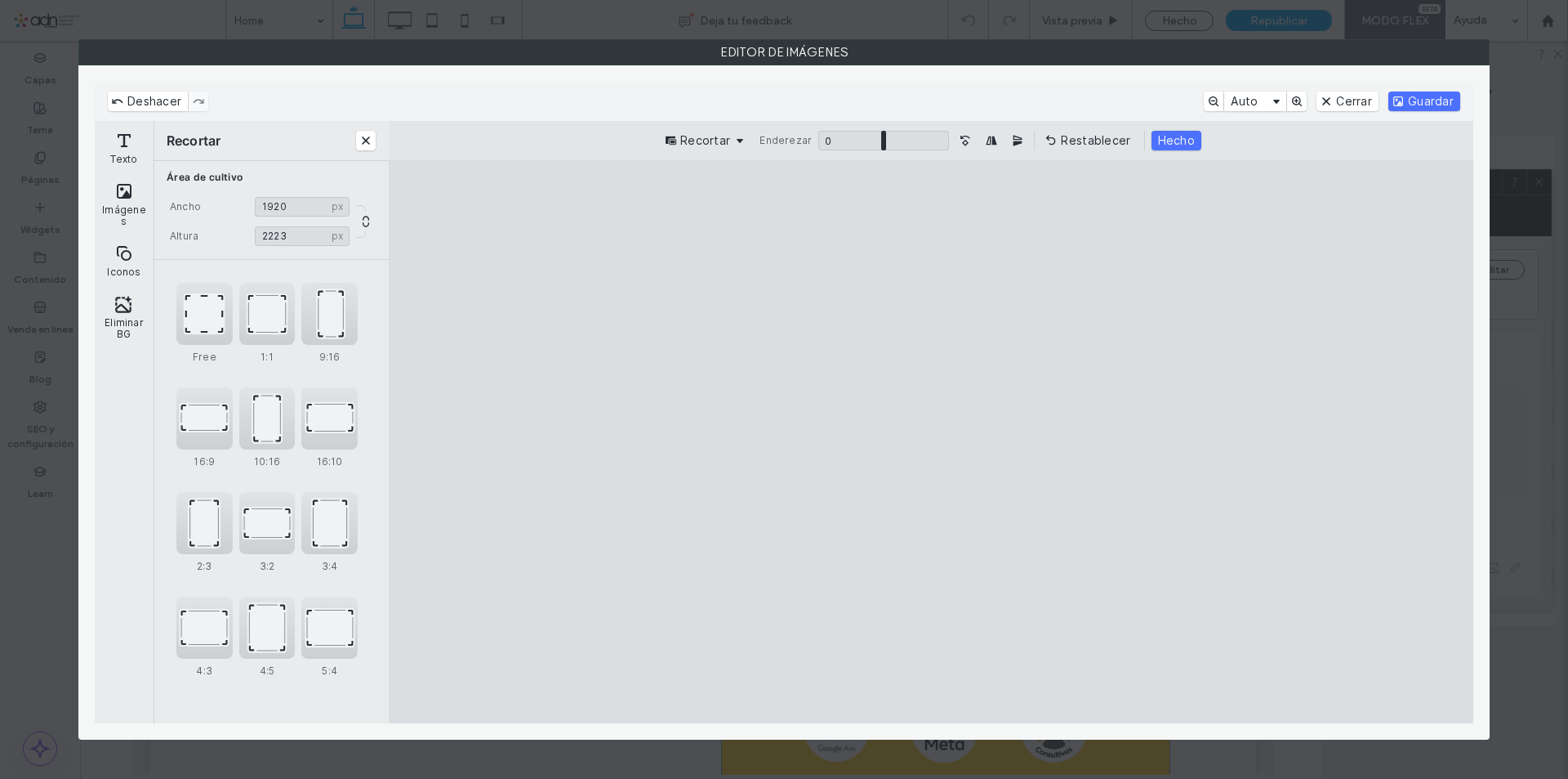
drag, startPoint x: 994, startPoint y: 559, endPoint x: 977, endPoint y: 566, distance: 18.4
click at [931, 442] on cesdk-canvas "Lienzo del editor" at bounding box center [931, 442] width 0 height 0
click at [1410, 100] on button "Guardar" at bounding box center [1424, 101] width 72 height 20
click at [110, 258] on button "Iconos" at bounding box center [124, 260] width 52 height 47
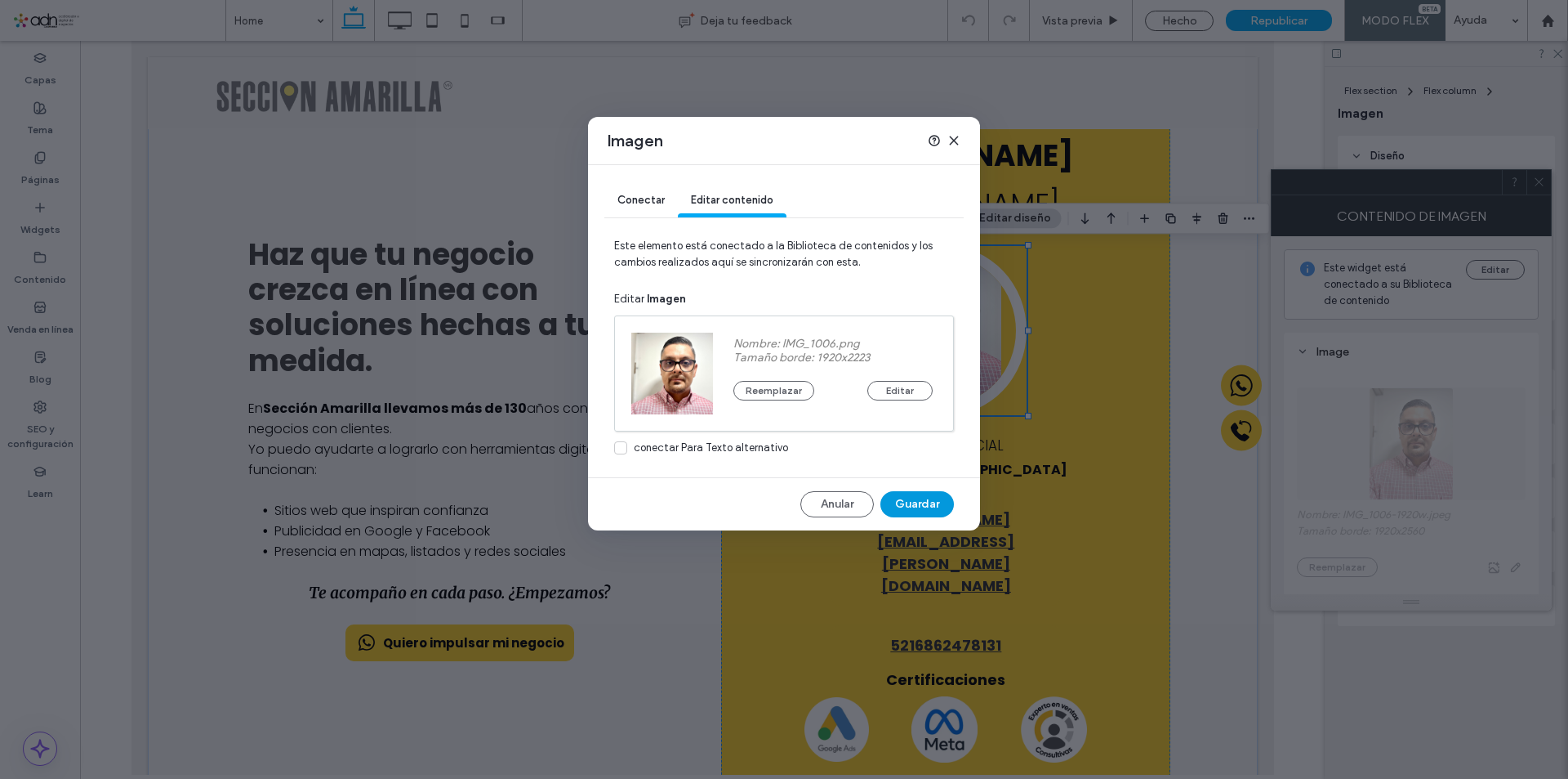
click at [926, 509] on button "Guardar" at bounding box center [917, 503] width 74 height 26
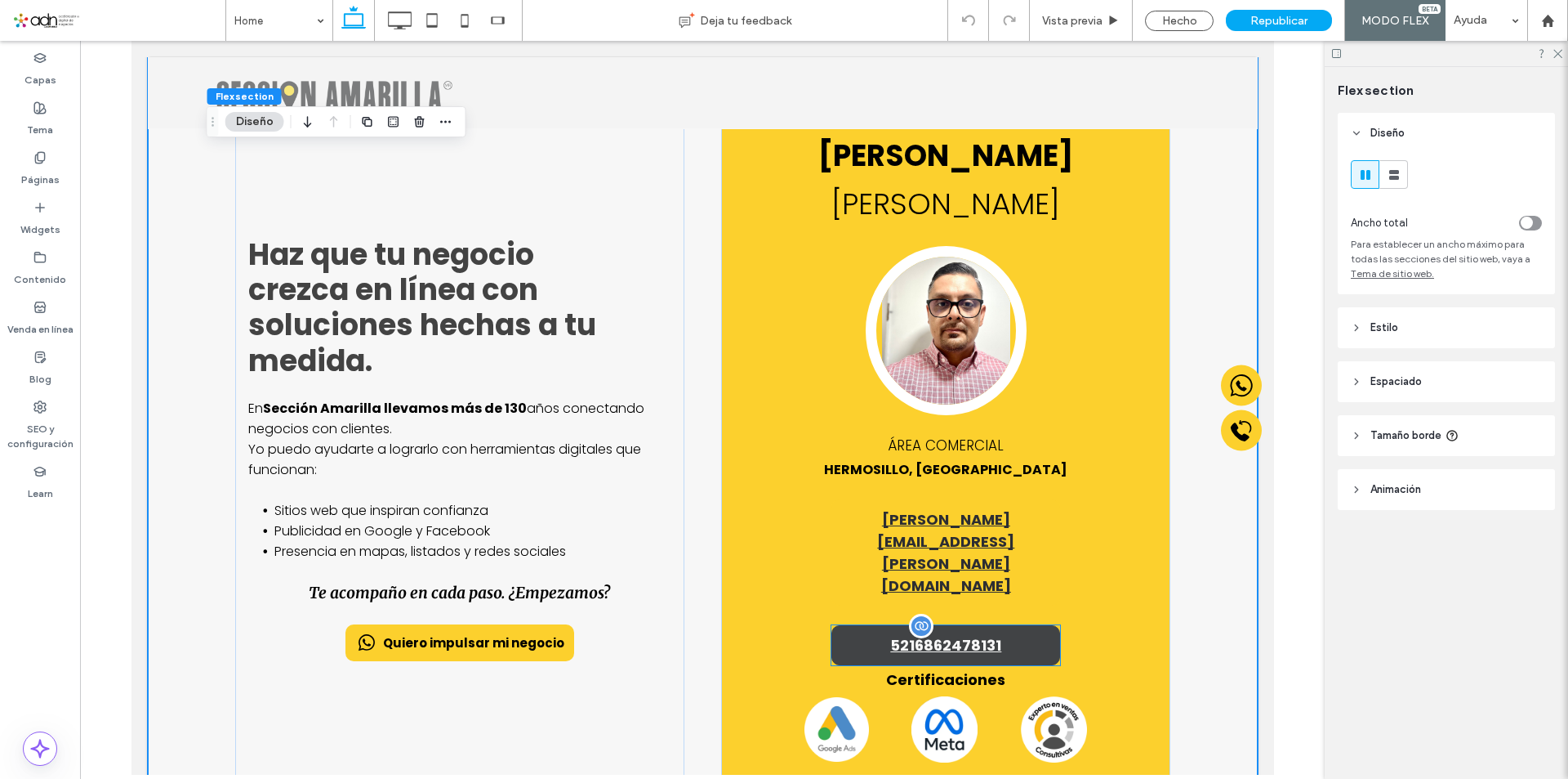
click at [932, 634] on span "5216862478131" at bounding box center [945, 644] width 111 height 22
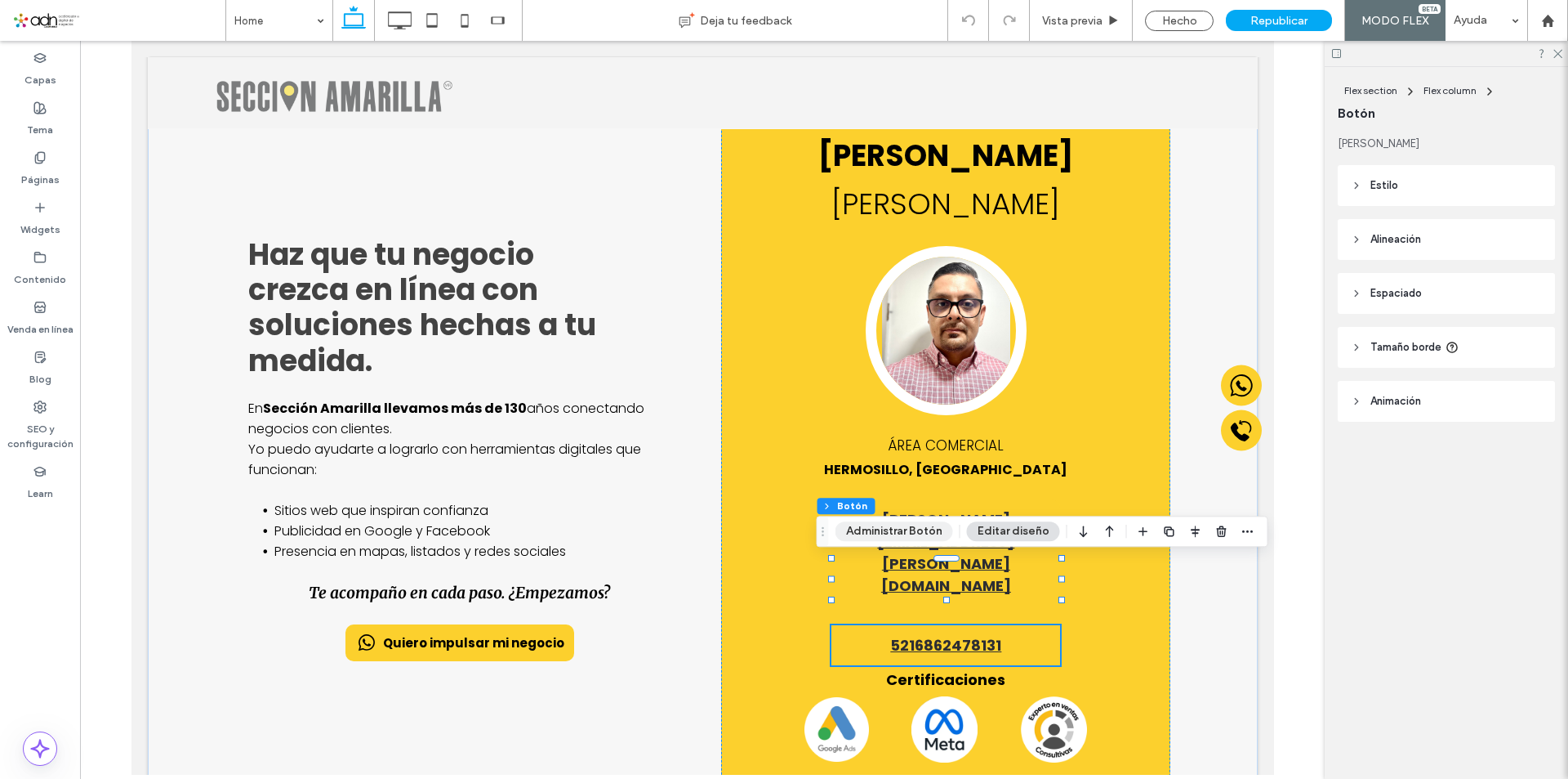
click at [901, 536] on button "Administrar Botón" at bounding box center [894, 532] width 118 height 20
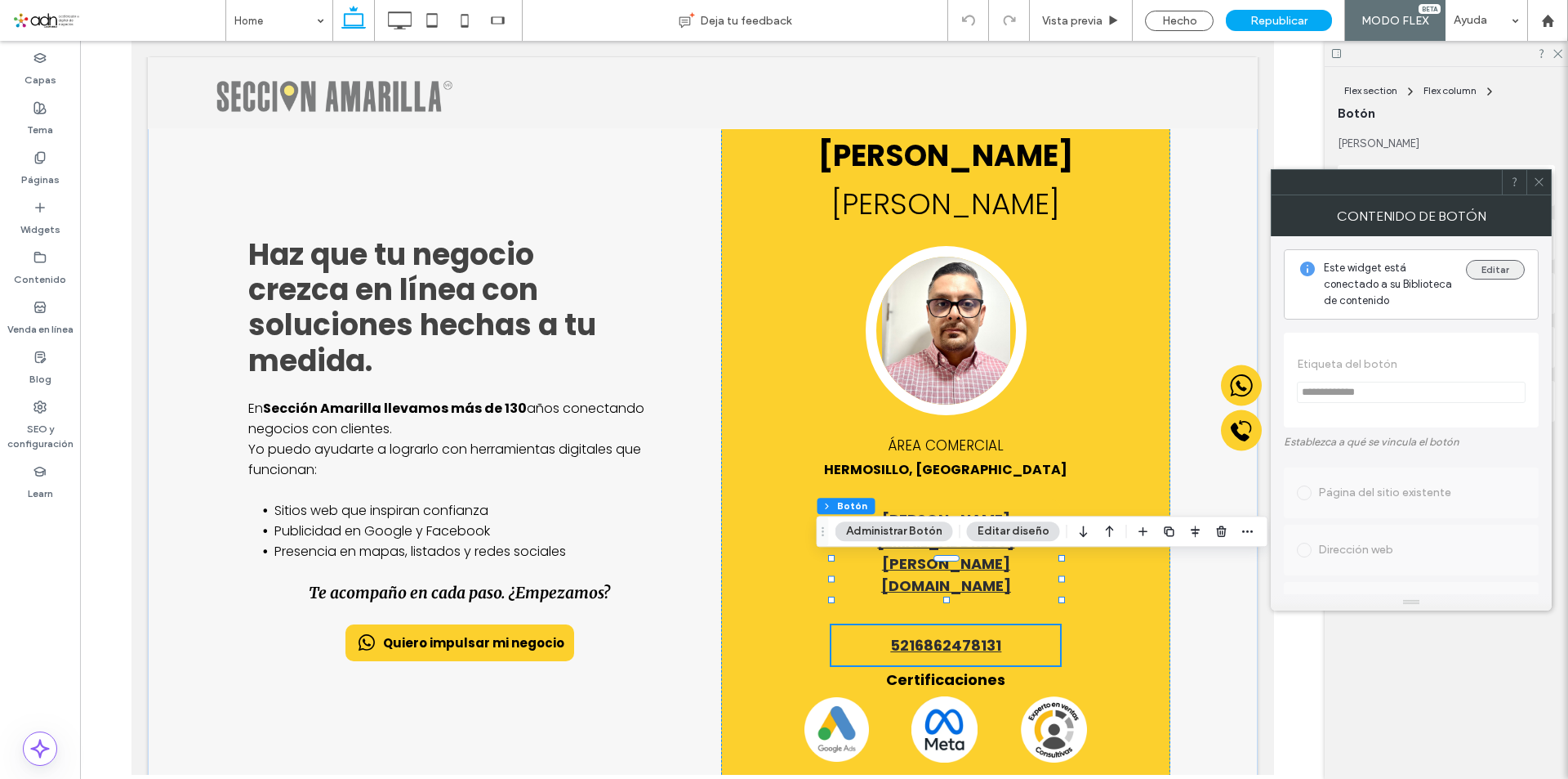
click at [1505, 267] on button "Editar" at bounding box center [1495, 270] width 59 height 20
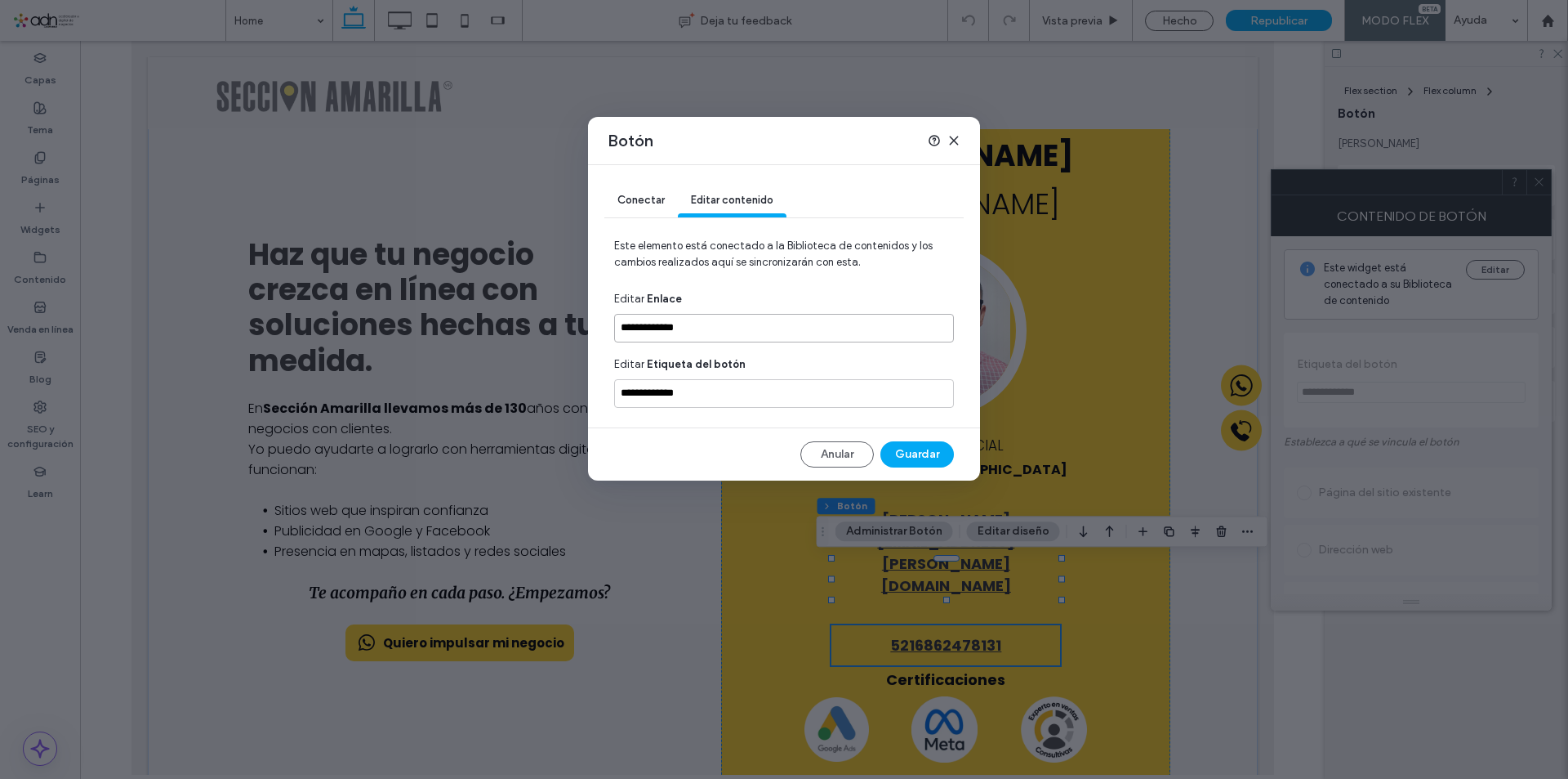
drag, startPoint x: 701, startPoint y: 335, endPoint x: 637, endPoint y: 332, distance: 64.1
click at [637, 332] on input "**********" at bounding box center [784, 328] width 339 height 28
paste input
type input "**********"
drag, startPoint x: 657, startPoint y: 394, endPoint x: 637, endPoint y: 394, distance: 20.0
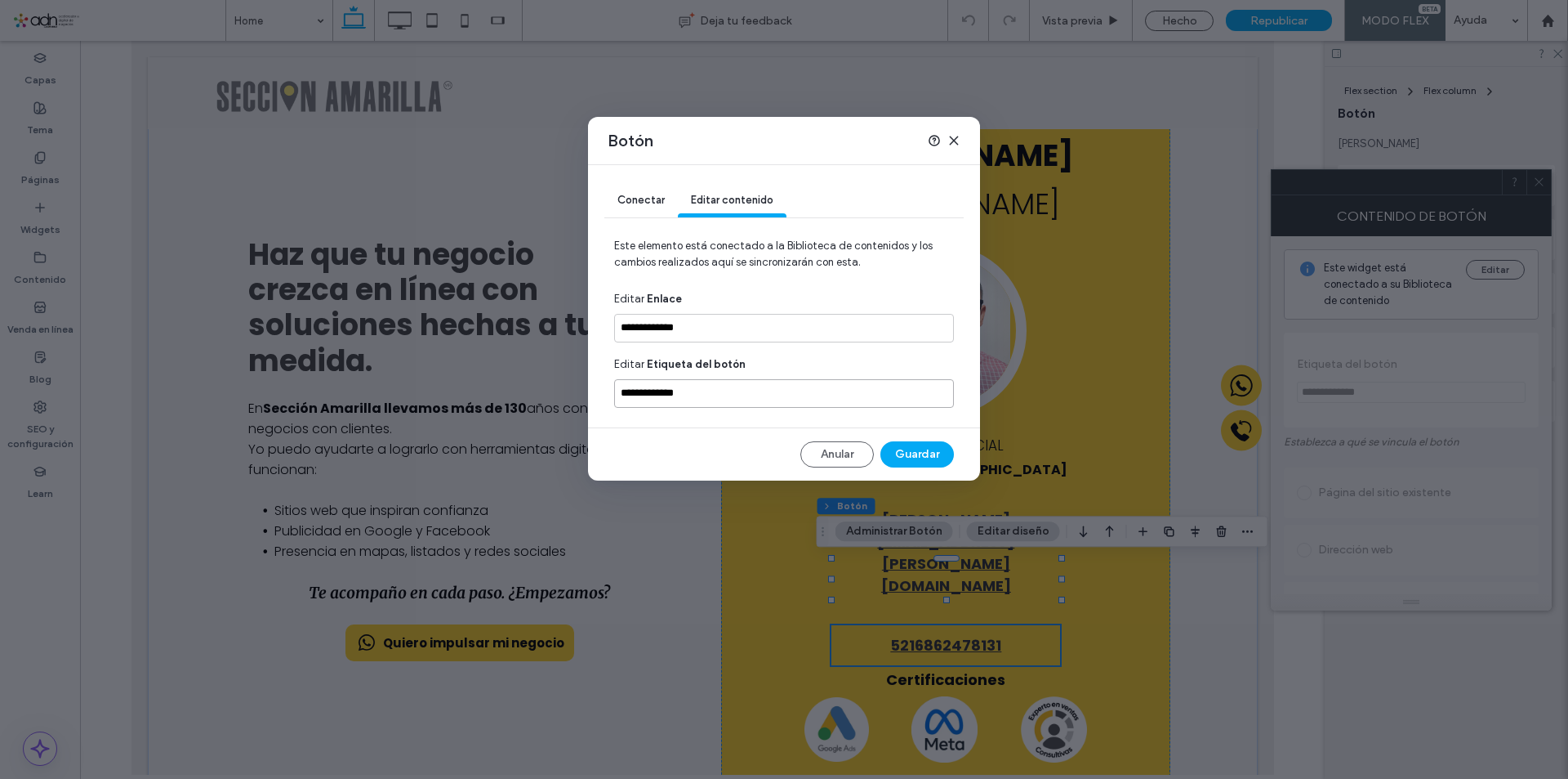
click at [637, 394] on input "**********" at bounding box center [784, 393] width 339 height 28
paste input
type input "**********"
click at [907, 455] on button "Guardar" at bounding box center [917, 453] width 74 height 26
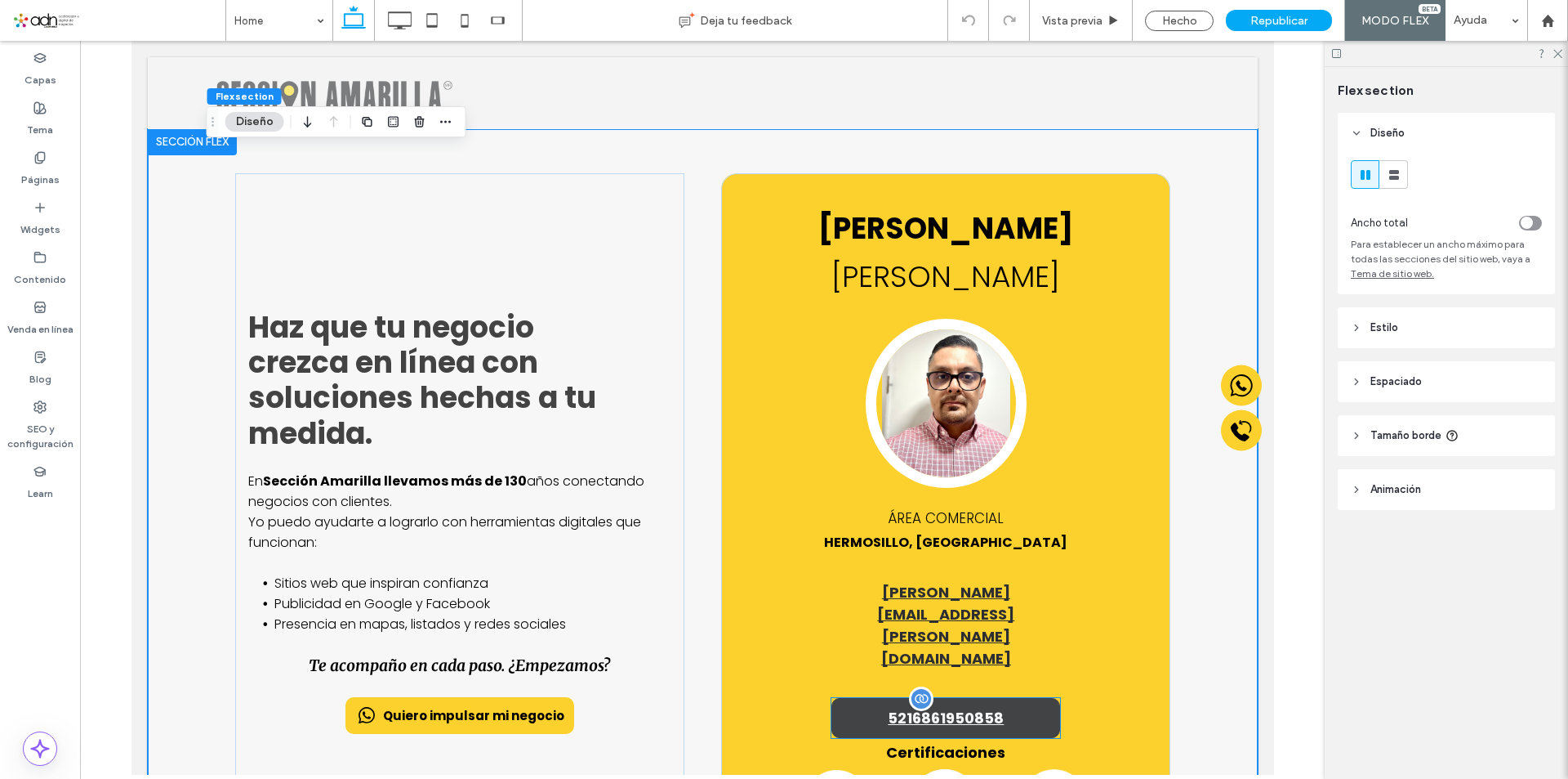
click at [923, 707] on span "5216861950858" at bounding box center [945, 718] width 116 height 22
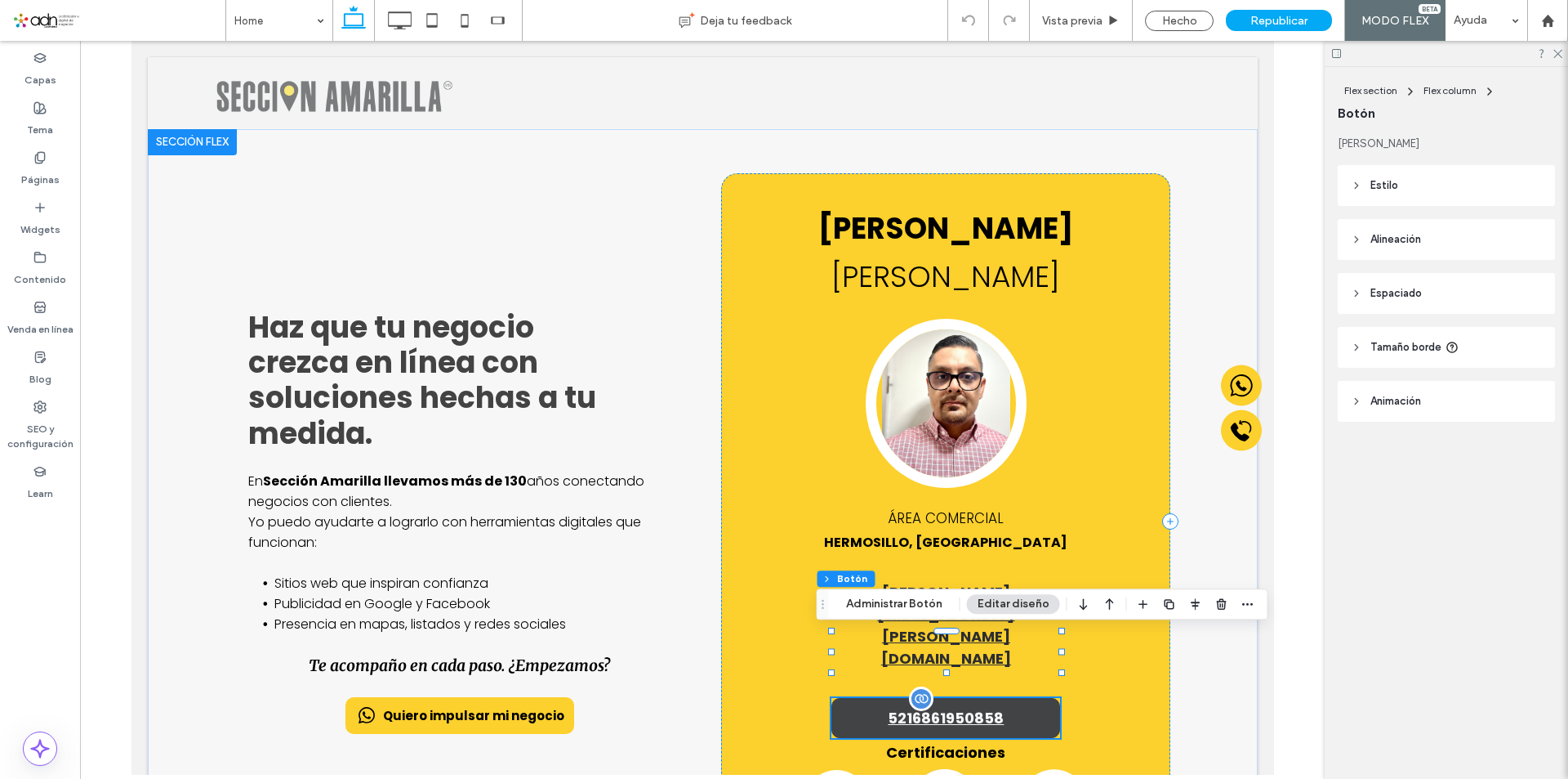
type input "**"
click at [923, 707] on span "5216861950858" at bounding box center [945, 718] width 116 height 22
click at [916, 610] on button "Administrar Botón" at bounding box center [894, 604] width 118 height 20
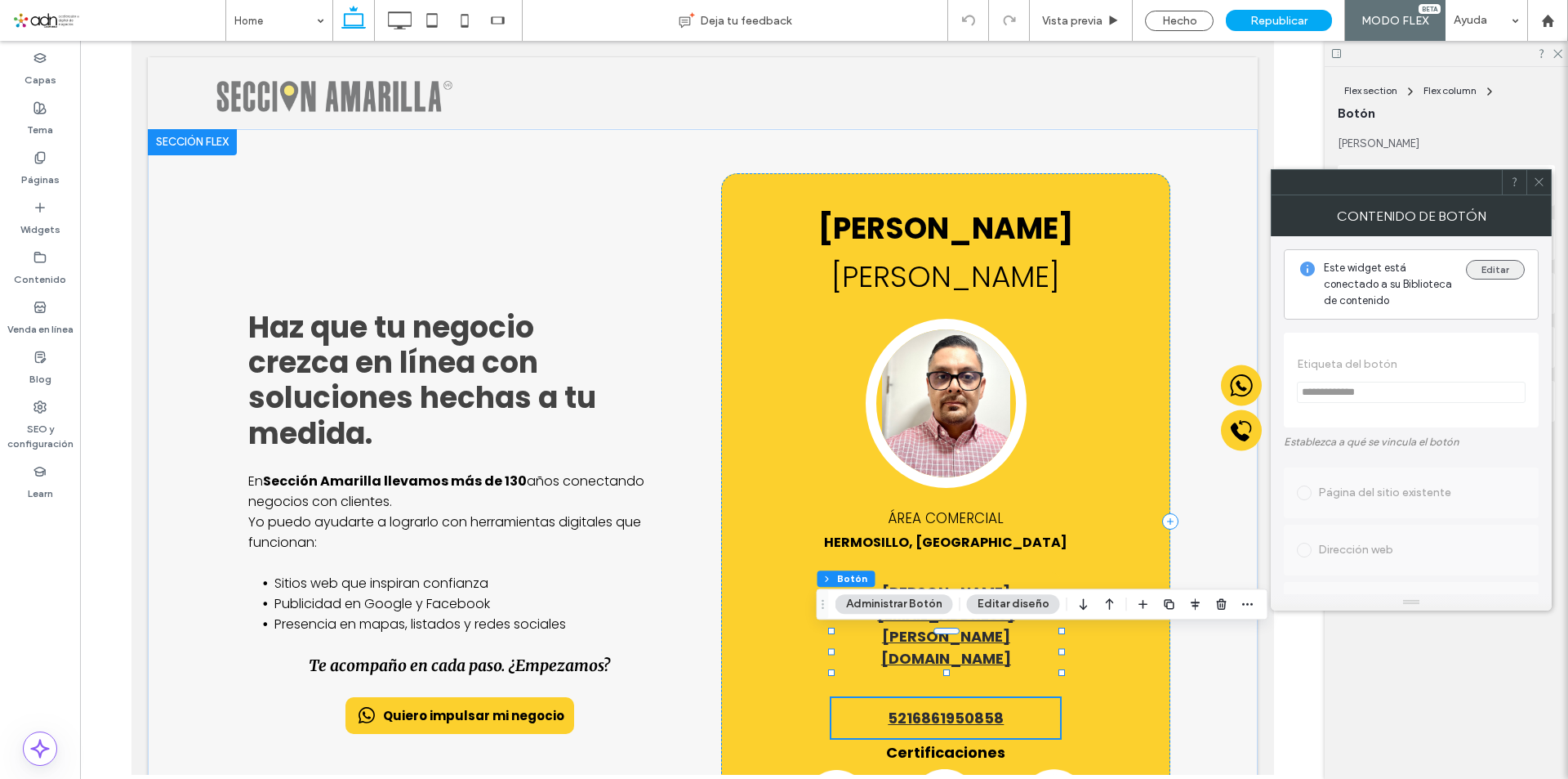
click at [1484, 269] on button "Editar" at bounding box center [1495, 270] width 59 height 20
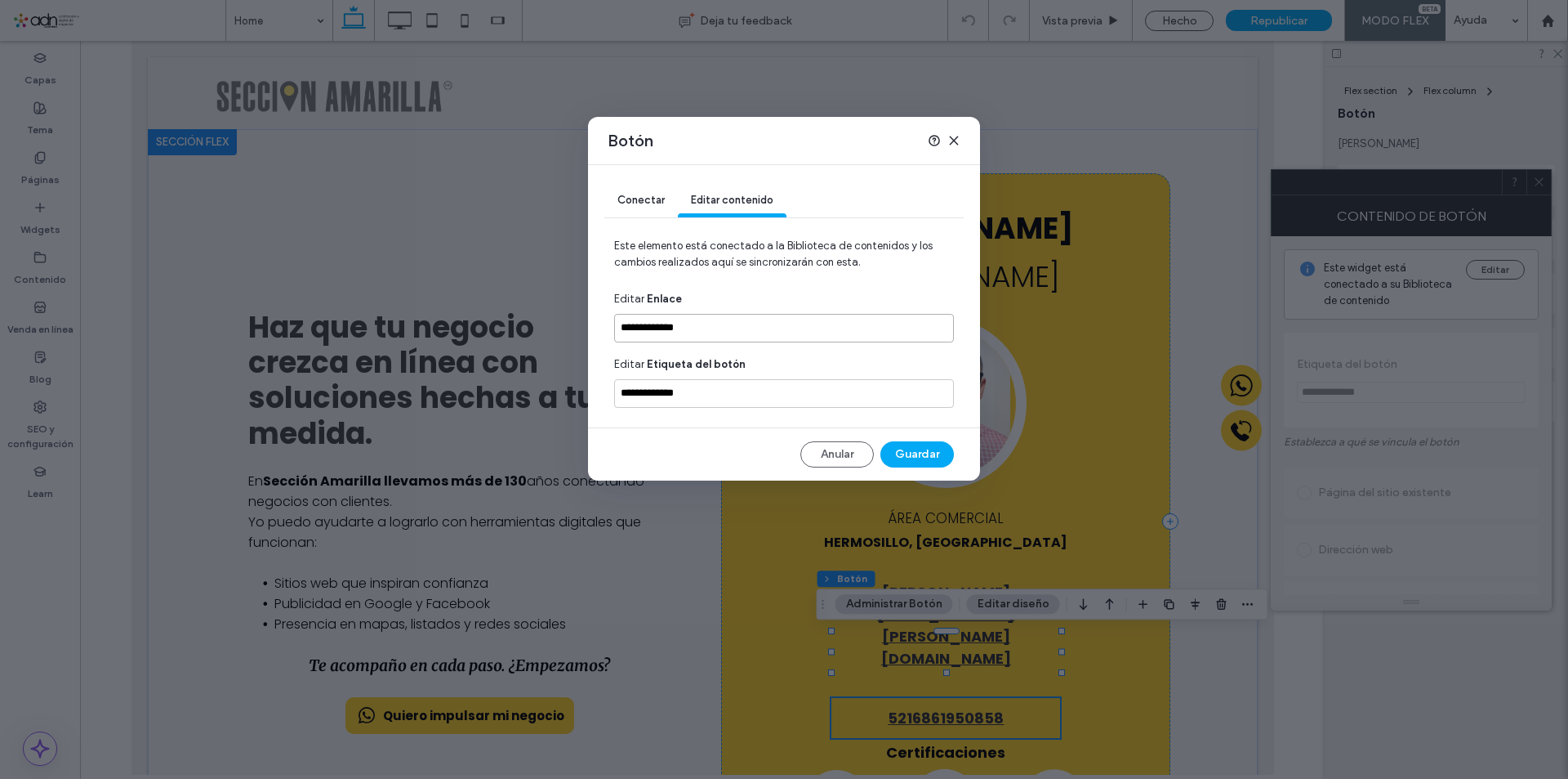
click at [637, 326] on input "**********" at bounding box center [784, 328] width 339 height 28
type input "**********"
click at [637, 396] on input "**********" at bounding box center [784, 393] width 339 height 28
type input "**********"
click at [907, 452] on button "Guardar" at bounding box center [917, 453] width 74 height 26
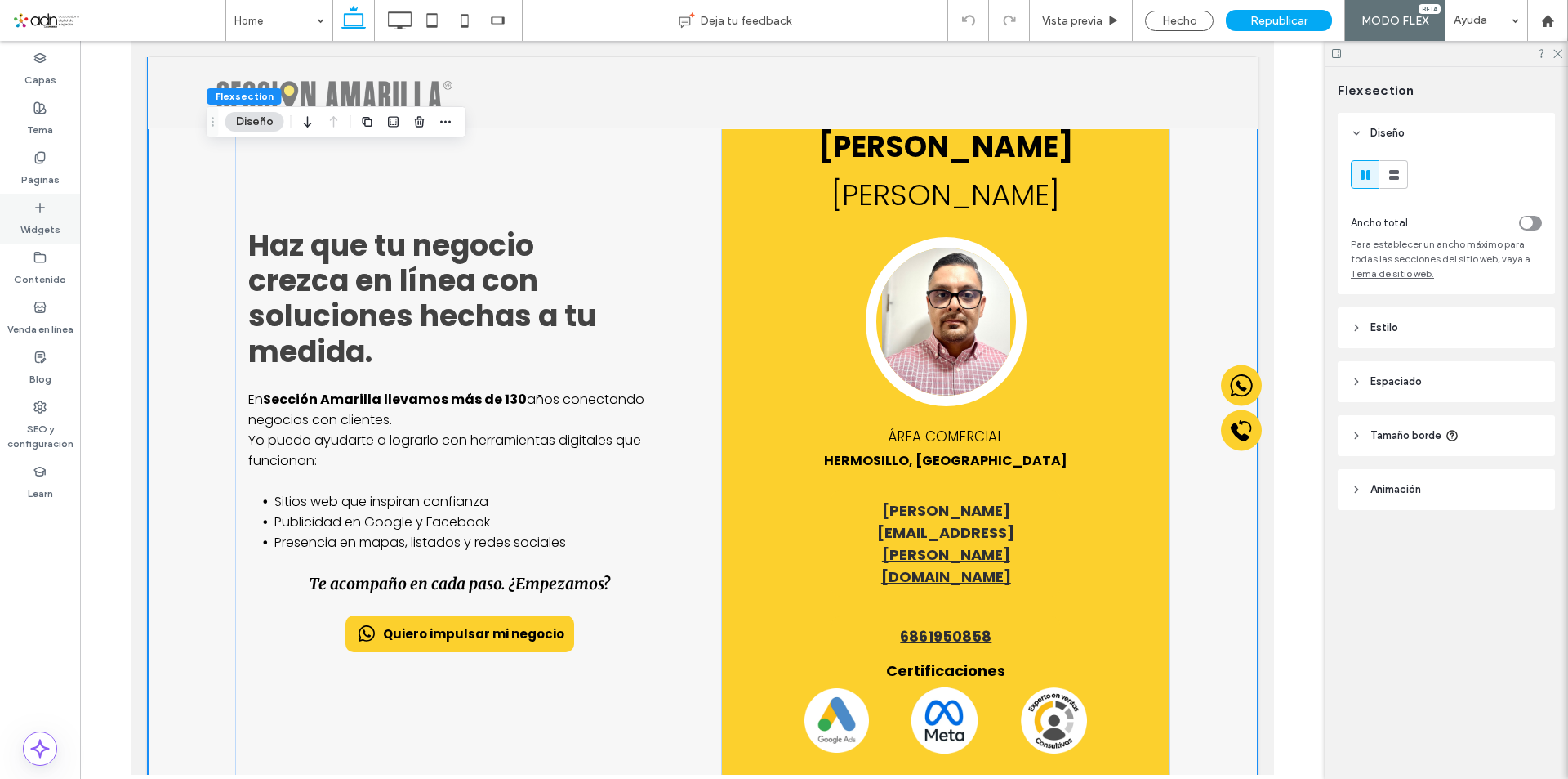
click at [39, 216] on label "Widgets" at bounding box center [41, 226] width 40 height 23
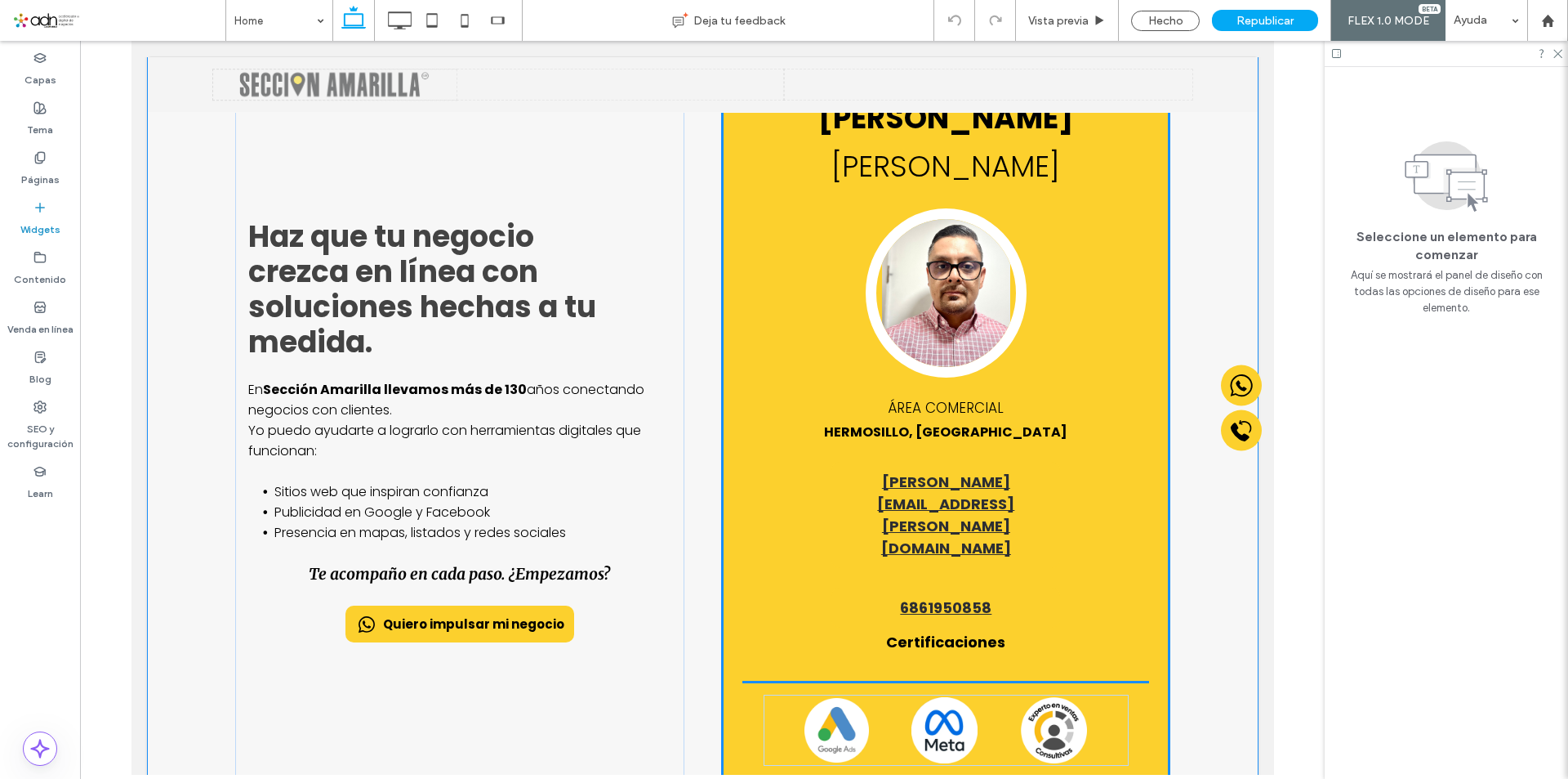
scroll to position [115, 0]
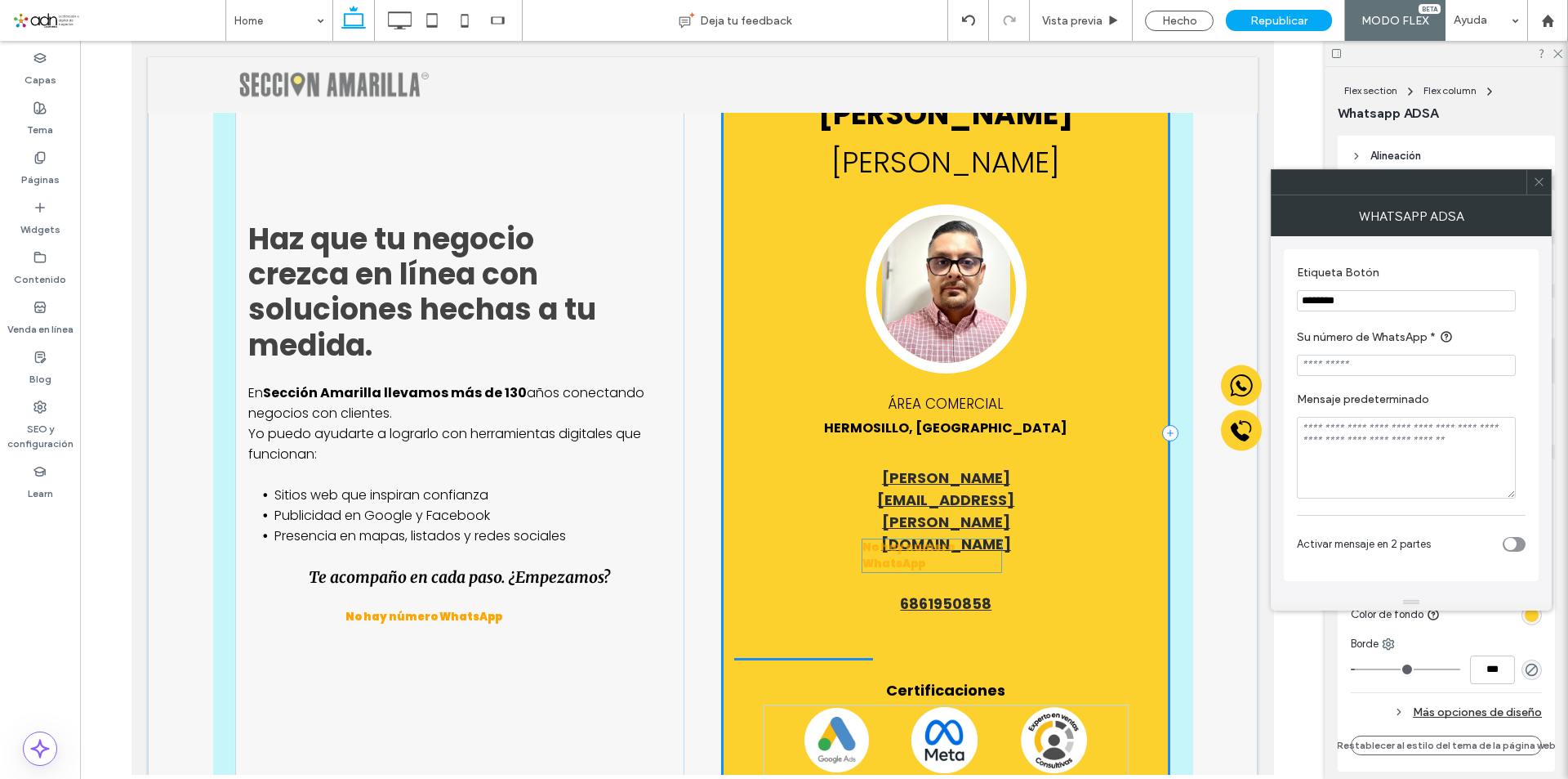
drag, startPoint x: 814, startPoint y: 696, endPoint x: 948, endPoint y: 560, distance: 190.9
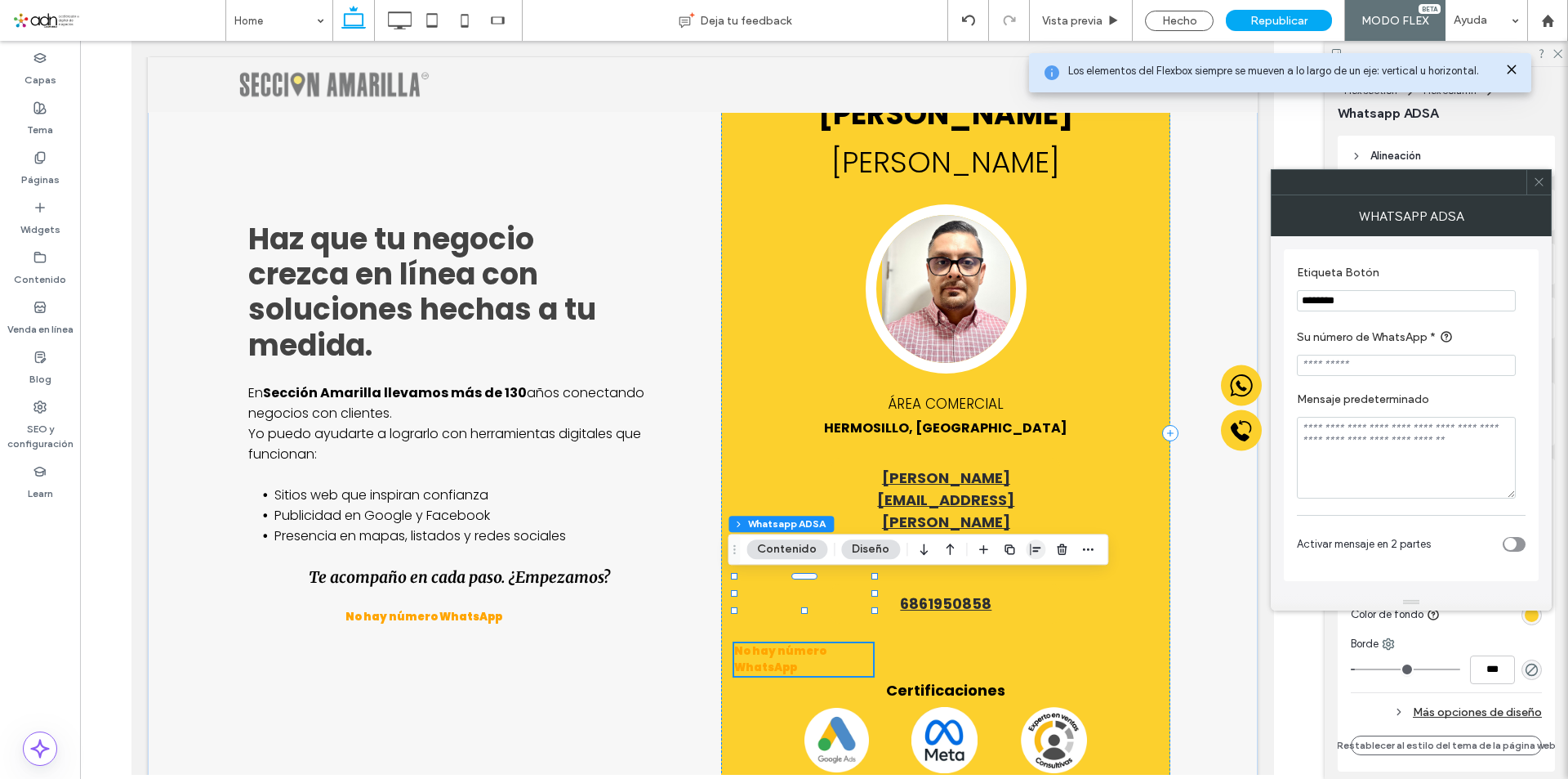
click at [1035, 548] on use "button" at bounding box center [1035, 549] width 11 height 12
click at [1015, 586] on icon "center" at bounding box center [1019, 581] width 13 height 13
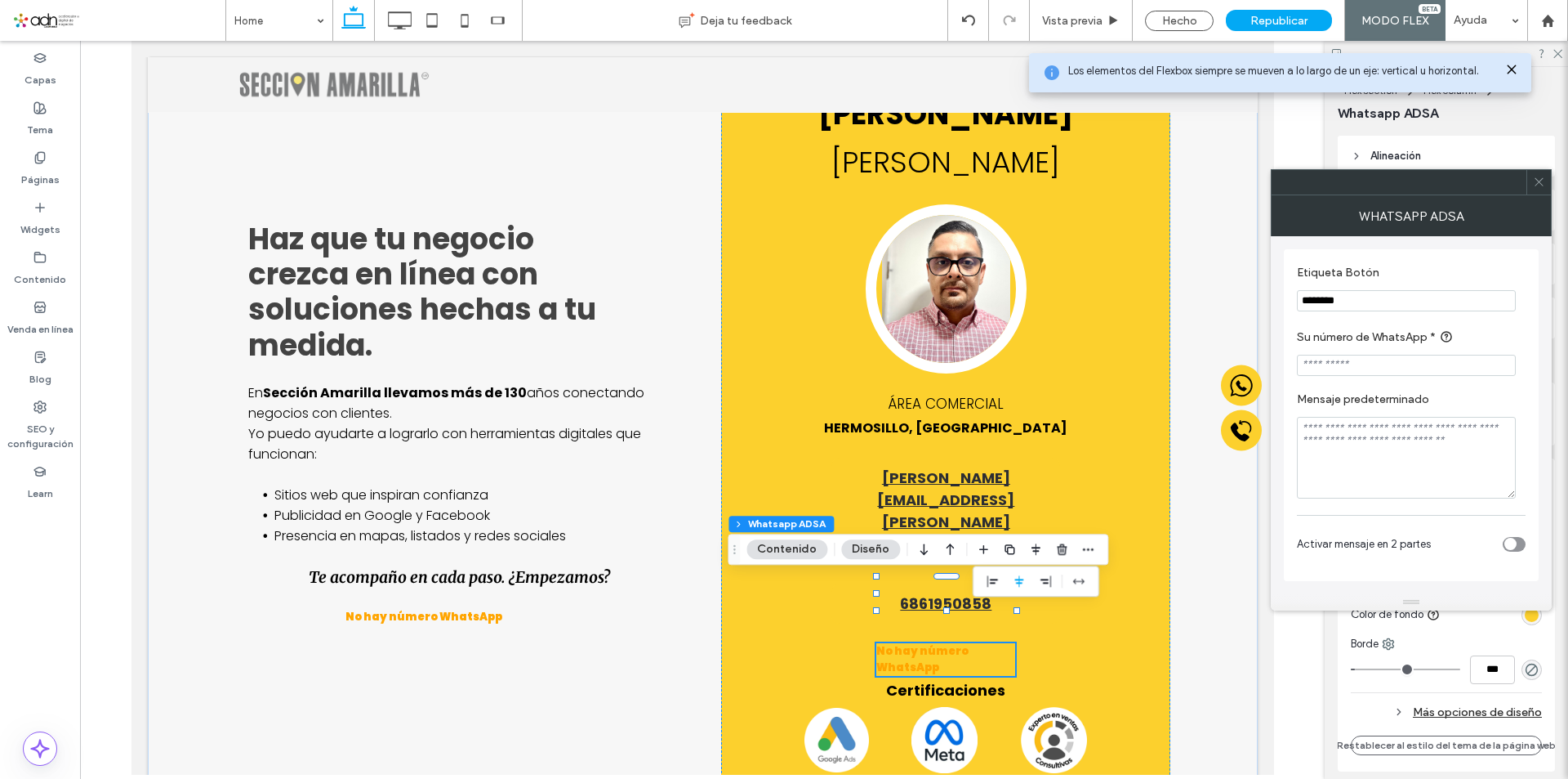
click at [1355, 373] on input "Su número de WhatsApp *" at bounding box center [1406, 365] width 219 height 22
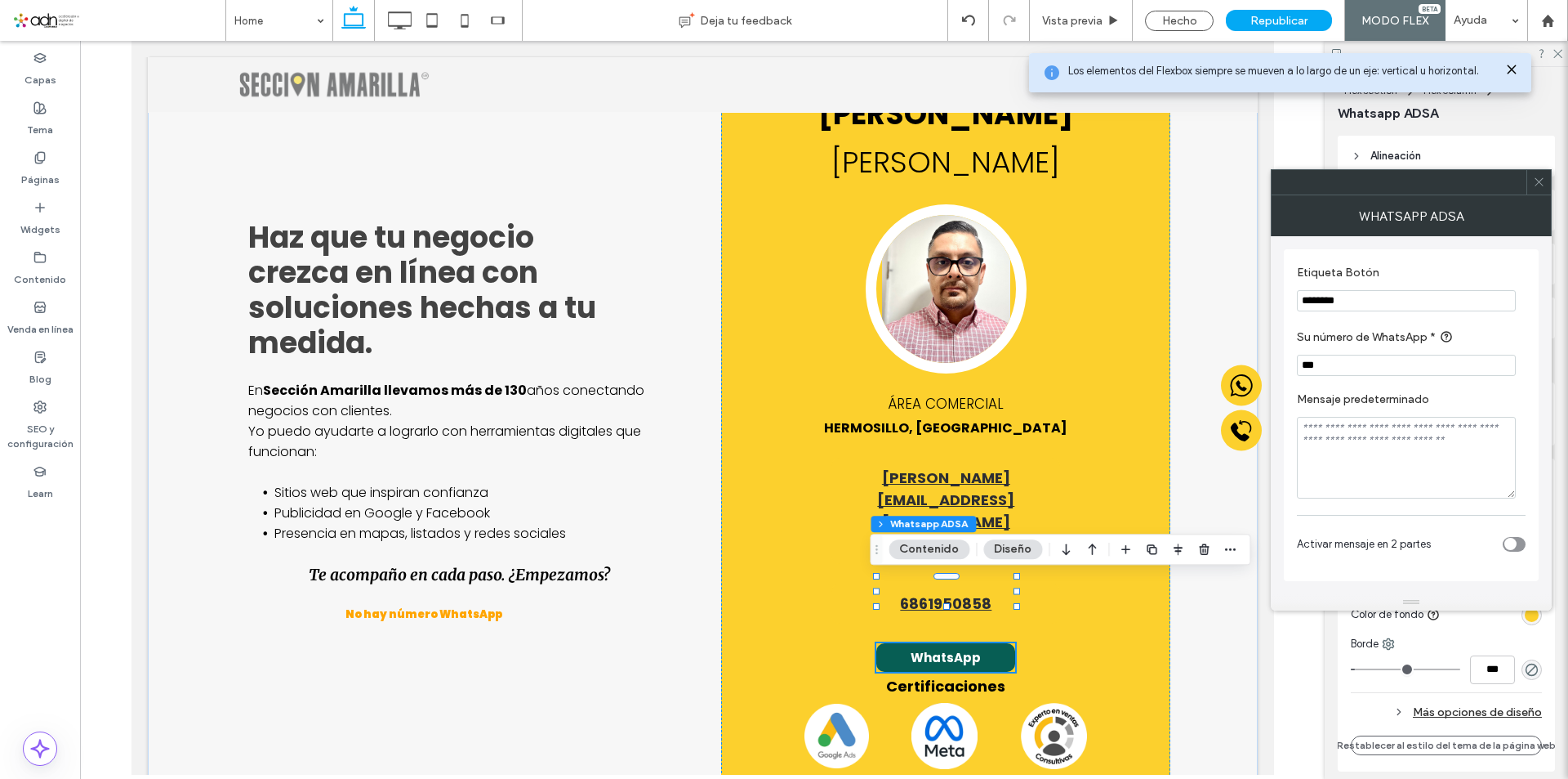
paste input "**********"
type input "**********"
click at [1354, 426] on textarea "Mensaje predeterminado" at bounding box center [1406, 458] width 219 height 81
click at [1376, 477] on textarea "Mensaje predeterminado" at bounding box center [1406, 458] width 219 height 81
click at [453, 606] on div "No hay número WhatsApp" at bounding box center [458, 625] width 228 height 37
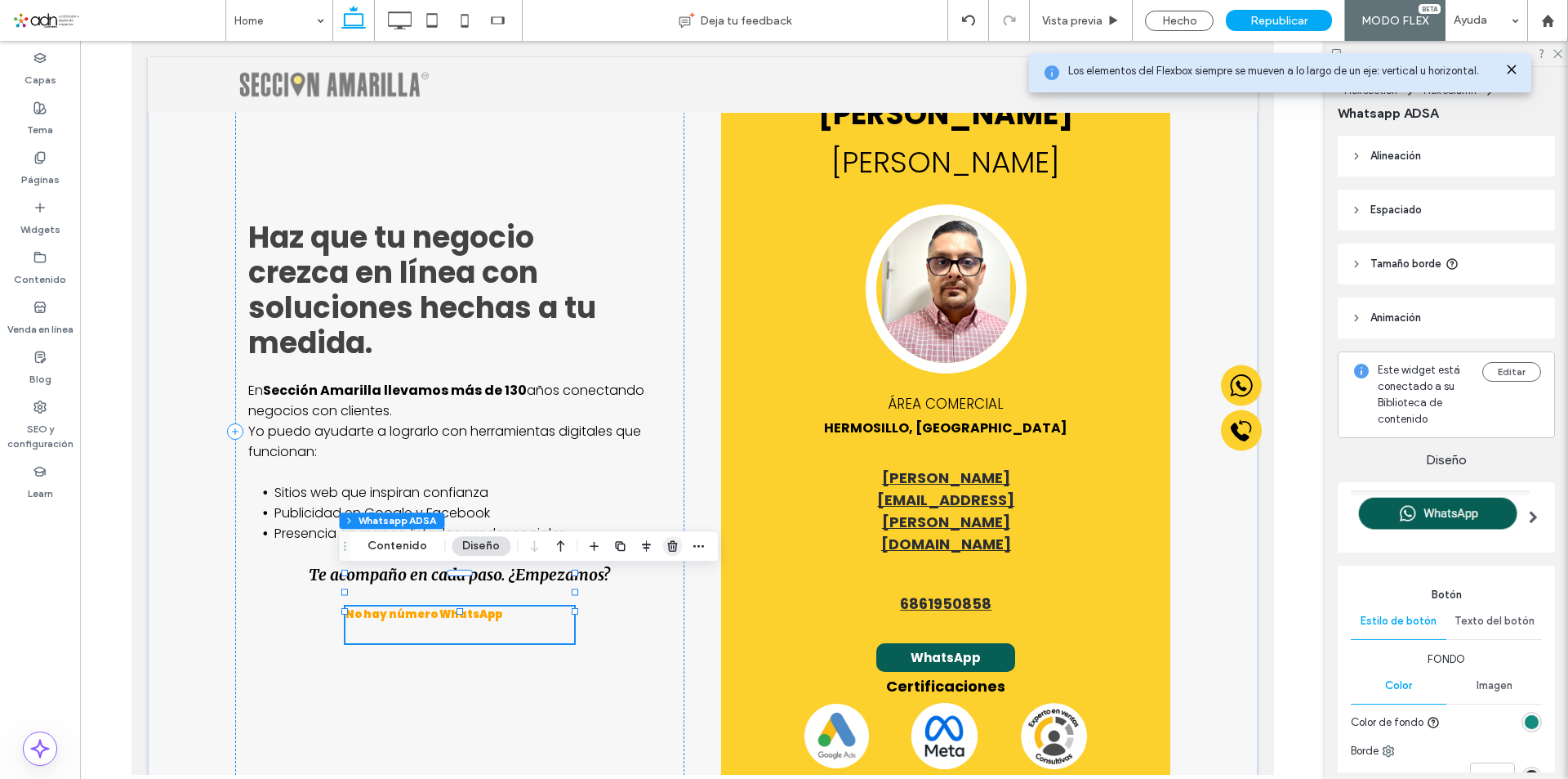
click at [667, 550] on use "button" at bounding box center [672, 545] width 10 height 11
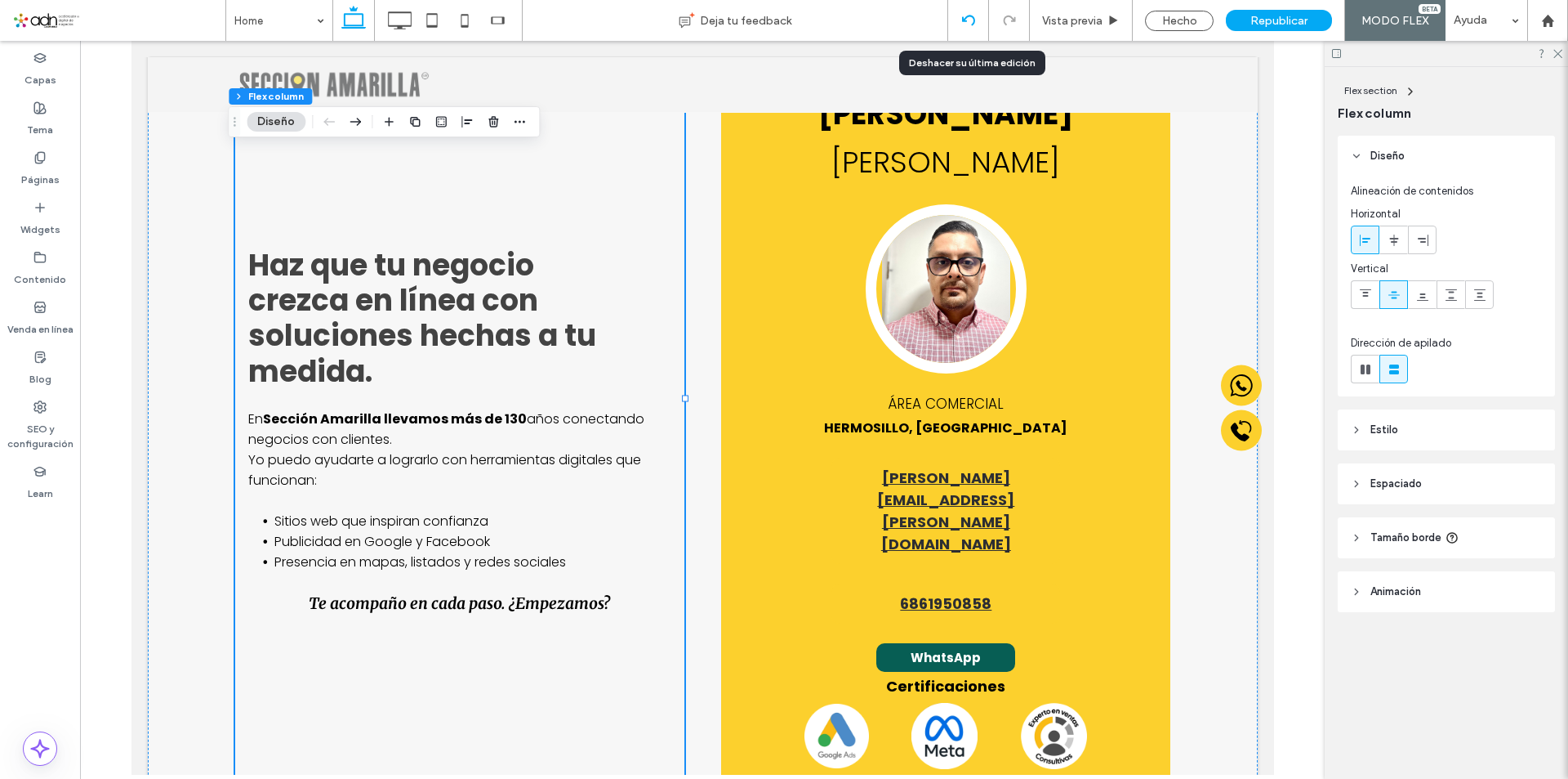
click at [965, 24] on icon at bounding box center [969, 21] width 13 height 13
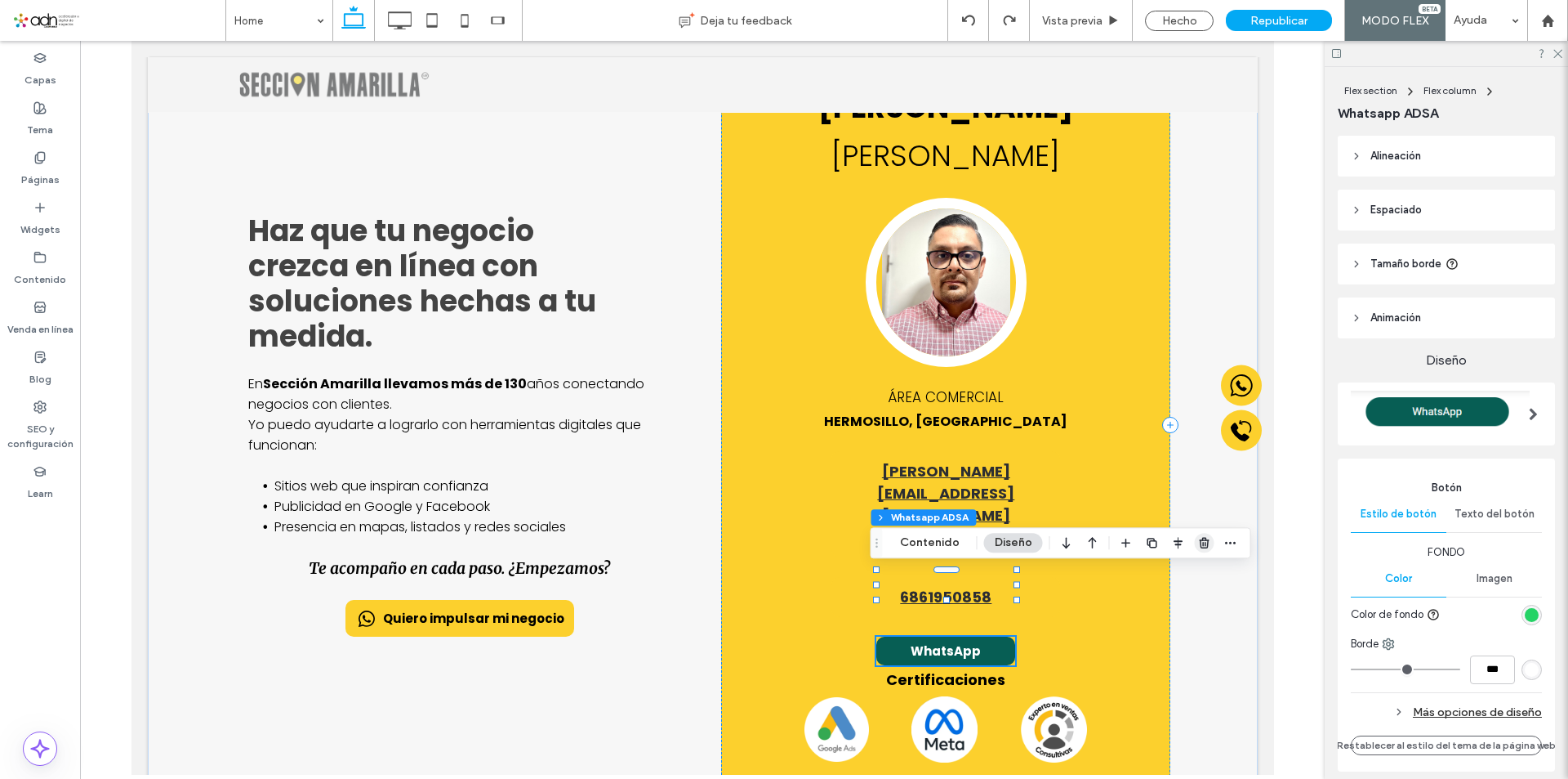
scroll to position [0, 0]
click at [1199, 541] on use "button" at bounding box center [1204, 542] width 10 height 11
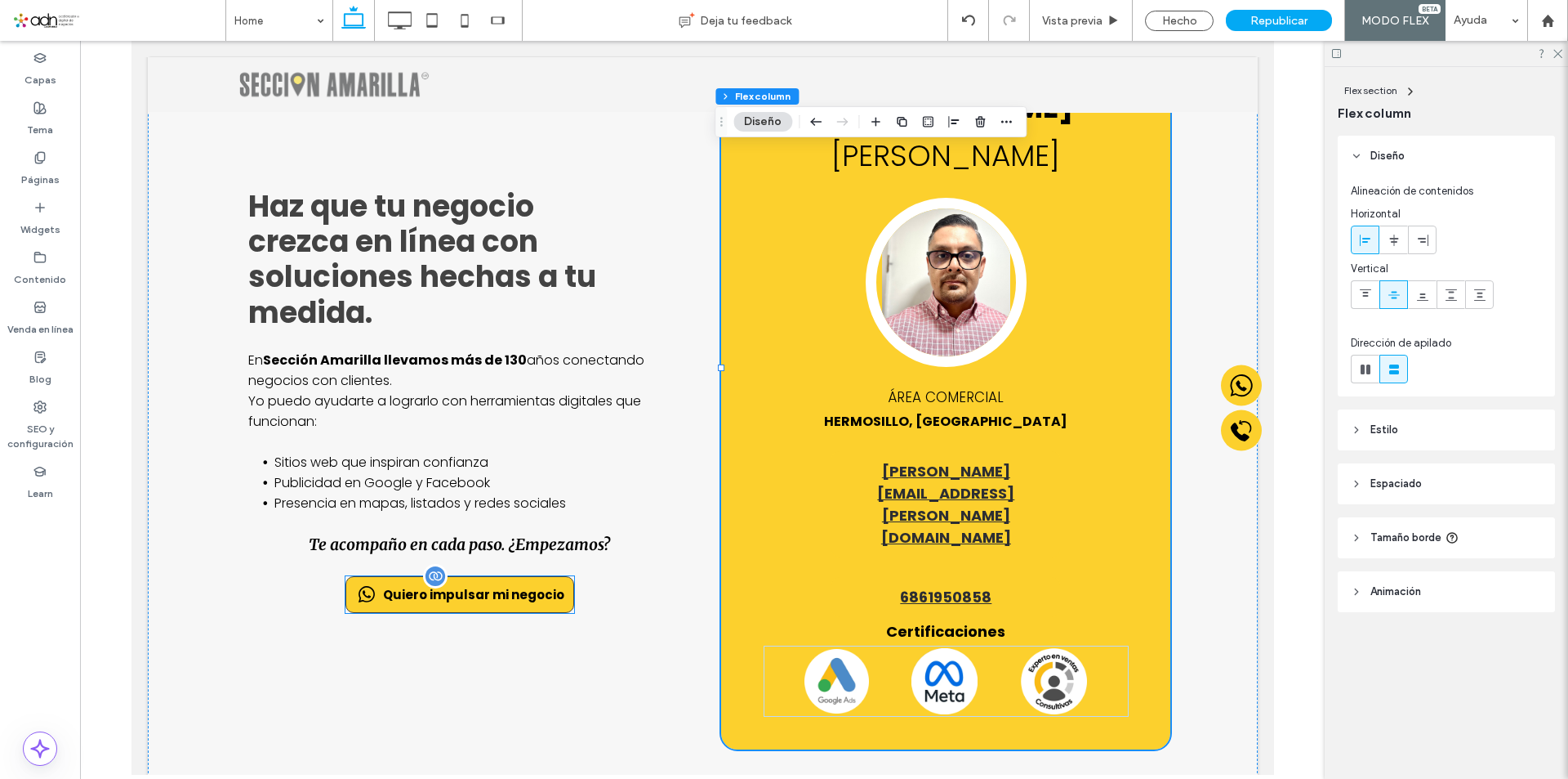
click at [512, 576] on div "Quiero impulsar mi negocio" at bounding box center [458, 595] width 228 height 37
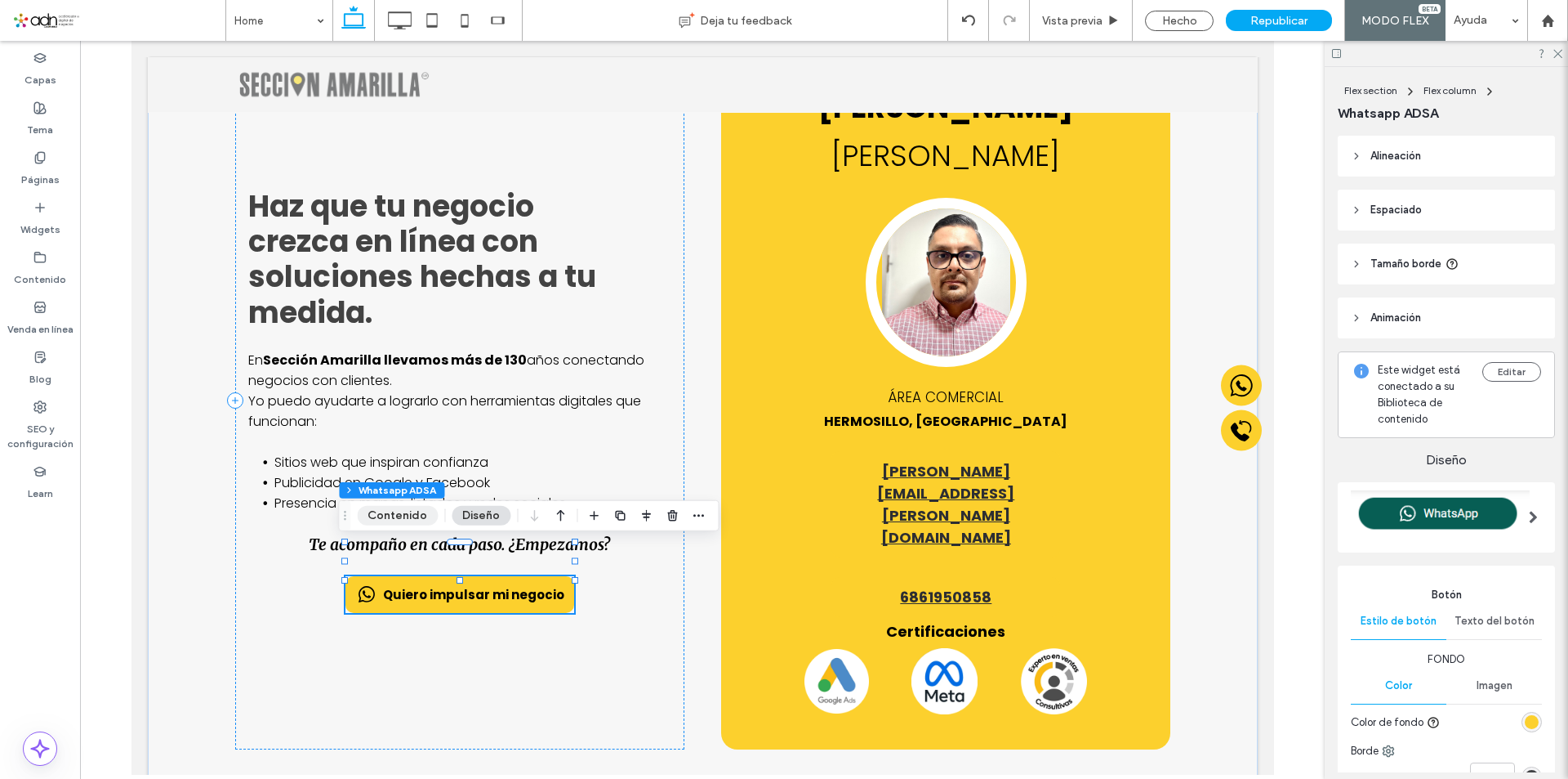
click at [403, 515] on button "Contenido" at bounding box center [397, 516] width 81 height 20
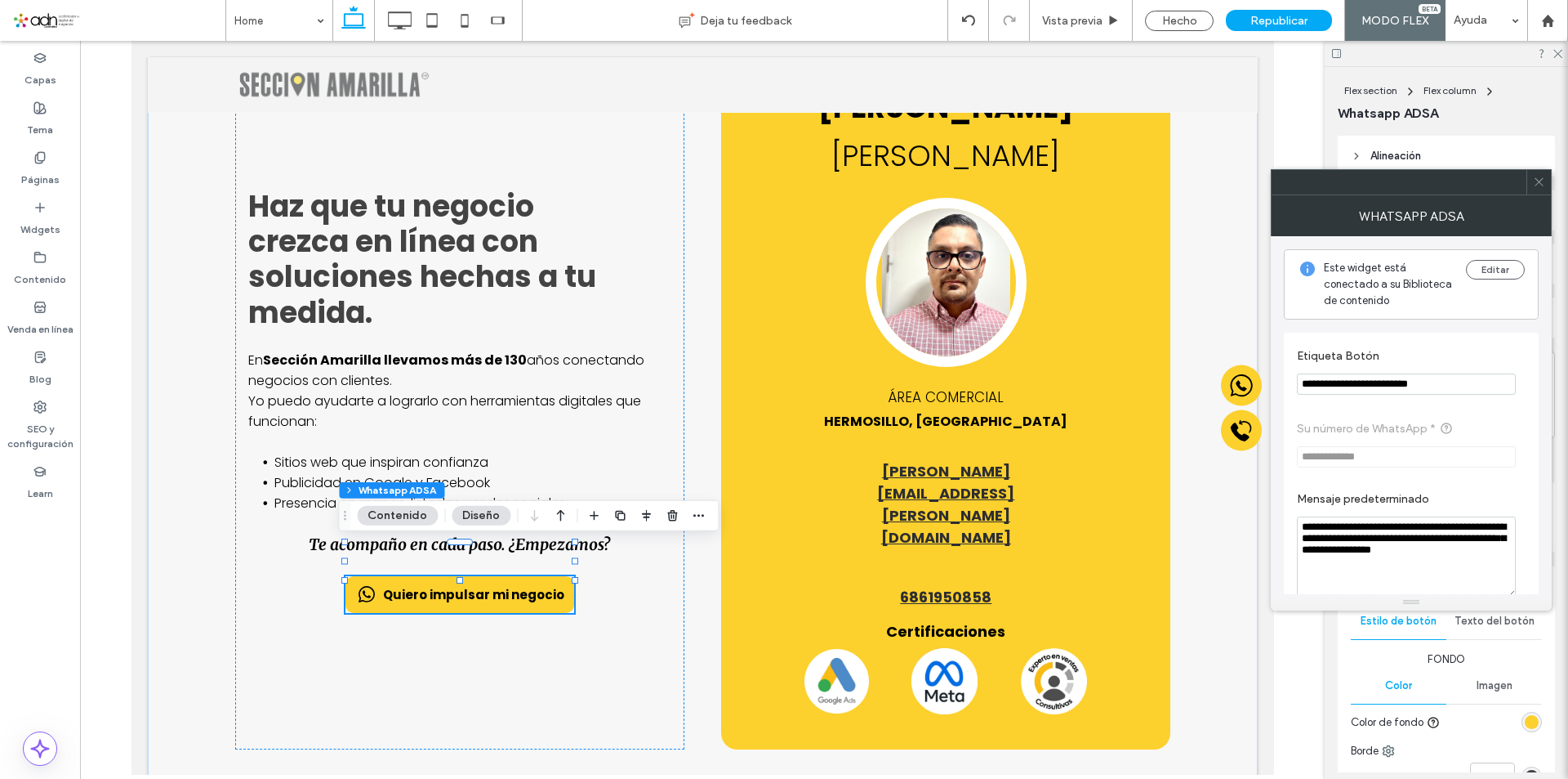
click at [1536, 174] on span at bounding box center [1539, 183] width 12 height 25
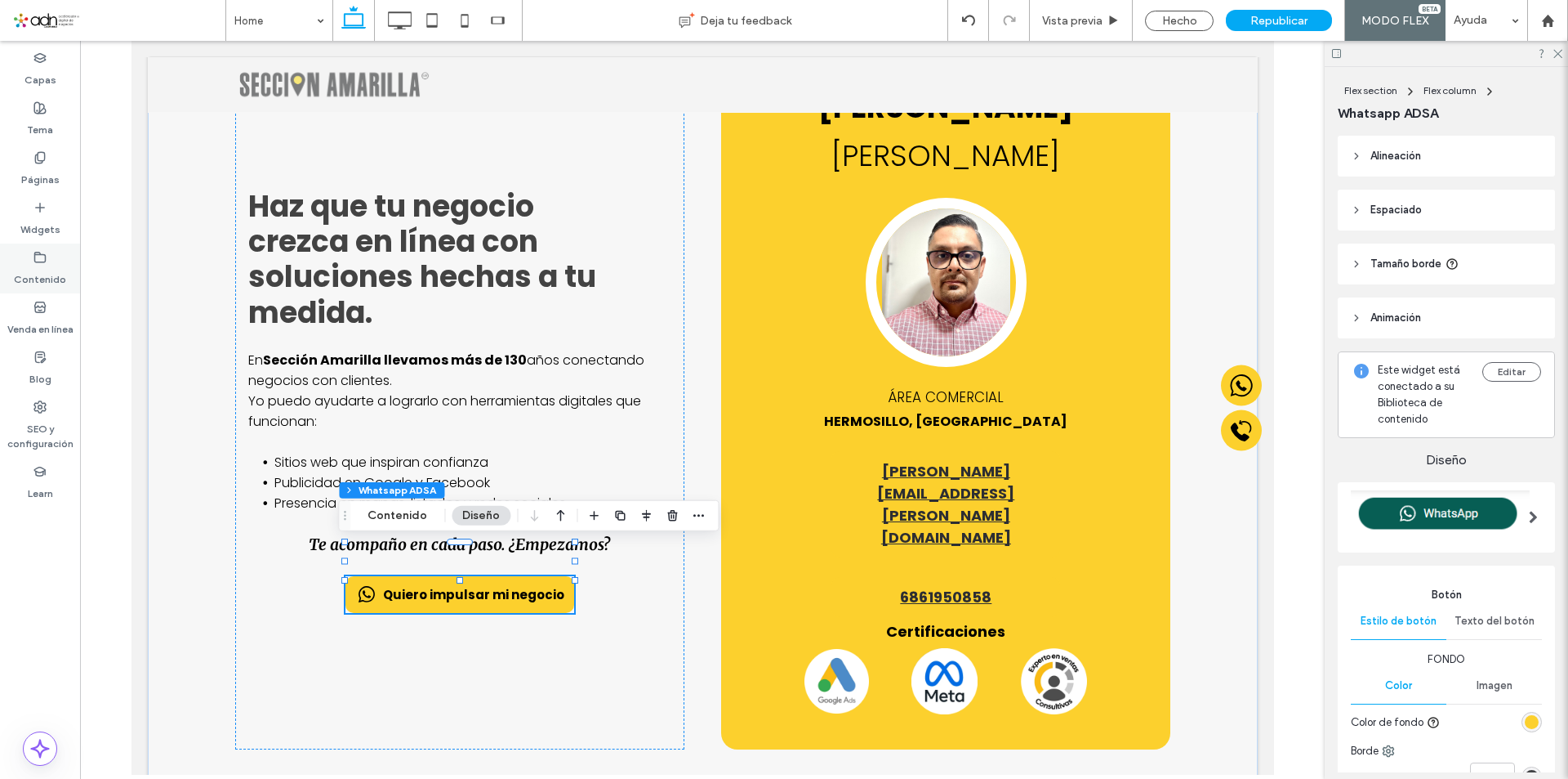
click at [56, 257] on div "Contenido" at bounding box center [40, 268] width 80 height 50
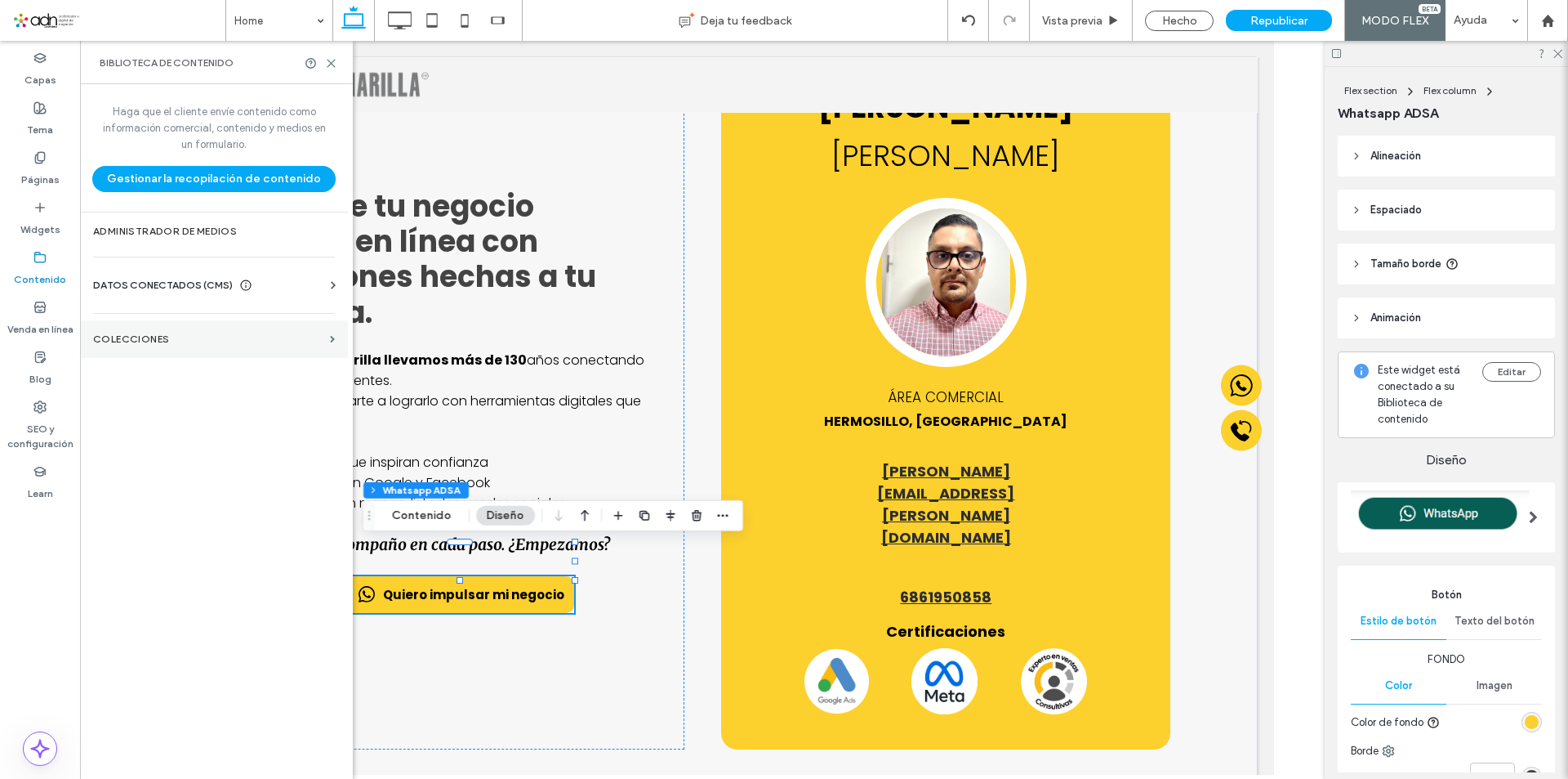
click at [186, 345] on section "COLECCIONES" at bounding box center [213, 339] width 268 height 37
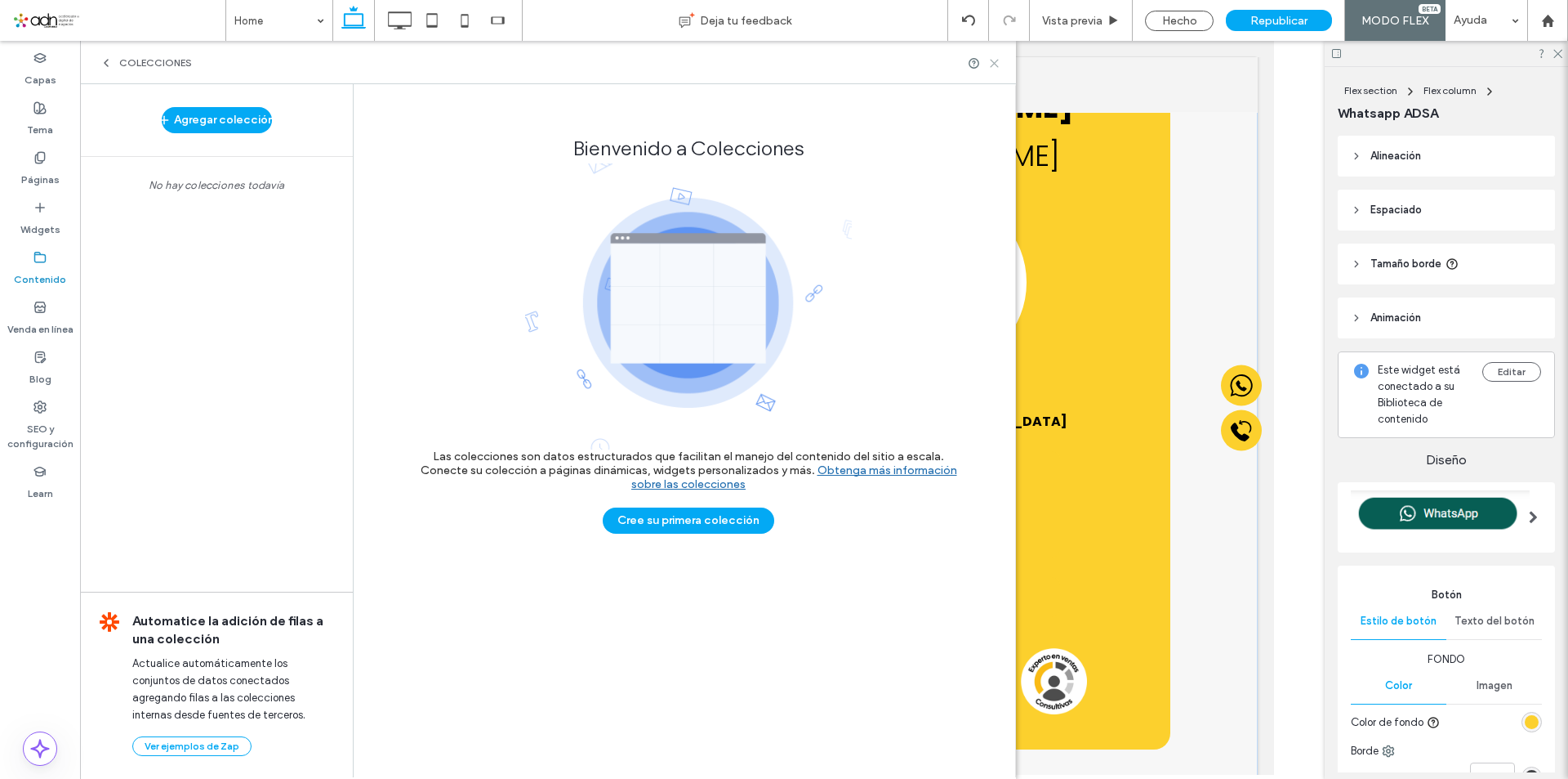
click at [998, 63] on icon at bounding box center [994, 63] width 12 height 12
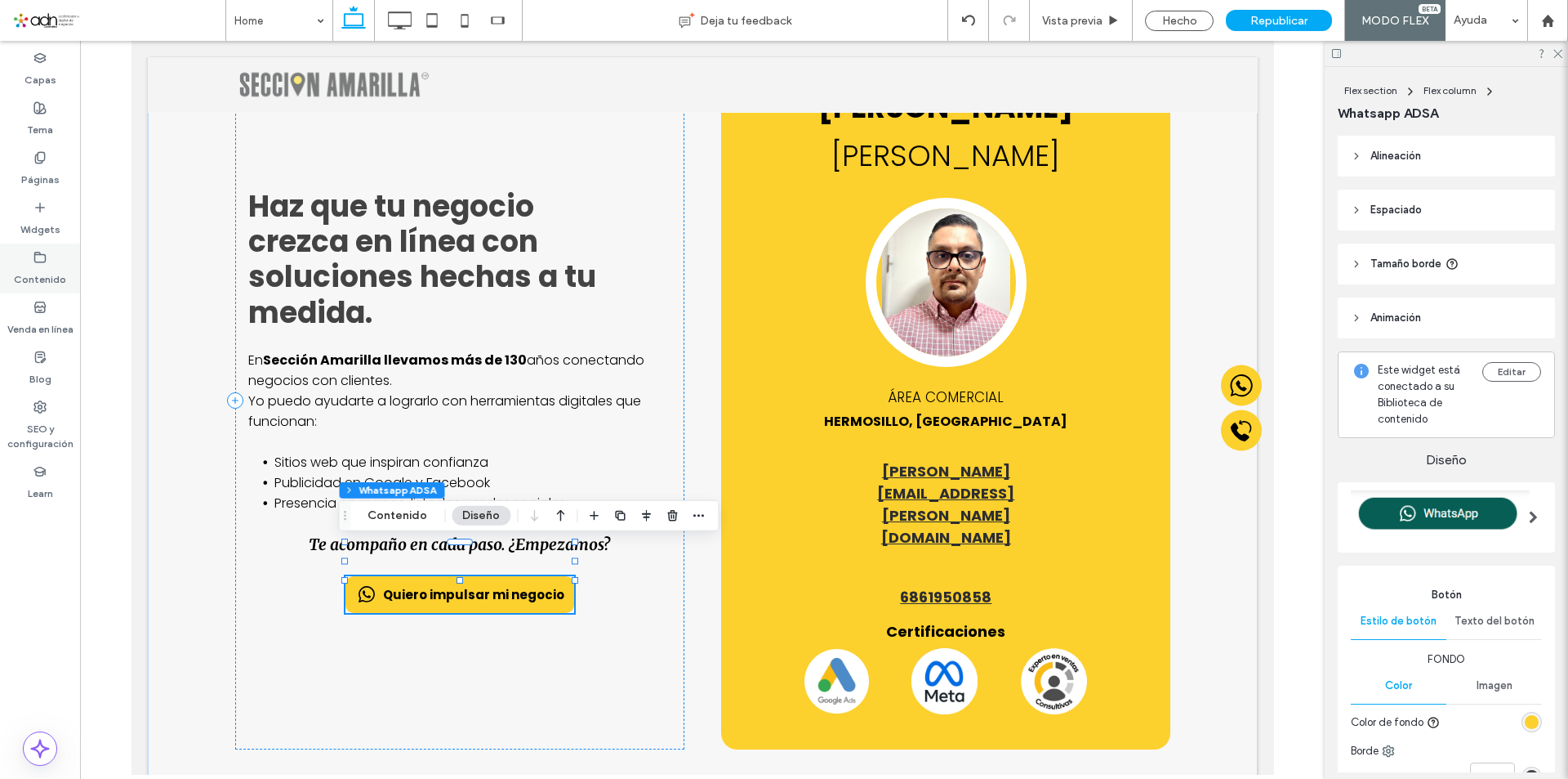
click at [26, 271] on label "Contenido" at bounding box center [40, 276] width 52 height 23
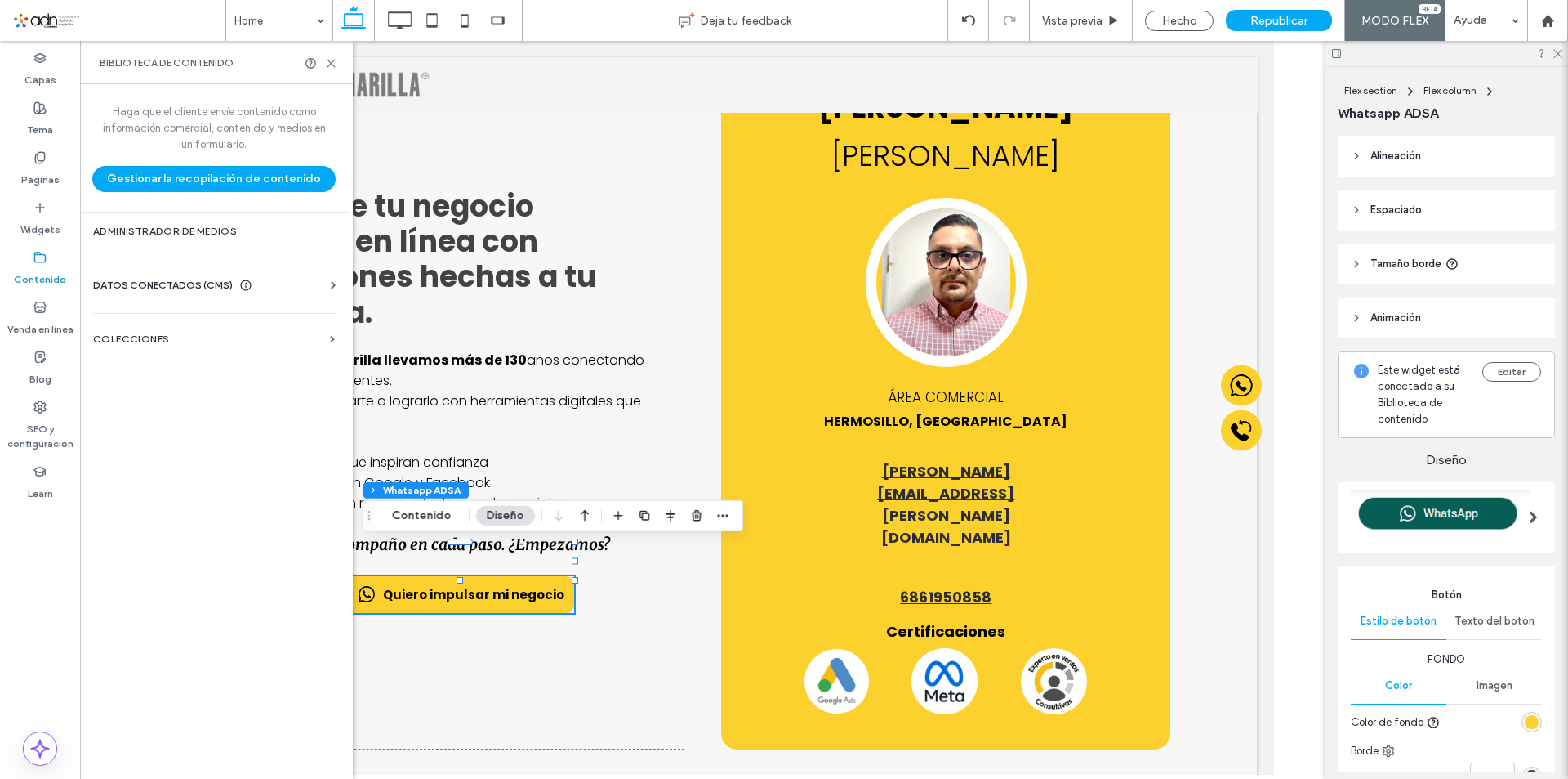
click at [183, 287] on span "DATOS CONECTADOS (CMS)" at bounding box center [163, 286] width 139 height 17
click at [194, 321] on label "Información del negocio" at bounding box center [217, 326] width 222 height 12
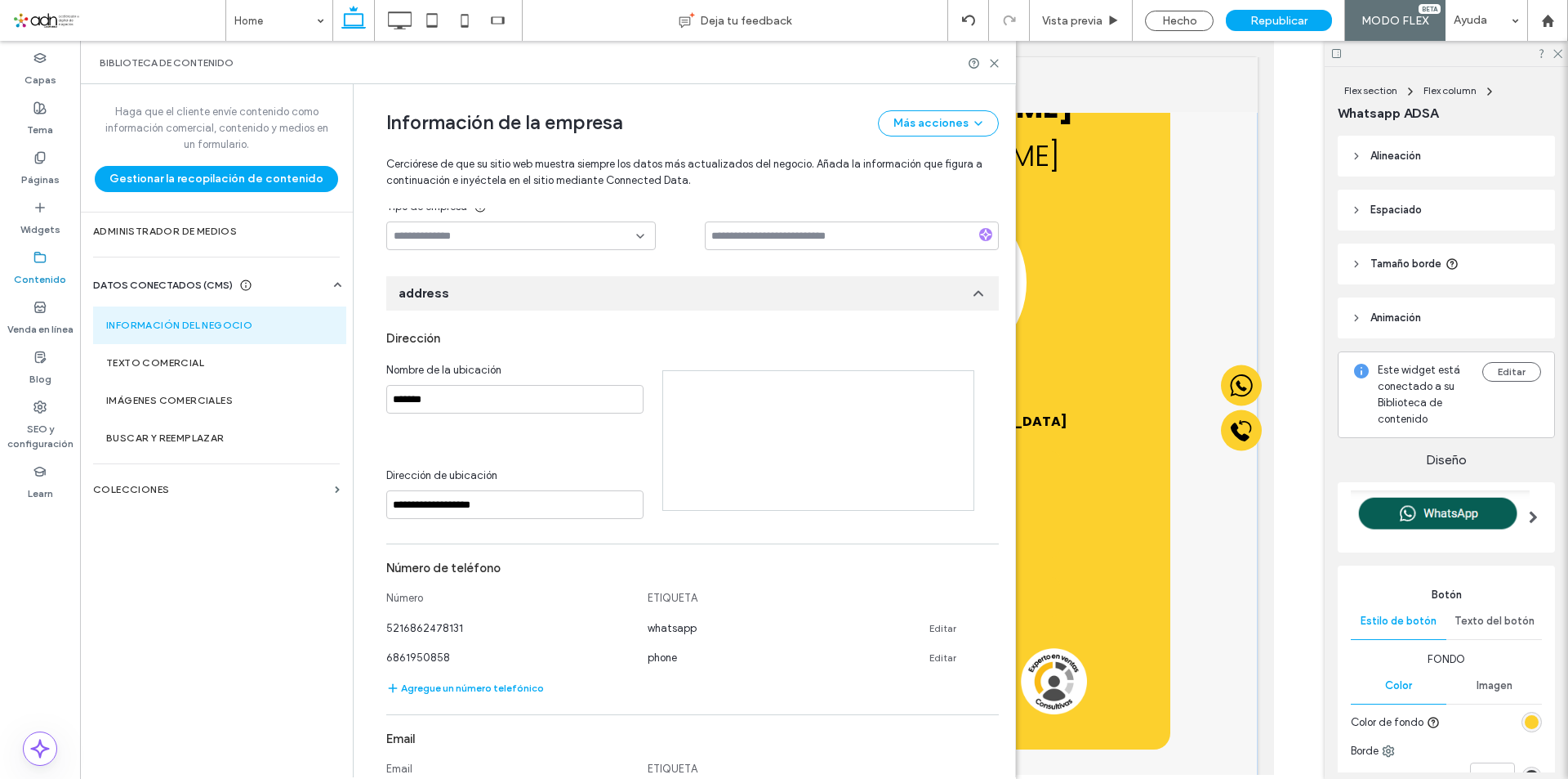
scroll to position [178, 0]
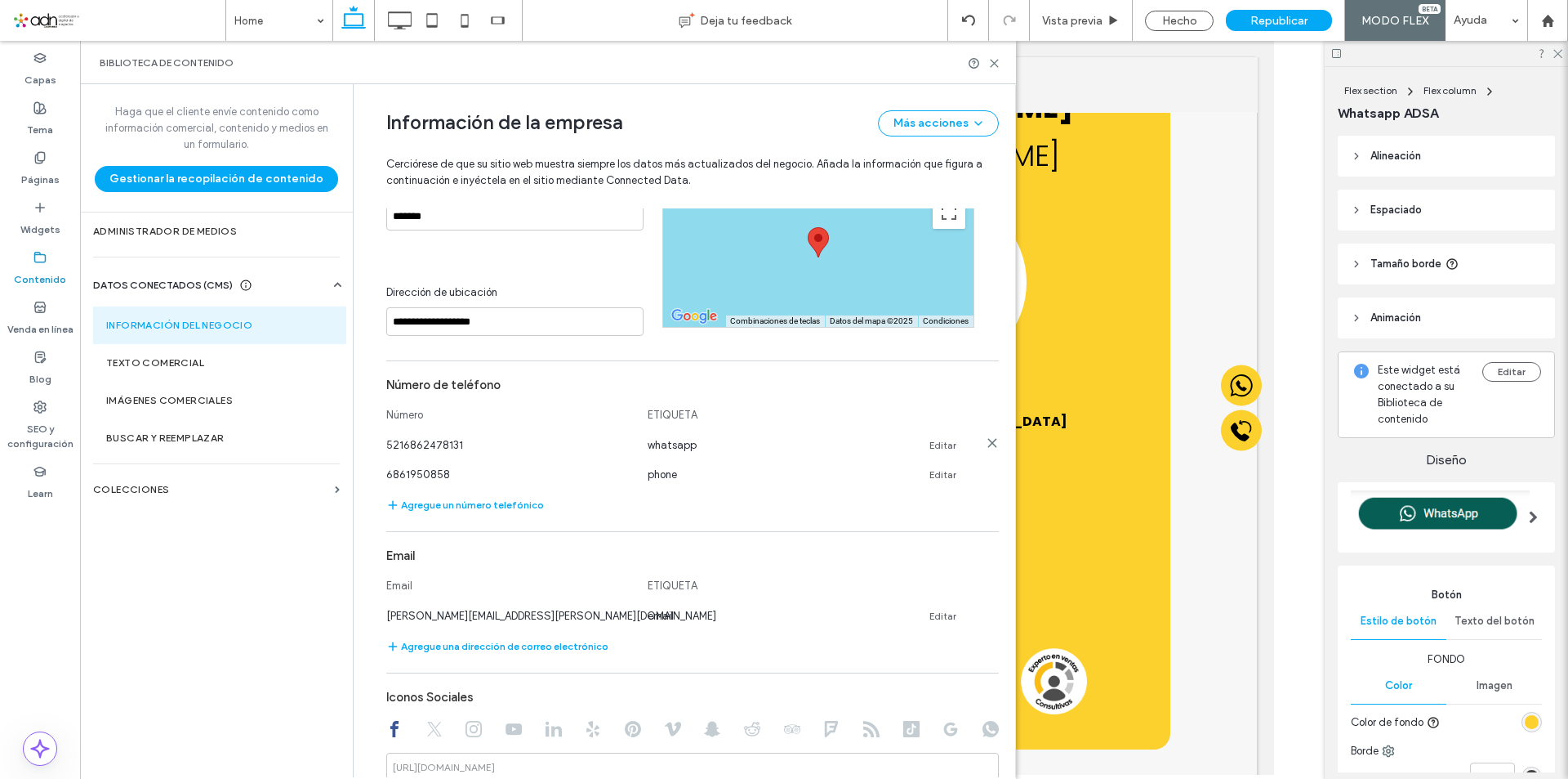
click at [936, 448] on link "Editar" at bounding box center [943, 445] width 27 height 13
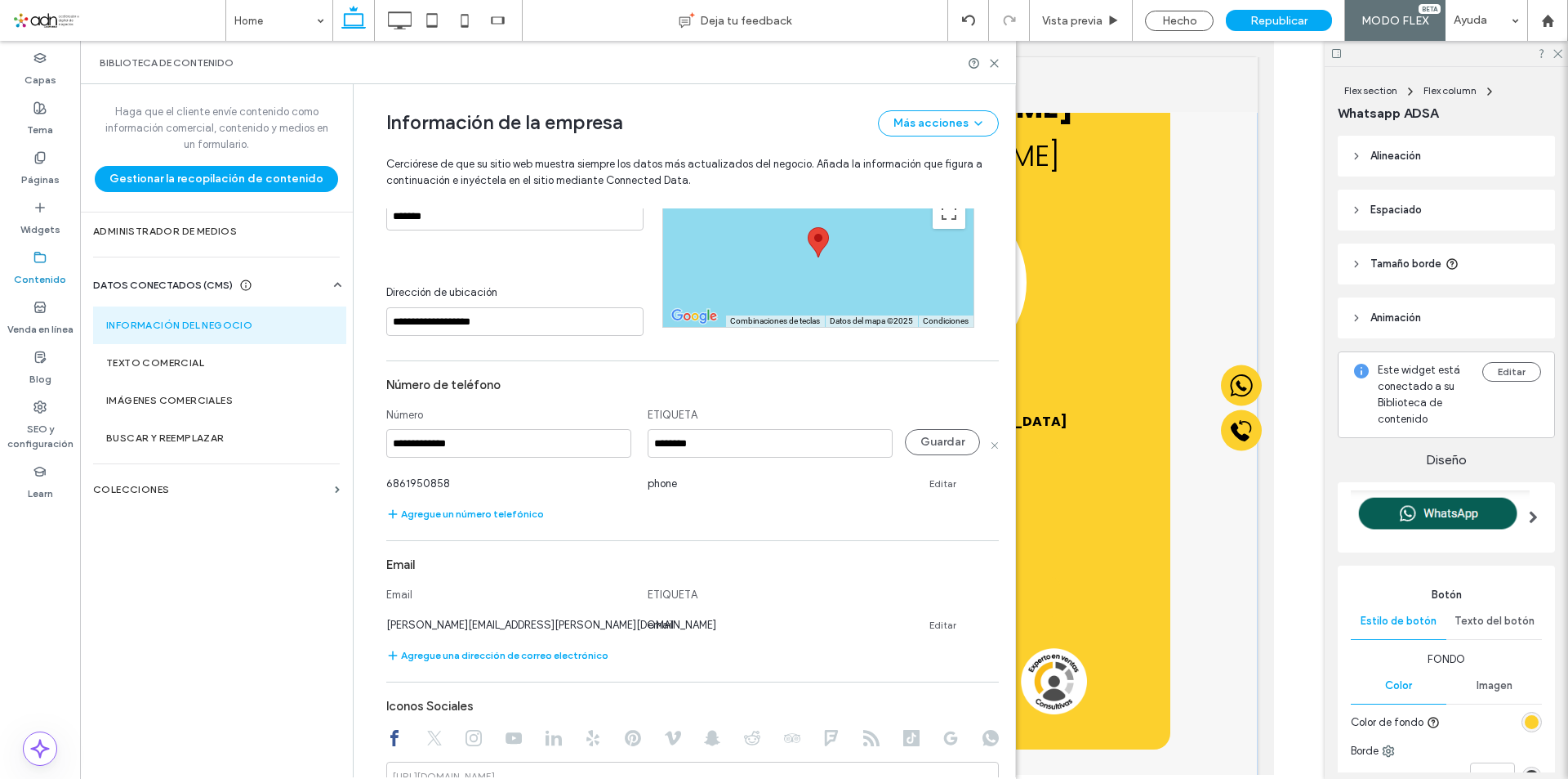
drag, startPoint x: 462, startPoint y: 445, endPoint x: 403, endPoint y: 443, distance: 59.0
click at [403, 443] on input "**********" at bounding box center [508, 443] width 245 height 28
type input "**********"
click at [939, 443] on button "Guardar" at bounding box center [942, 442] width 76 height 26
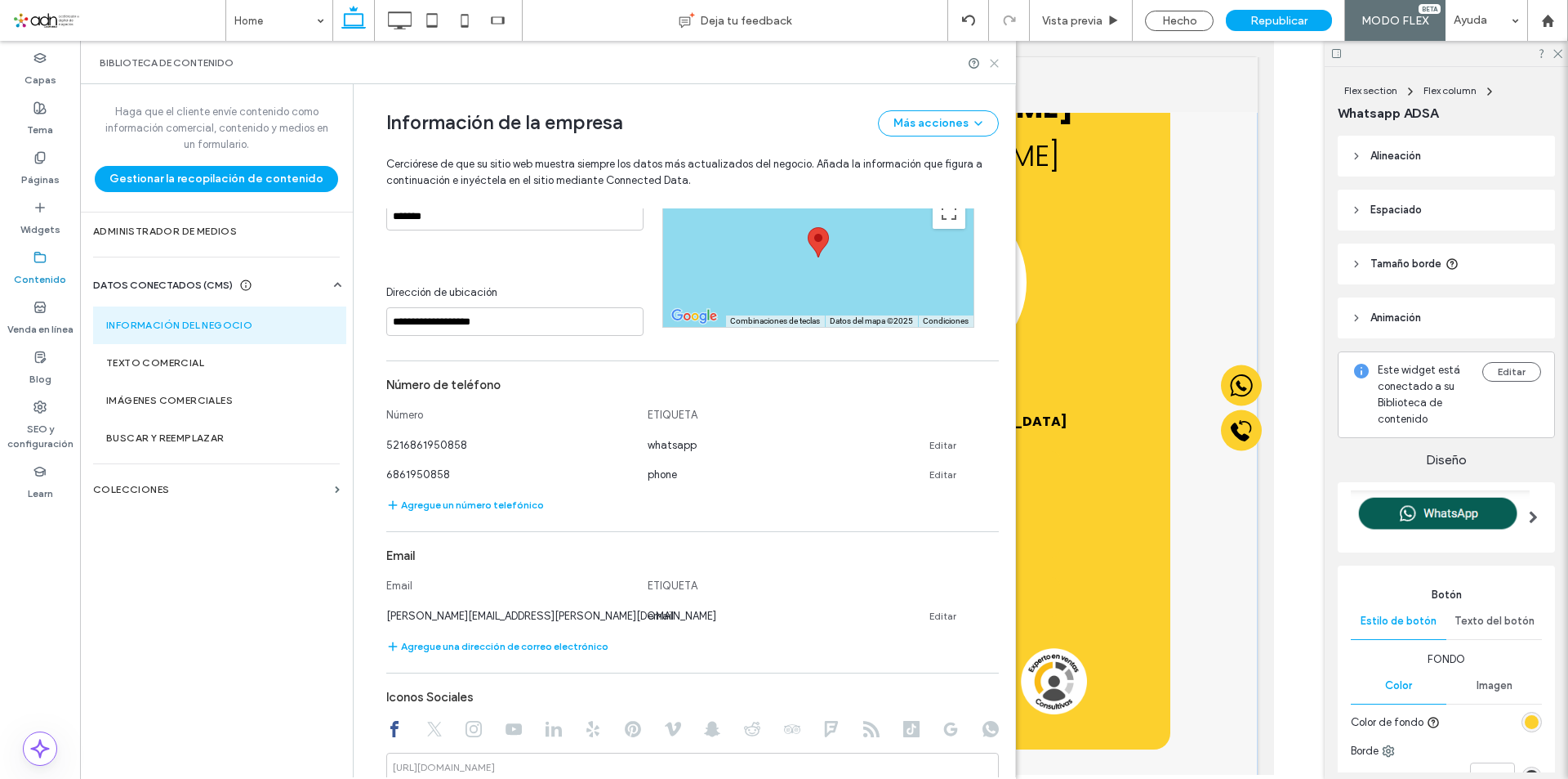
click at [992, 66] on use at bounding box center [994, 63] width 7 height 7
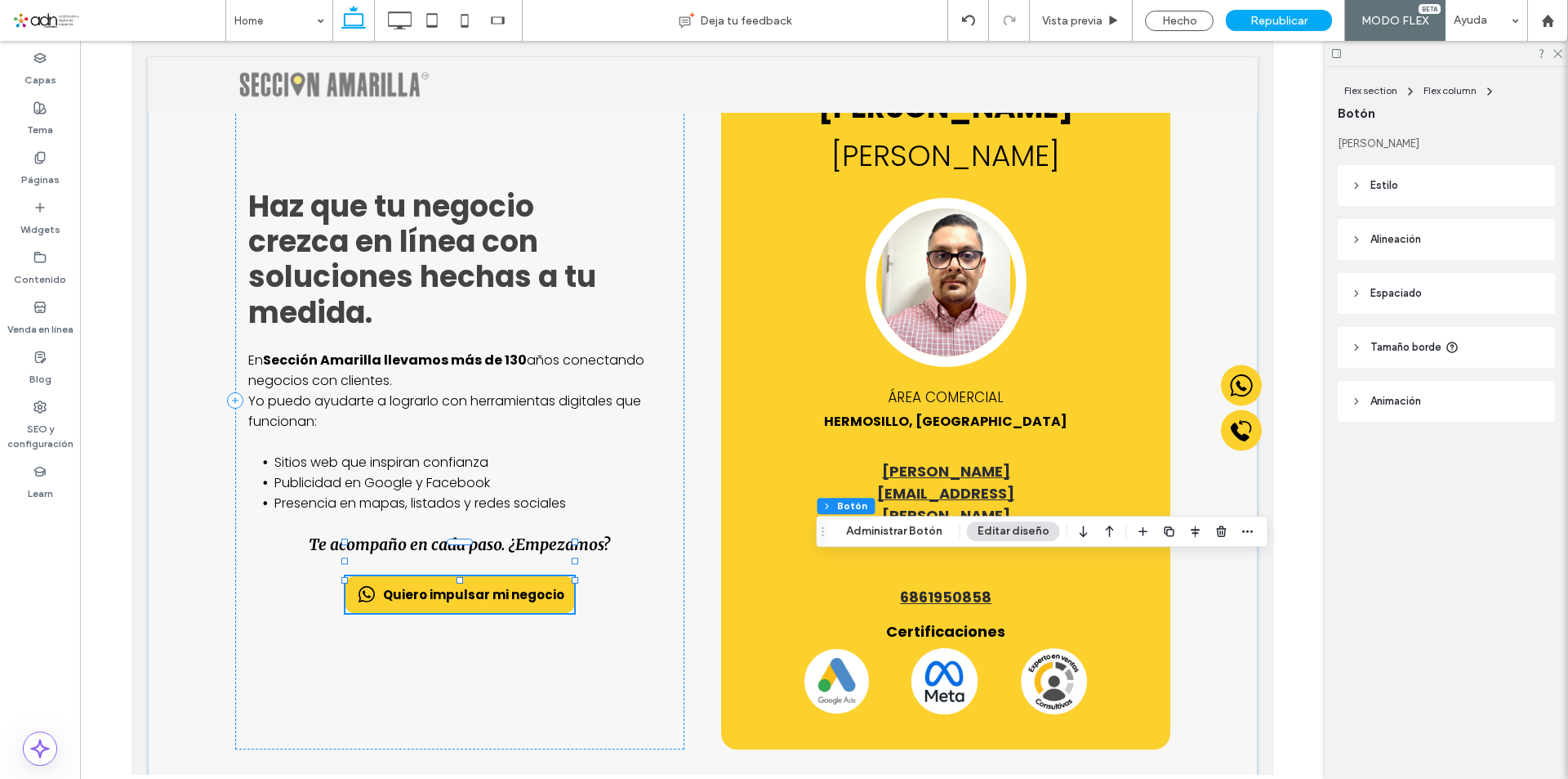
type input "**"
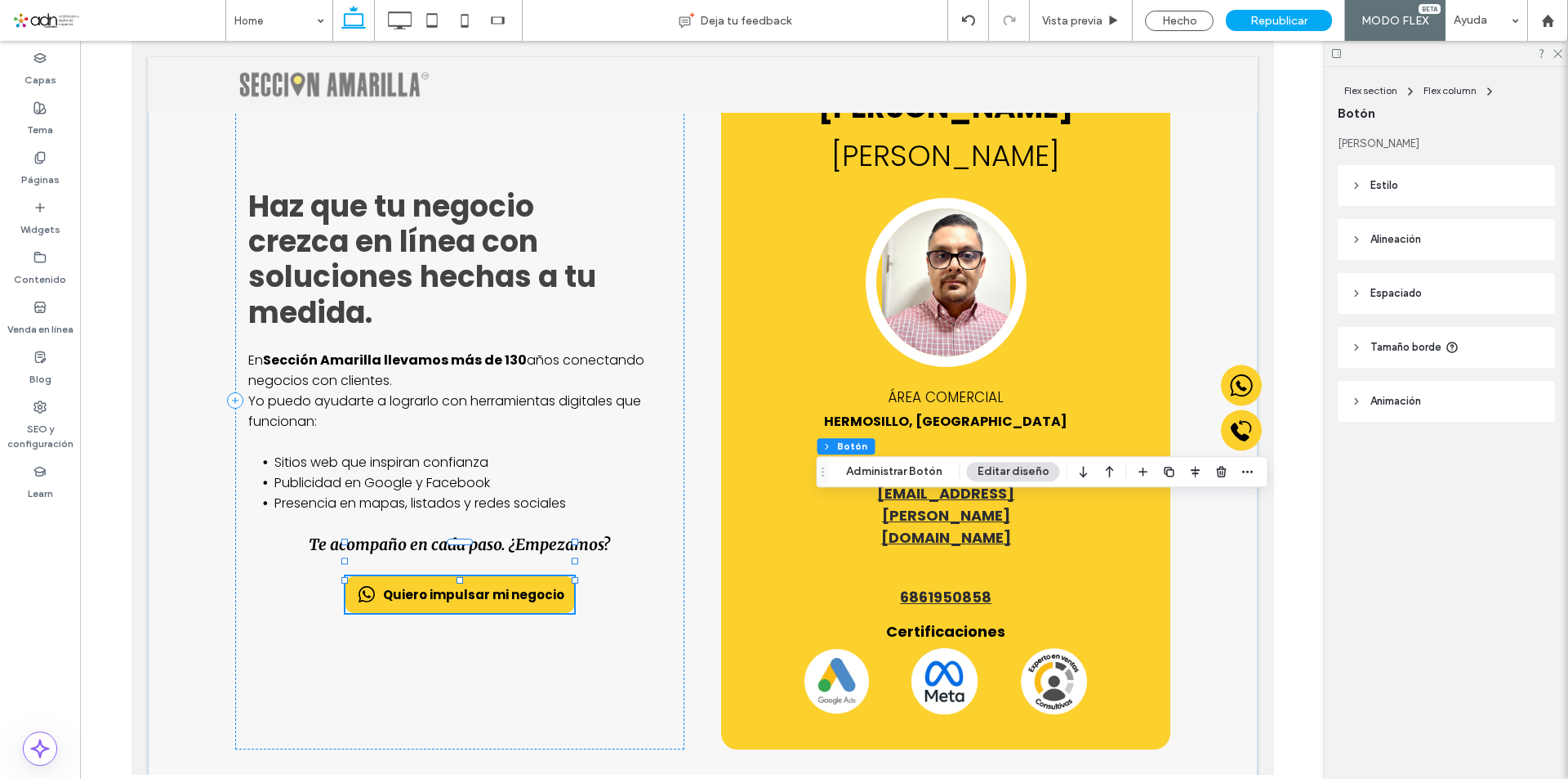
type input "**"
click at [1439, 301] on header "Espaciado" at bounding box center [1446, 293] width 217 height 41
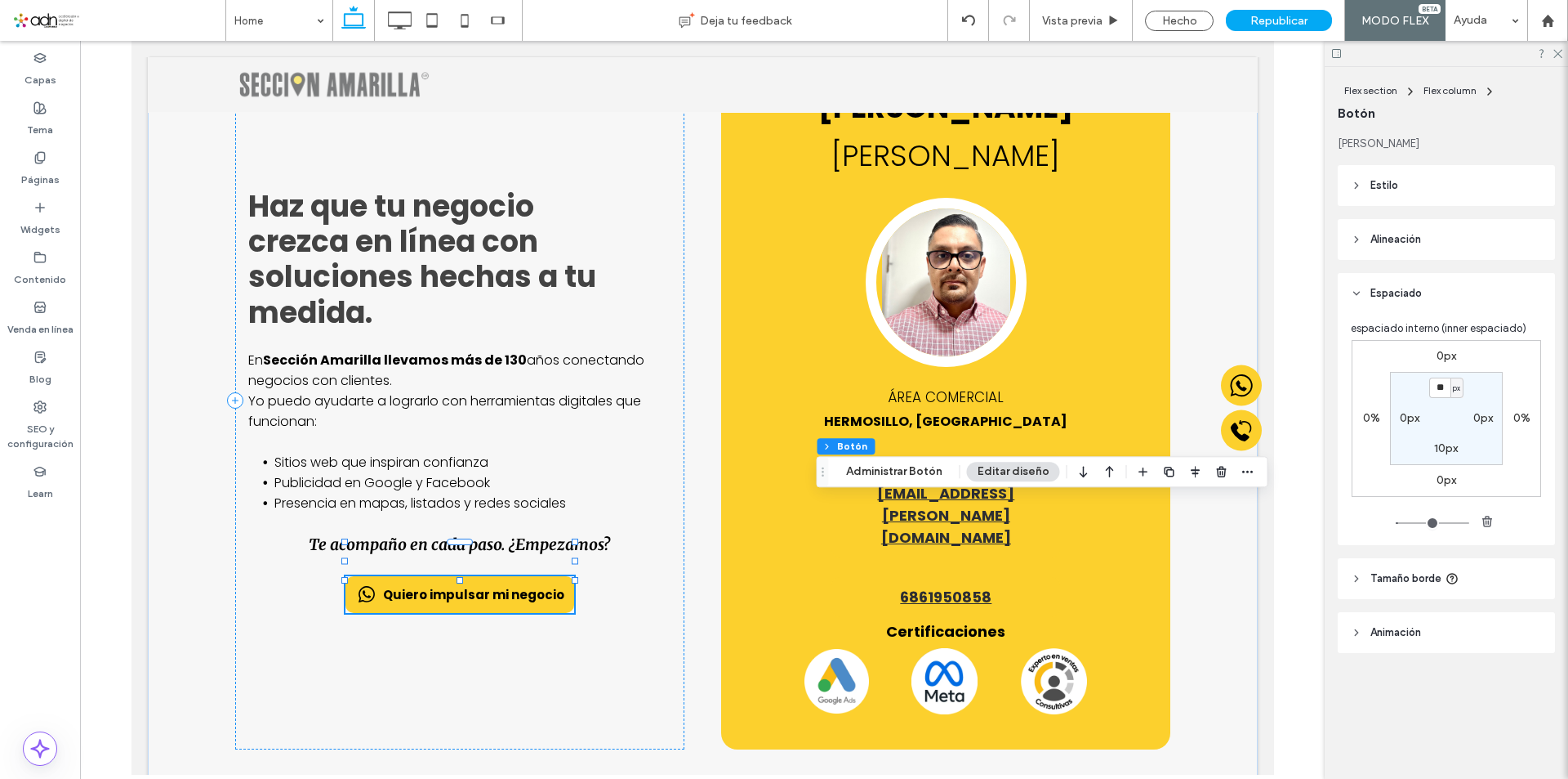
click at [1446, 443] on label "10px" at bounding box center [1446, 448] width 24 height 14
type input "*"
click at [1446, 443] on input "*" at bounding box center [1440, 448] width 22 height 21
type input "**"
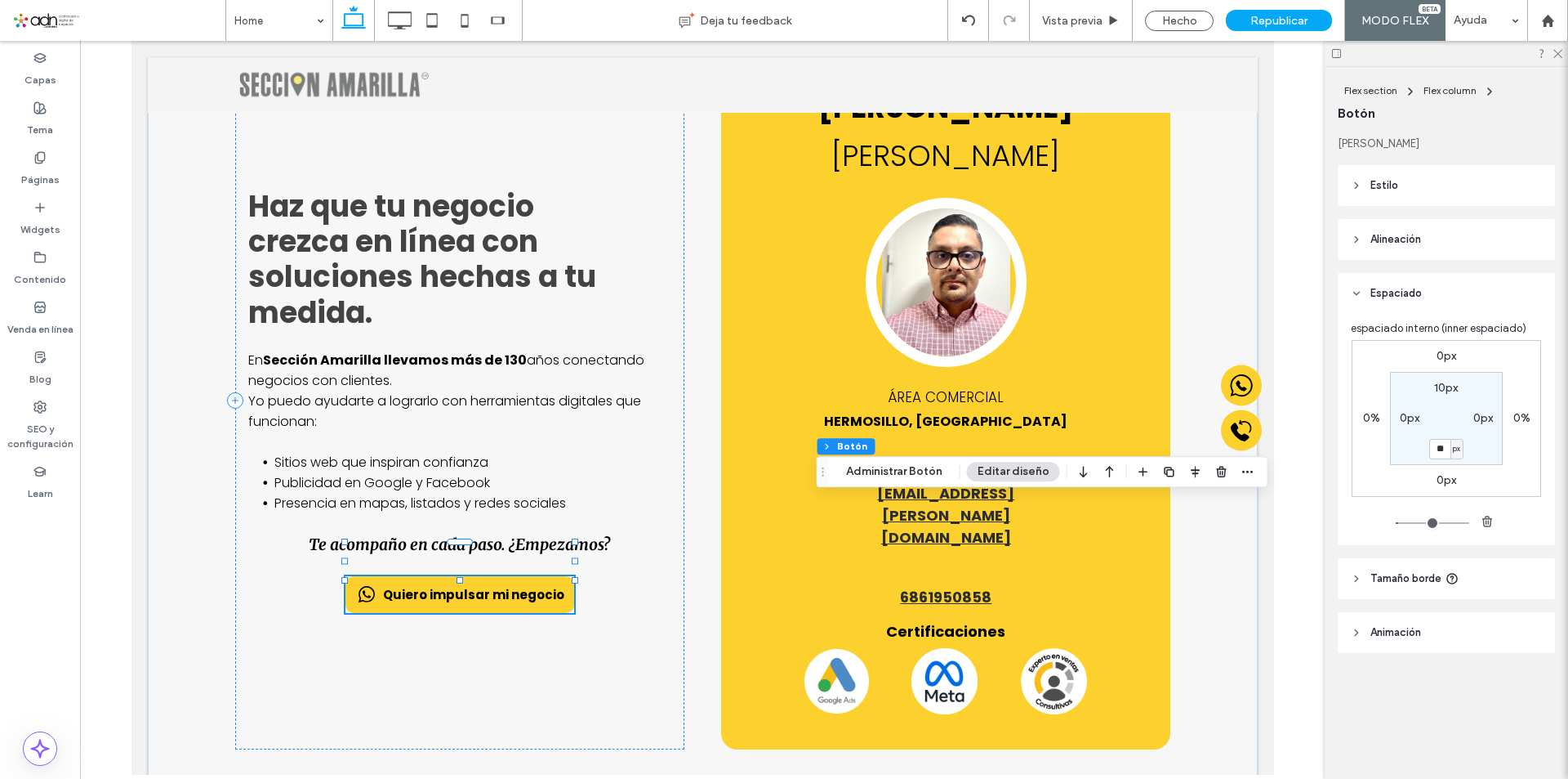
type input "**"
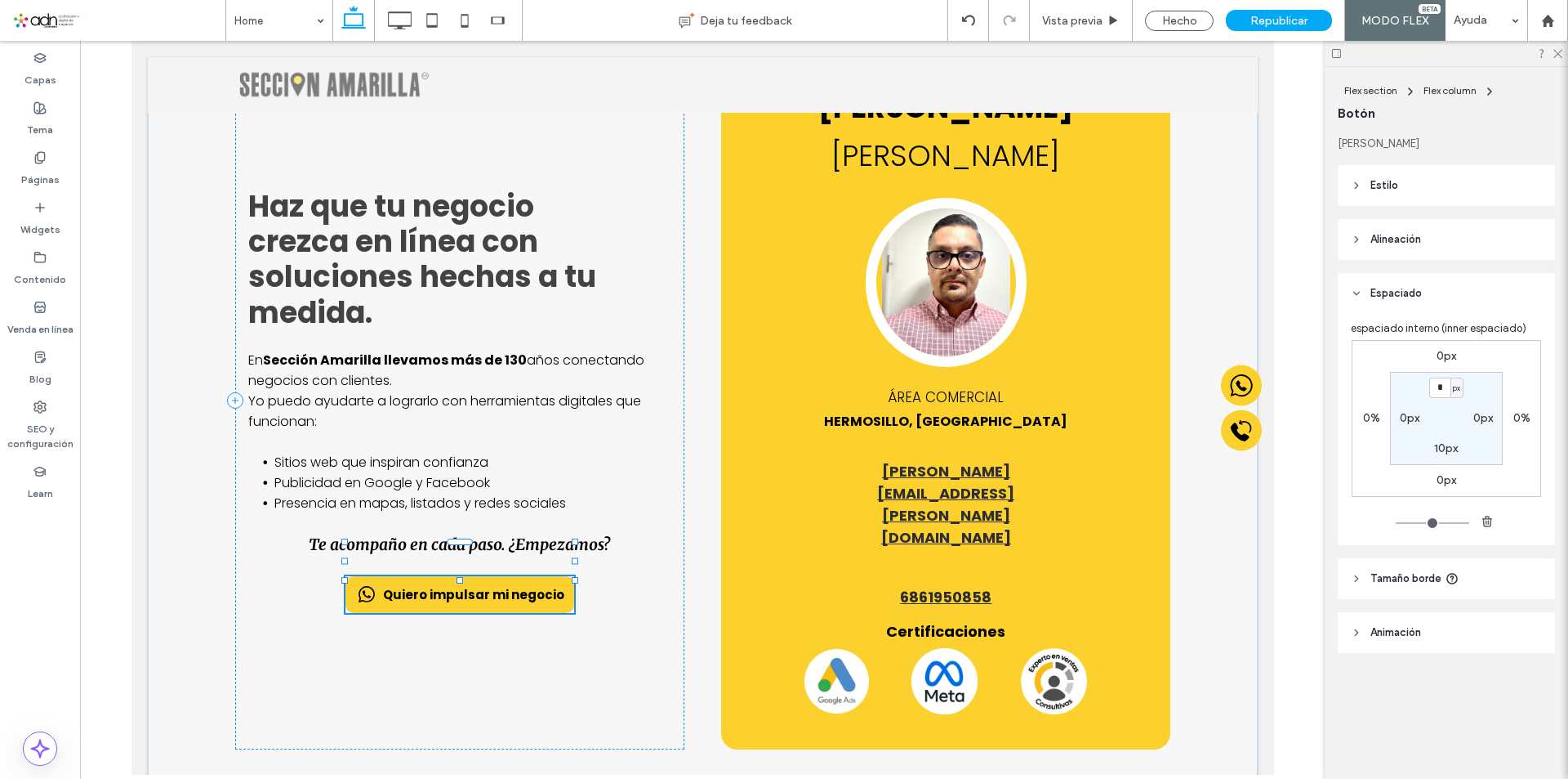
type input "**"
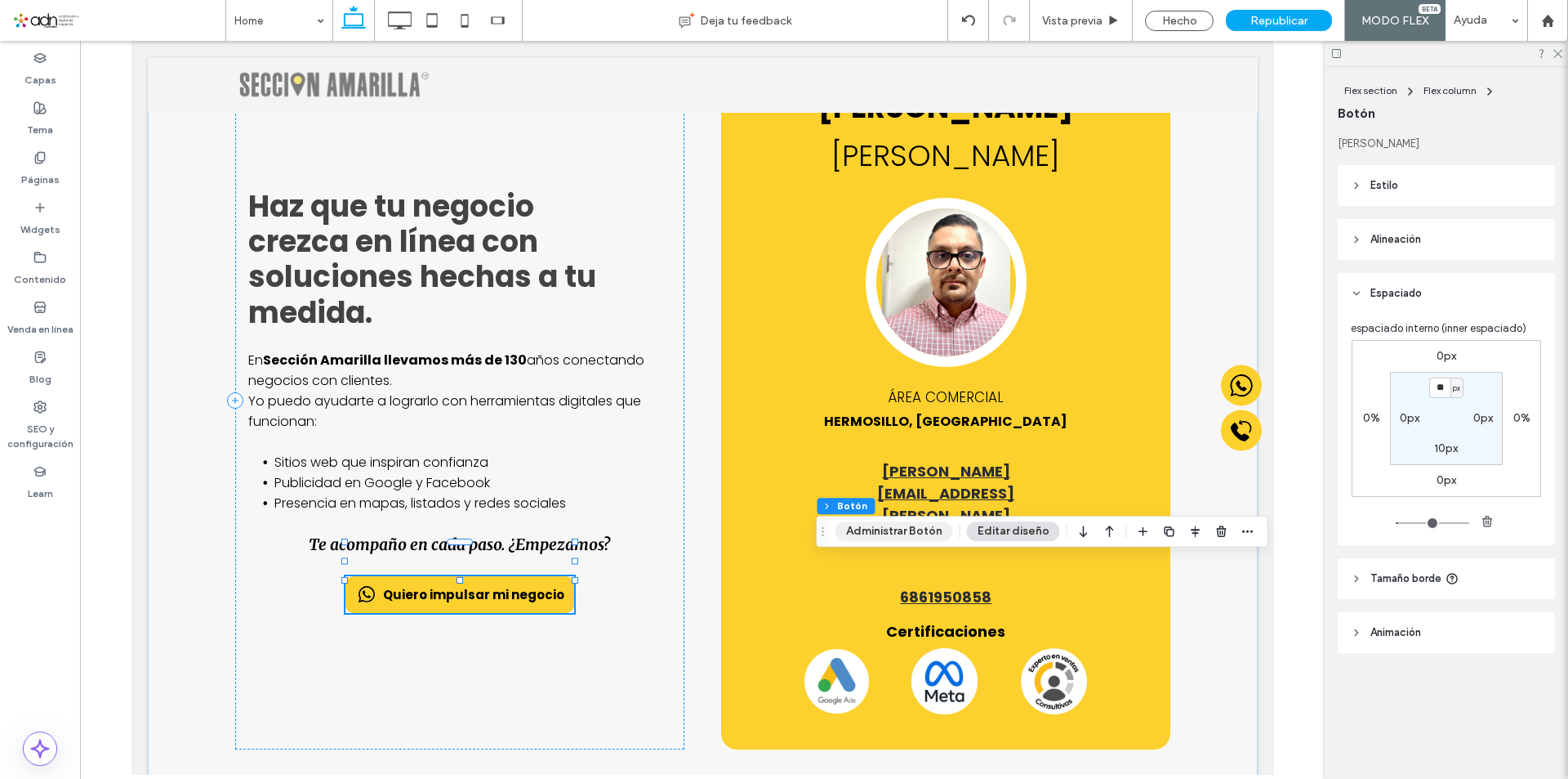
click at [900, 532] on button "Administrar Botón" at bounding box center [894, 532] width 118 height 20
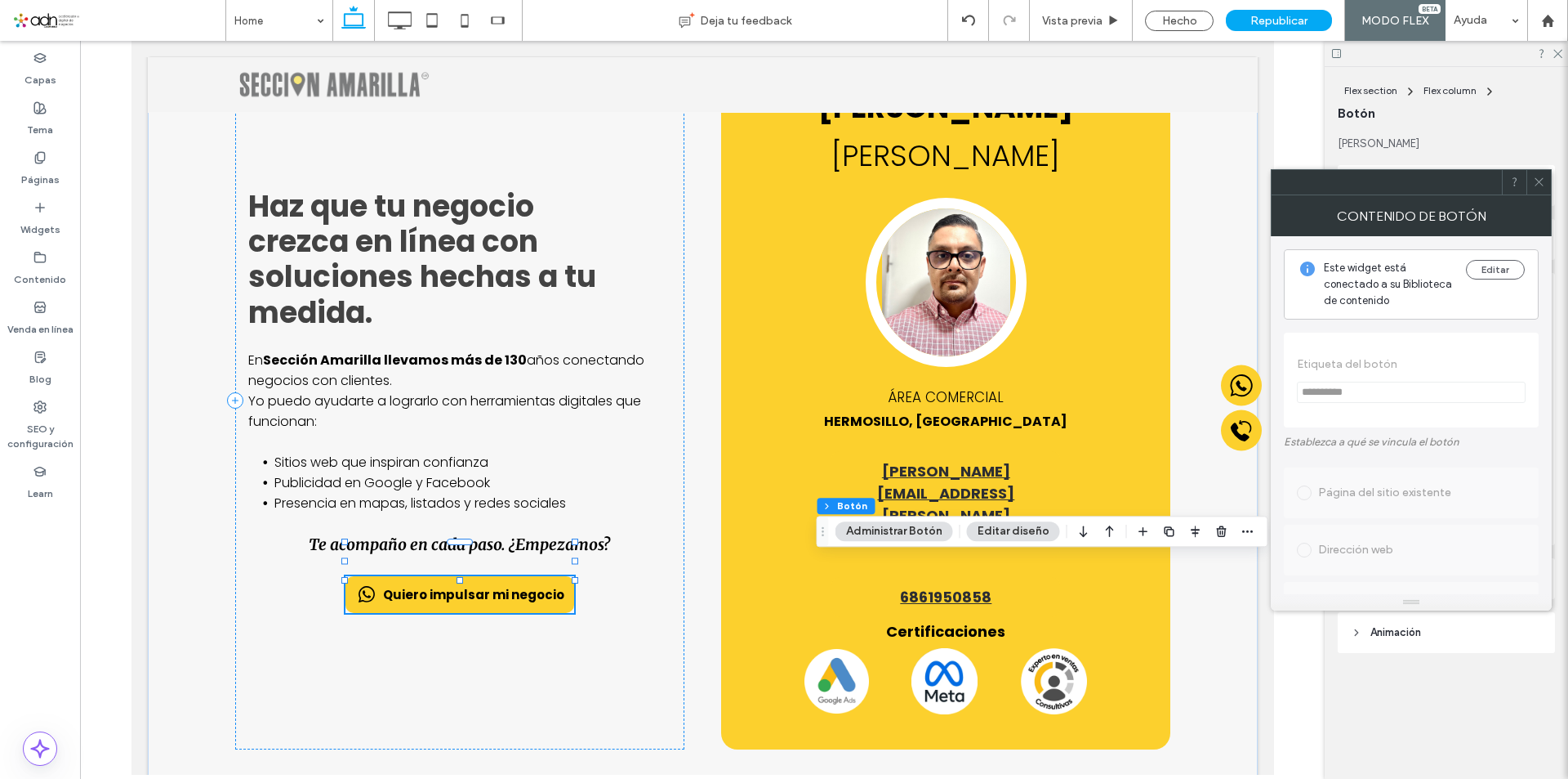
click at [1536, 180] on icon at bounding box center [1539, 182] width 12 height 12
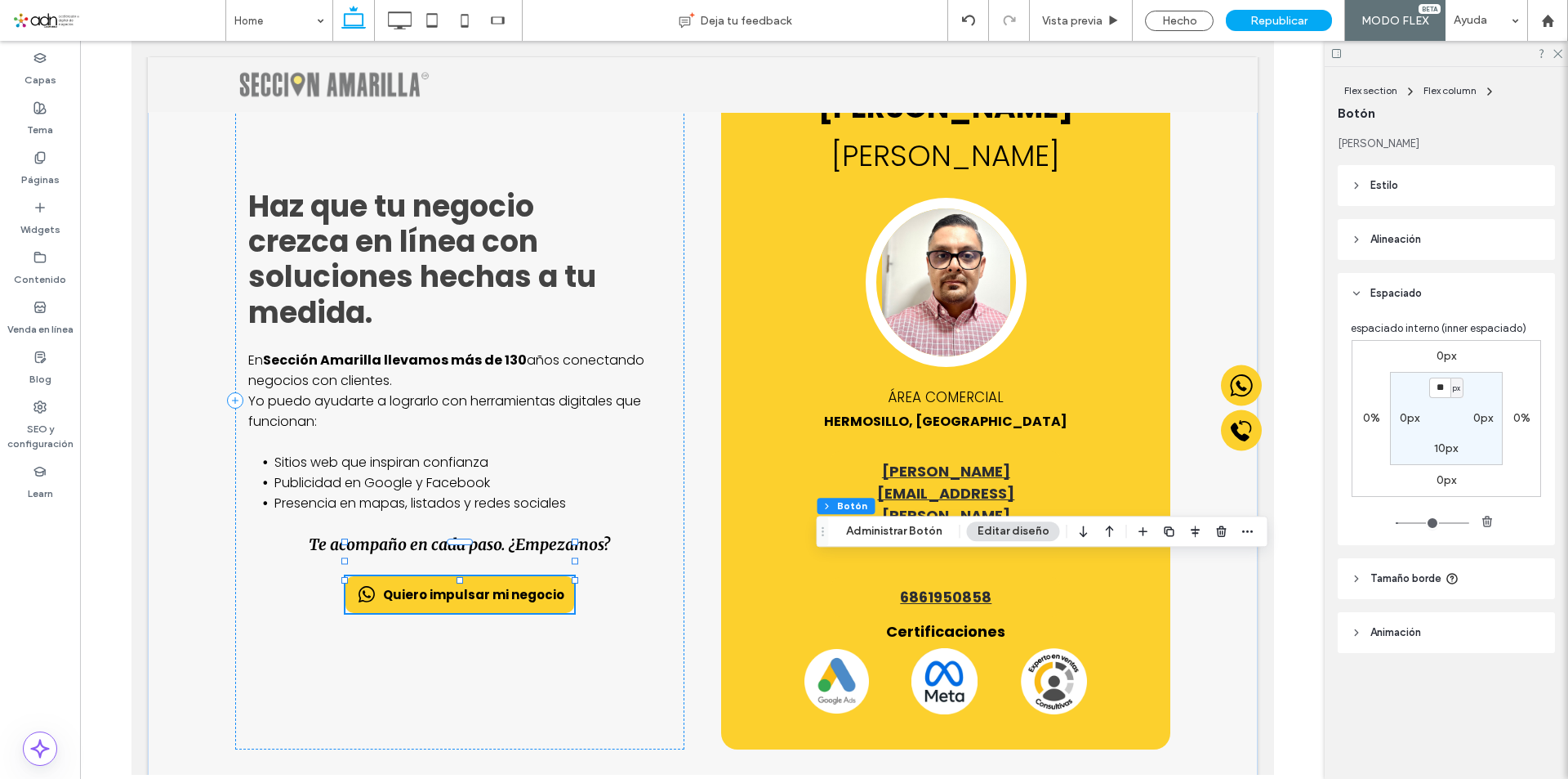
click at [1392, 180] on span "Estilo" at bounding box center [1384, 185] width 27 height 17
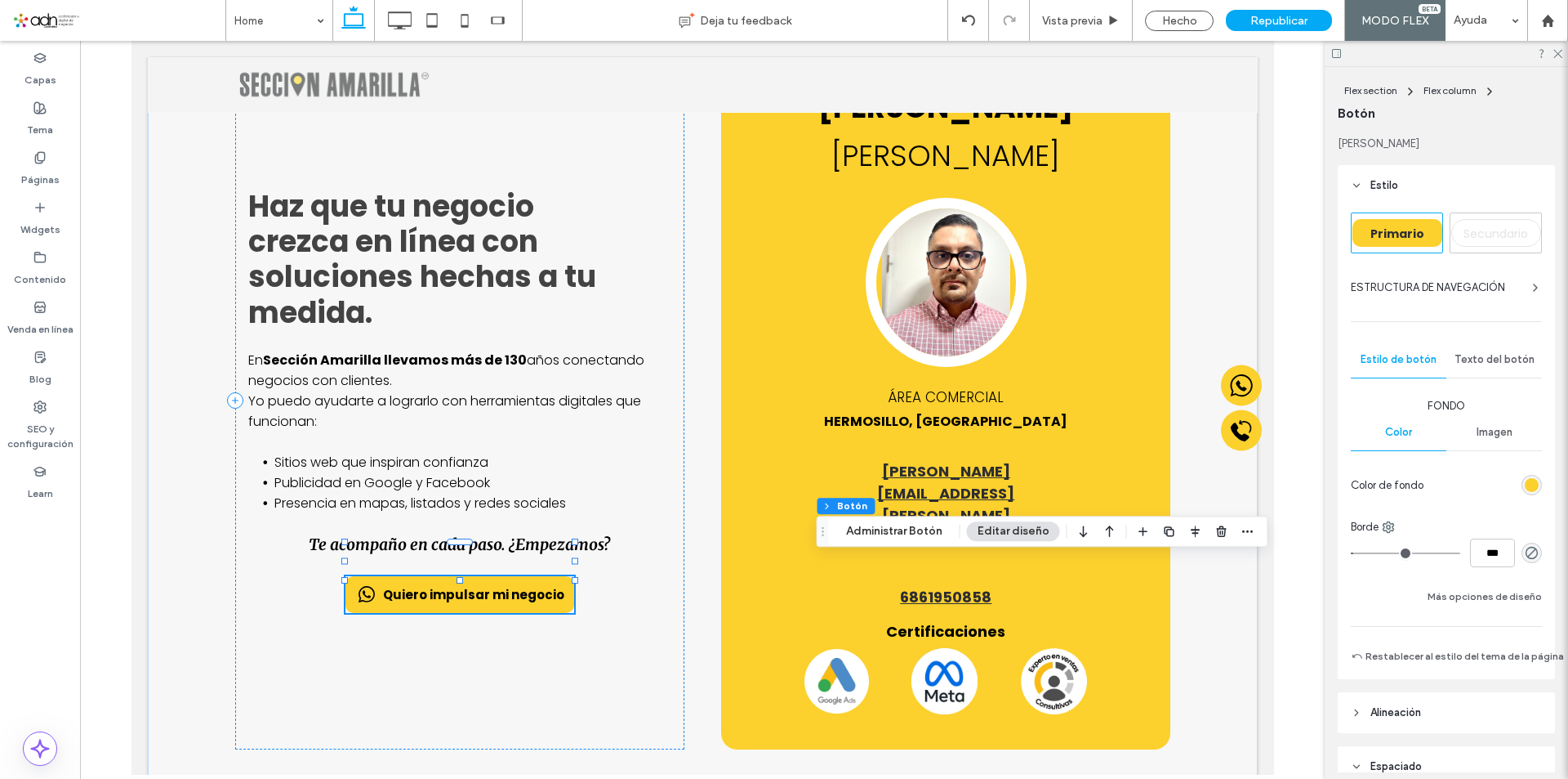
click at [1505, 284] on span "ESTRUCTURA DE NAVEGACIÓN" at bounding box center [1428, 287] width 154 height 17
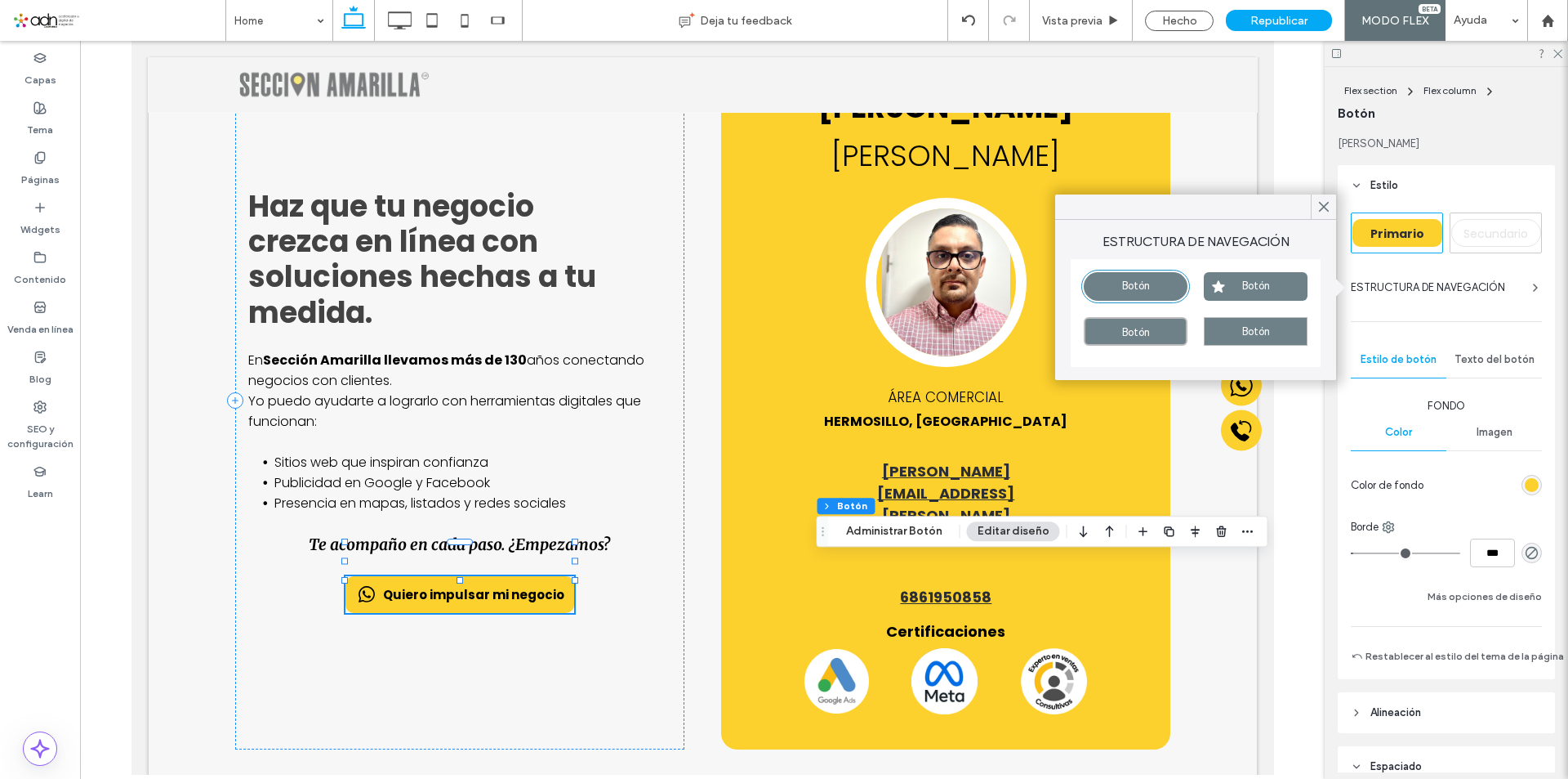
click at [1256, 280] on span "Botón" at bounding box center [1255, 285] width 27 height 12
click at [1320, 203] on use at bounding box center [1324, 207] width 8 height 9
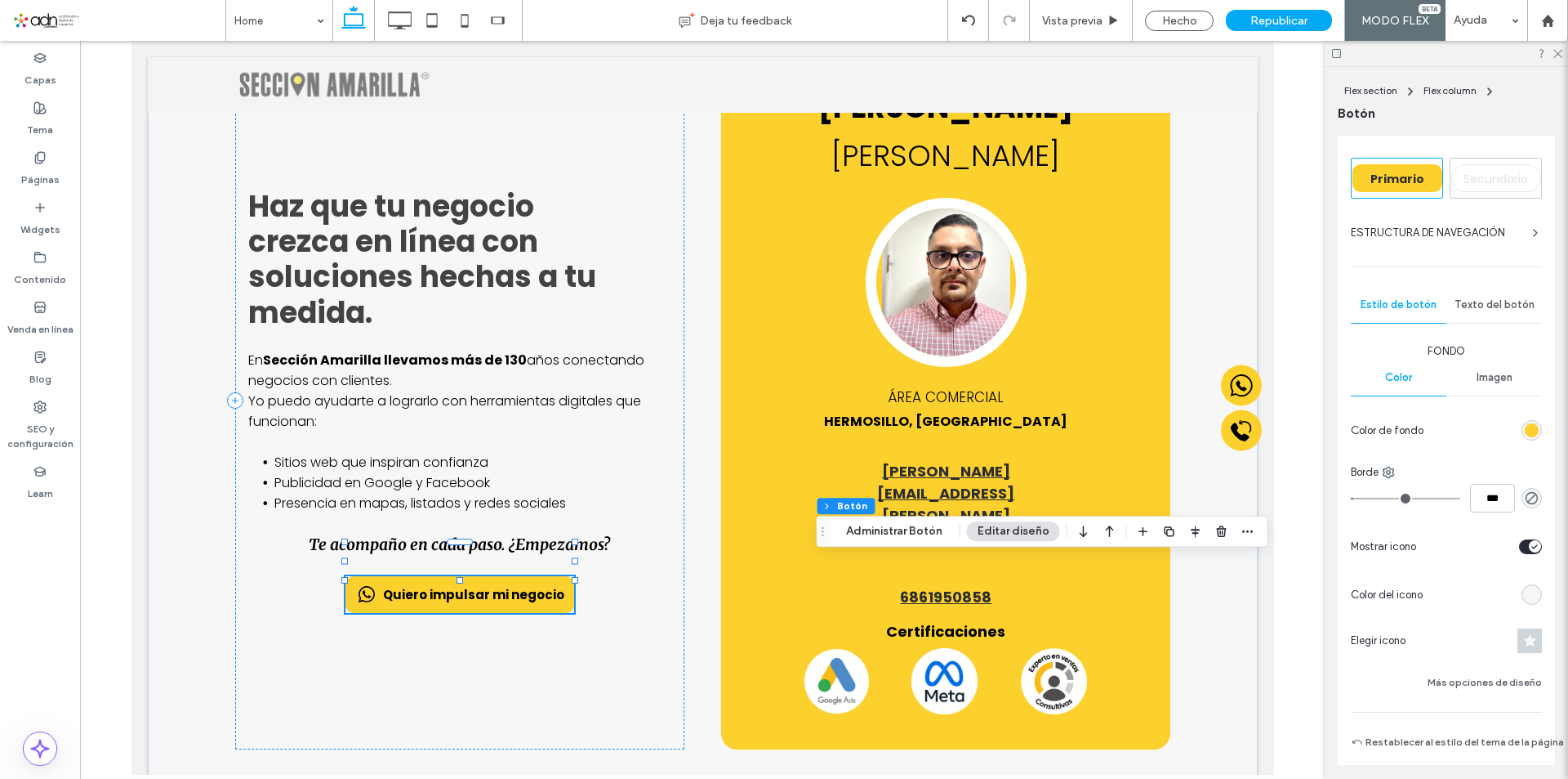
scroll to position [81, 0]
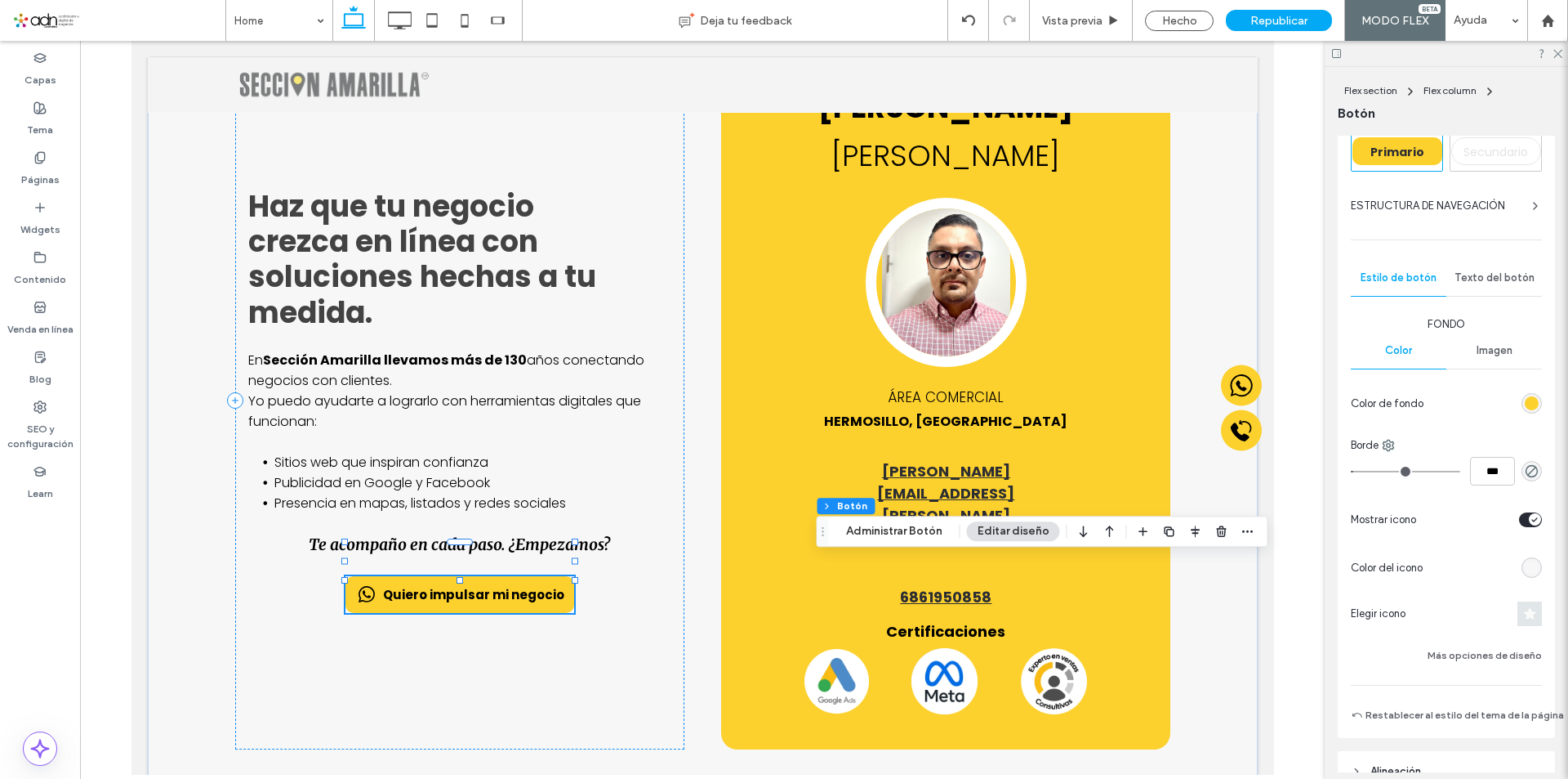
click at [1518, 605] on span at bounding box center [1530, 614] width 25 height 25
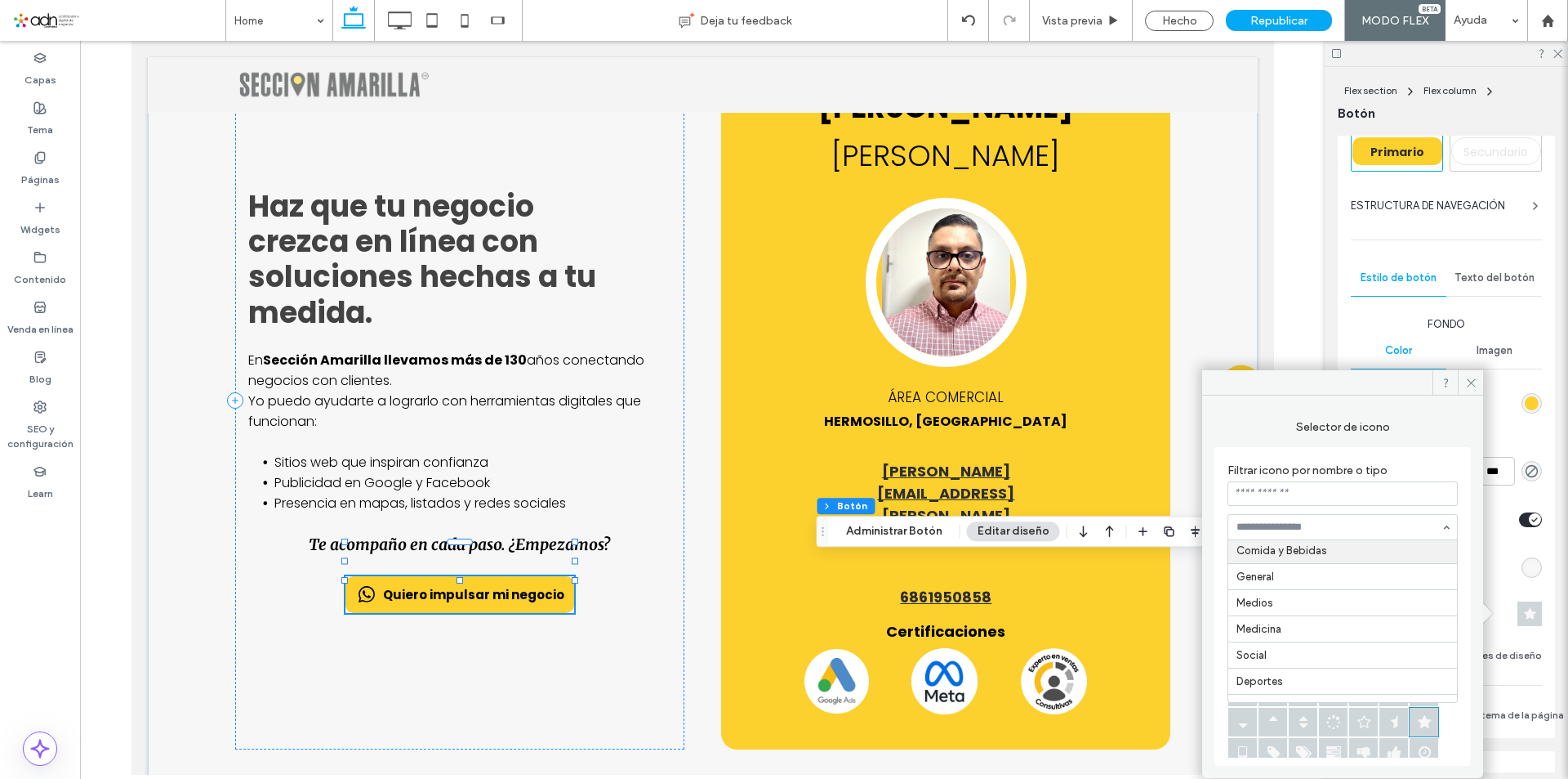
scroll to position [177, 0]
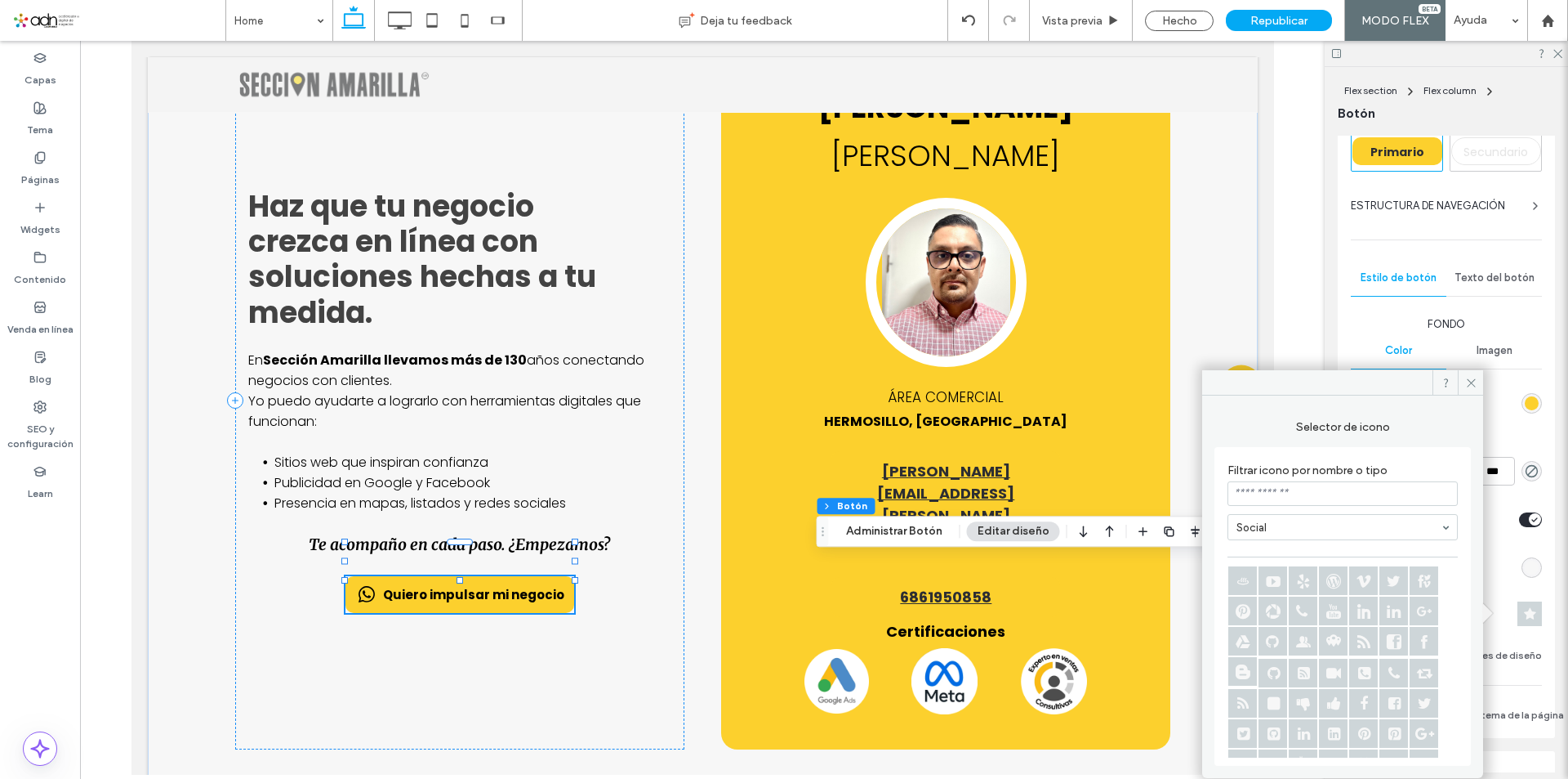
click at [1399, 676] on icon at bounding box center [1394, 673] width 28 height 28
click at [1302, 614] on icon at bounding box center [1302, 610] width 28 height 28
click at [1393, 675] on icon at bounding box center [1394, 673] width 28 height 28
click at [1471, 377] on icon at bounding box center [1471, 383] width 12 height 12
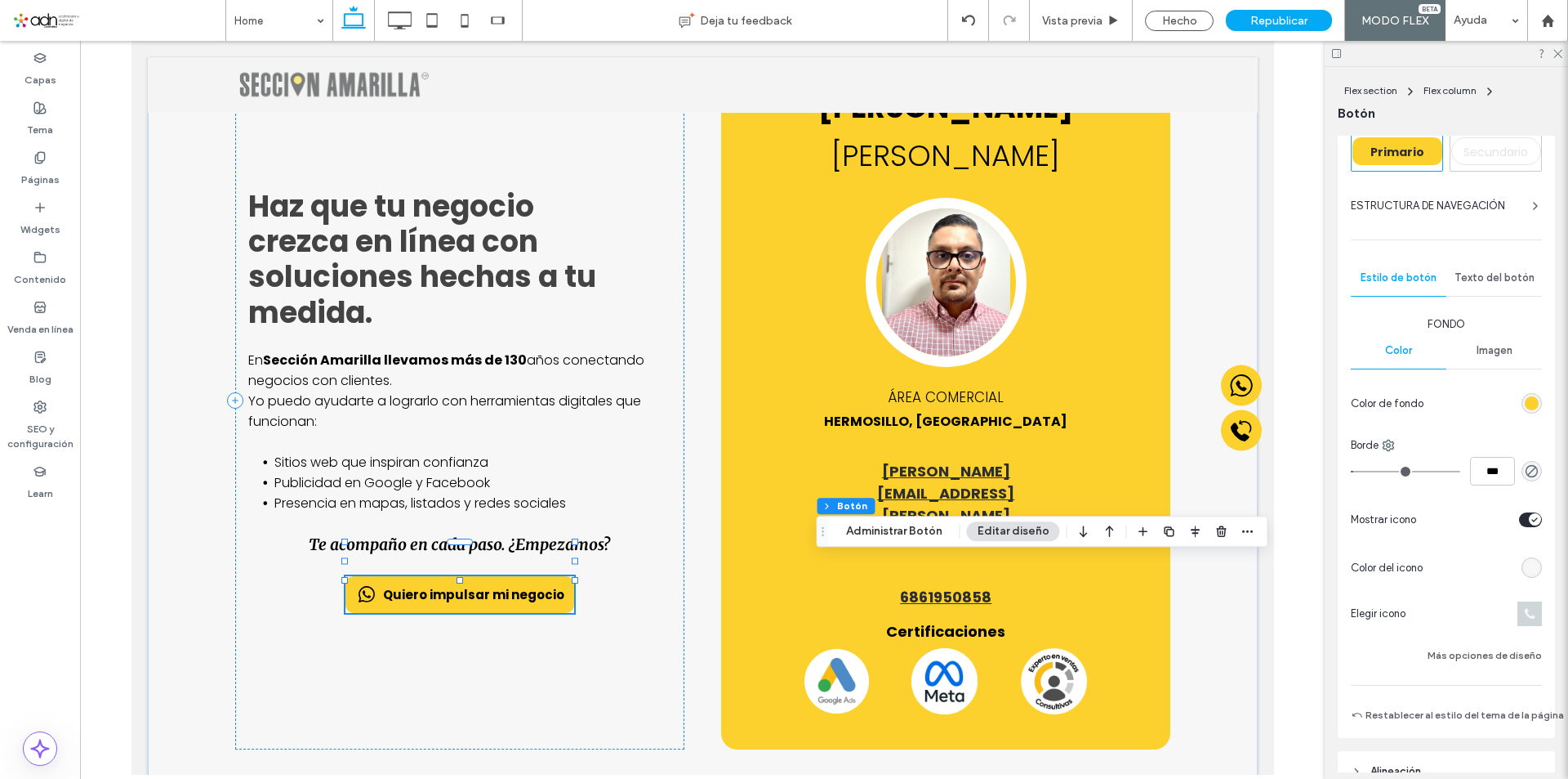
click at [1526, 569] on div "rgb(247, 247, 247)" at bounding box center [1531, 567] width 14 height 14
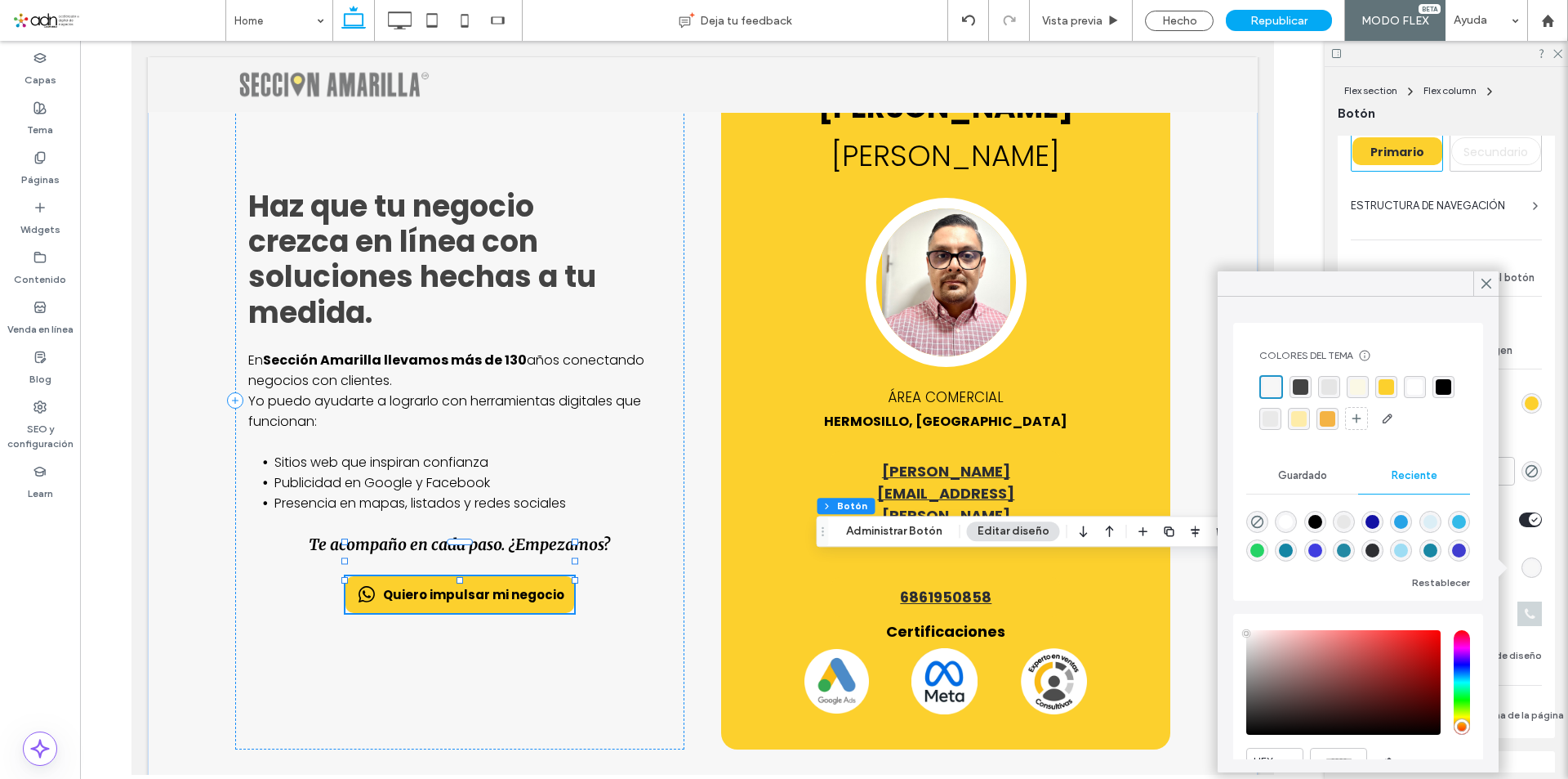
click at [1300, 386] on div "rgba(67, 67, 67, 1)" at bounding box center [1300, 386] width 16 height 16
click at [1486, 287] on icon at bounding box center [1487, 284] width 15 height 15
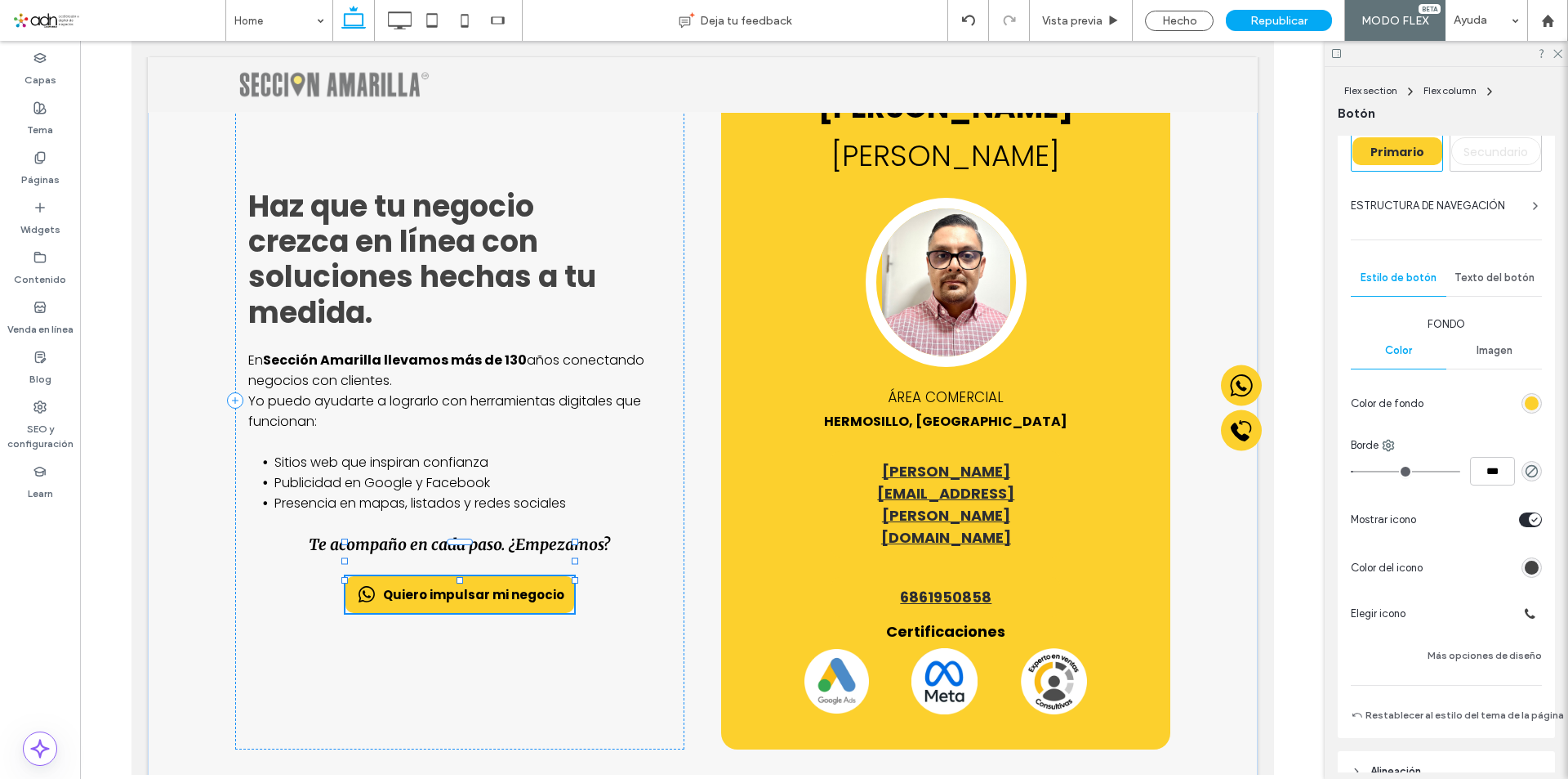
type input "***"
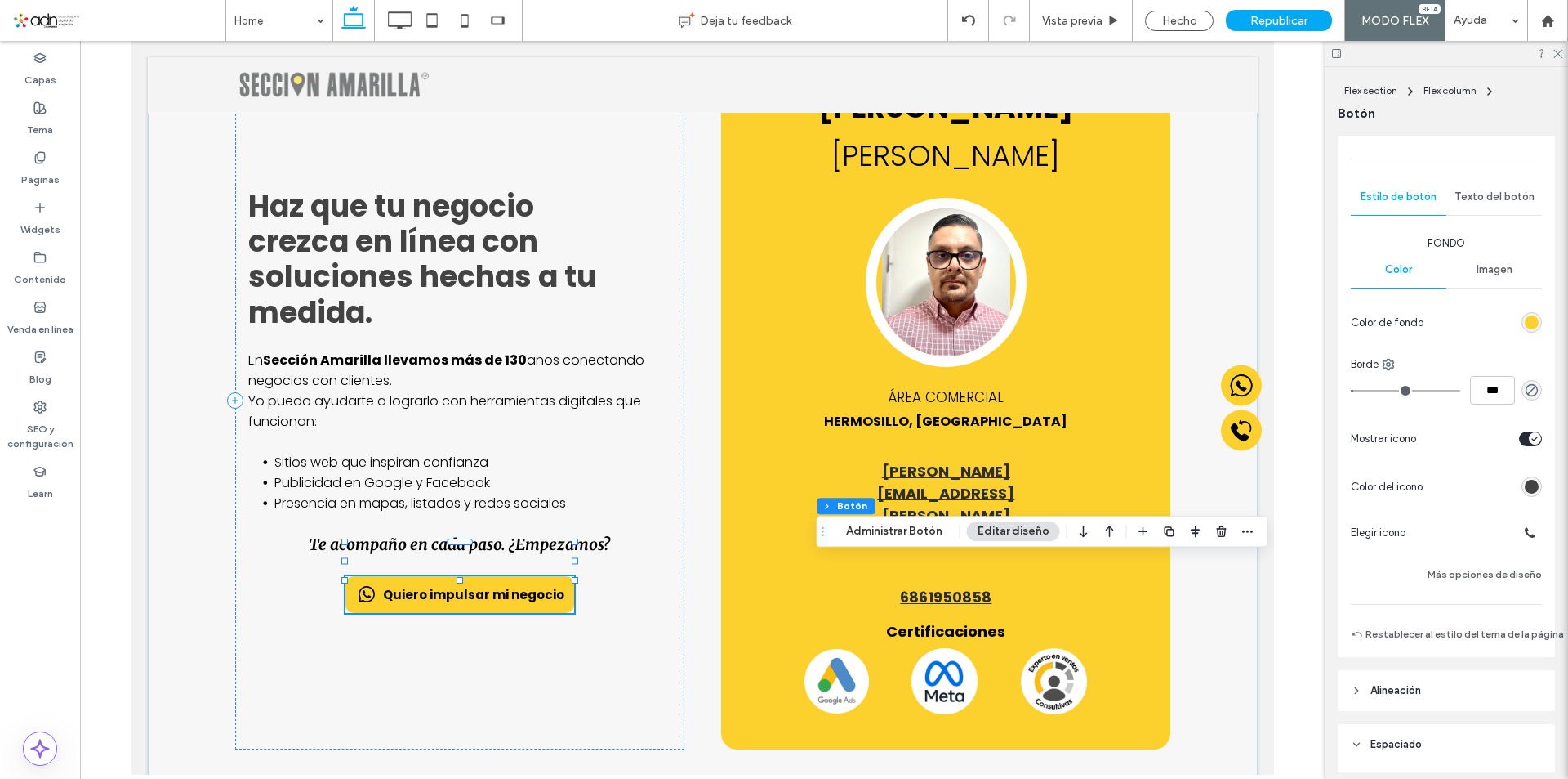
scroll to position [164, 0]
click at [1439, 576] on button "Más opciones de diseño" at bounding box center [1485, 574] width 115 height 20
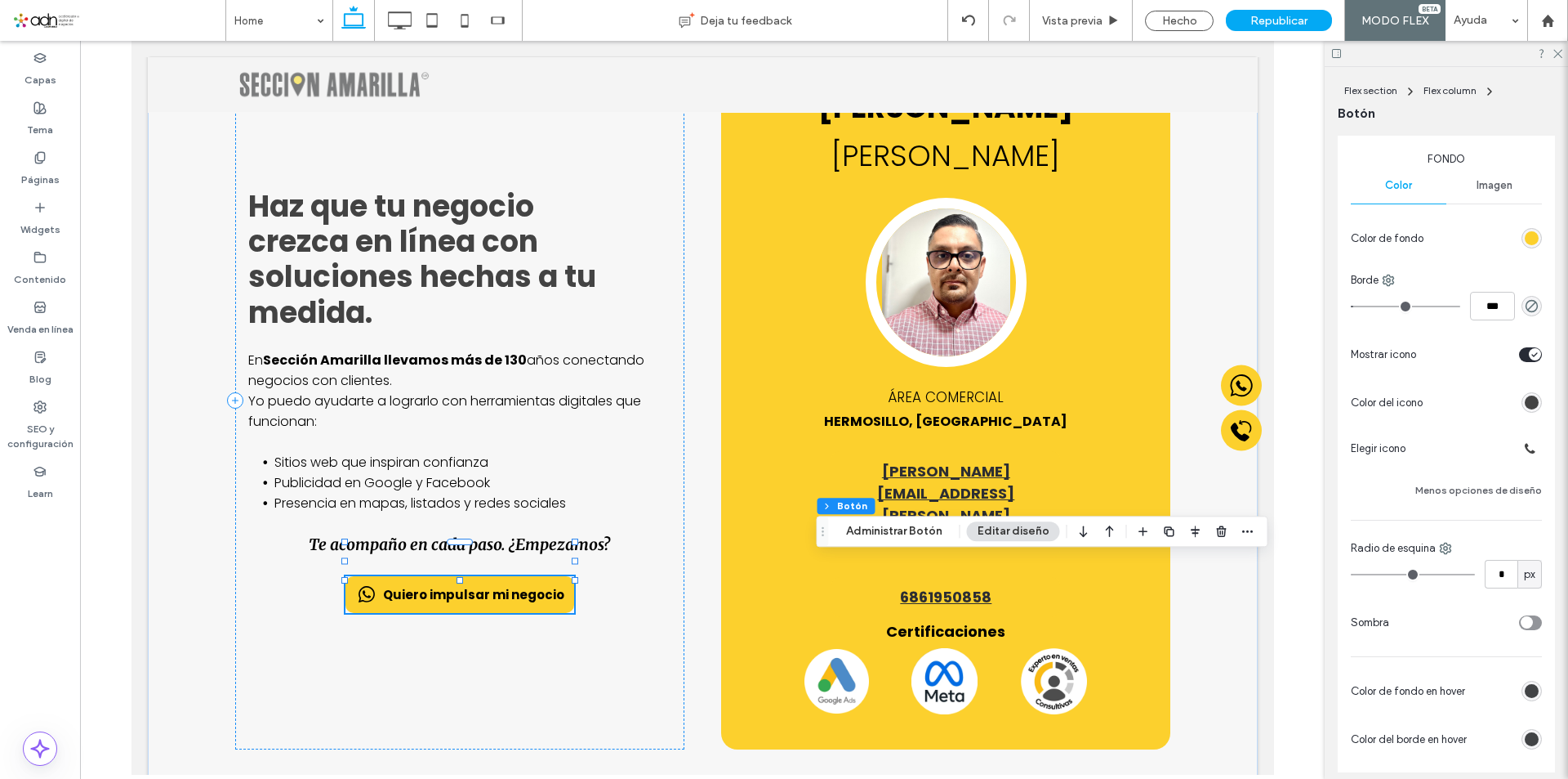
scroll to position [327, 0]
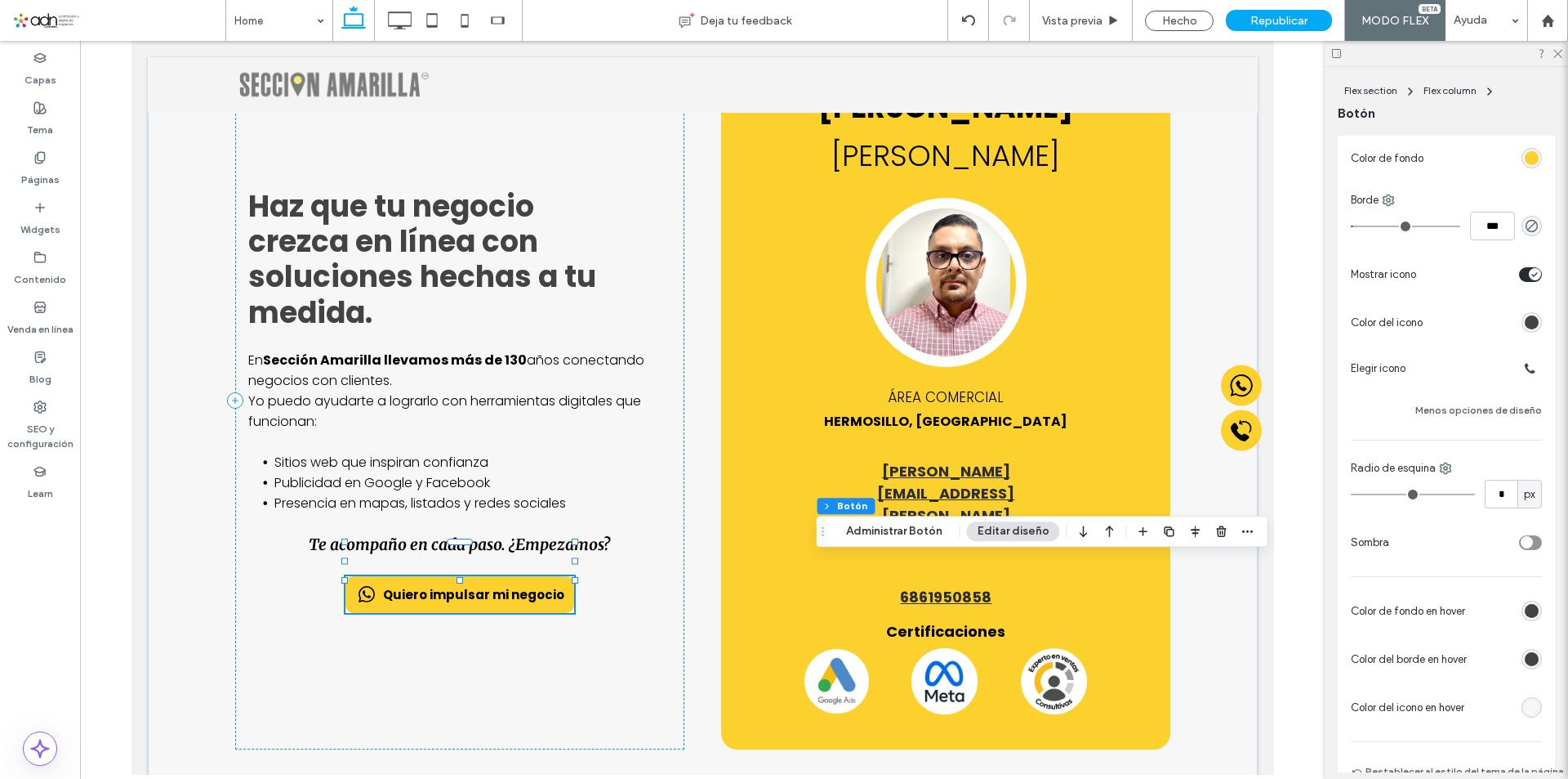
click at [1525, 704] on div "rgb(247, 247, 247)" at bounding box center [1531, 707] width 14 height 14
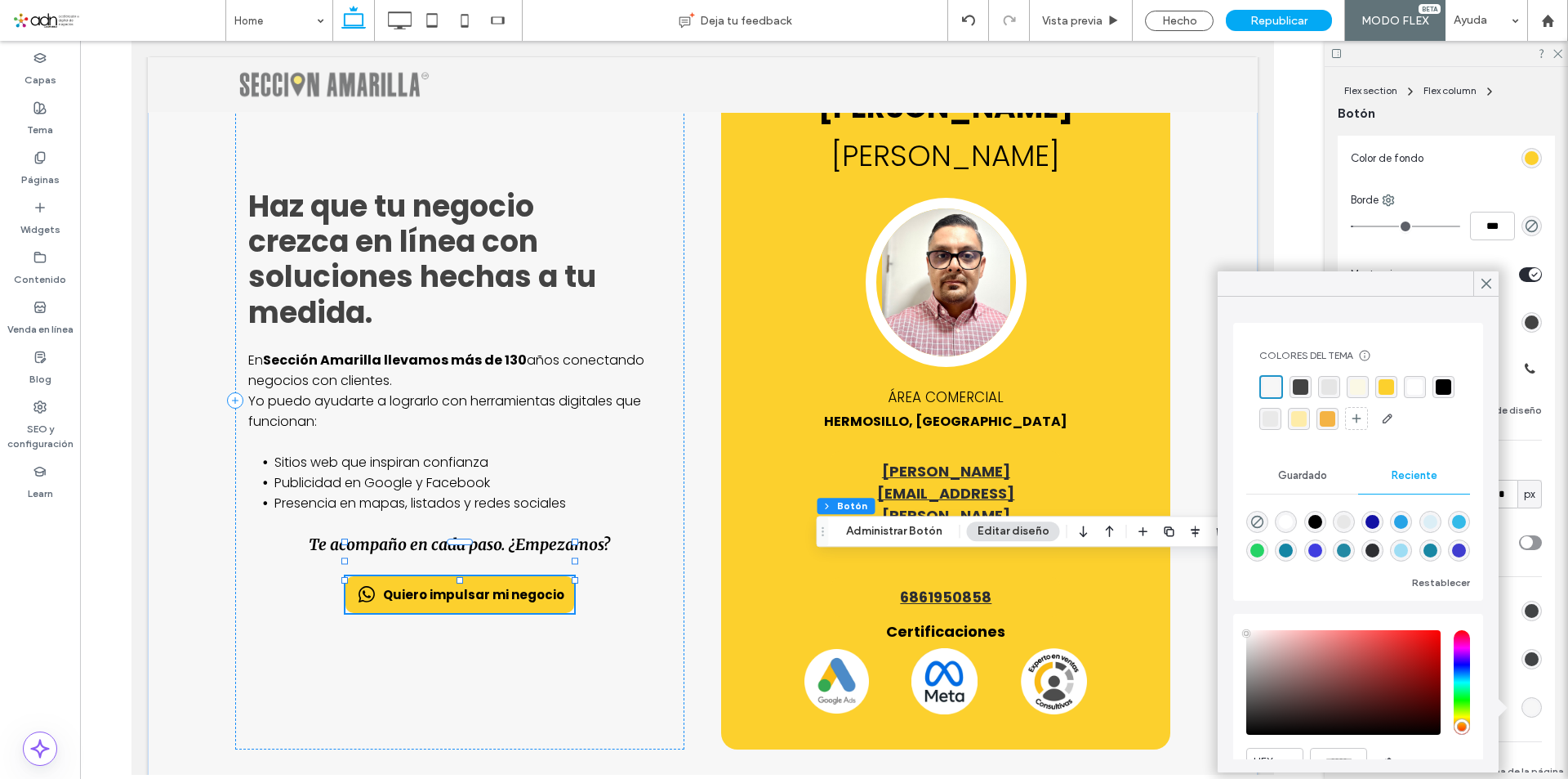
click at [1282, 528] on div "rgba(255, 255, 255, 1)" at bounding box center [1286, 522] width 14 height 14
type input "*******"
click at [1483, 282] on icon at bounding box center [1487, 284] width 15 height 15
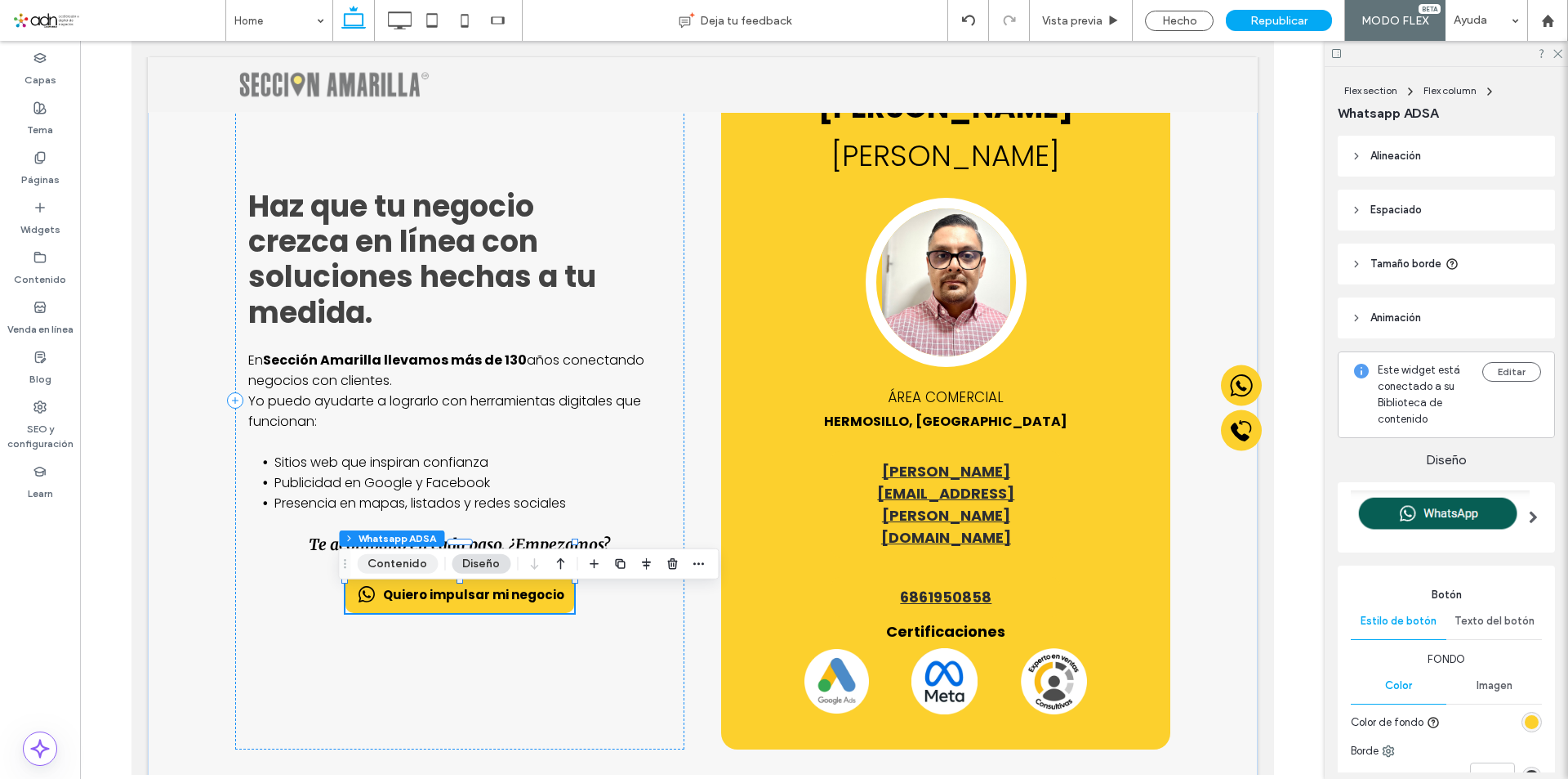
click at [403, 566] on button "Contenido" at bounding box center [397, 564] width 81 height 20
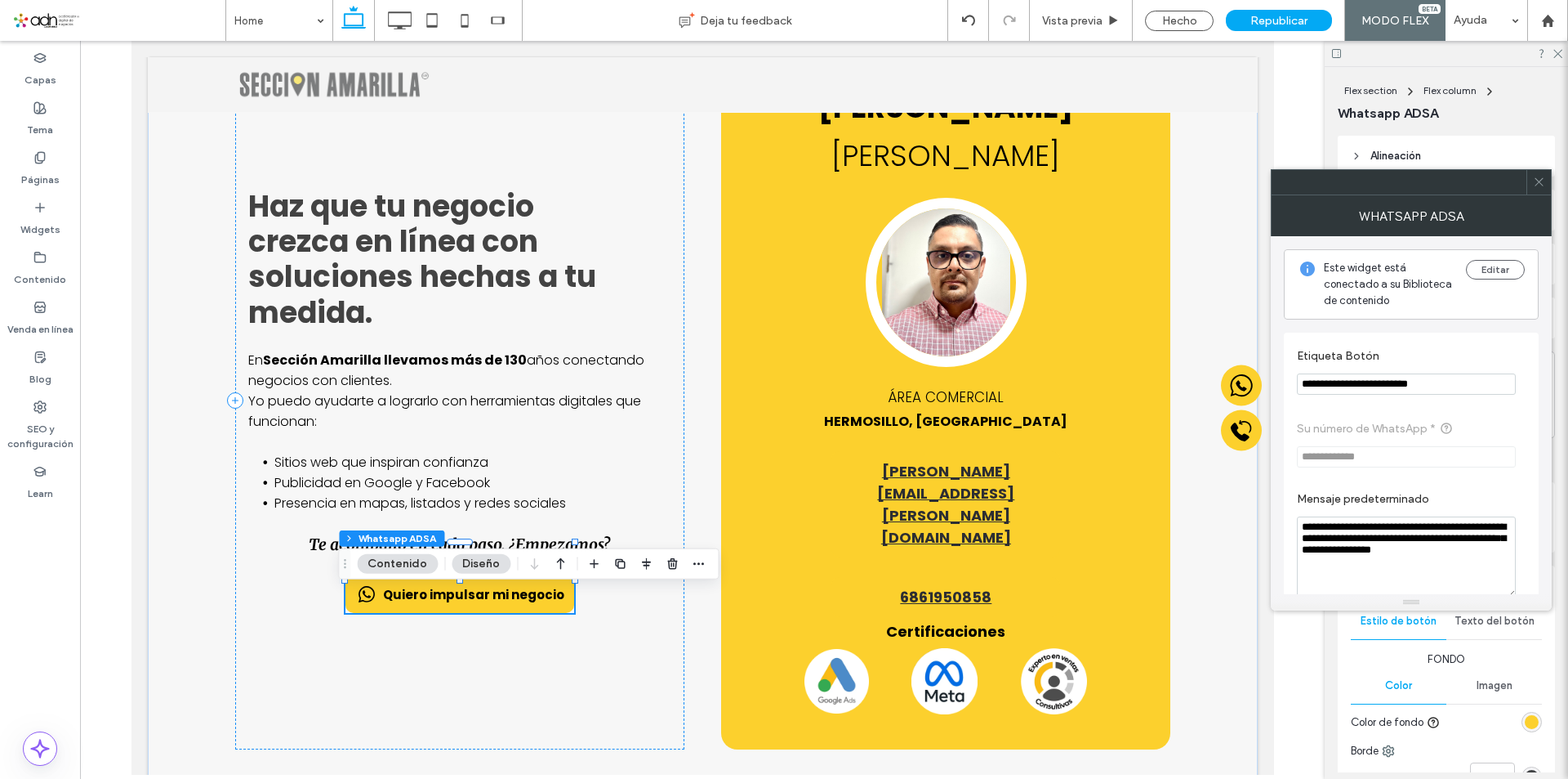
click at [1540, 181] on use at bounding box center [1539, 182] width 8 height 8
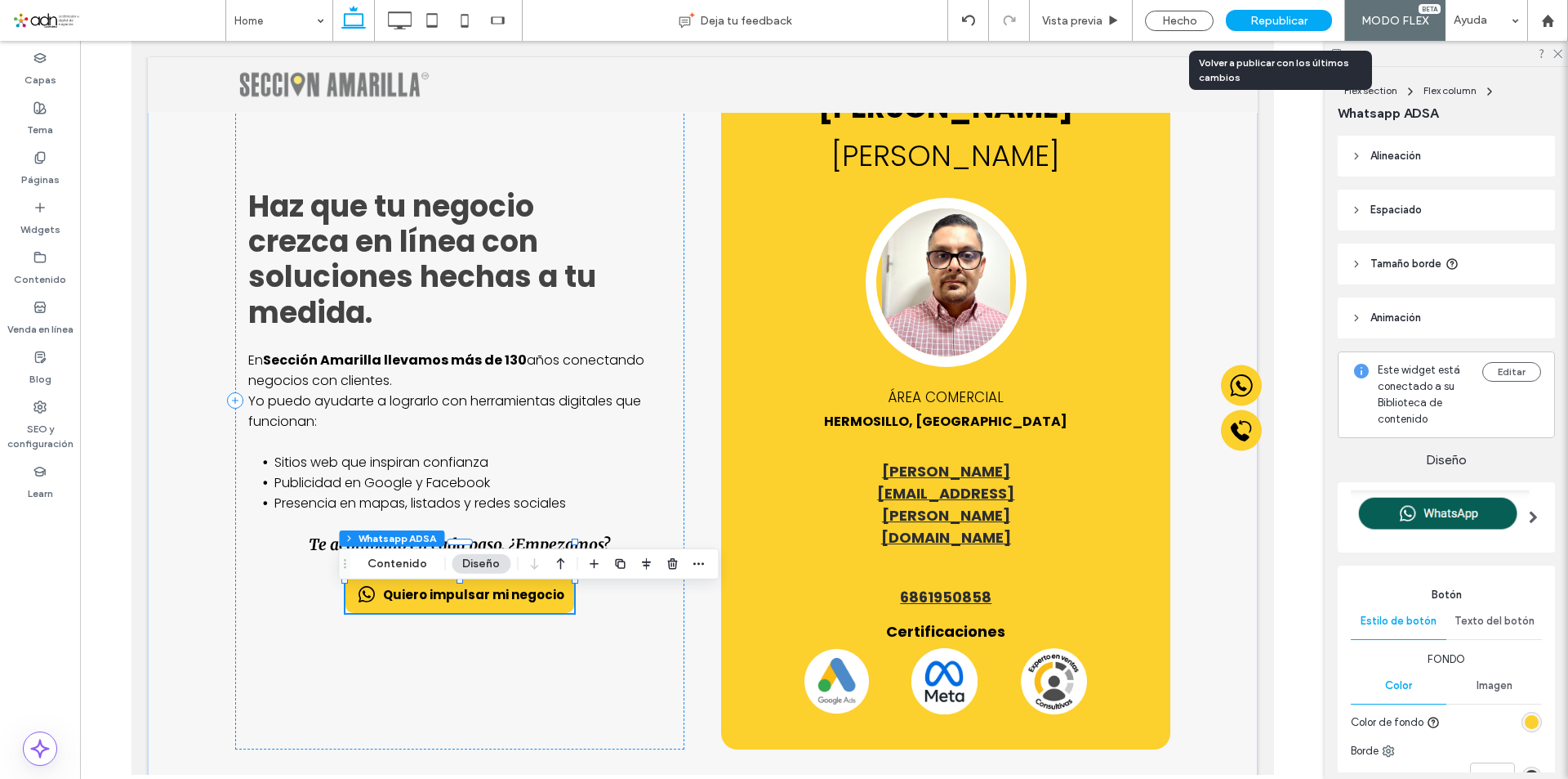
click at [1246, 24] on div "Republicar" at bounding box center [1279, 21] width 106 height 22
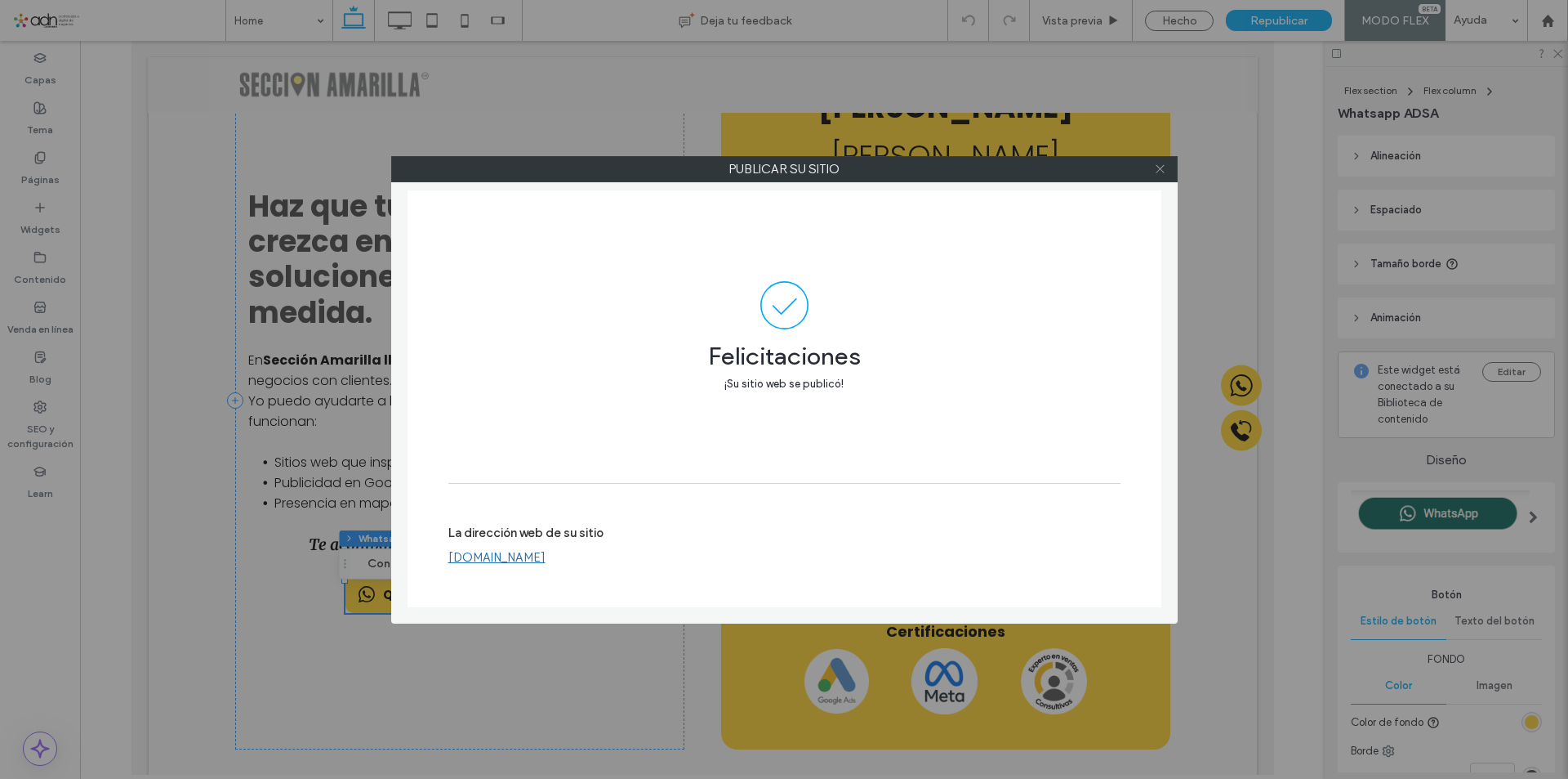
click at [1162, 169] on icon at bounding box center [1160, 169] width 12 height 12
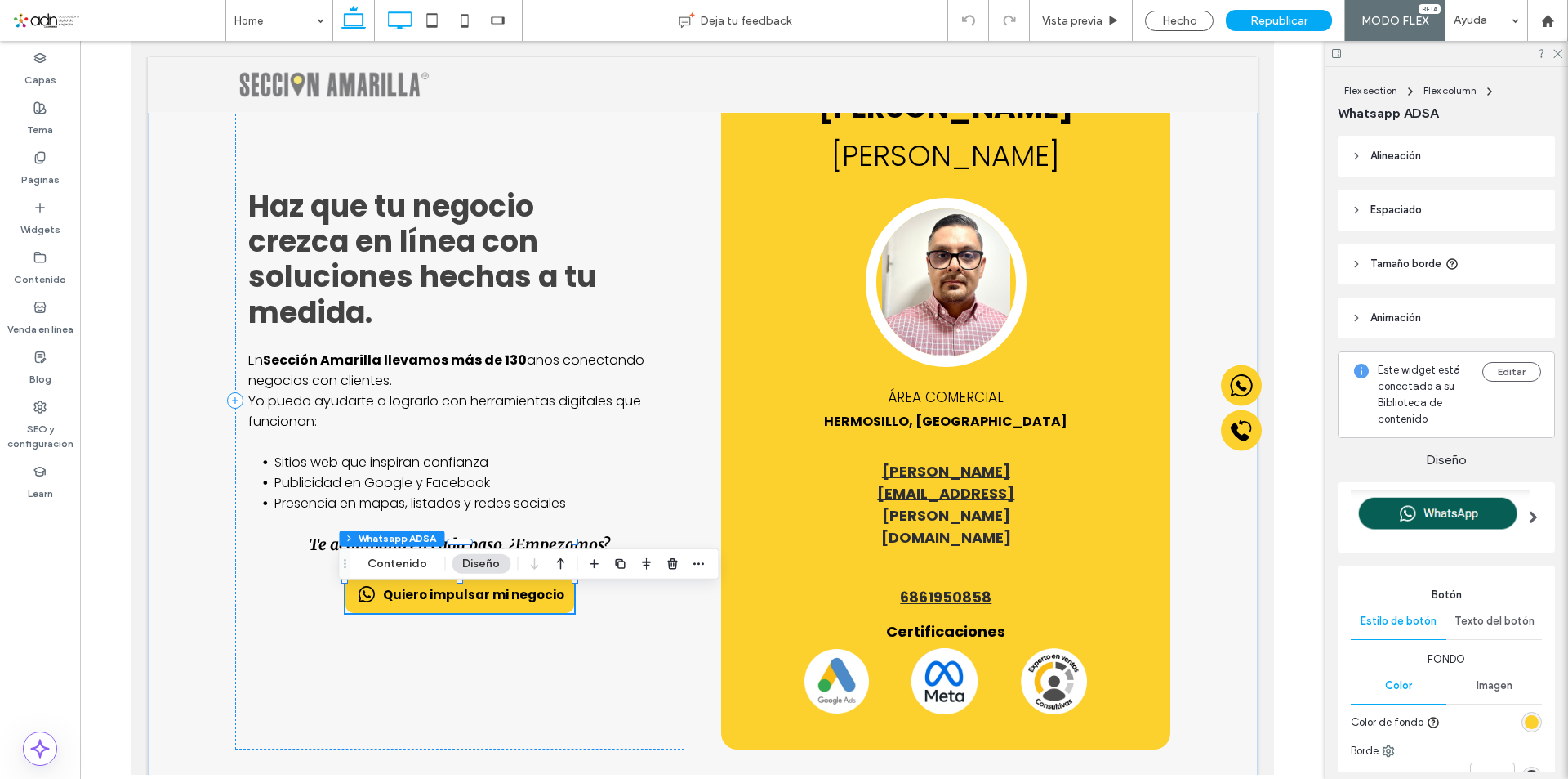
click at [397, 16] on icon at bounding box center [398, 20] width 32 height 32
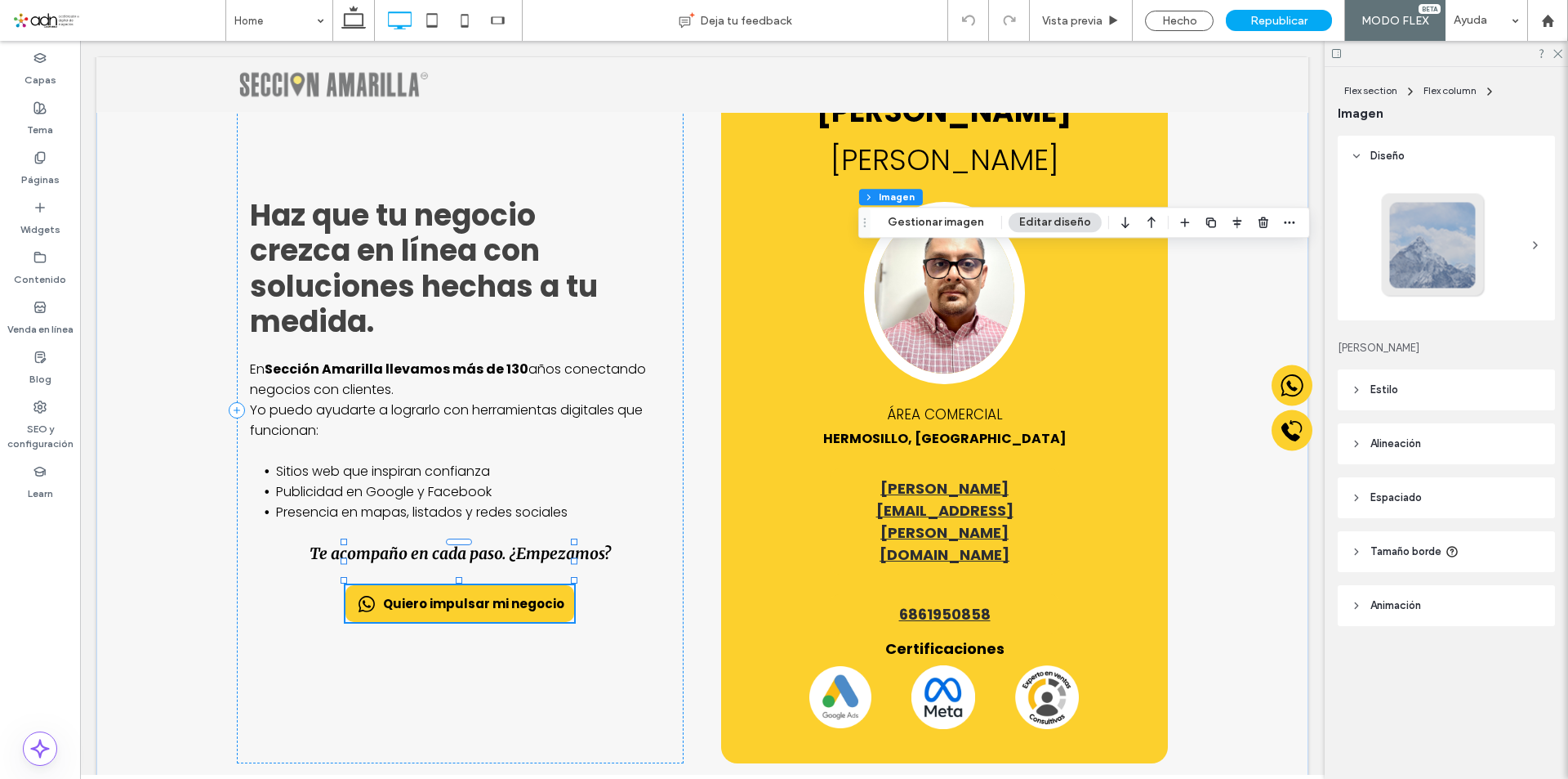
type input "**"
type input "****"
type input "**"
click at [1415, 400] on header "Estilo" at bounding box center [1446, 390] width 217 height 41
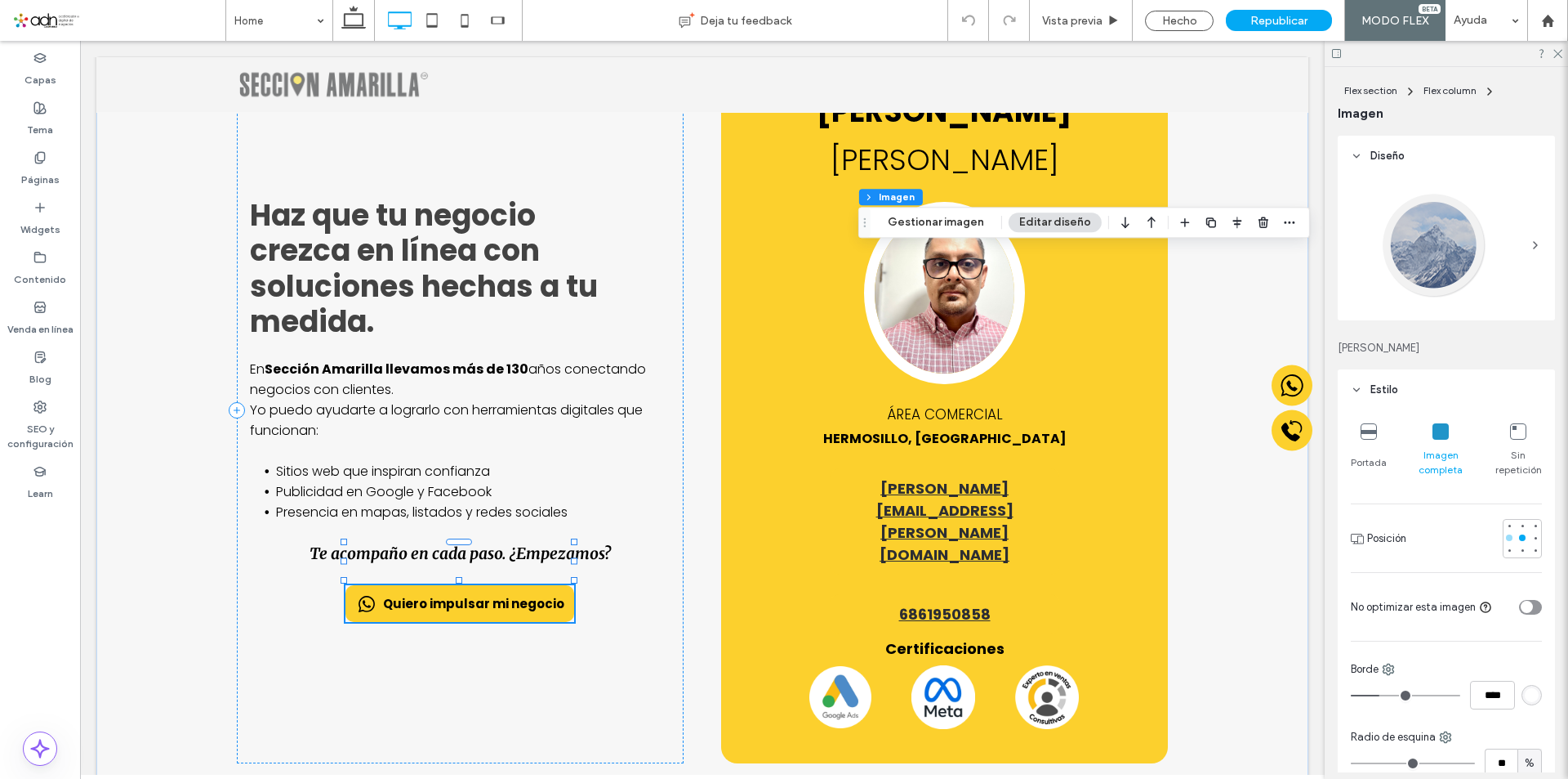
click at [1506, 540] on div at bounding box center [1509, 537] width 7 height 7
click at [1532, 539] on div at bounding box center [1536, 537] width 7 height 7
click at [1518, 536] on div at bounding box center [1522, 537] width 12 height 12
click at [1452, 257] on div at bounding box center [1434, 245] width 108 height 108
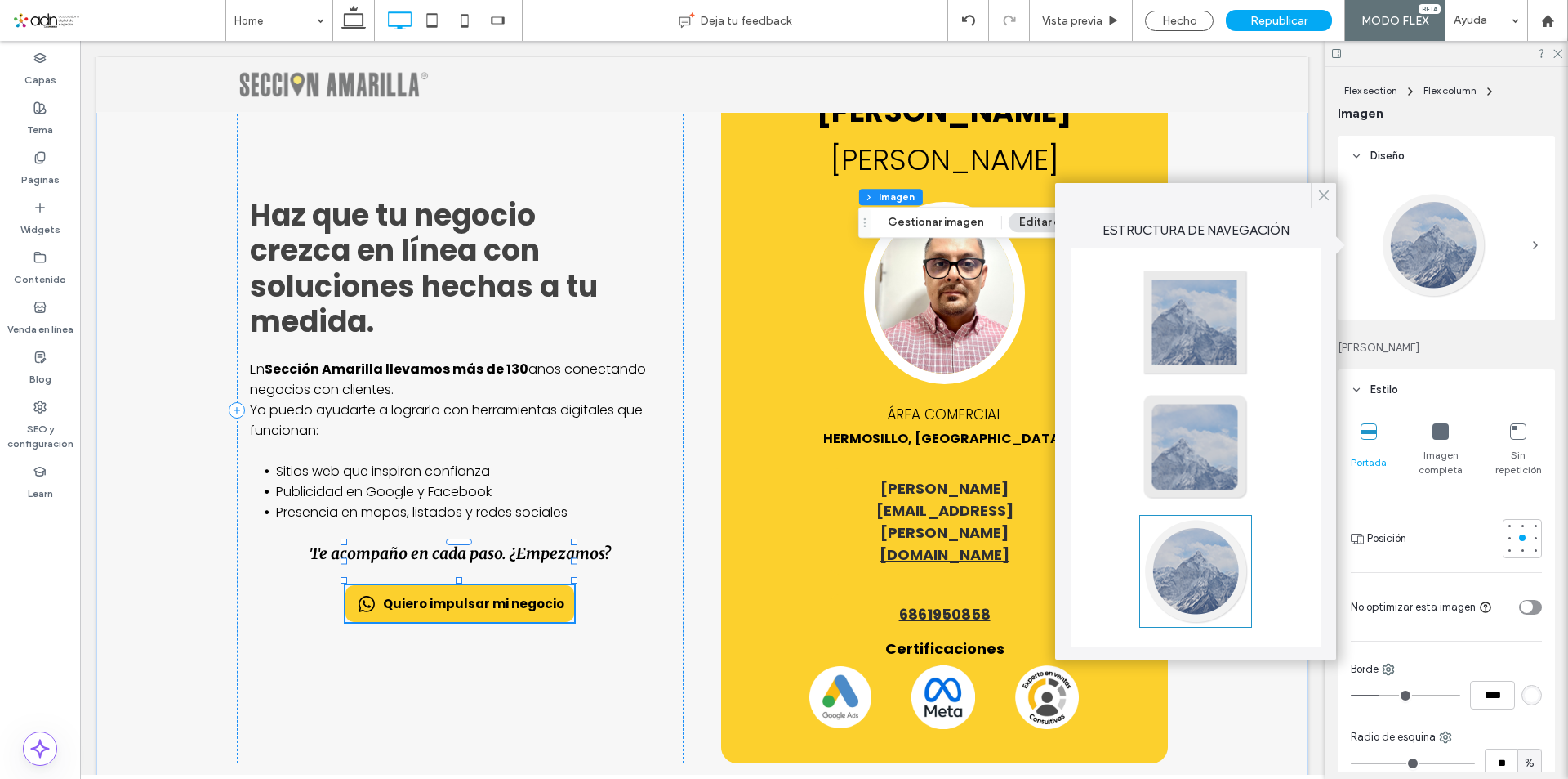
click at [1324, 196] on use at bounding box center [1324, 195] width 8 height 9
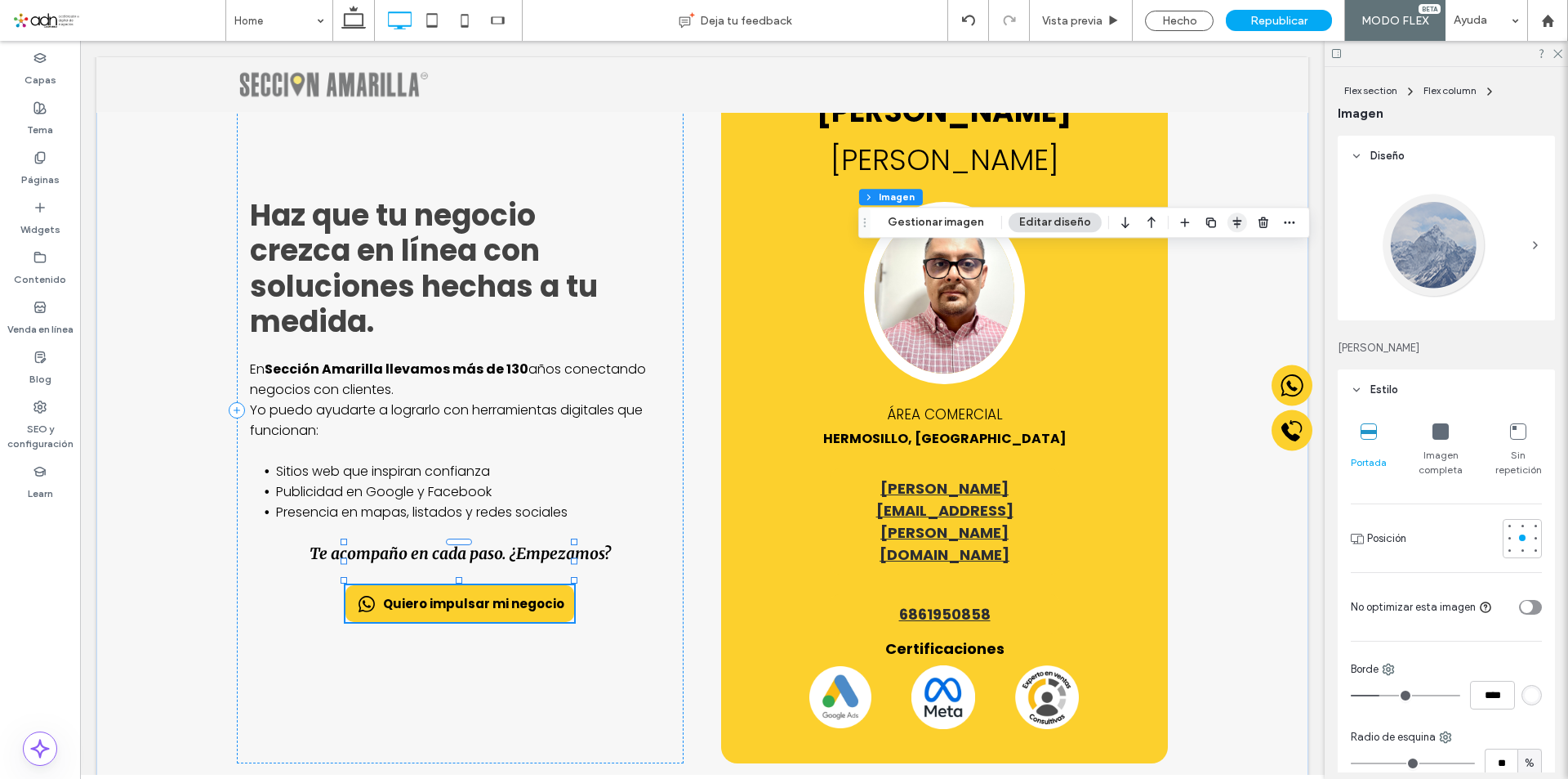
click at [1228, 221] on span "button" at bounding box center [1238, 223] width 20 height 20
click at [1189, 257] on use "flex-start" at bounding box center [1193, 254] width 11 height 12
click at [1217, 254] on icon "center" at bounding box center [1220, 254] width 13 height 13
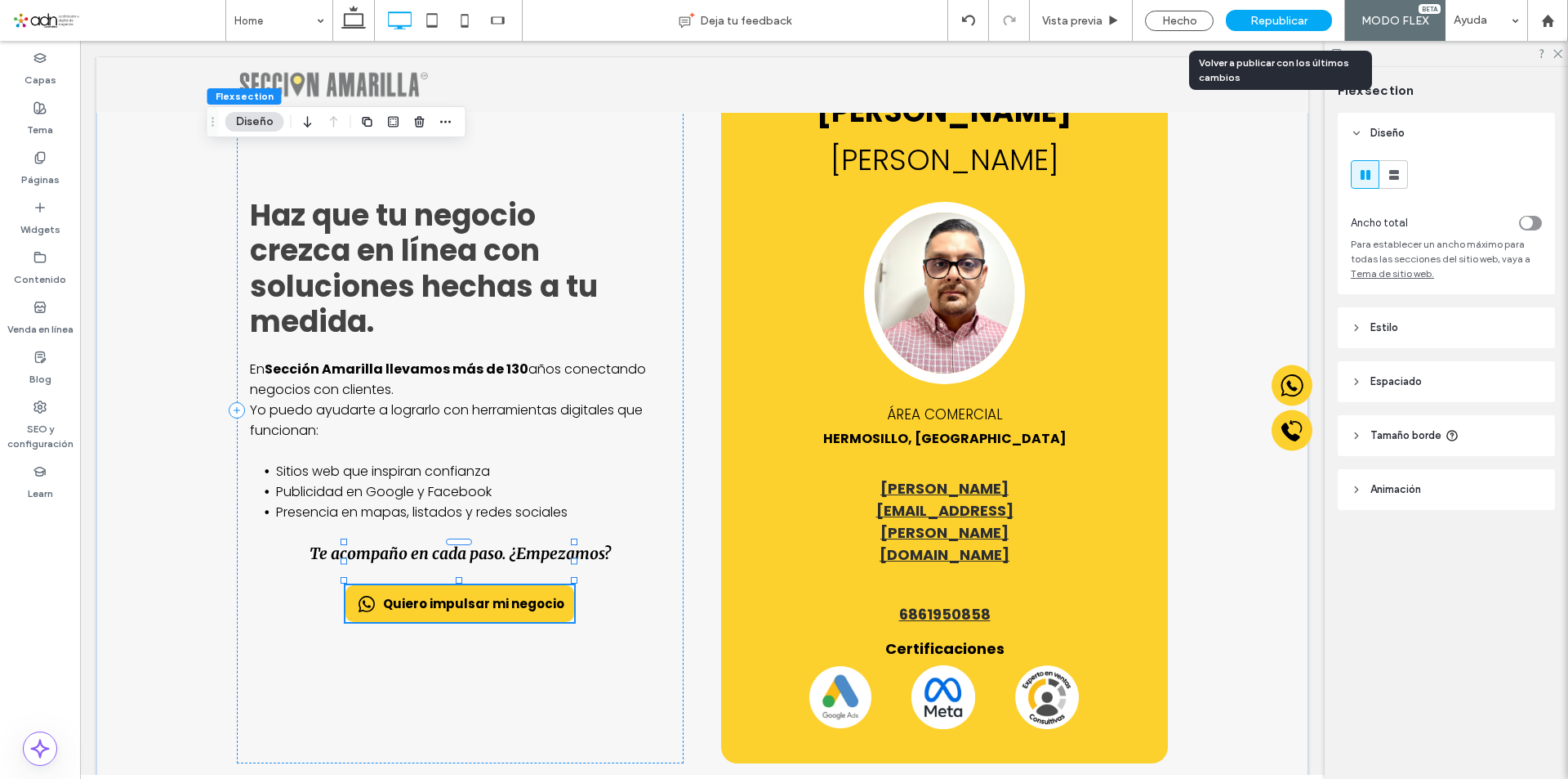
click at [1287, 26] on span "Republicar" at bounding box center [1278, 21] width 57 height 14
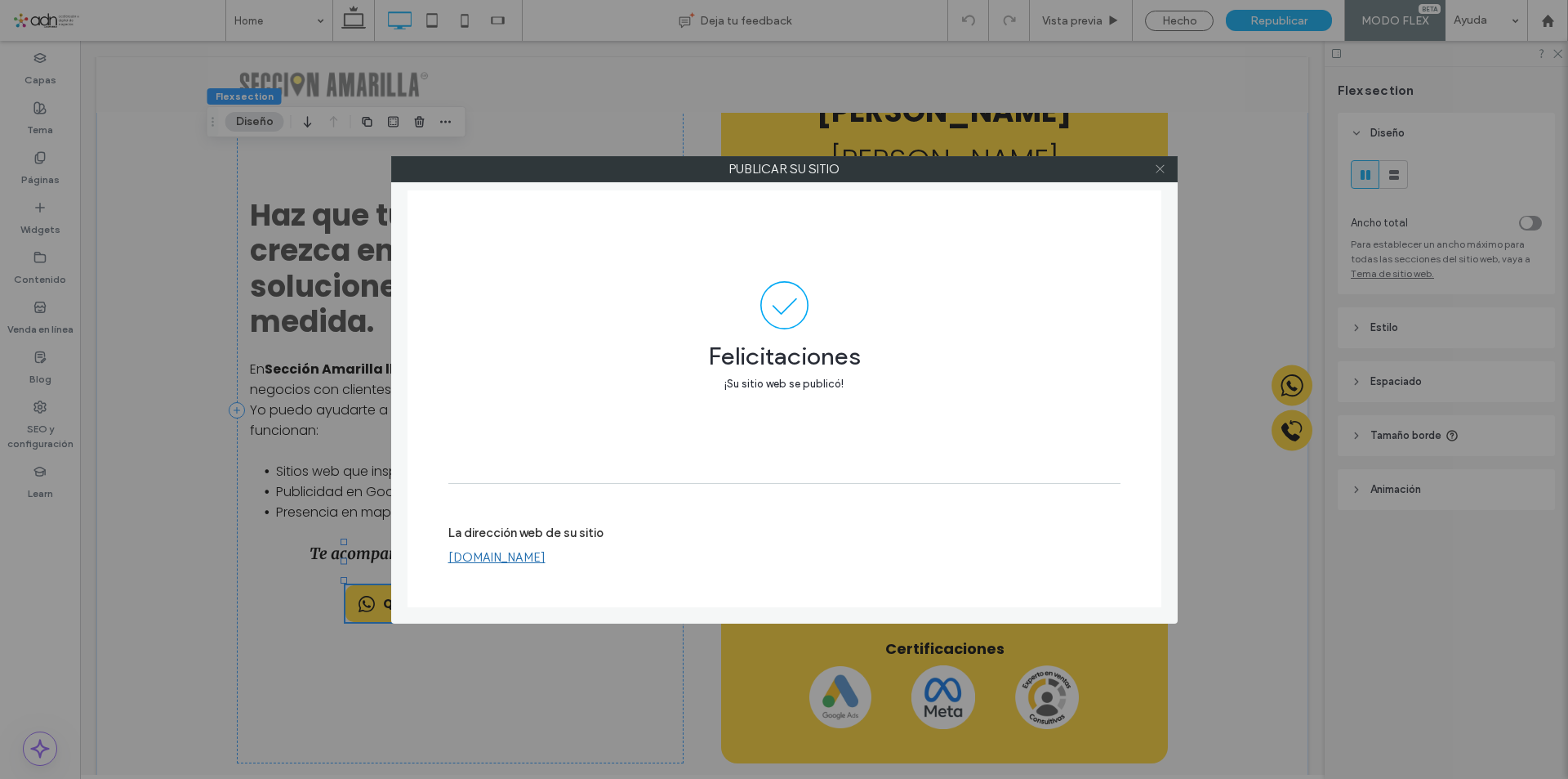
click at [1159, 168] on use at bounding box center [1160, 169] width 8 height 8
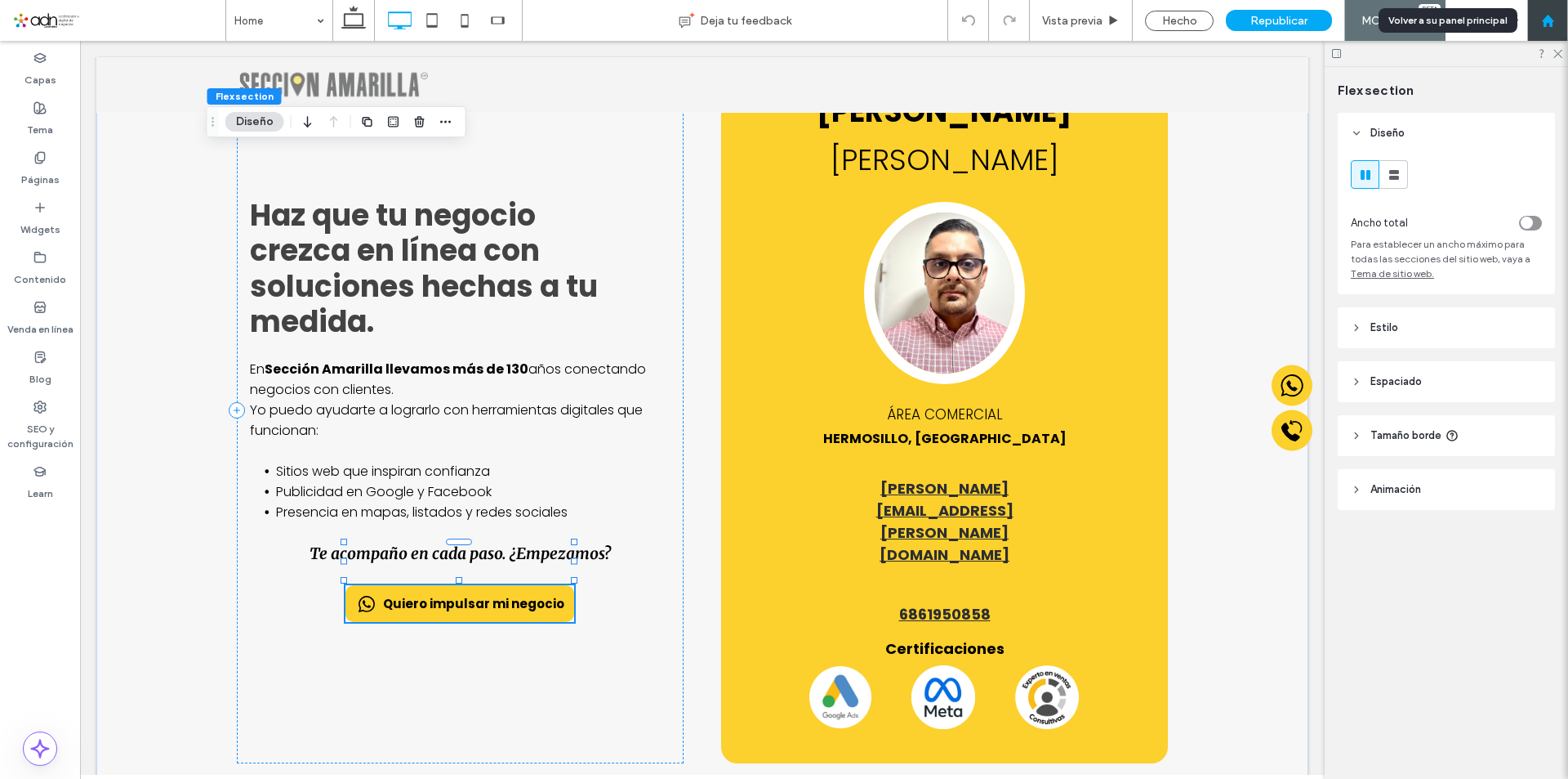
click at [1546, 19] on use at bounding box center [1546, 20] width 12 height 12
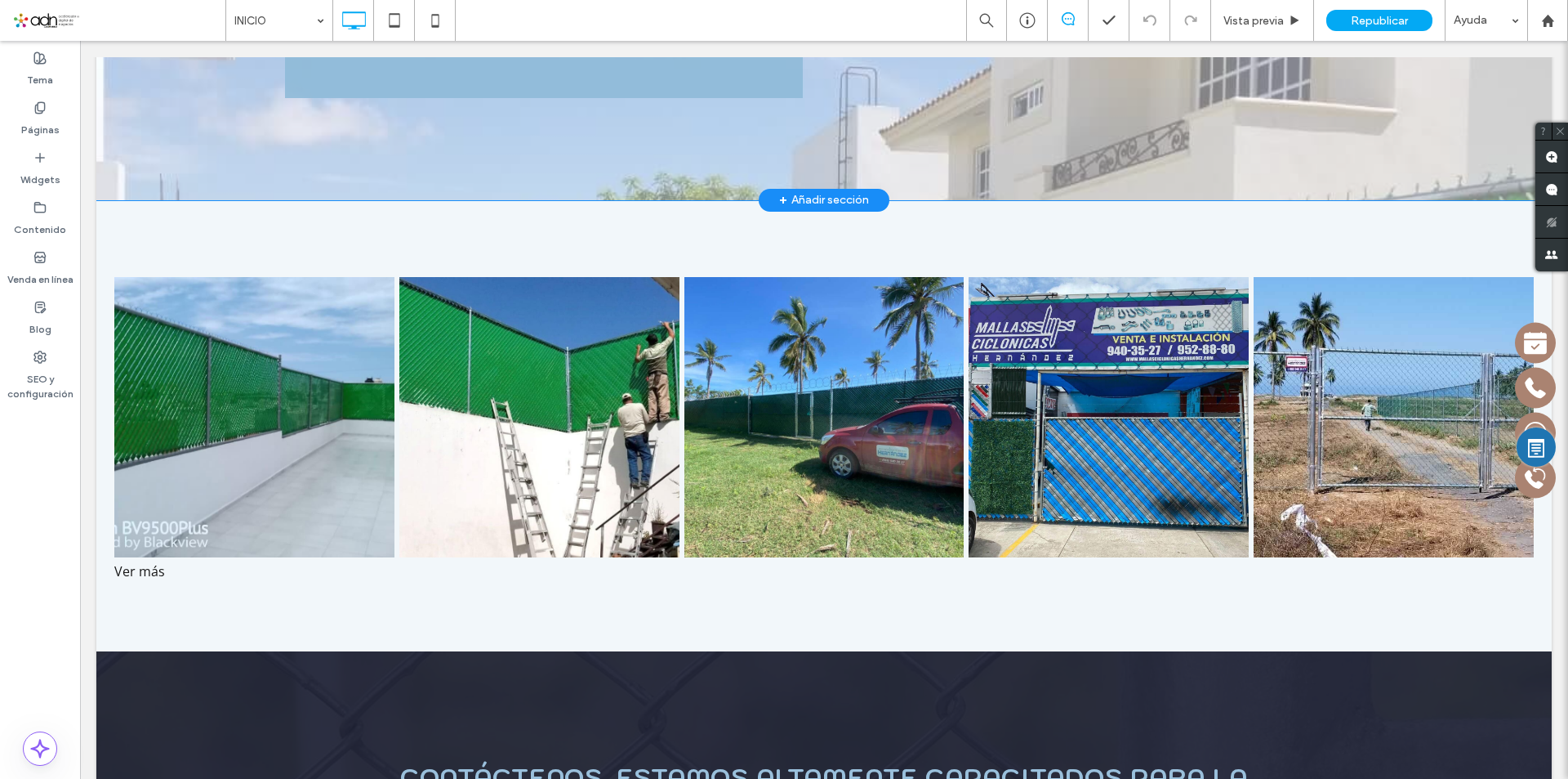
scroll to position [2697, 0]
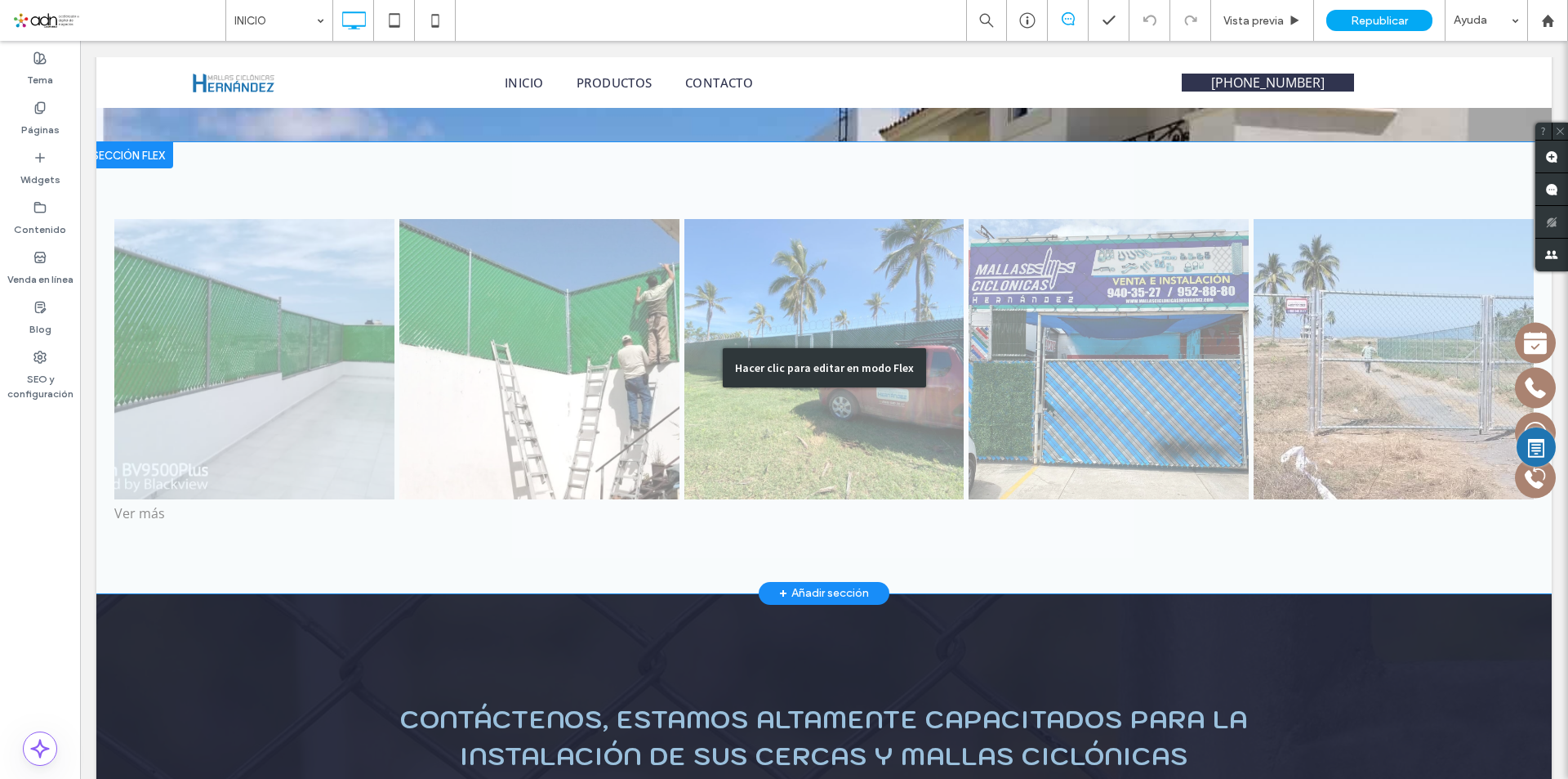
click at [139, 487] on div "Hacer clic para editar en modo Flex" at bounding box center [823, 367] width 1455 height 450
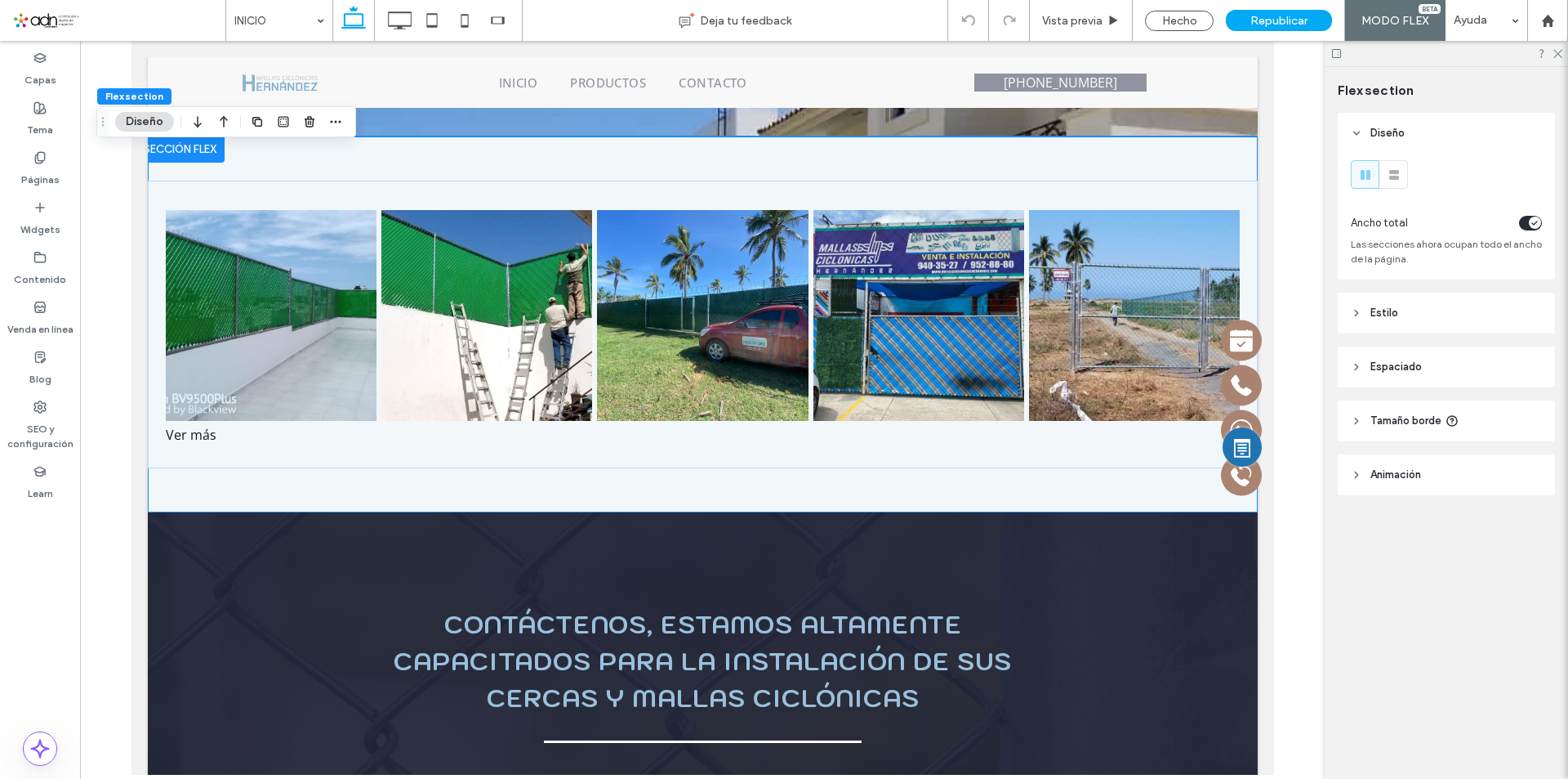
scroll to position [2647, 0]
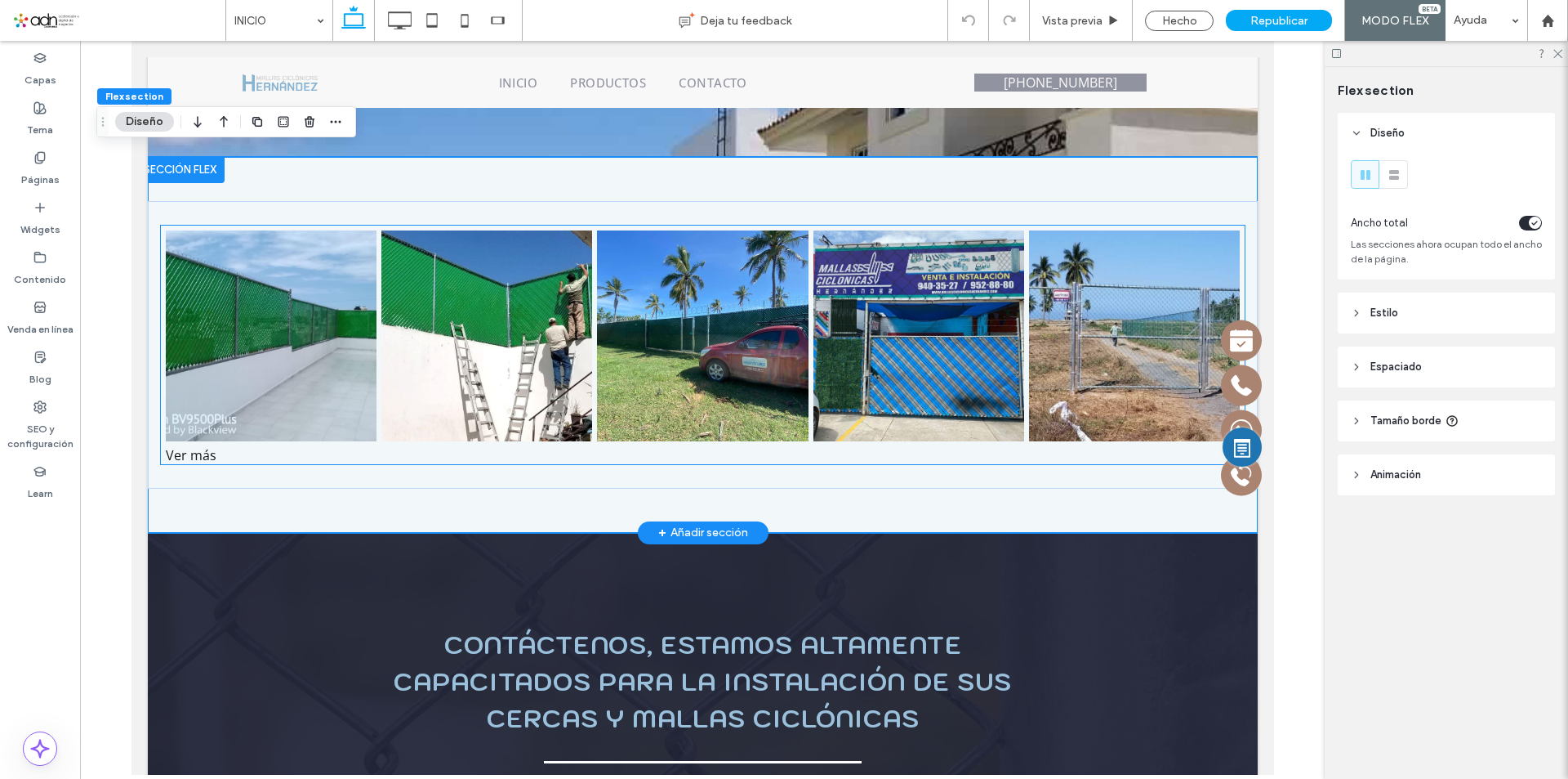
click at [192, 446] on div "Ver más" at bounding box center [702, 455] width 1084 height 18
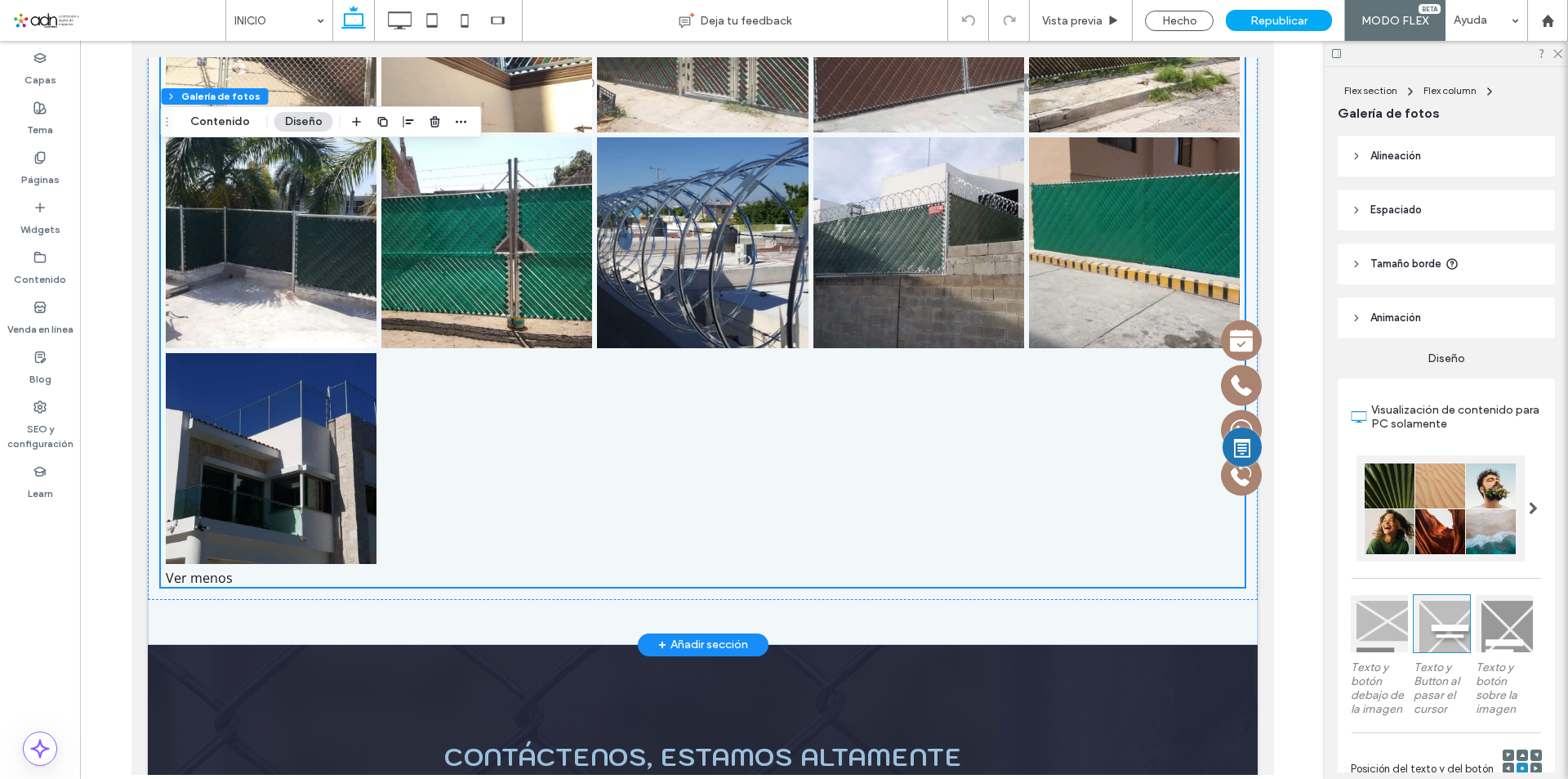
scroll to position [3382, 0]
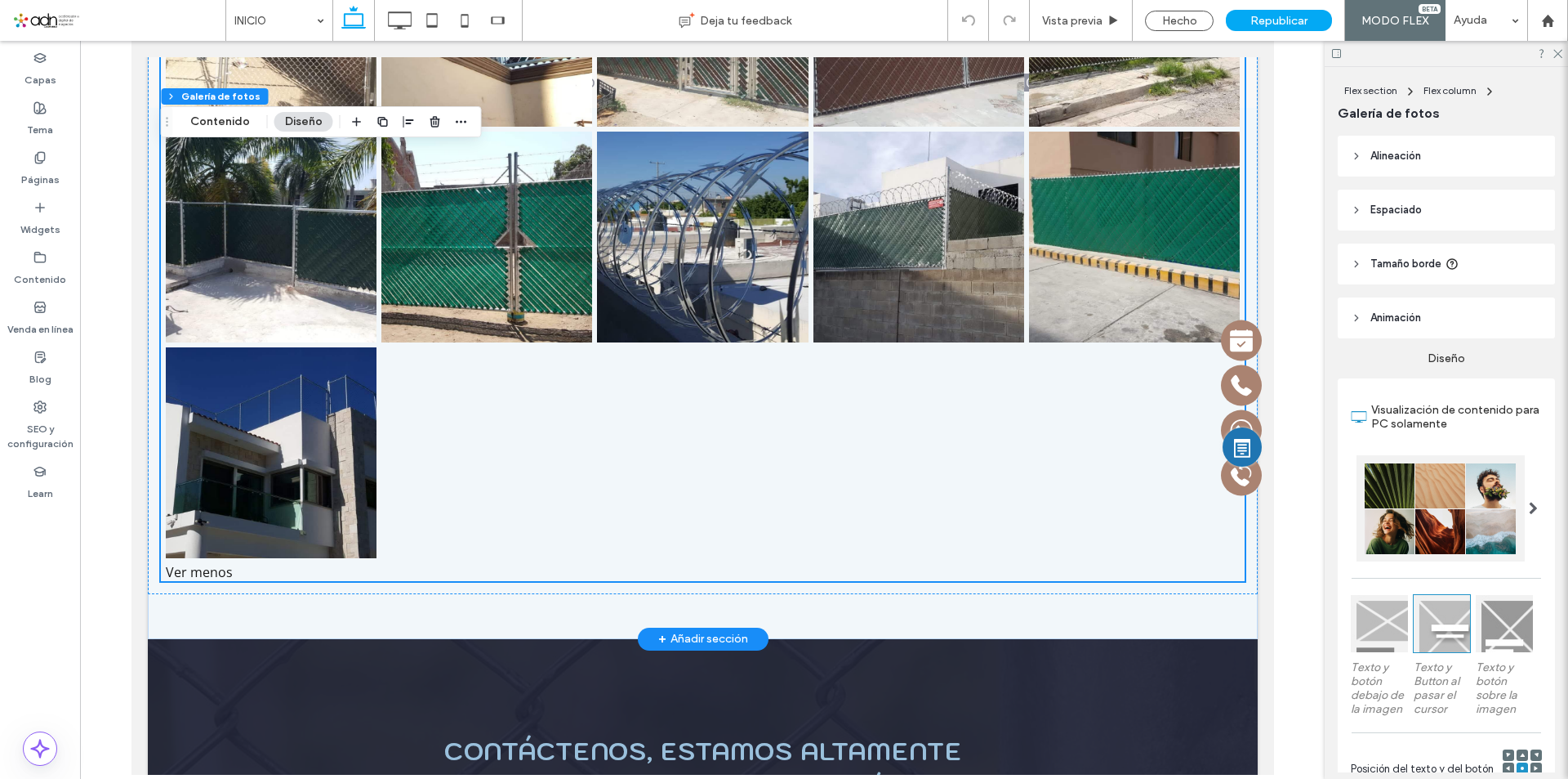
click at [296, 495] on link at bounding box center [271, 453] width 211 height 211
click at [642, 345] on div at bounding box center [701, 453] width 216 height 216
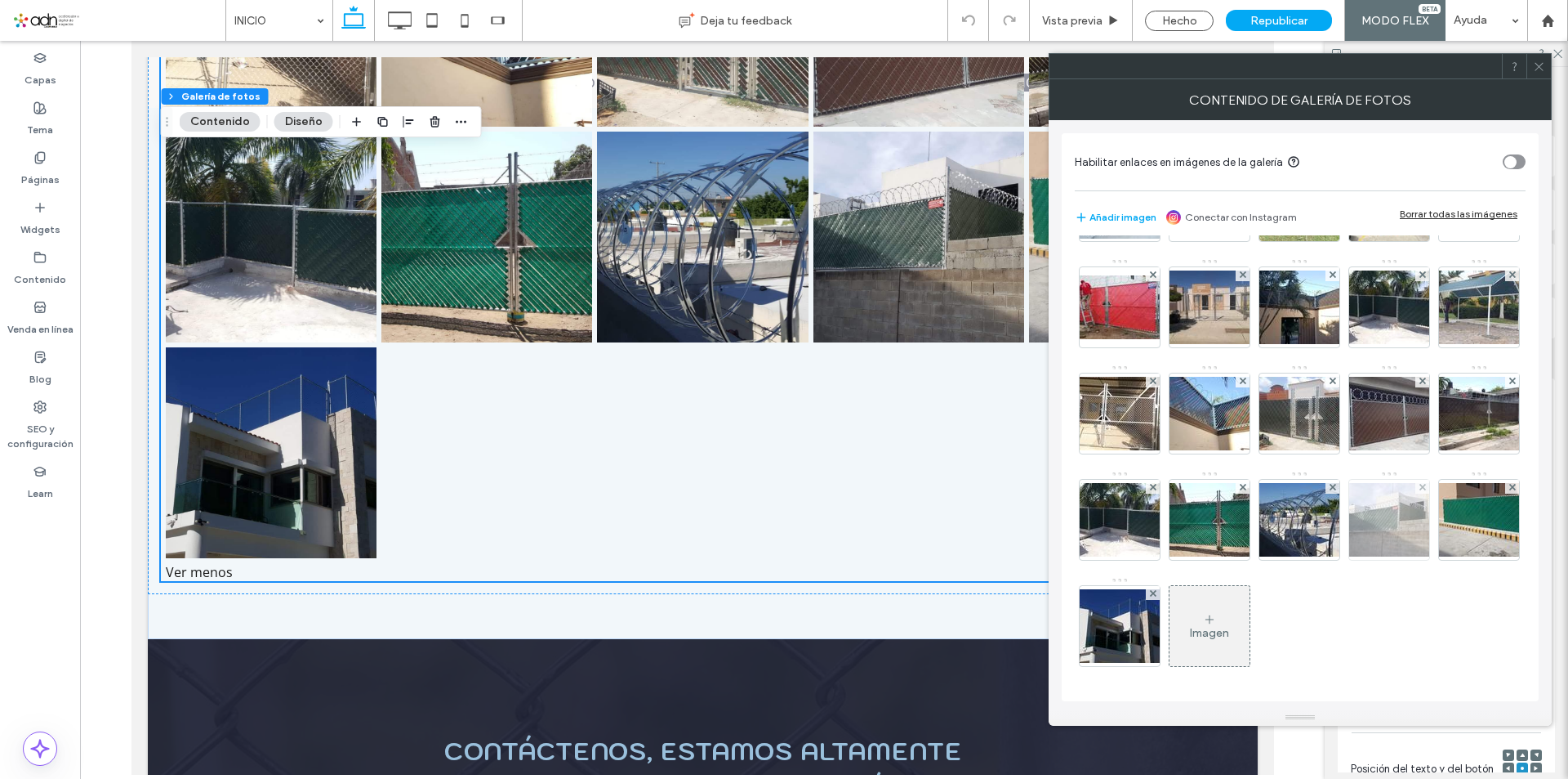
scroll to position [198, 0]
click at [1223, 605] on div "Imagen" at bounding box center [1209, 625] width 80 height 76
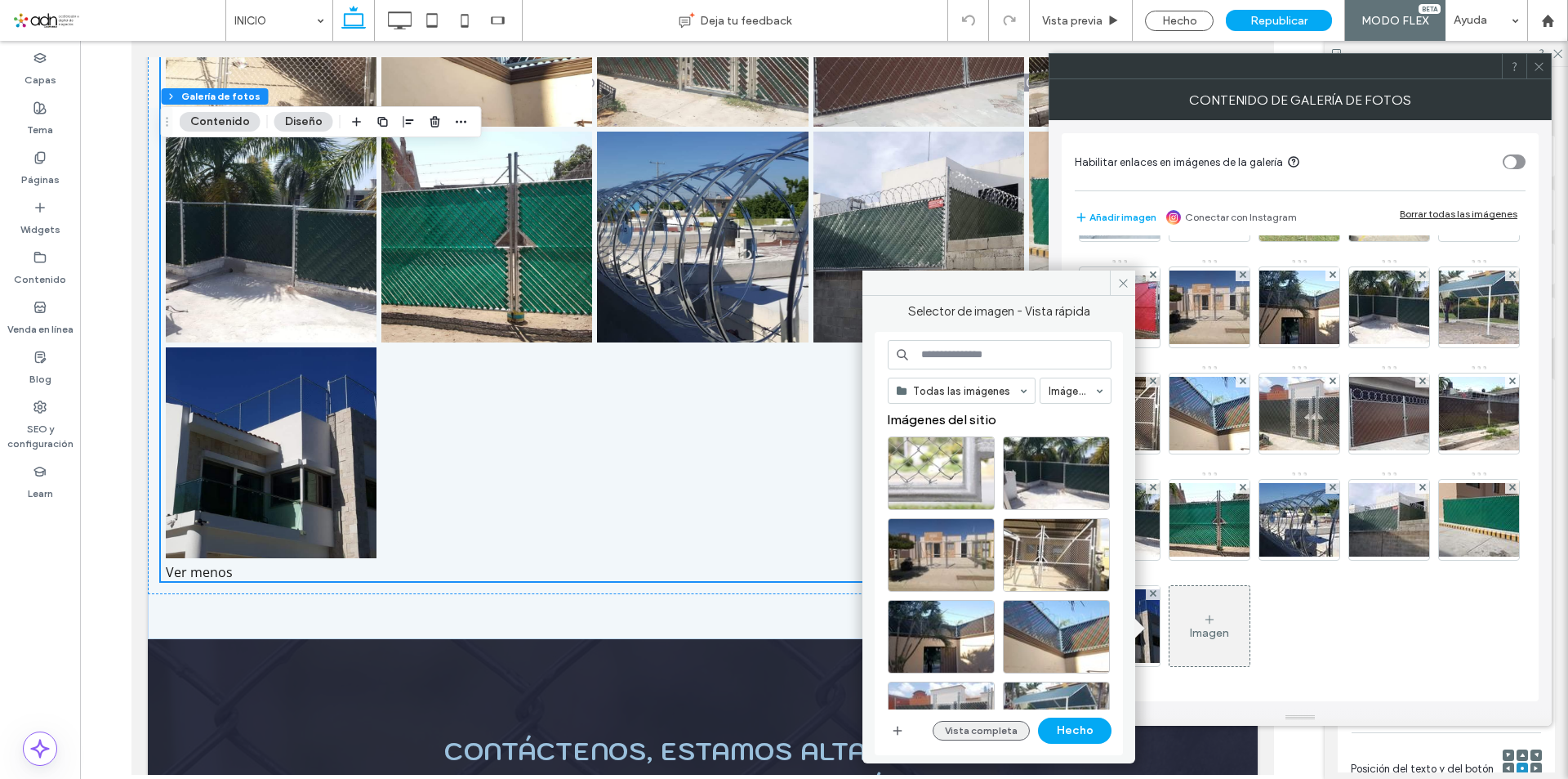
click at [999, 732] on button "Vista completa" at bounding box center [981, 731] width 97 height 20
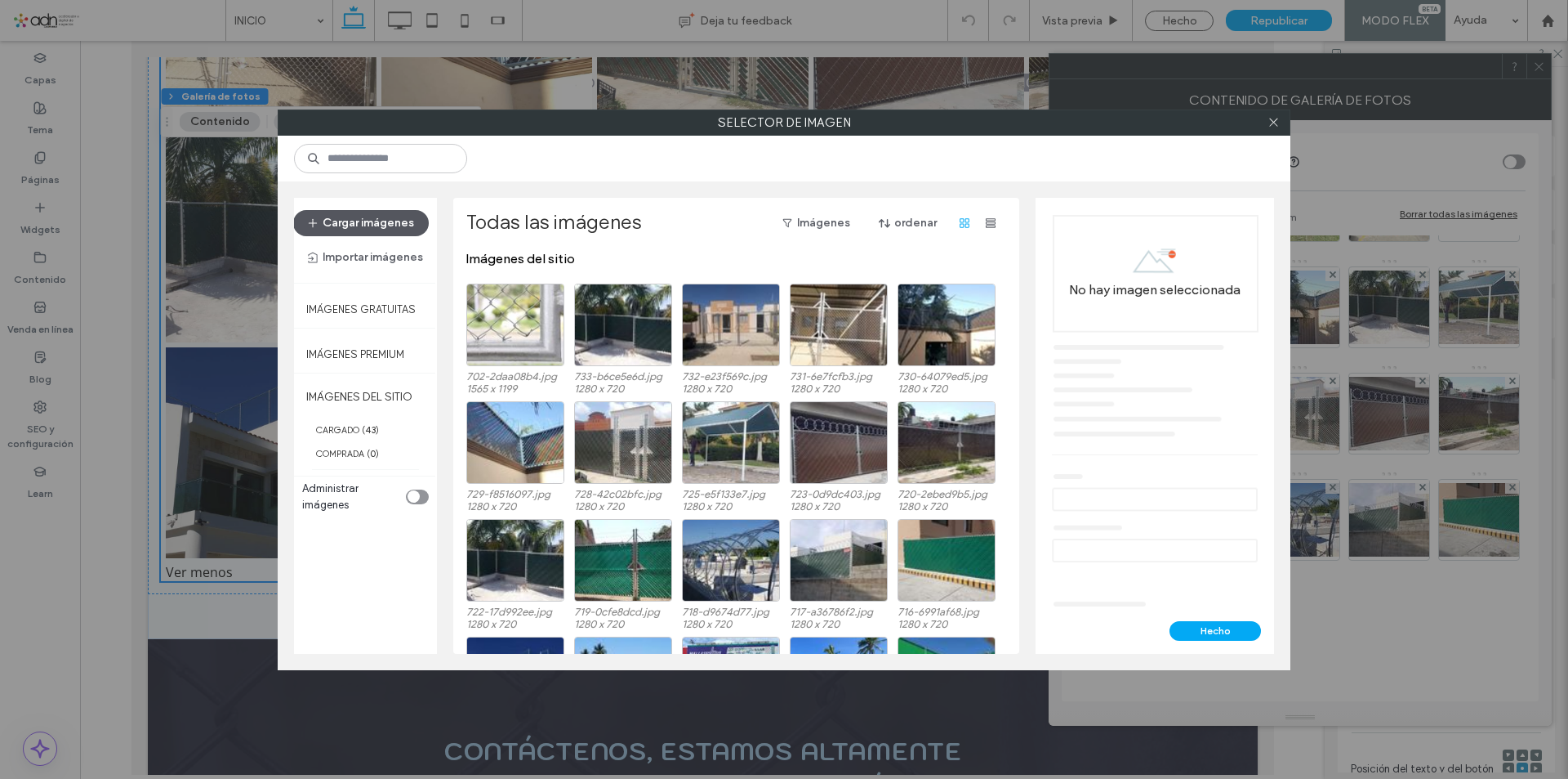
click at [401, 228] on button "Cargar imágenes" at bounding box center [360, 223] width 135 height 26
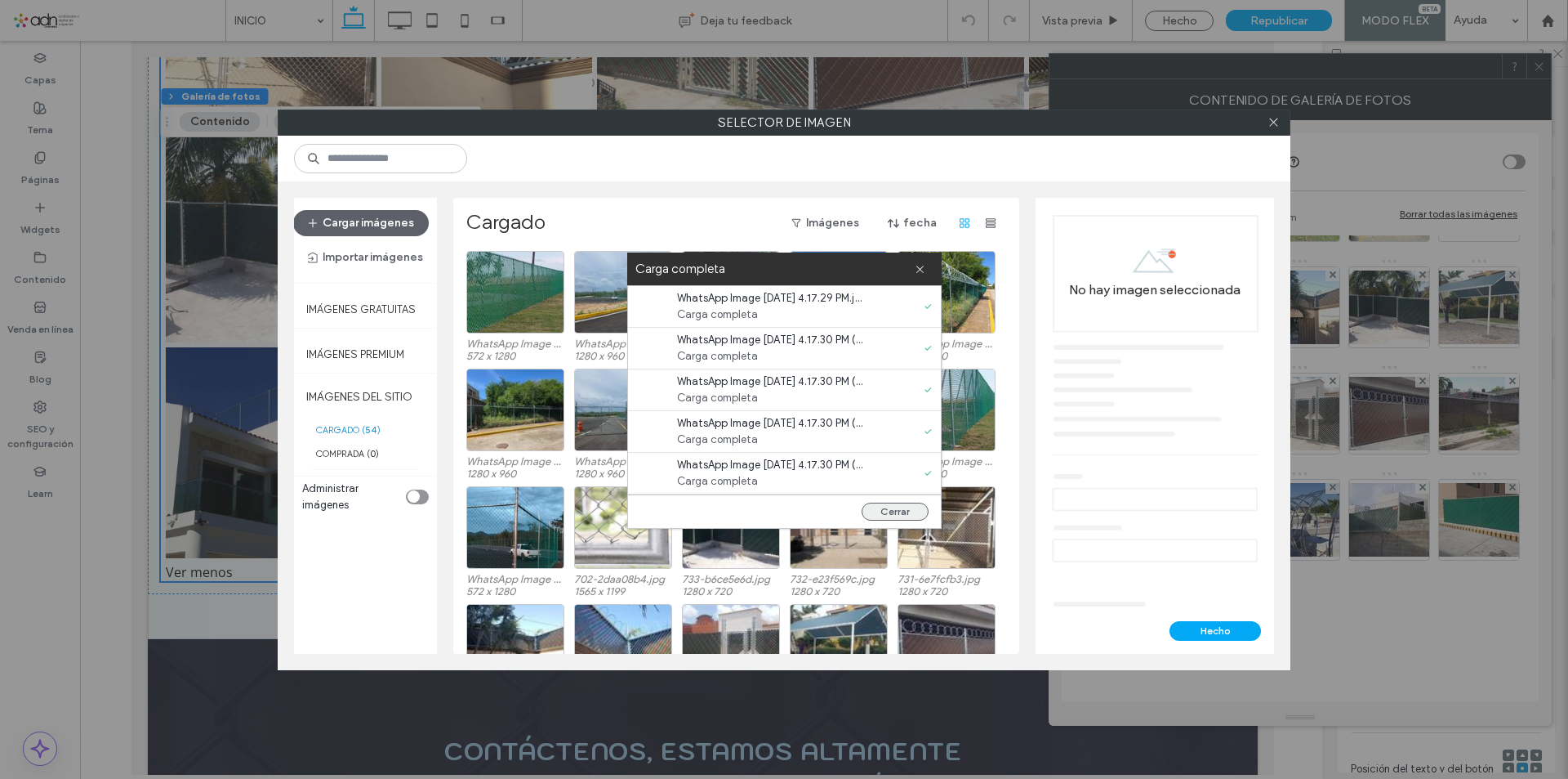
click at [912, 514] on button "Cerrar" at bounding box center [895, 512] width 67 height 18
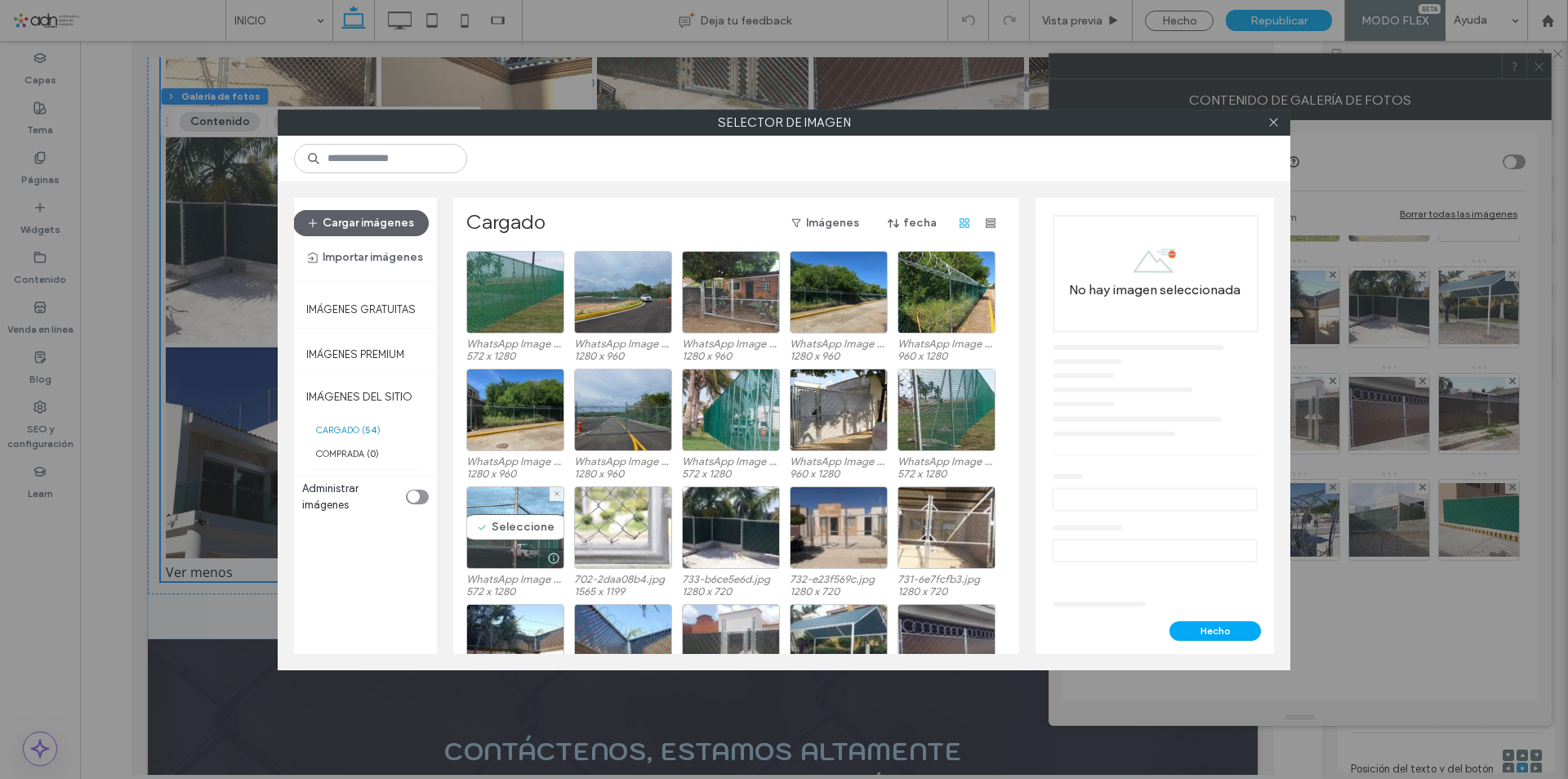
click at [524, 524] on div "Seleccione" at bounding box center [515, 527] width 98 height 82
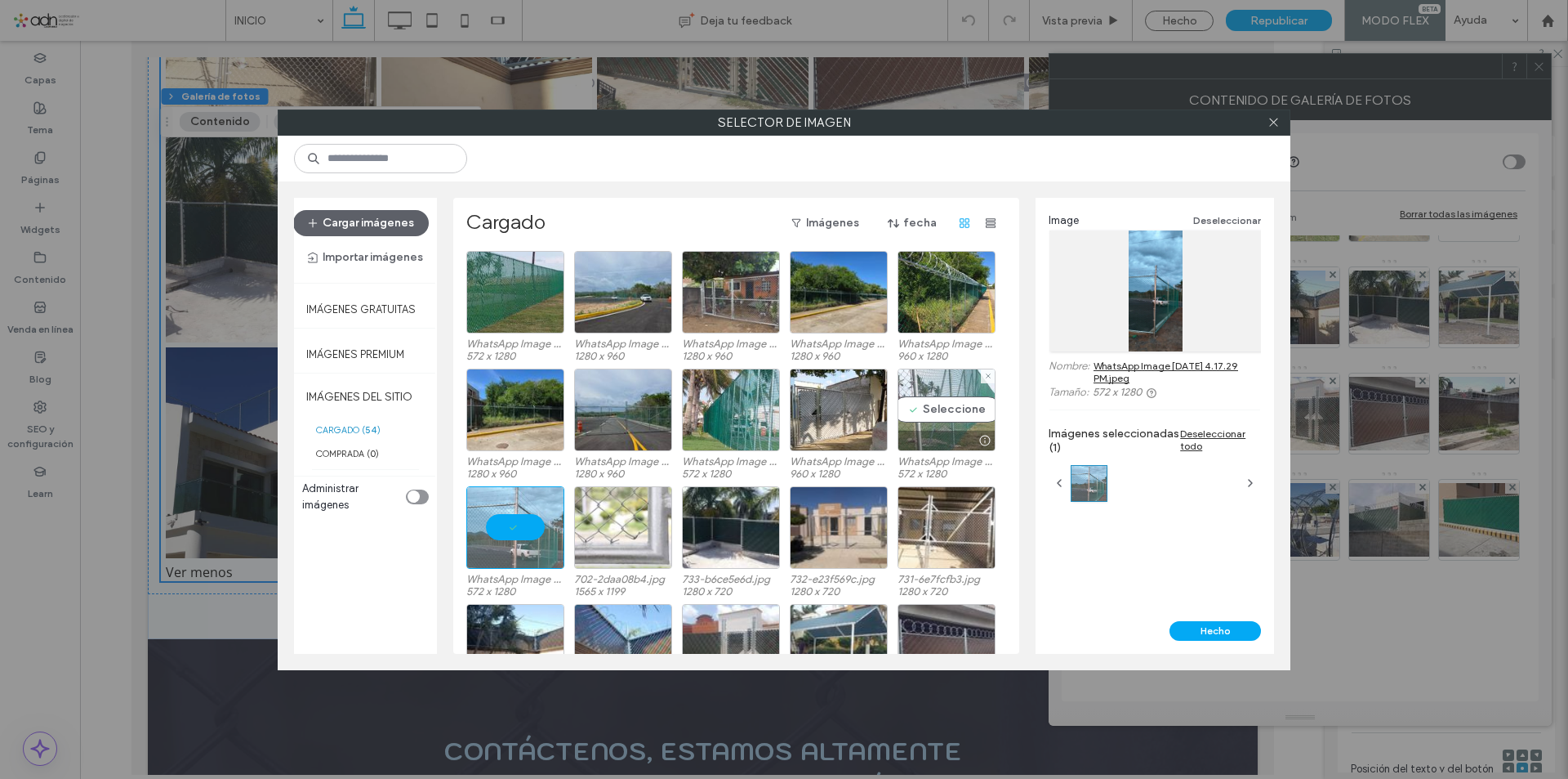
click at [947, 400] on div "Seleccione" at bounding box center [946, 409] width 98 height 82
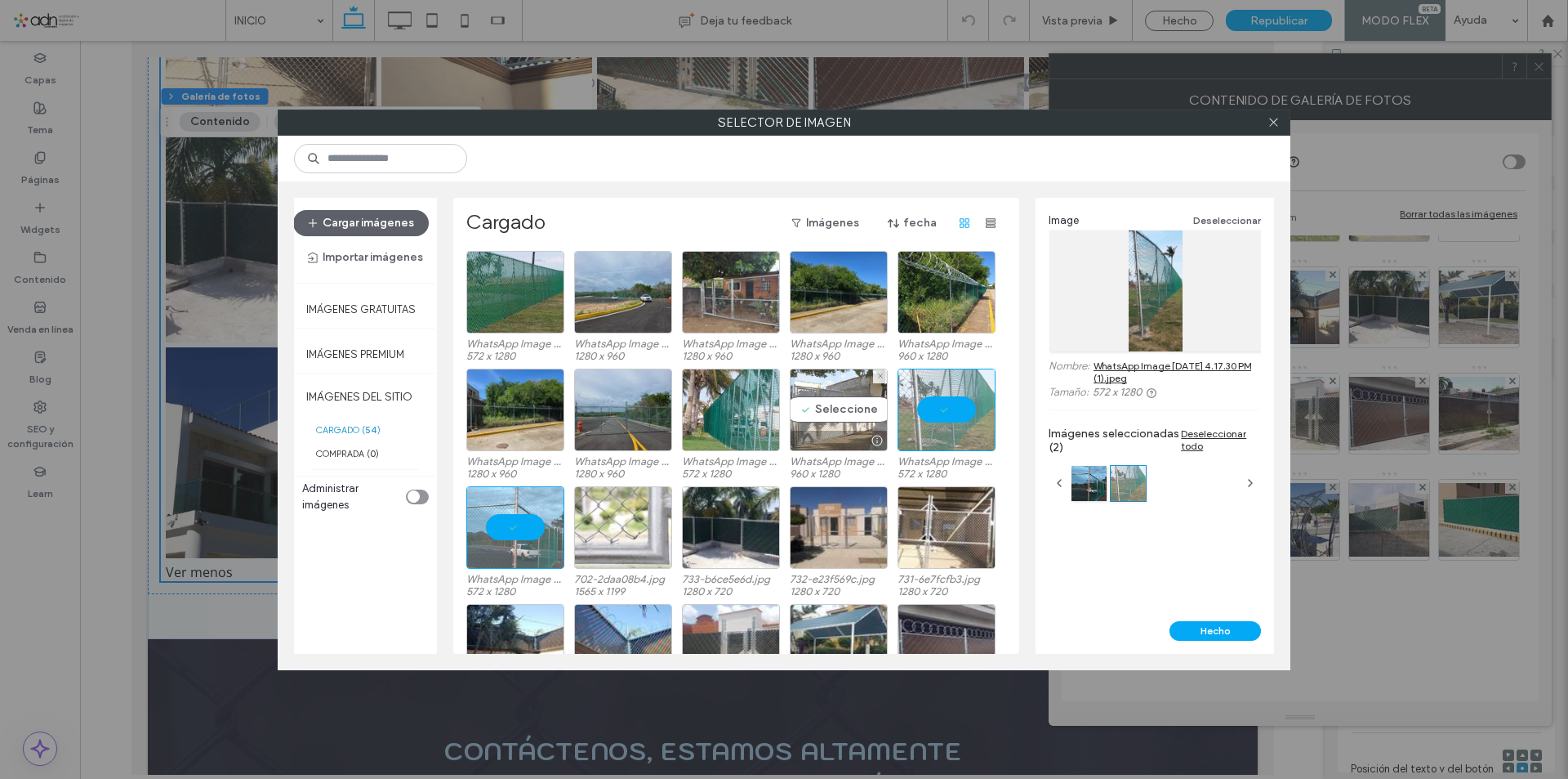
click at [848, 424] on div "Seleccione" at bounding box center [838, 409] width 98 height 82
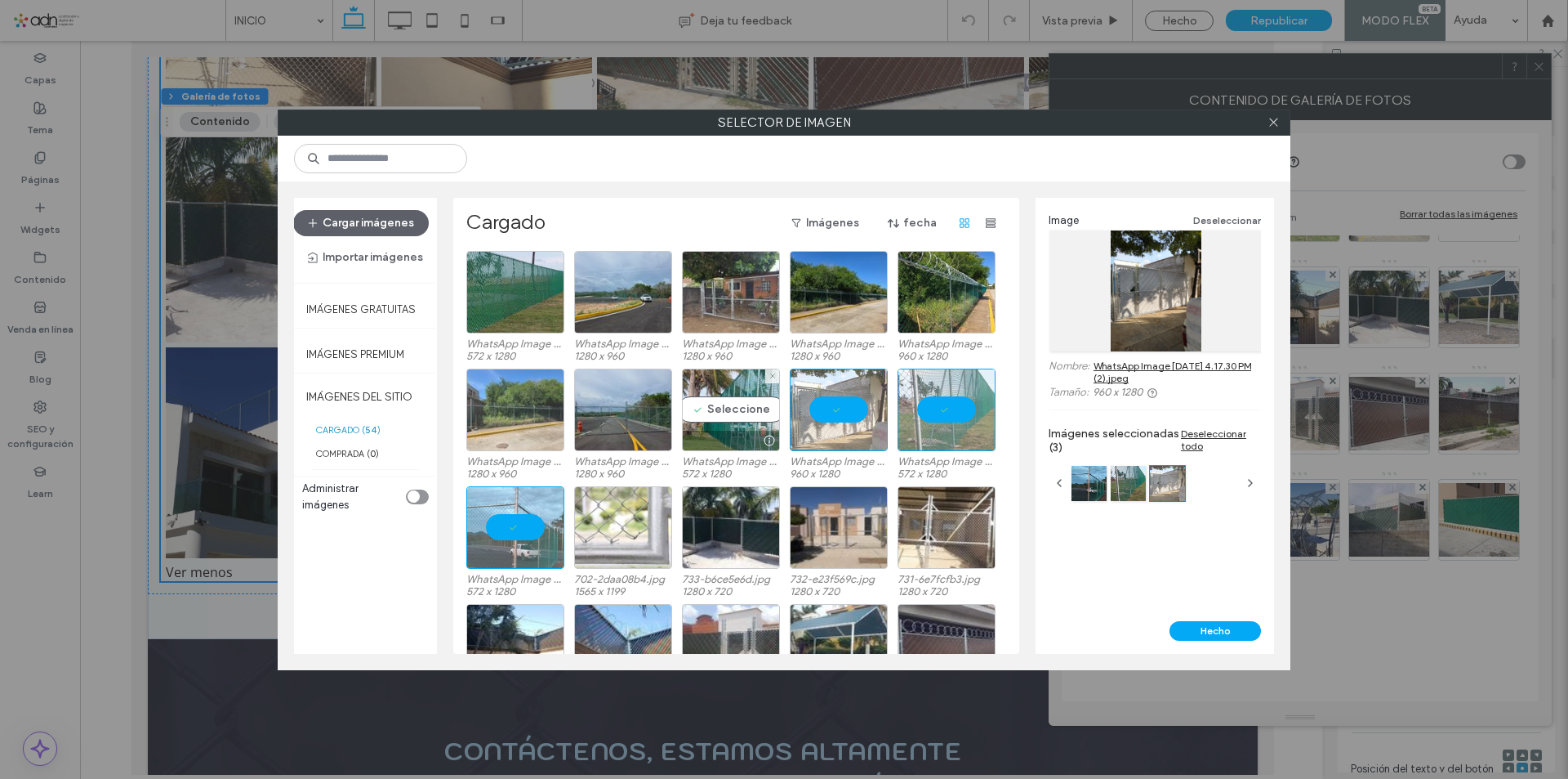
drag, startPoint x: 720, startPoint y: 412, endPoint x: 540, endPoint y: 404, distance: 180.2
click at [720, 412] on div "Seleccione" at bounding box center [730, 409] width 98 height 82
click at [632, 404] on div at bounding box center [623, 409] width 98 height 82
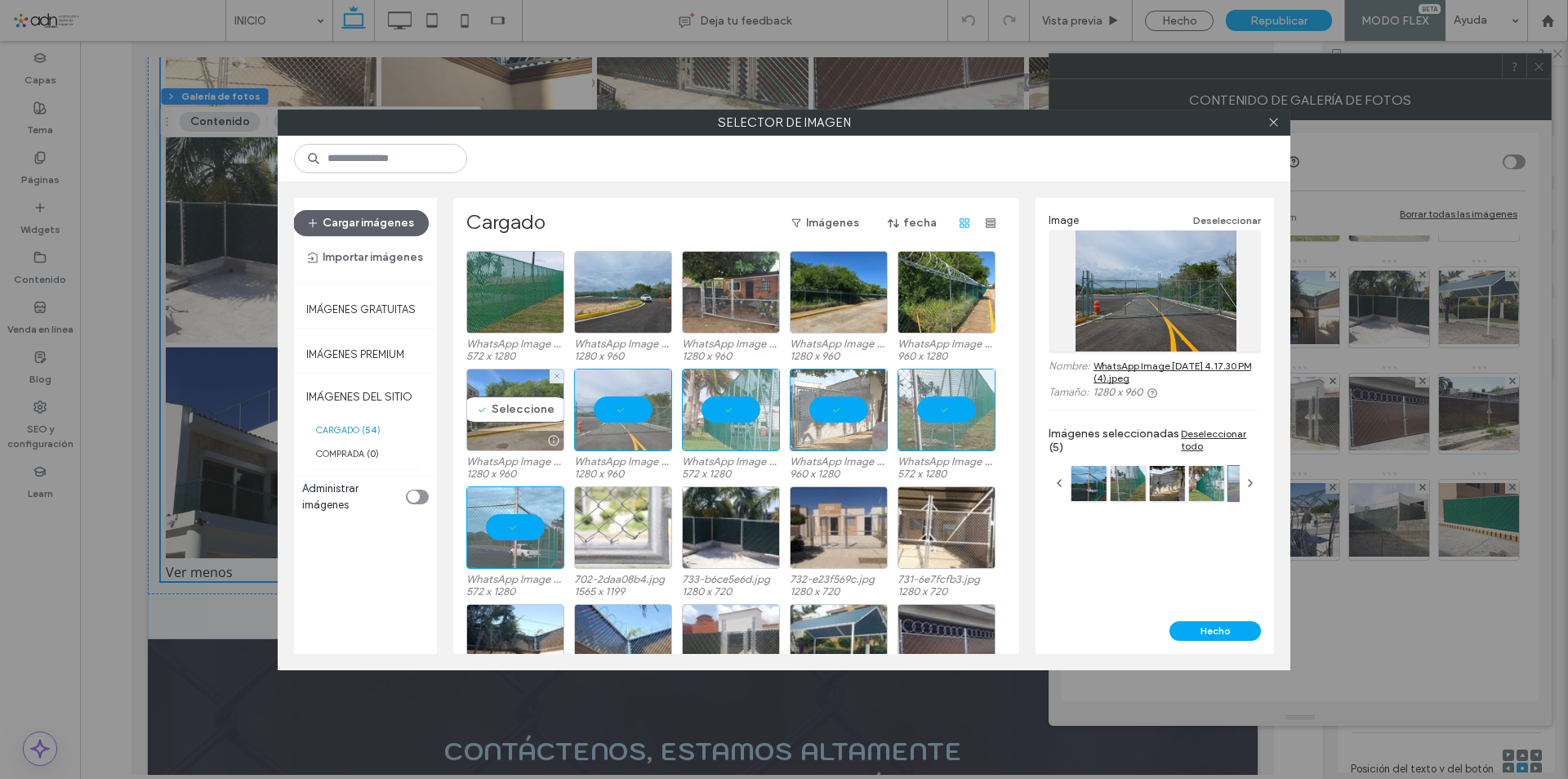
click at [506, 405] on div "Seleccione" at bounding box center [515, 409] width 98 height 82
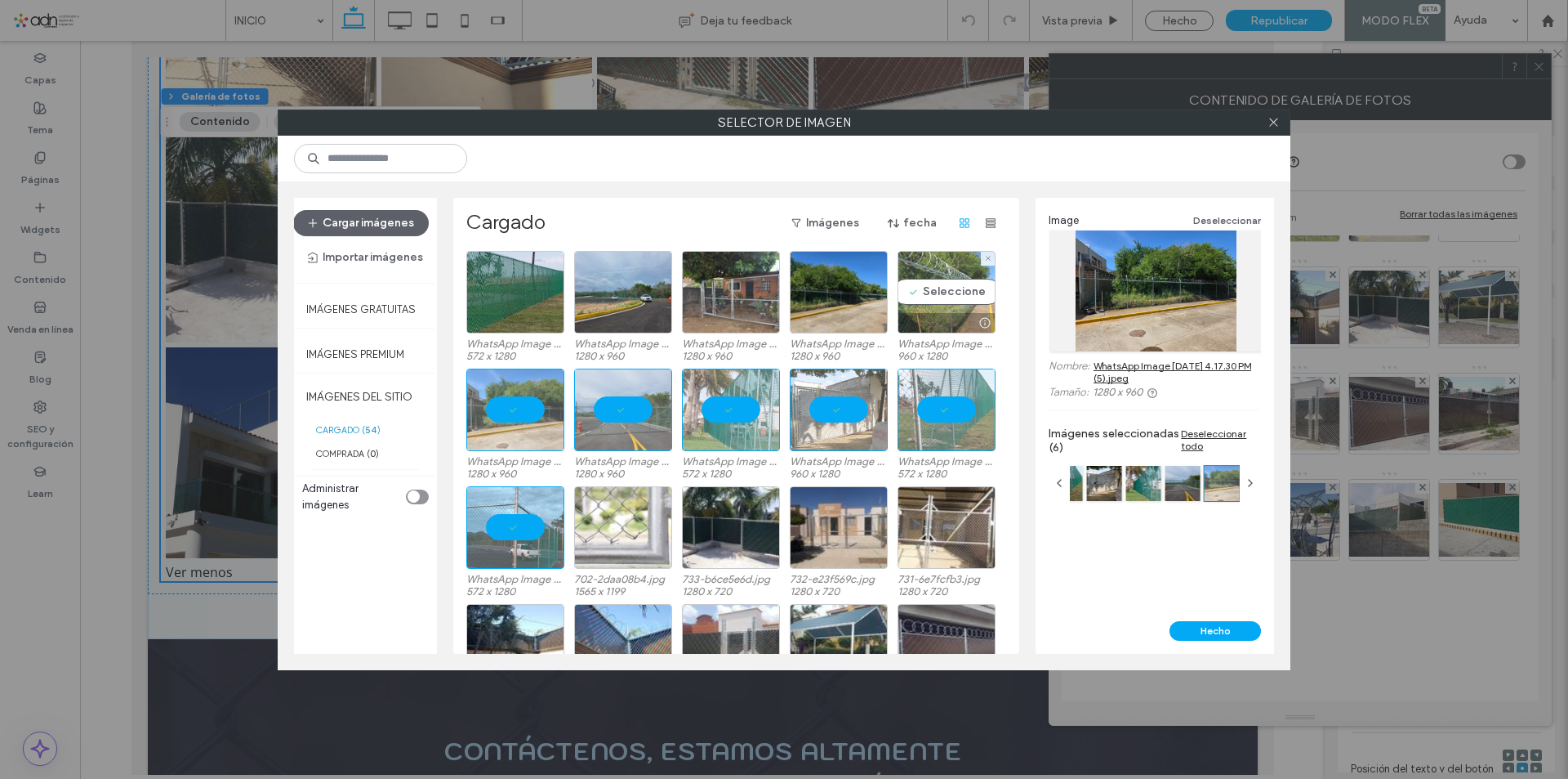
drag, startPoint x: 984, startPoint y: 305, endPoint x: 919, endPoint y: 304, distance: 65.0
click at [984, 304] on div "Seleccione" at bounding box center [946, 292] width 98 height 82
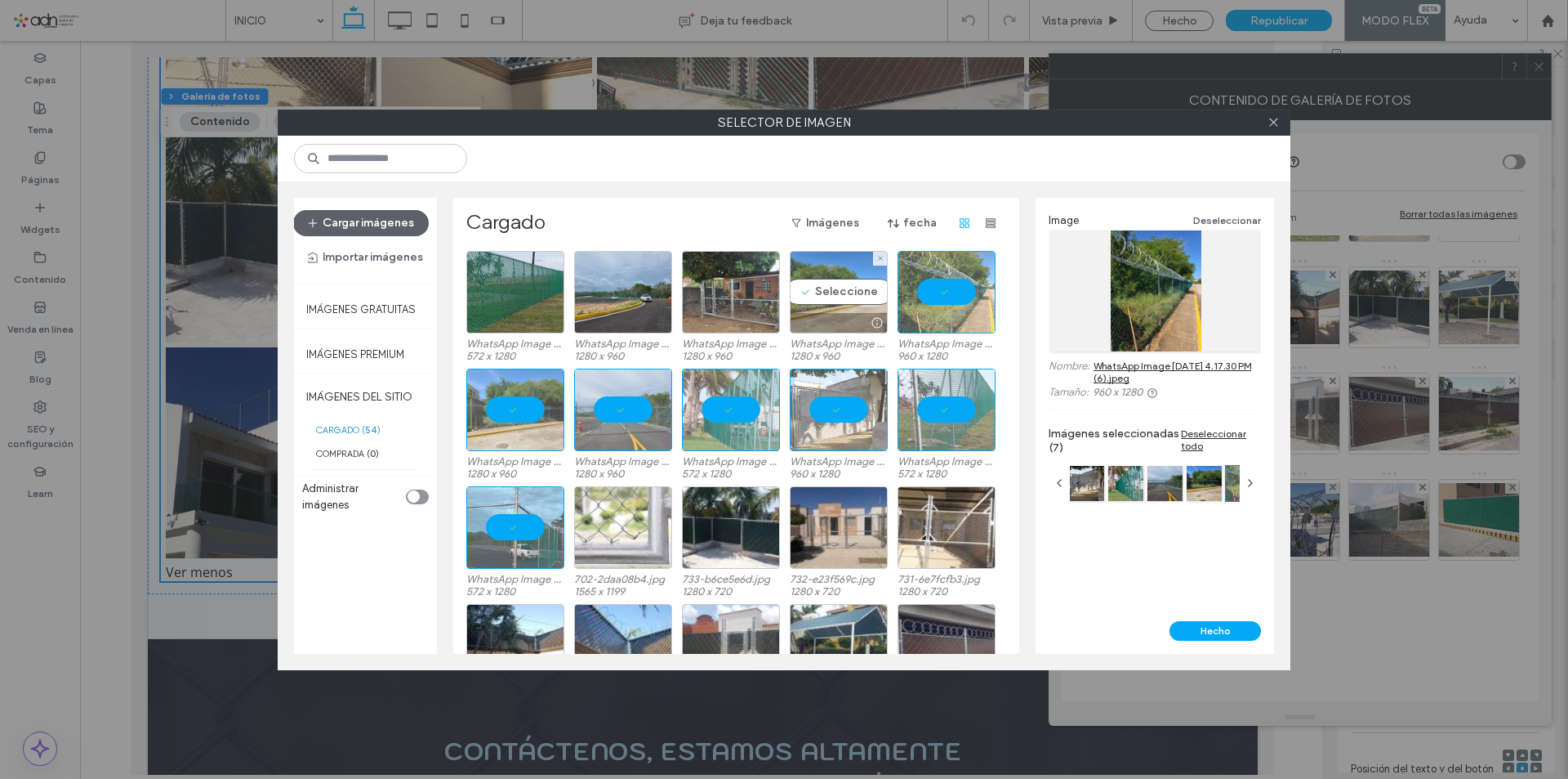
click at [841, 301] on div "Seleccione" at bounding box center [838, 292] width 98 height 82
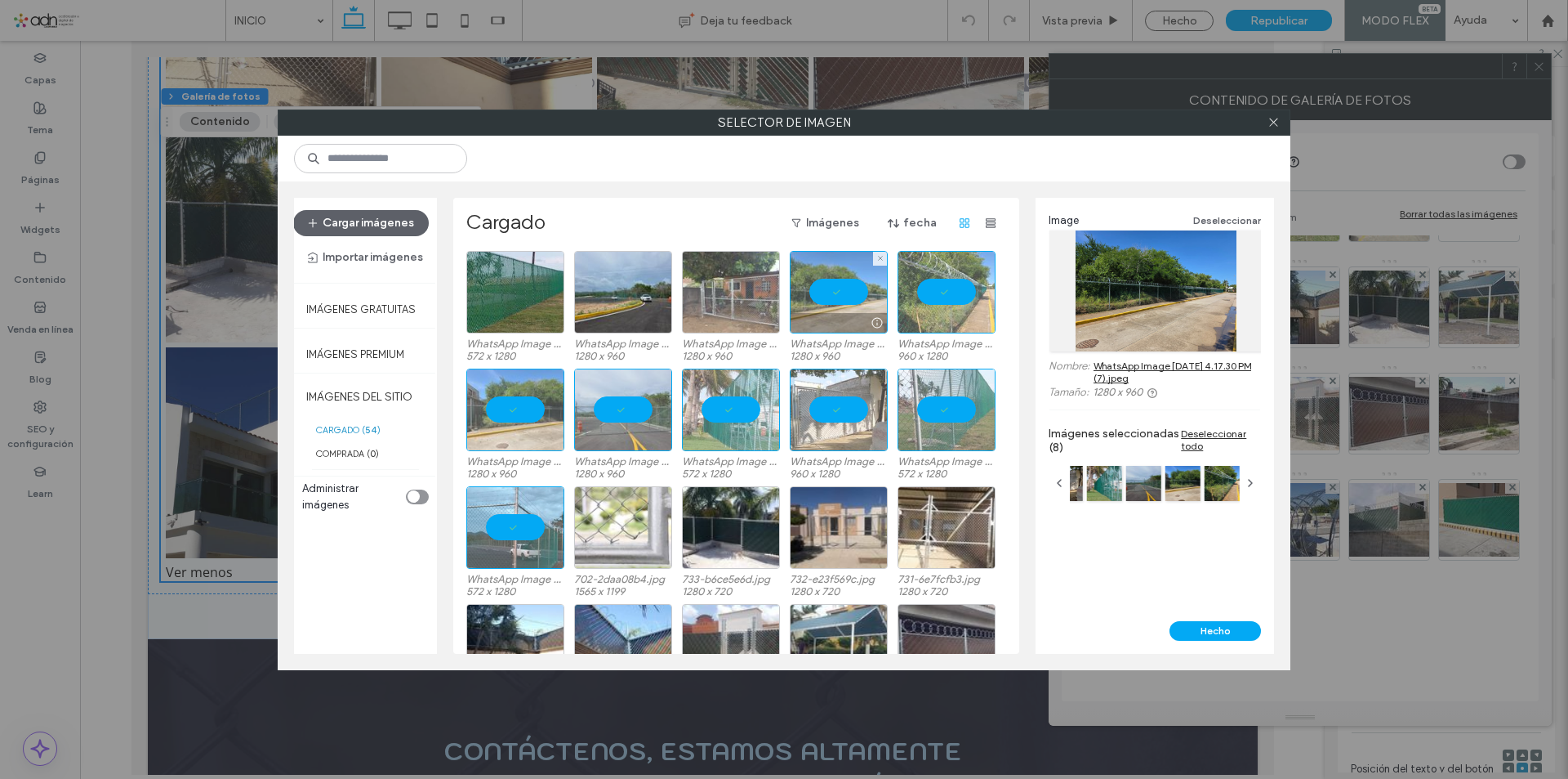
click at [722, 302] on div at bounding box center [730, 292] width 98 height 82
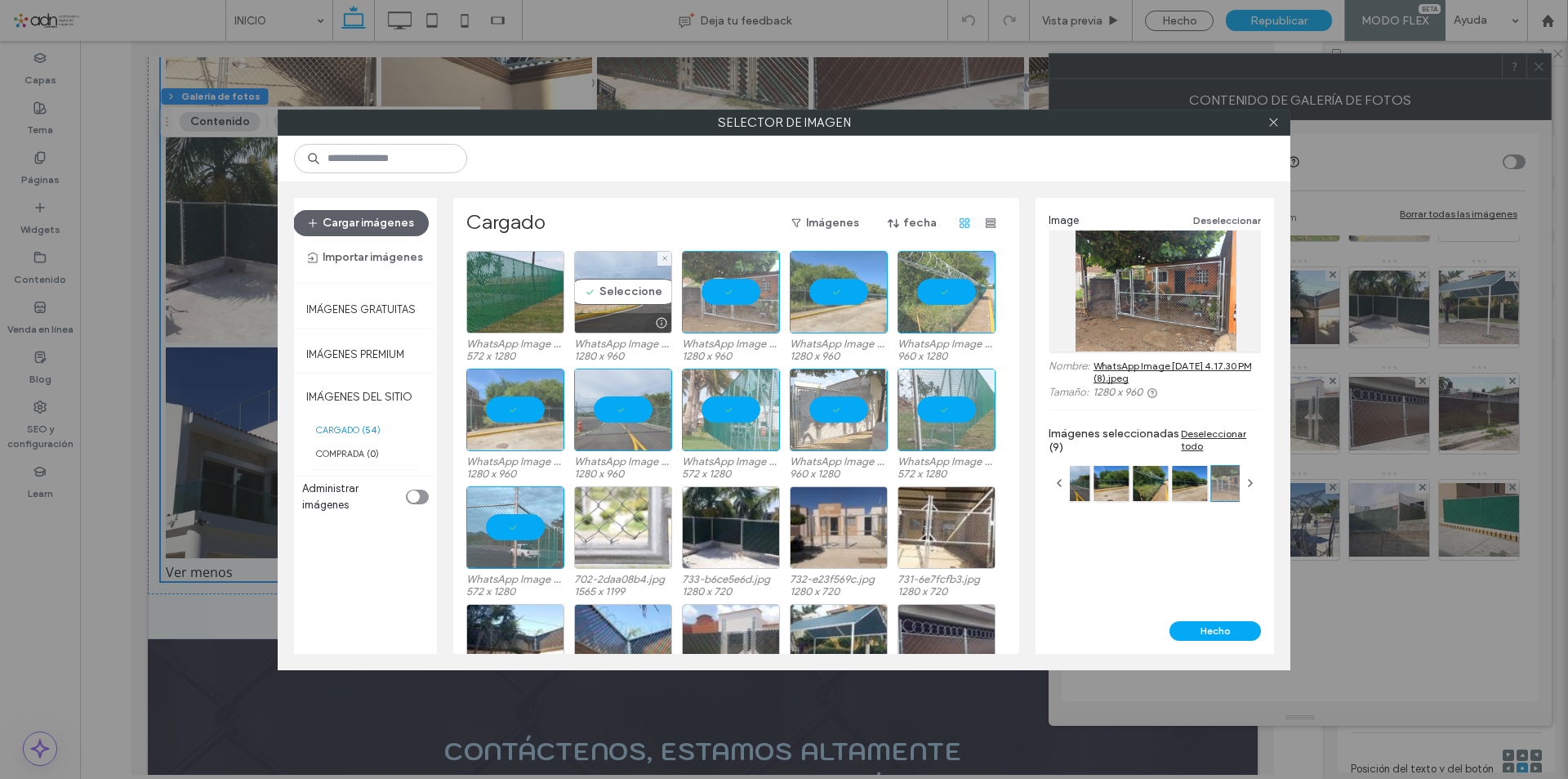
click at [639, 302] on div "Seleccione" at bounding box center [623, 292] width 98 height 82
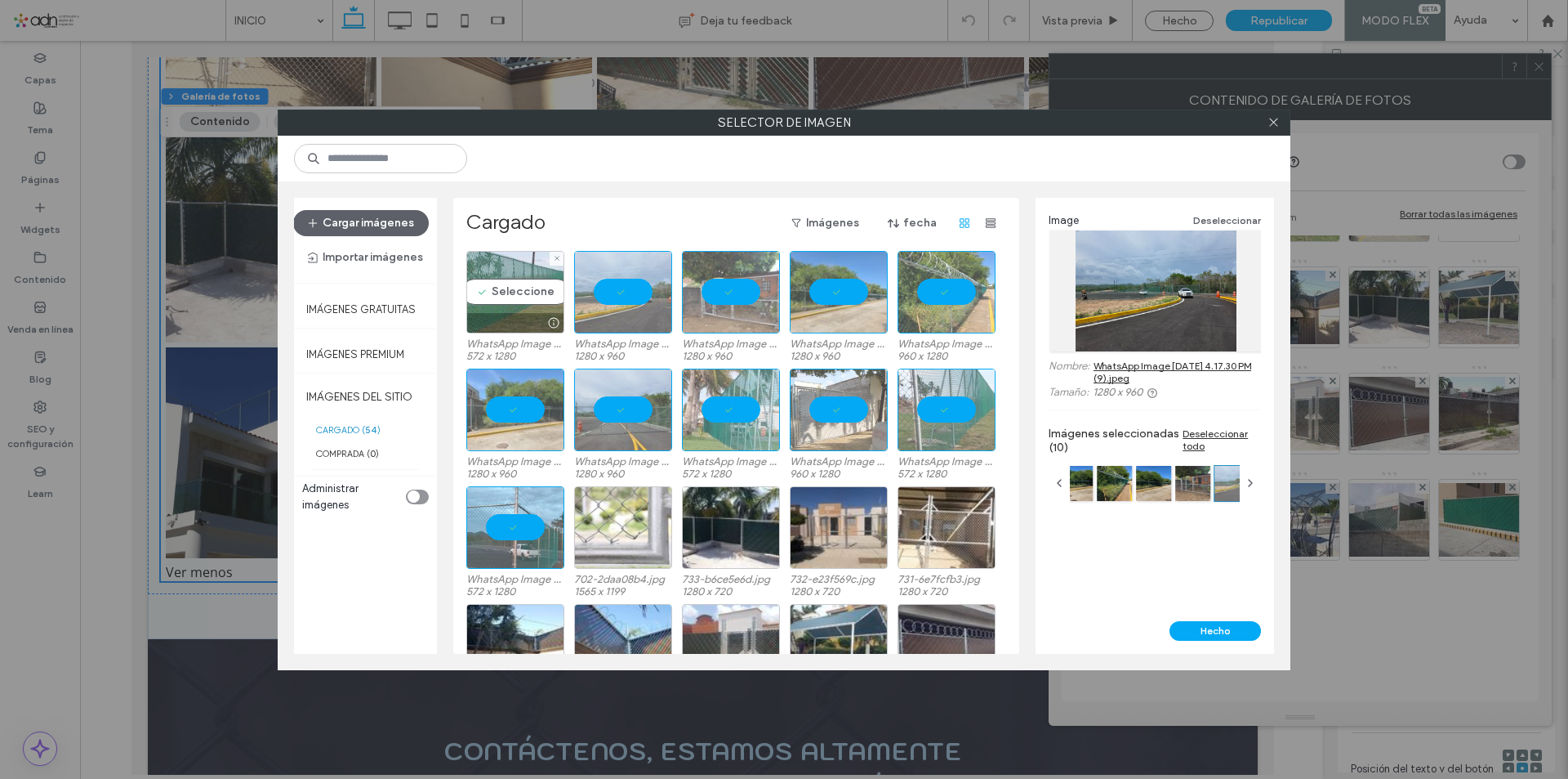
click at [518, 296] on div "Seleccione" at bounding box center [515, 292] width 98 height 82
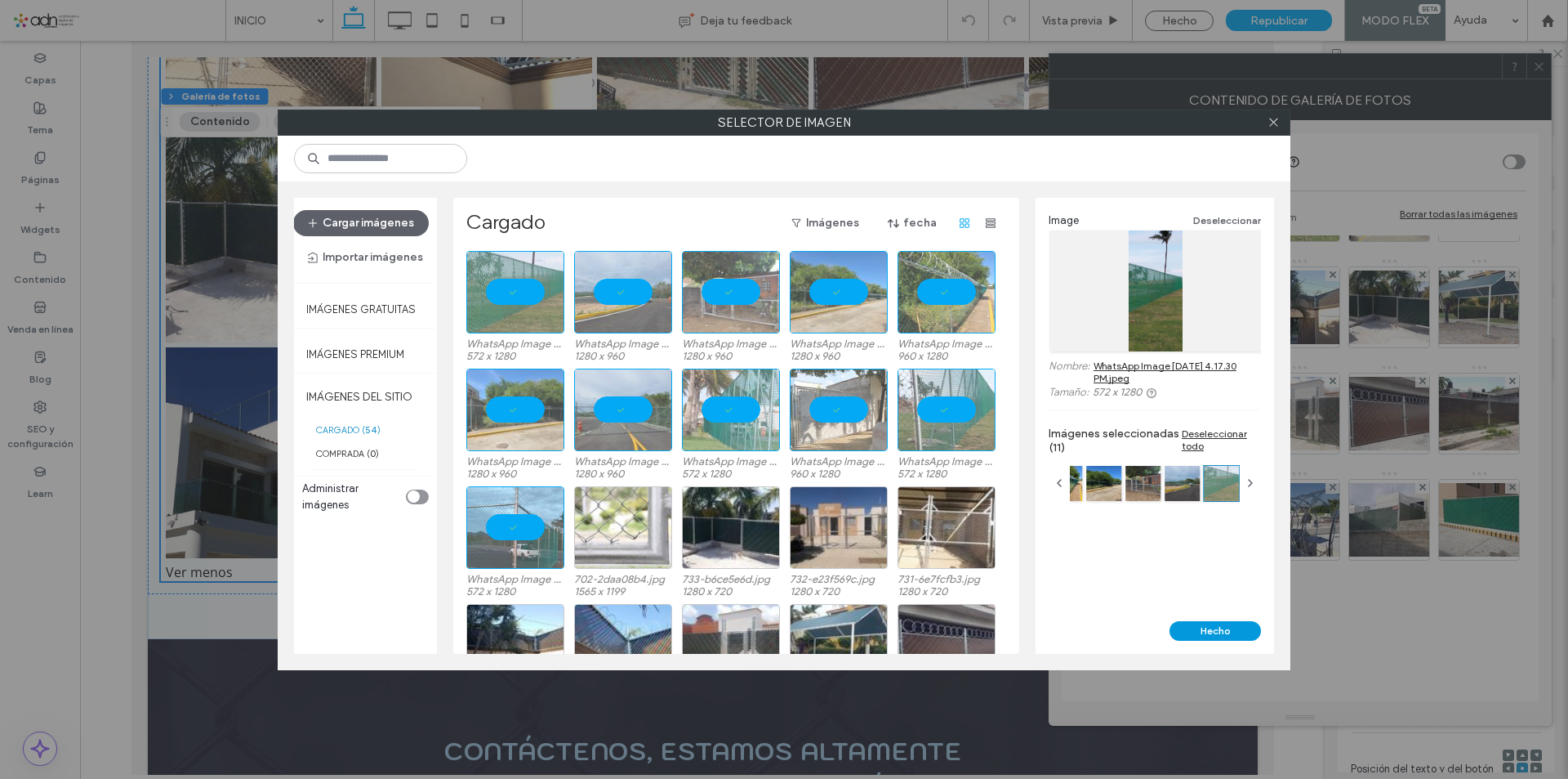
click at [1214, 630] on button "Hecho" at bounding box center [1215, 631] width 91 height 20
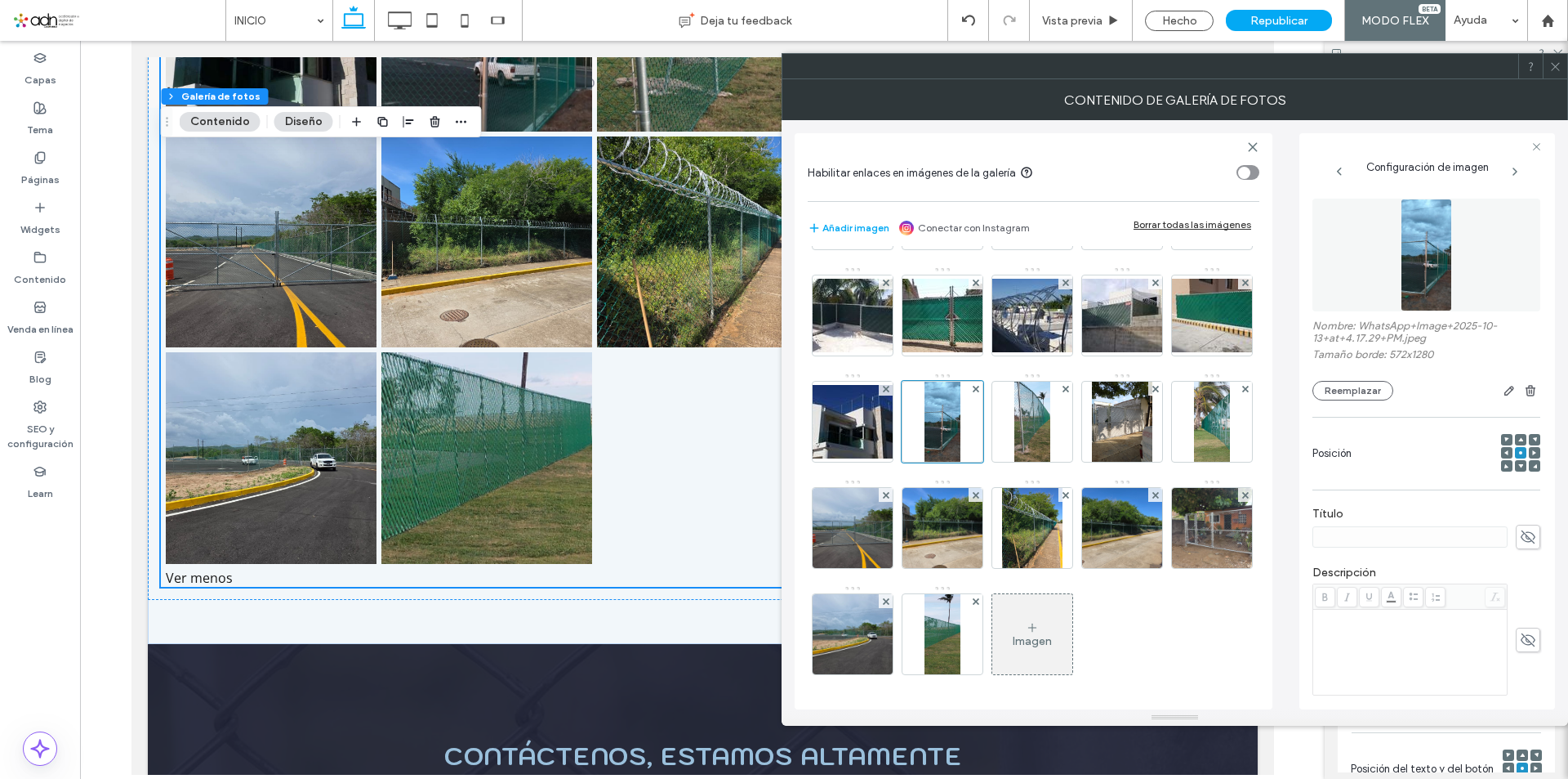
scroll to position [437, 0]
click at [1553, 68] on icon at bounding box center [1555, 66] width 12 height 12
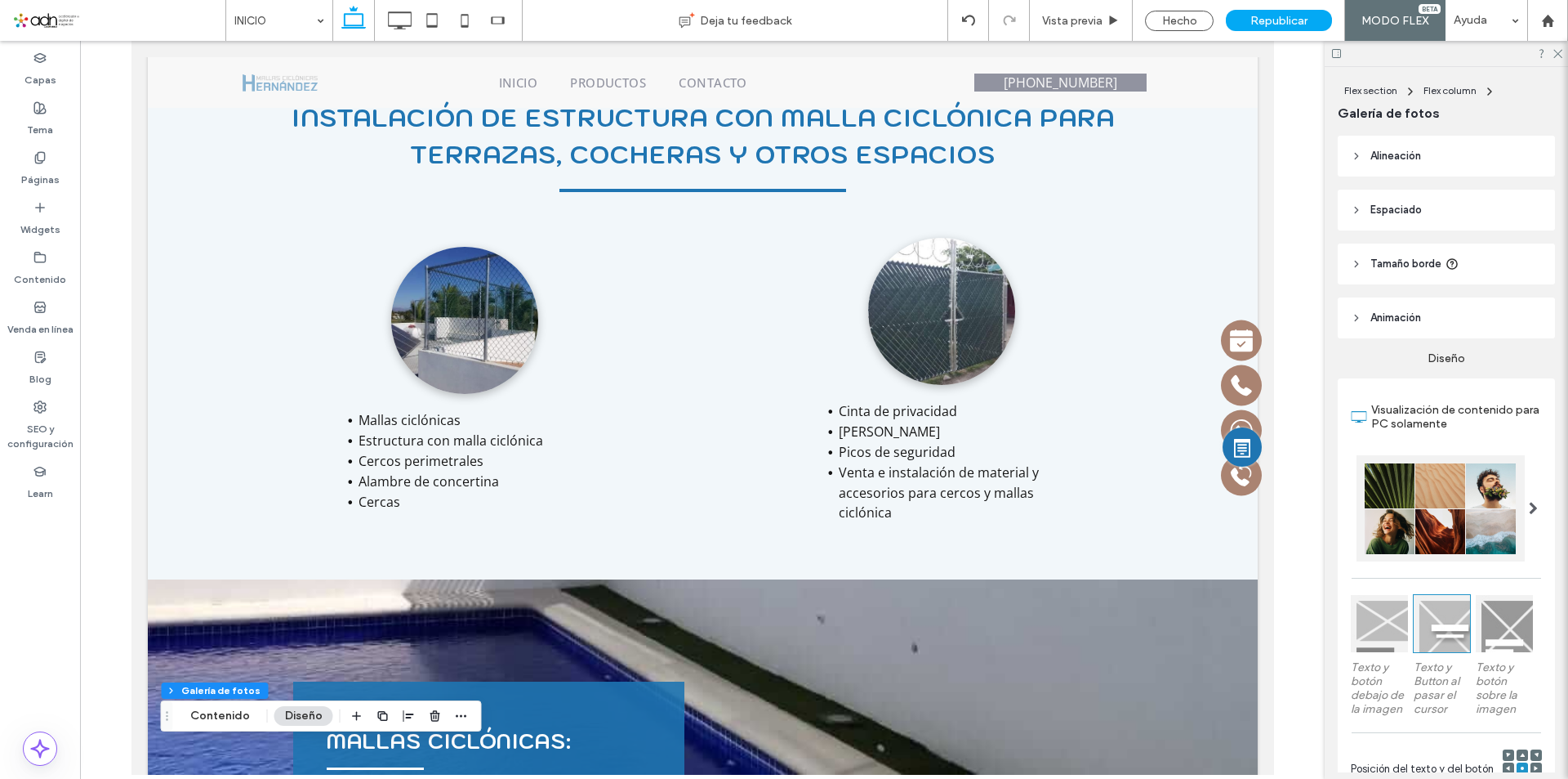
scroll to position [1521, 0]
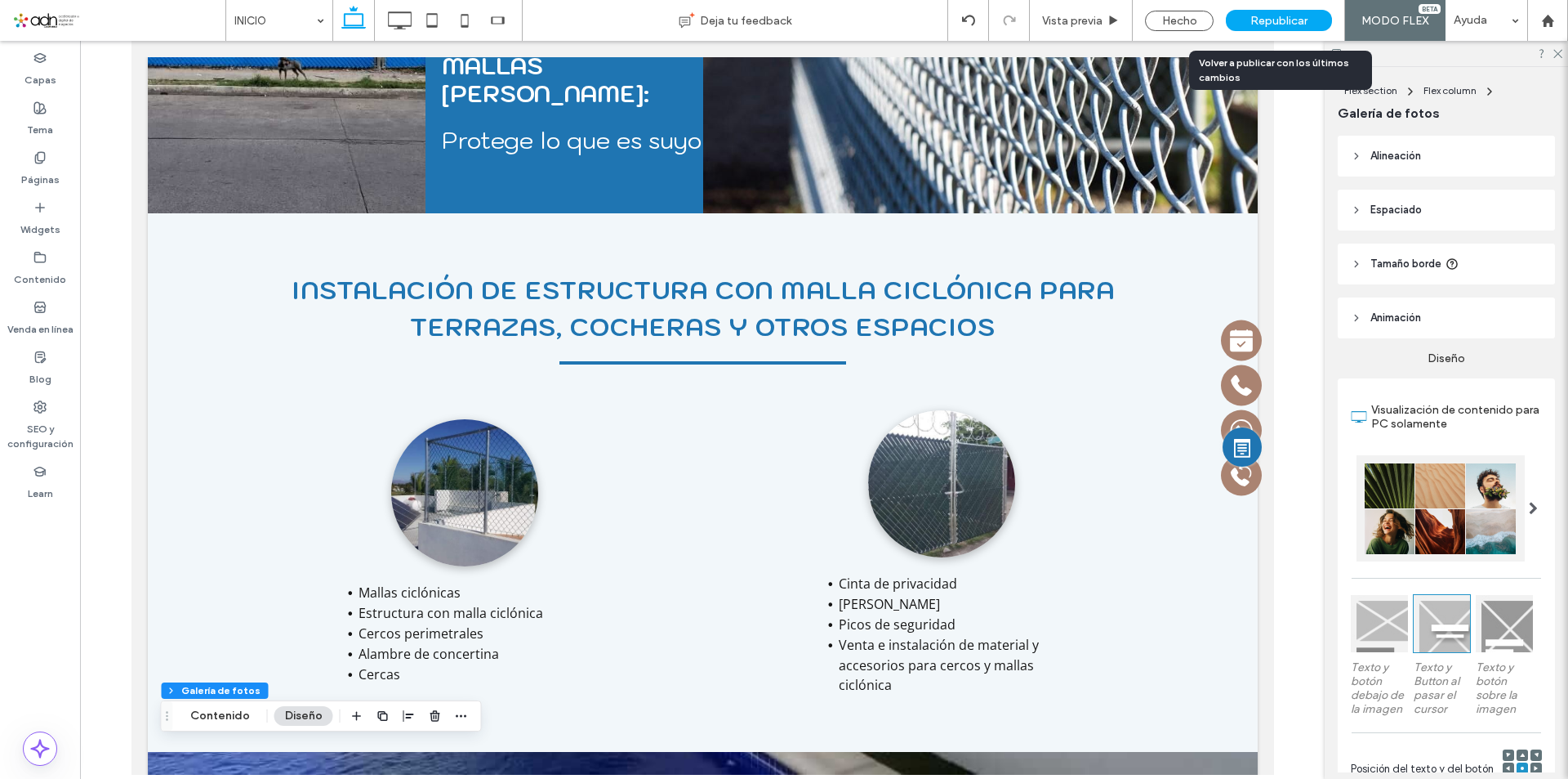
click at [1292, 22] on span "Republicar" at bounding box center [1278, 21] width 57 height 14
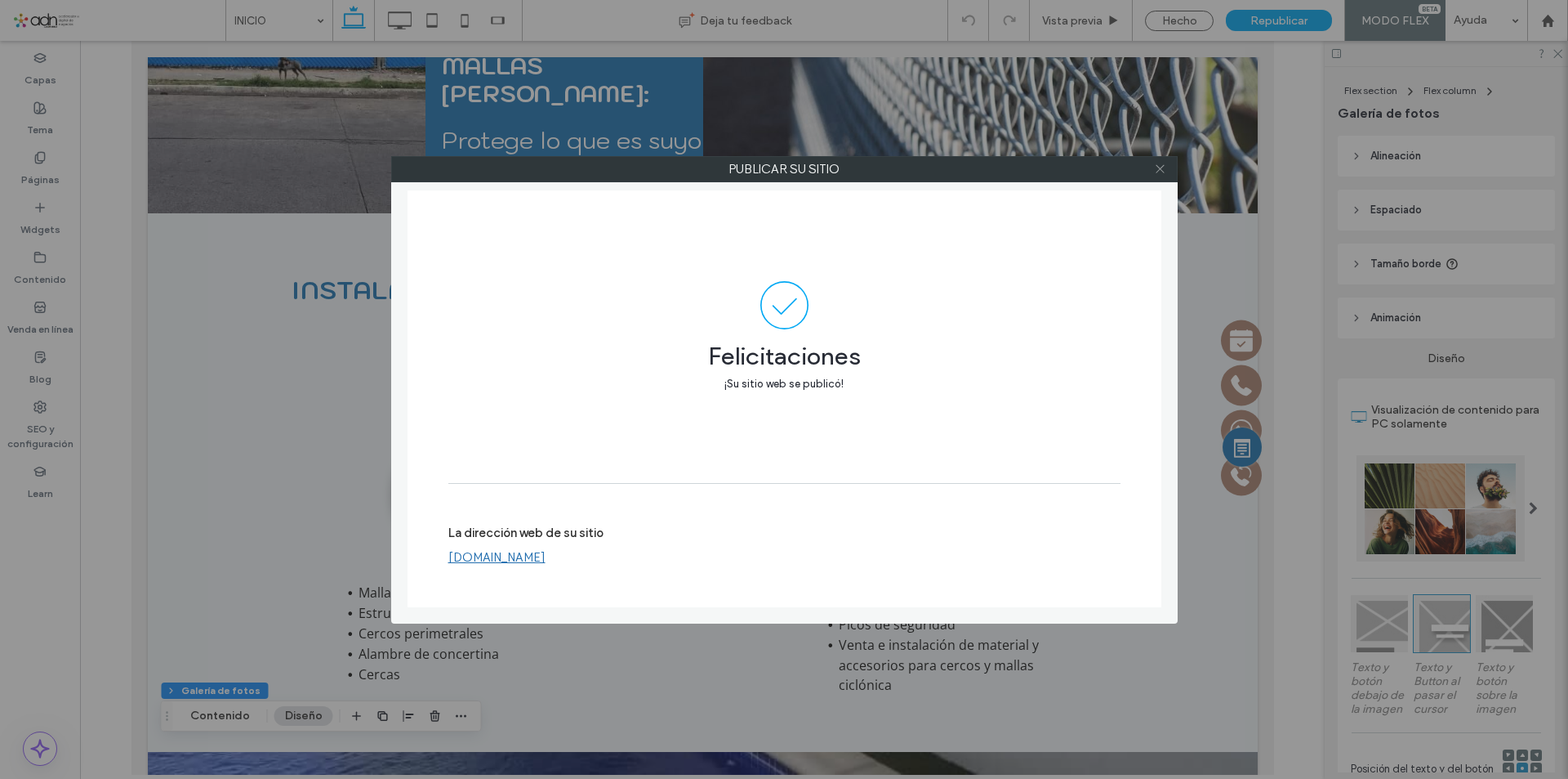
click at [1157, 169] on icon at bounding box center [1160, 169] width 12 height 12
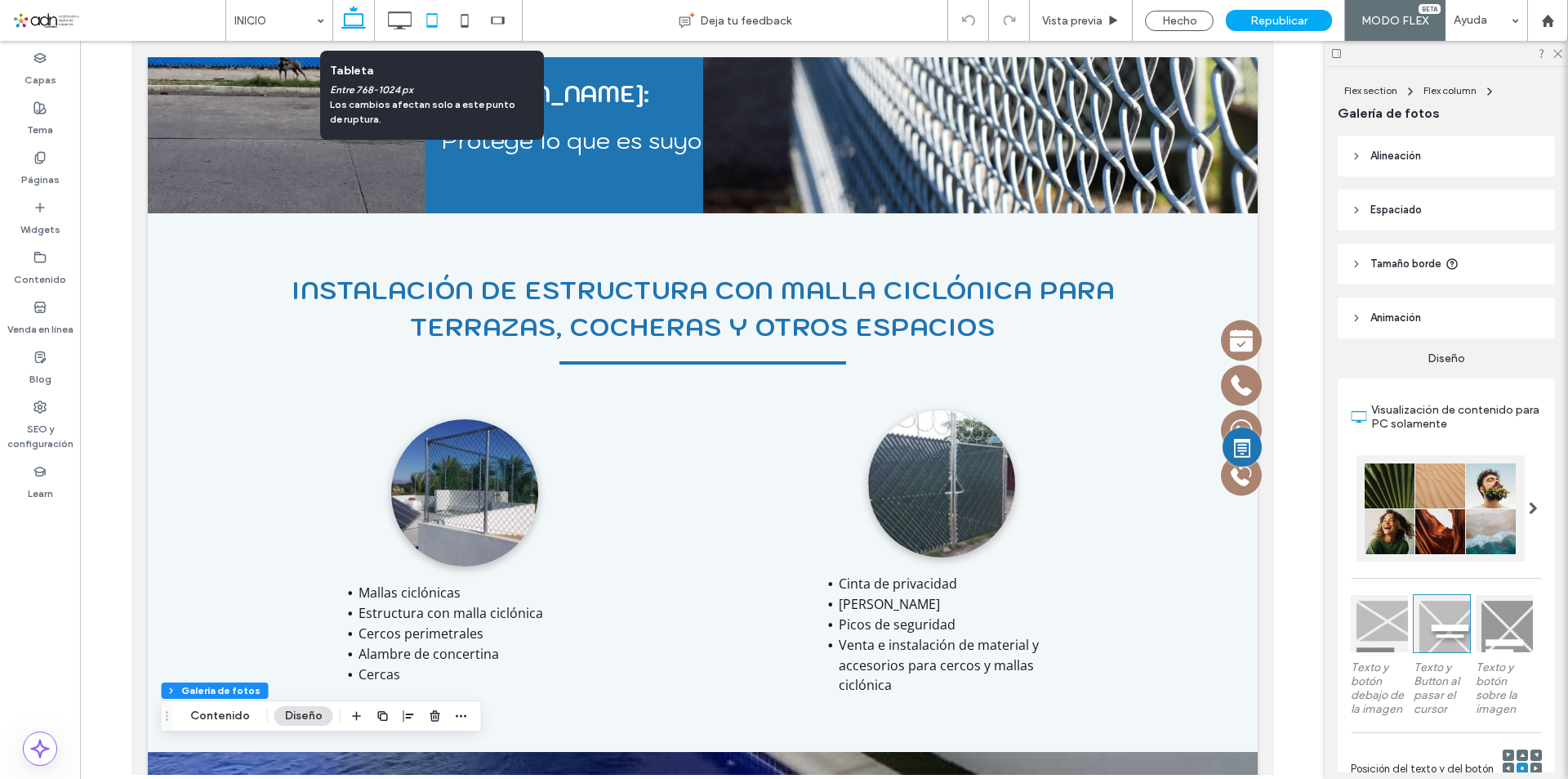
click at [419, 20] on icon at bounding box center [432, 20] width 32 height 32
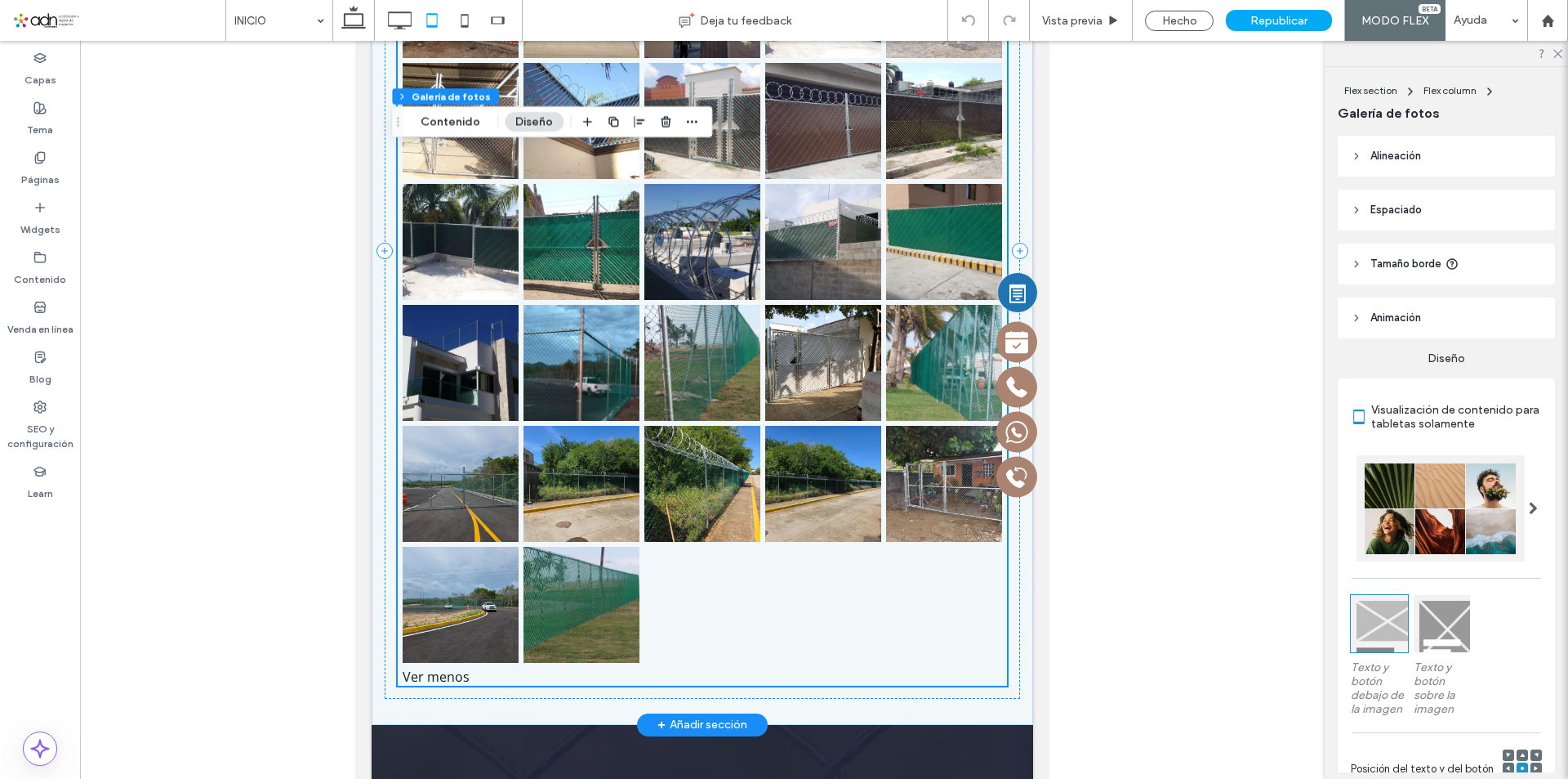
scroll to position [3314, 0]
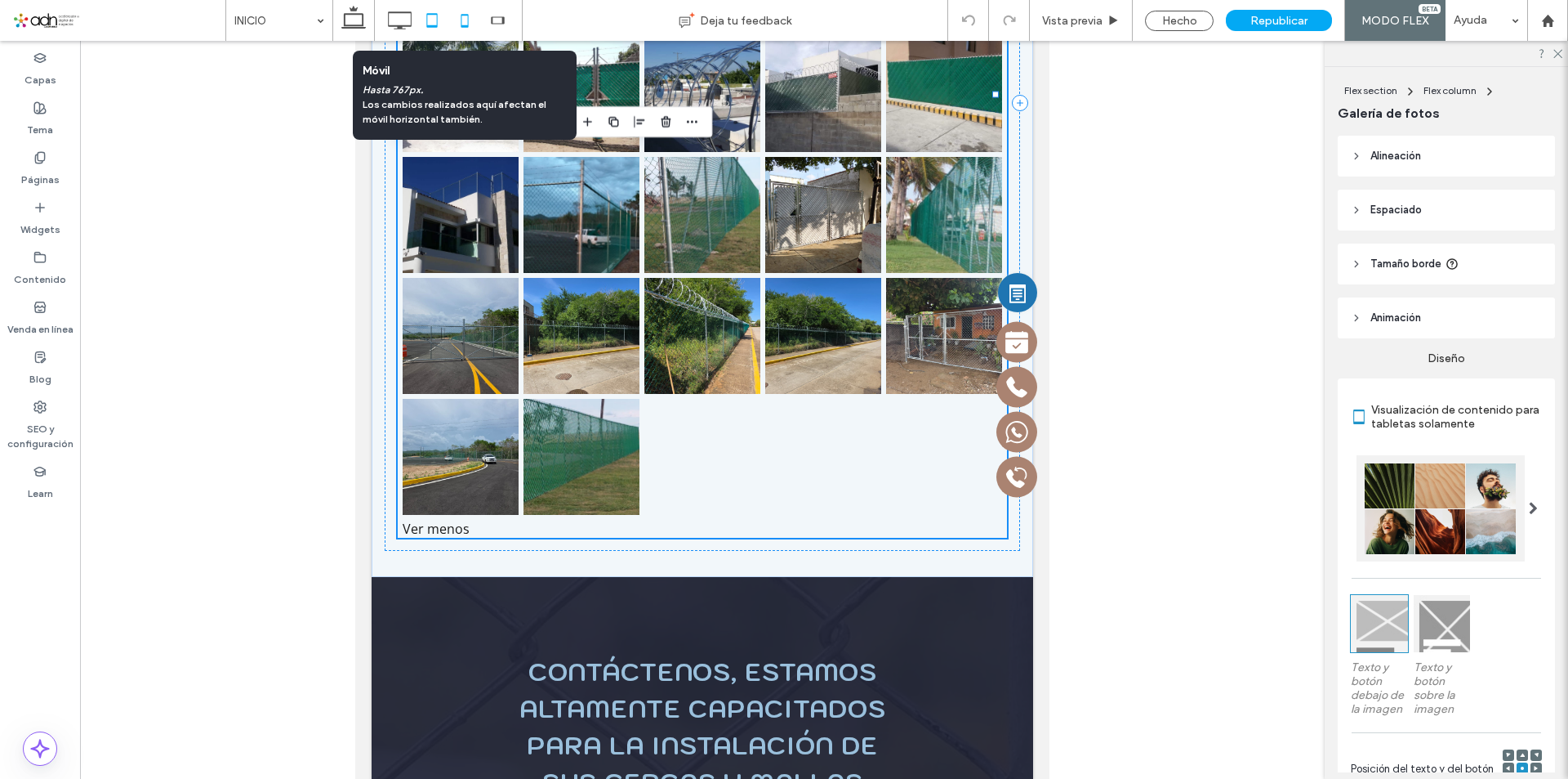
click at [462, 15] on use at bounding box center [465, 21] width 7 height 13
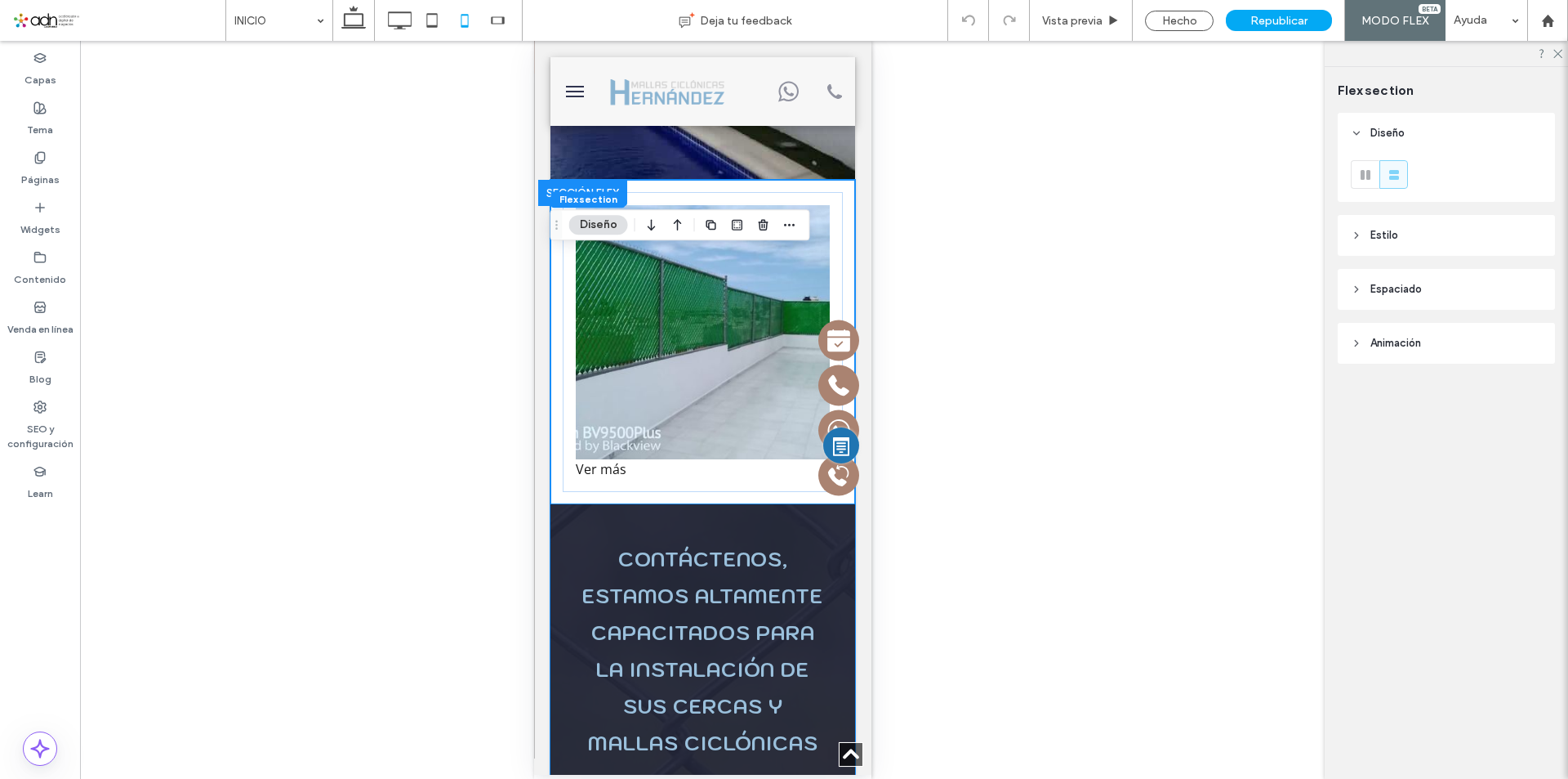
scroll to position [0, 0]
click at [1312, 23] on div "Republicar" at bounding box center [1279, 21] width 106 height 22
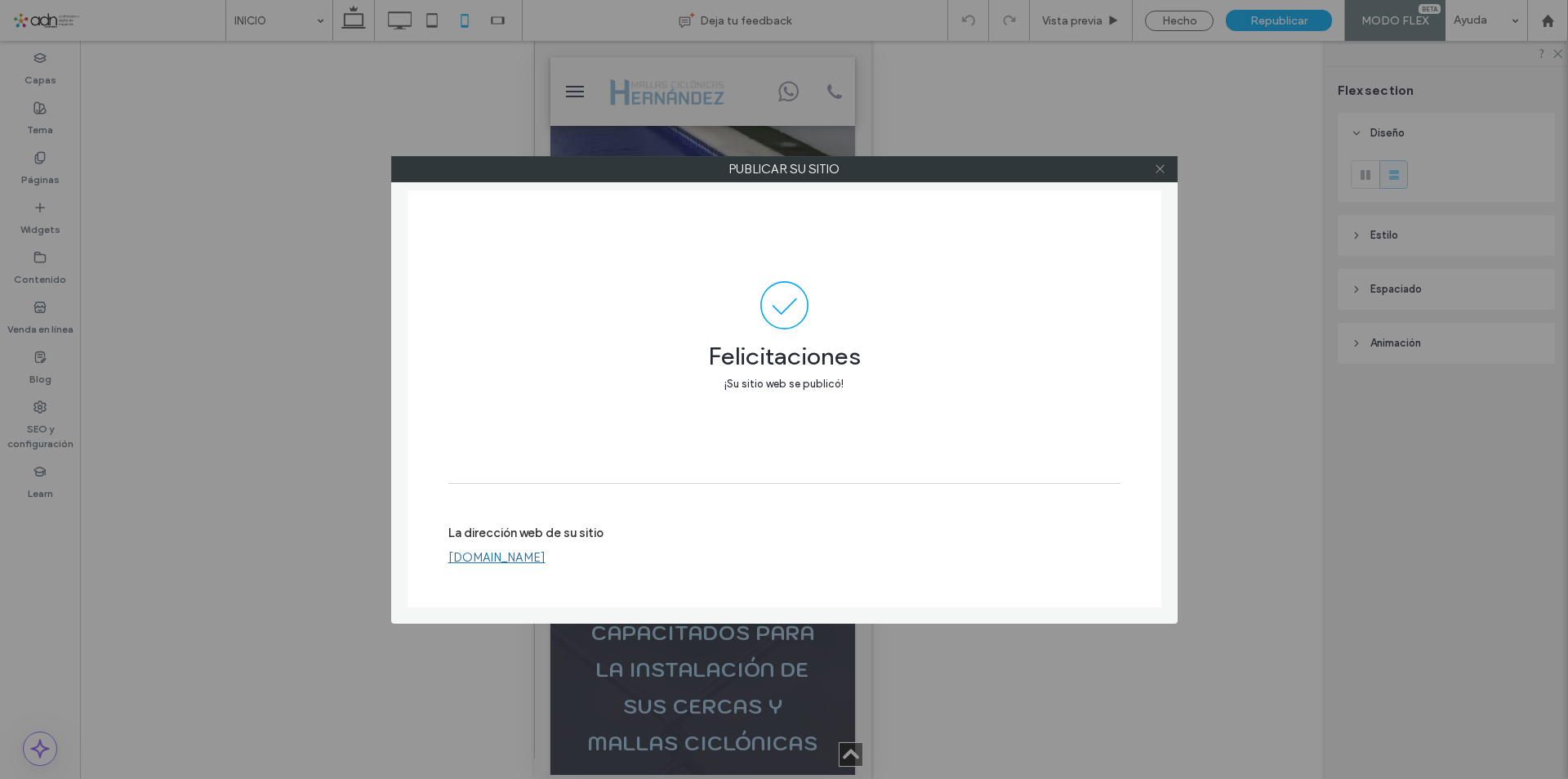
click at [1163, 169] on icon at bounding box center [1160, 169] width 12 height 12
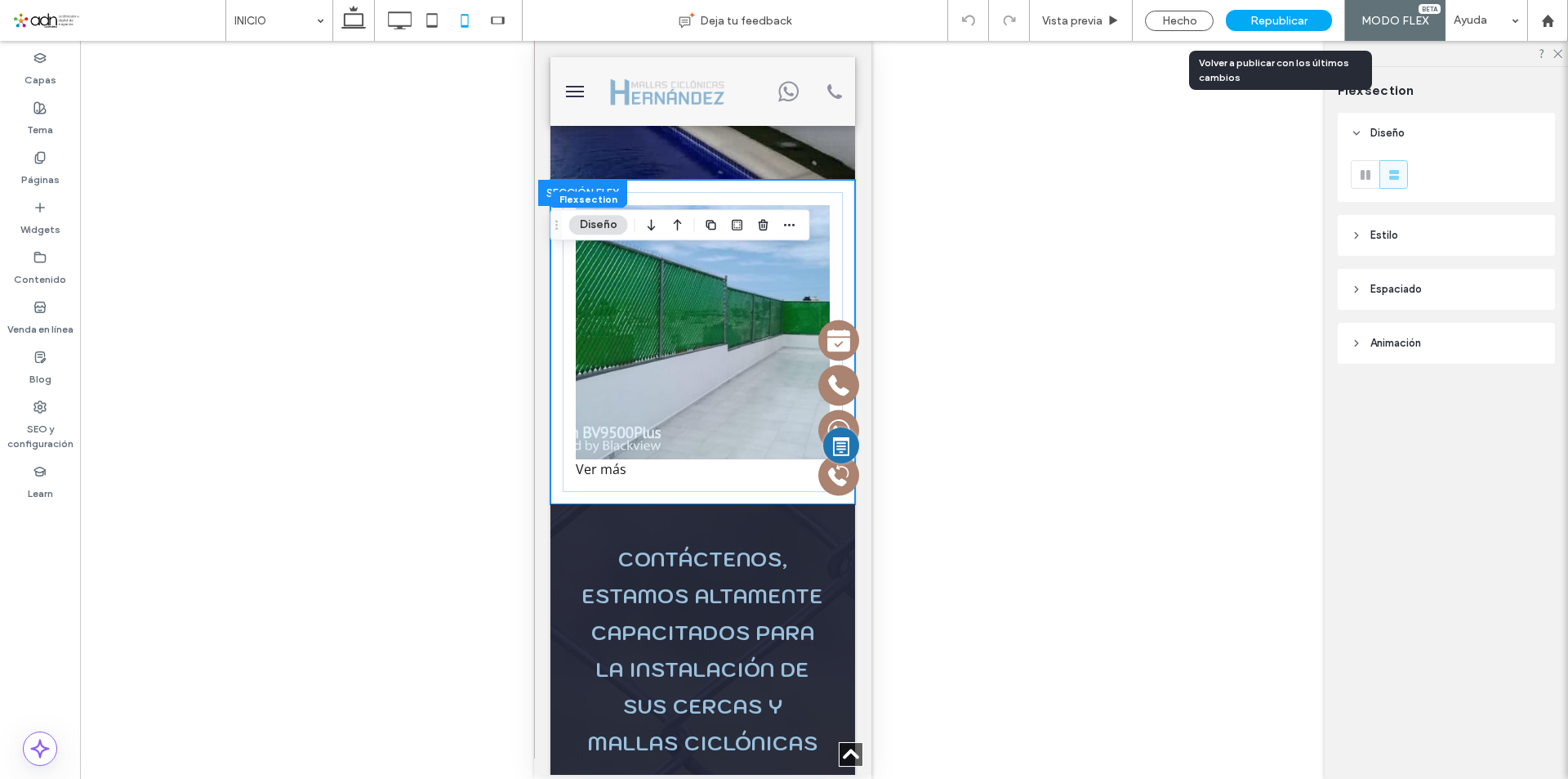
click at [1276, 28] on div "Republicar" at bounding box center [1279, 21] width 106 height 22
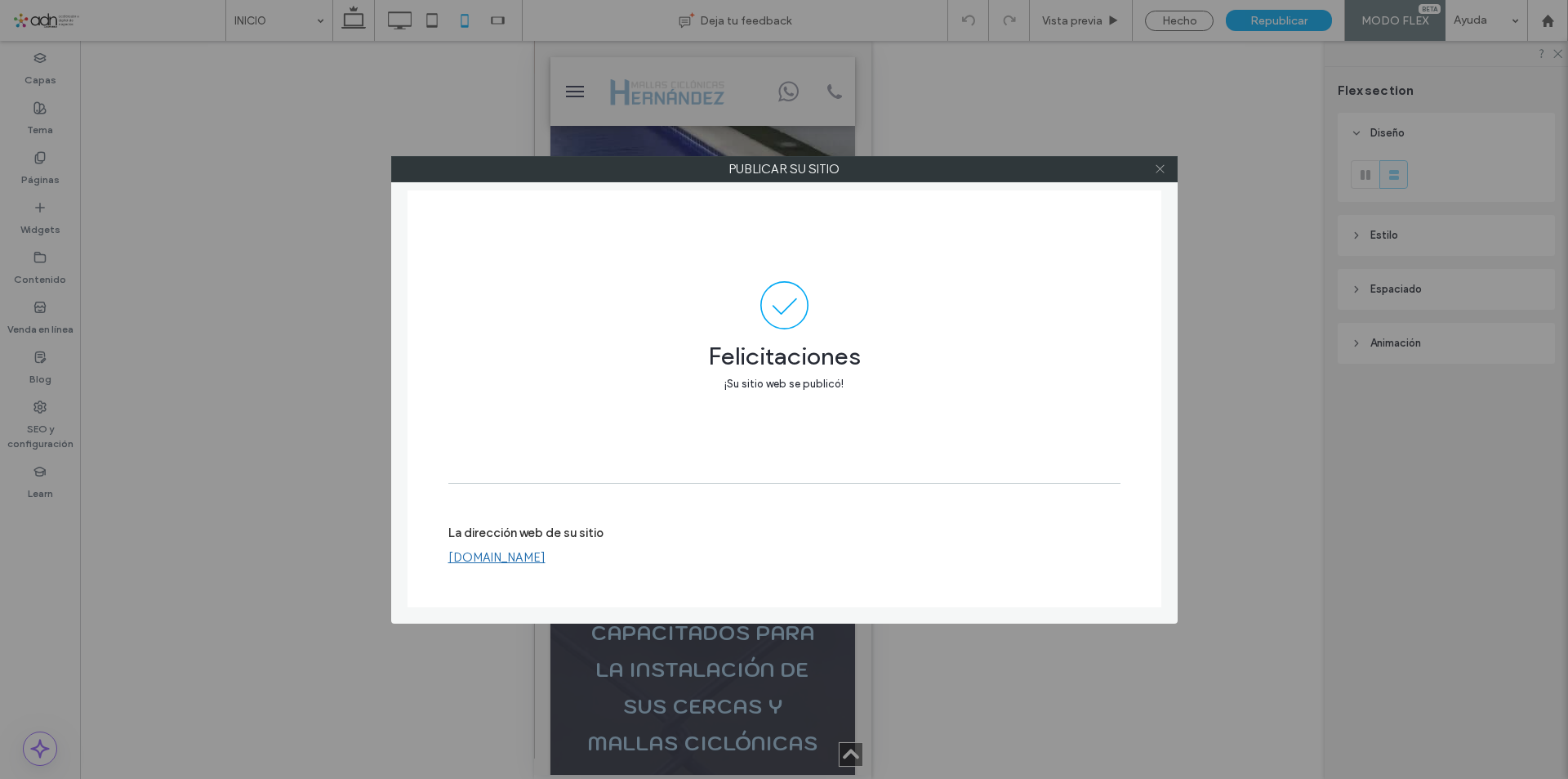
click at [1163, 170] on icon at bounding box center [1160, 169] width 12 height 12
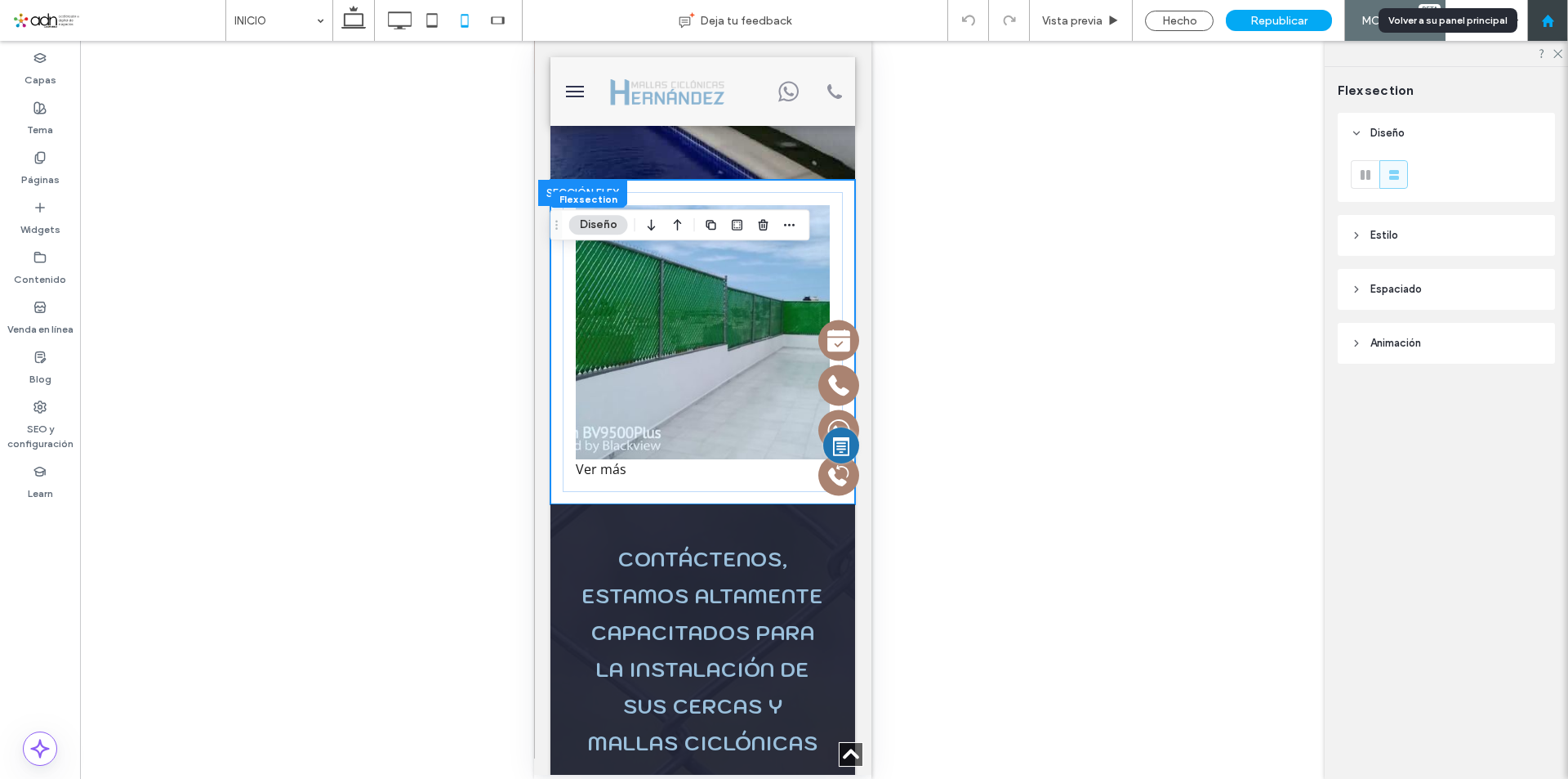
click at [1538, 20] on div at bounding box center [1547, 21] width 39 height 14
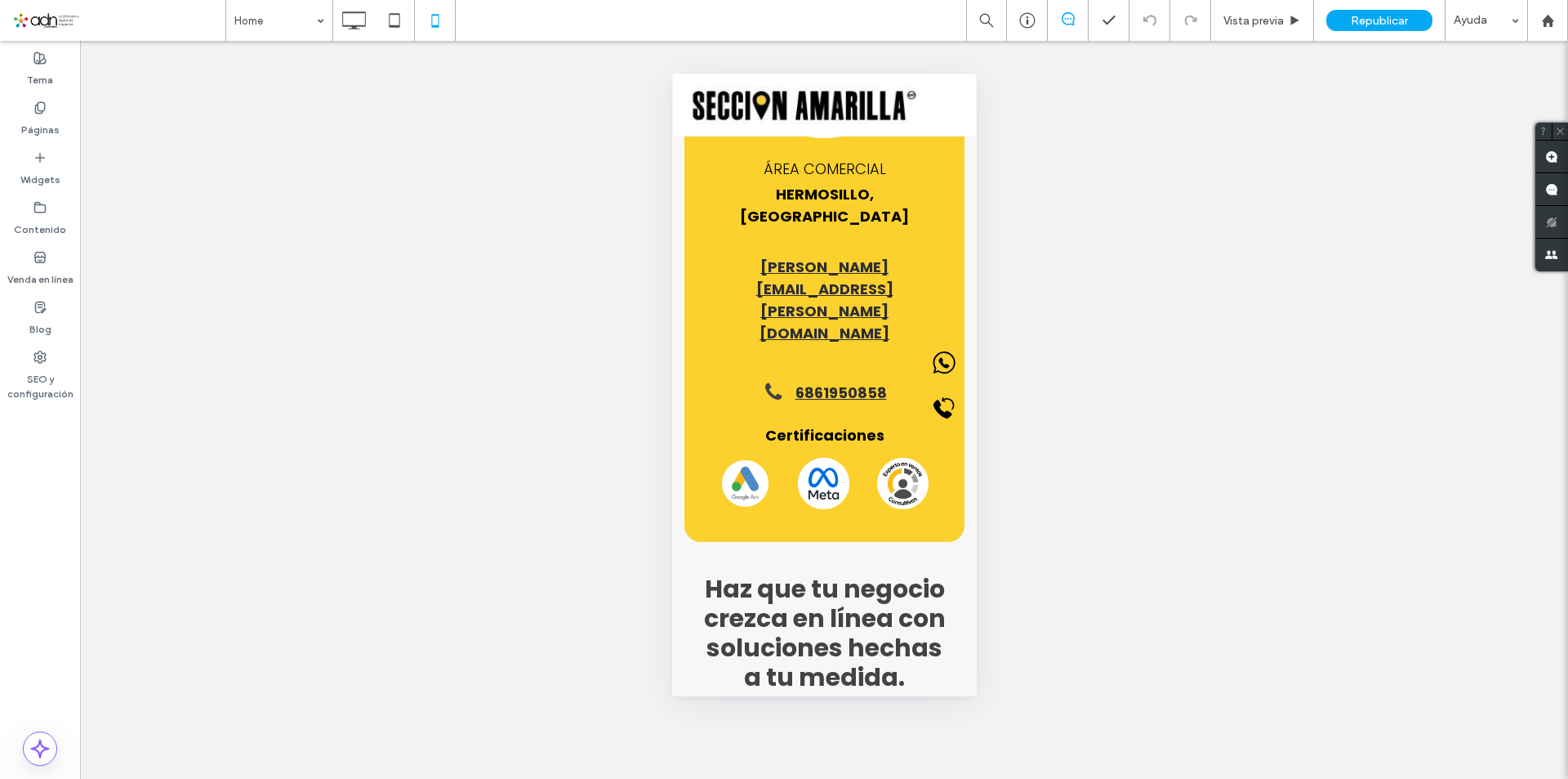
scroll to position [70, 0]
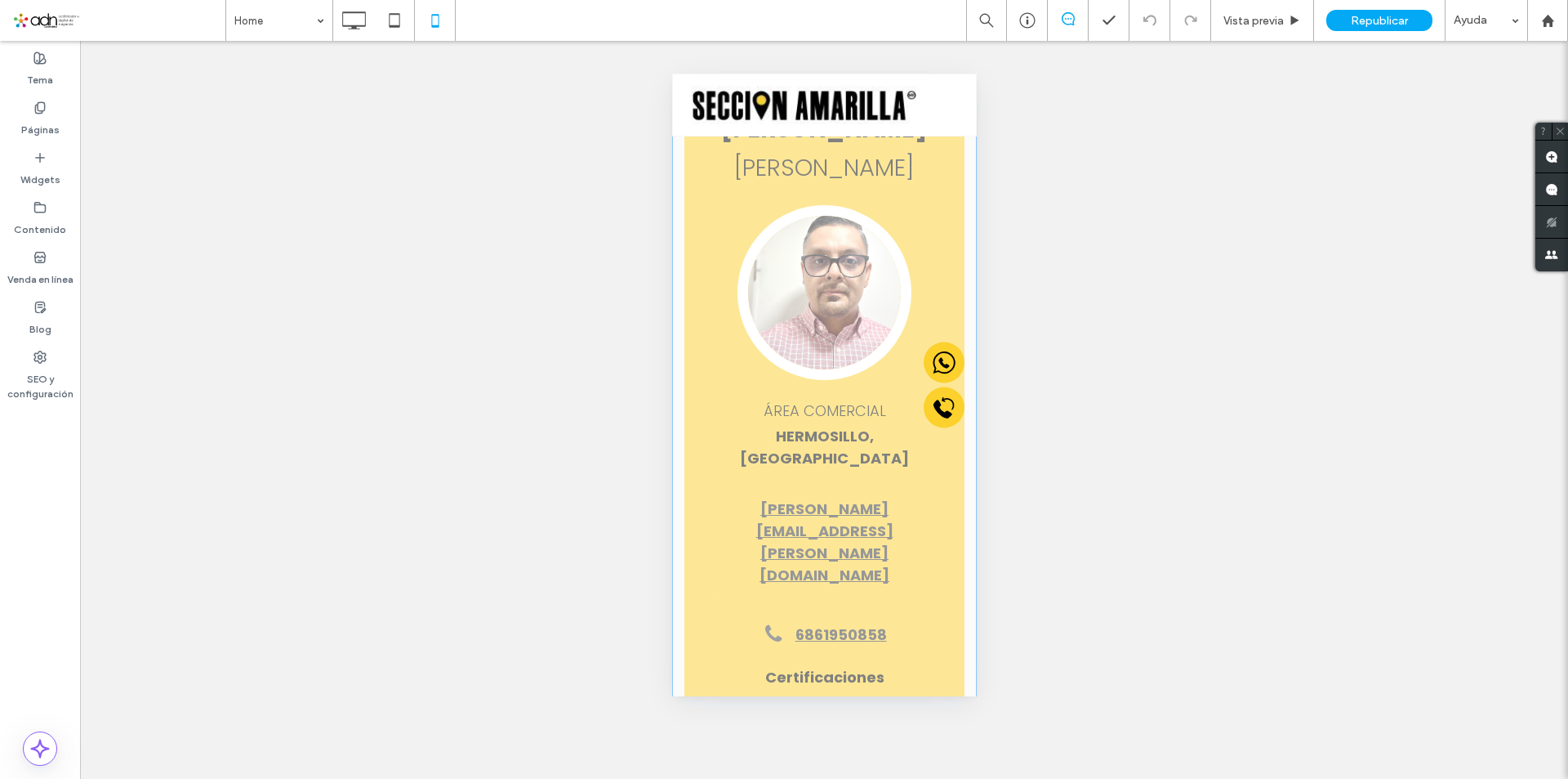
drag, startPoint x: 804, startPoint y: 333, endPoint x: 1473, endPoint y: 409, distance: 673.3
click at [804, 333] on div "Hacer clic para editar en modo Flex" at bounding box center [823, 728] width 305 height 1320
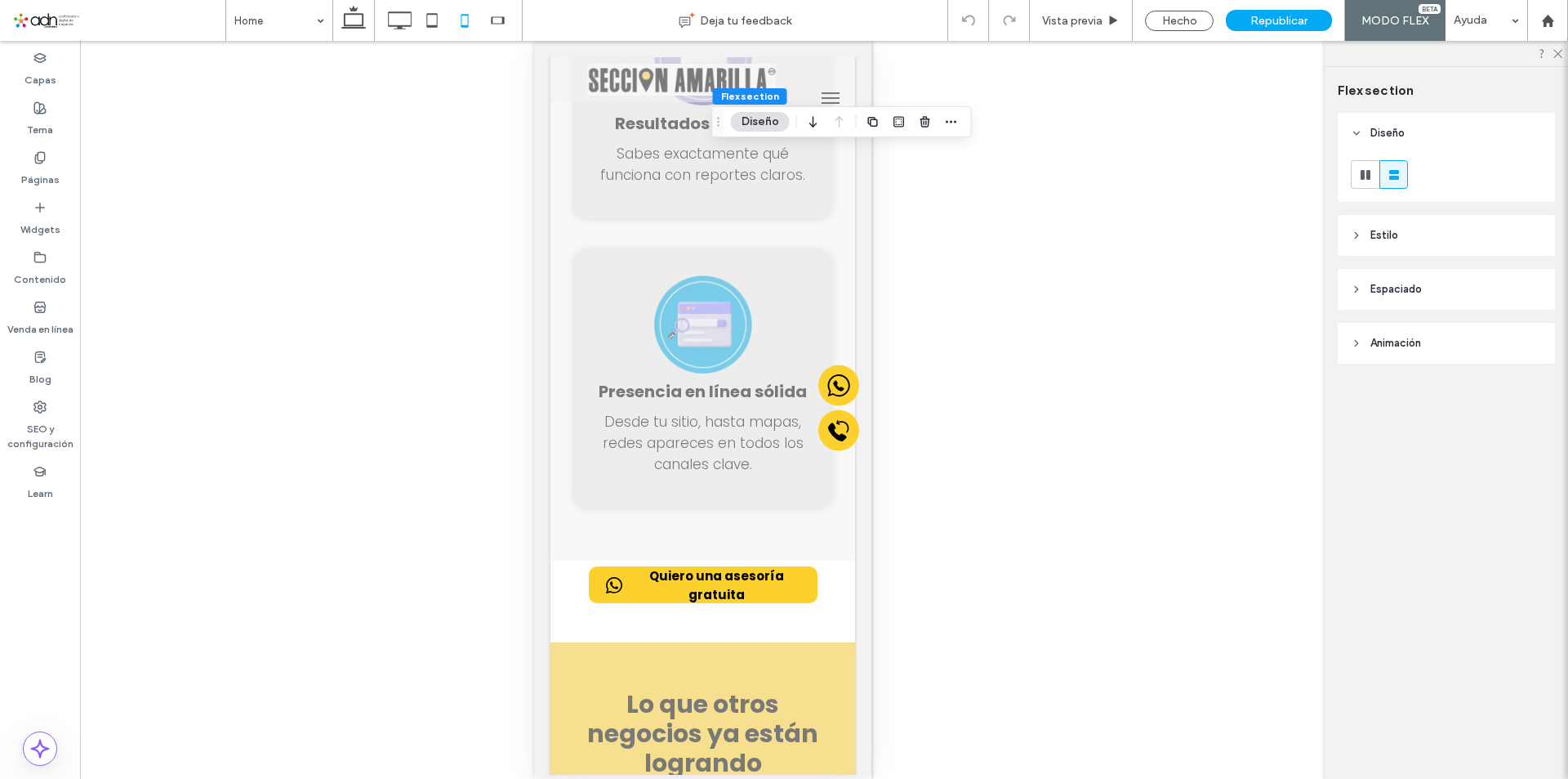
scroll to position [4495, 0]
click at [393, 27] on icon at bounding box center [398, 20] width 32 height 32
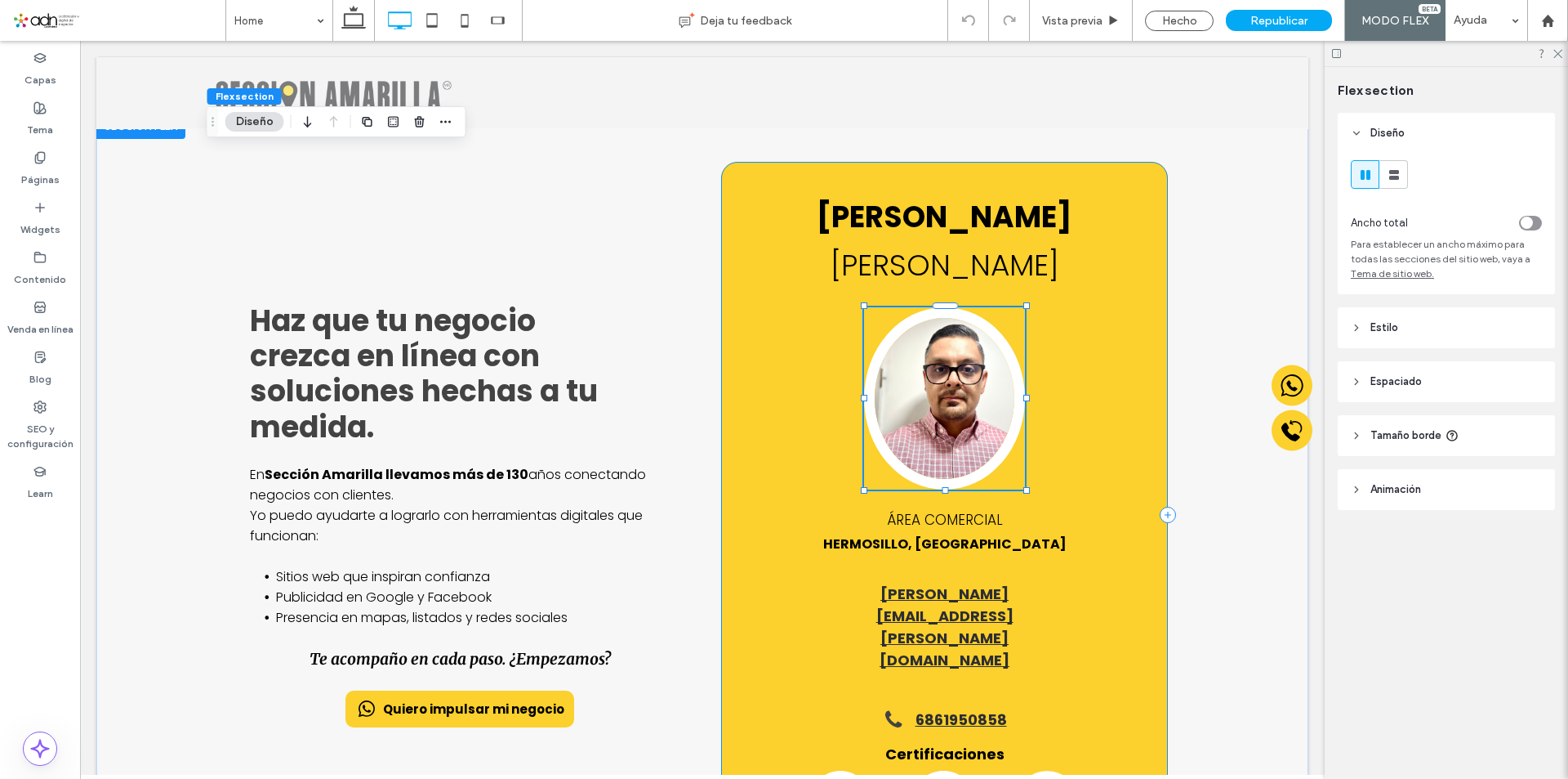
scroll to position [73, 0]
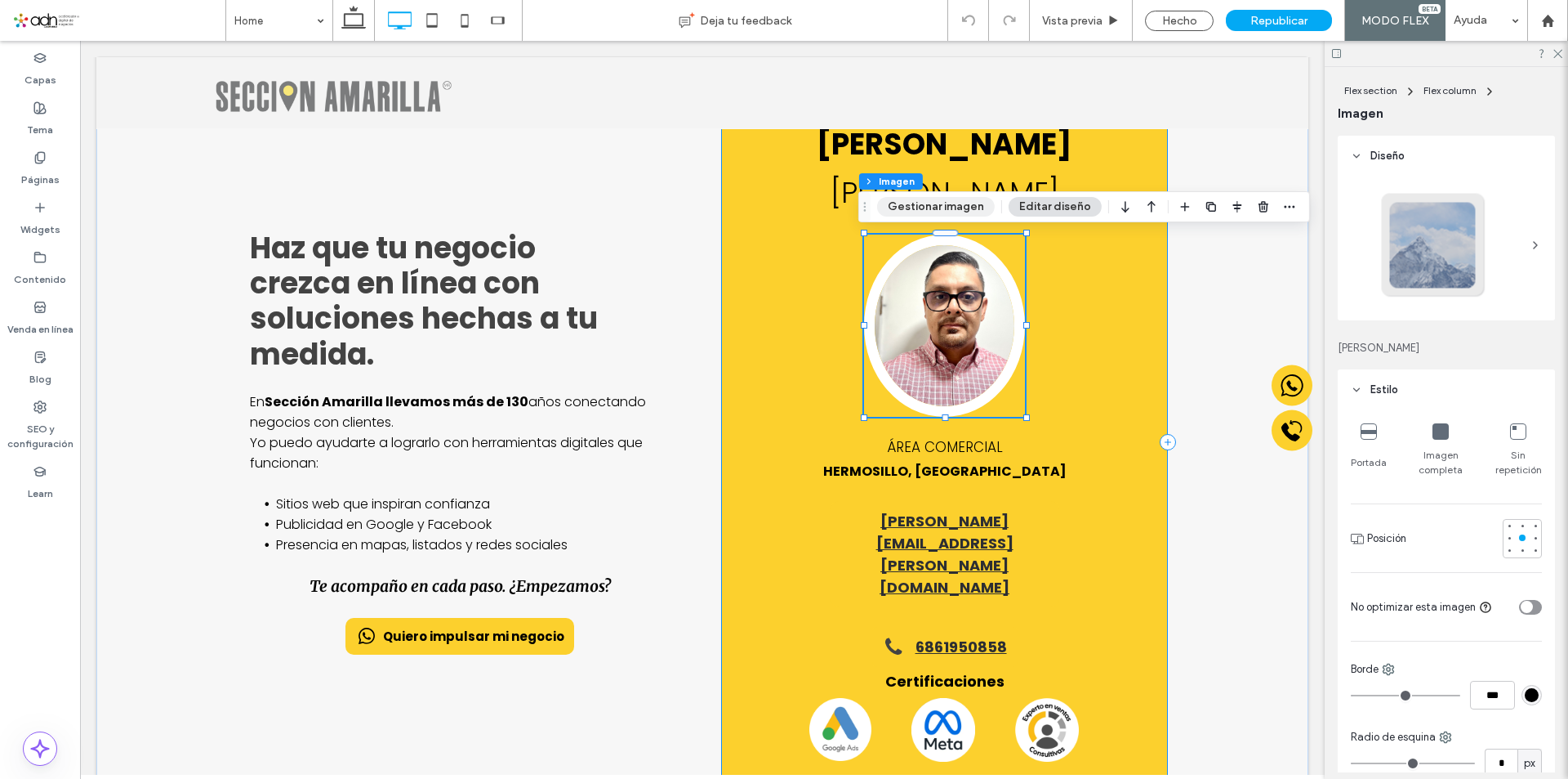
type input "**"
type input "****"
type input "**"
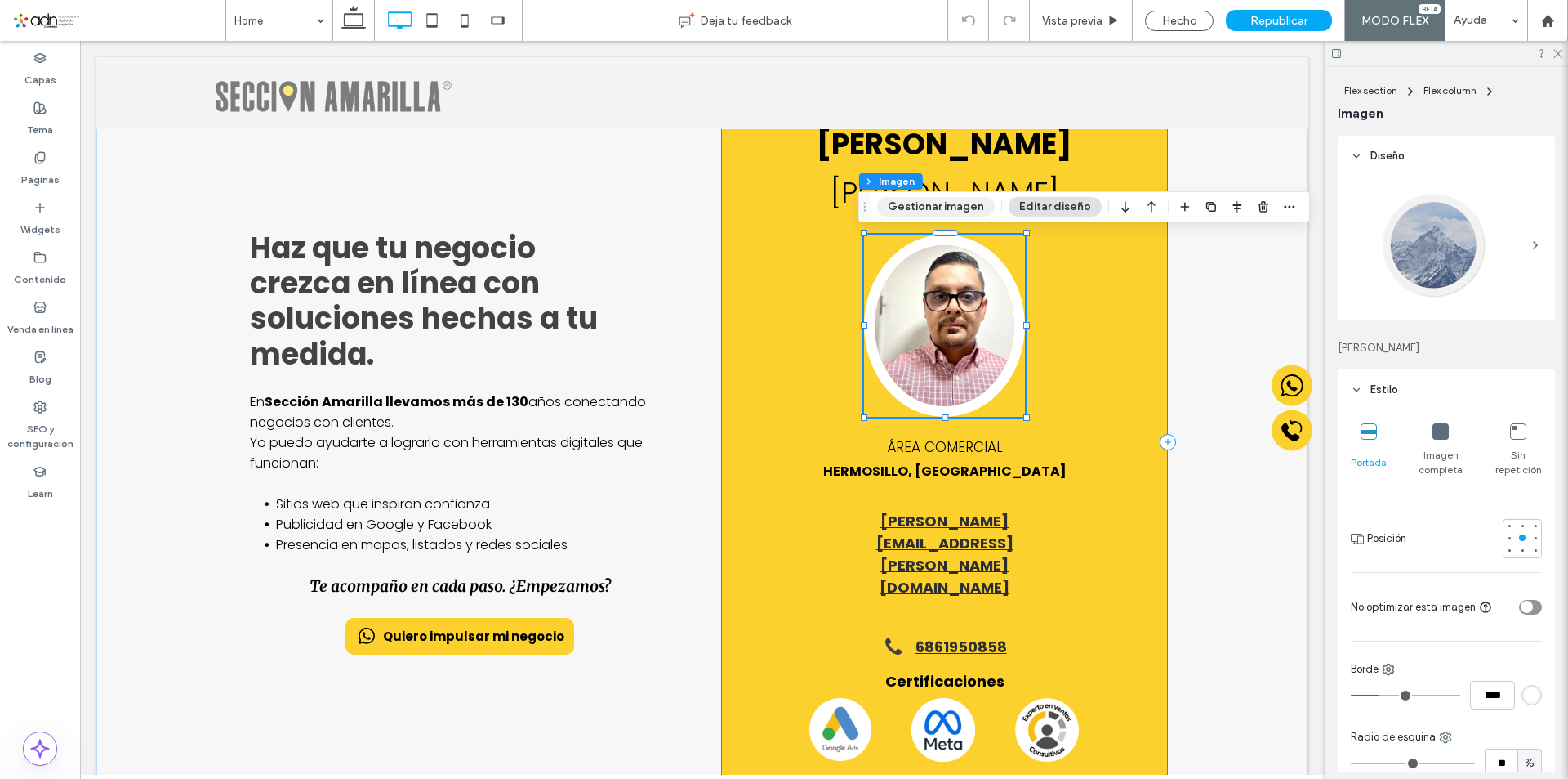
click at [943, 209] on button "Gestionar imagen" at bounding box center [936, 207] width 118 height 20
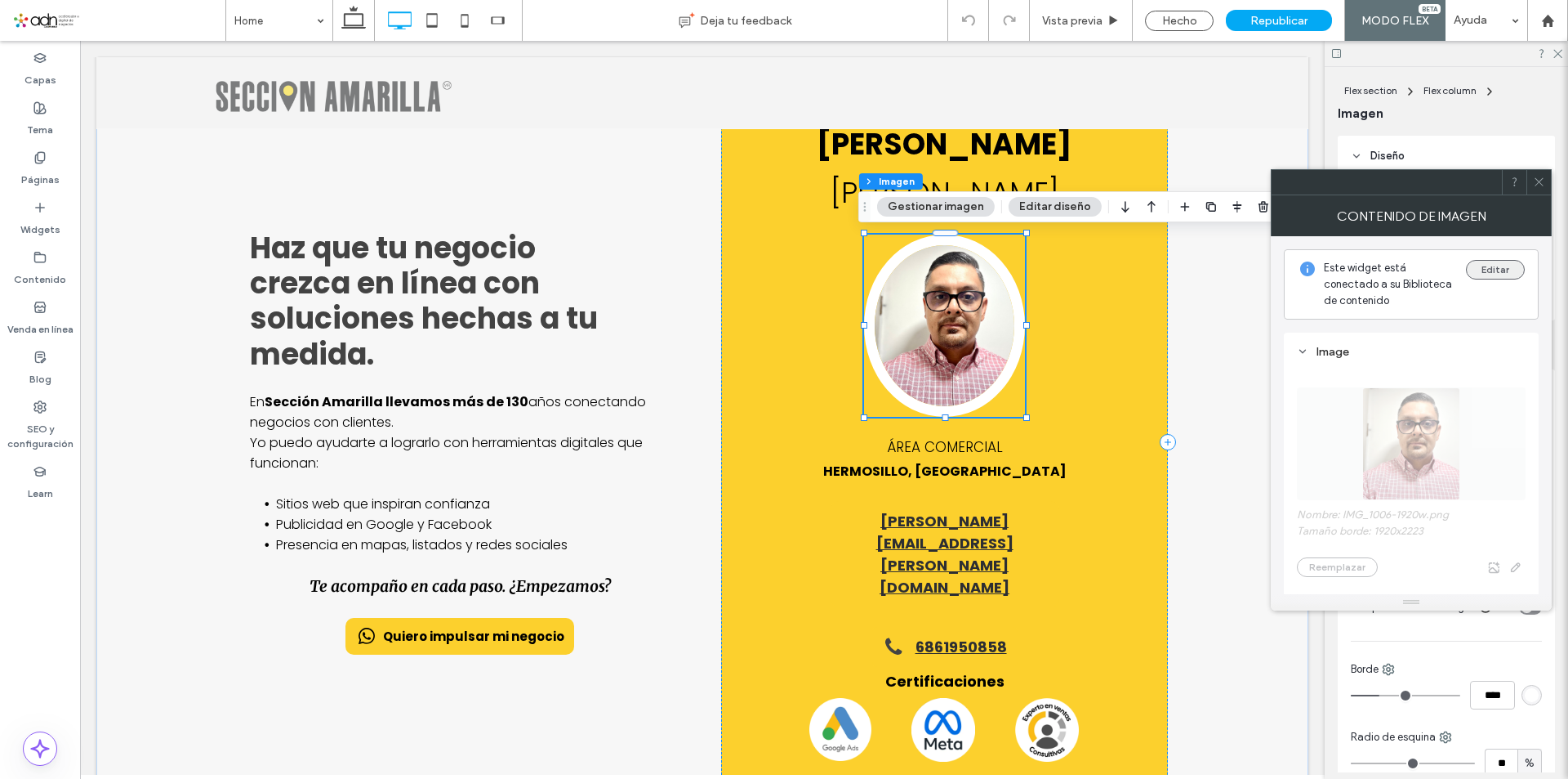
click at [1490, 266] on button "Editar" at bounding box center [1495, 270] width 59 height 20
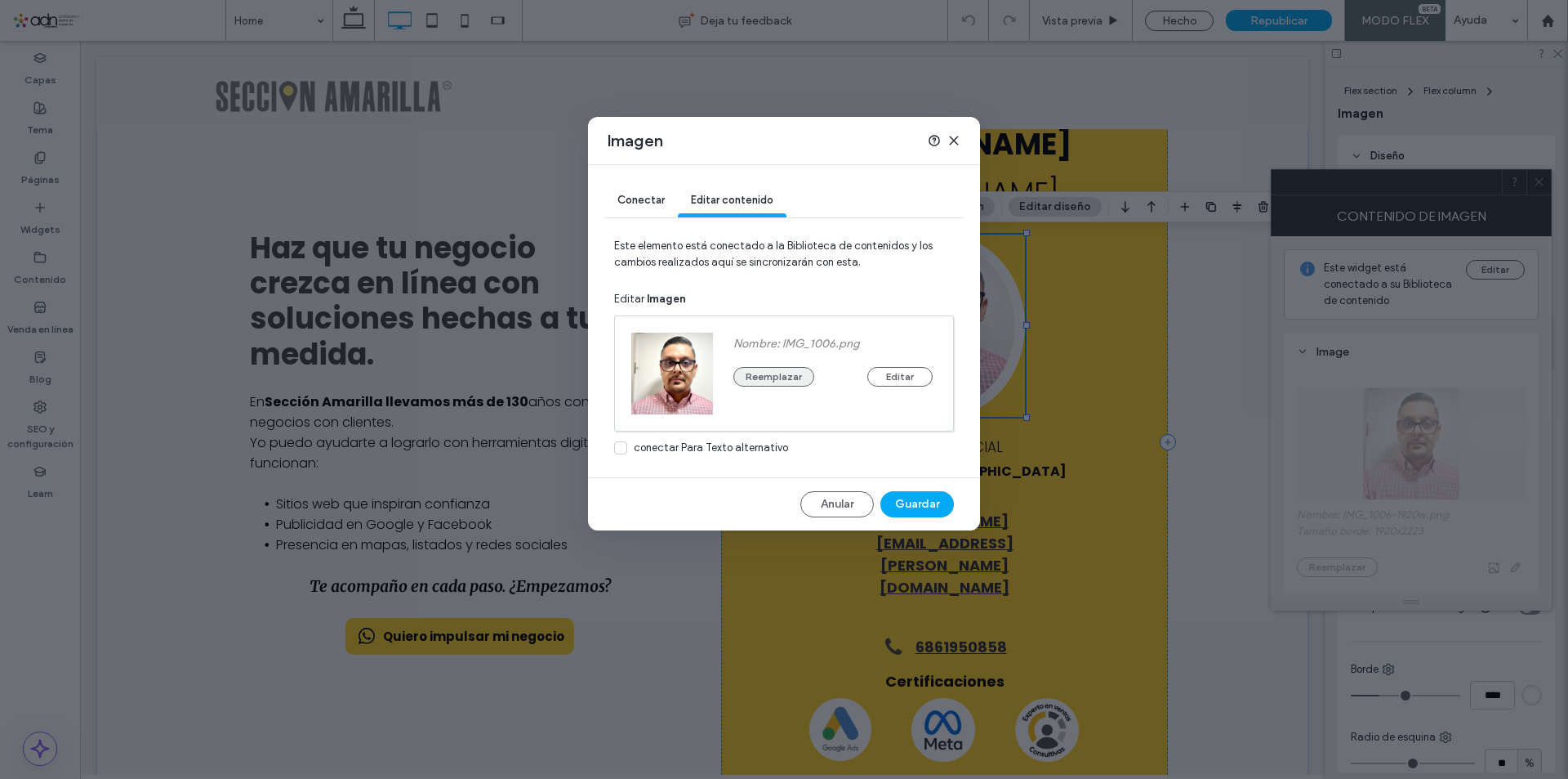
click at [782, 383] on button "Reemplazar" at bounding box center [773, 377] width 81 height 20
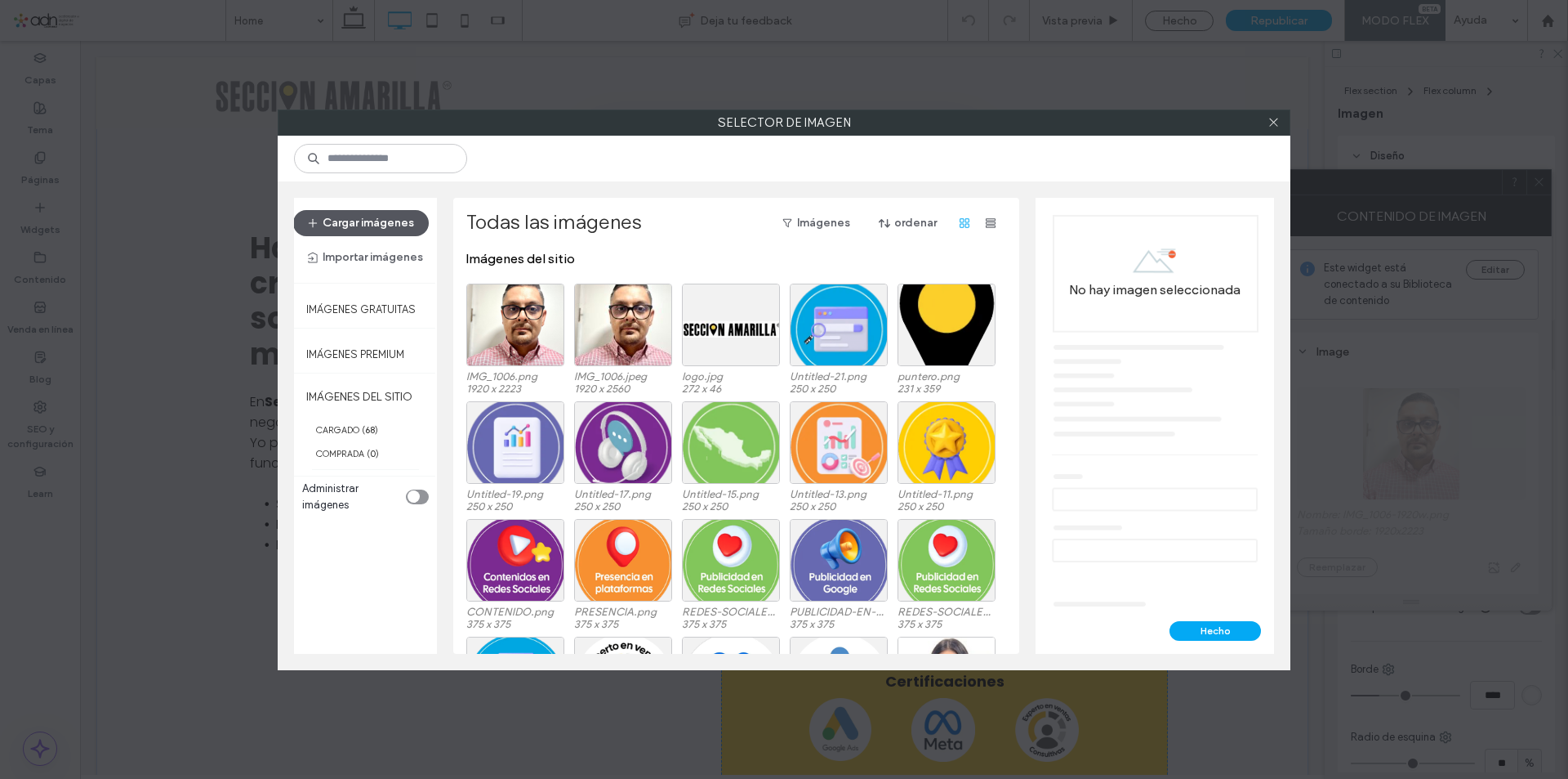
click at [382, 224] on button "Cargar imágenes" at bounding box center [360, 223] width 135 height 26
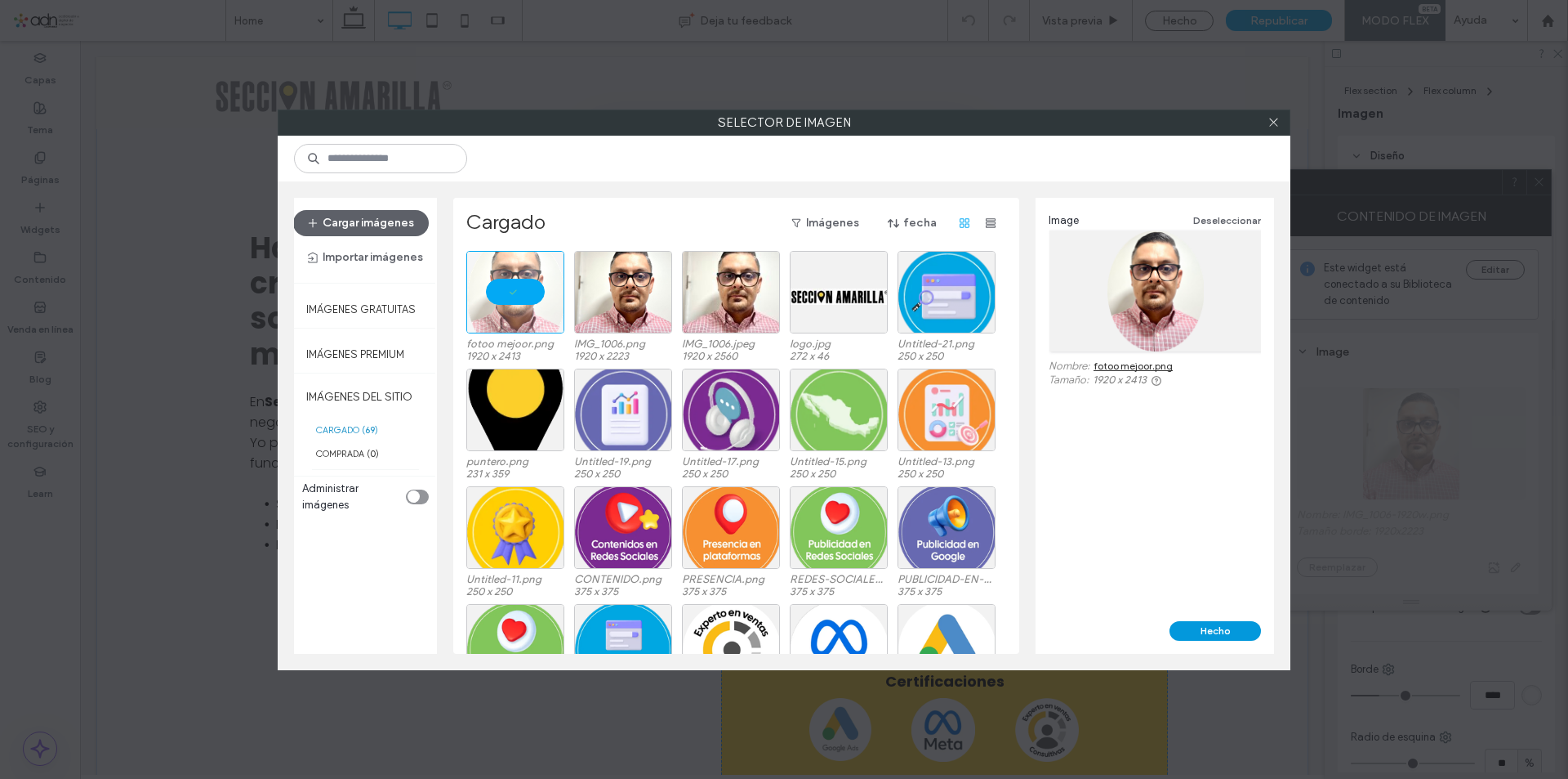
click at [1231, 631] on button "Hecho" at bounding box center [1215, 631] width 91 height 20
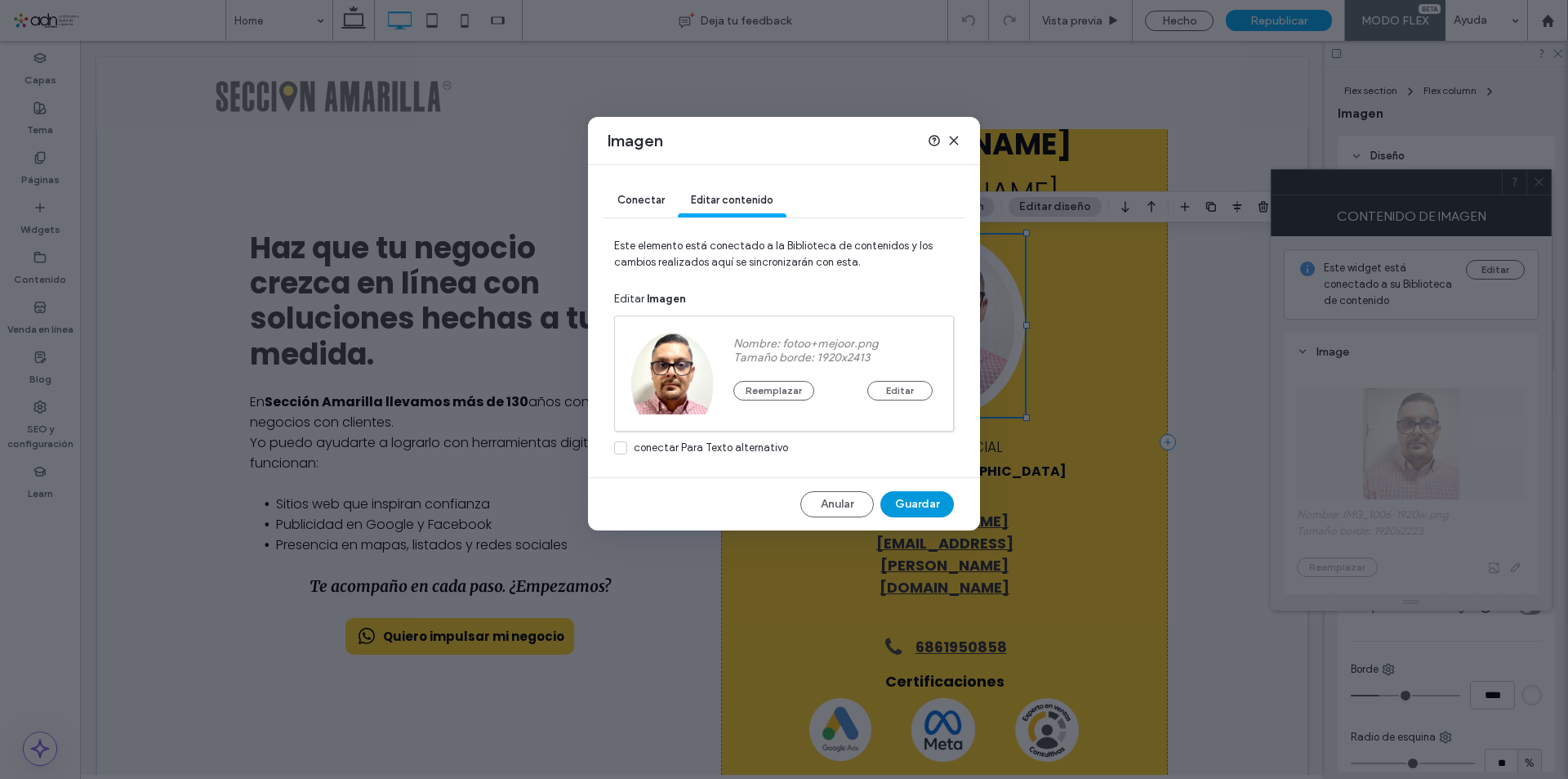
click at [936, 511] on button "Guardar" at bounding box center [917, 503] width 74 height 26
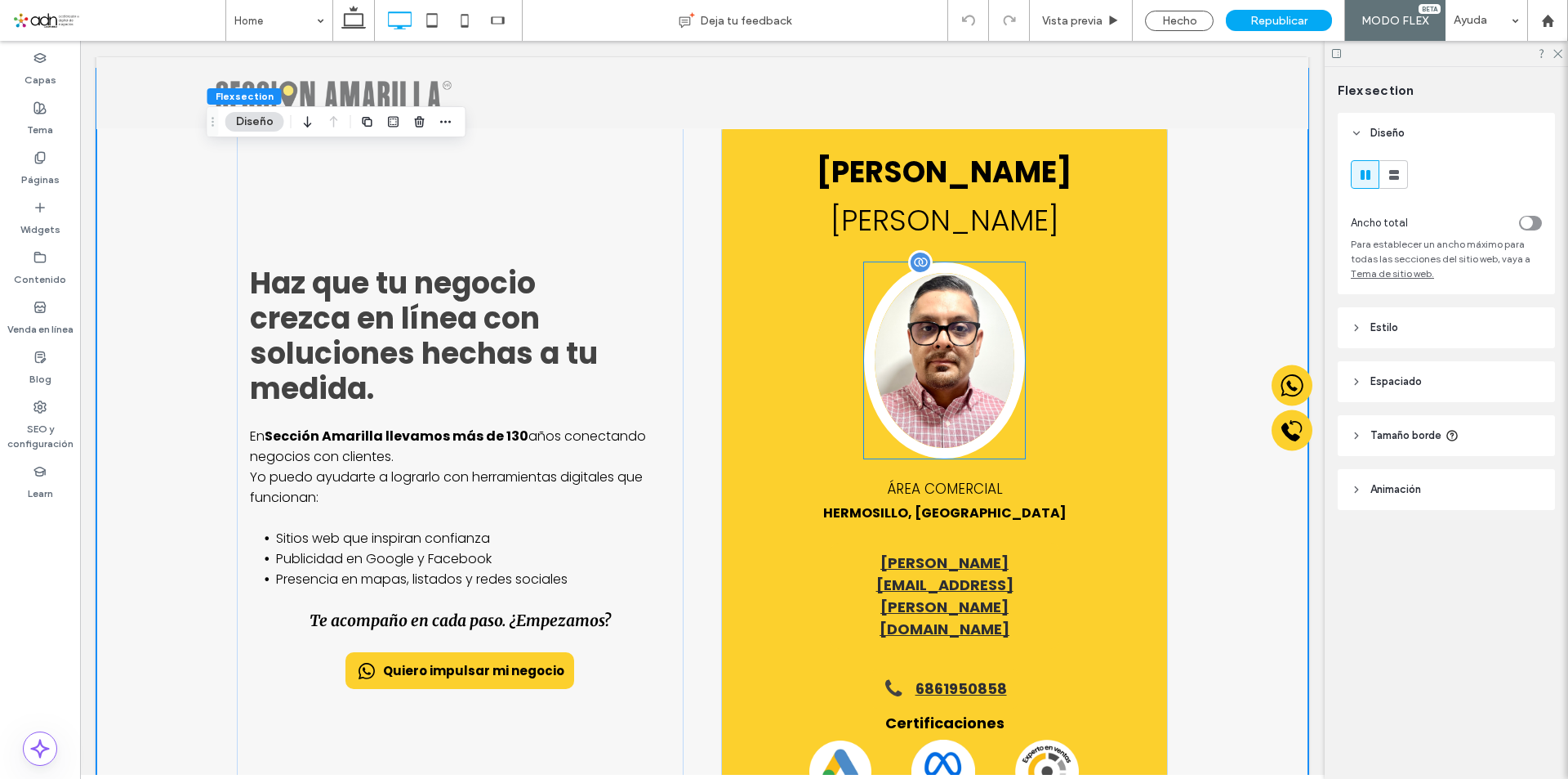
click at [951, 403] on img at bounding box center [945, 360] width 161 height 196
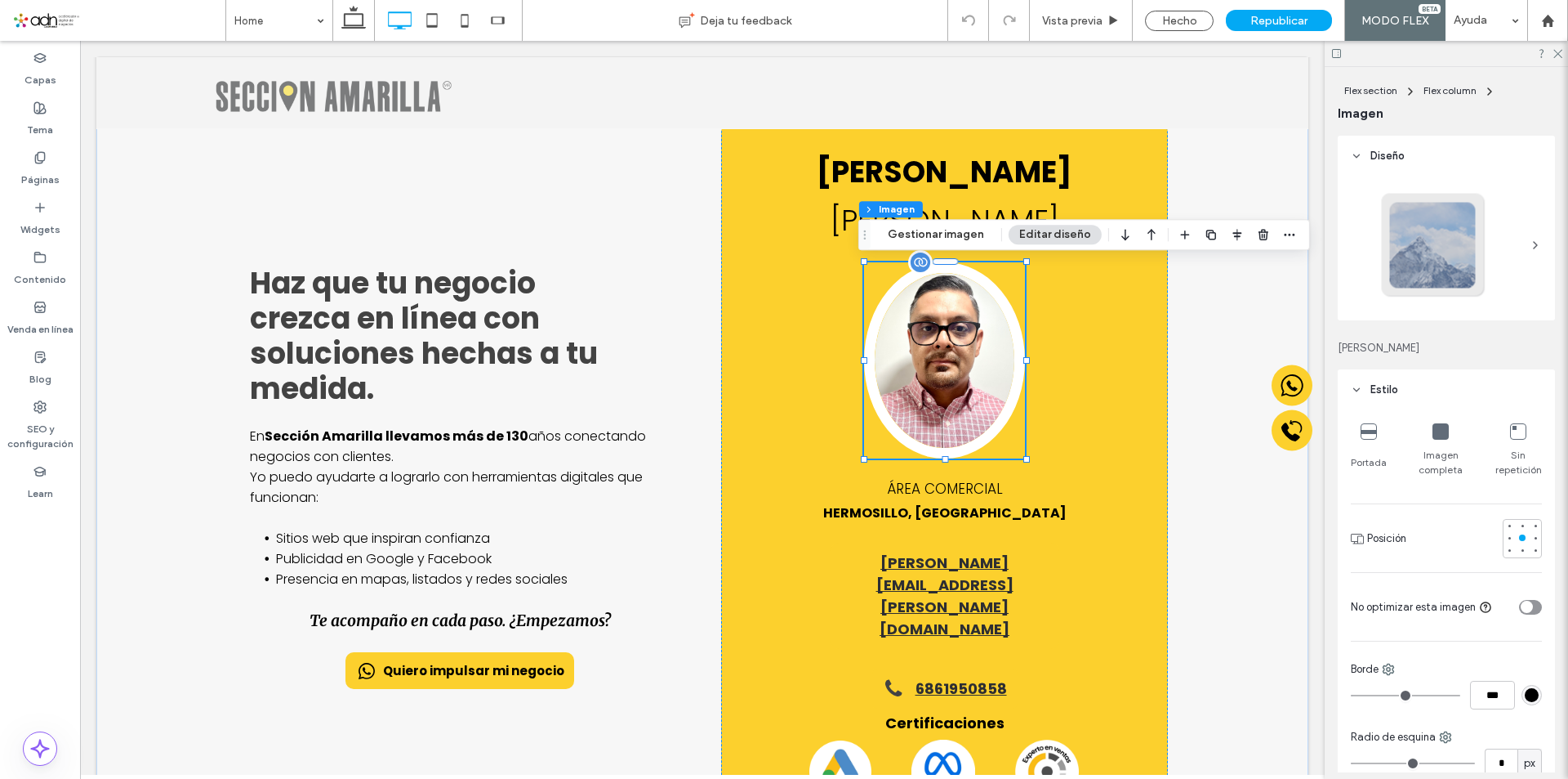
type input "**"
type input "****"
type input "**"
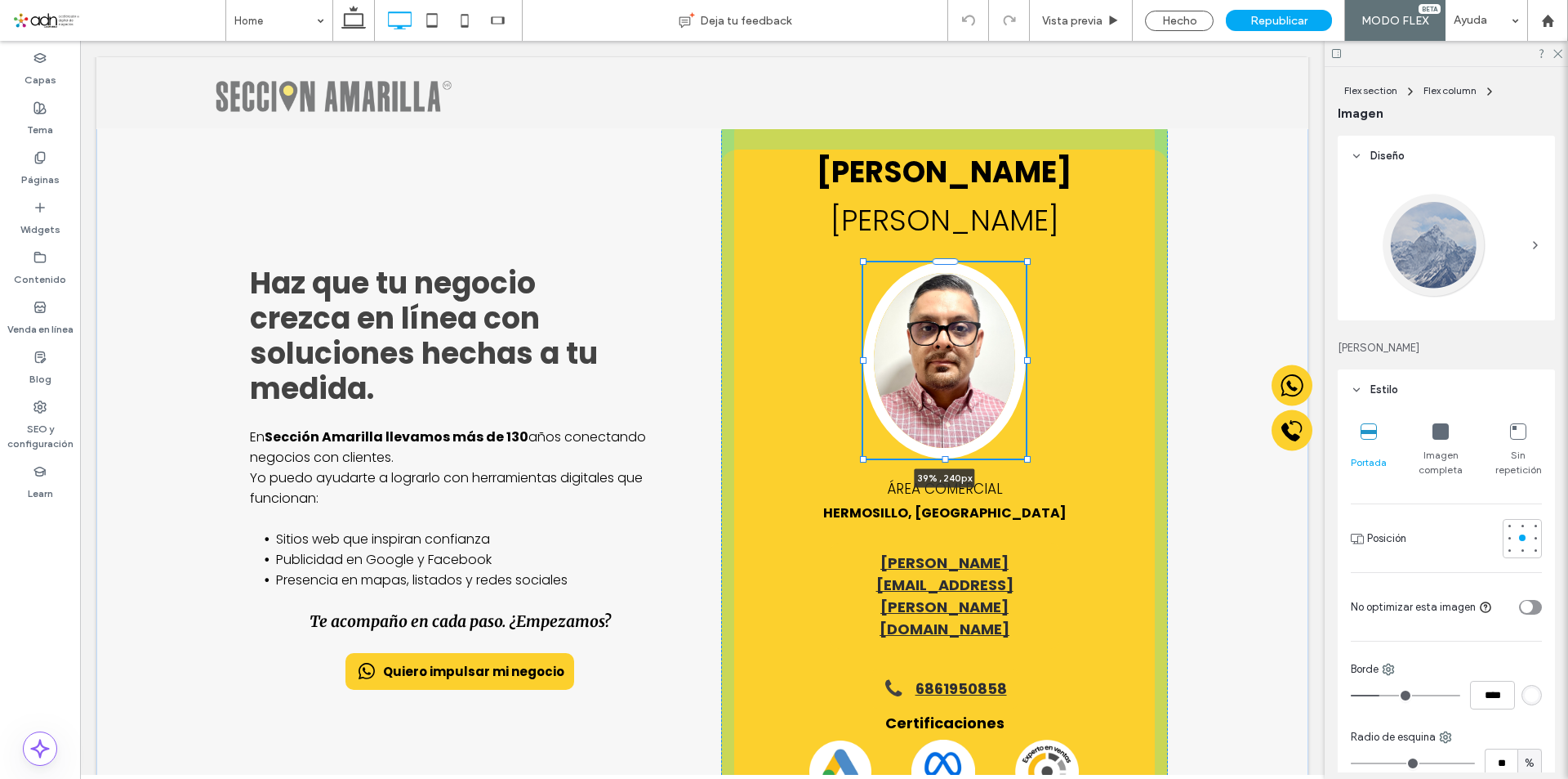
click at [1019, 365] on div "Haz que tu negocio crezca en línea con soluciones hechas a tu medida. En Secció…" at bounding box center [702, 478] width 980 height 818
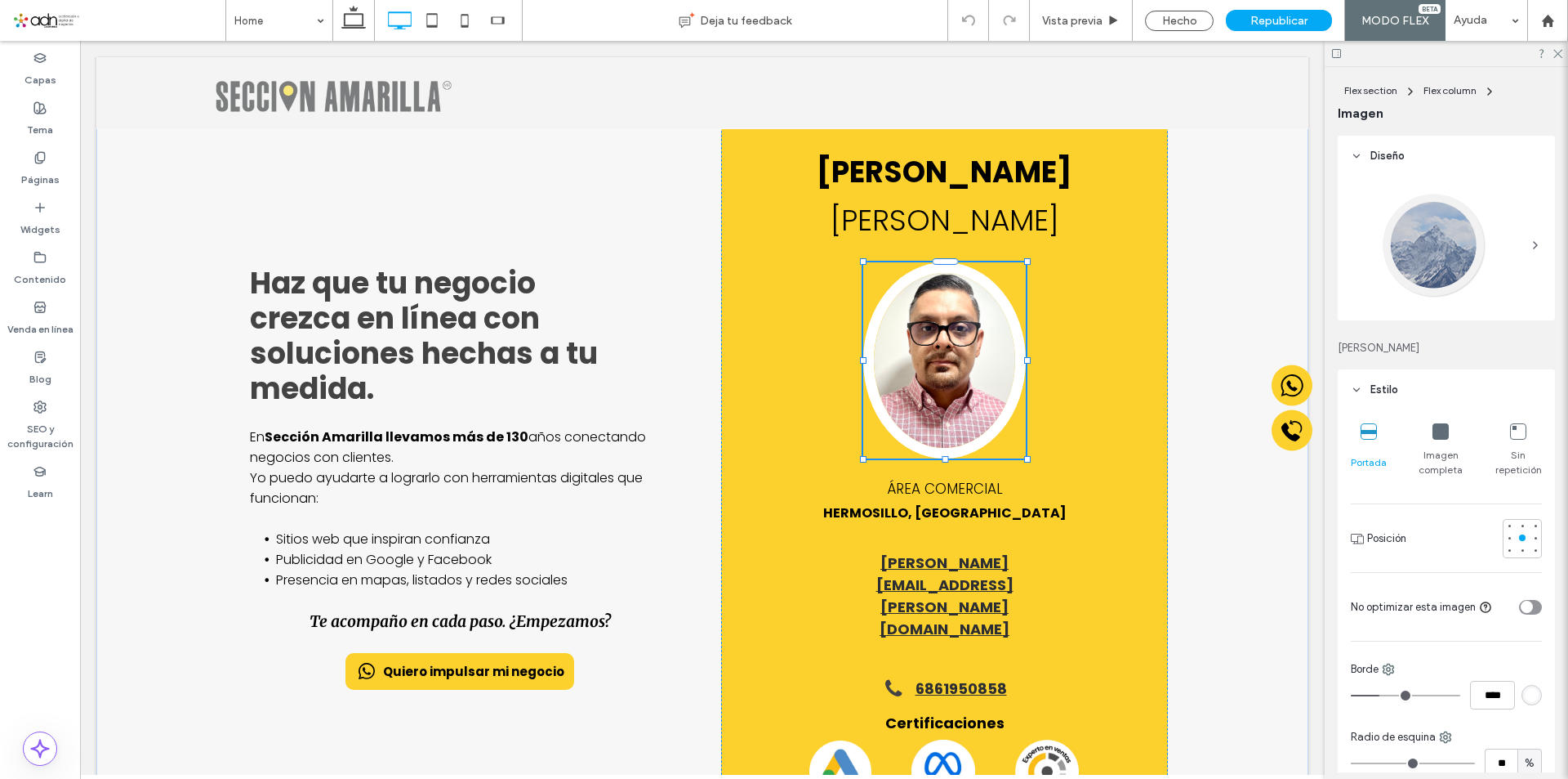
type input "**"
type input "****"
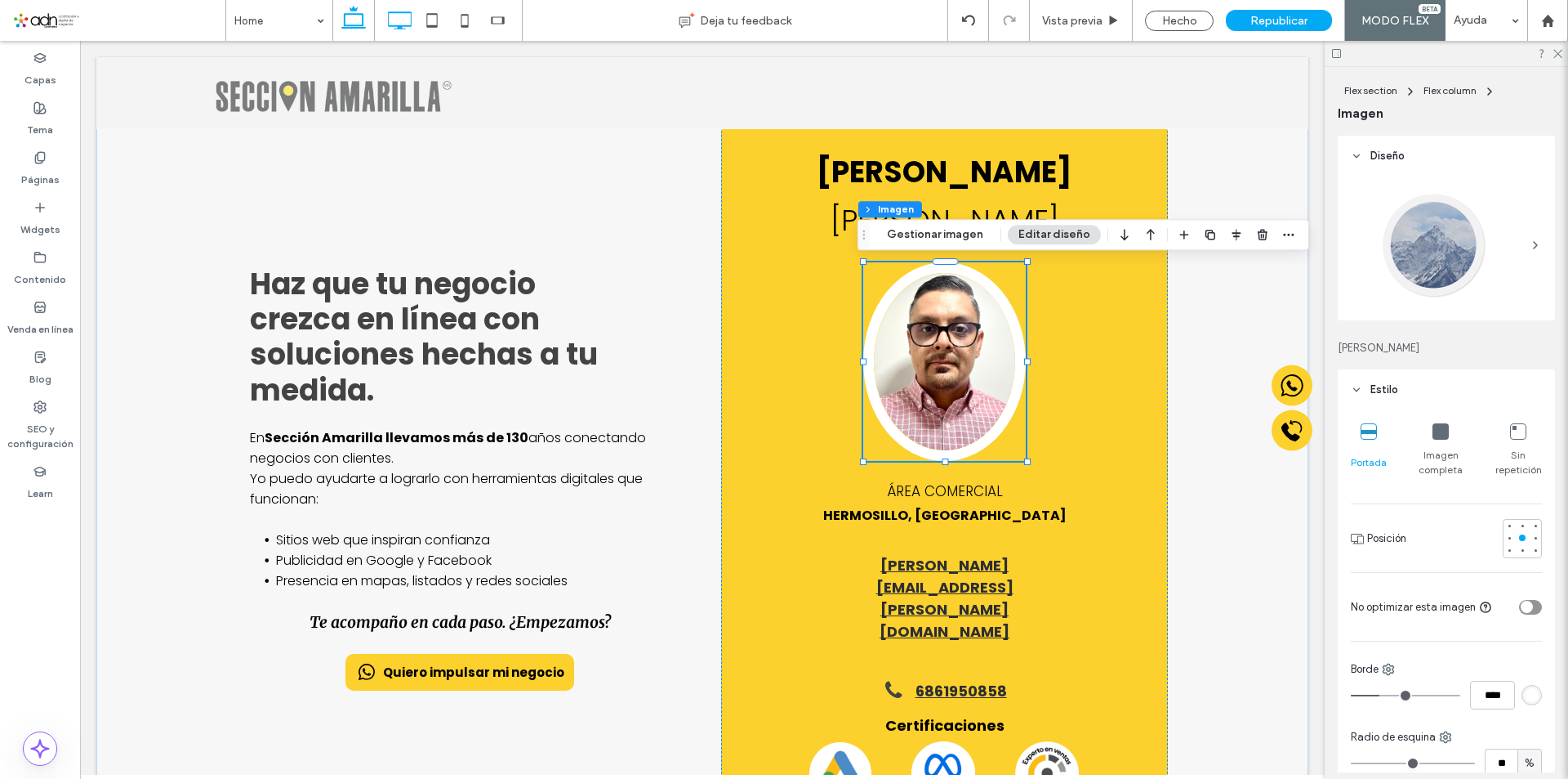
click at [354, 18] on icon at bounding box center [353, 20] width 32 height 32
type input "**"
type input "***"
type input "****"
type input "***"
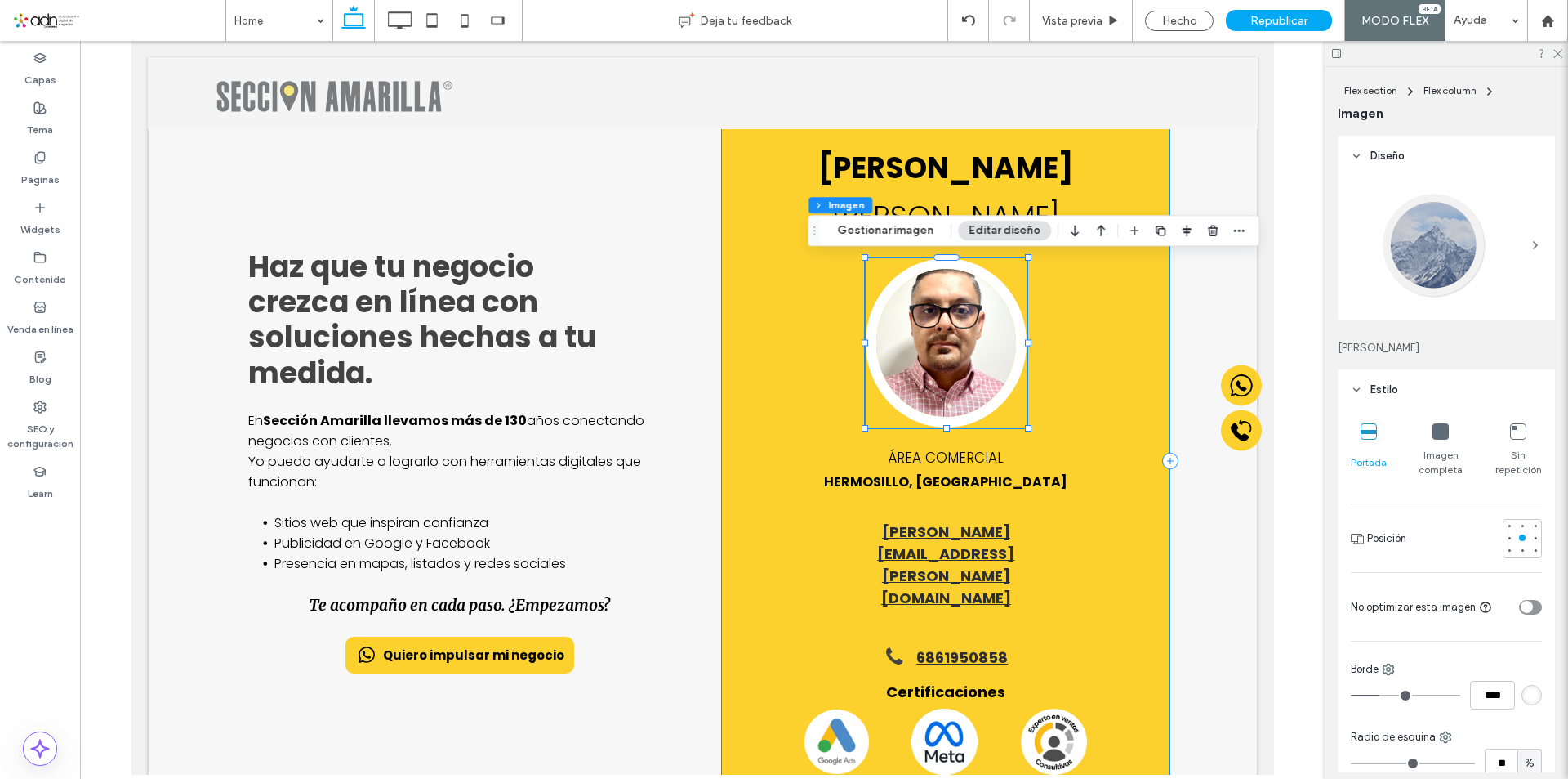
click at [940, 431] on div "EZEQUIEL MEJIA DIAZ 39% , 240px ÁREA COMERCIAL HERMOSILLO, SONORA ezequiel.meji…" at bounding box center [945, 461] width 449 height 697
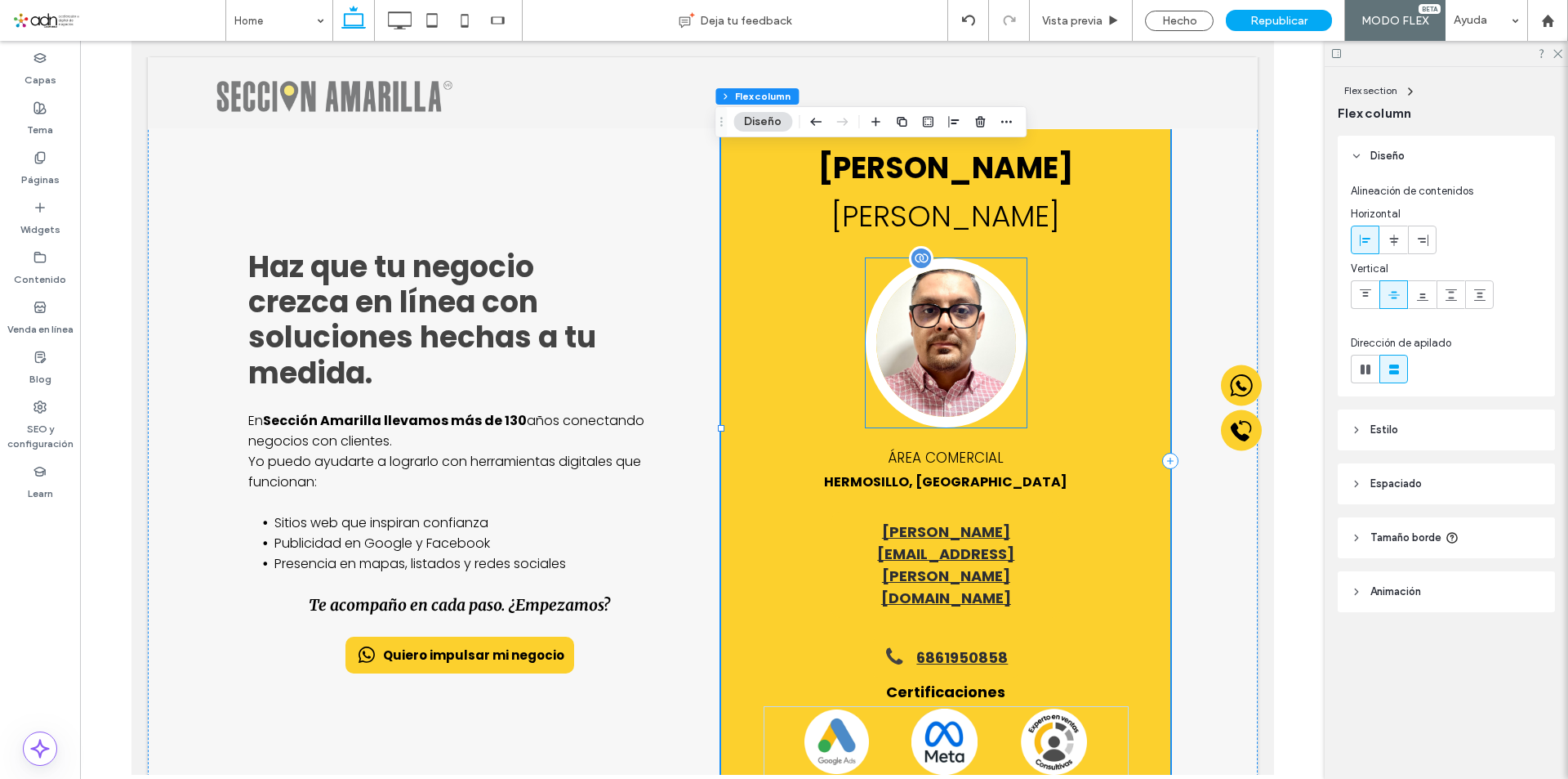
click at [935, 394] on img at bounding box center [945, 343] width 161 height 169
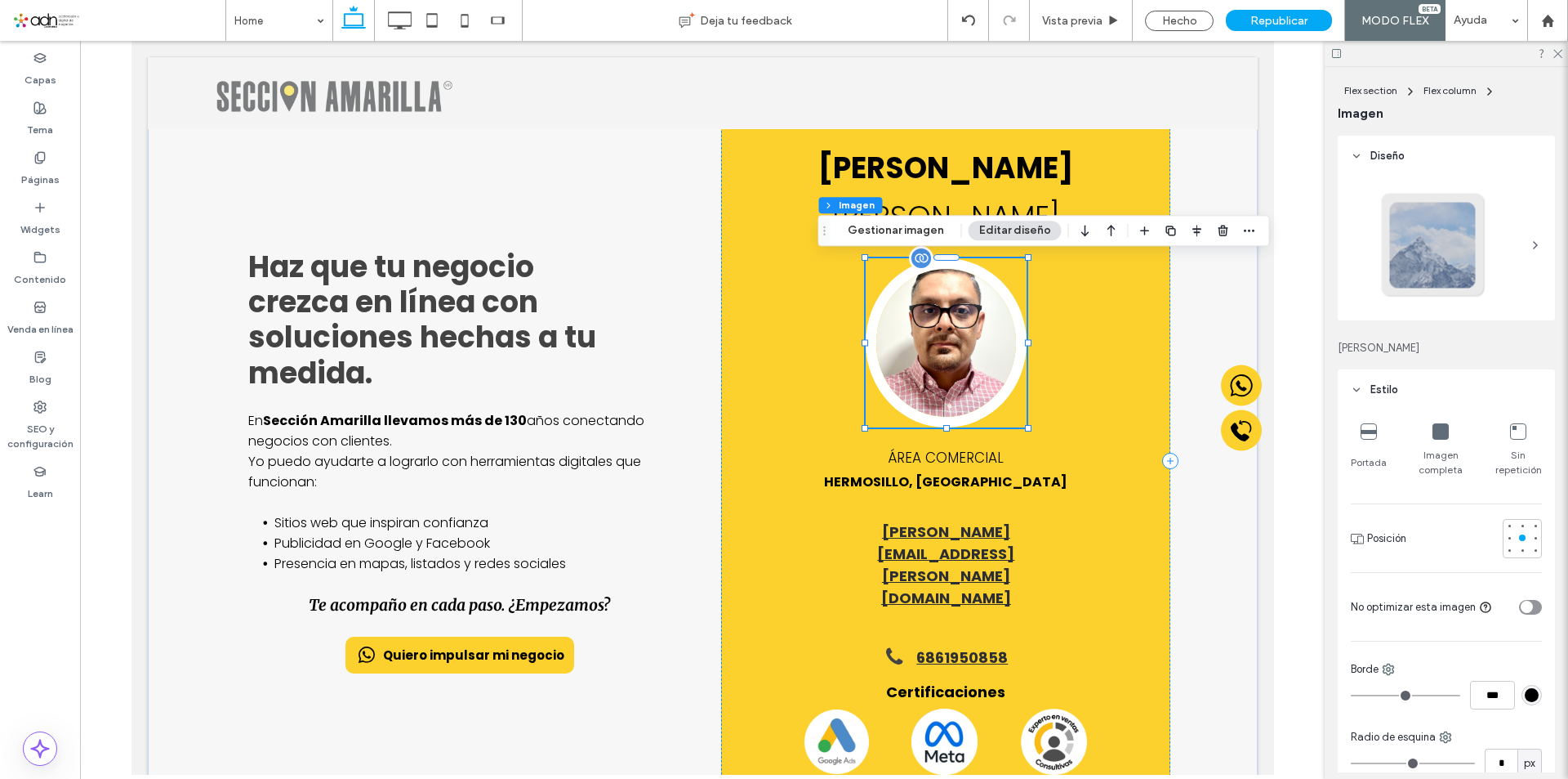
type input "**"
type input "****"
type input "**"
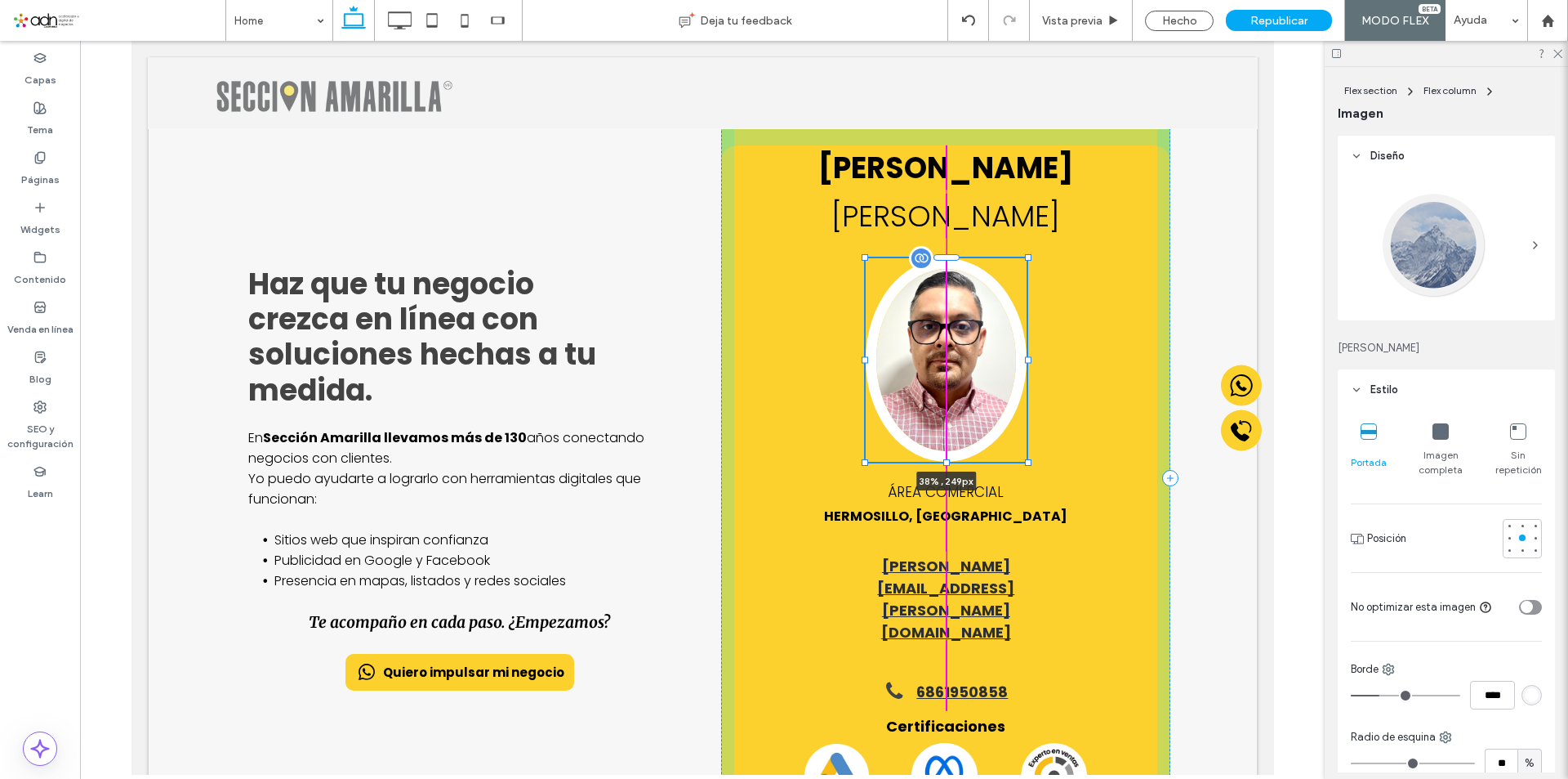
drag, startPoint x: 940, startPoint y: 425, endPoint x: 939, endPoint y: 442, distance: 17.0
click at [939, 442] on div "Haz que tu negocio crezca en línea con soluciones hechas a tu medida. En Secció…" at bounding box center [702, 479] width 980 height 821
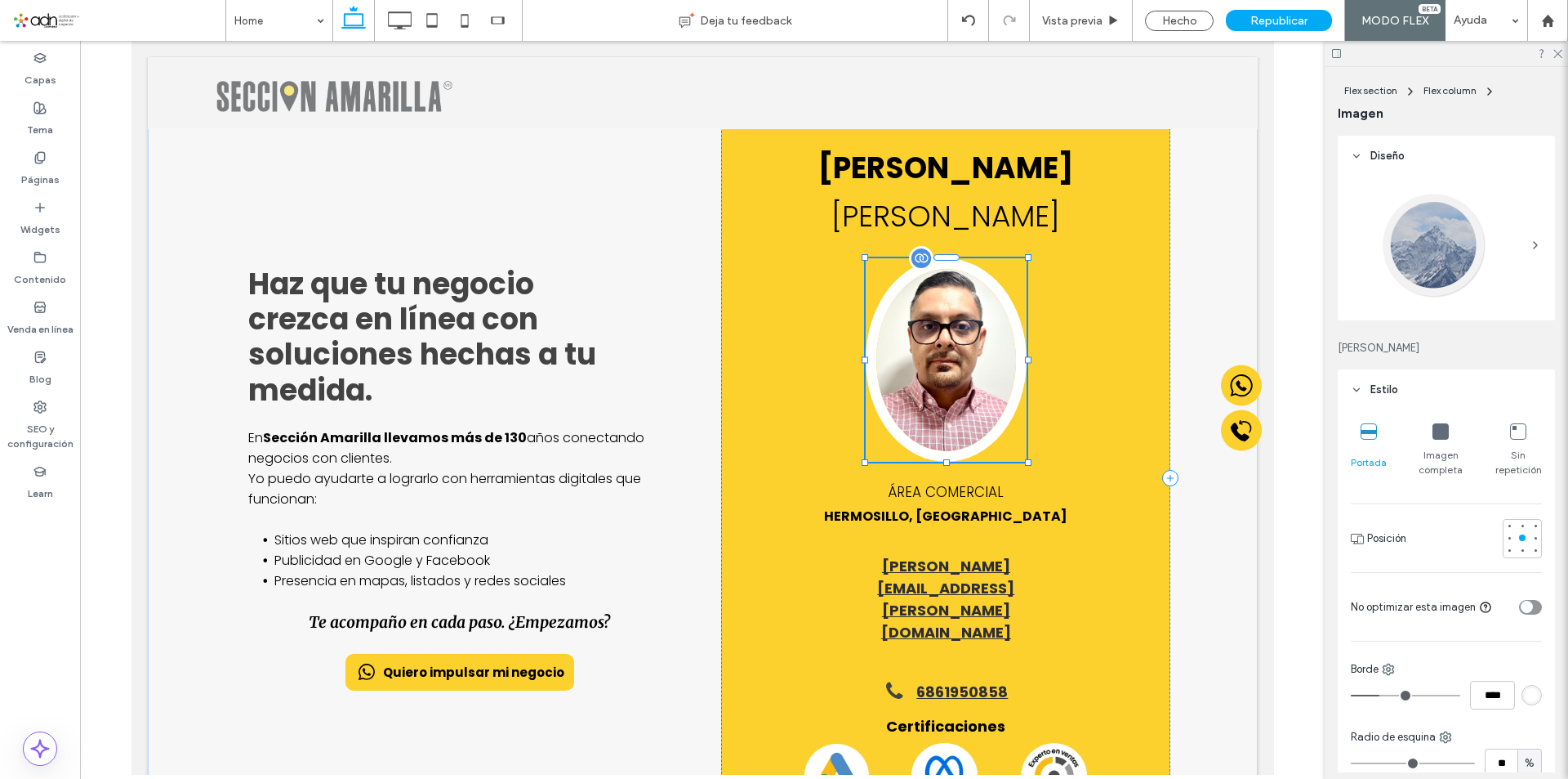
type input "***"
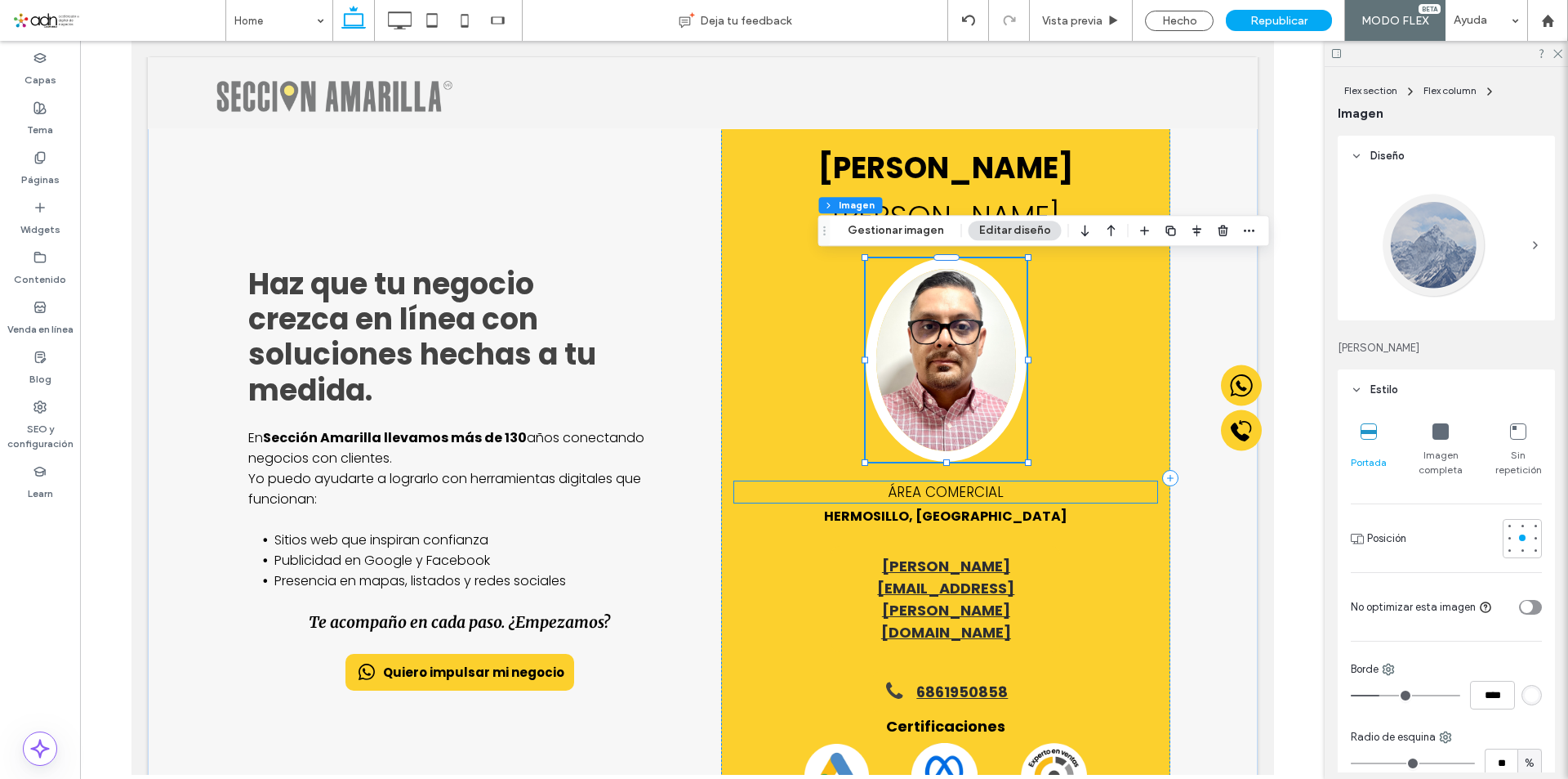
click at [1096, 489] on p "ÁREA COMERCIAL" at bounding box center [945, 492] width 423 height 22
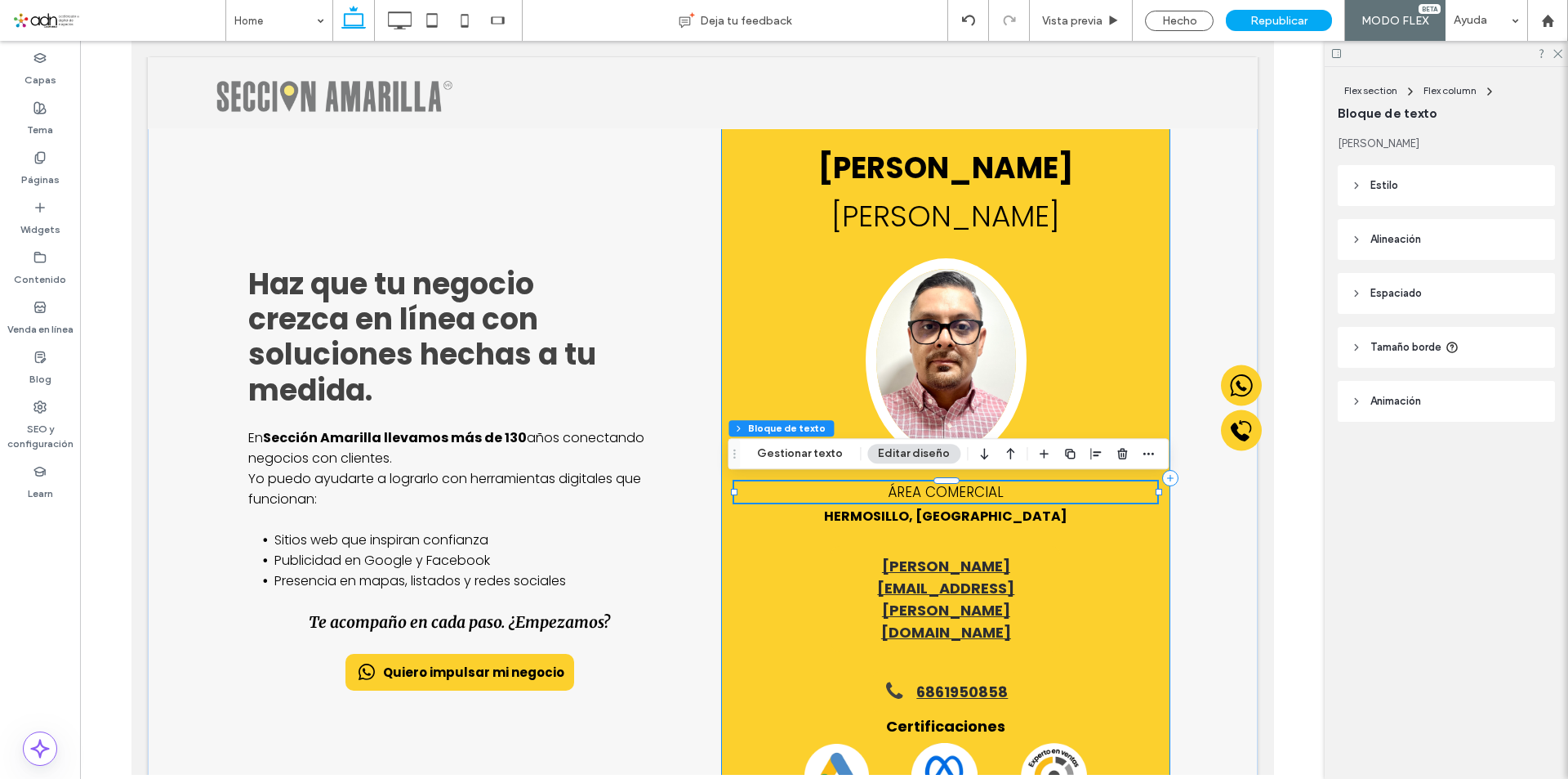
click at [786, 582] on div "EZEQUIEL MEJIA DIAZ ÁREA COMERCIAL HERMOSILLO, SONORA ezequiel.mejia@seccionama…" at bounding box center [945, 478] width 449 height 732
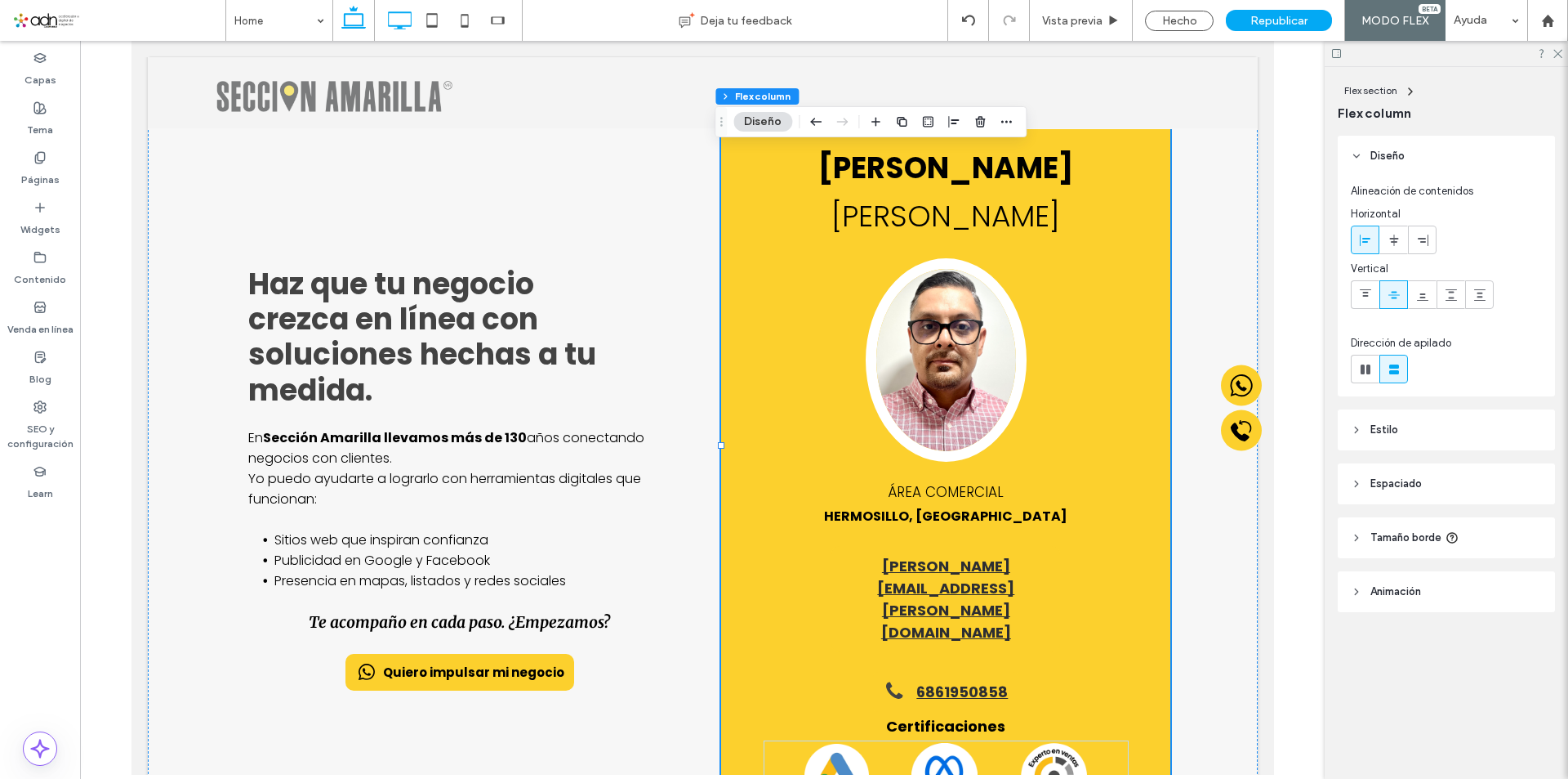
click at [404, 15] on icon at bounding box center [398, 20] width 32 height 32
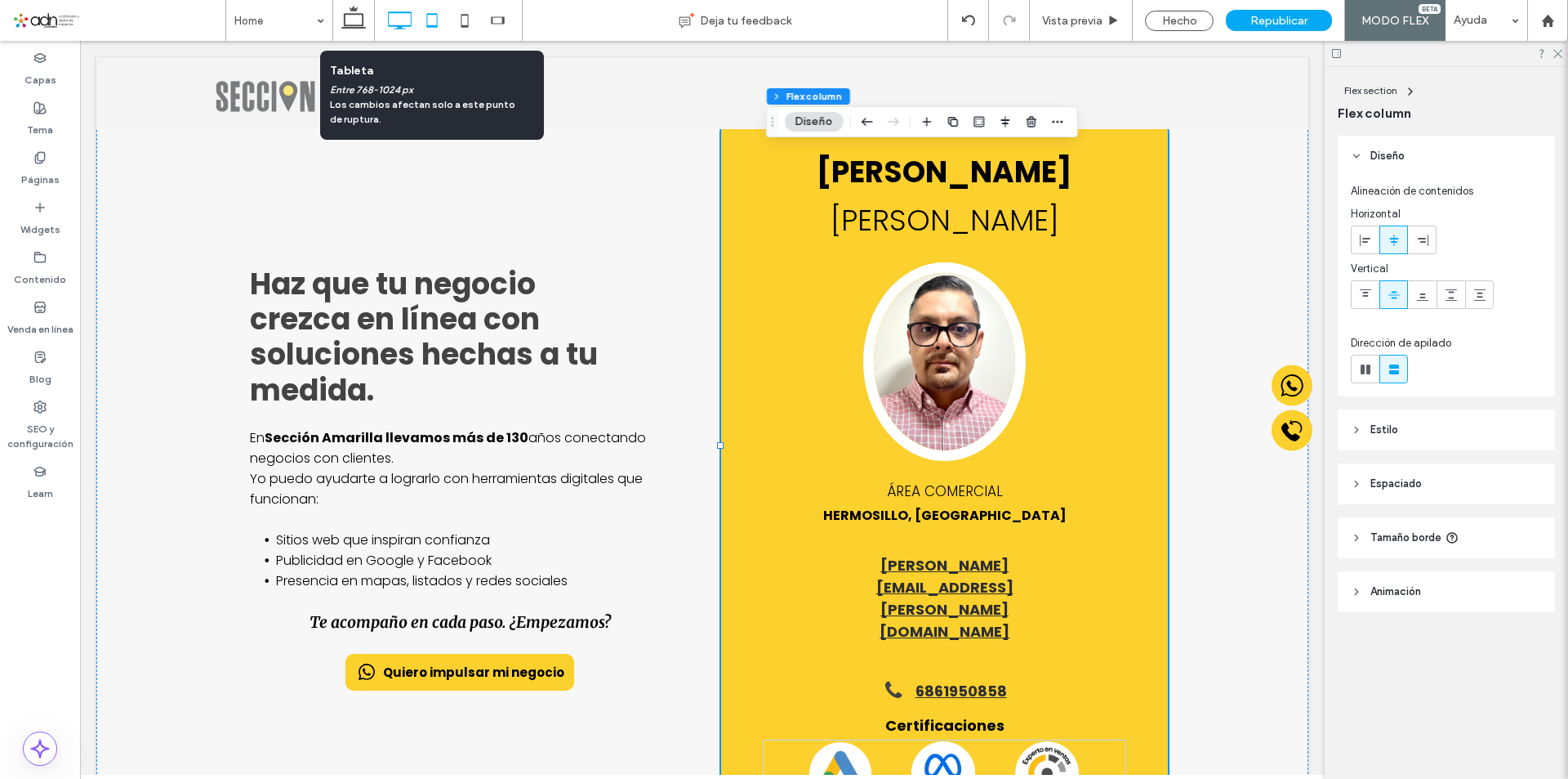
click at [429, 24] on icon at bounding box center [432, 20] width 32 height 32
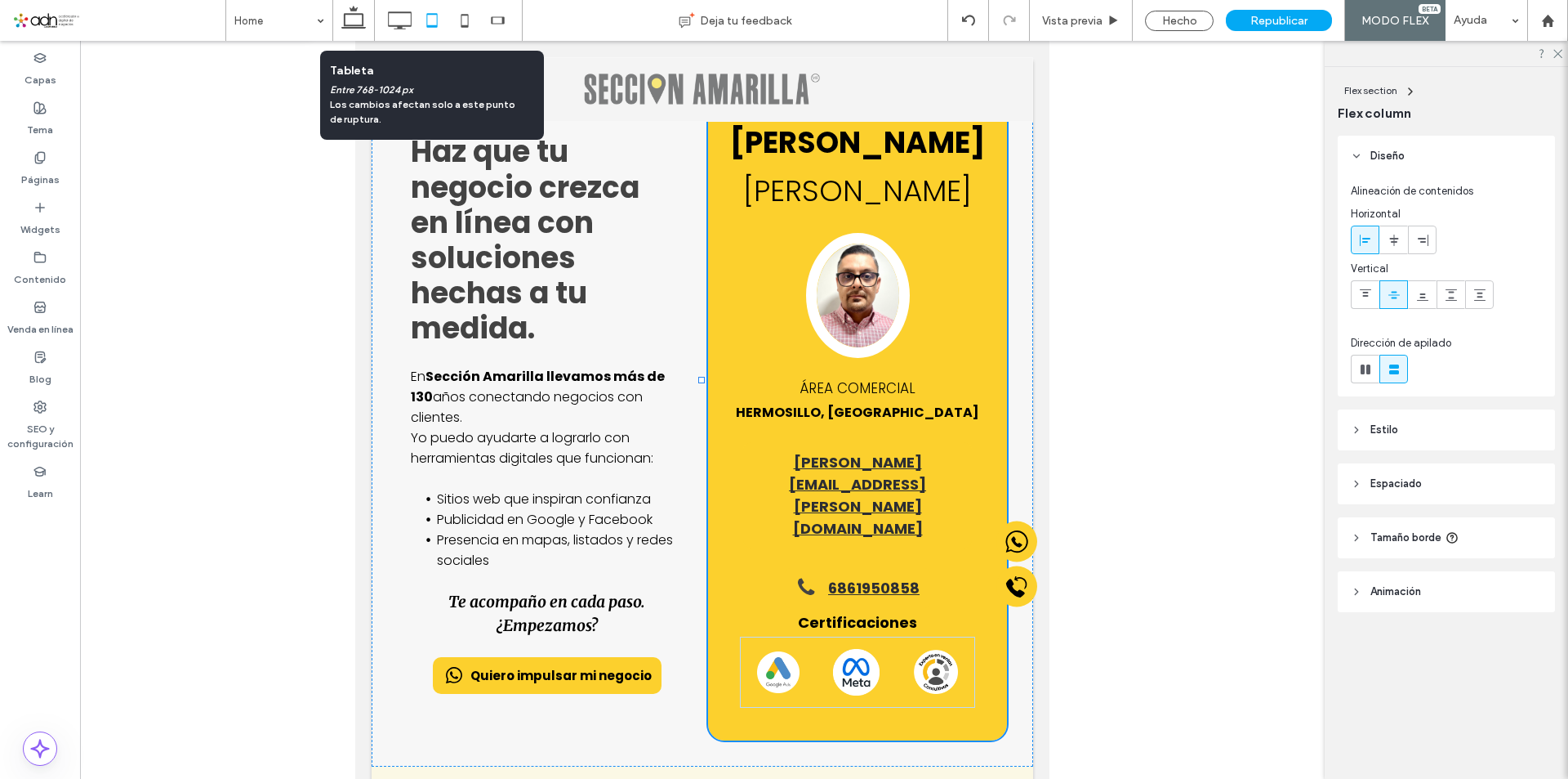
type input "**"
type input "***"
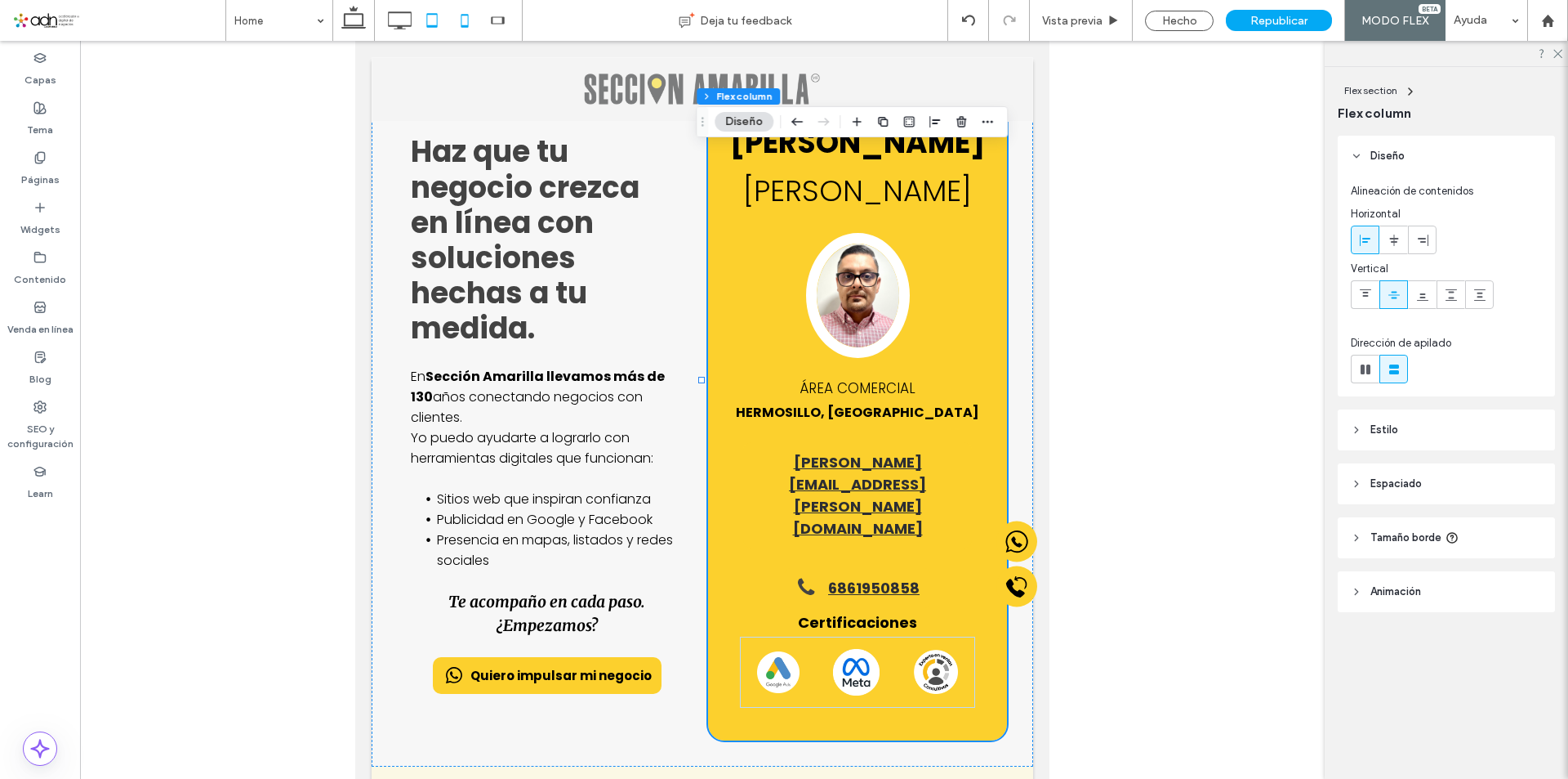
click at [466, 25] on icon at bounding box center [464, 20] width 32 height 32
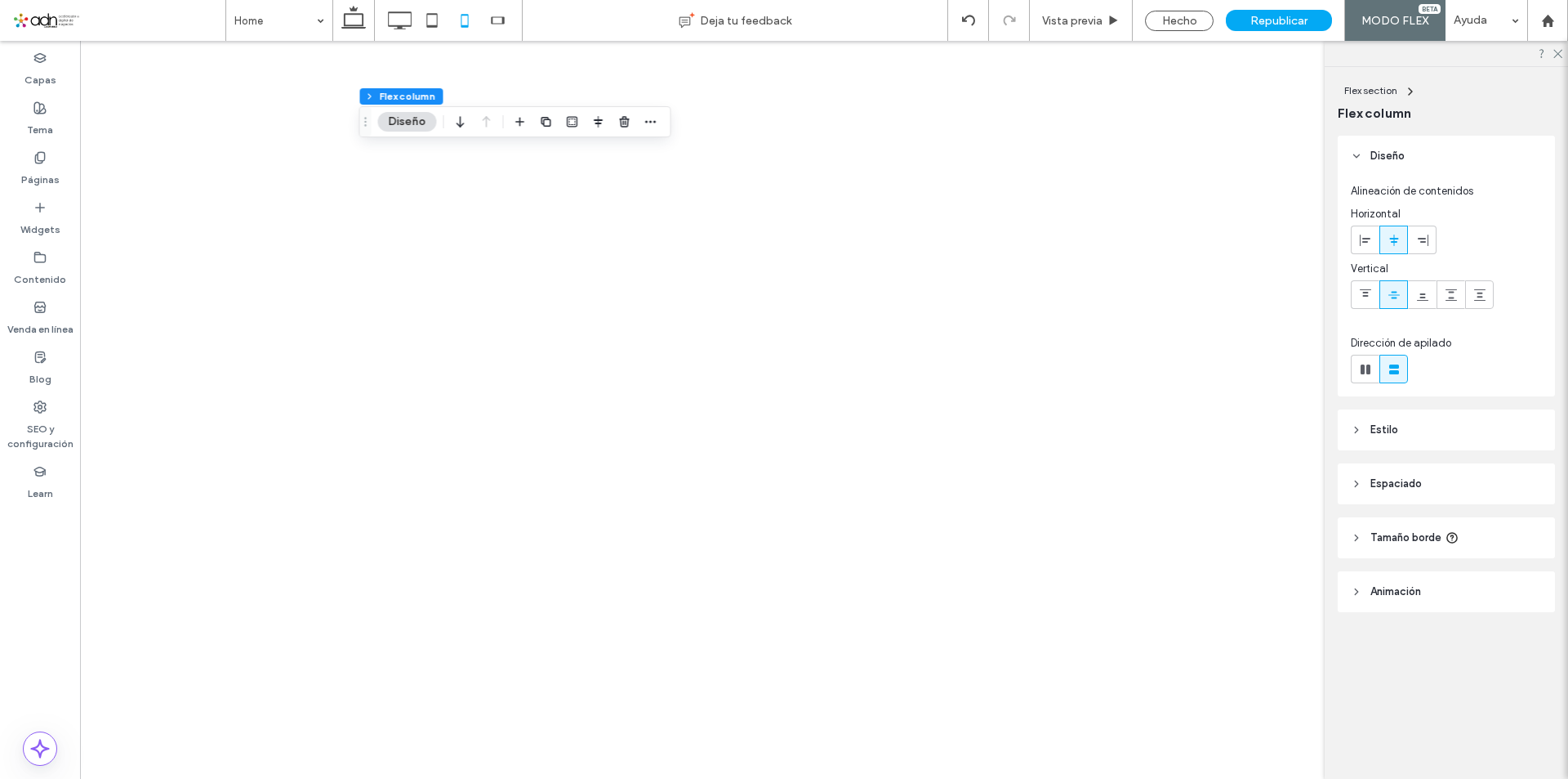
type input "***"
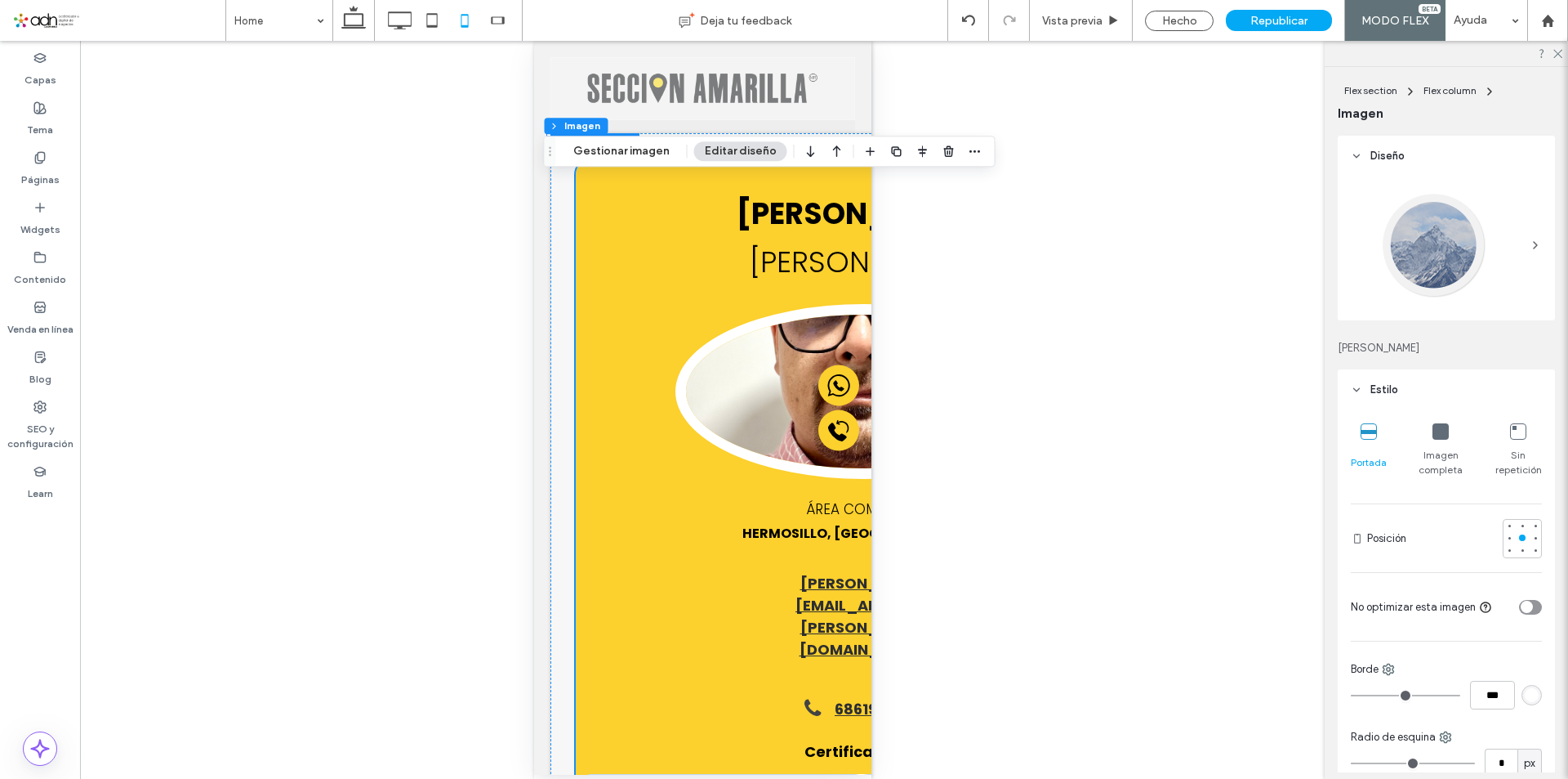
type input "**"
type input "****"
type input "**"
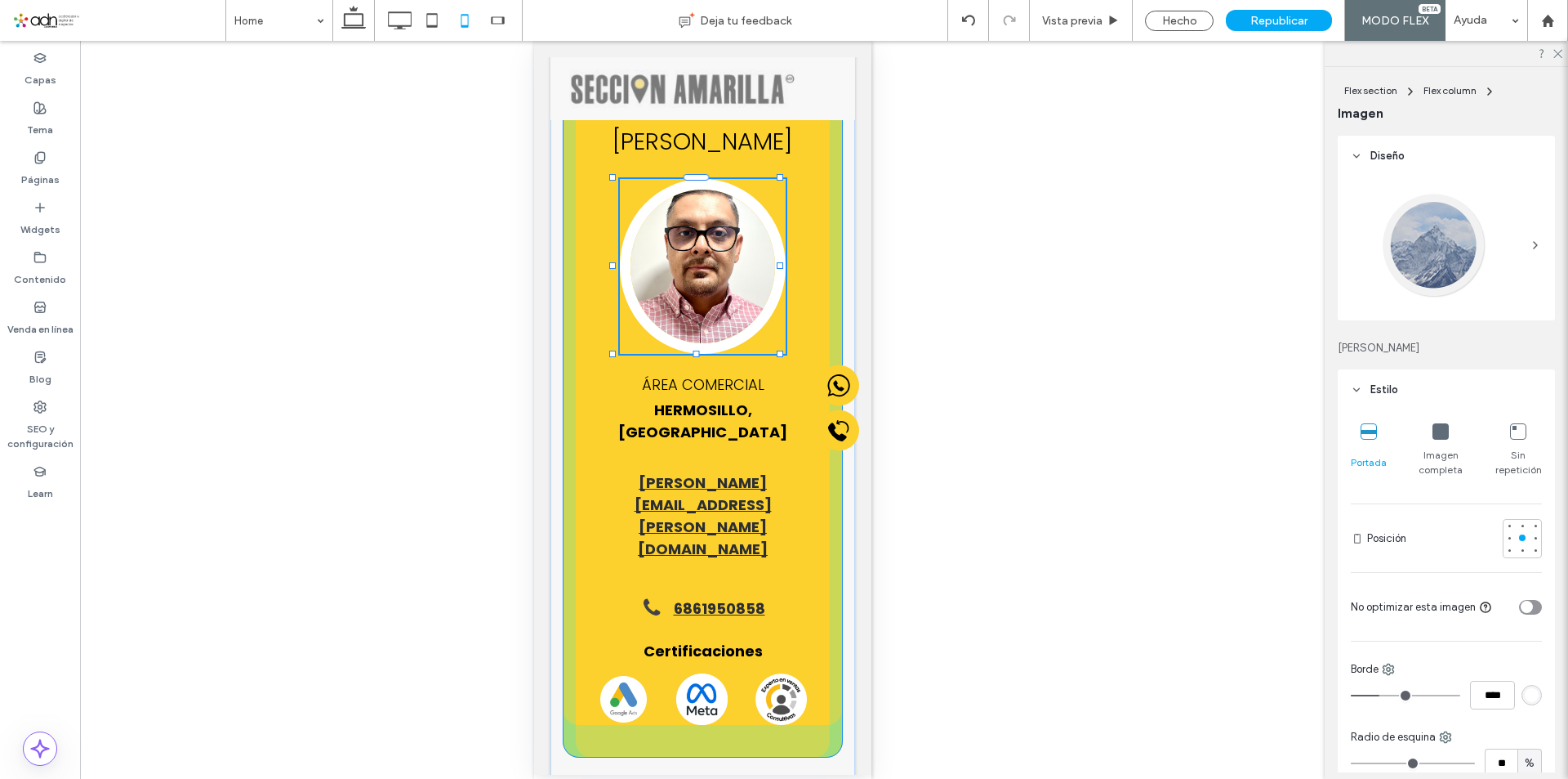
scroll to position [100, 0]
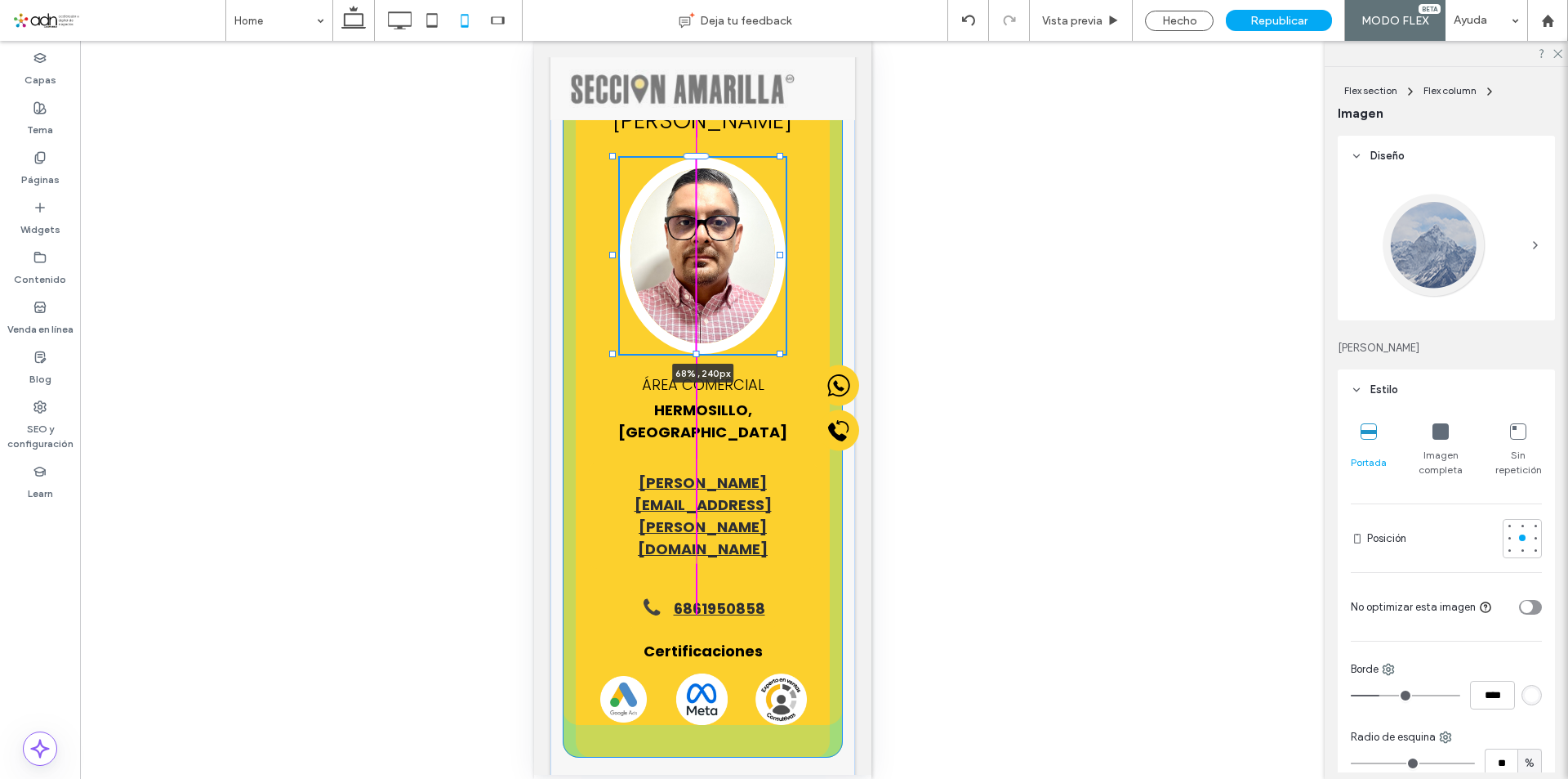
drag, startPoint x: 696, startPoint y: 355, endPoint x: 696, endPoint y: 366, distance: 11.0
click at [696, 366] on div "Haz que tu negocio crezca en línea con soluciones hechas a tu medida. En Secció…" at bounding box center [701, 690] width 305 height 1341
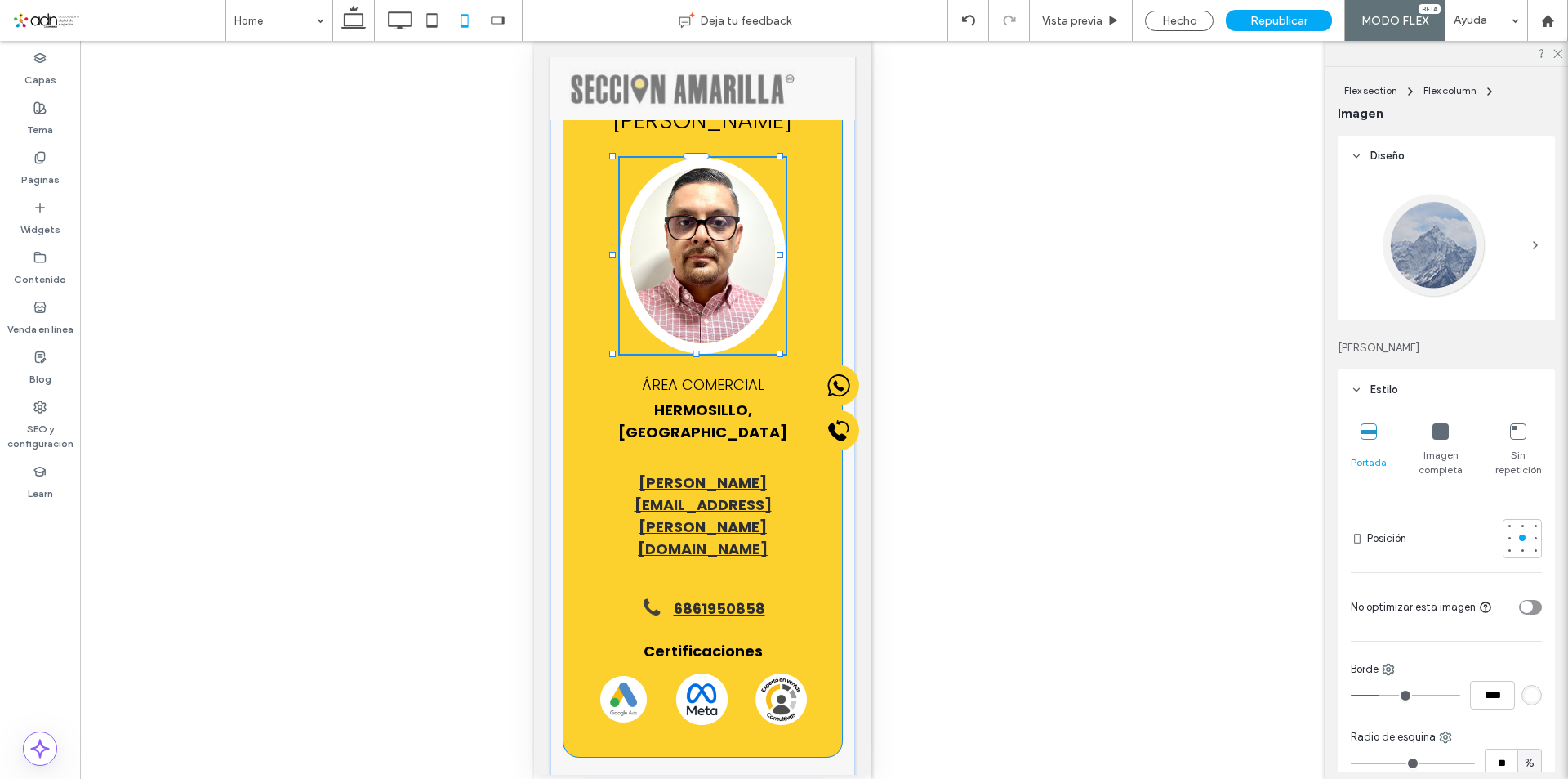
type input "***"
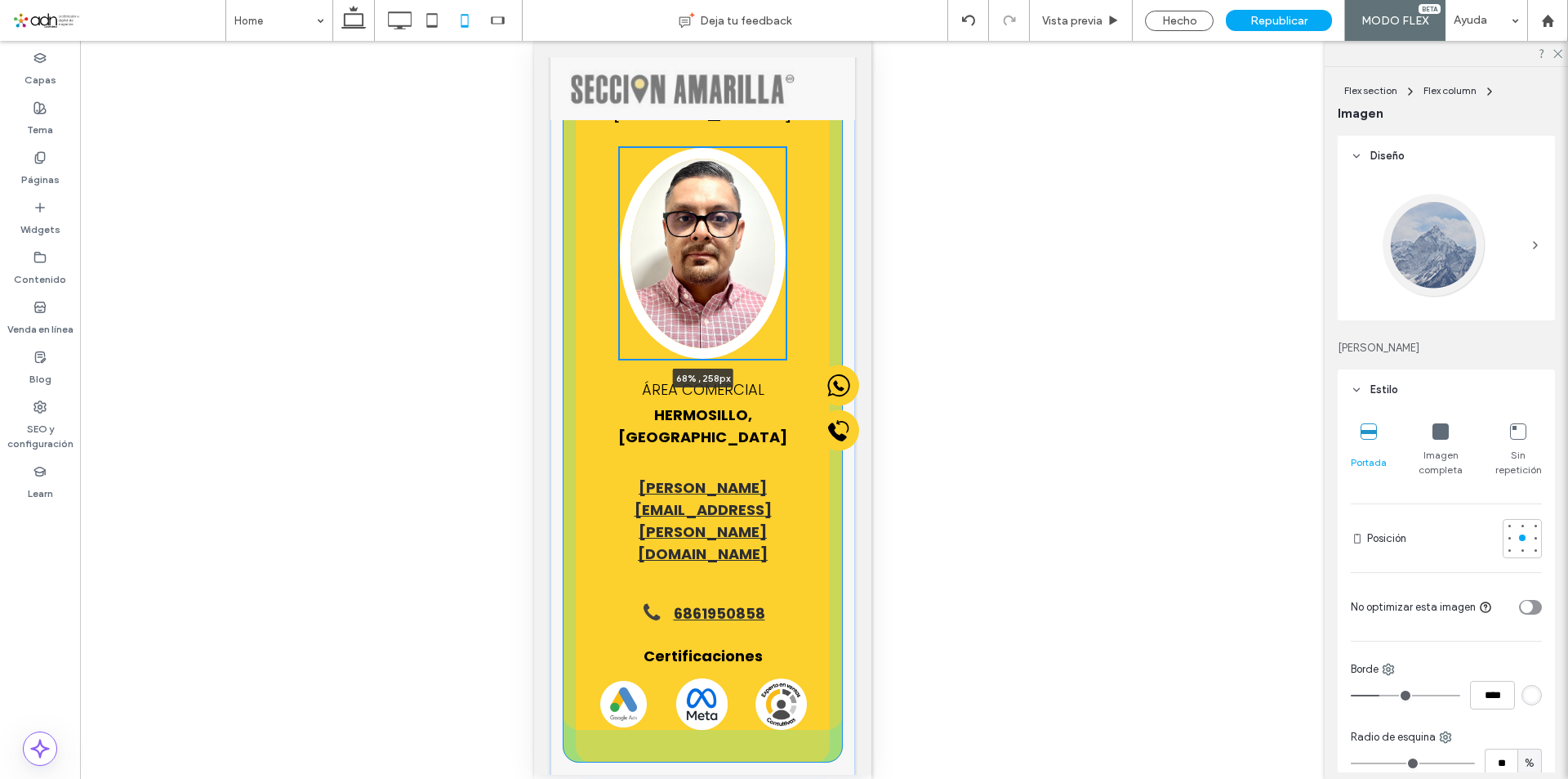
scroll to position [115, 0]
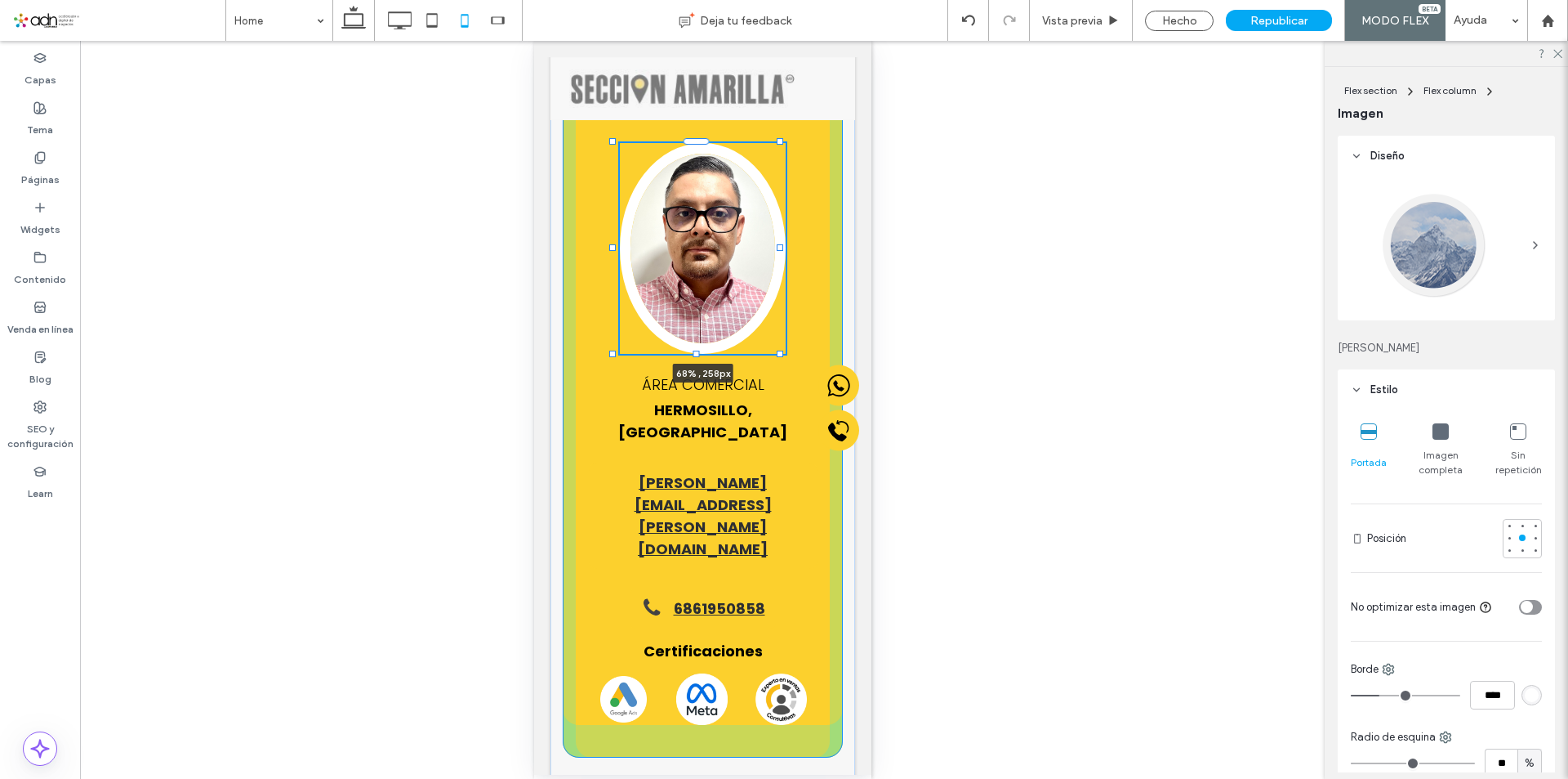
drag, startPoint x: 695, startPoint y: 354, endPoint x: 686, endPoint y: 361, distance: 11.4
click at [686, 361] on div "Haz que tu negocio crezca en línea con soluciones hechas a tu medida. En Secció…" at bounding box center [701, 683] width 305 height 1356
type input "***"
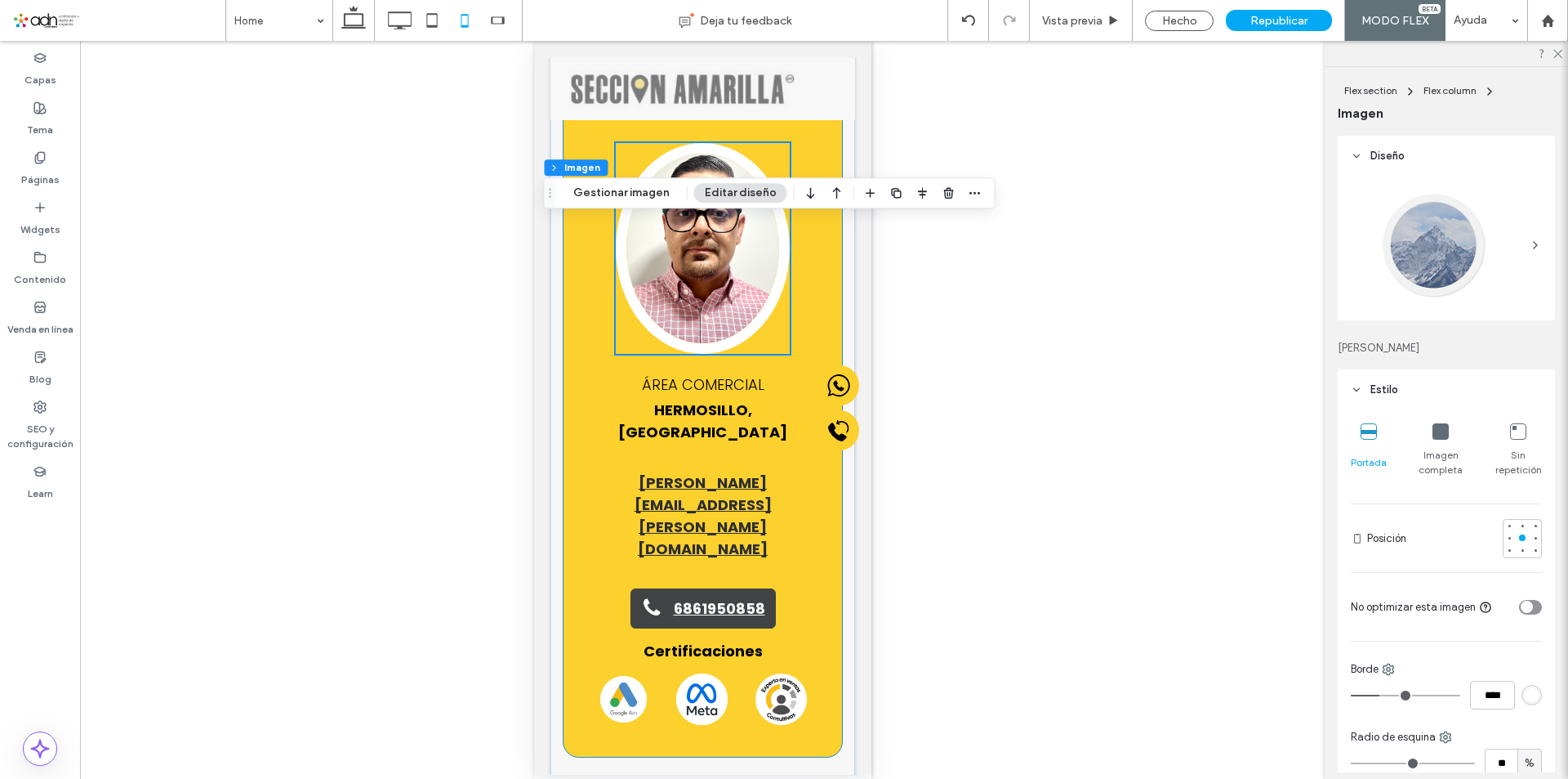
scroll to position [0, 0]
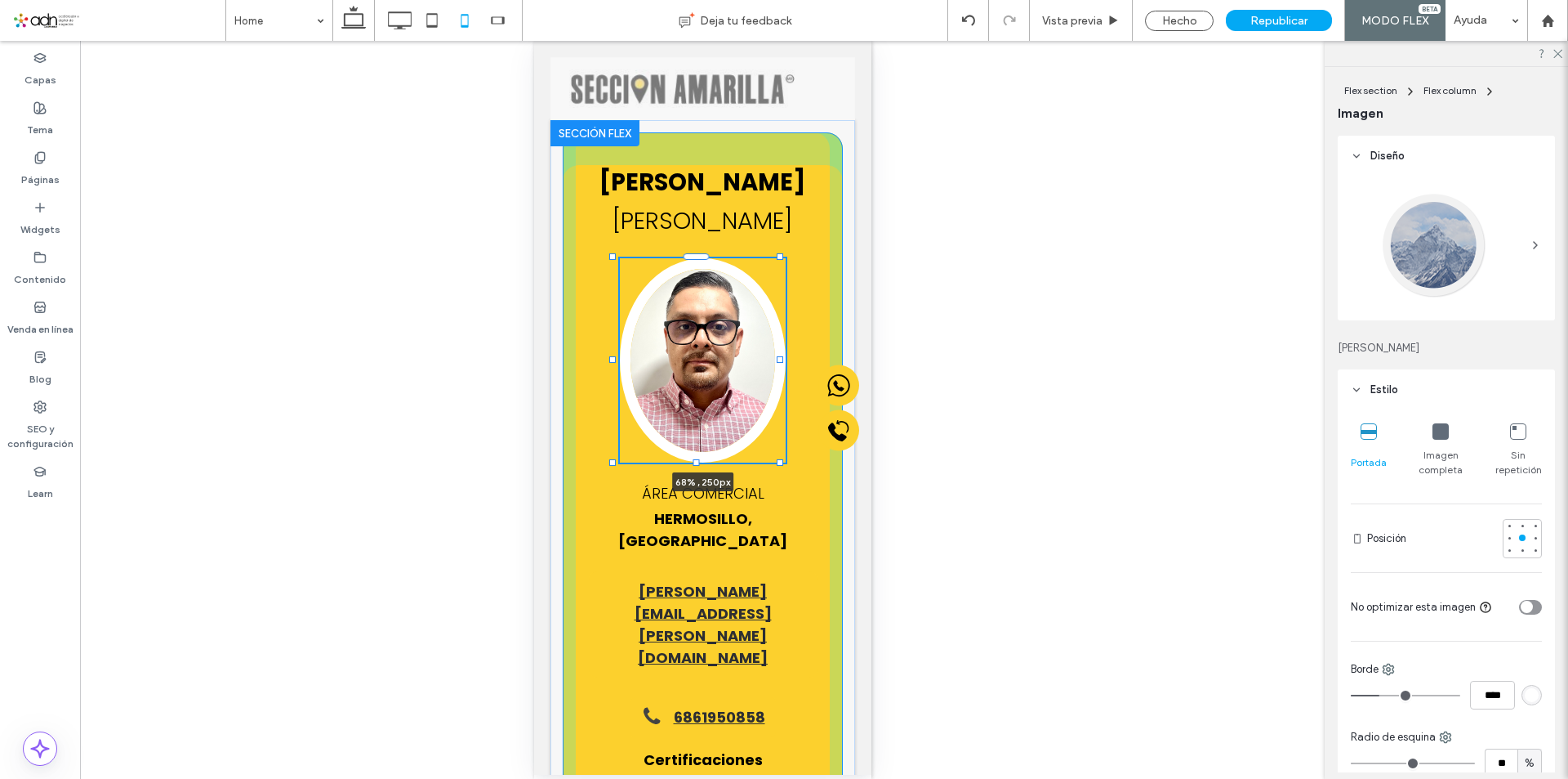
type input "***"
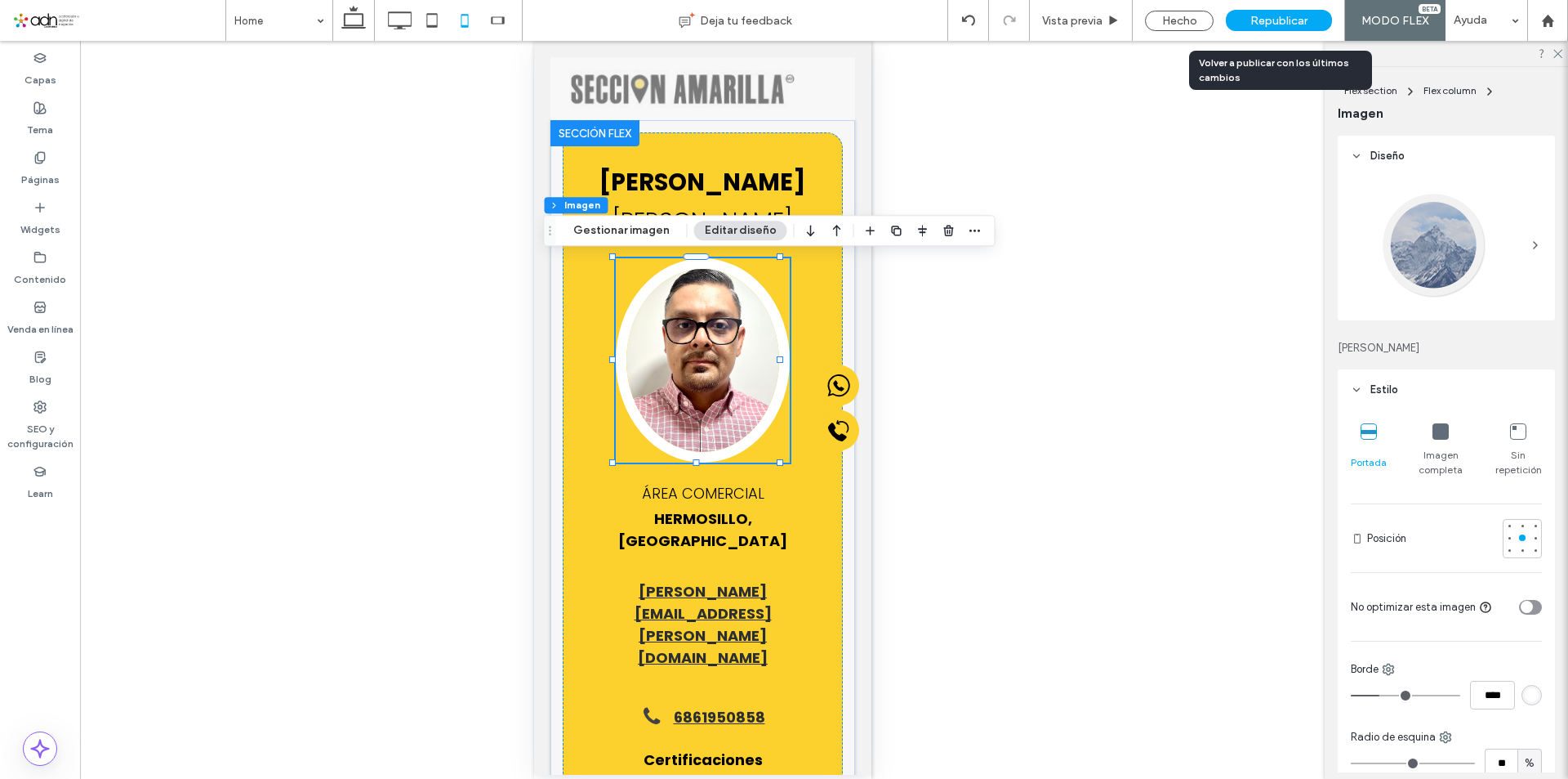
click at [1268, 24] on span "Republicar" at bounding box center [1278, 21] width 57 height 14
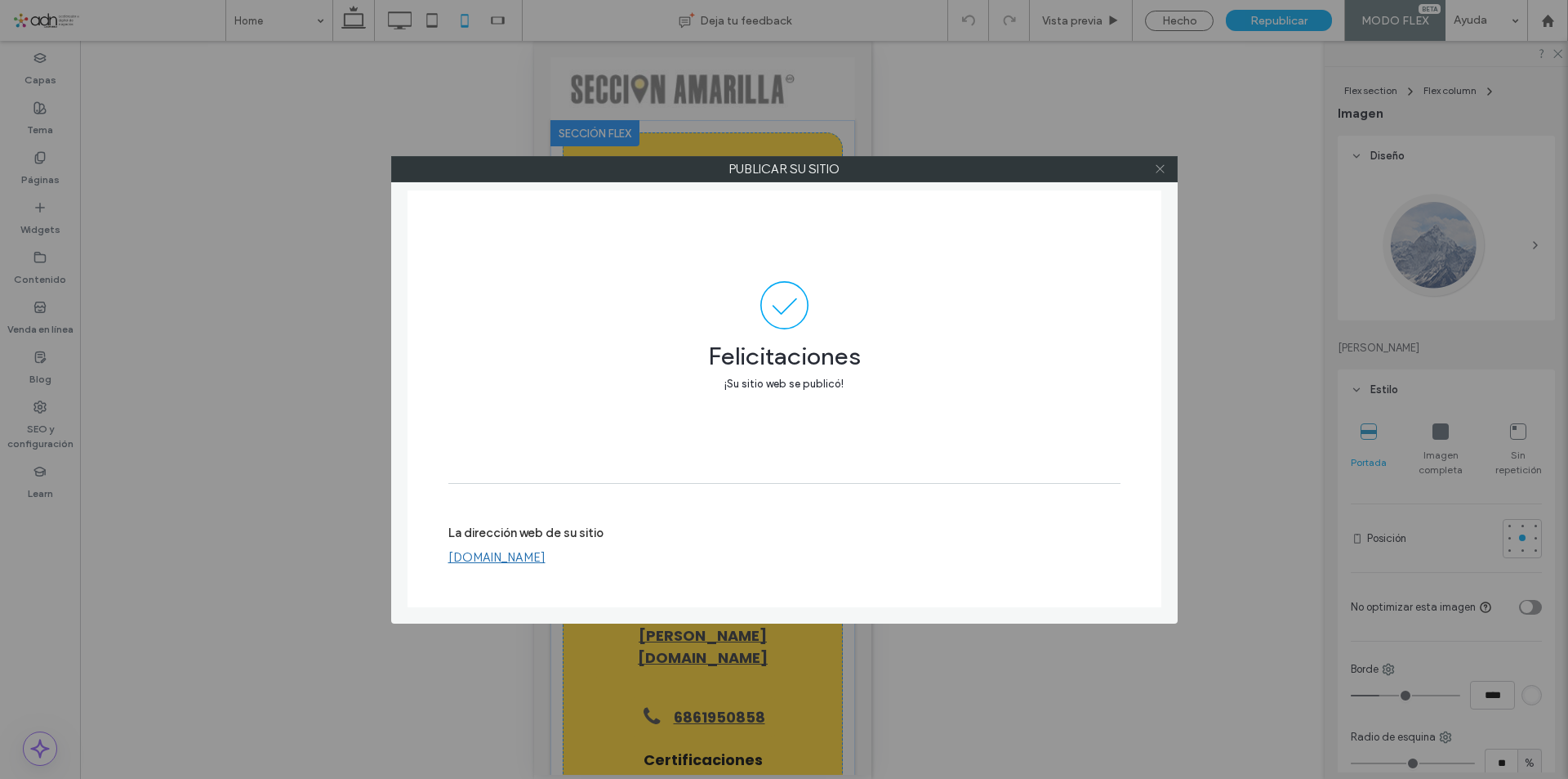
click at [1159, 163] on icon at bounding box center [1160, 169] width 12 height 12
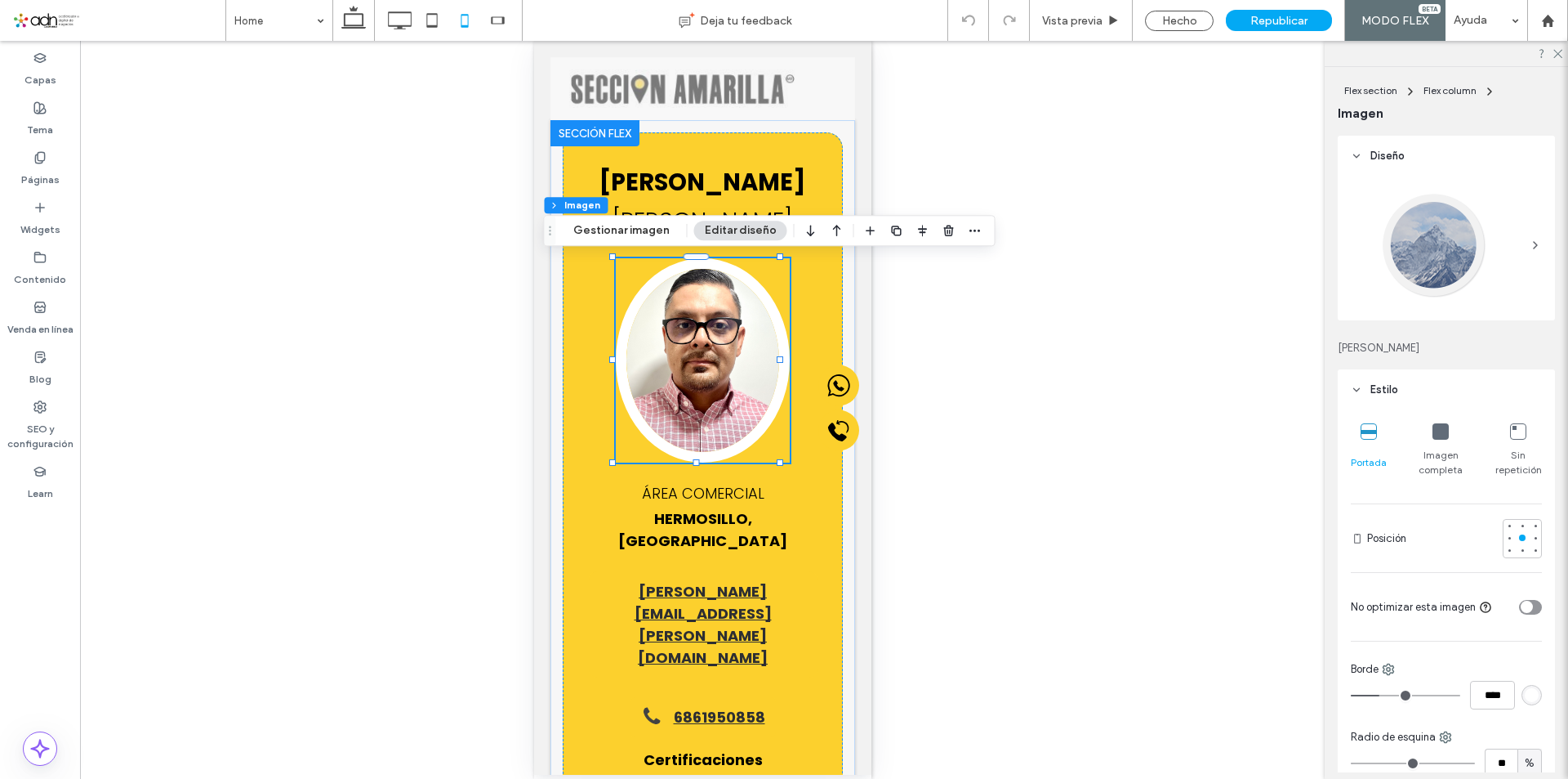
click at [300, 777] on div "Hacer visible? Sí" at bounding box center [701, 409] width 1244 height 737
click at [1546, 23] on use at bounding box center [1546, 20] width 12 height 12
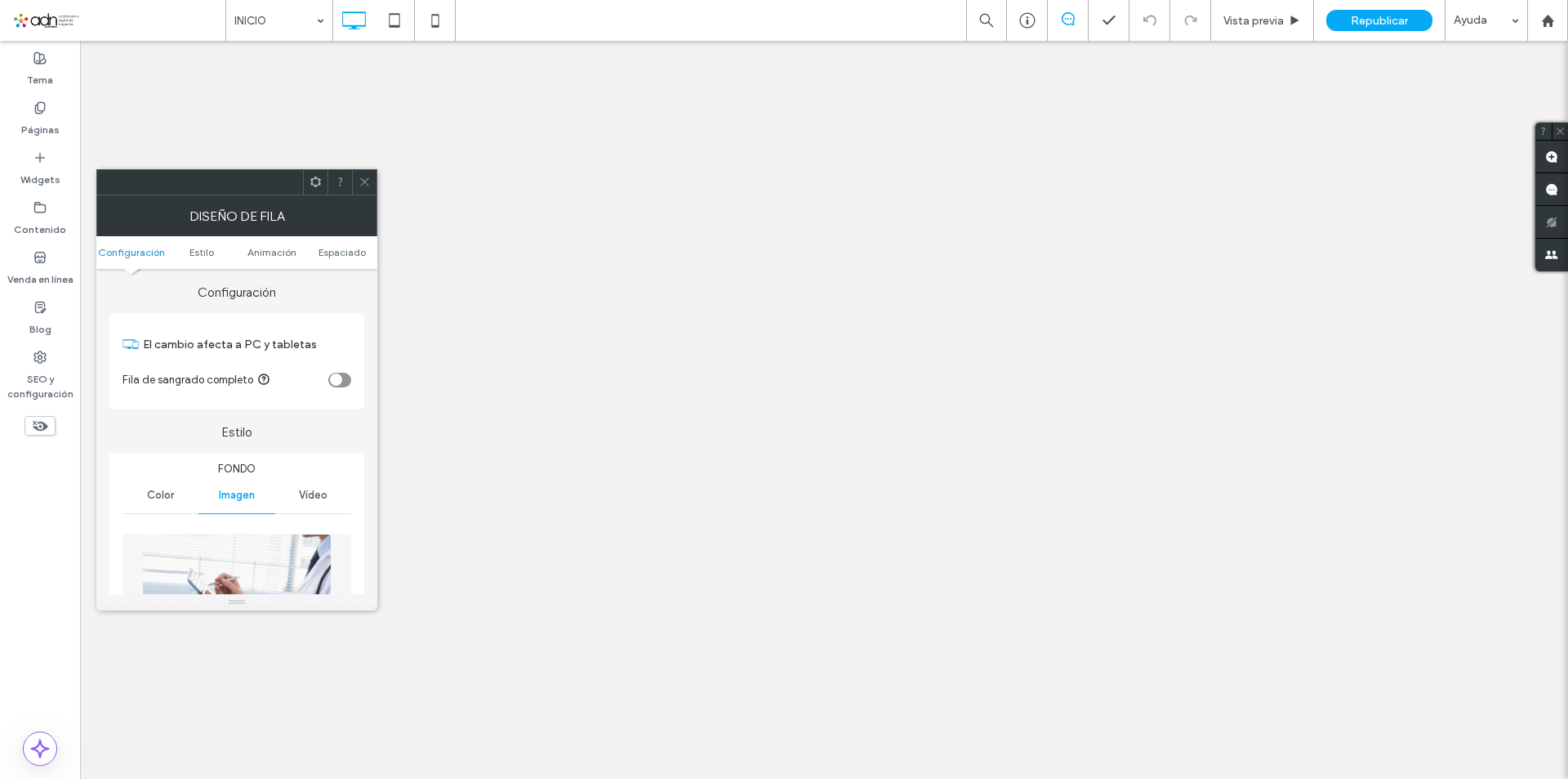
click at [364, 182] on use at bounding box center [364, 182] width 8 height 8
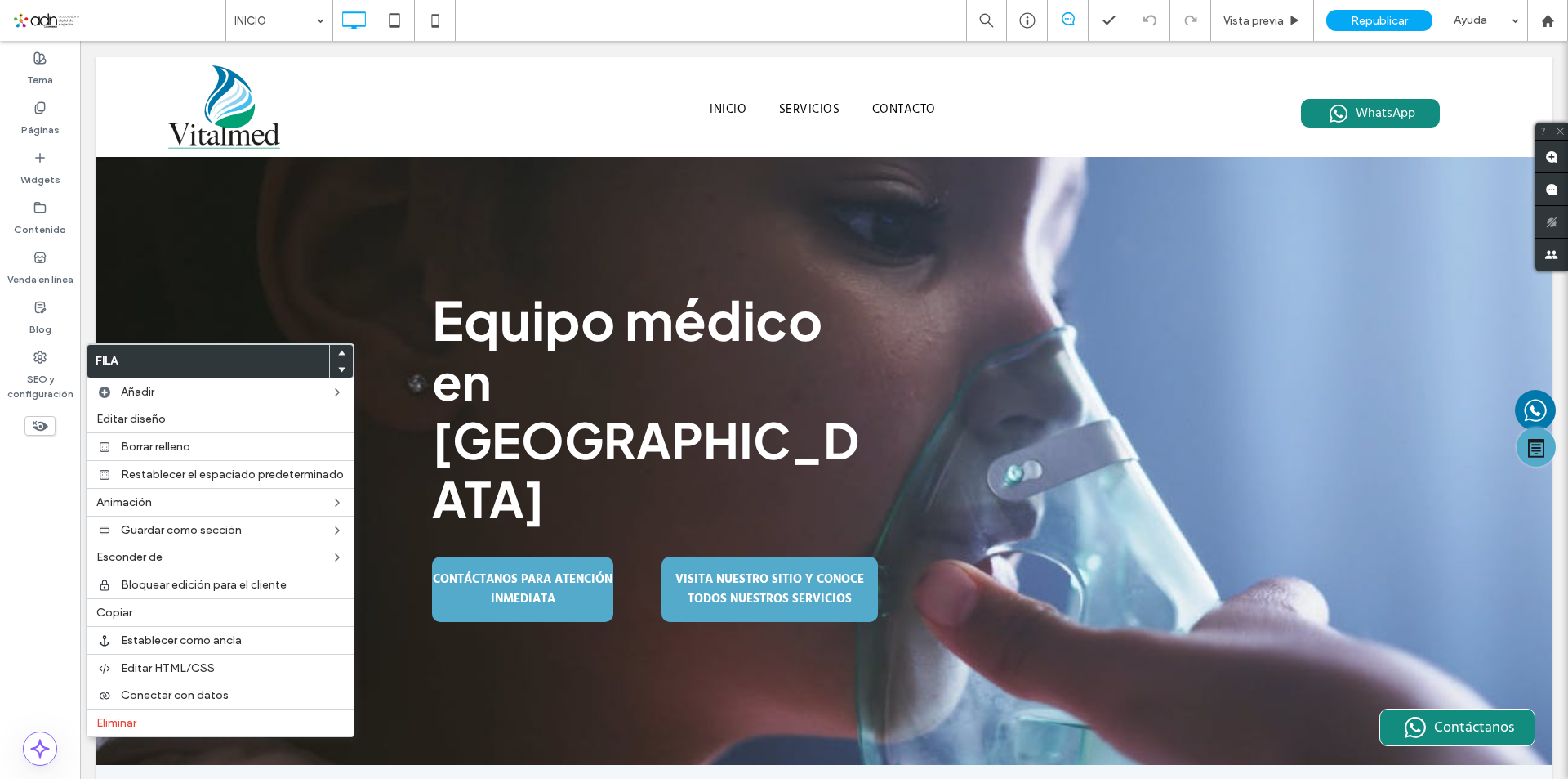
click at [338, 351] on icon at bounding box center [341, 353] width 7 height 7
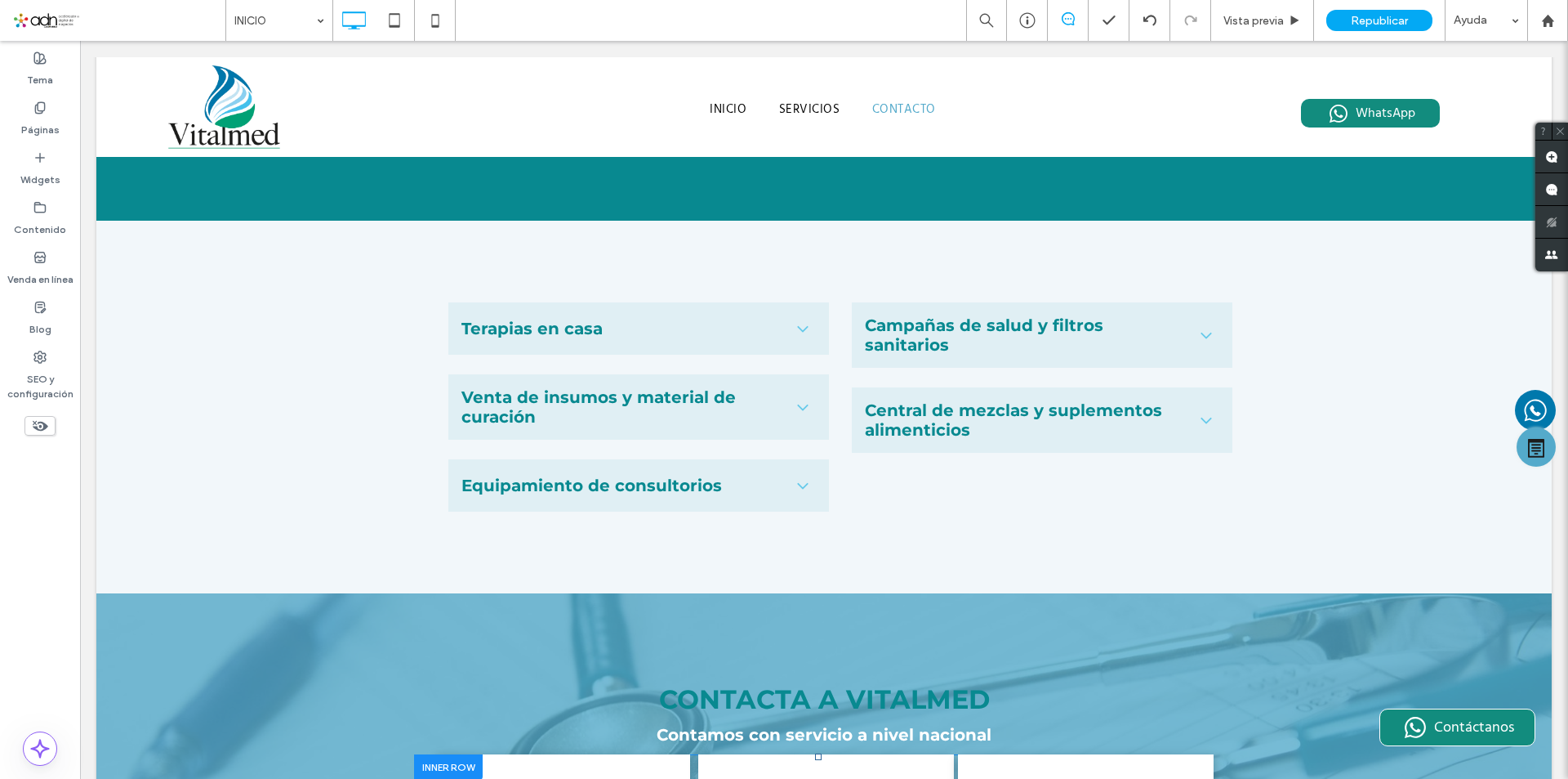
scroll to position [2478, 0]
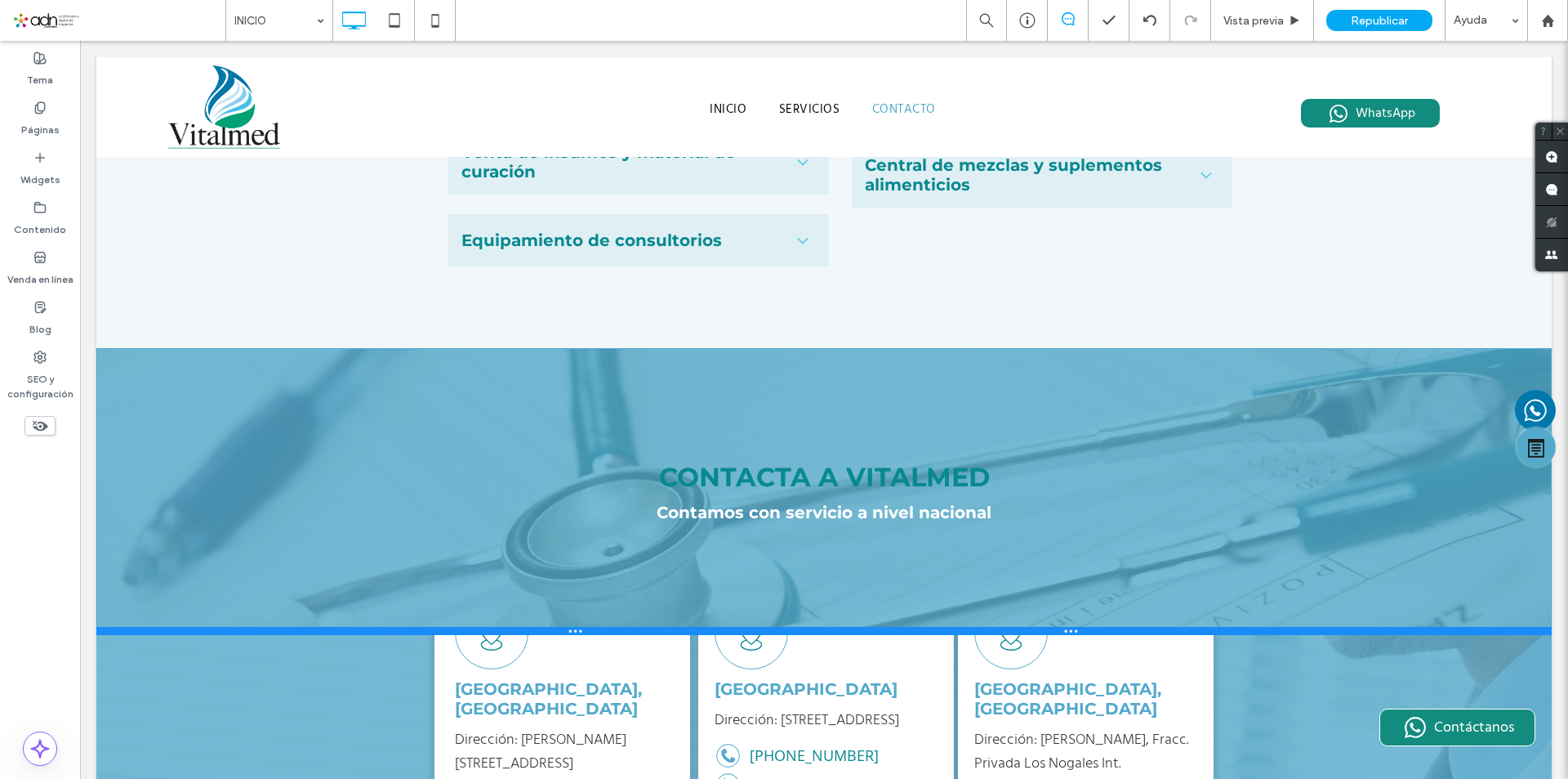
drag, startPoint x: 307, startPoint y: 372, endPoint x: 387, endPoint y: 458, distance: 117.5
click at [307, 627] on div at bounding box center [823, 631] width 1455 height 8
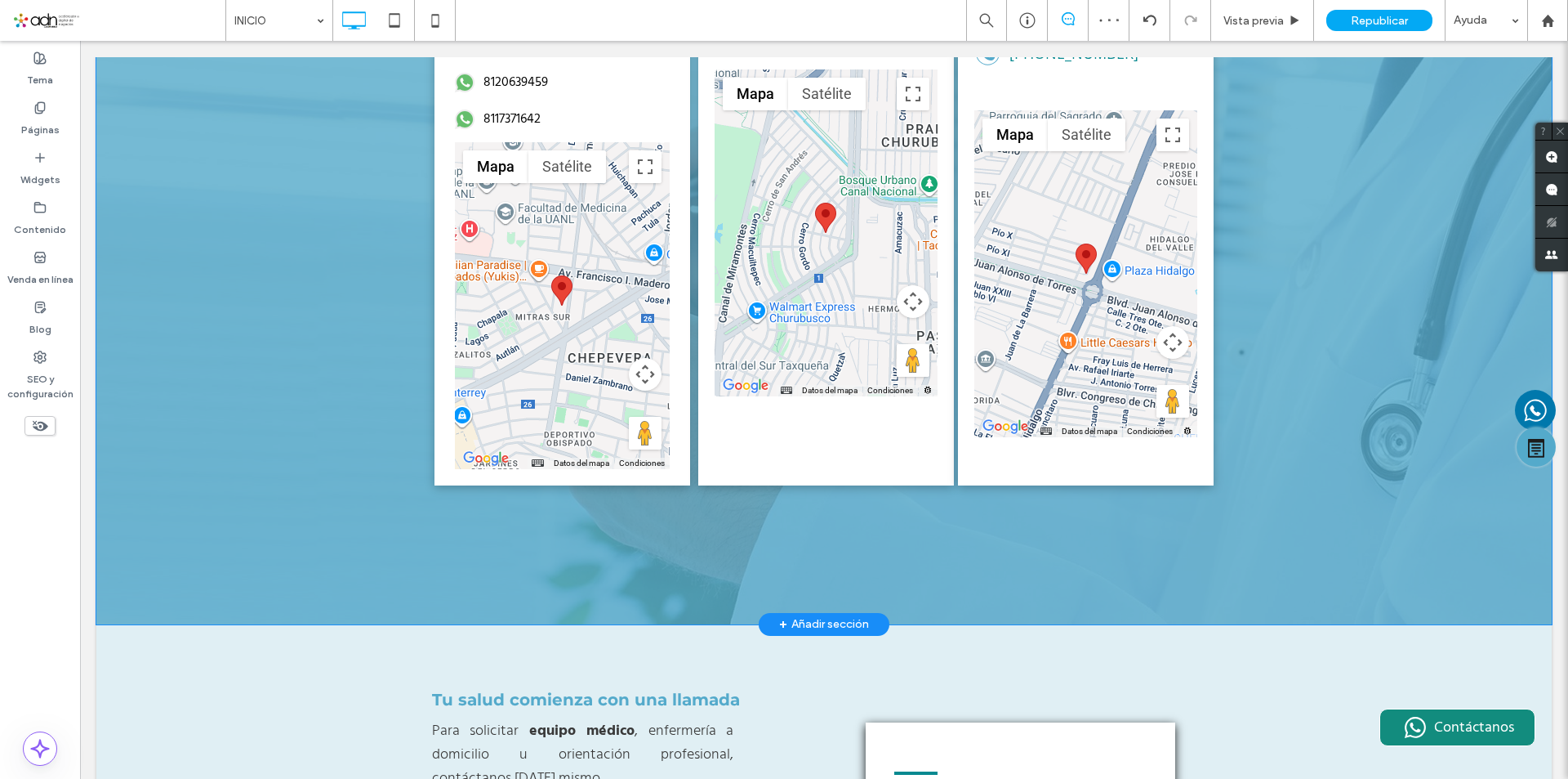
scroll to position [3295, 0]
click at [232, 346] on div "VITALMED [GEOGRAPHIC_DATA], [GEOGRAPHIC_DATA] Dirección: [PERSON_NAME][STREET_A…" at bounding box center [823, 221] width 1455 height 806
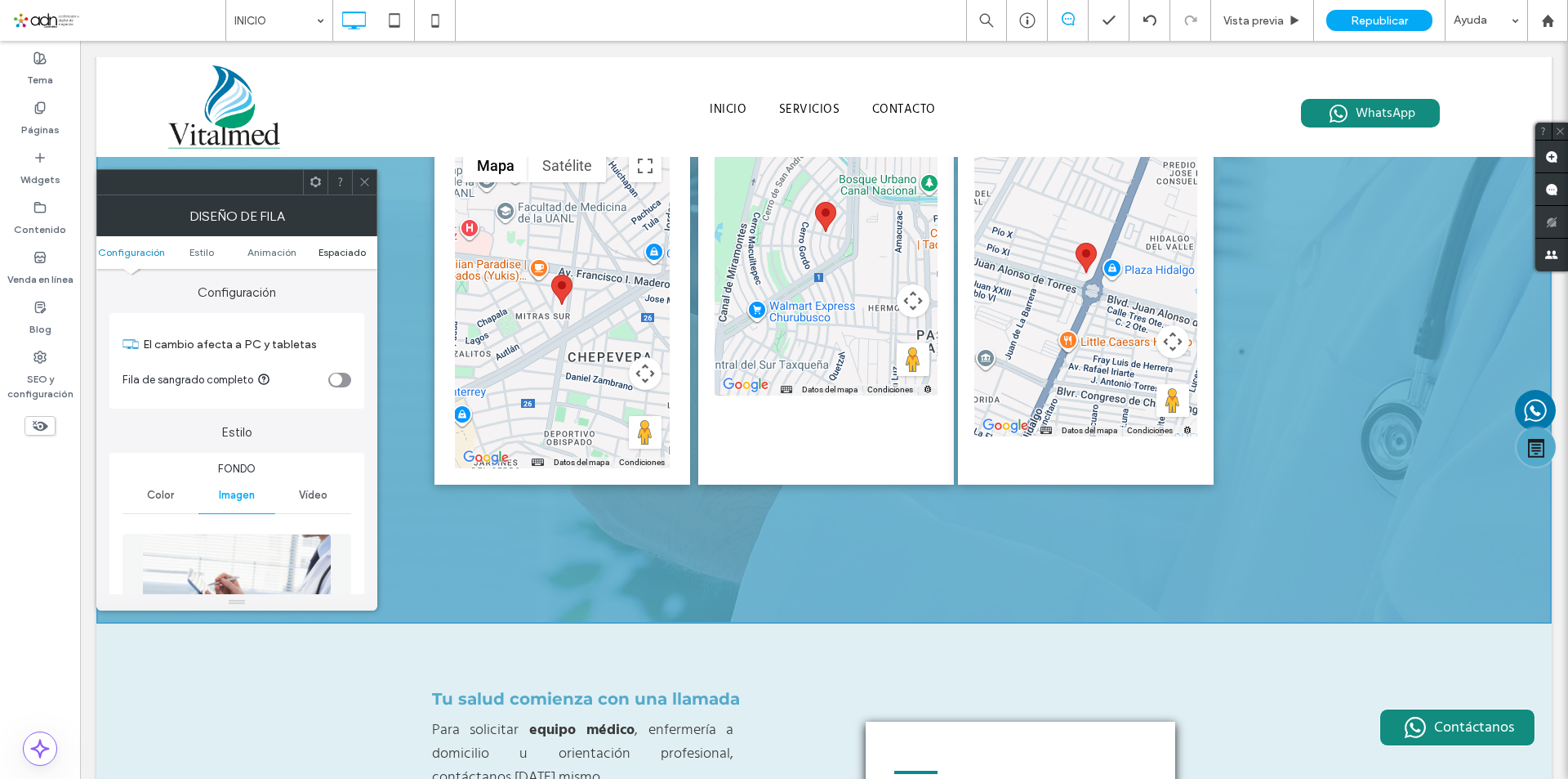
click at [329, 248] on span "Espaciado" at bounding box center [342, 252] width 47 height 12
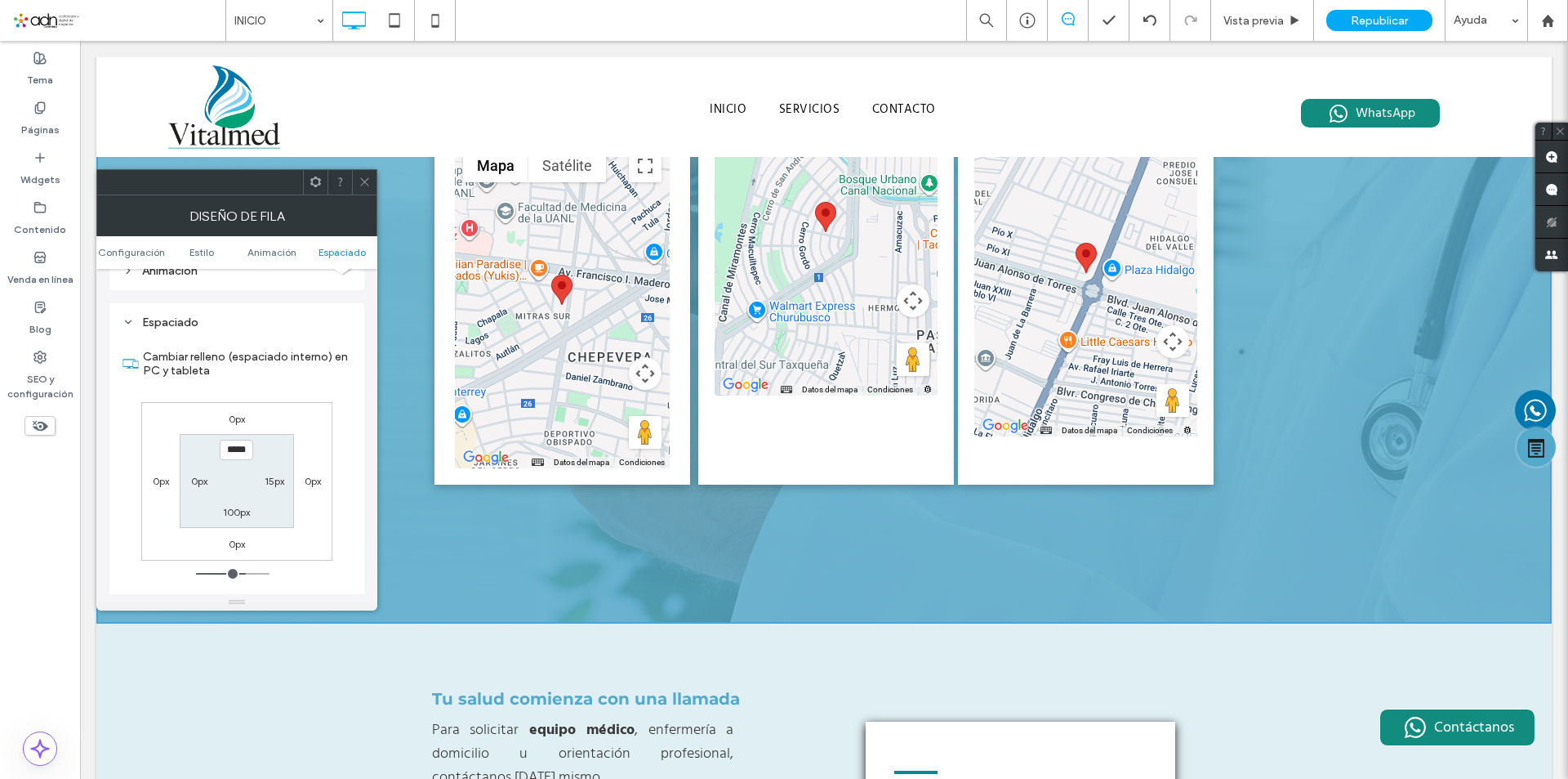
scroll to position [1089, 0]
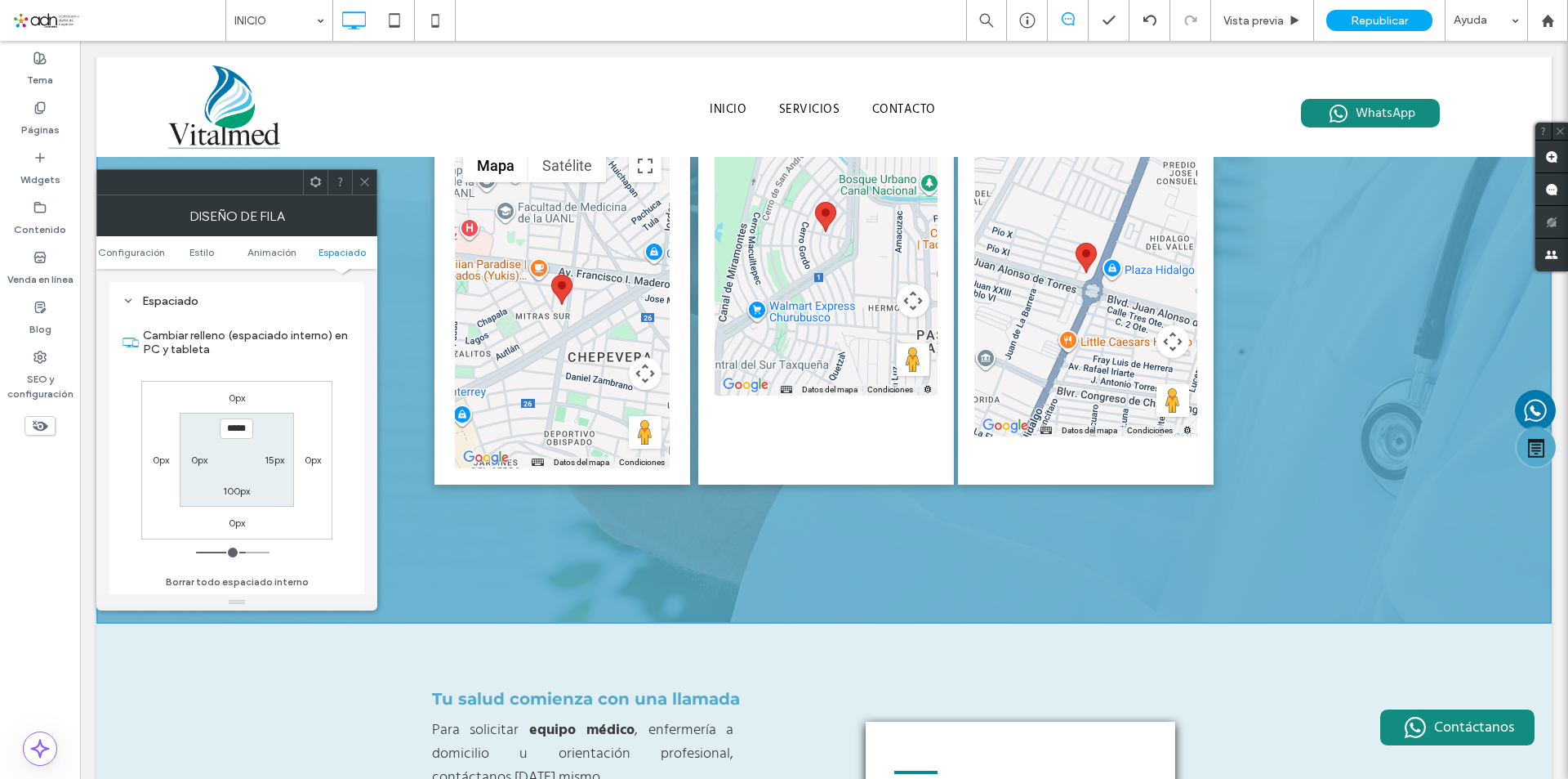
click at [229, 492] on label "100px" at bounding box center [237, 490] width 27 height 12
type input "***"
type input "****"
type input "**"
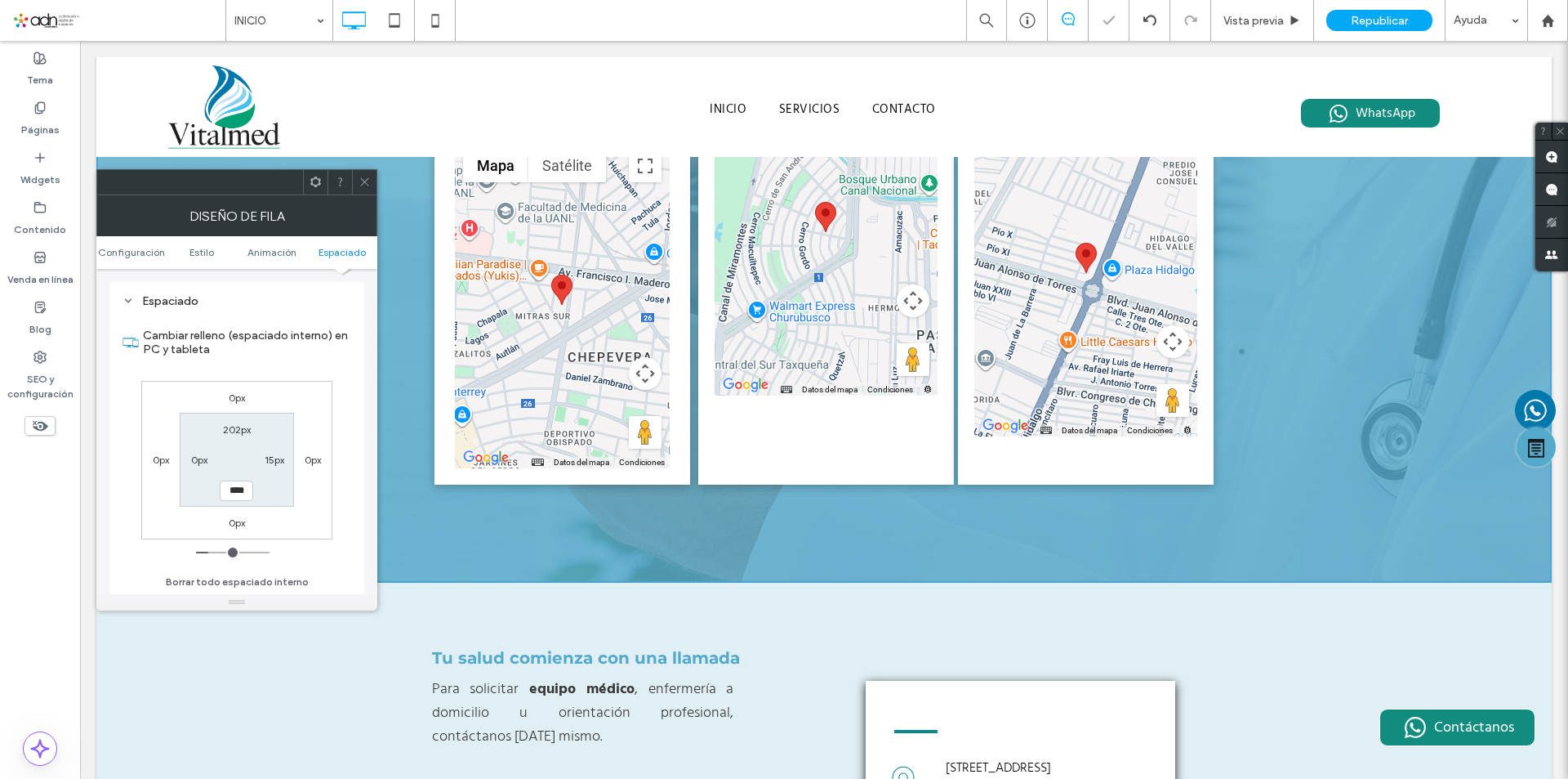
scroll to position [3255, 0]
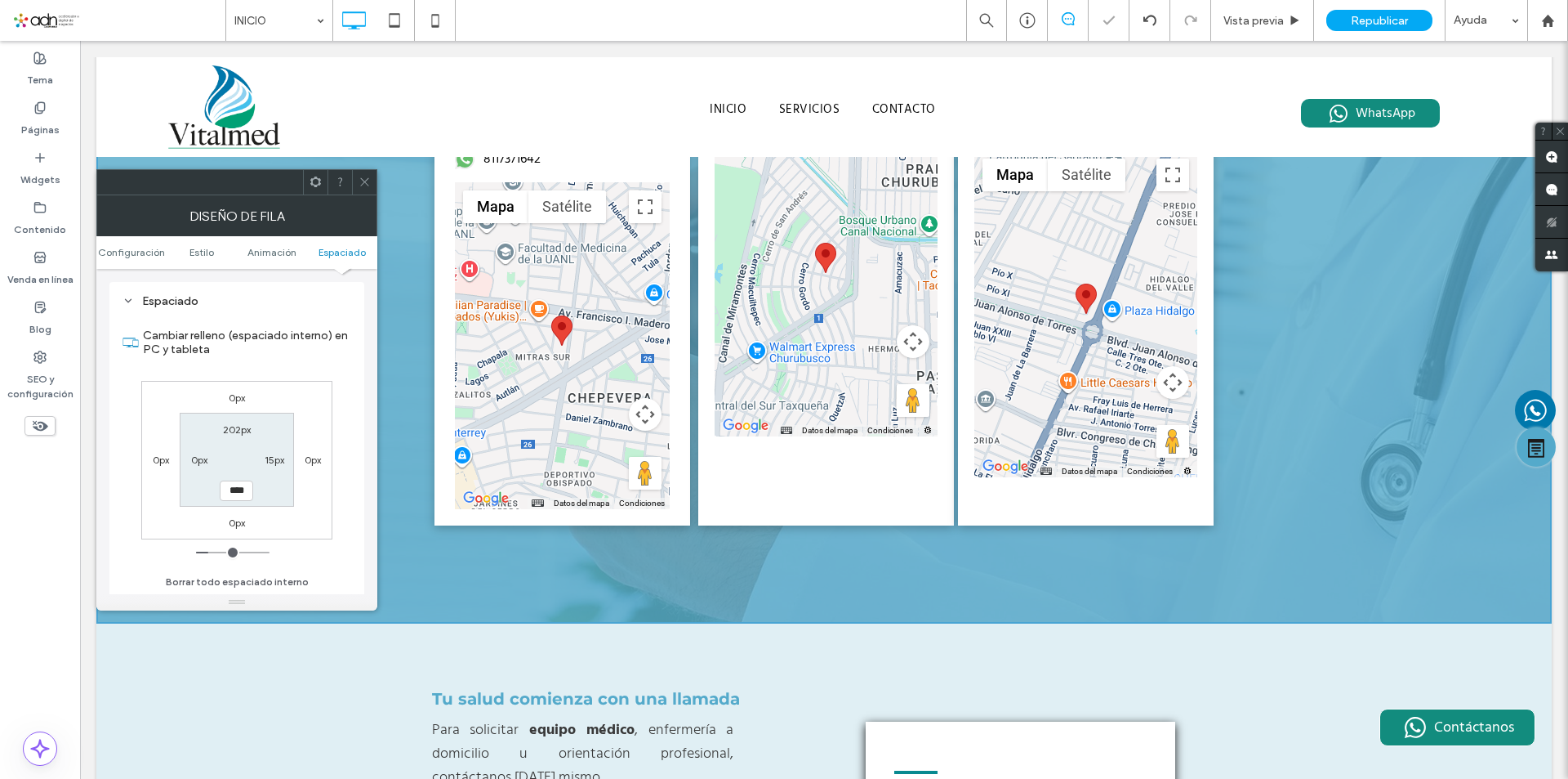
click at [229, 492] on input "****" at bounding box center [237, 490] width 33 height 21
type input "**"
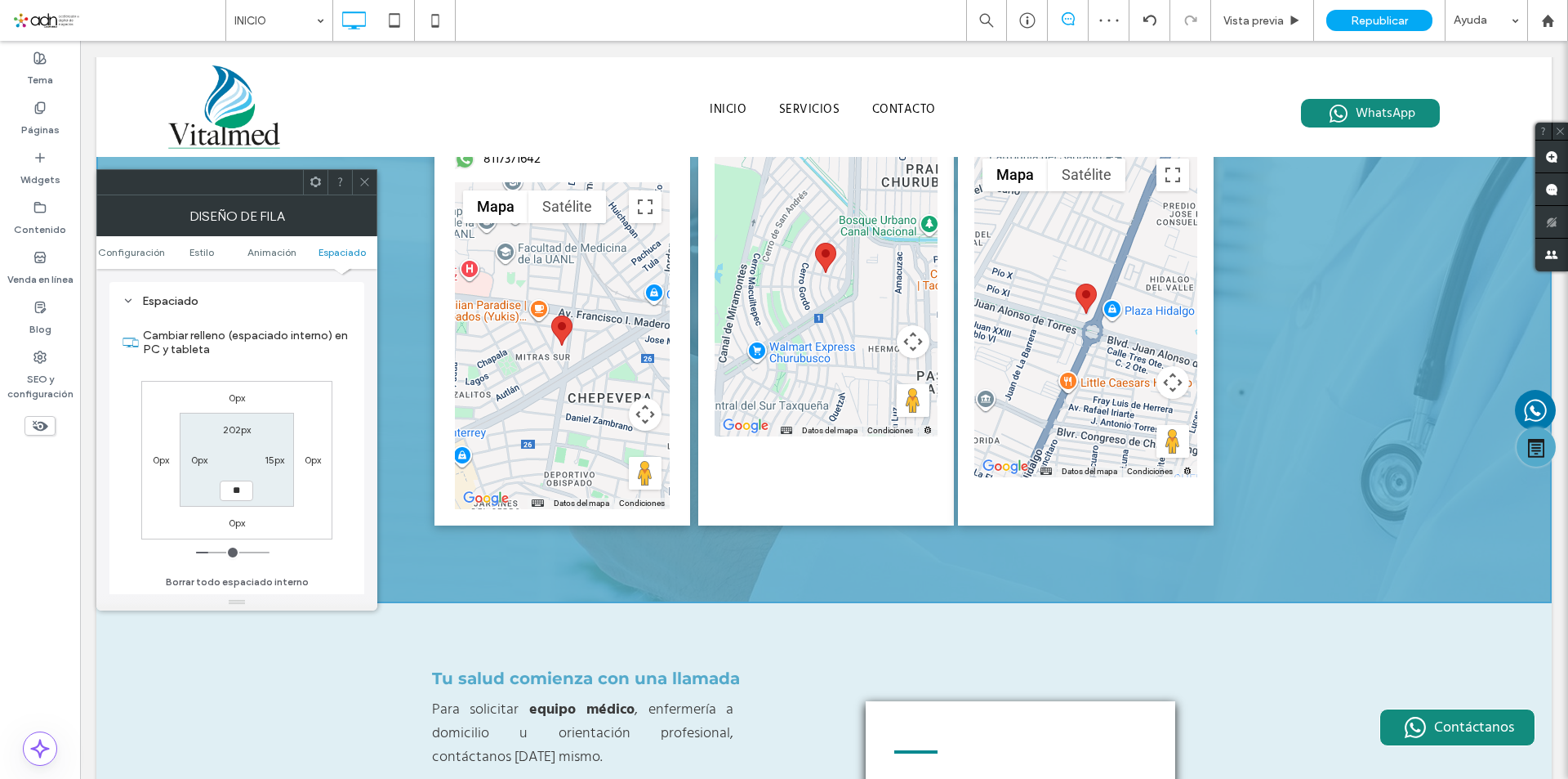
type input "**"
type input "****"
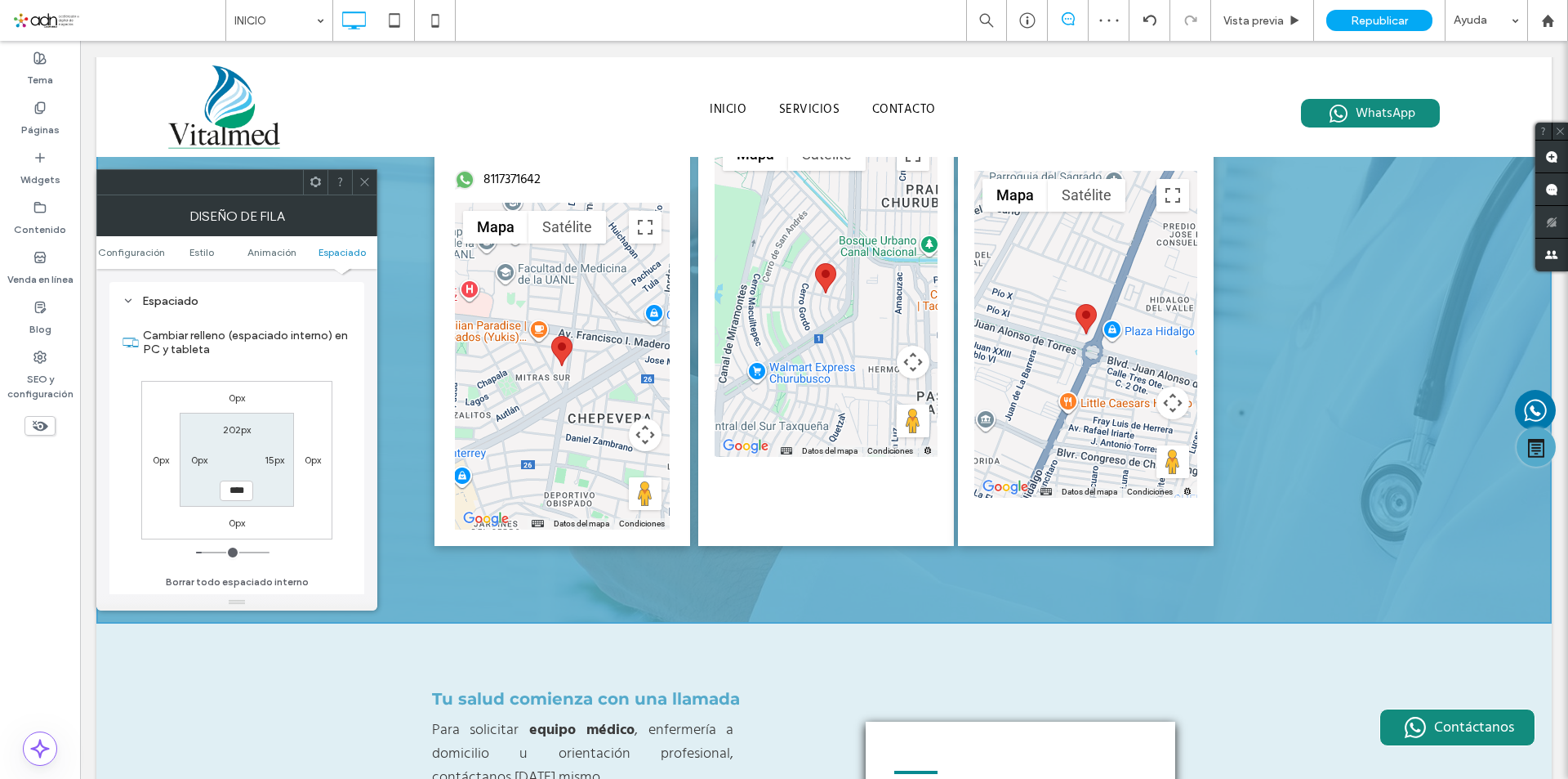
click at [365, 179] on icon at bounding box center [364, 182] width 12 height 12
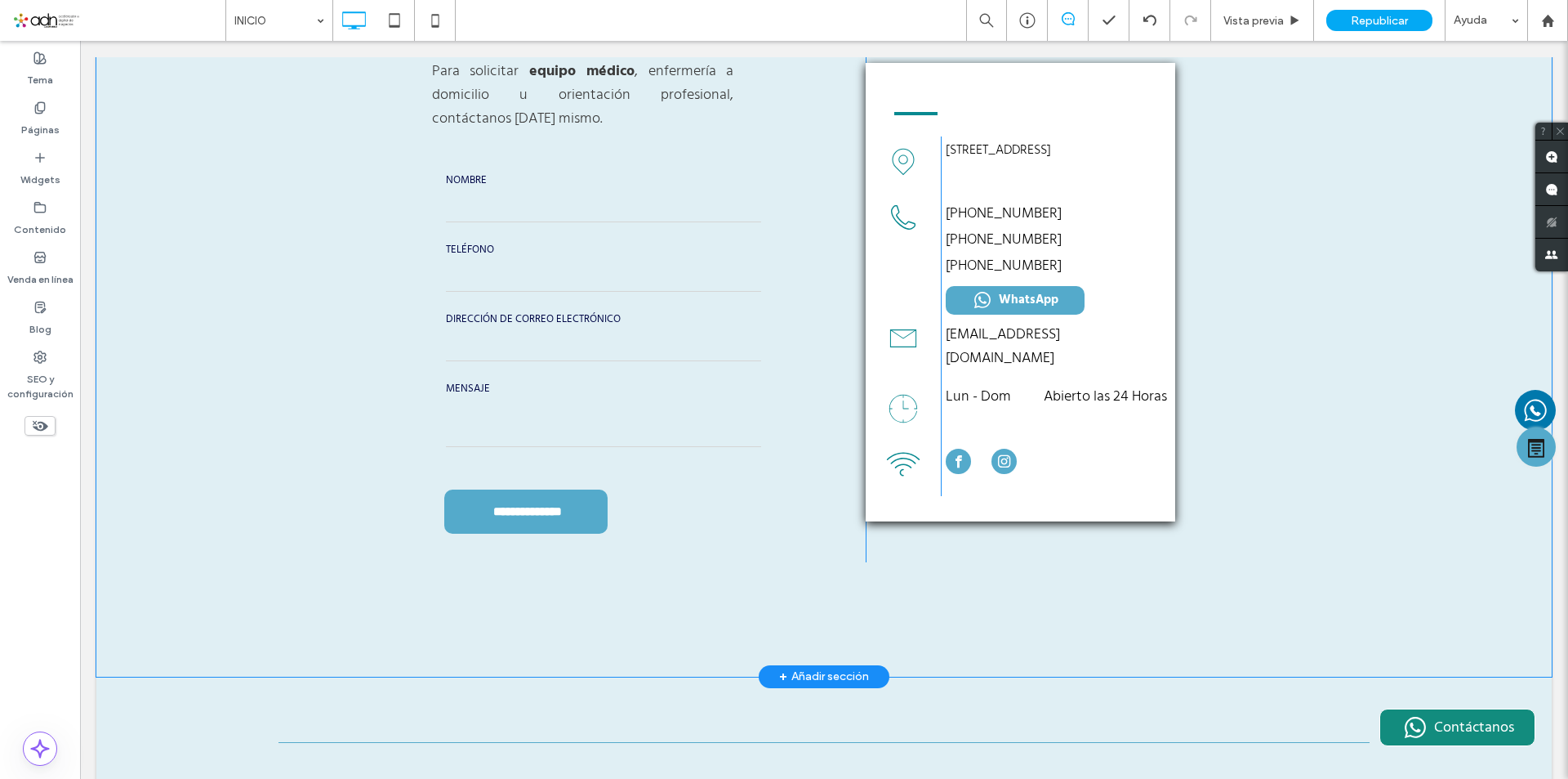
scroll to position [3888, 0]
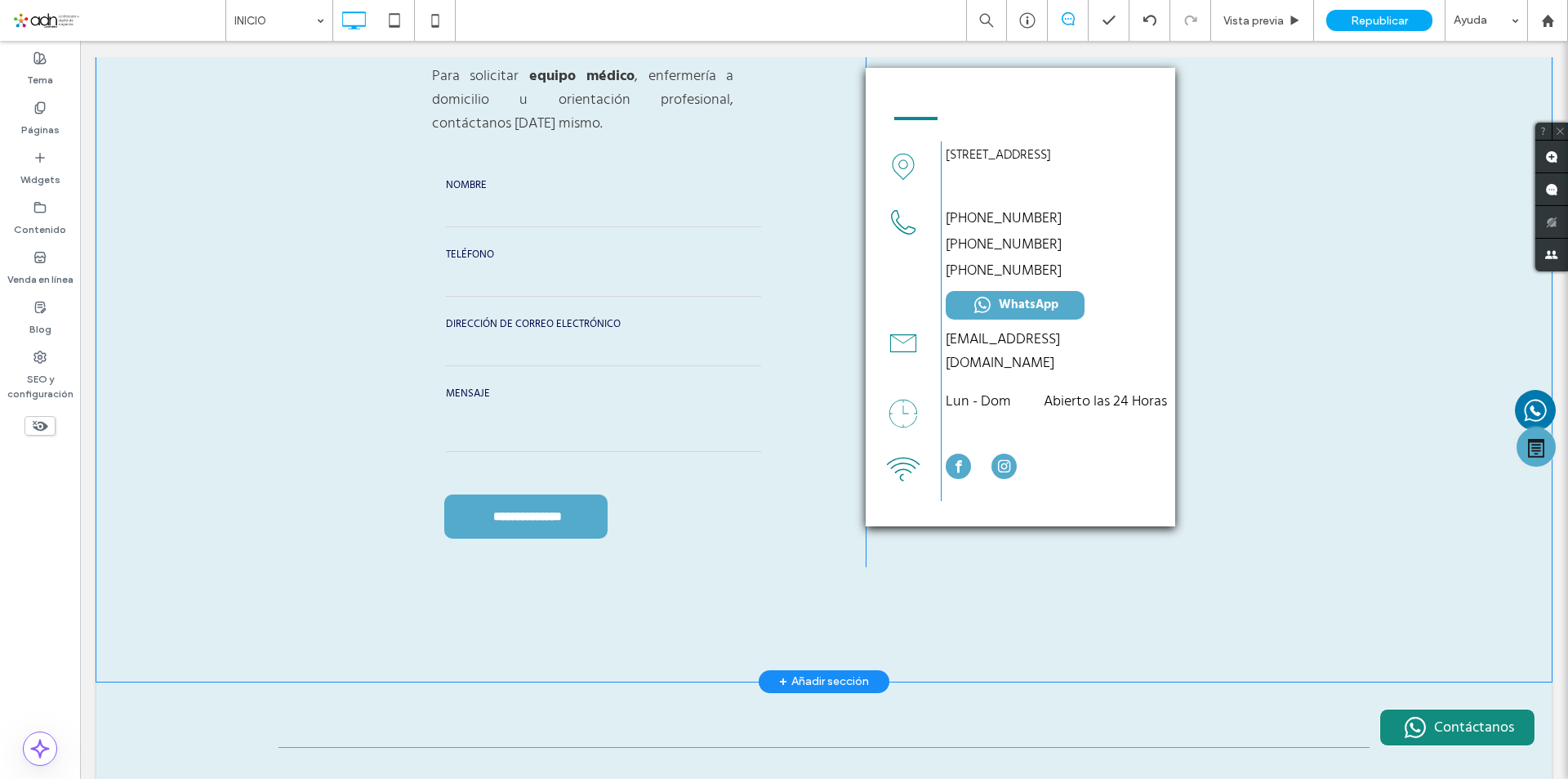
click at [250, 398] on div "**********" at bounding box center [823, 326] width 1455 height 712
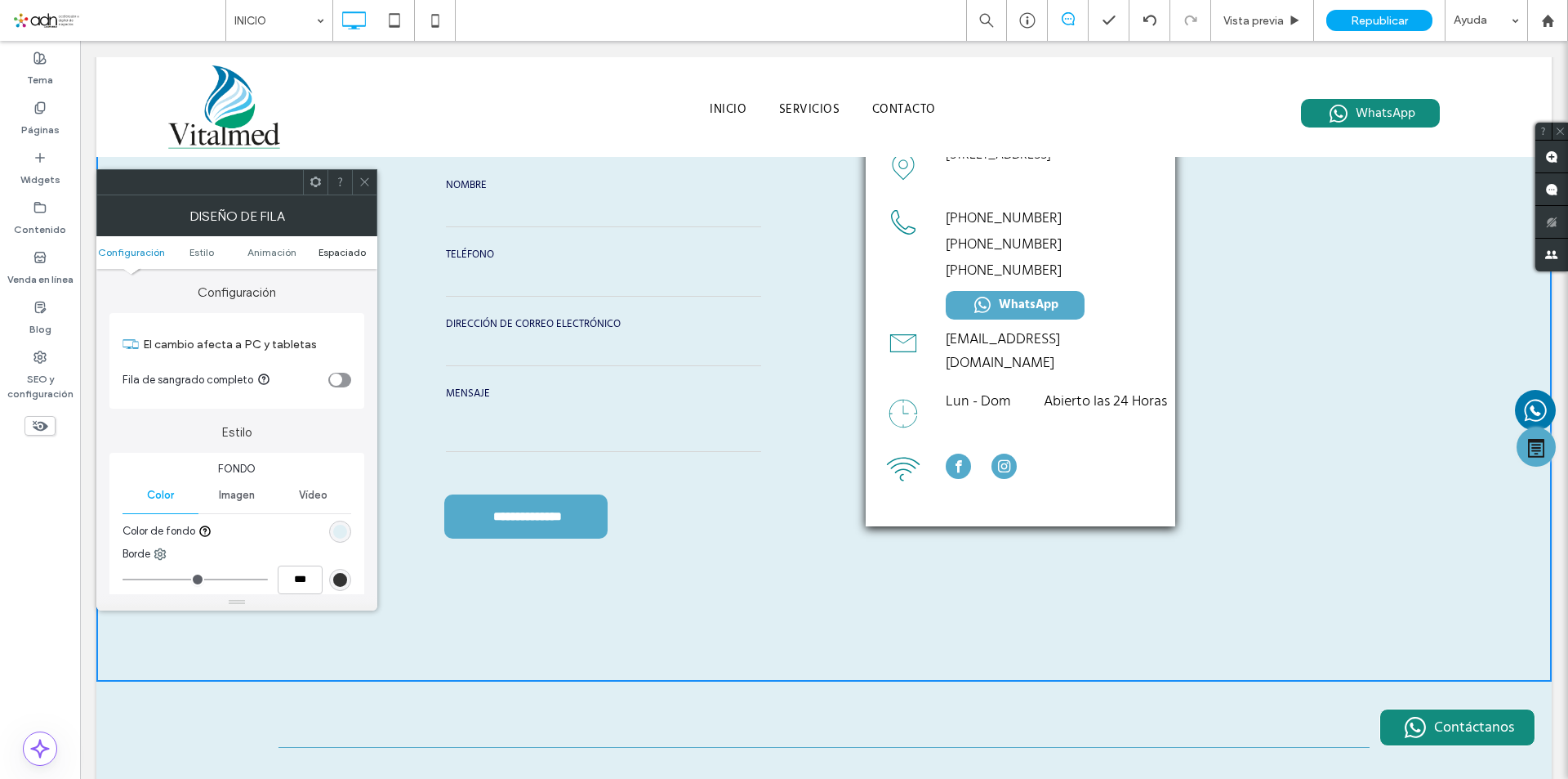
click at [337, 255] on span "Espaciado" at bounding box center [342, 252] width 47 height 12
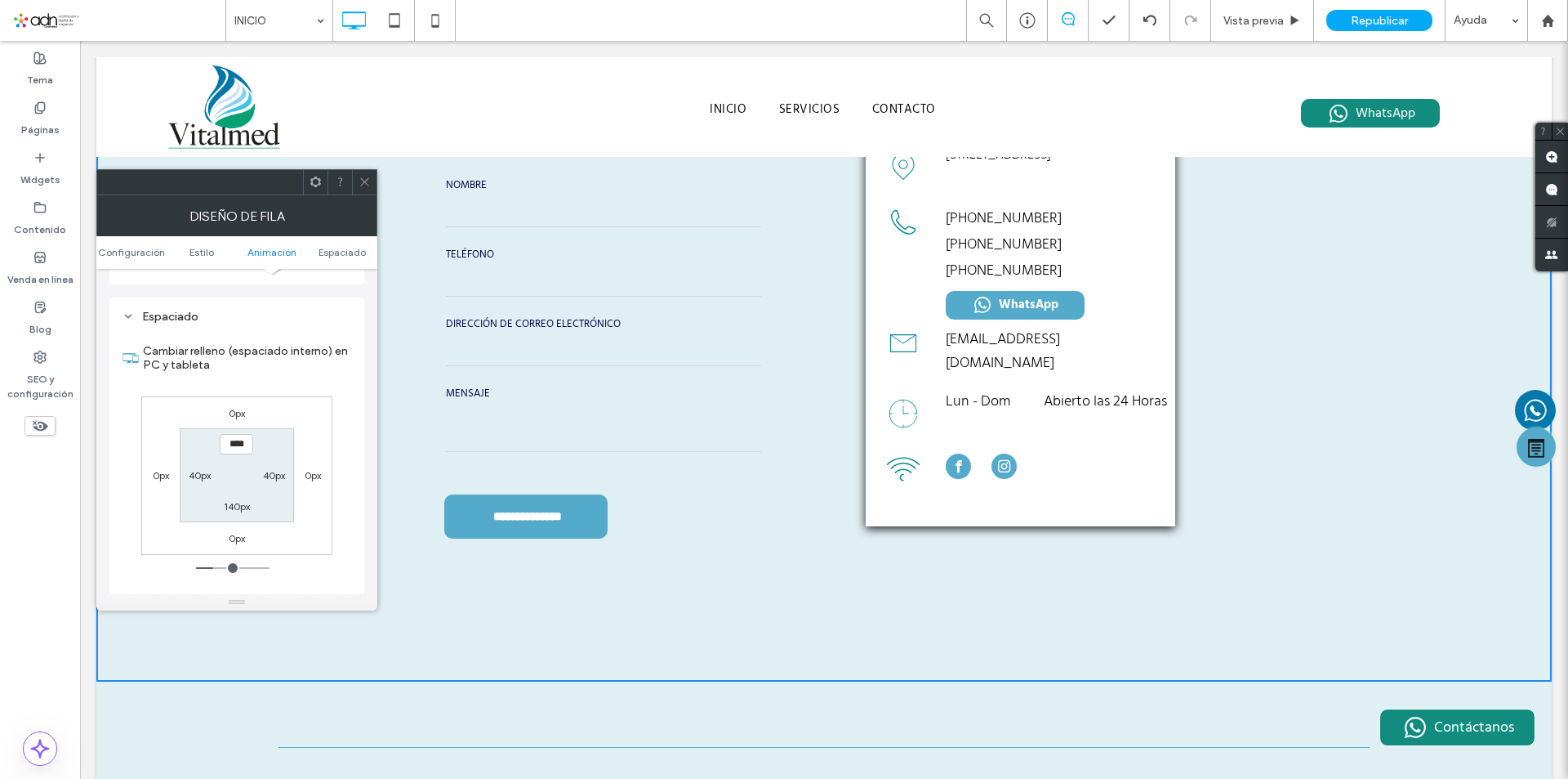
scroll to position [449, 0]
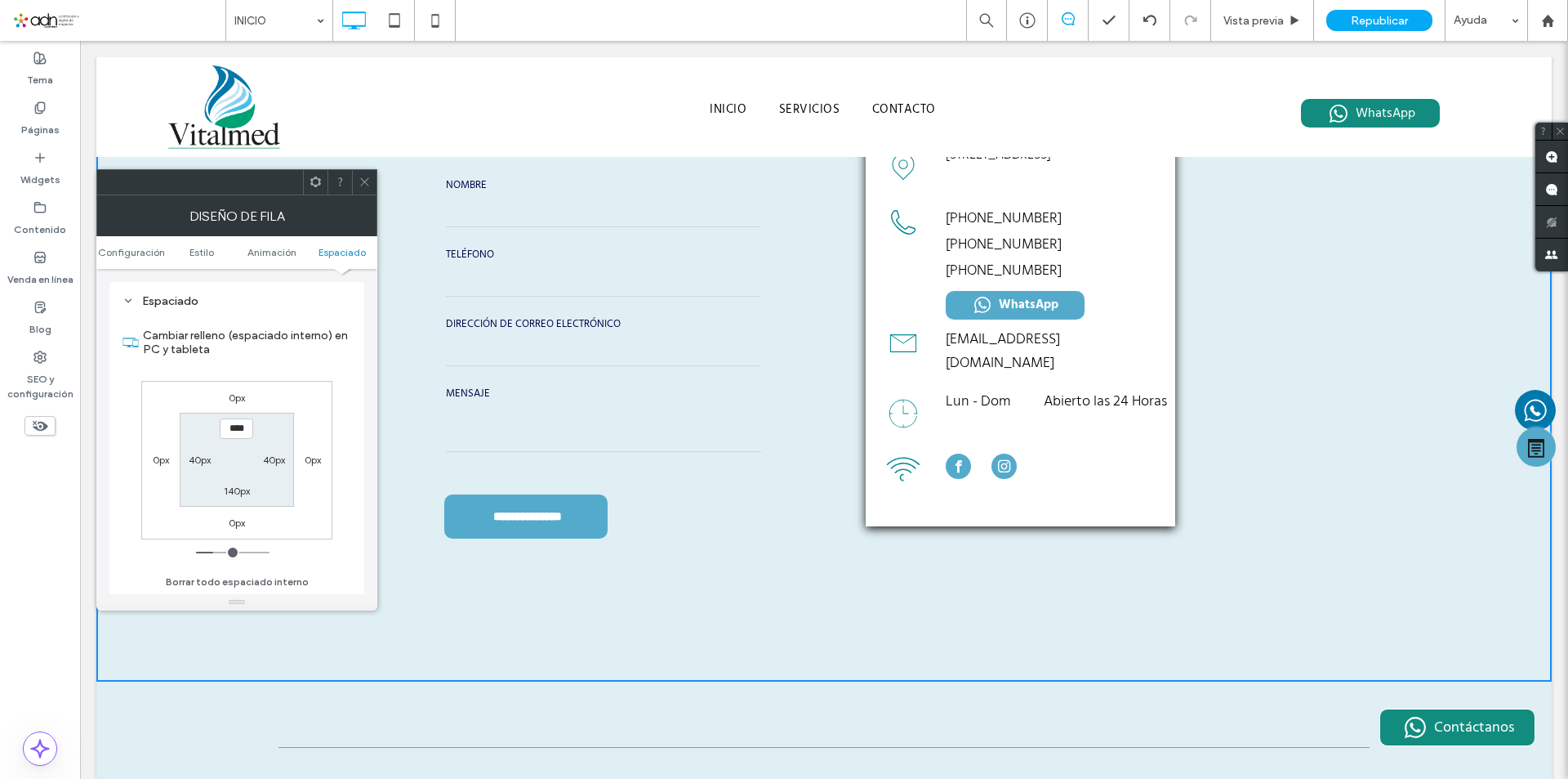
click at [230, 497] on label "140px" at bounding box center [237, 490] width 26 height 12
type input "***"
type input "*"
type input "**"
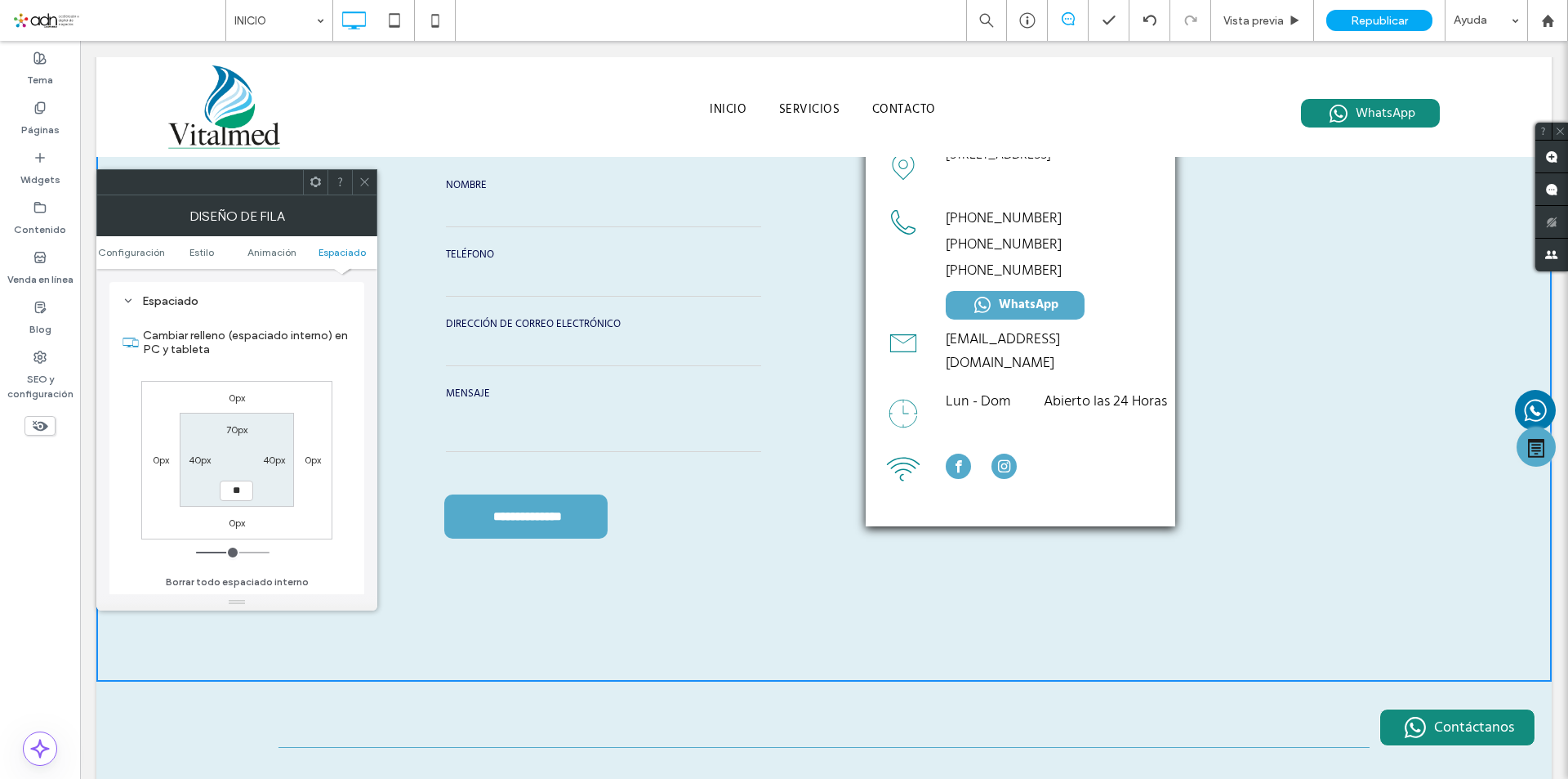
type input "****"
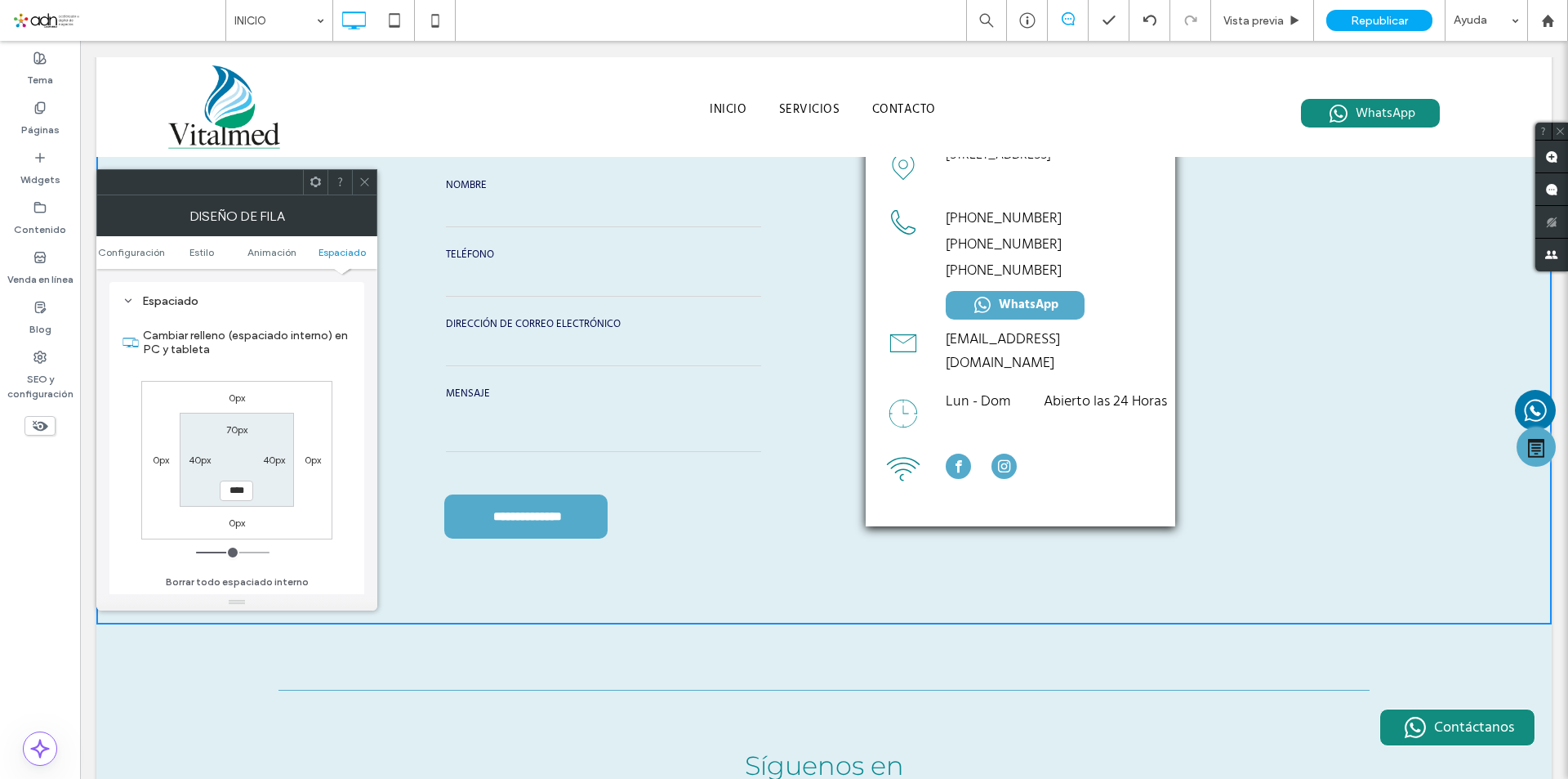
scroll to position [3830, 0]
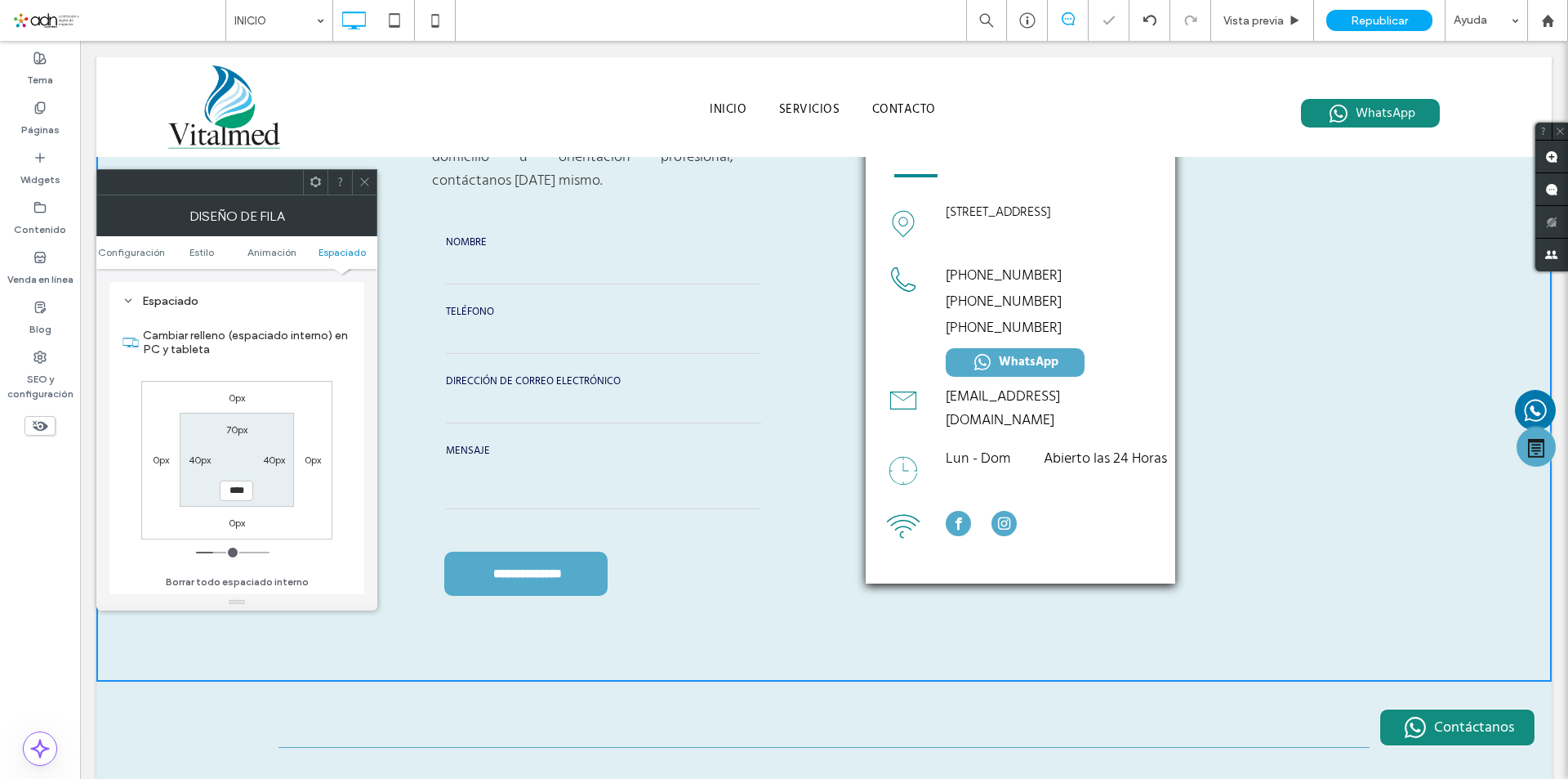
click at [364, 173] on span at bounding box center [364, 183] width 12 height 25
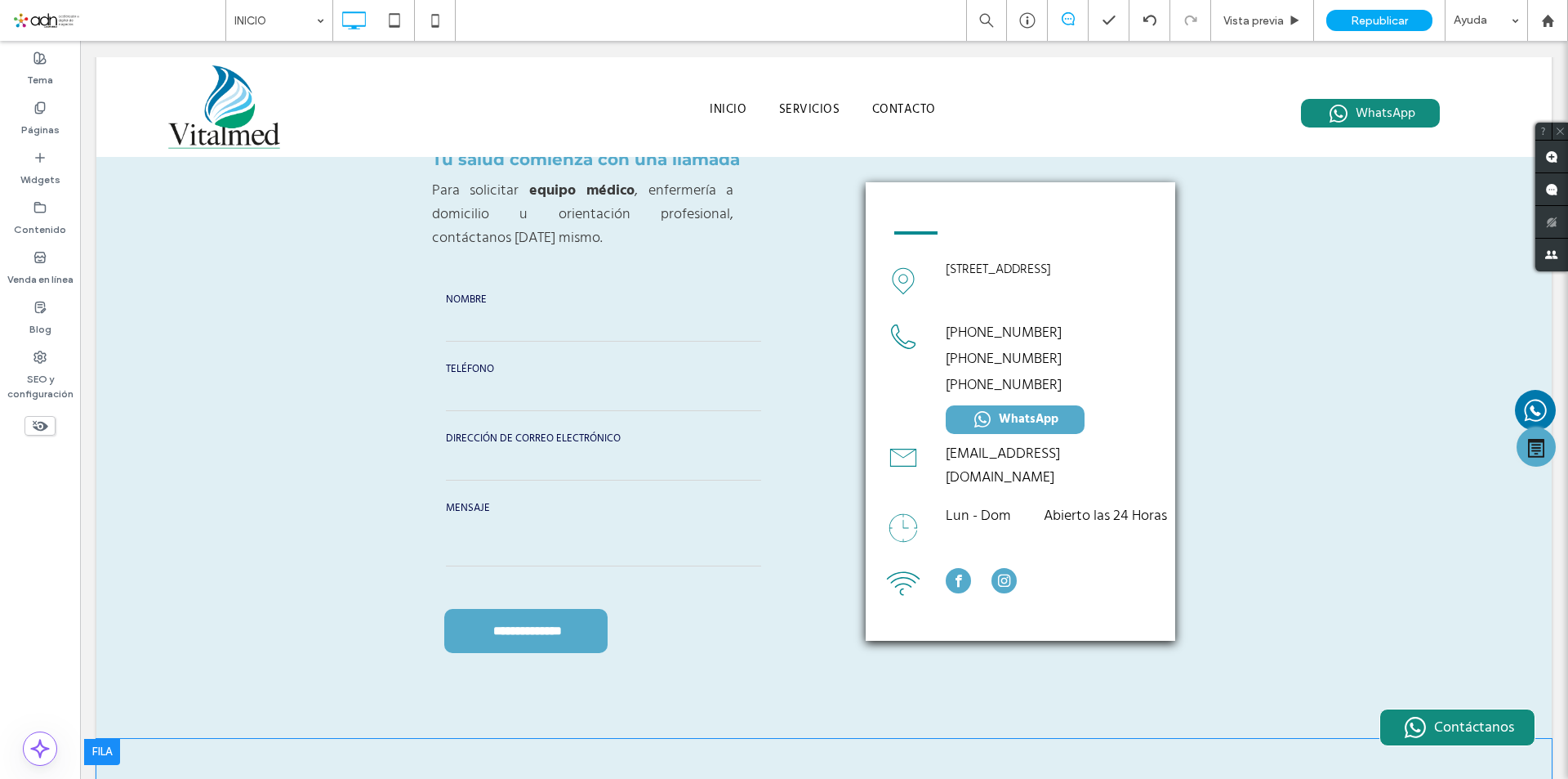
scroll to position [3802, 0]
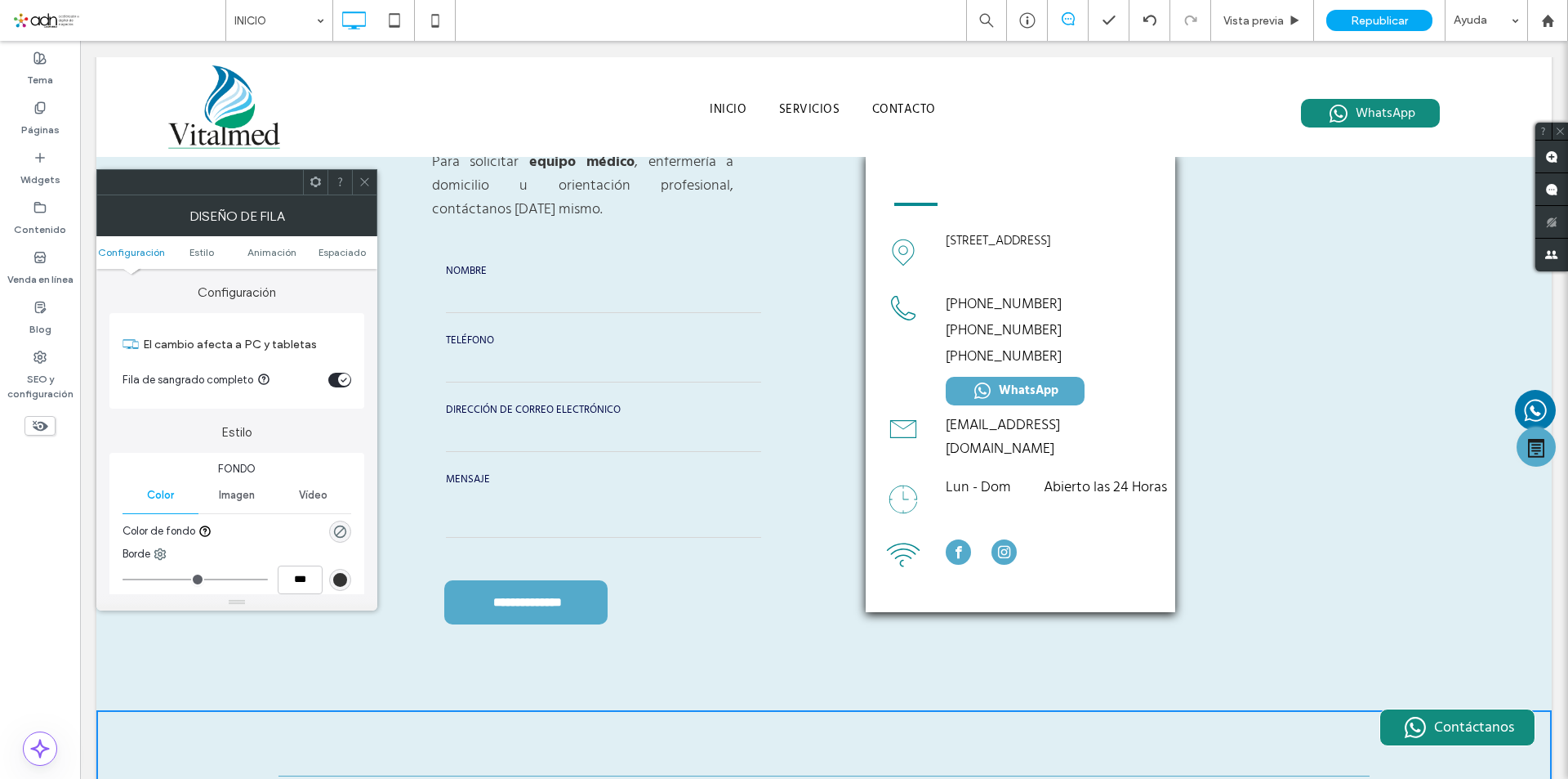
click at [339, 260] on ul "Configuración Estilo Animación Espaciado" at bounding box center [237, 252] width 281 height 32
click at [339, 256] on span "Espaciado" at bounding box center [342, 252] width 47 height 12
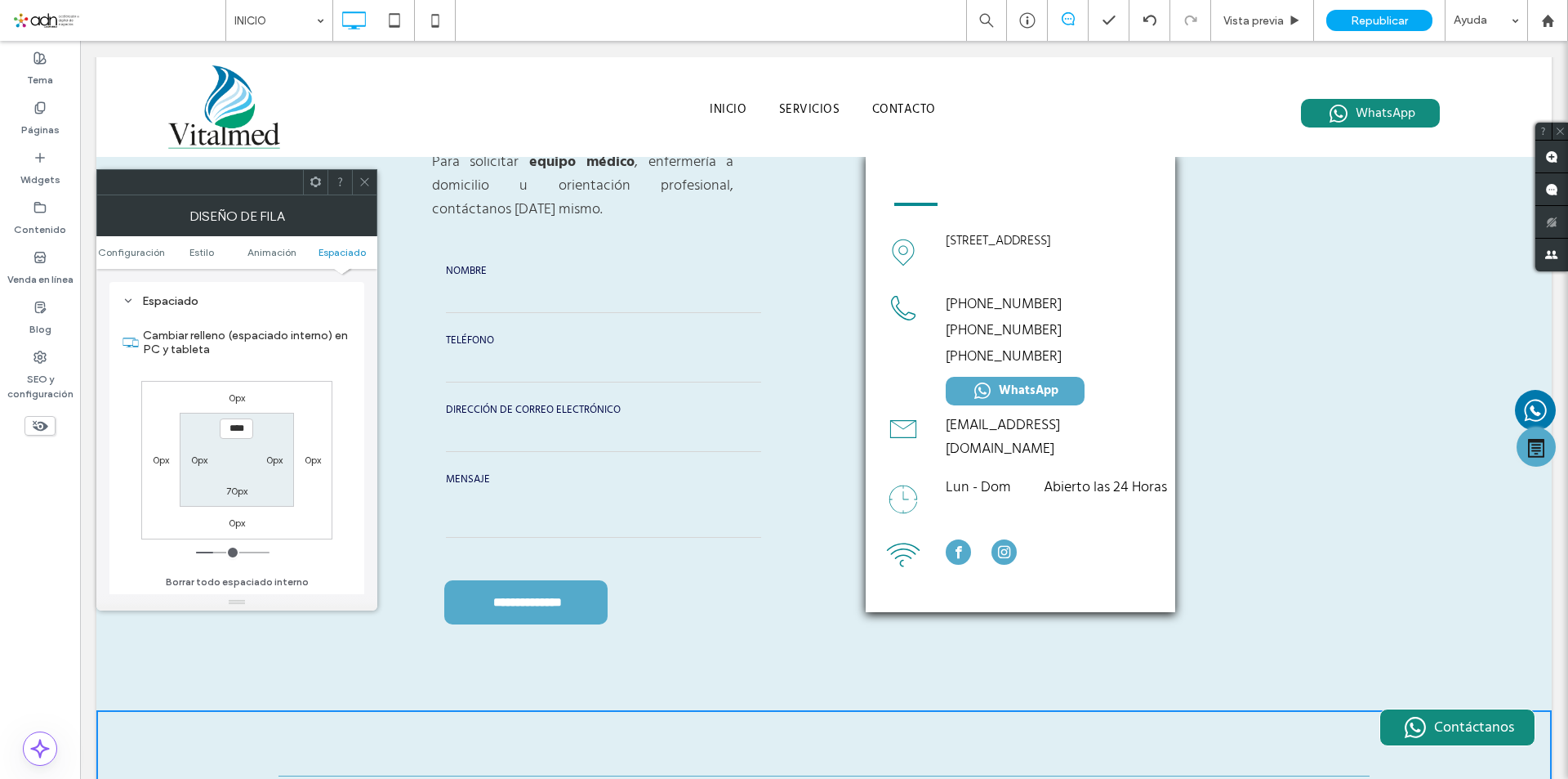
scroll to position [449, 0]
type input "***"
type input "*"
click at [364, 181] on icon at bounding box center [364, 182] width 12 height 12
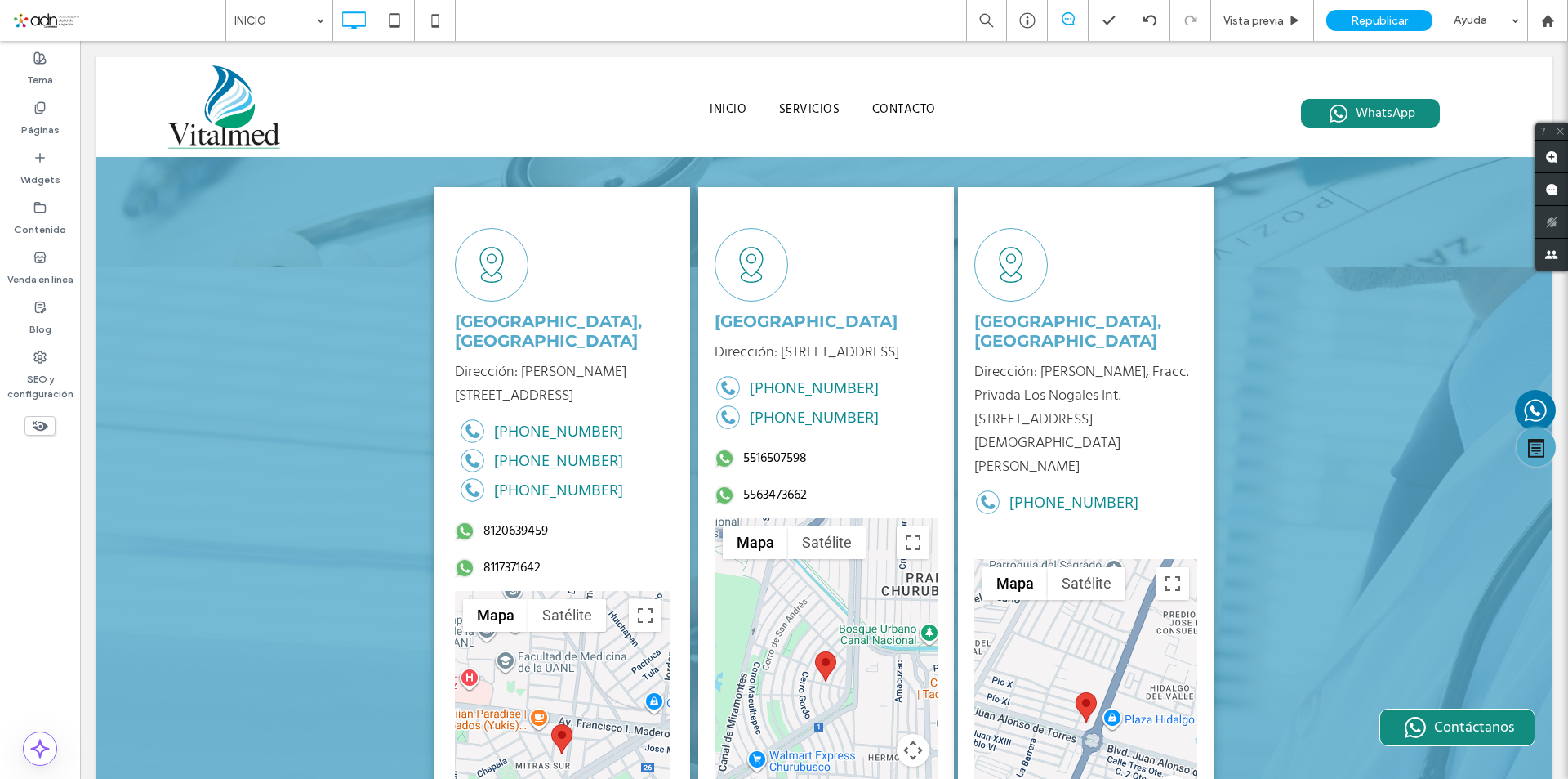
scroll to position [2437, 0]
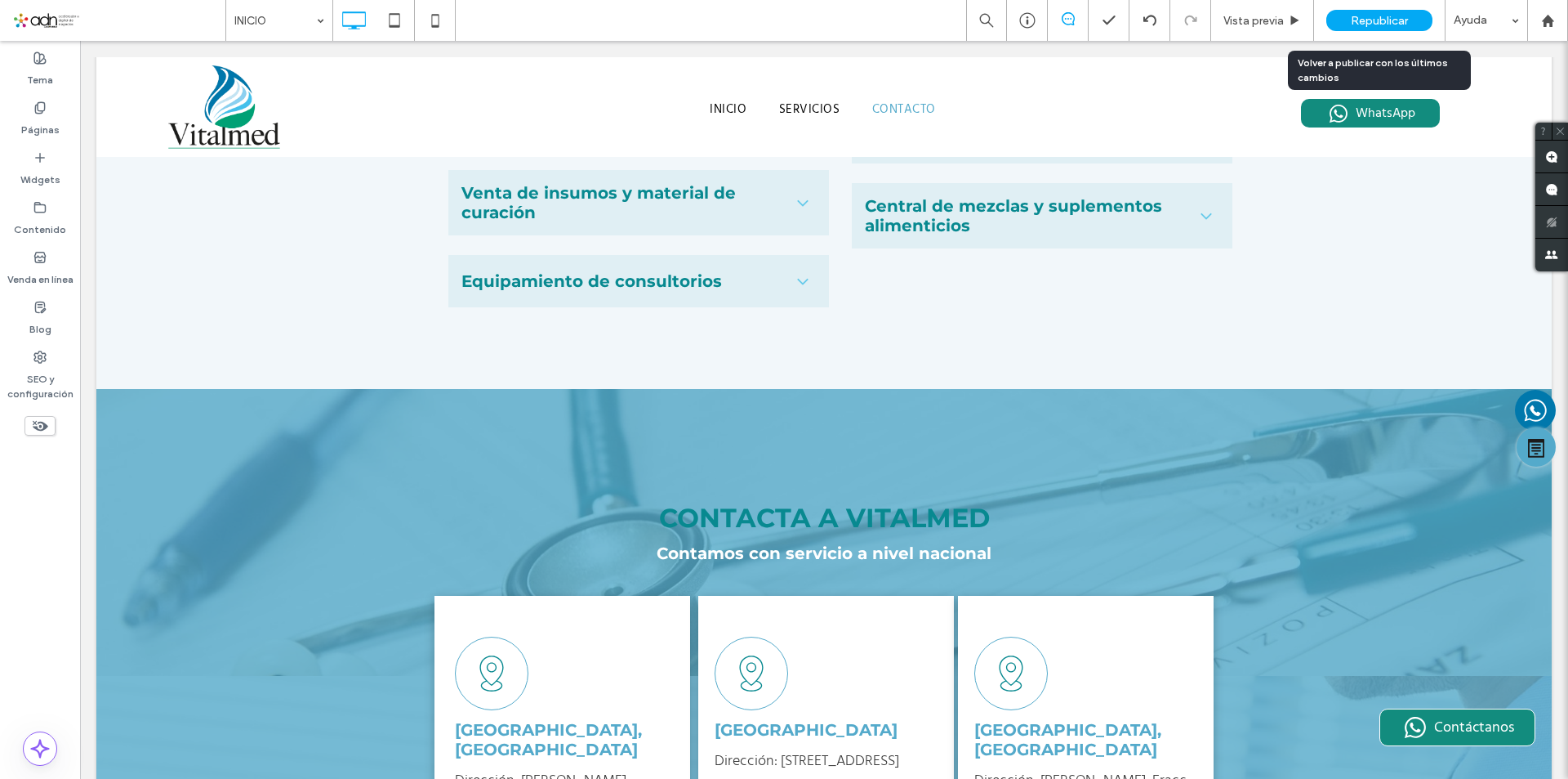
click at [1369, 18] on span "Republicar" at bounding box center [1379, 21] width 57 height 14
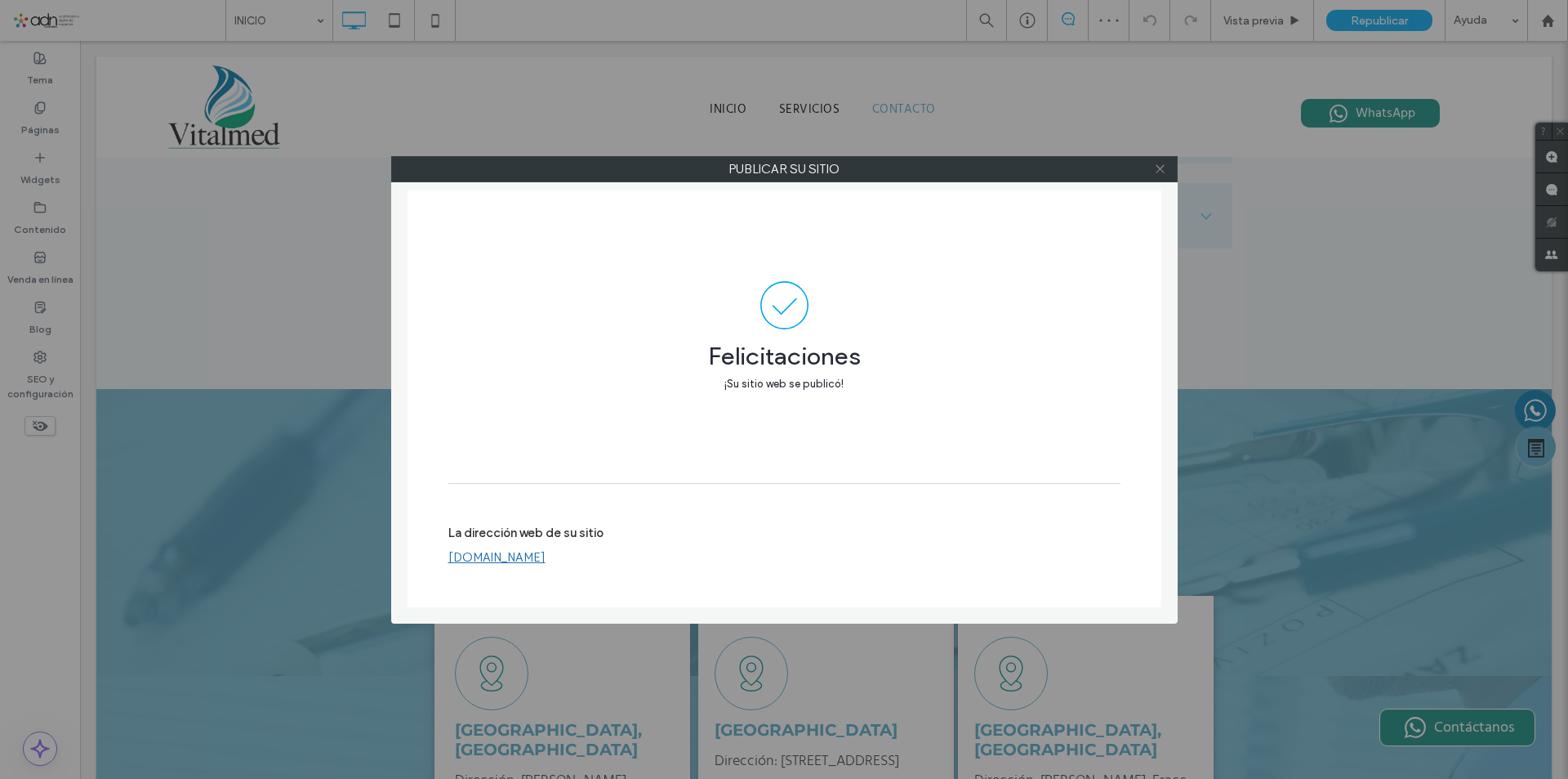
click at [1160, 175] on span at bounding box center [1160, 169] width 12 height 25
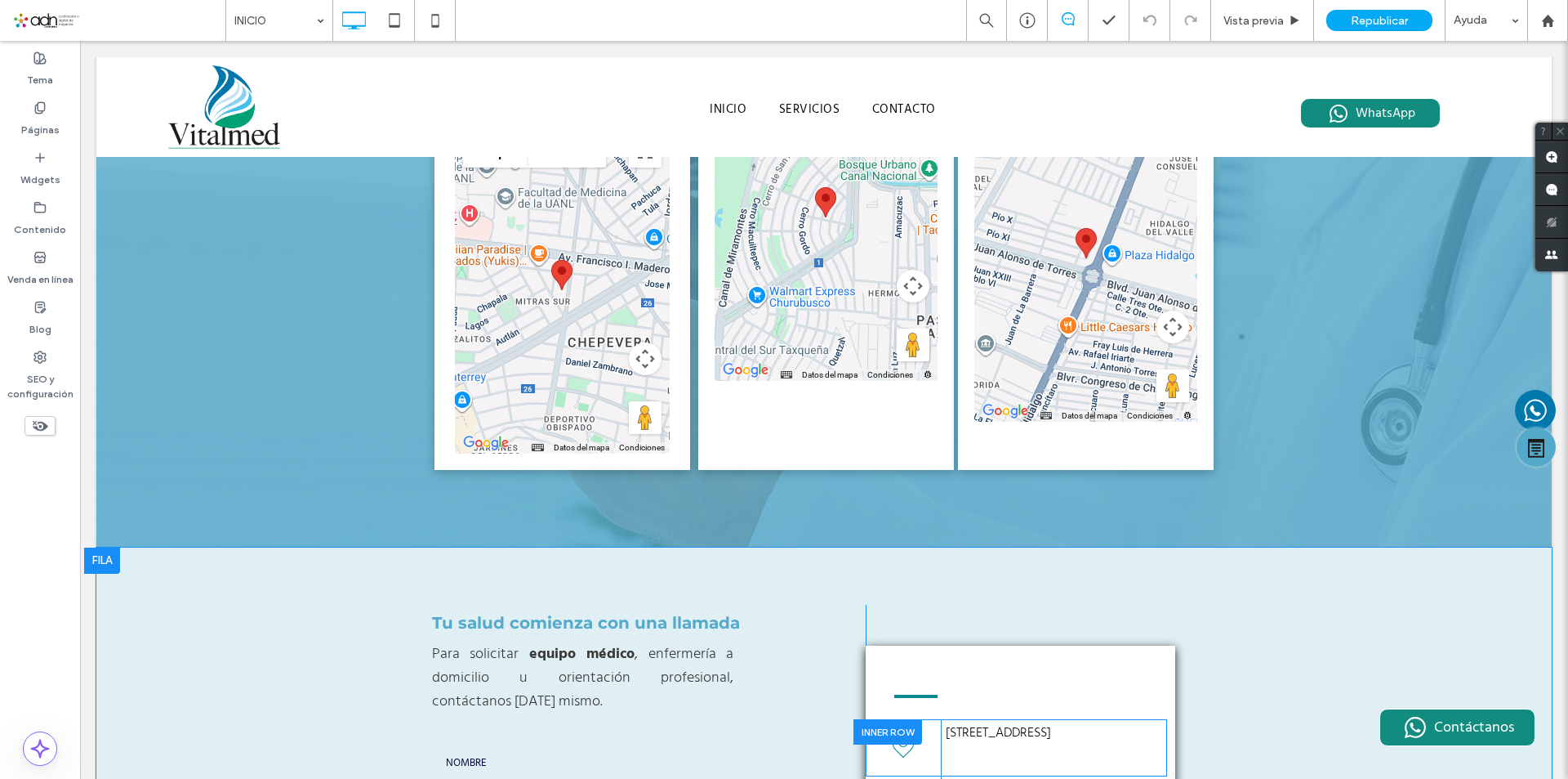
scroll to position [3336, 0]
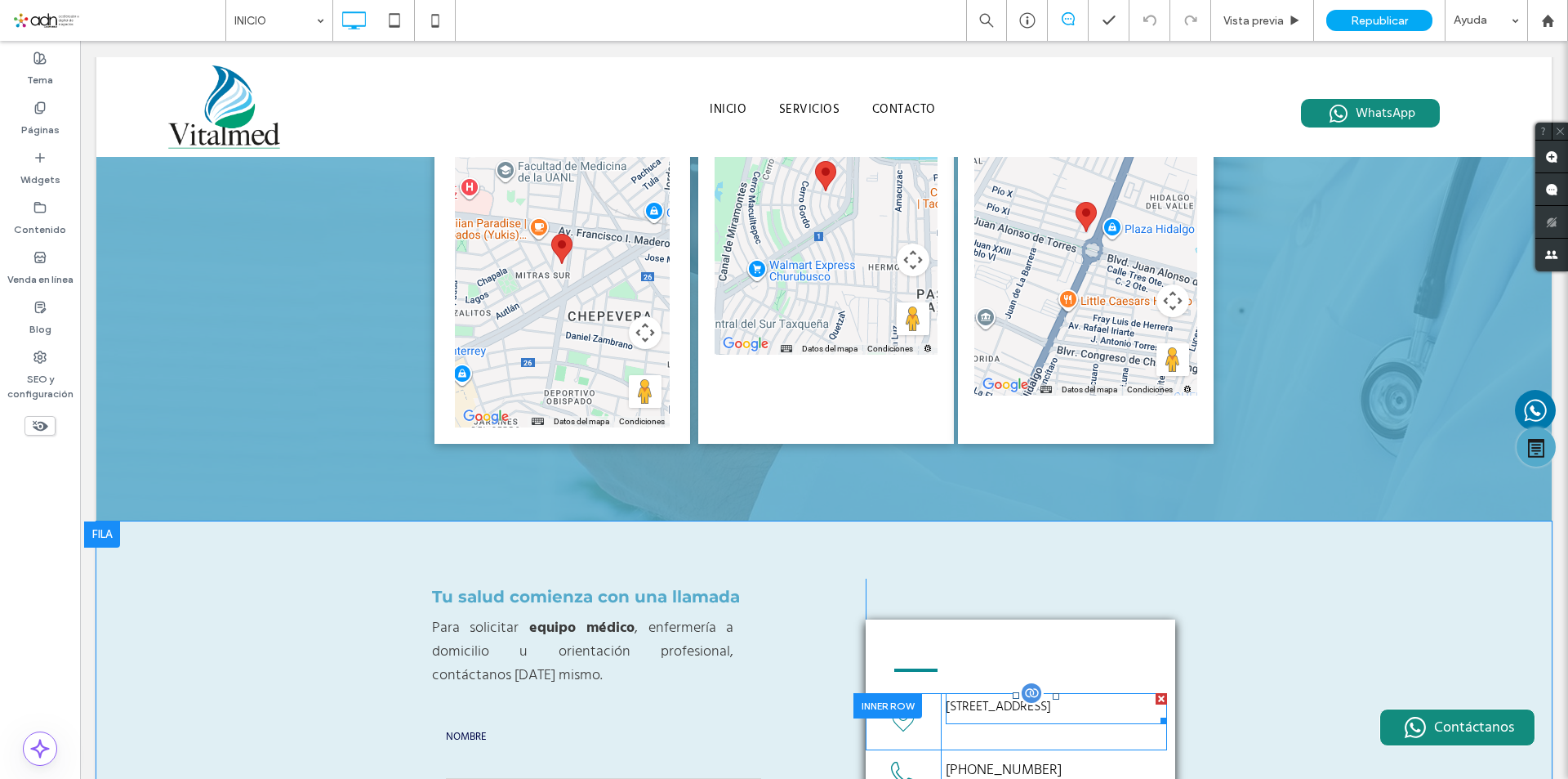
click at [959, 693] on span at bounding box center [1056, 708] width 222 height 31
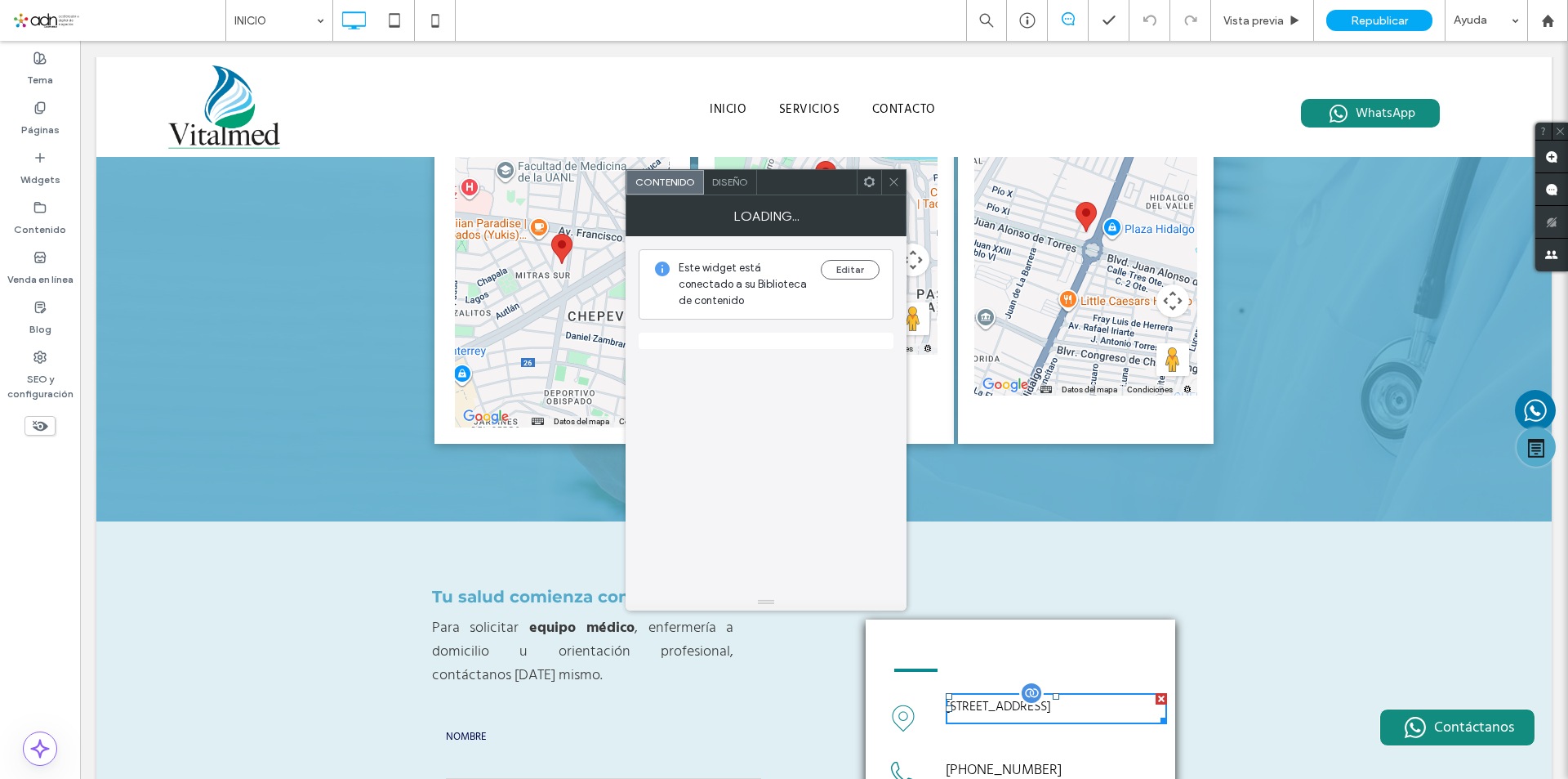
click at [959, 696] on label "[STREET_ADDRESS]" at bounding box center [998, 707] width 105 height 22
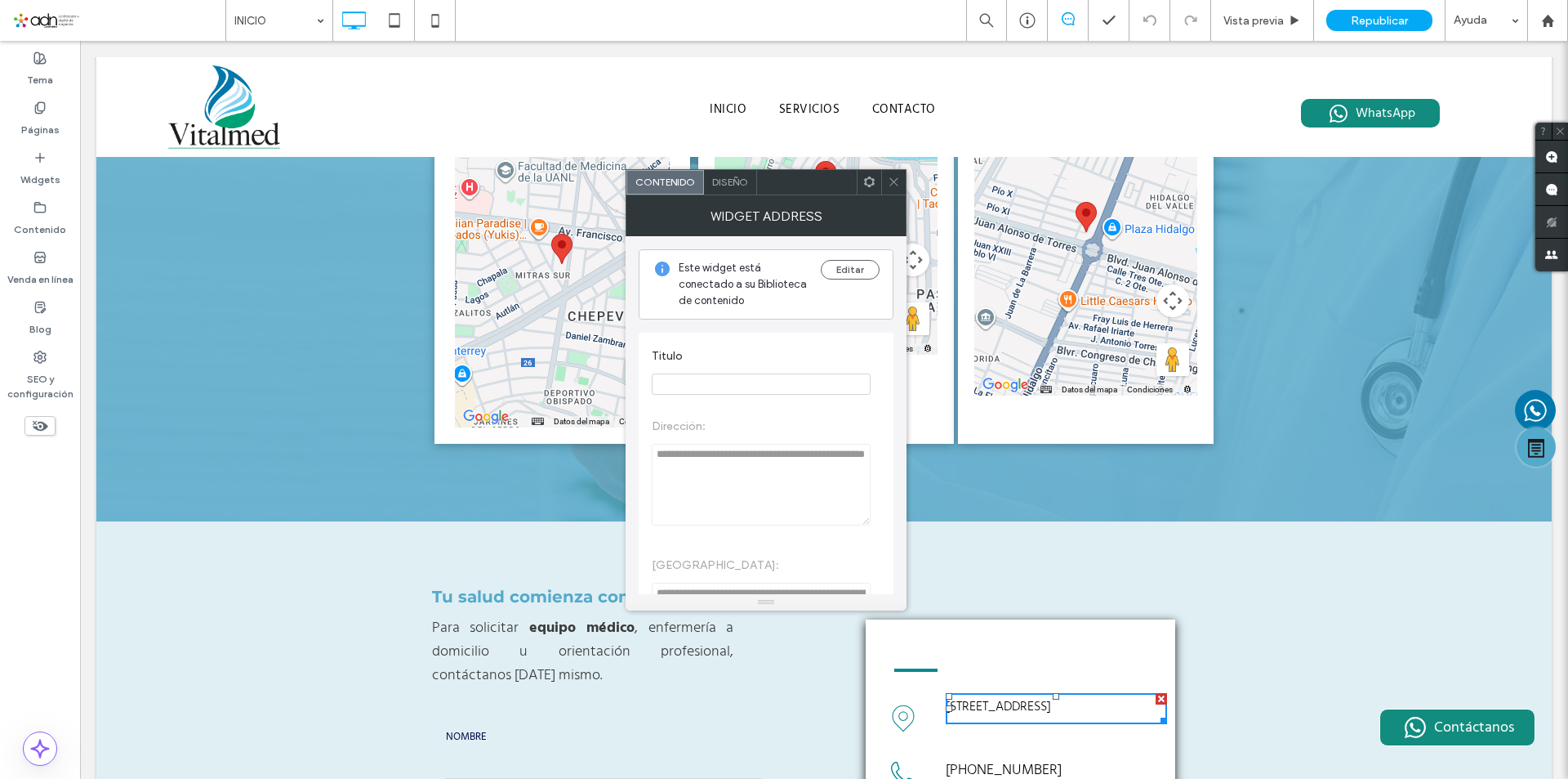
click at [742, 391] on input "Titulo" at bounding box center [761, 385] width 219 height 22
click at [662, 385] on input "******" at bounding box center [761, 385] width 219 height 22
type input "******"
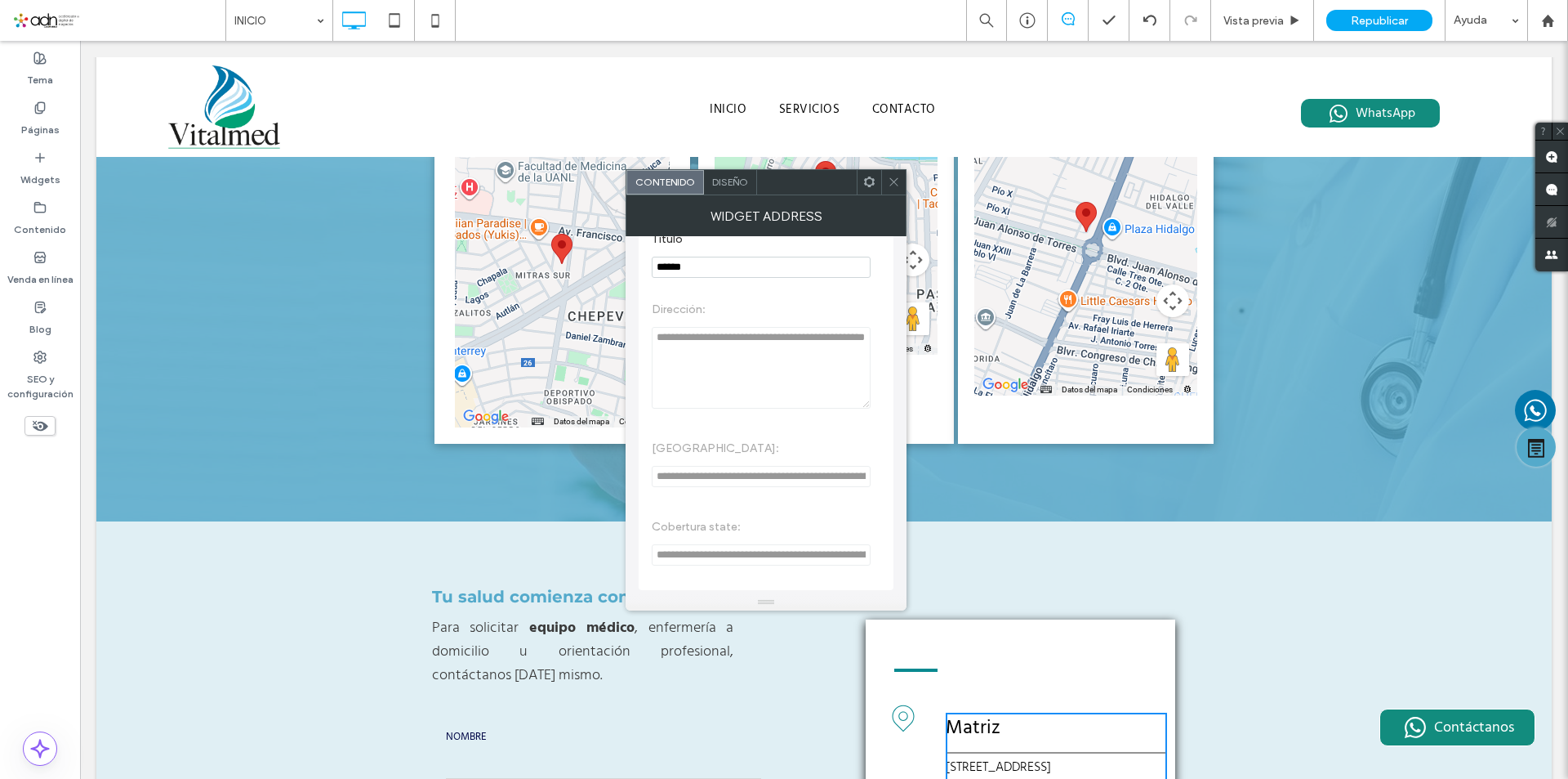
scroll to position [124, 0]
click at [734, 192] on div "Diseño" at bounding box center [730, 183] width 53 height 25
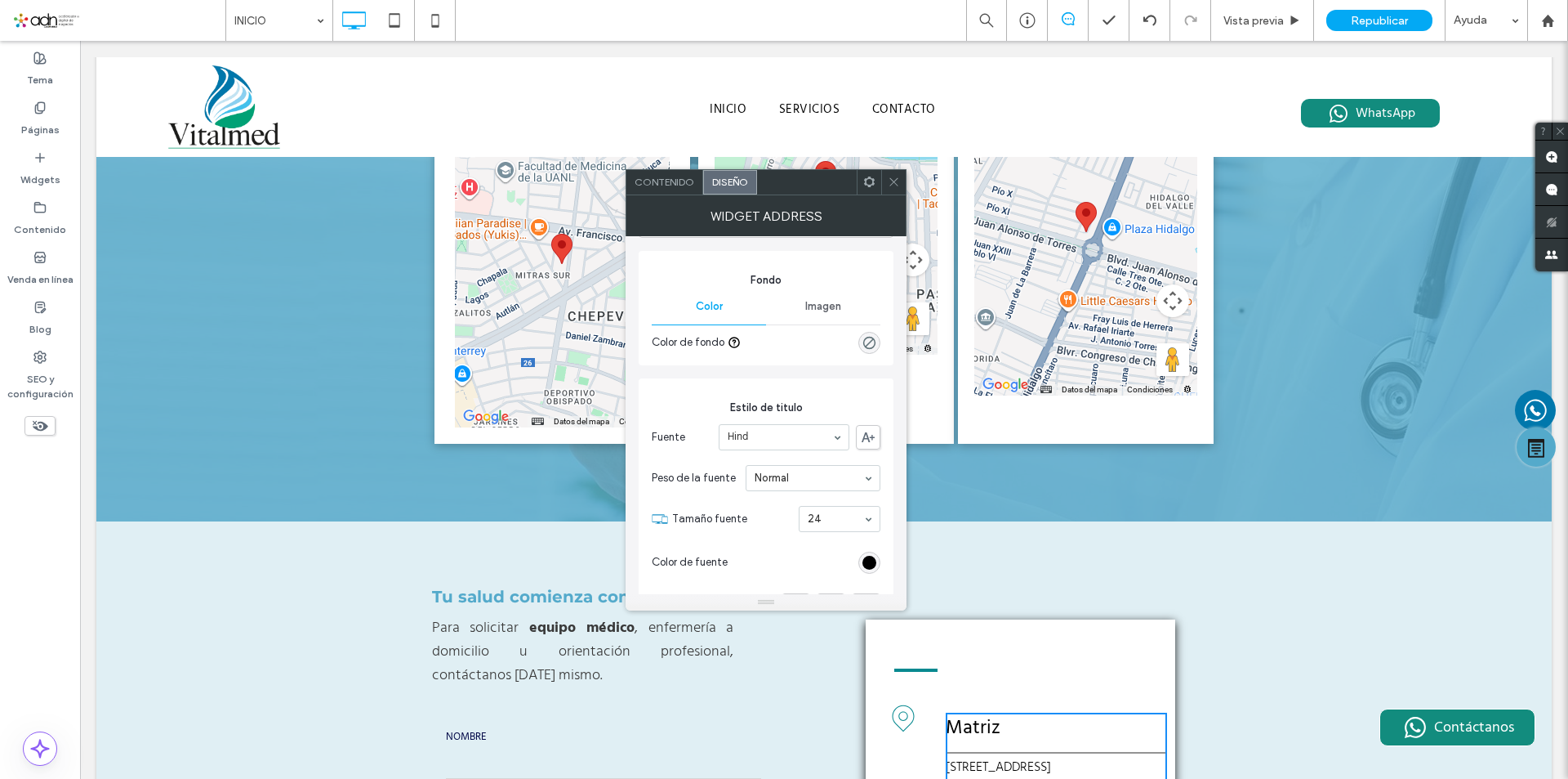
scroll to position [164, 0]
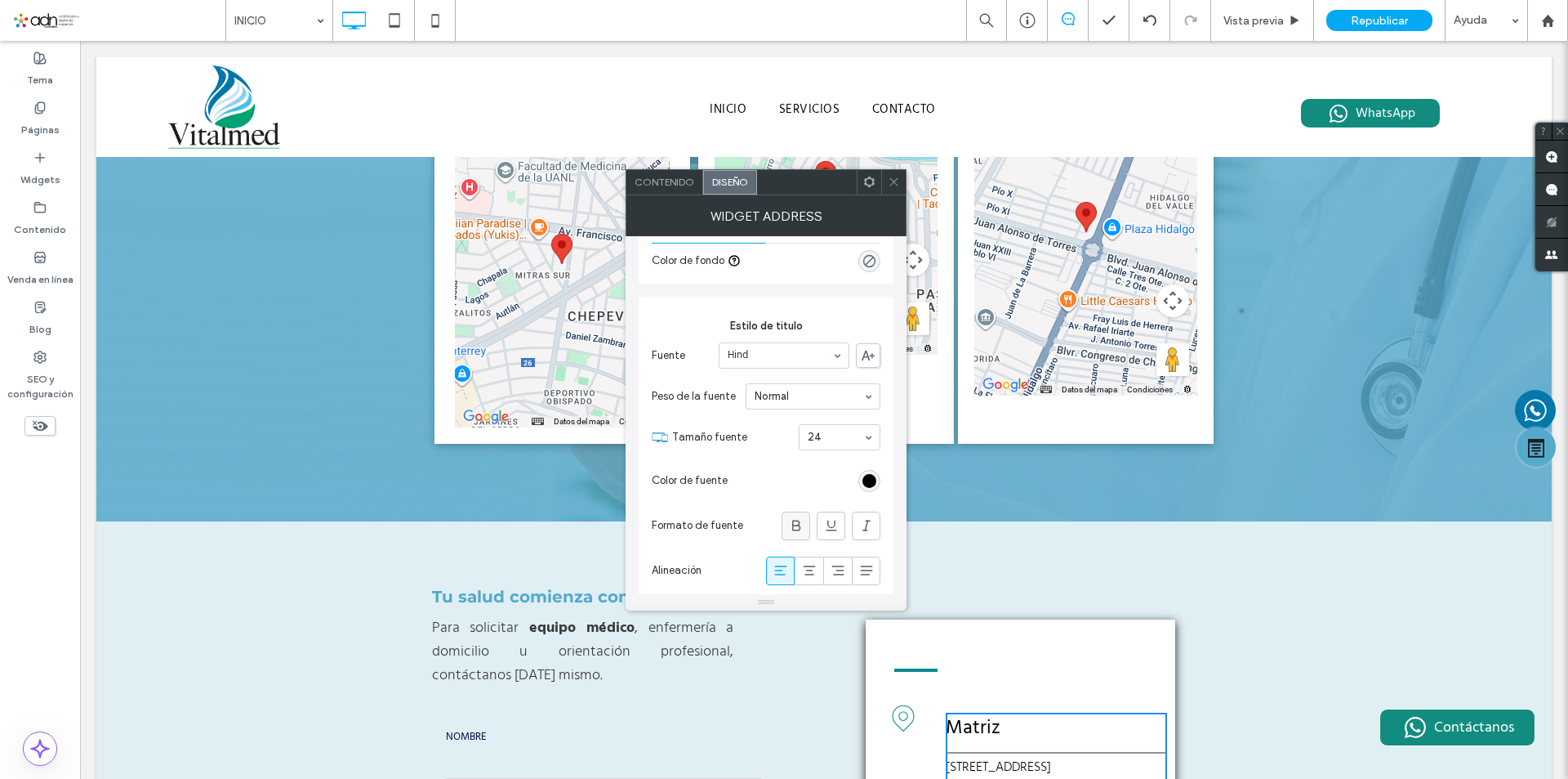
click at [795, 526] on use at bounding box center [796, 525] width 8 height 11
click at [872, 475] on div "rgb(0, 0, 0)" at bounding box center [869, 481] width 14 height 14
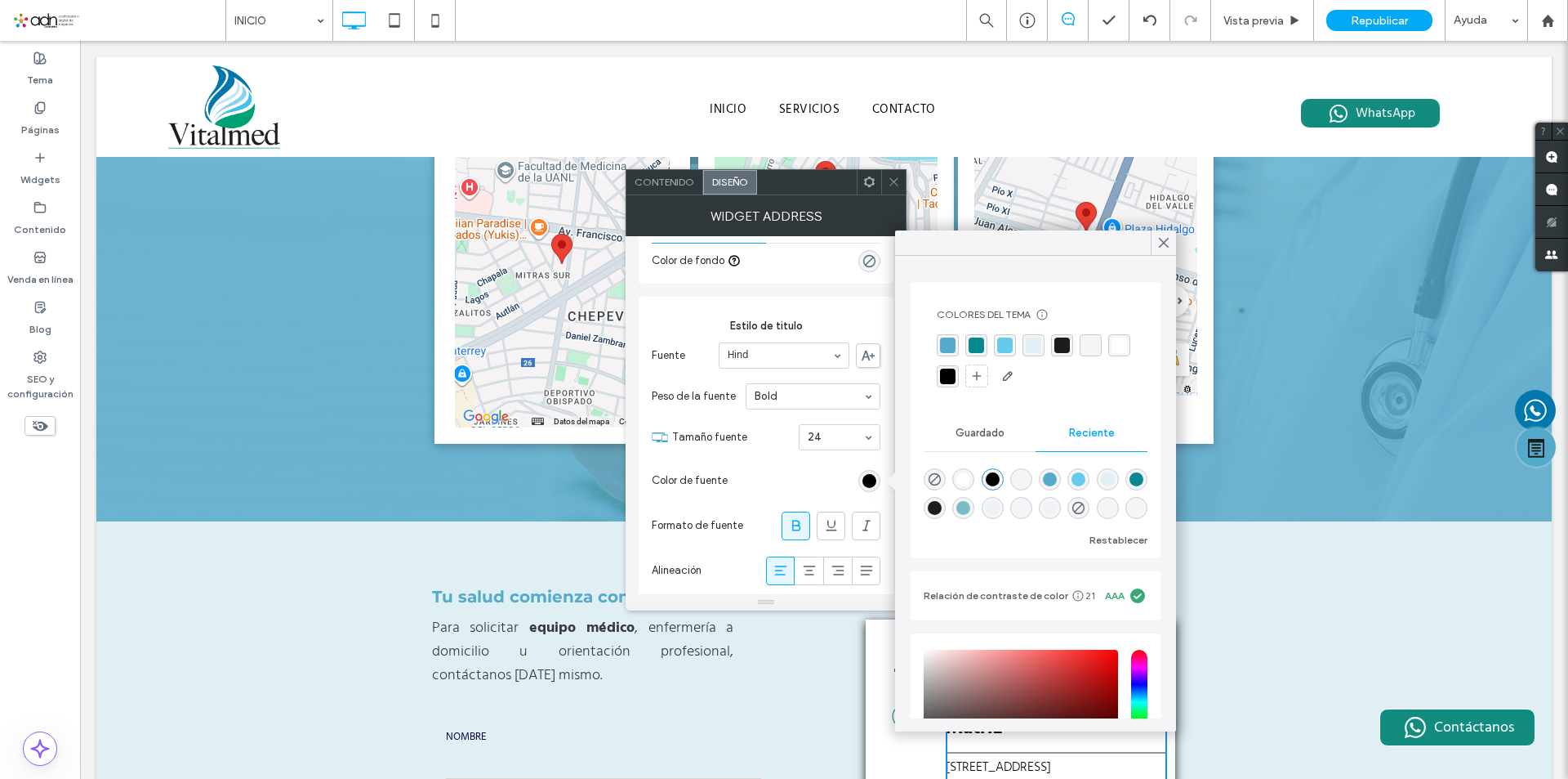
click at [963, 419] on div "Guardado" at bounding box center [979, 433] width 112 height 36
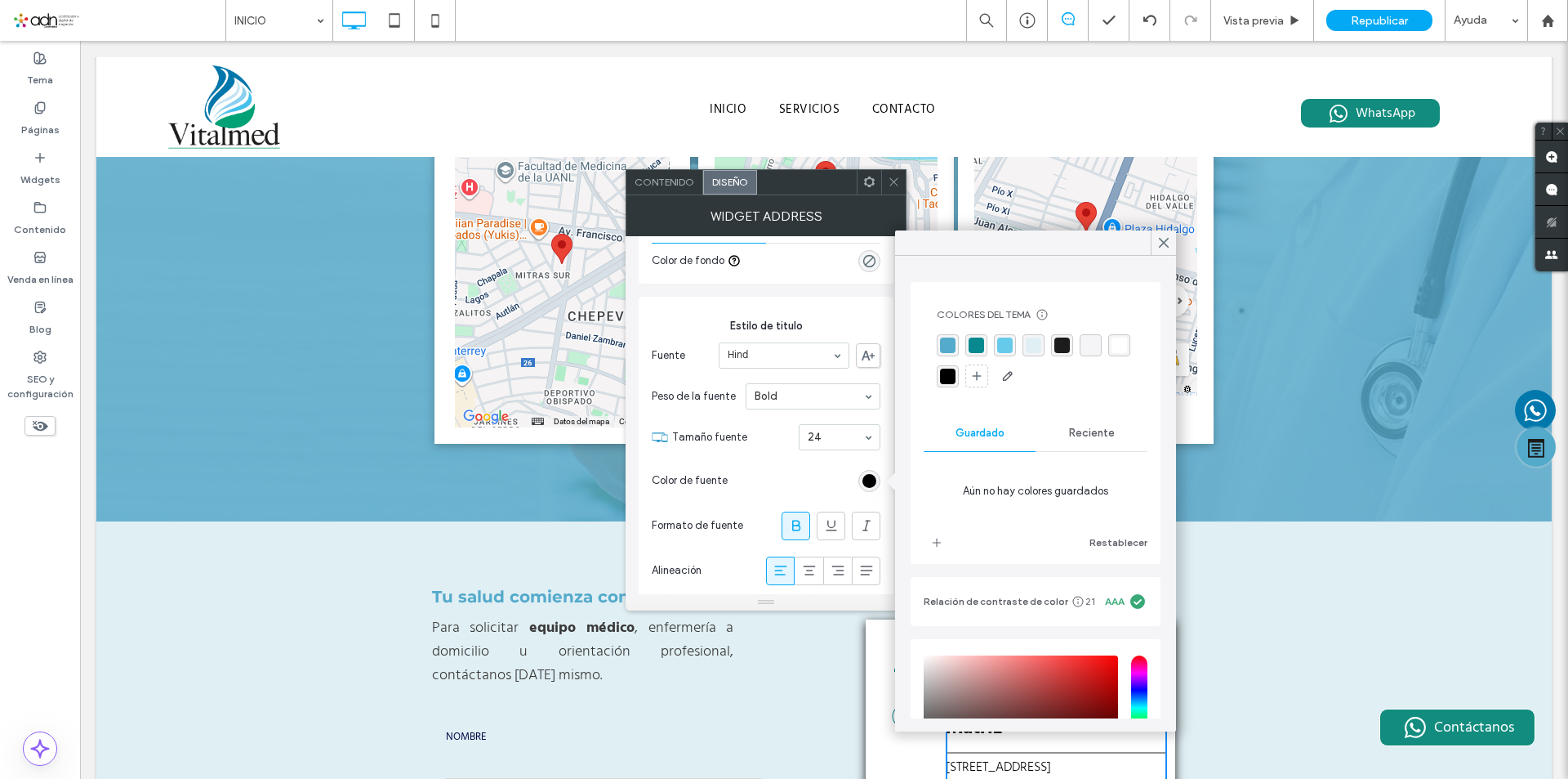
click at [1092, 432] on span "Reciente" at bounding box center [1092, 434] width 46 height 13
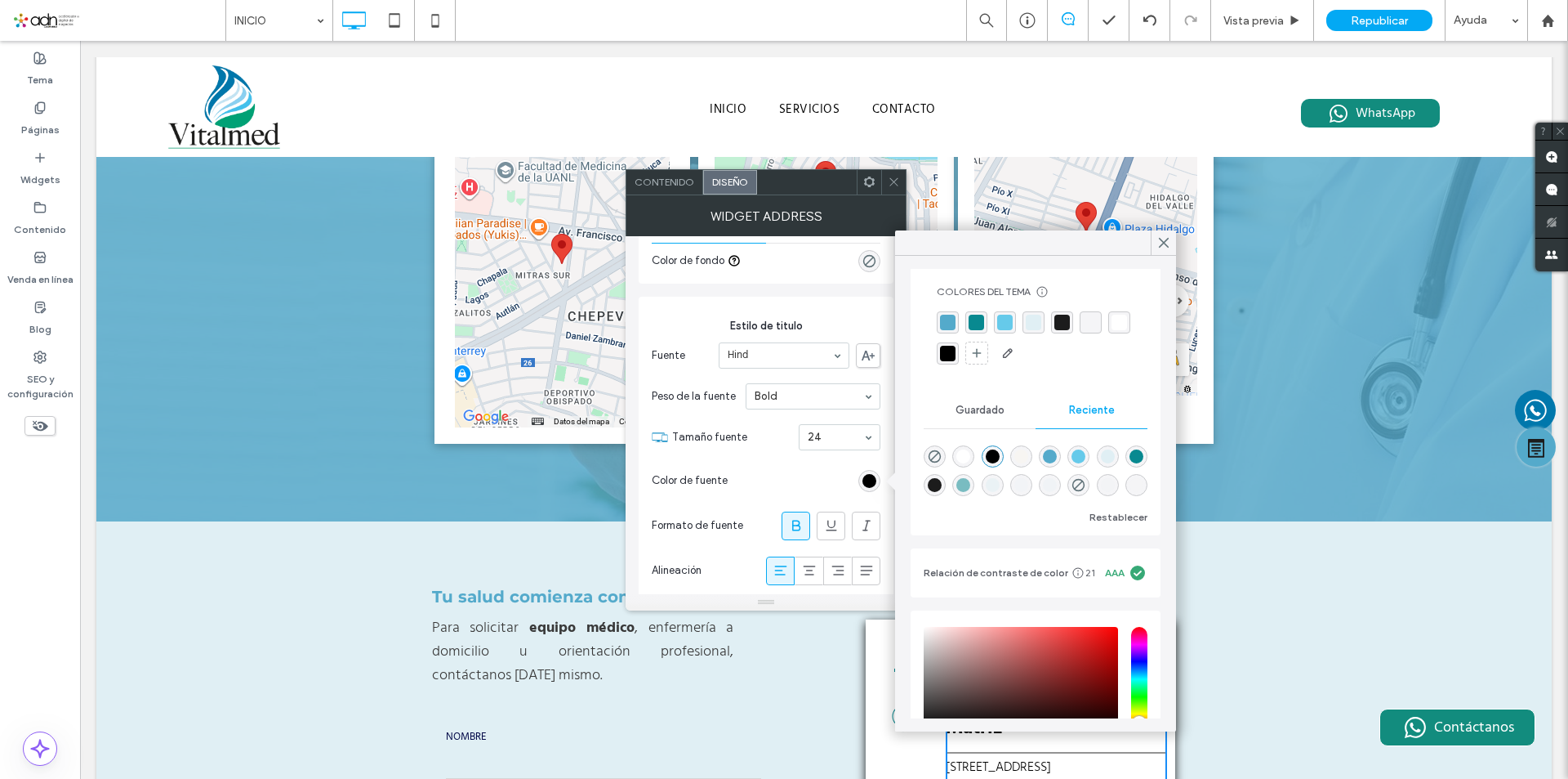
scroll to position [0, 0]
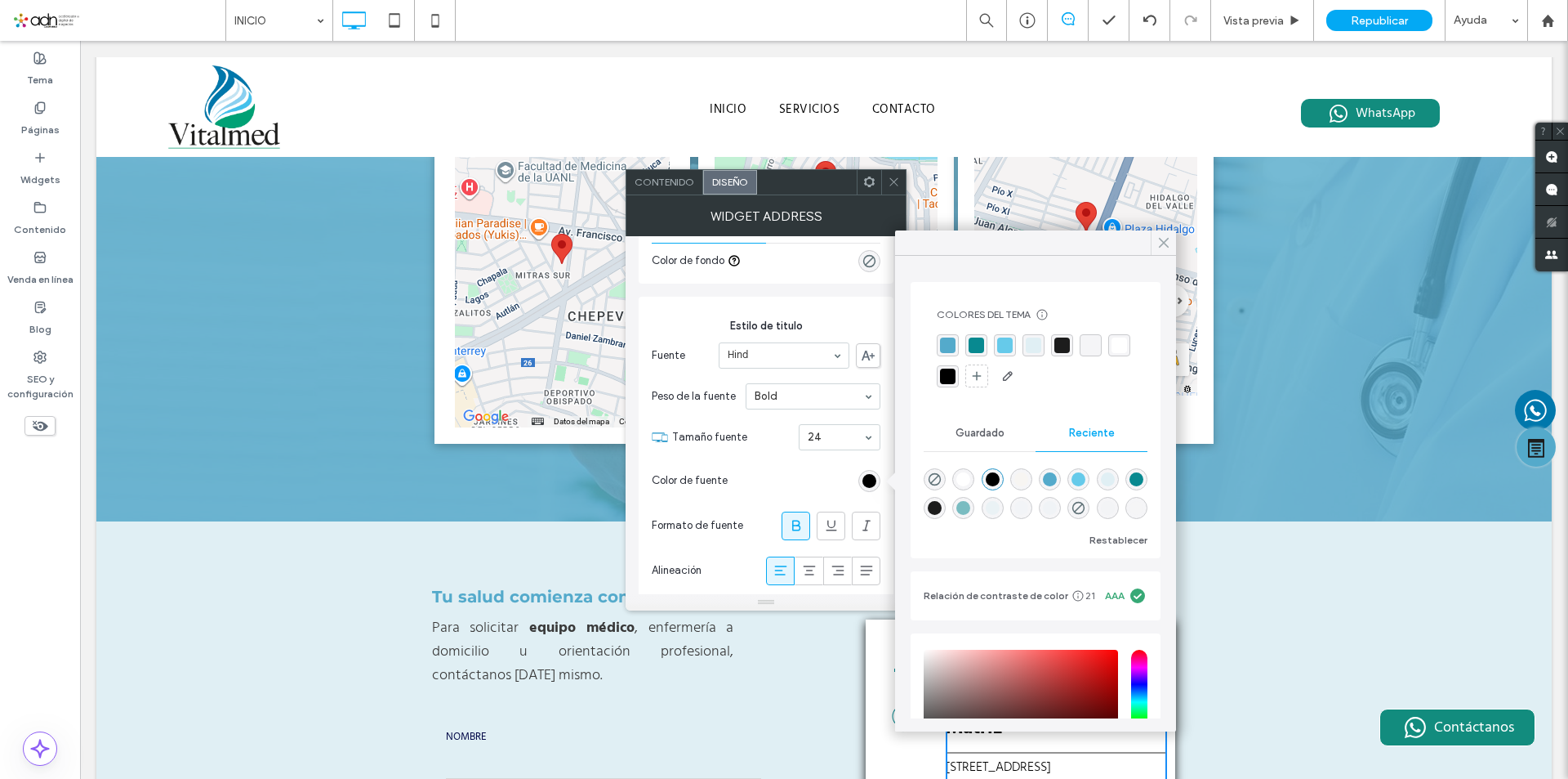
click at [1155, 249] on div at bounding box center [1163, 243] width 25 height 25
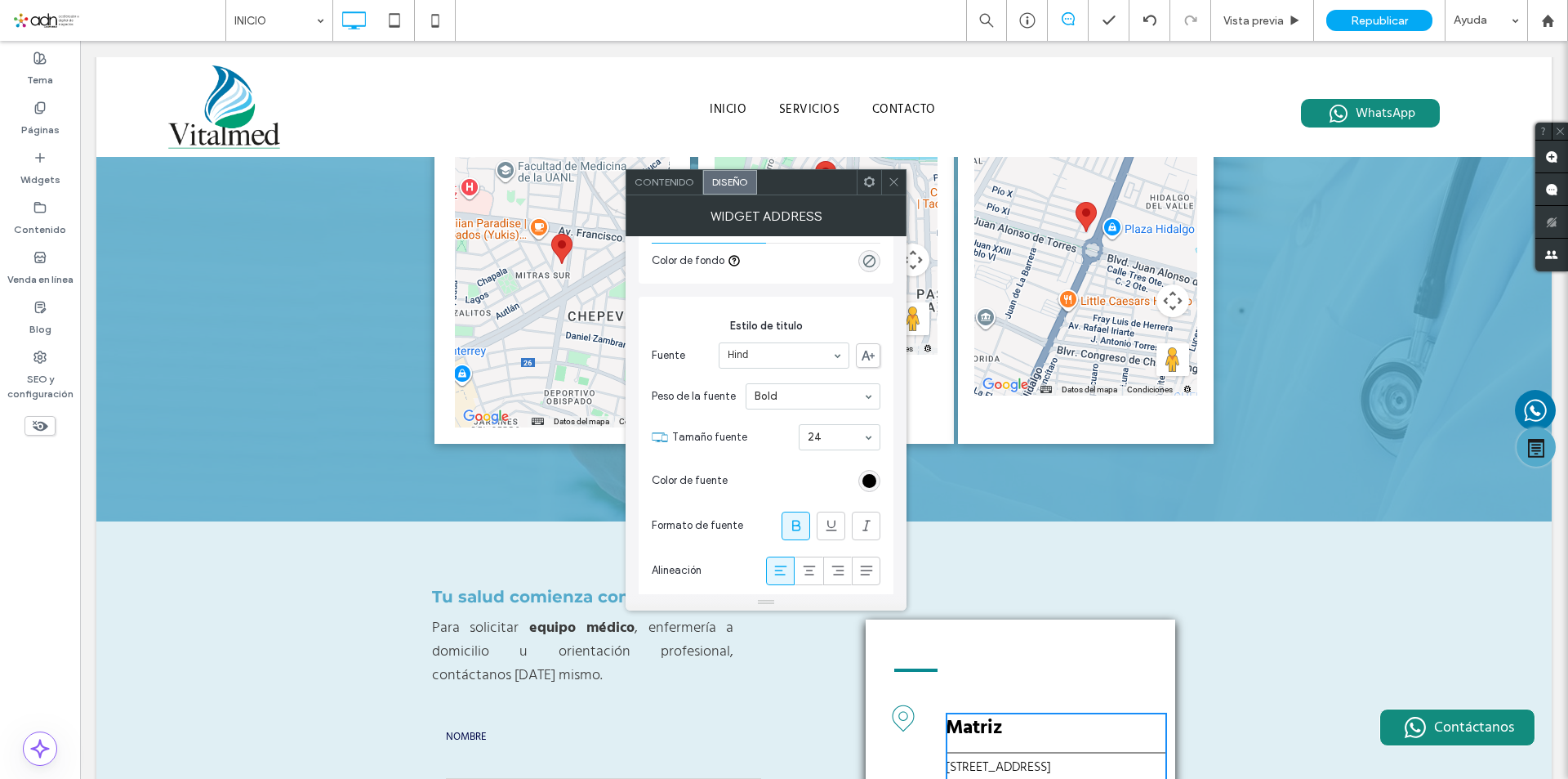
click at [896, 184] on use at bounding box center [893, 182] width 8 height 8
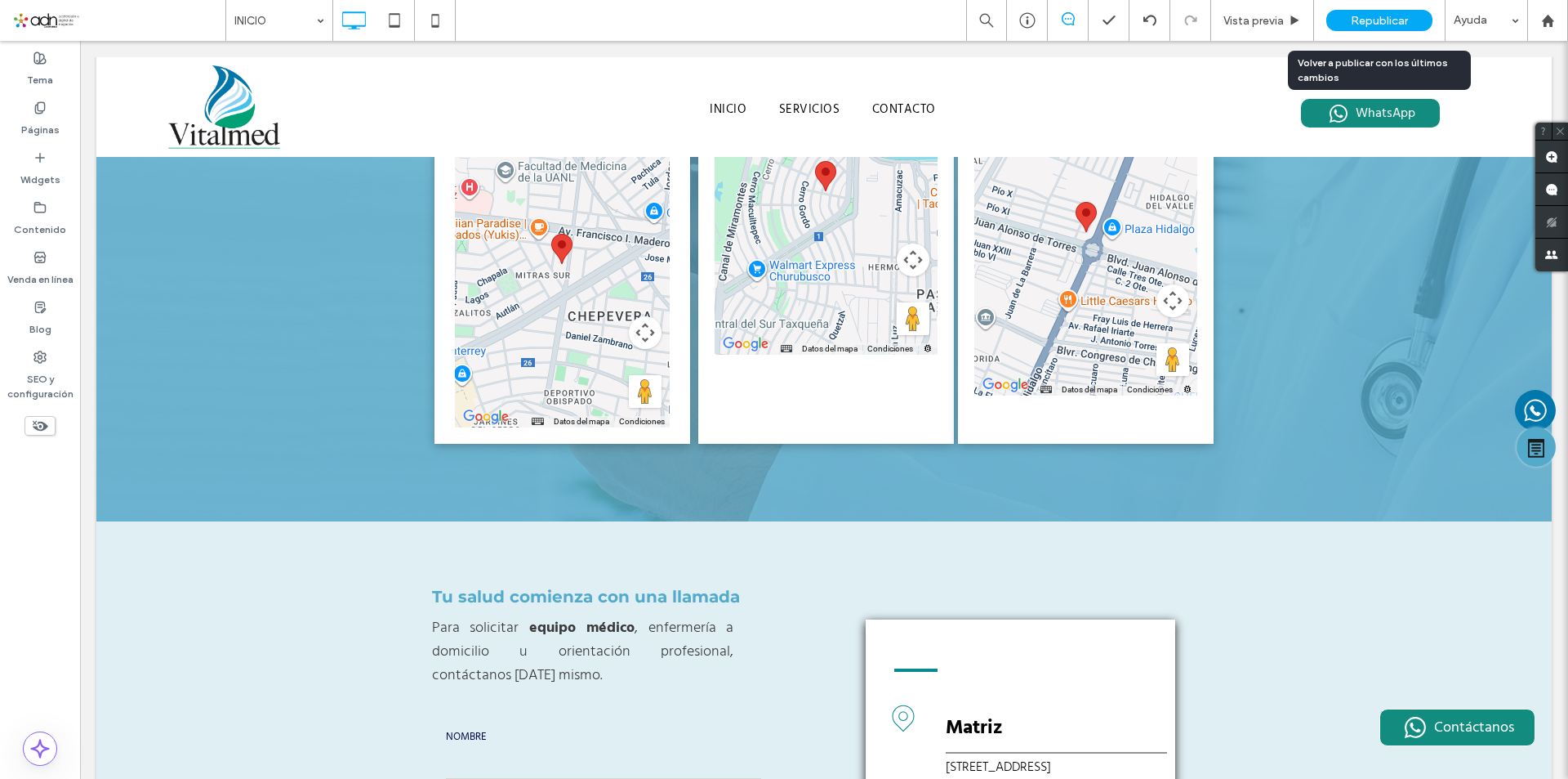
click at [1351, 17] on span "Republicar" at bounding box center [1379, 21] width 57 height 14
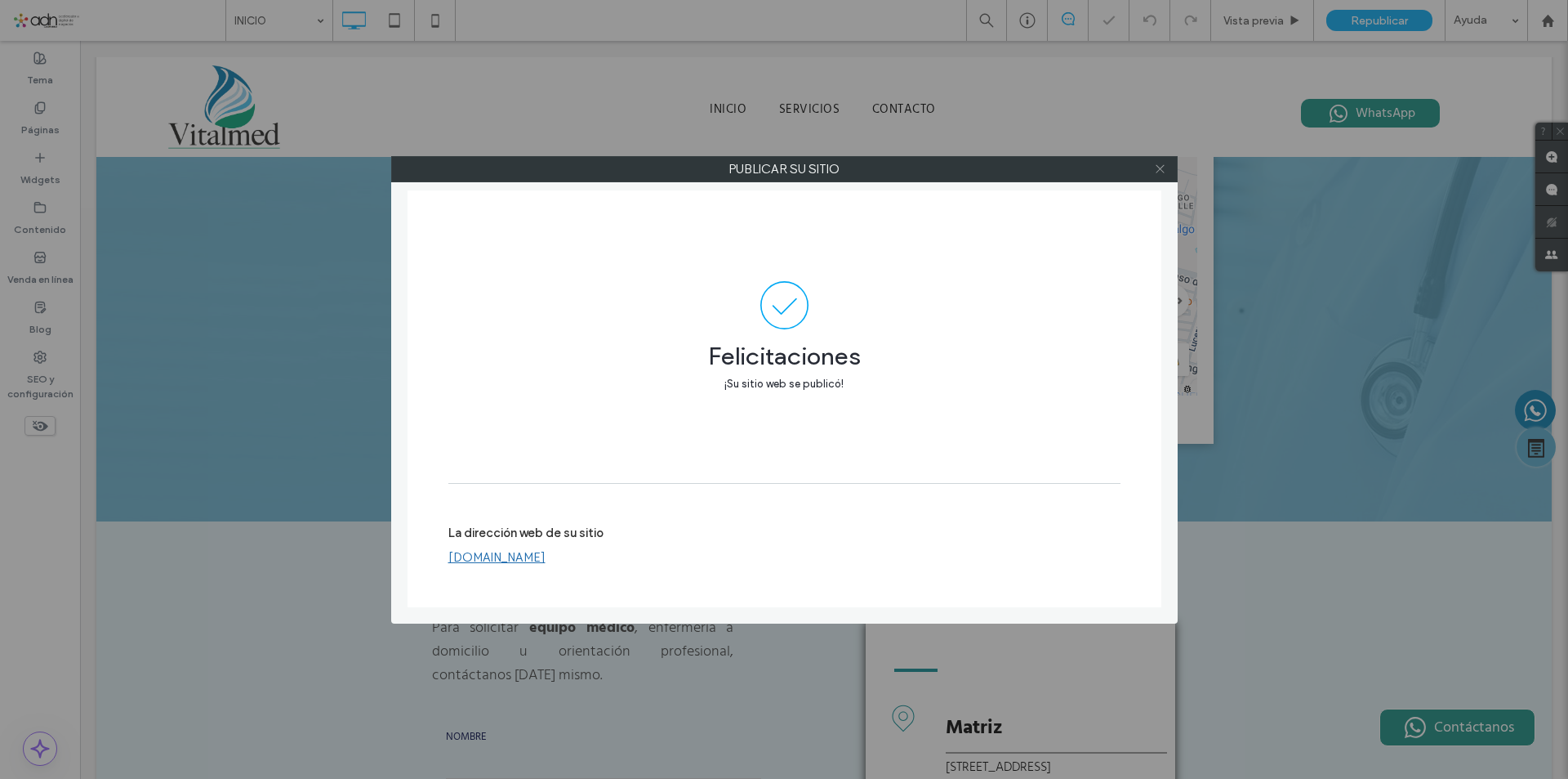
click at [1156, 171] on icon at bounding box center [1160, 169] width 12 height 12
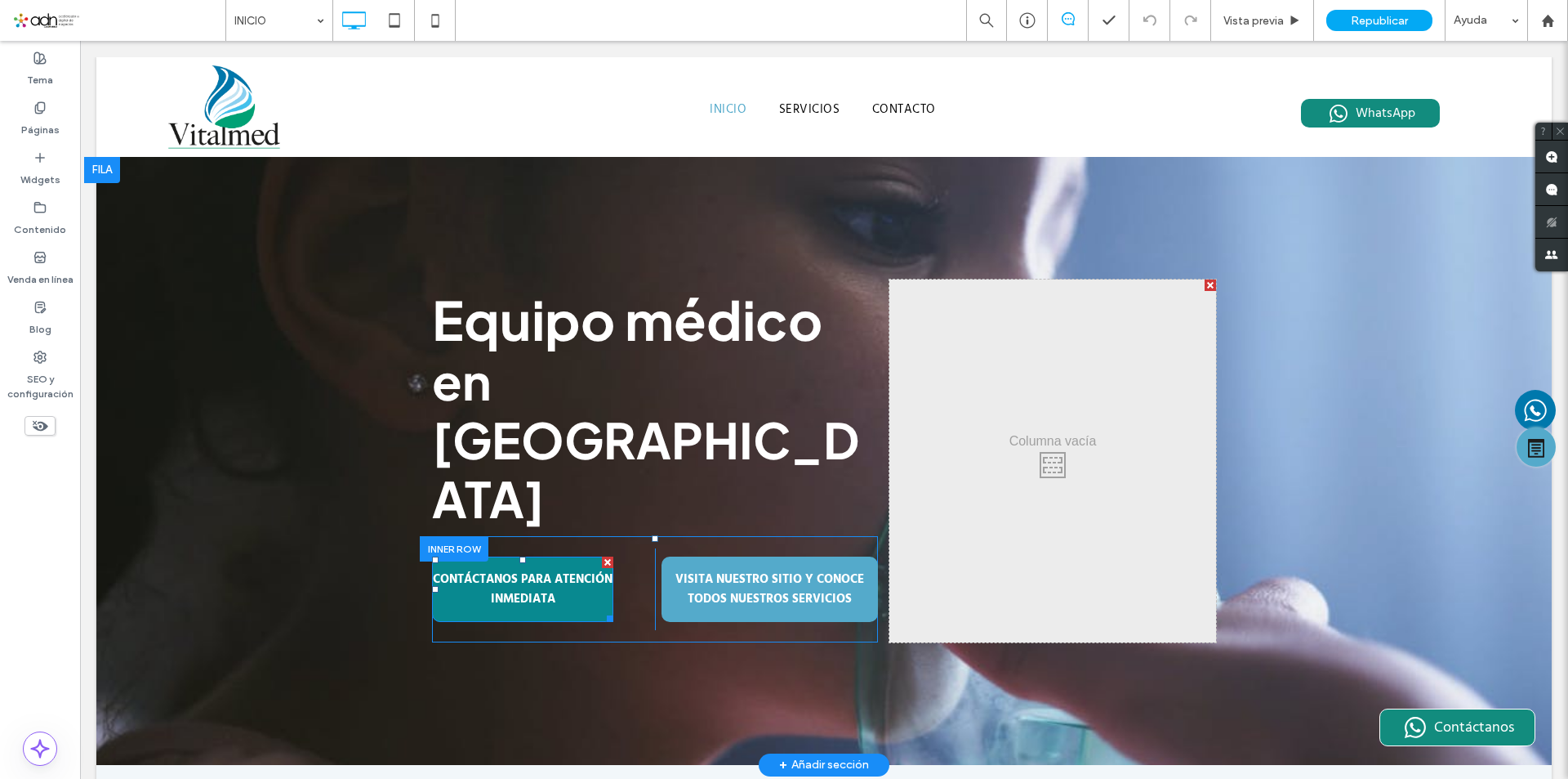
click at [529, 570] on span "CONTÁCTANOS PARA ATENCIÓN INMEDIATA" at bounding box center [522, 589] width 181 height 39
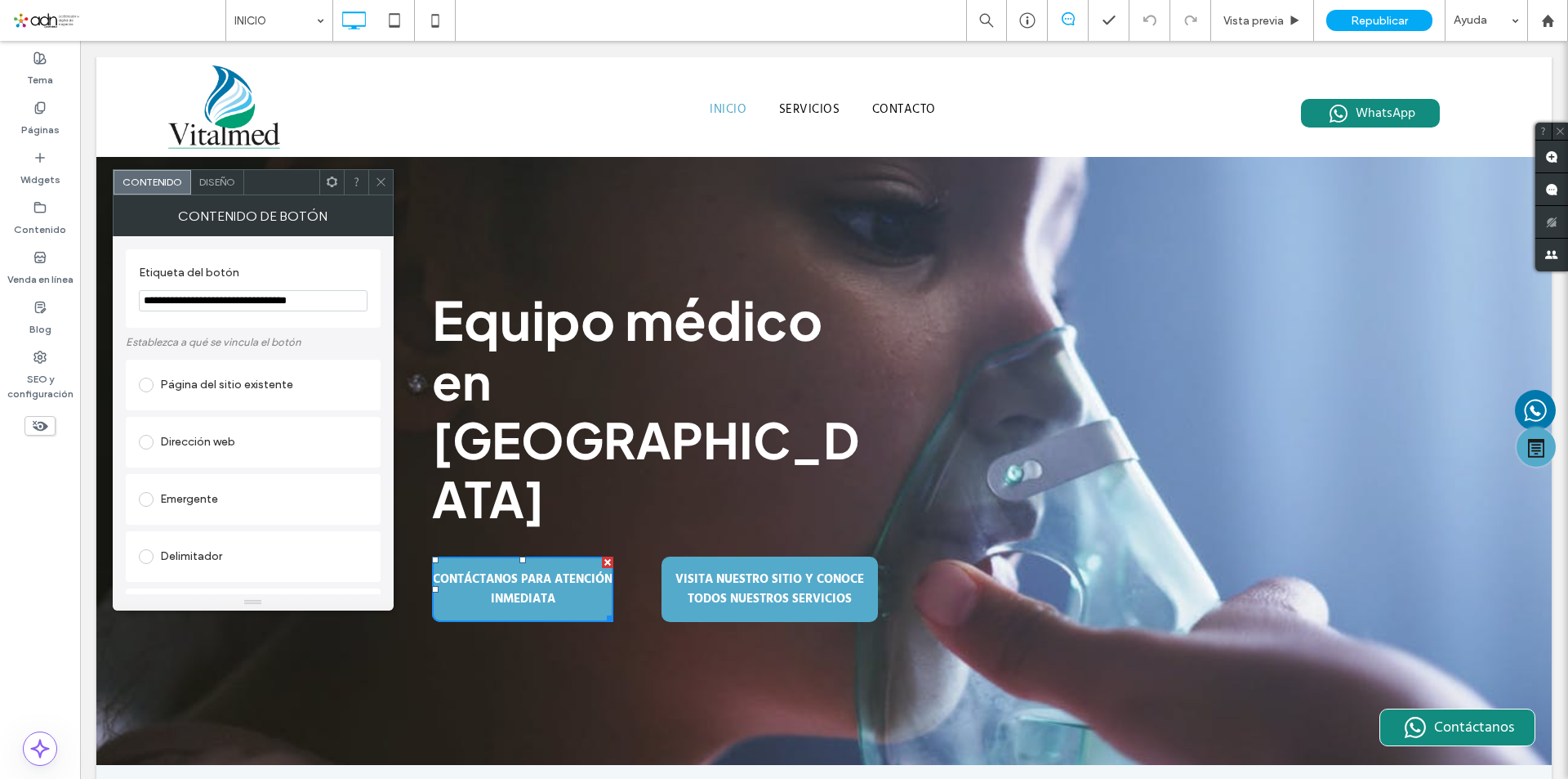
click at [384, 184] on icon at bounding box center [381, 182] width 12 height 12
